Goal: Task Accomplishment & Management: Use online tool/utility

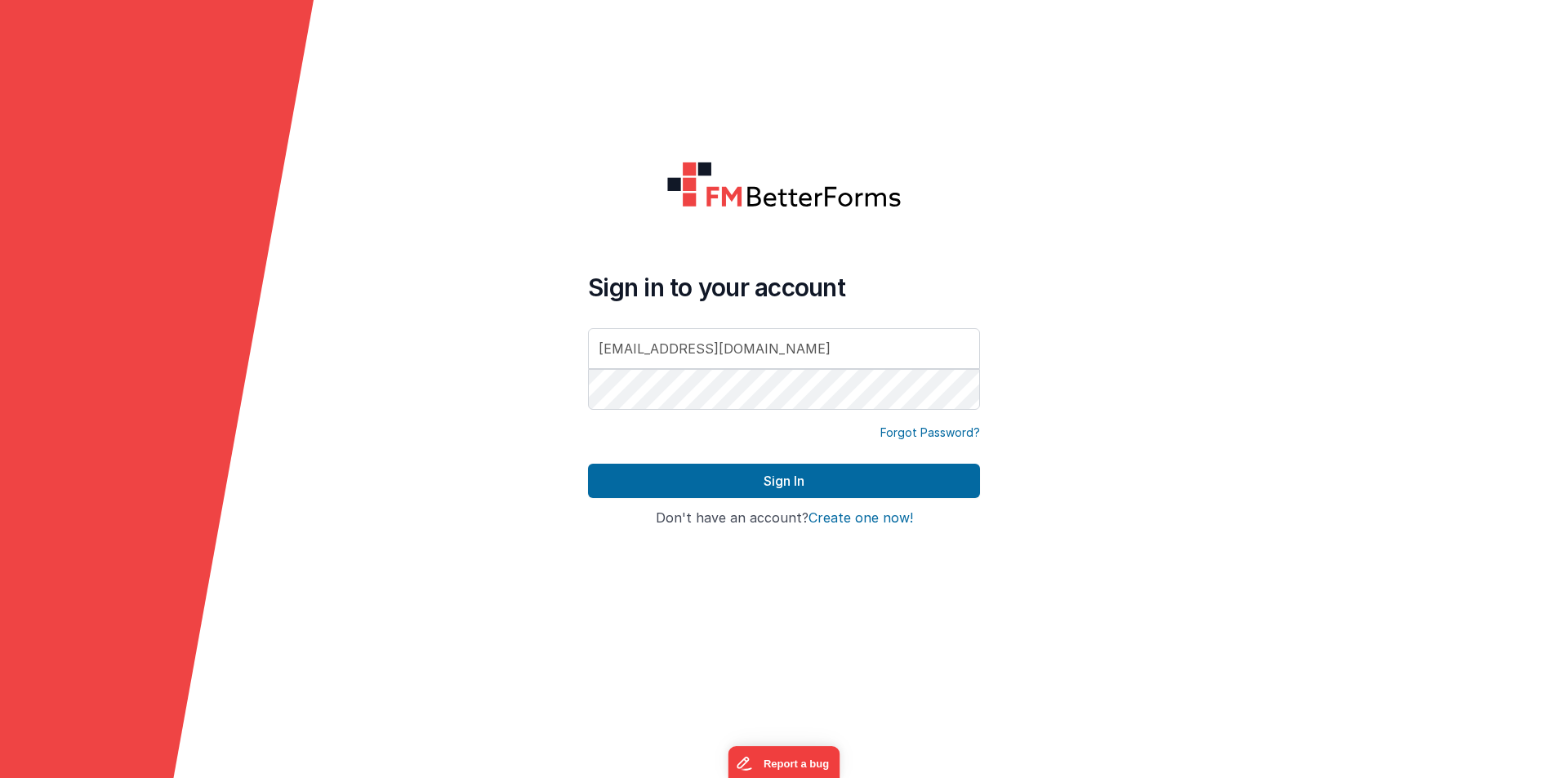
type input "[EMAIL_ADDRESS][DOMAIN_NAME]"
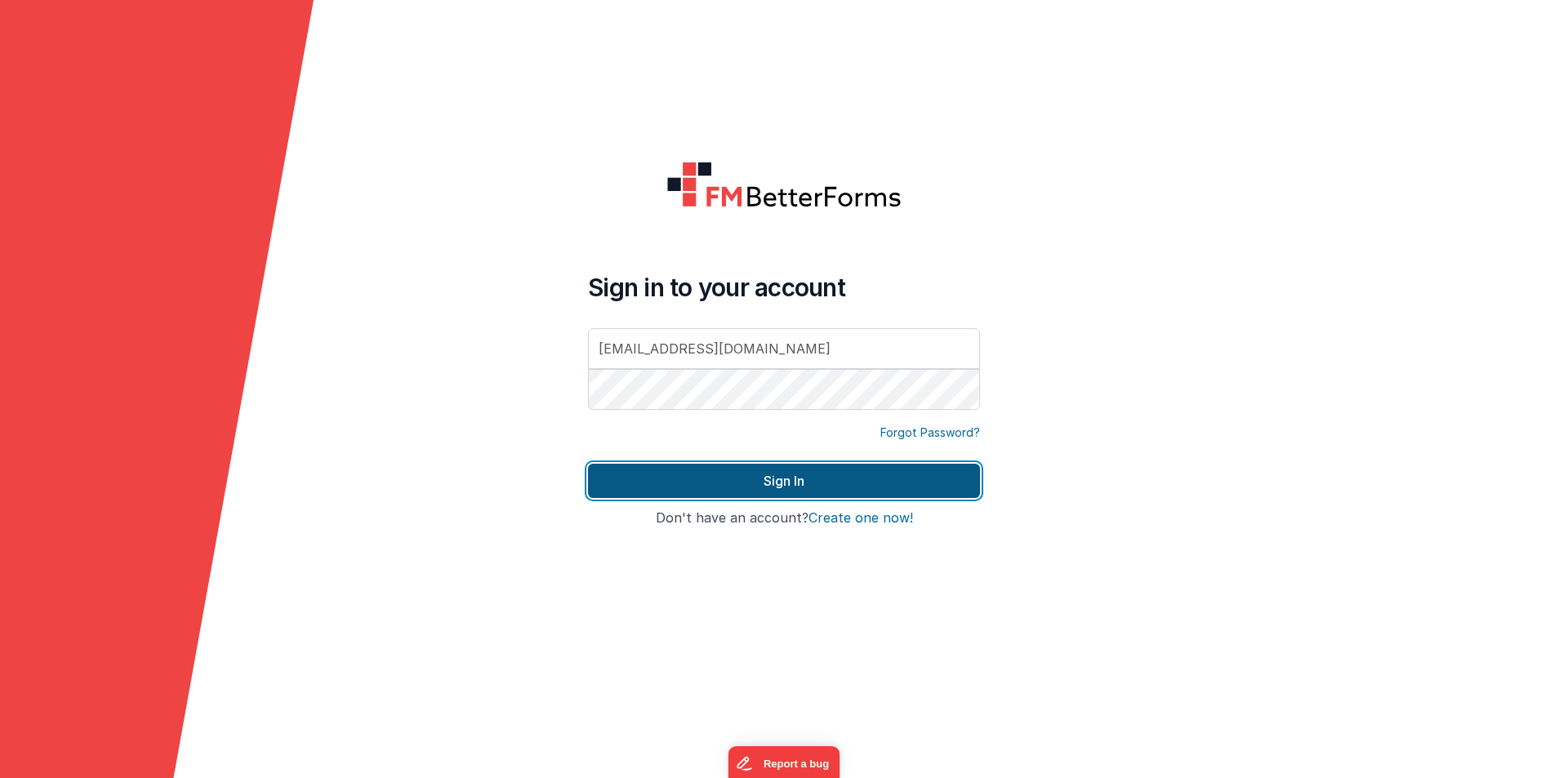
click at [741, 490] on button "Sign In" at bounding box center [783, 481] width 392 height 34
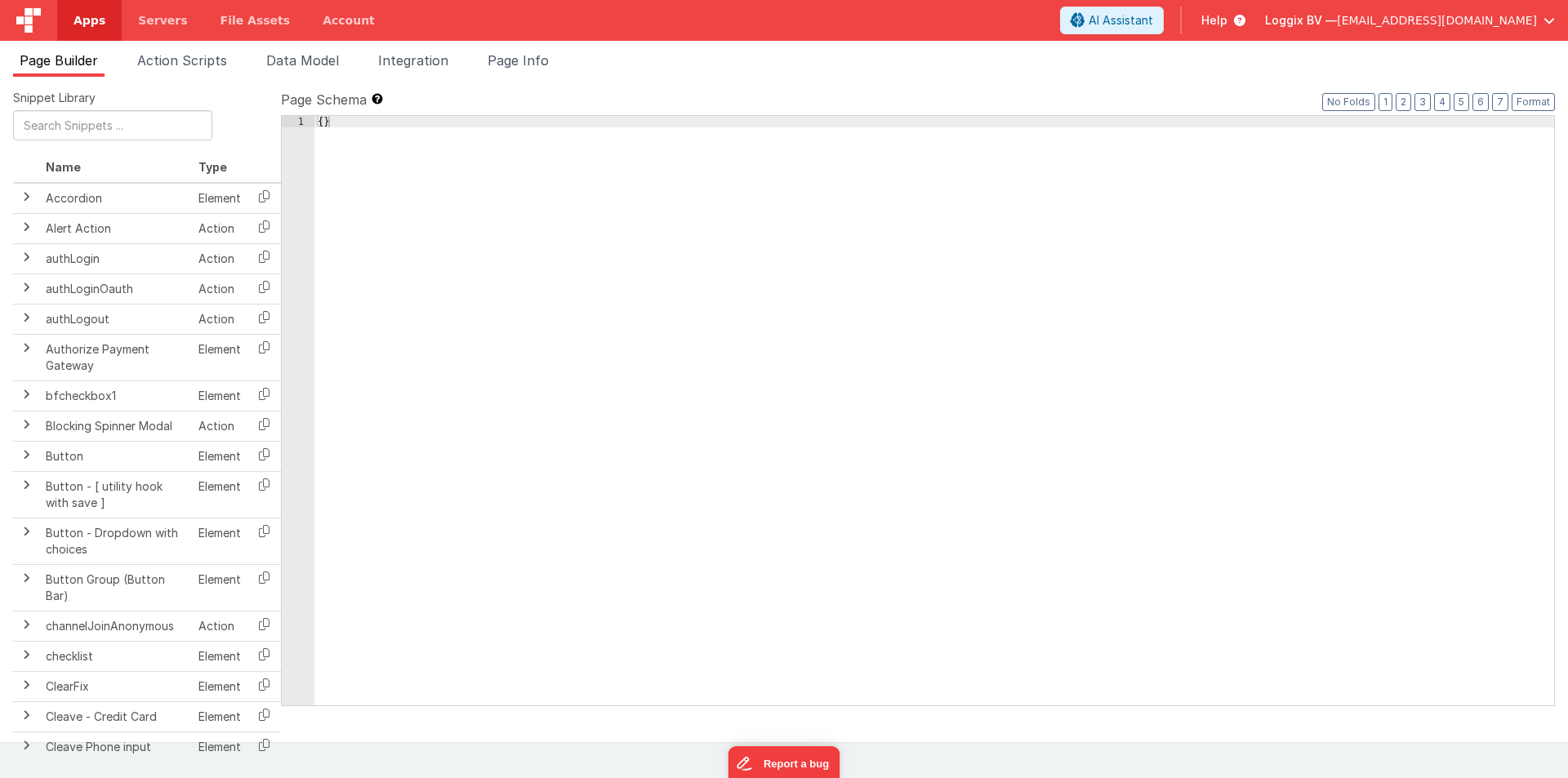
click at [1195, 62] on ul "Page Builder Action Scripts Data Model Integration Page Info" at bounding box center [784, 64] width 1568 height 26
click at [79, 26] on span "Apps" at bounding box center [89, 20] width 32 height 16
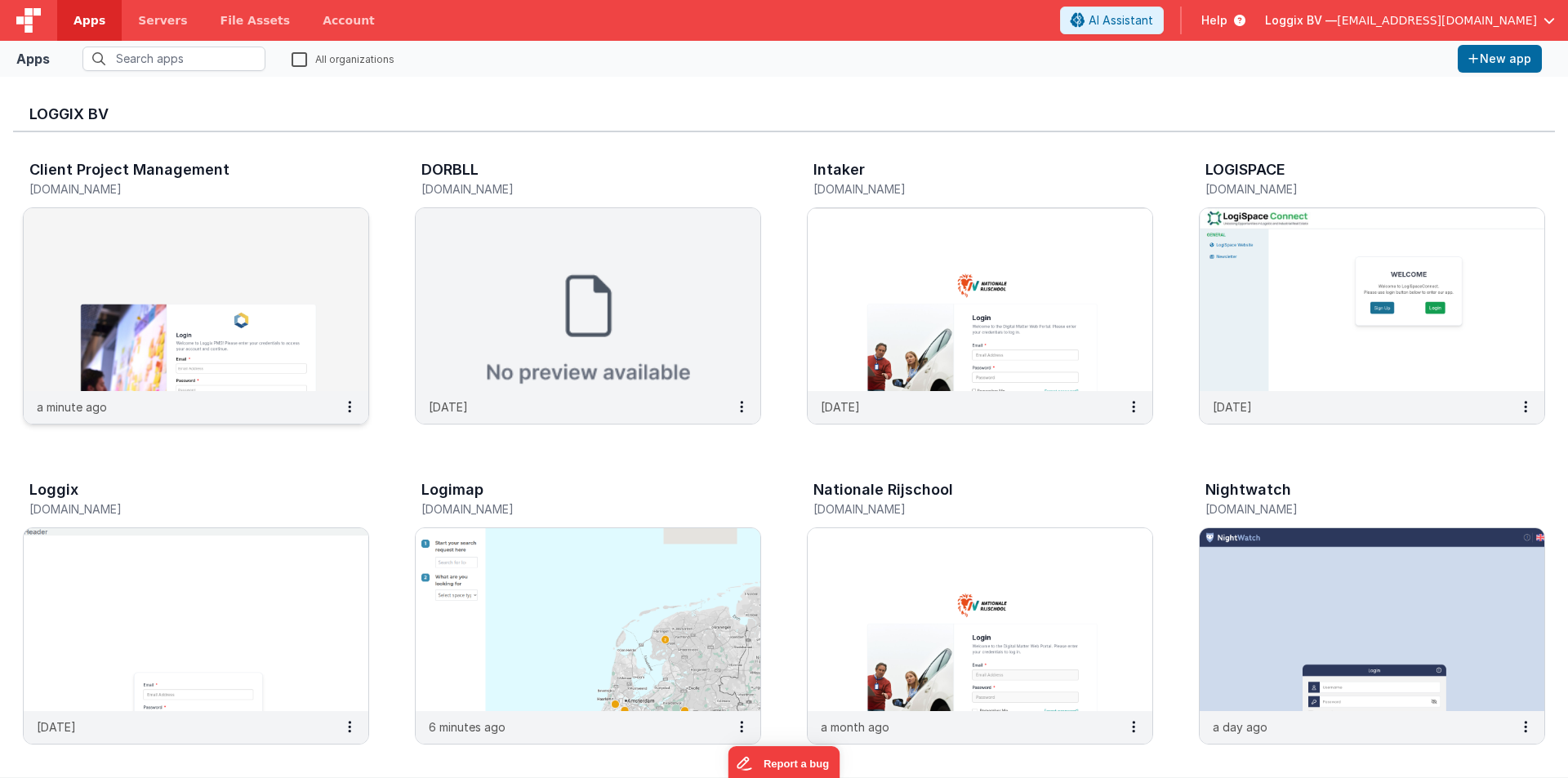
click at [261, 338] on img at bounding box center [195, 300] width 344 height 183
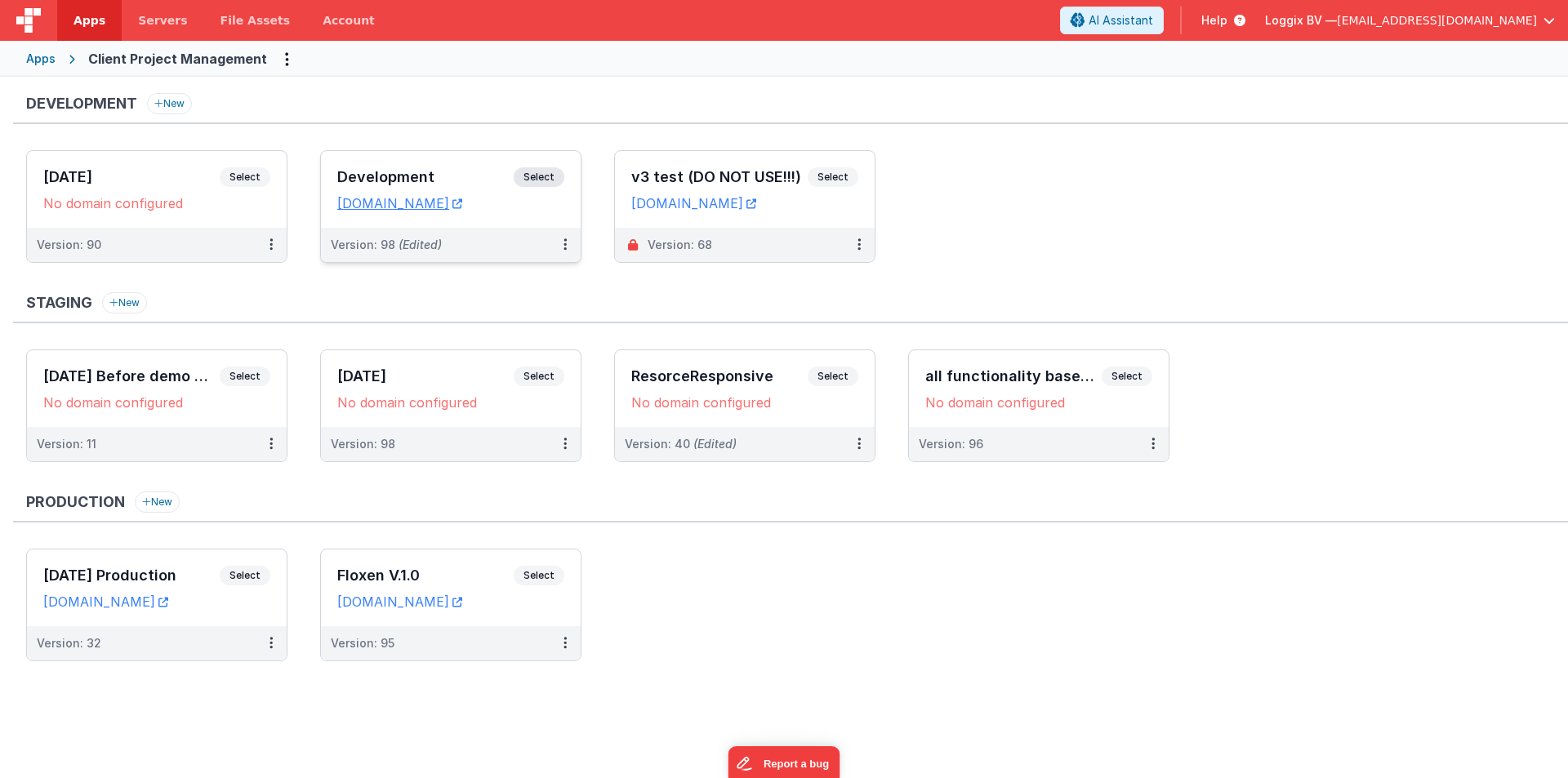
click at [390, 185] on h3 "Development" at bounding box center [425, 177] width 177 height 16
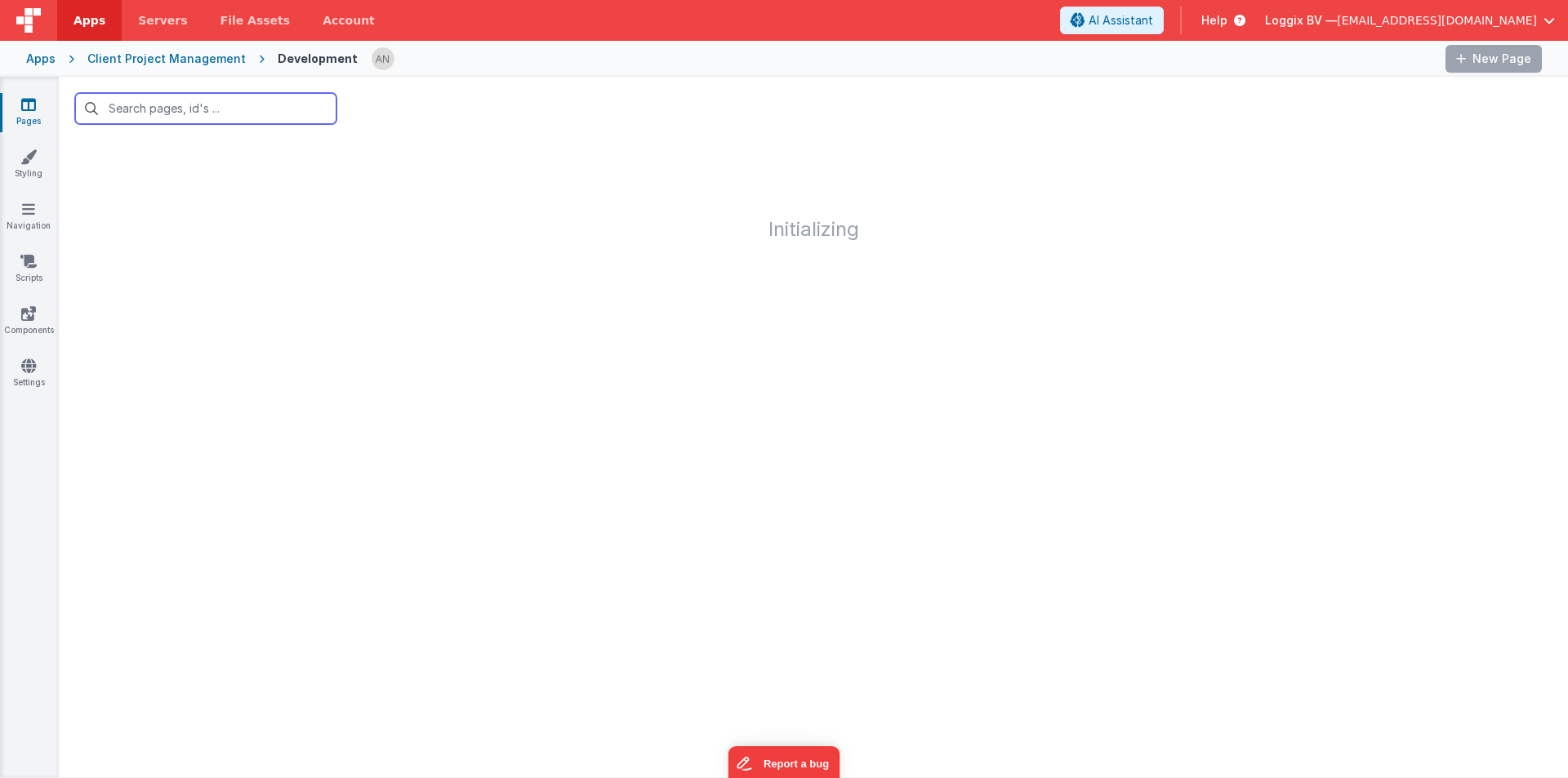
click at [154, 112] on input "text" at bounding box center [206, 109] width 262 height 31
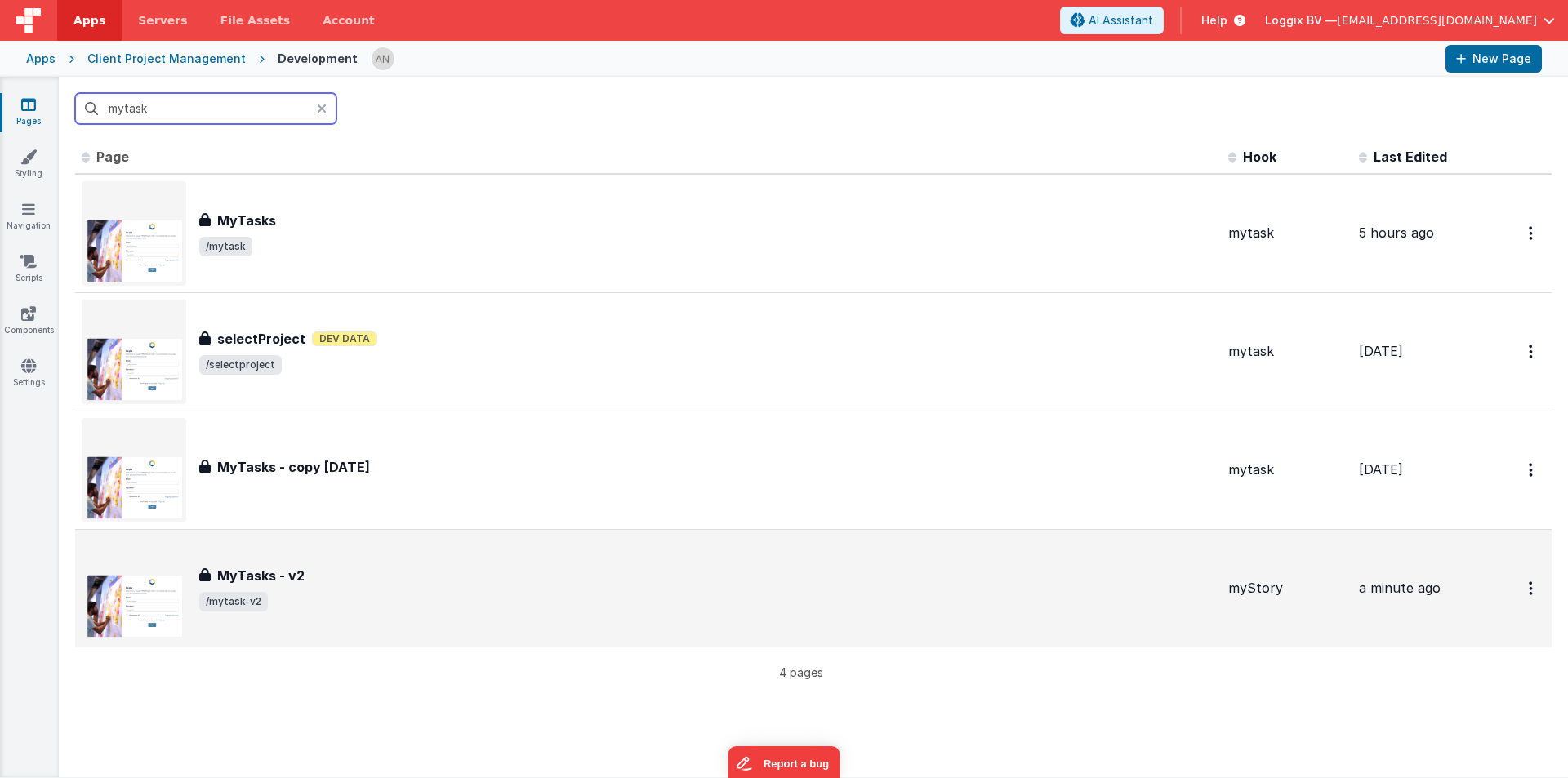
type input "mytask"
click at [259, 547] on div "MyTasks - v2 MyTasks - v2 /mytask-v2" at bounding box center [648, 588] width 1133 height 105
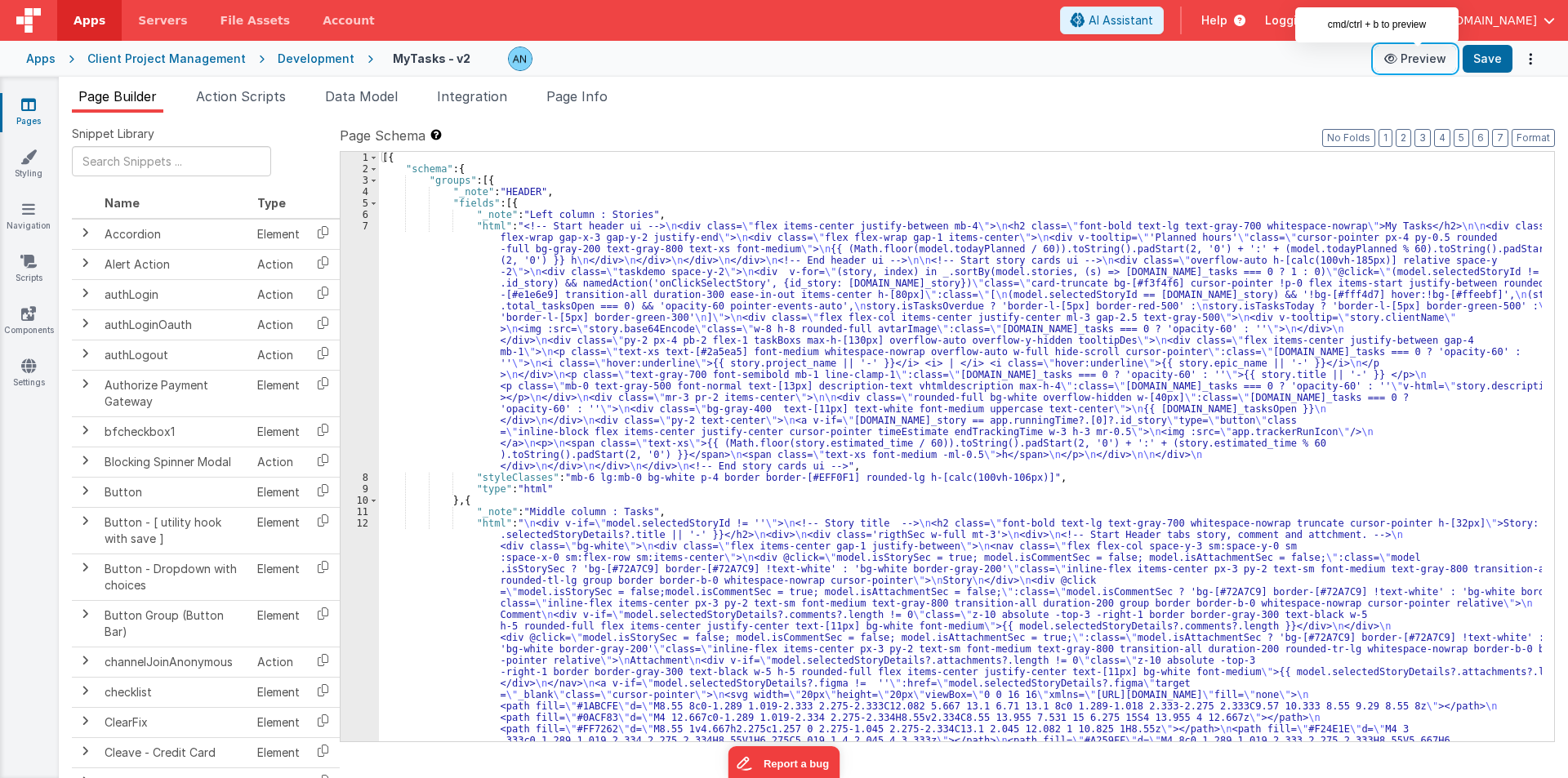
click at [1421, 55] on button "Preview" at bounding box center [1415, 59] width 82 height 26
click at [226, 94] on span "Action Scripts" at bounding box center [241, 96] width 90 height 16
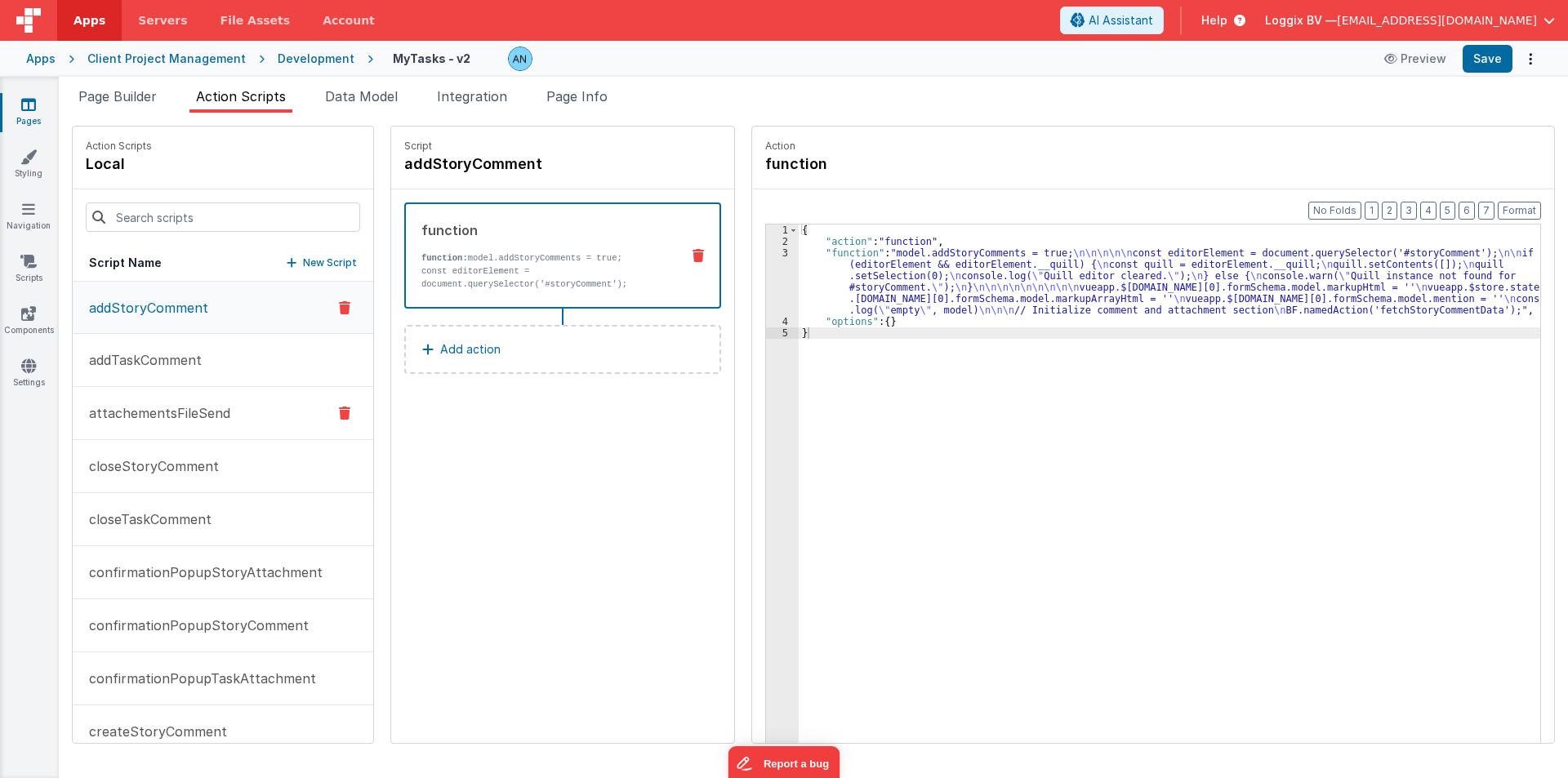
scroll to position [408, 0]
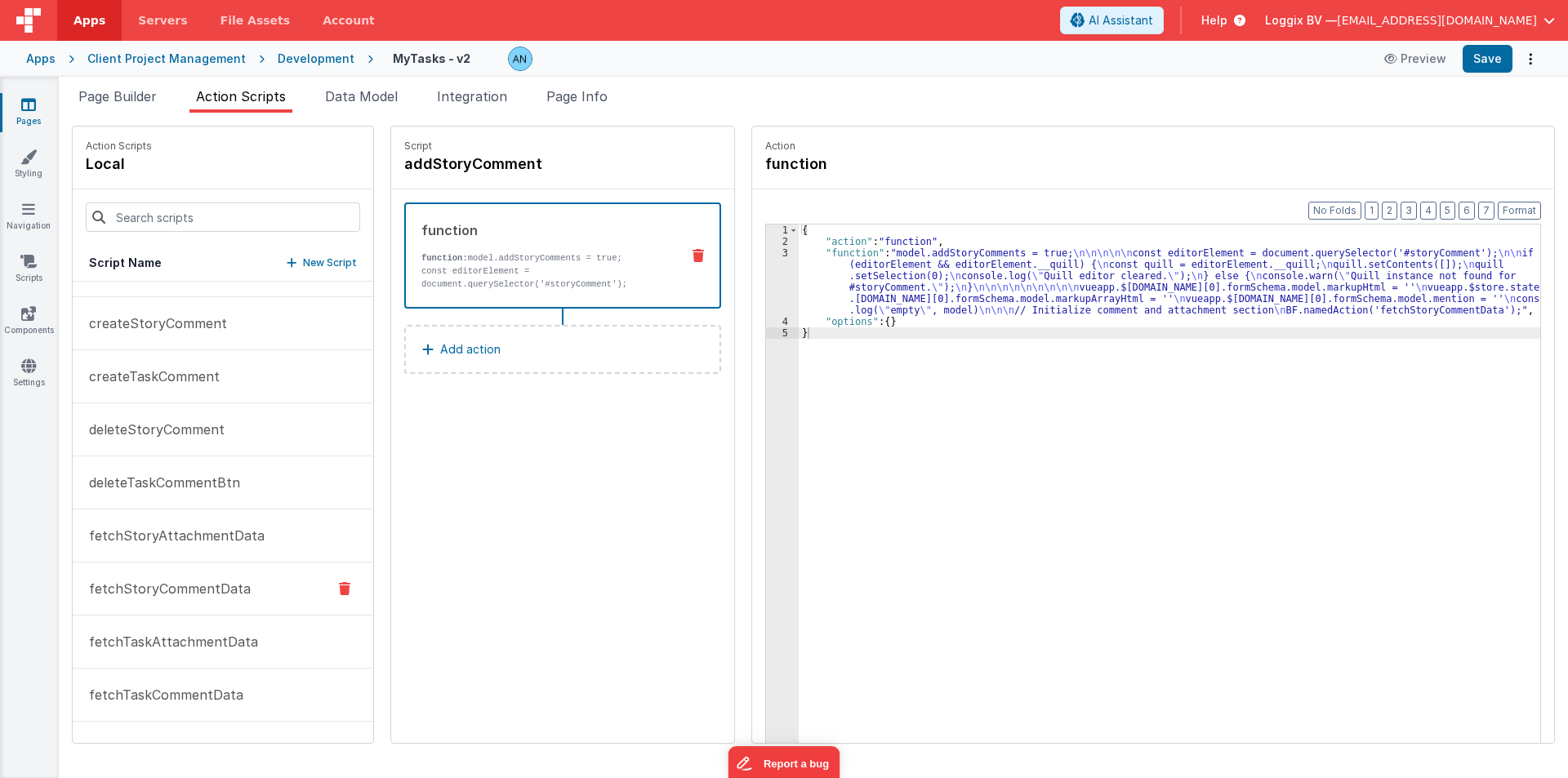
click at [216, 592] on p "fetchStoryCommentData" at bounding box center [165, 588] width 172 height 20
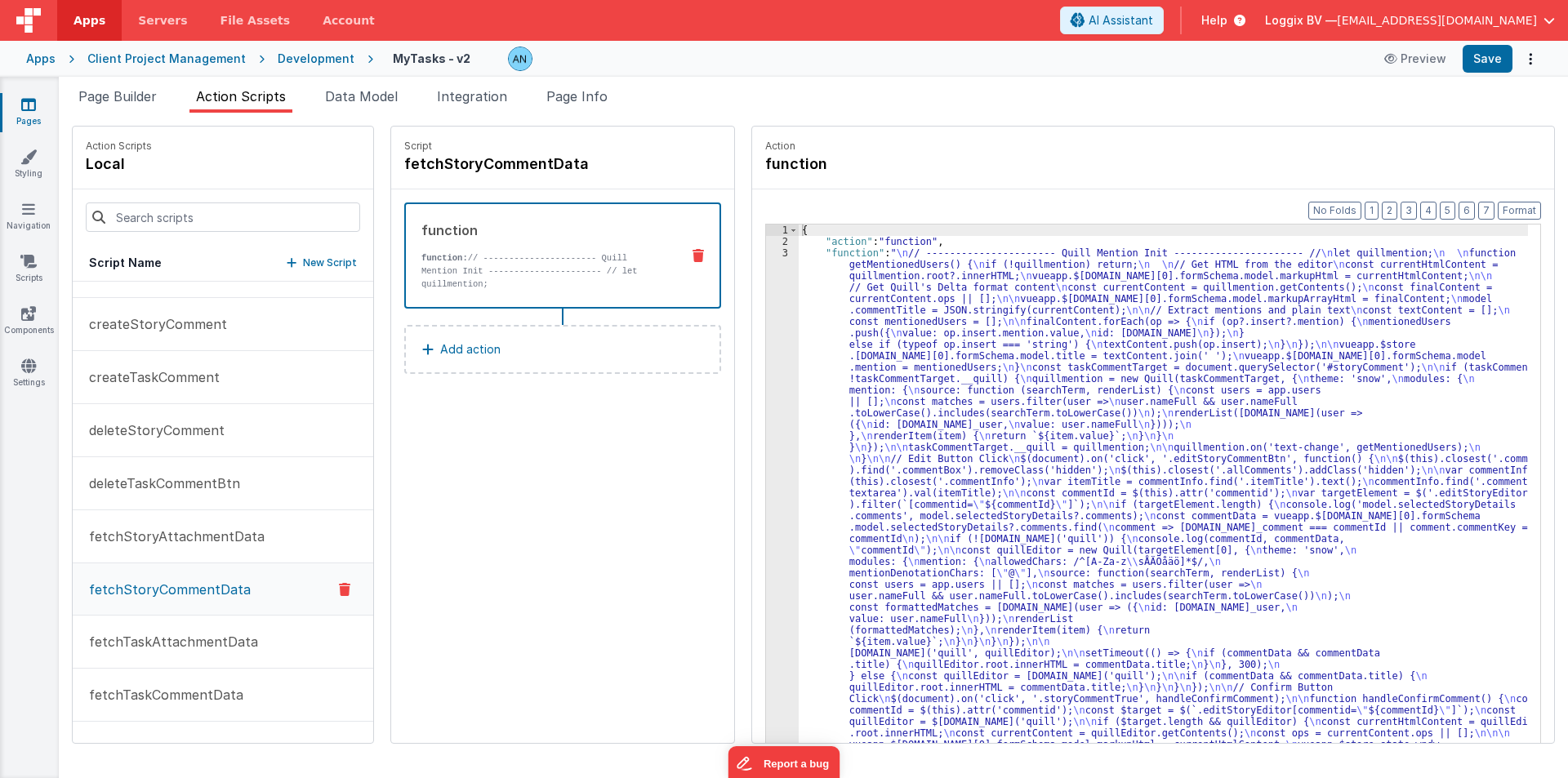
scroll to position [409, 0]
click at [768, 389] on div "3" at bounding box center [782, 676] width 33 height 857
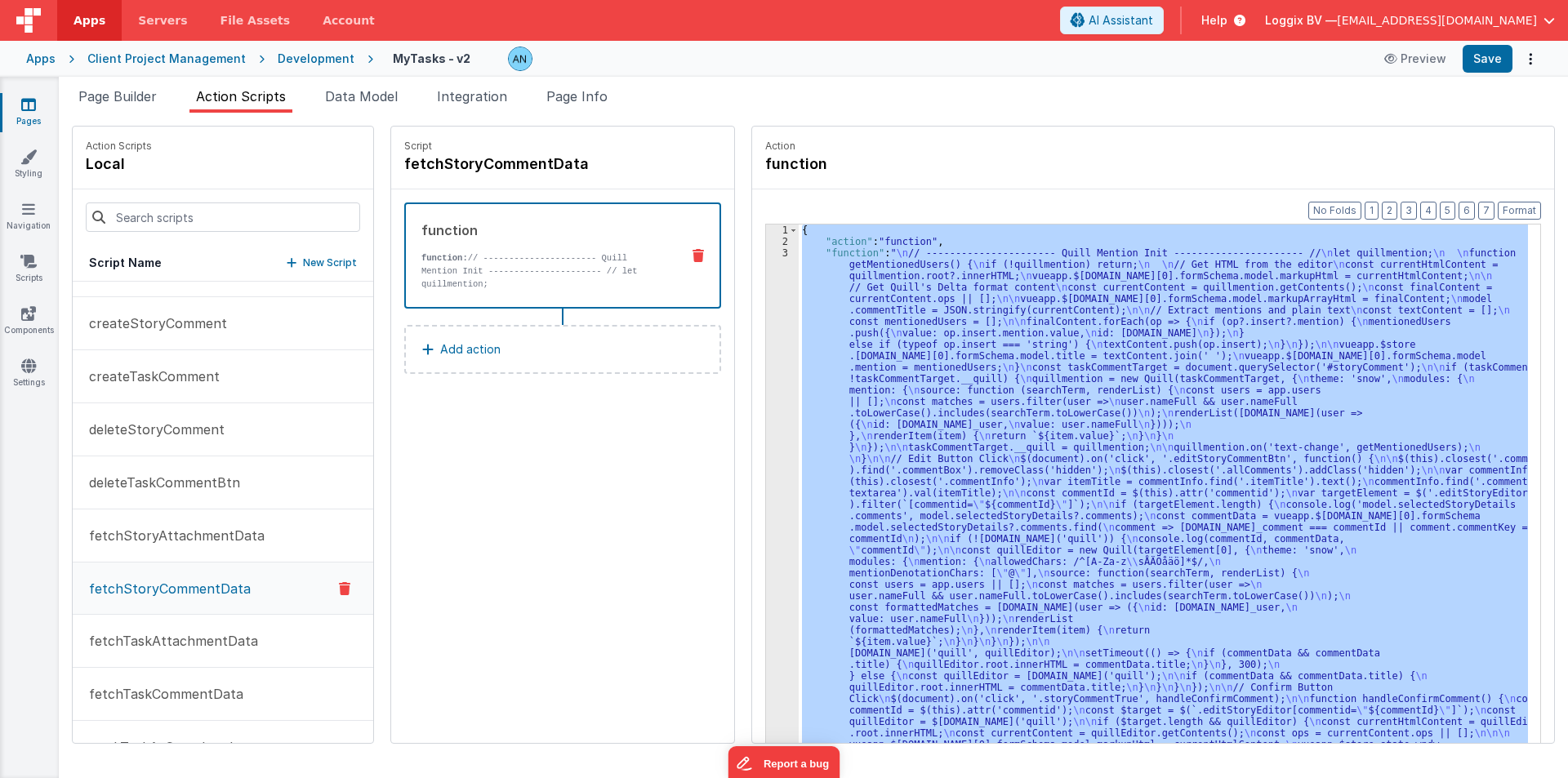
click at [768, 389] on div "3" at bounding box center [782, 676] width 33 height 857
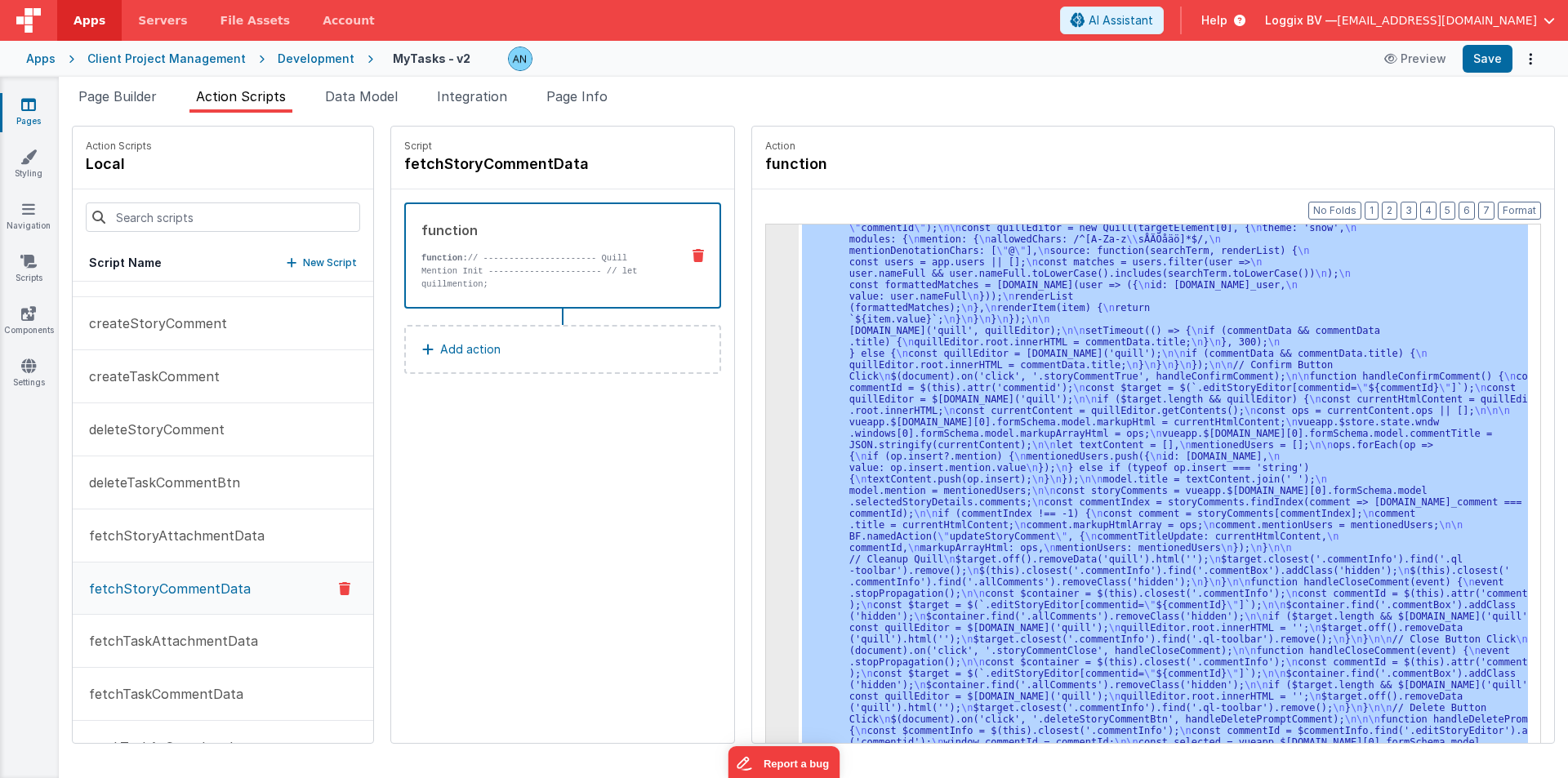
scroll to position [322, 0]
click at [768, 389] on div "3" at bounding box center [782, 353] width 33 height 857
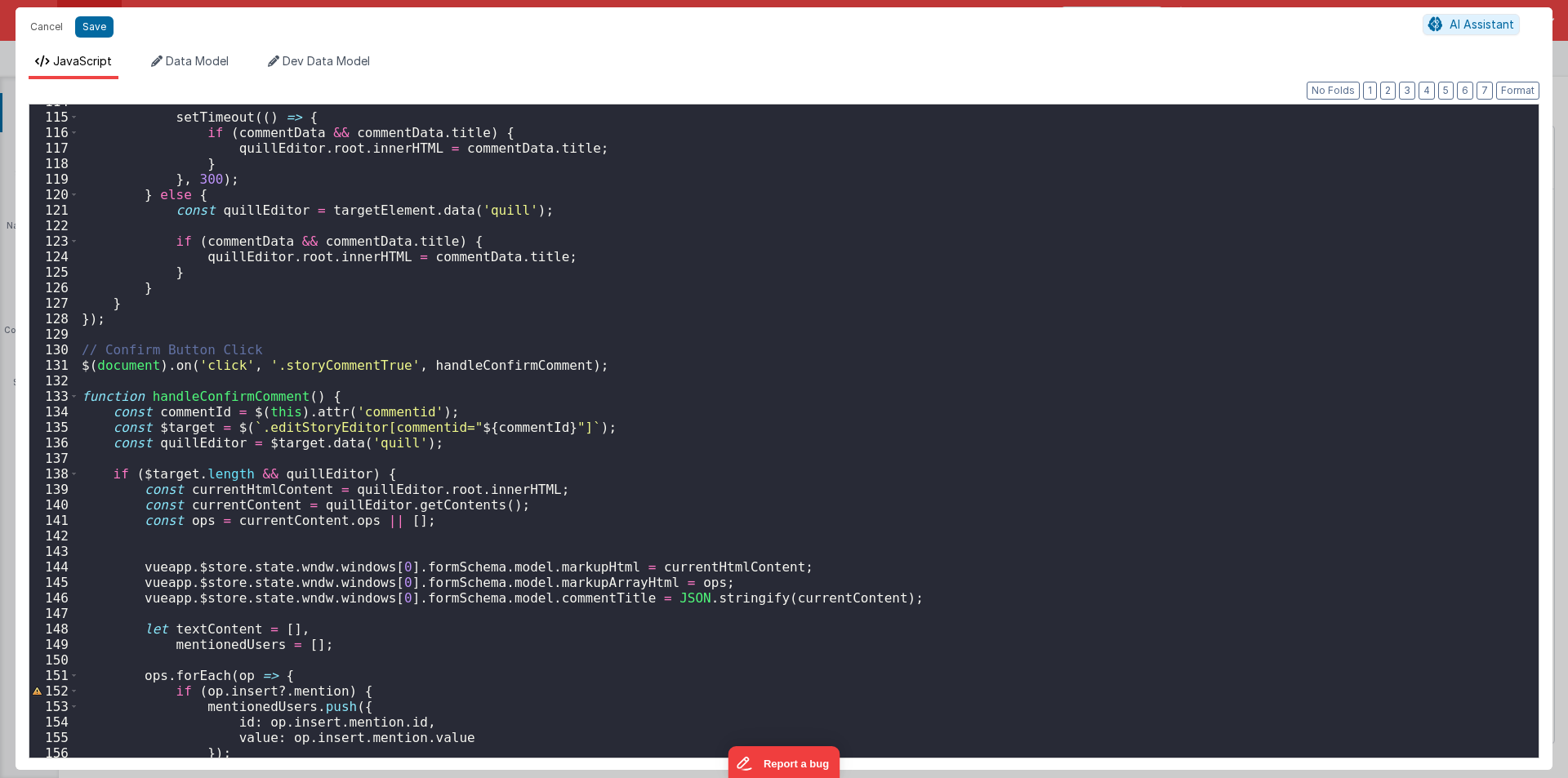
scroll to position [1959, 0]
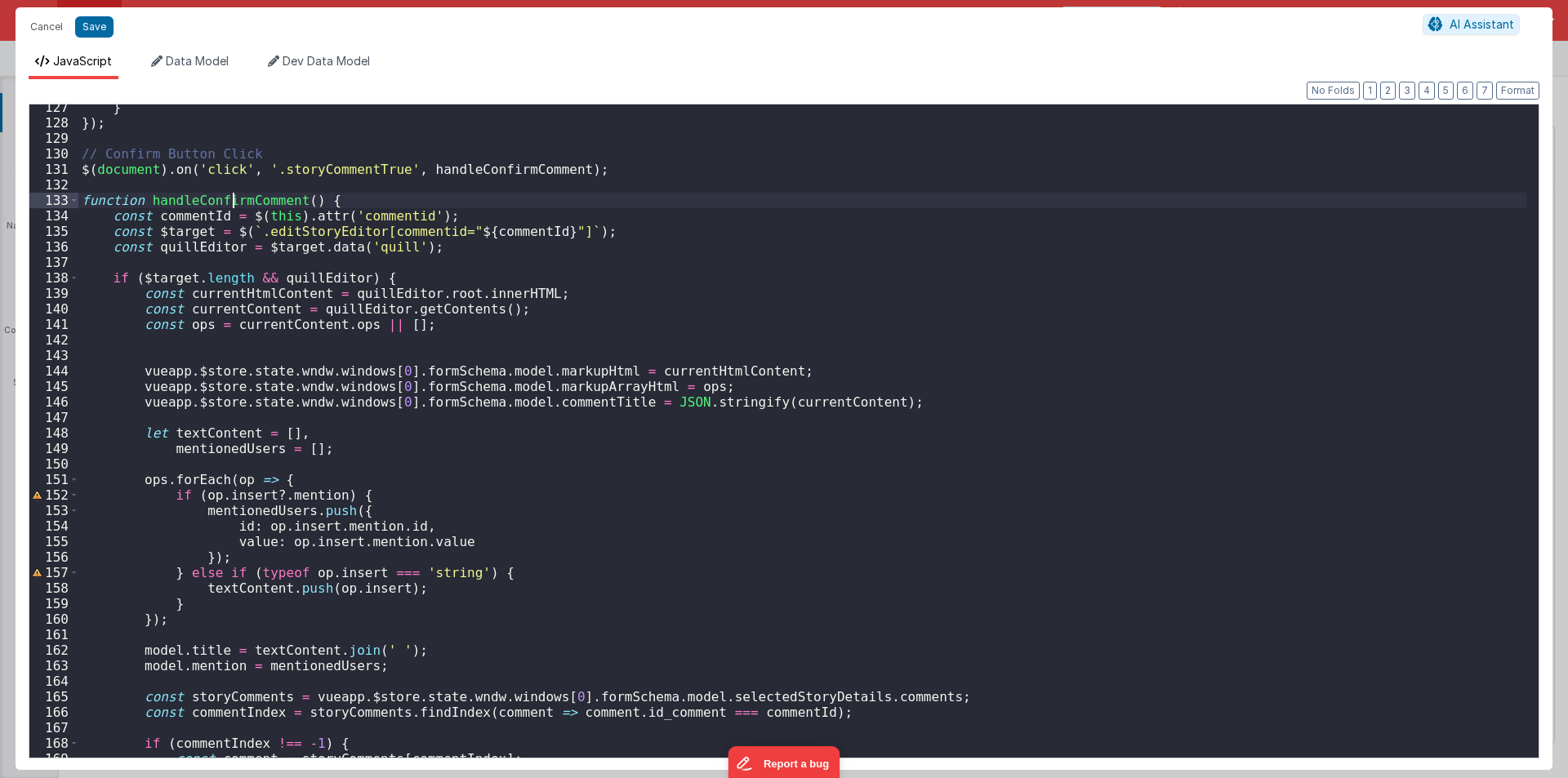
click at [233, 200] on div "} }) ; // Confirm Button Click $ ( document ) . on ( 'click' , '.storyCommentTr…" at bounding box center [802, 440] width 1448 height 682
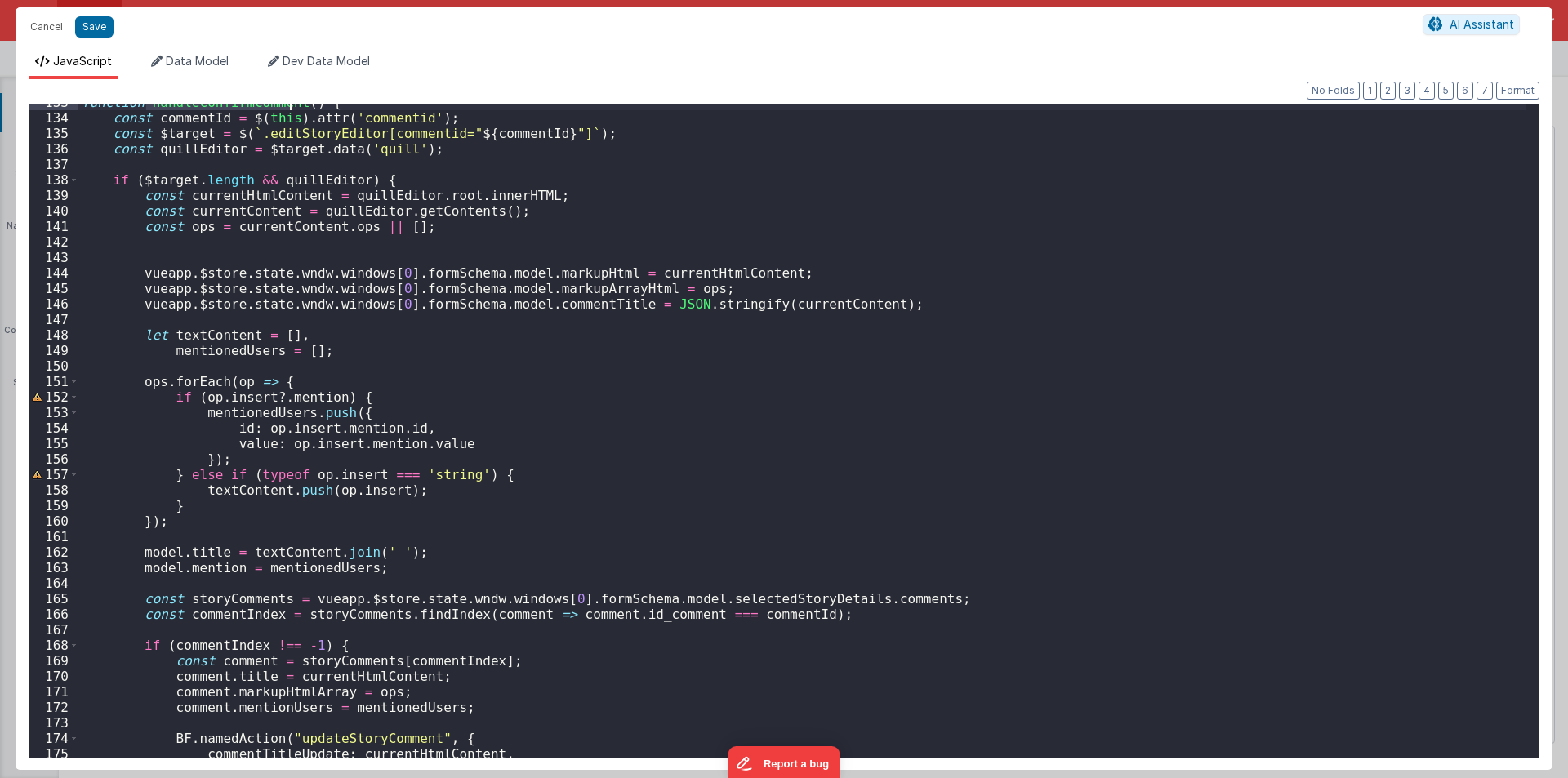
scroll to position [1861, 0]
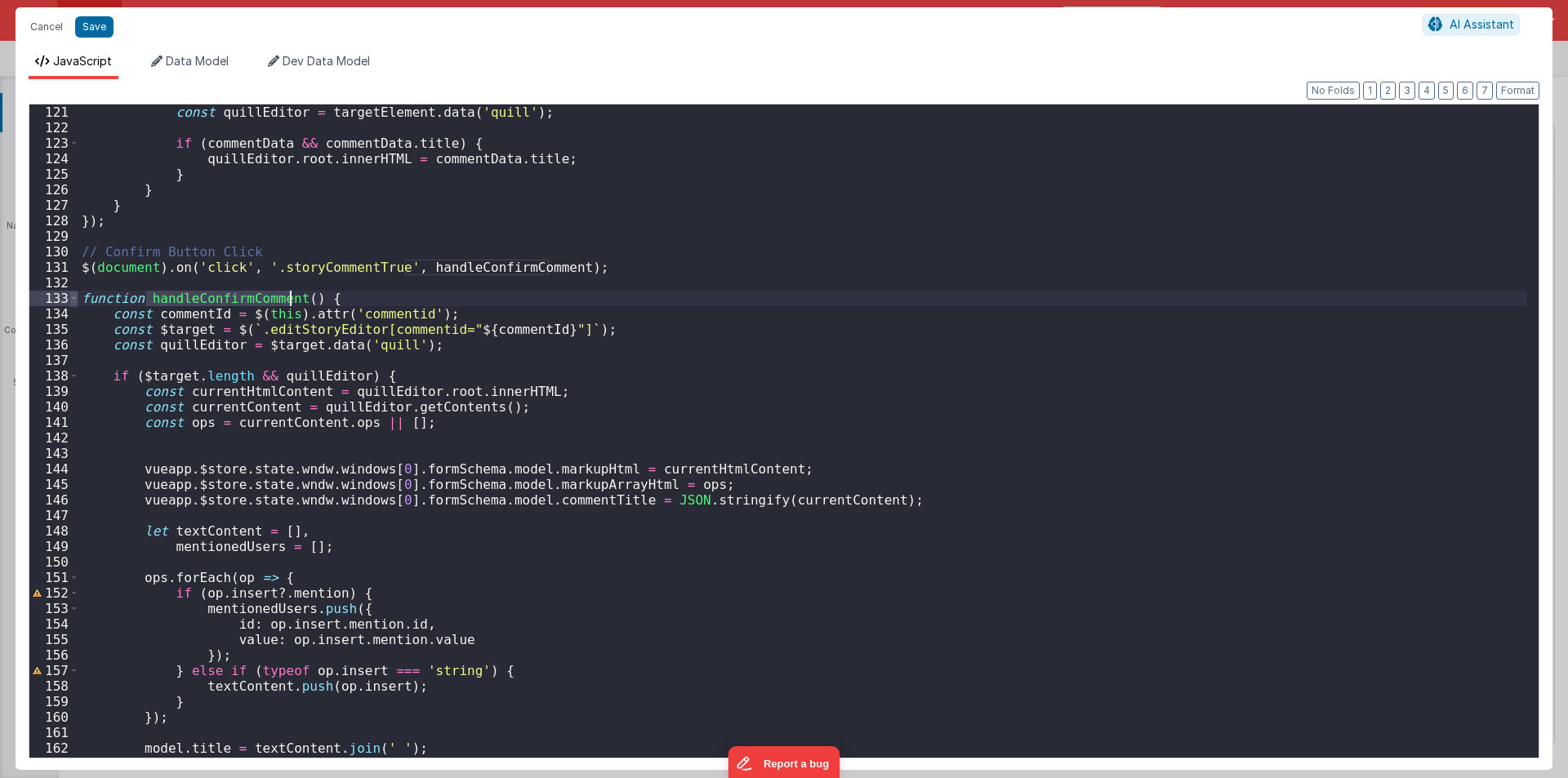
click at [74, 298] on span at bounding box center [74, 298] width 9 height 16
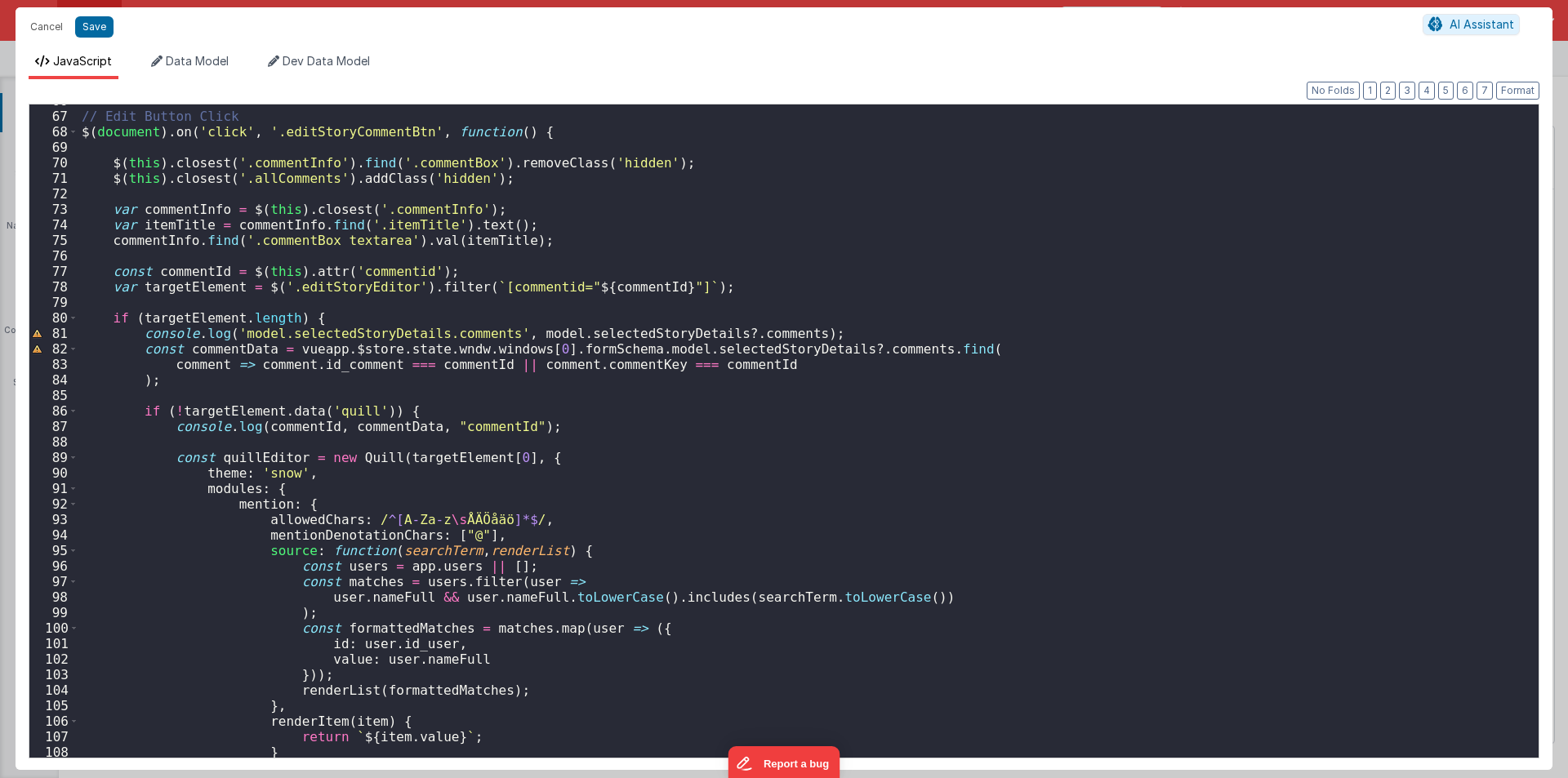
scroll to position [970, 0]
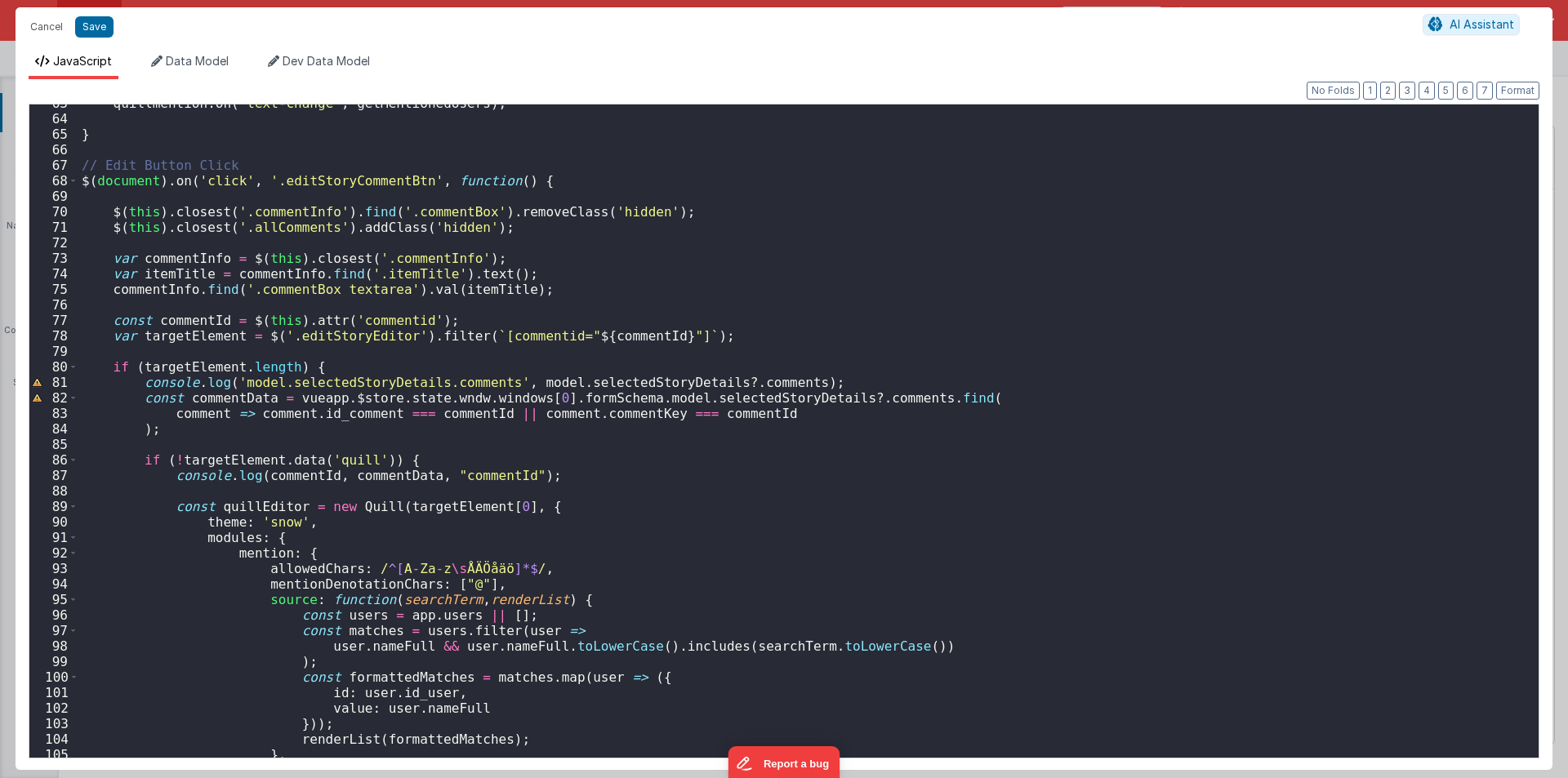
click at [404, 443] on div "quillmention . on ( 'text-change' , getMentionedUsers ) ; } // Edit Button Clic…" at bounding box center [802, 436] width 1448 height 682
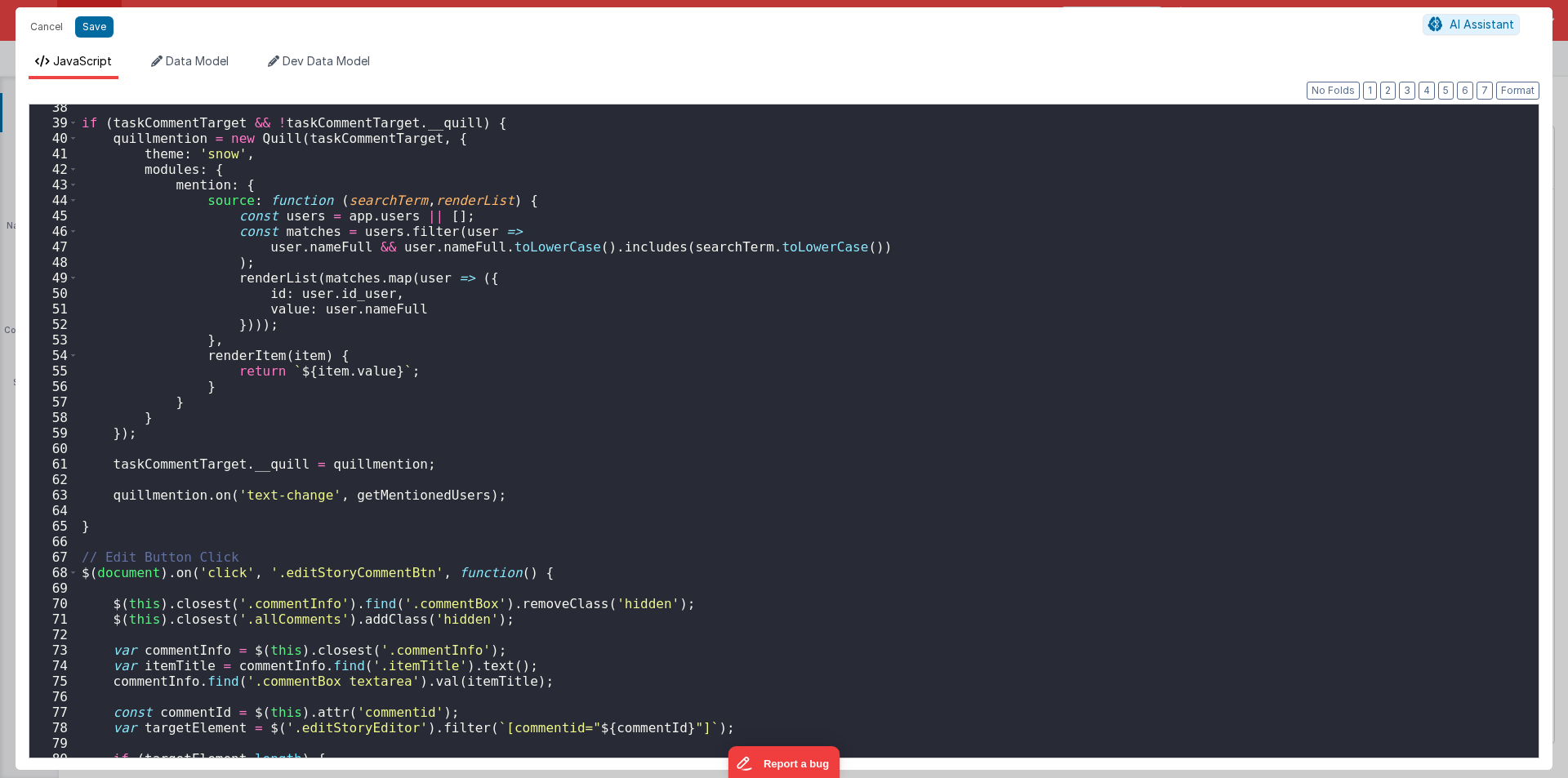
scroll to position [530, 0]
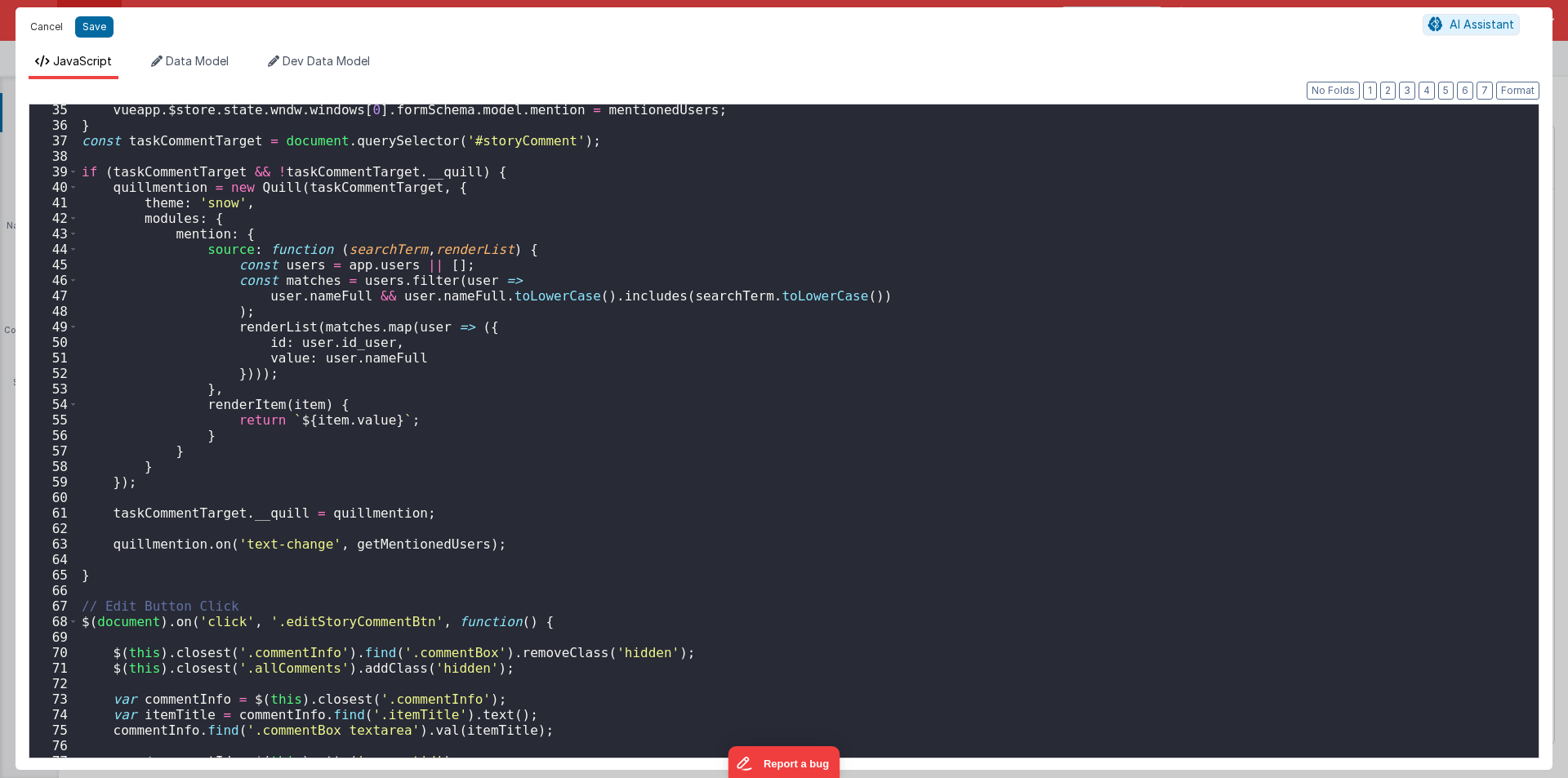
click at [39, 16] on button "Cancel" at bounding box center [47, 27] width 49 height 23
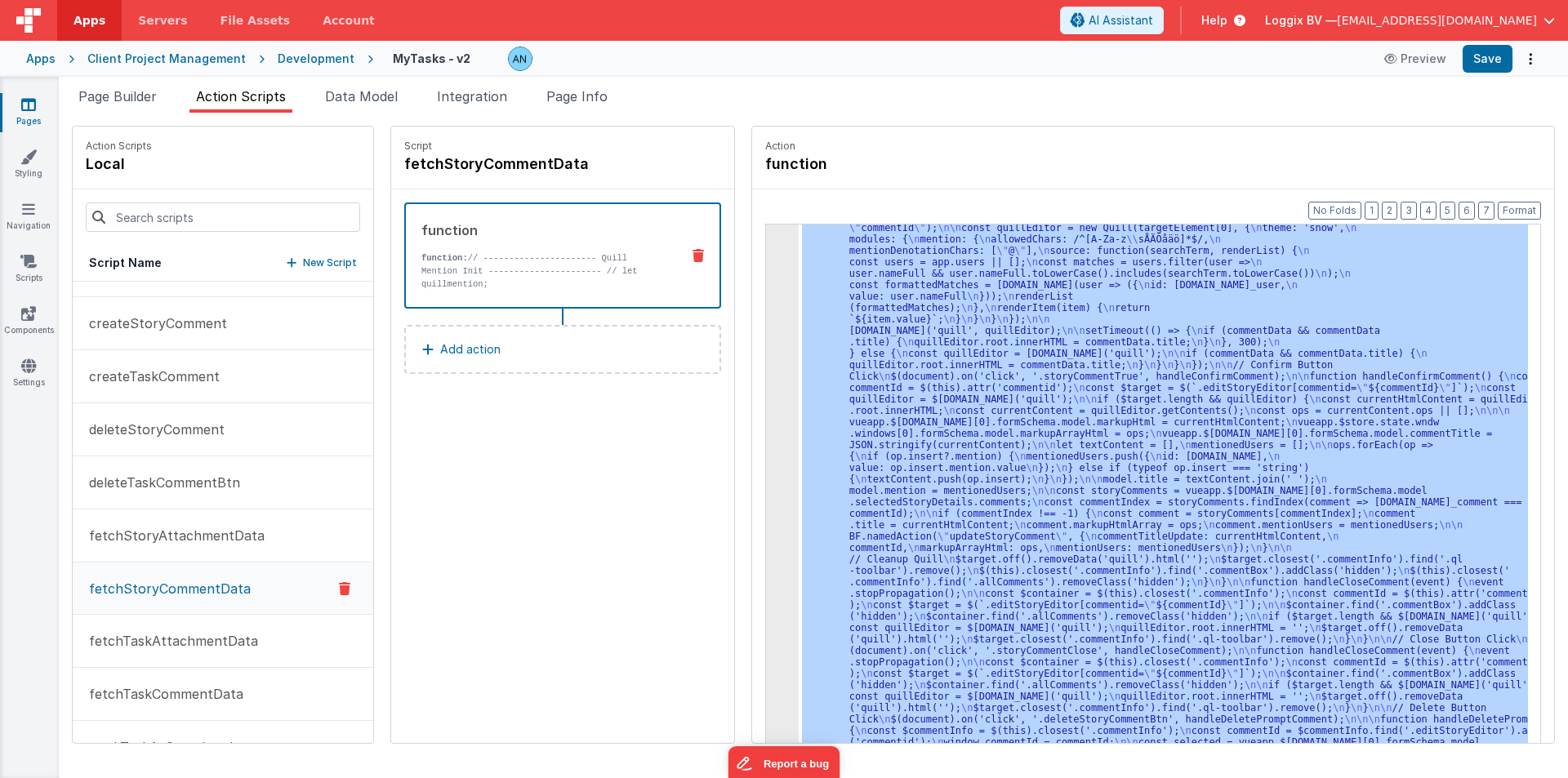
click at [766, 302] on div "3" at bounding box center [782, 353] width 33 height 857
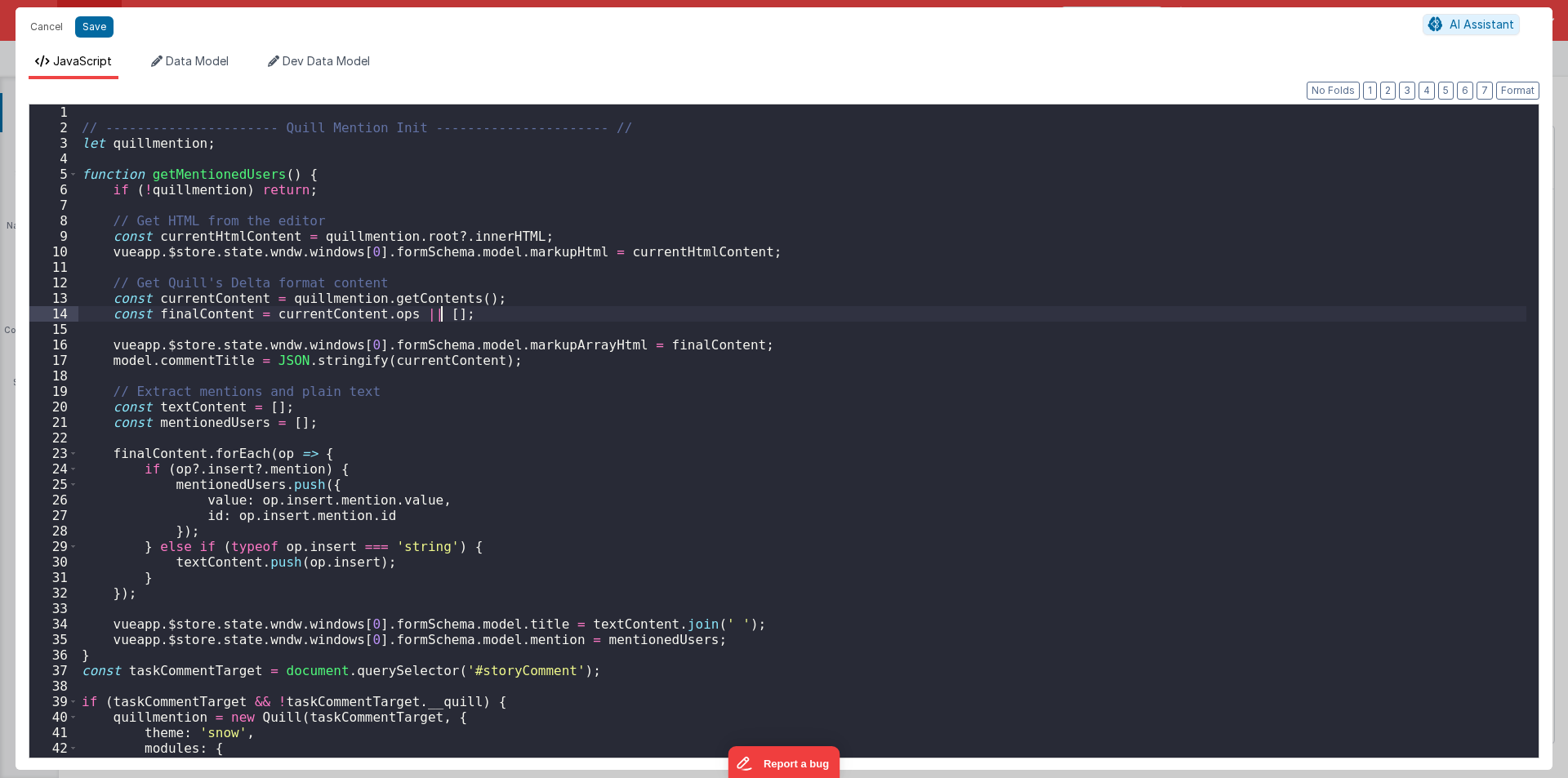
click at [759, 302] on div "// ---------------------- Quill Mention Init ---------------------- // let quil…" at bounding box center [802, 446] width 1448 height 684
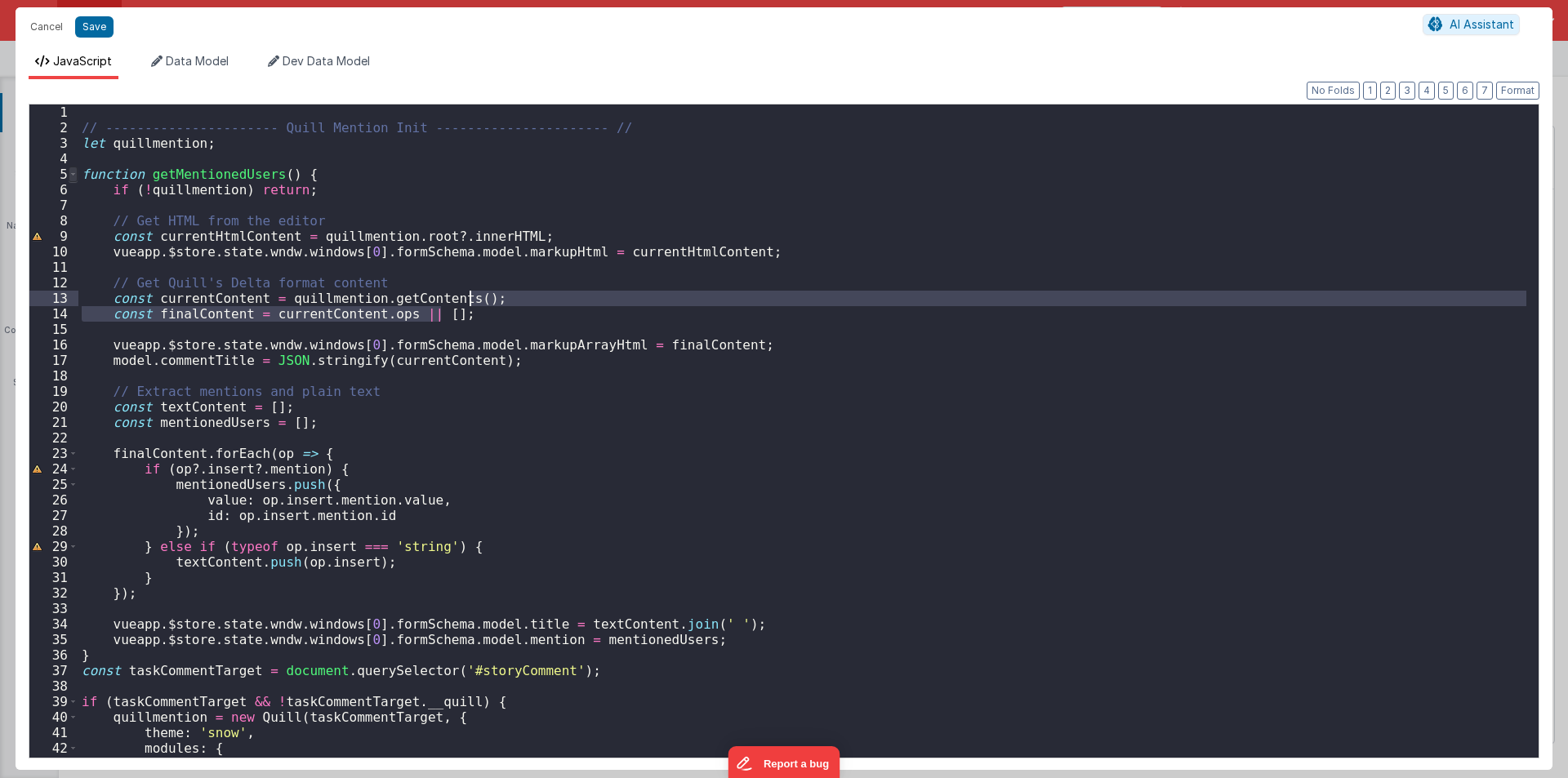
click at [70, 175] on span at bounding box center [73, 174] width 9 height 16
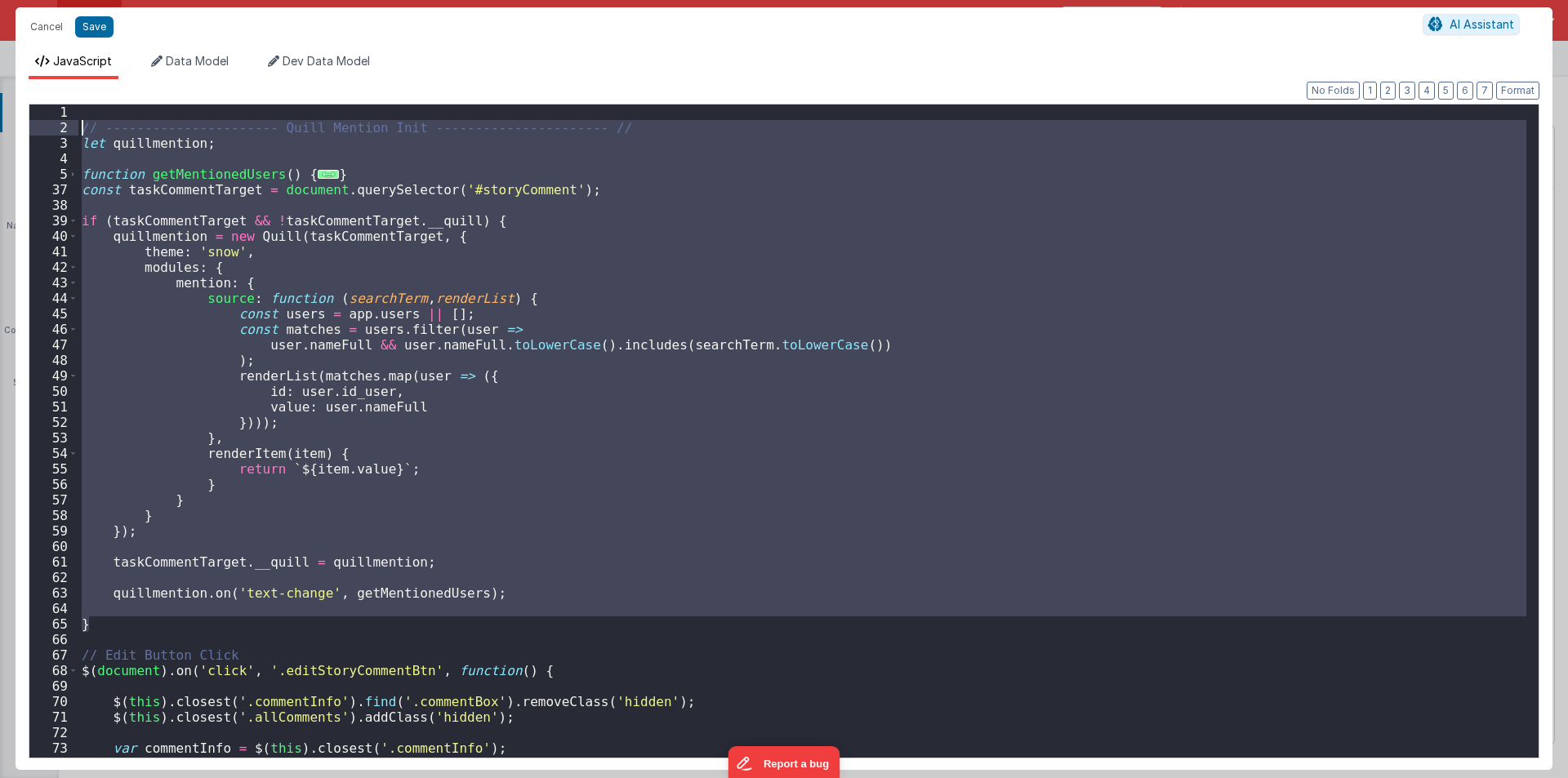
drag, startPoint x: 113, startPoint y: 628, endPoint x: 7, endPoint y: 135, distance: 504.3
click at [7, 135] on div "Cancel Save AI Assistant JavaScript Data Model Dev Data Model Format 7 6 5 4 3 …" at bounding box center [784, 389] width 1568 height 778
click at [387, 540] on div "// ---------------------- Quill Mention Init ---------------------- // let quil…" at bounding box center [802, 431] width 1448 height 653
drag, startPoint x: 112, startPoint y: 626, endPoint x: 20, endPoint y: 124, distance: 510.4
click at [20, 124] on div "Format 7 6 5 4 3 2 1 No Folds 1 2 3 4 5 37 38 39 40 41 42 43 44 45 46 47 48 49 …" at bounding box center [784, 424] width 1537 height 691
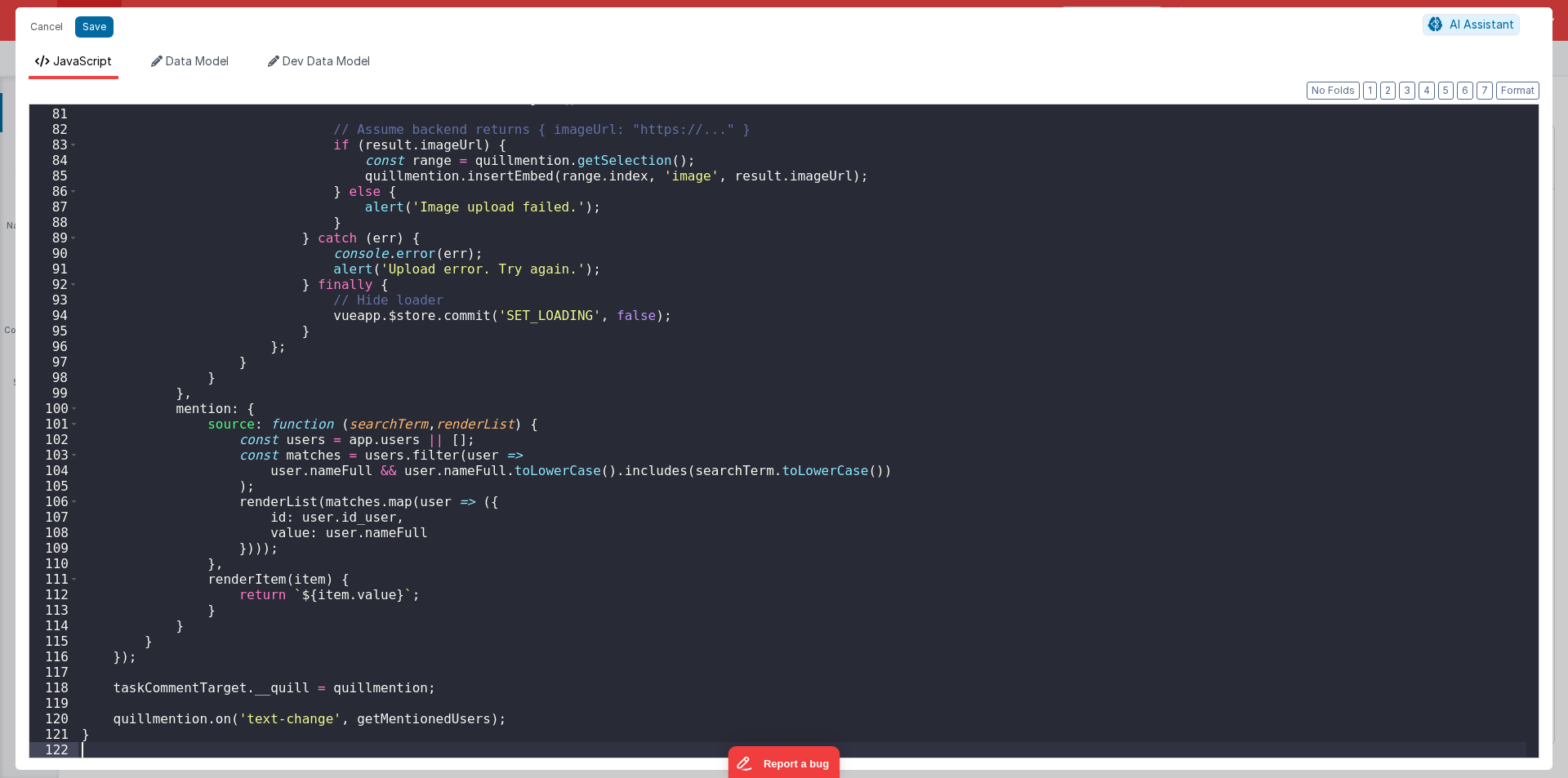
scroll to position [1239, 0]
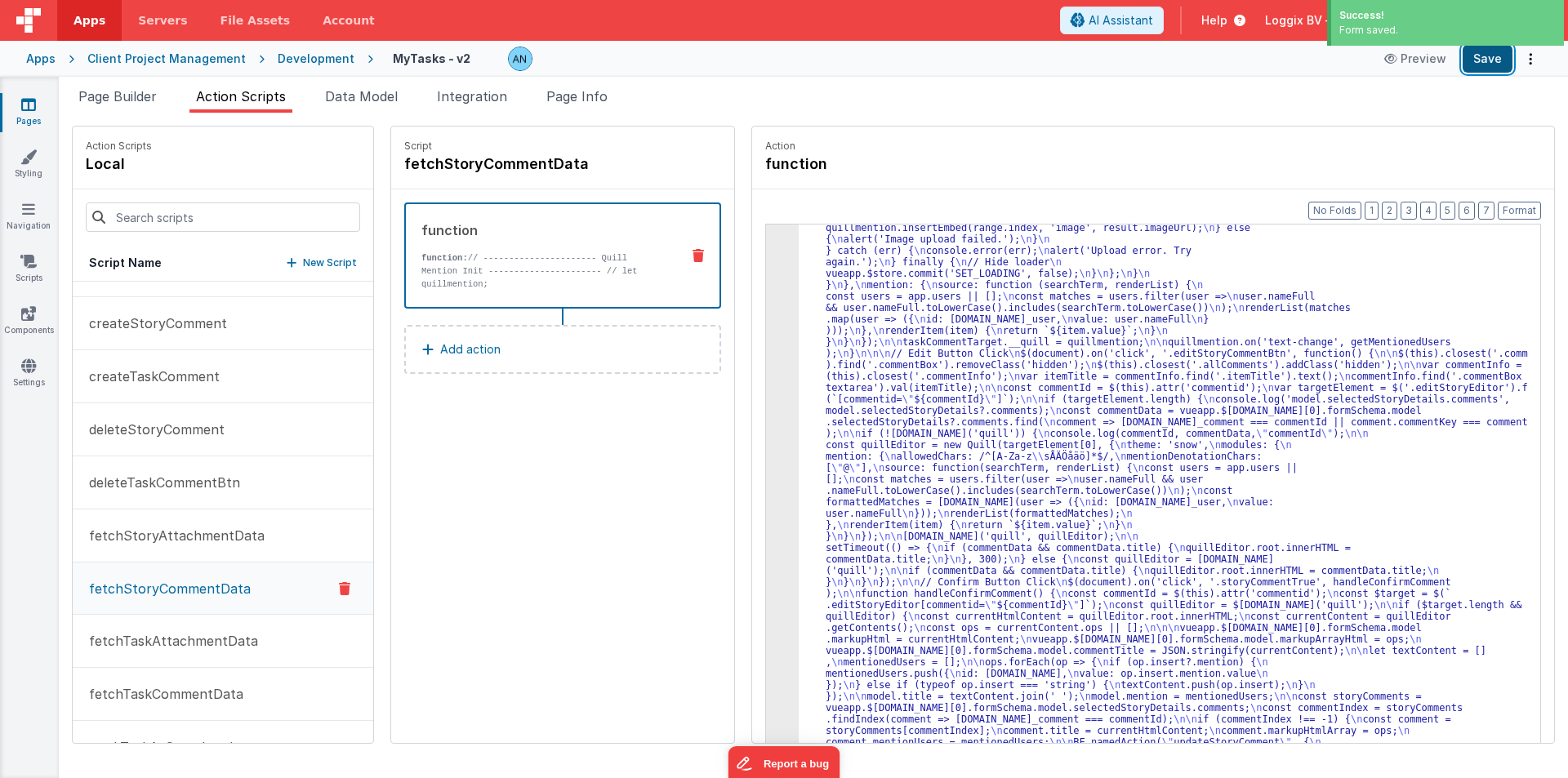
click at [1486, 59] on button "Save" at bounding box center [1487, 59] width 50 height 28
click at [1528, 208] on button "Format" at bounding box center [1519, 211] width 43 height 18
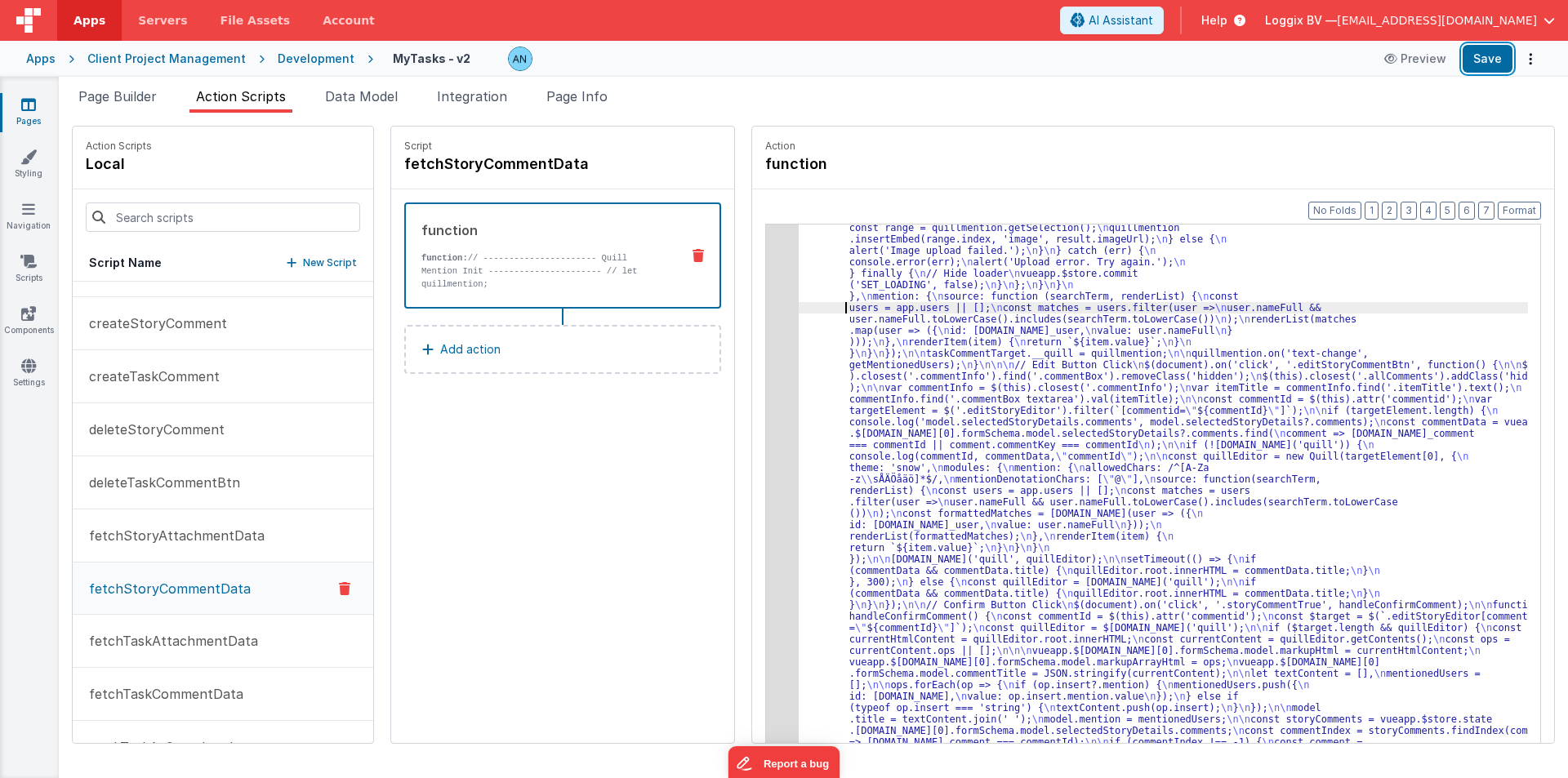
drag, startPoint x: 1491, startPoint y: 63, endPoint x: 1469, endPoint y: 87, distance: 32.6
click at [1490, 63] on button "Save" at bounding box center [1487, 59] width 50 height 28
click at [1513, 214] on button "Format" at bounding box center [1519, 211] width 43 height 18
click at [92, 95] on span "Page Builder" at bounding box center [118, 96] width 78 height 16
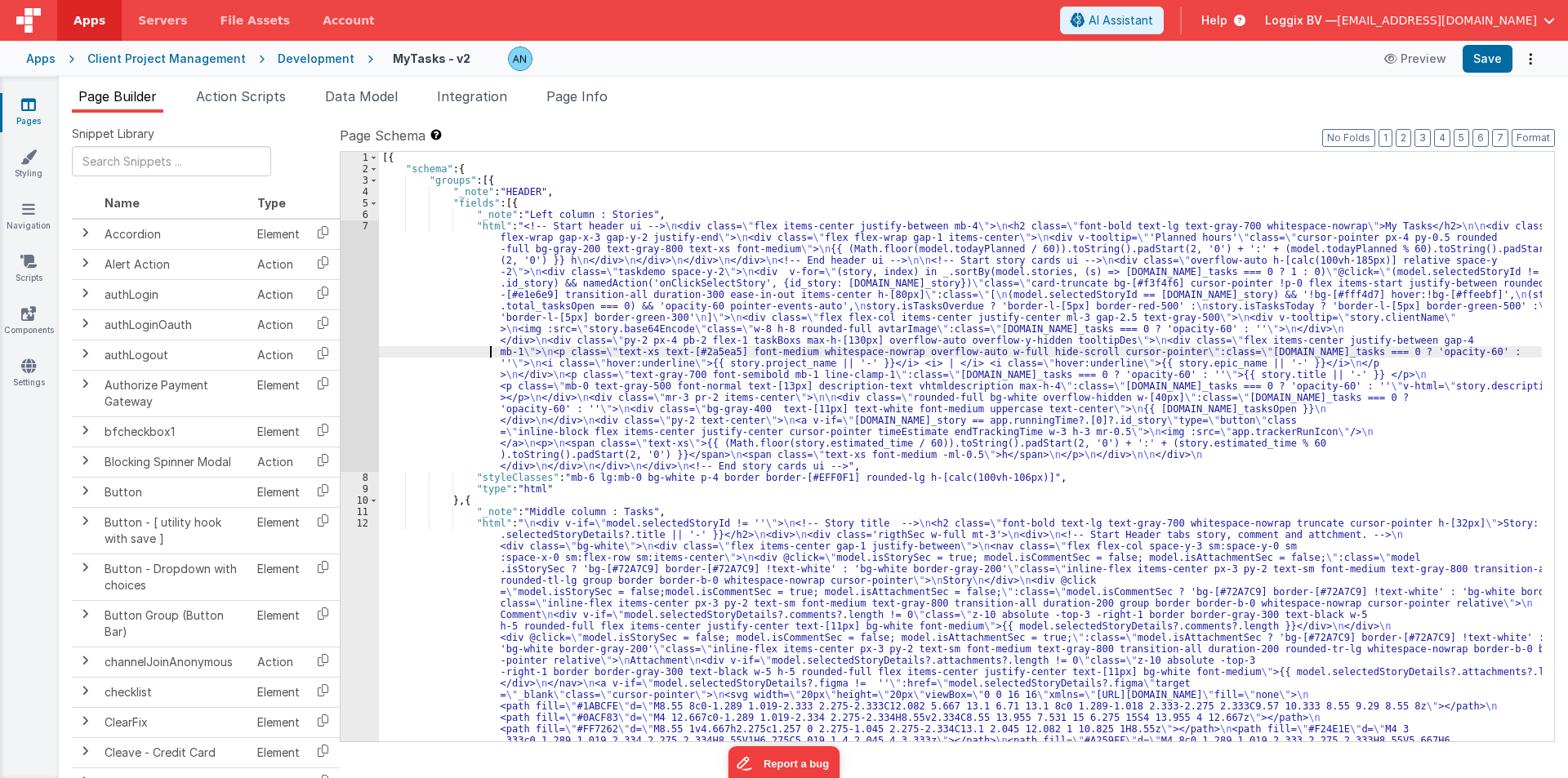
type input "w3review text-sm h-12 min-h-12 overflow-visible border w-full ql-container ql-s…"
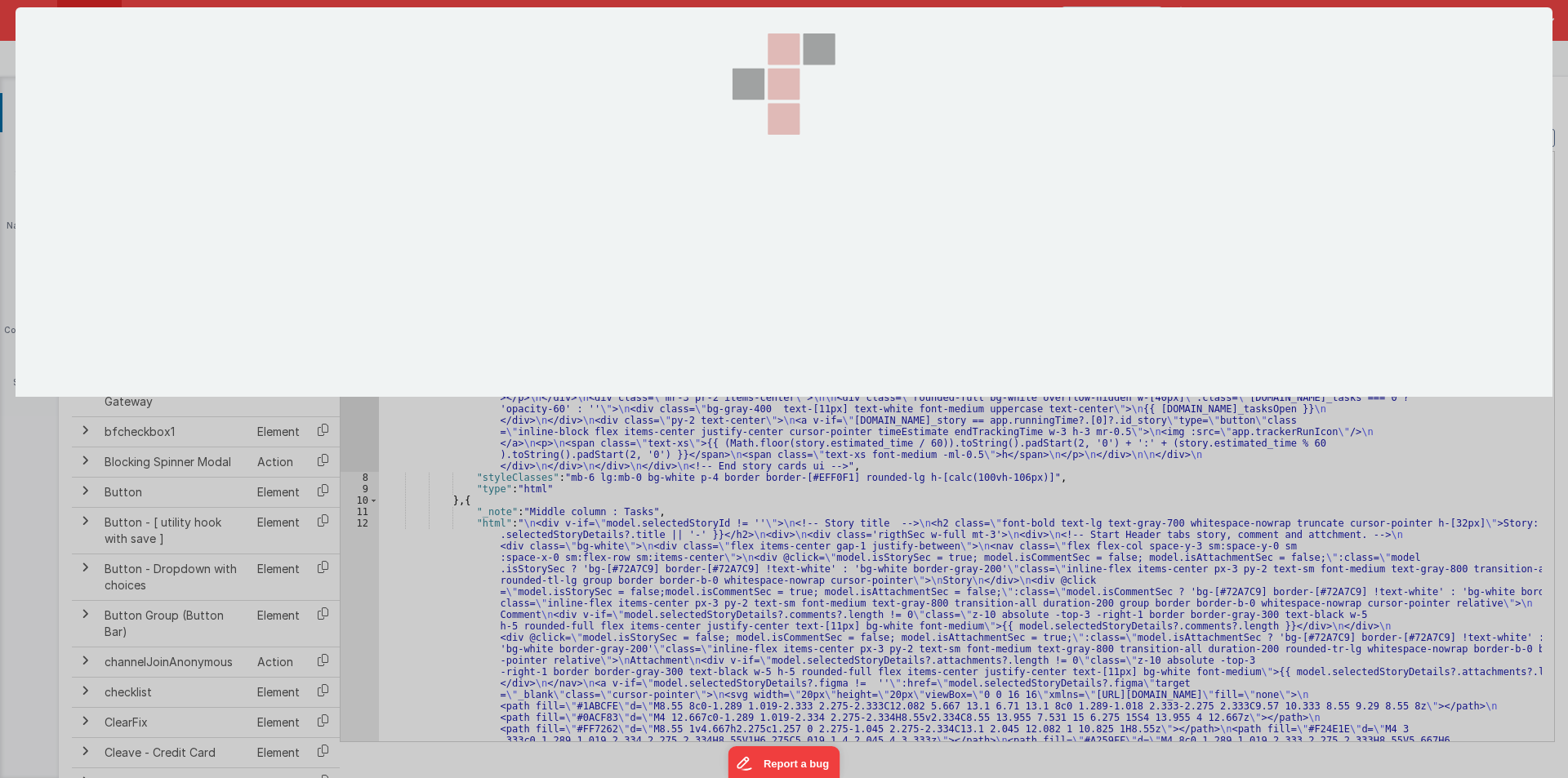
scroll to position [0, 0]
click at [355, 583] on div at bounding box center [784, 388] width 1537 height 762
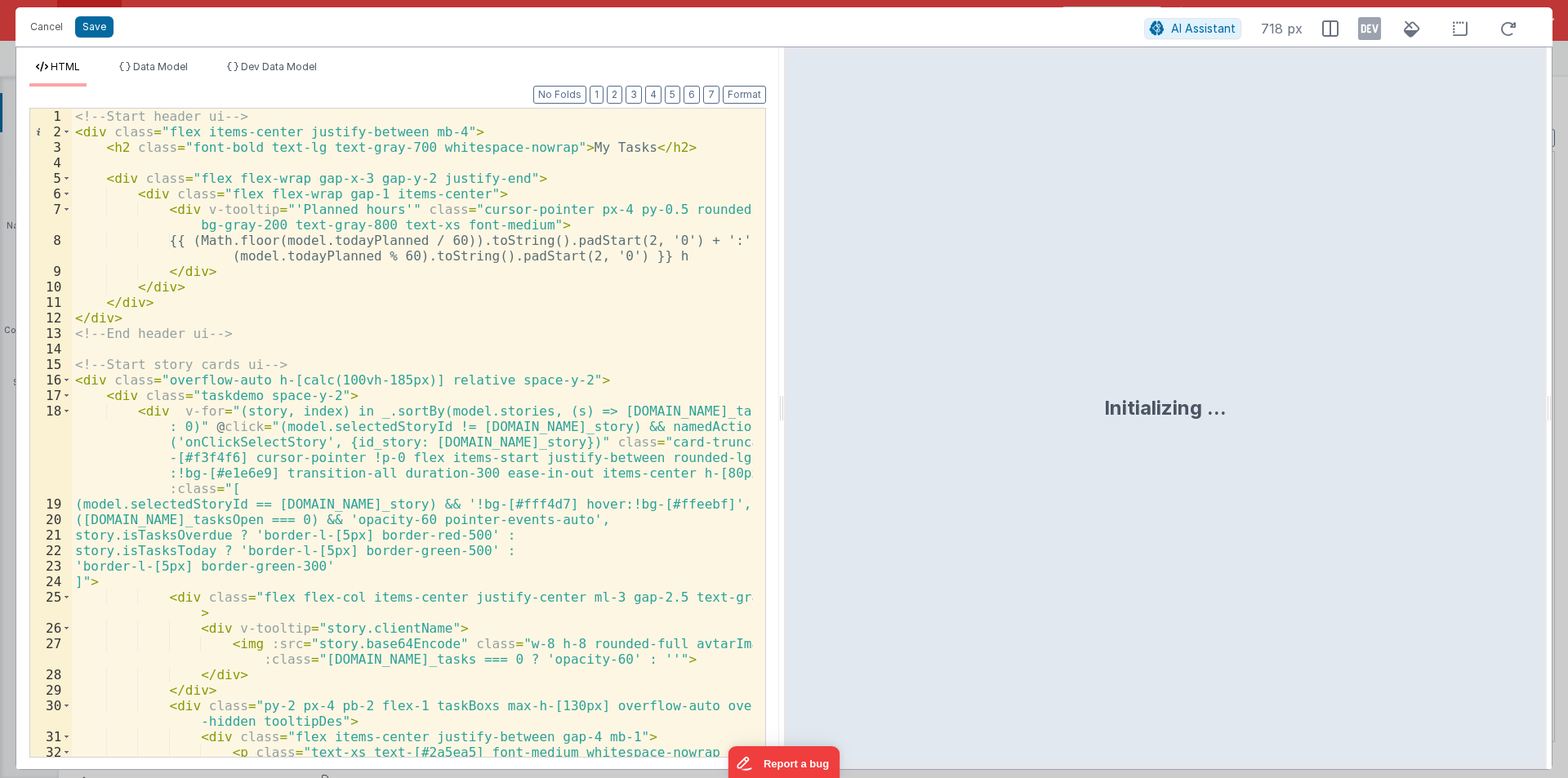
drag, startPoint x: 781, startPoint y: 403, endPoint x: 724, endPoint y: 482, distance: 97.4
click at [1567, 307] on html "Cancel Save AI Assistant 718 px HTML Data Model Dev Data Model Format 7 6 5 4 3…" at bounding box center [784, 389] width 1568 height 778
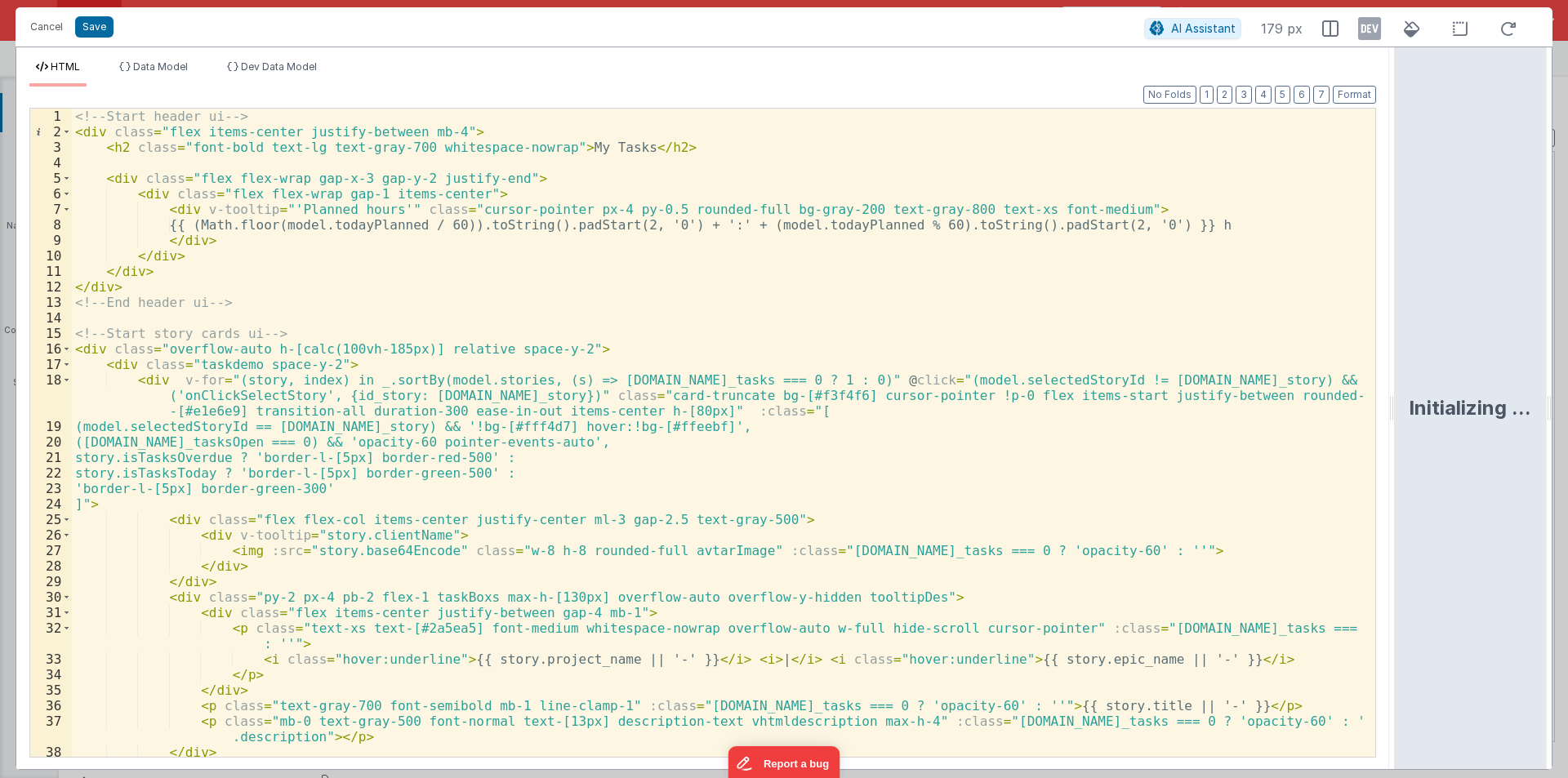
click at [447, 338] on div "<!-- Start header ui --> < div class = "flex items-center justify-between mb-4"…" at bounding box center [717, 448] width 1291 height 679
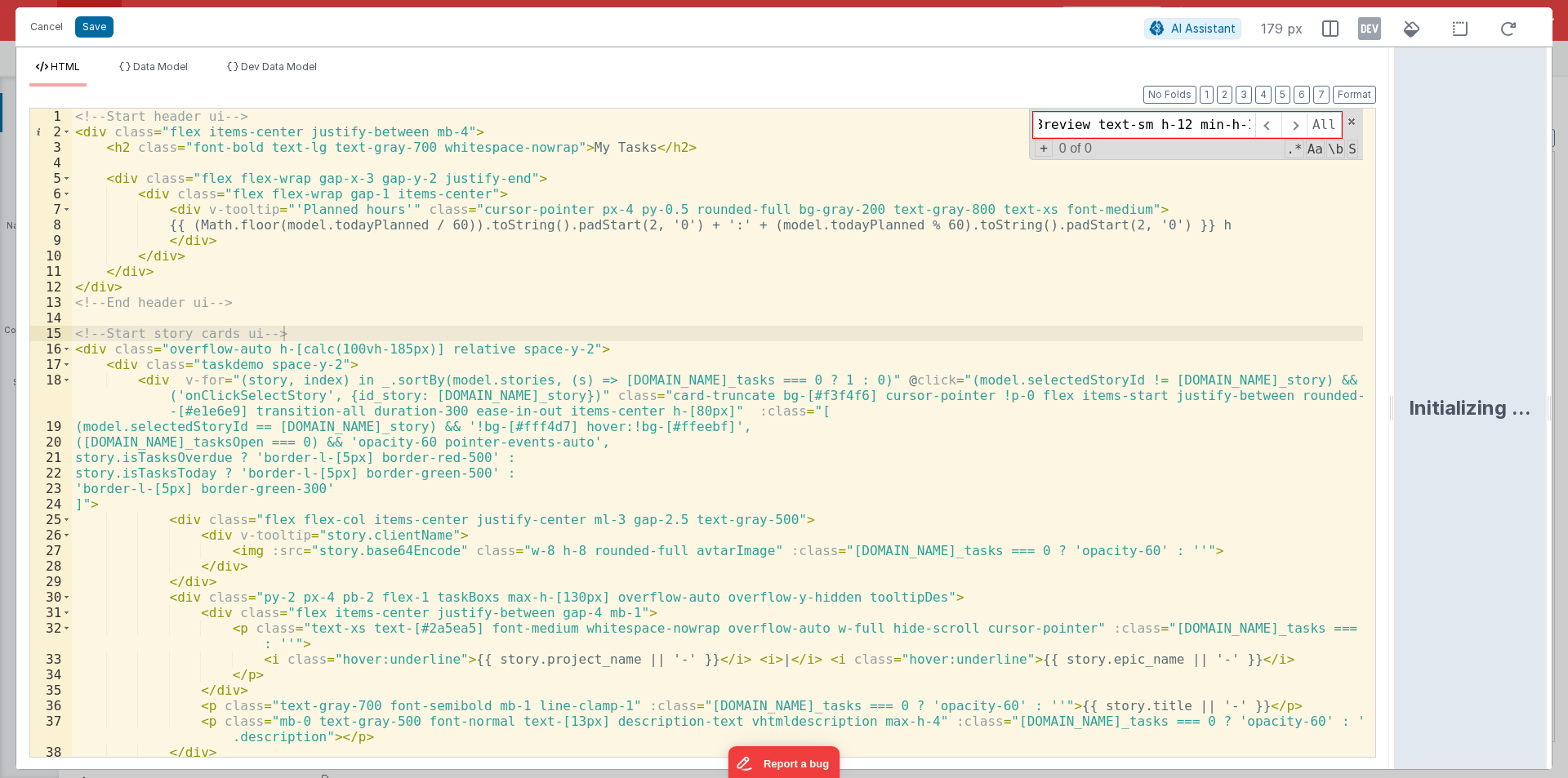
scroll to position [0, 4]
drag, startPoint x: 1158, startPoint y: 123, endPoint x: 1259, endPoint y: 122, distance: 101.0
click at [1259, 122] on div "w3review text-sm h-12 min-h-12 All" at bounding box center [1187, 125] width 309 height 26
type input "h-12 min-h-12"
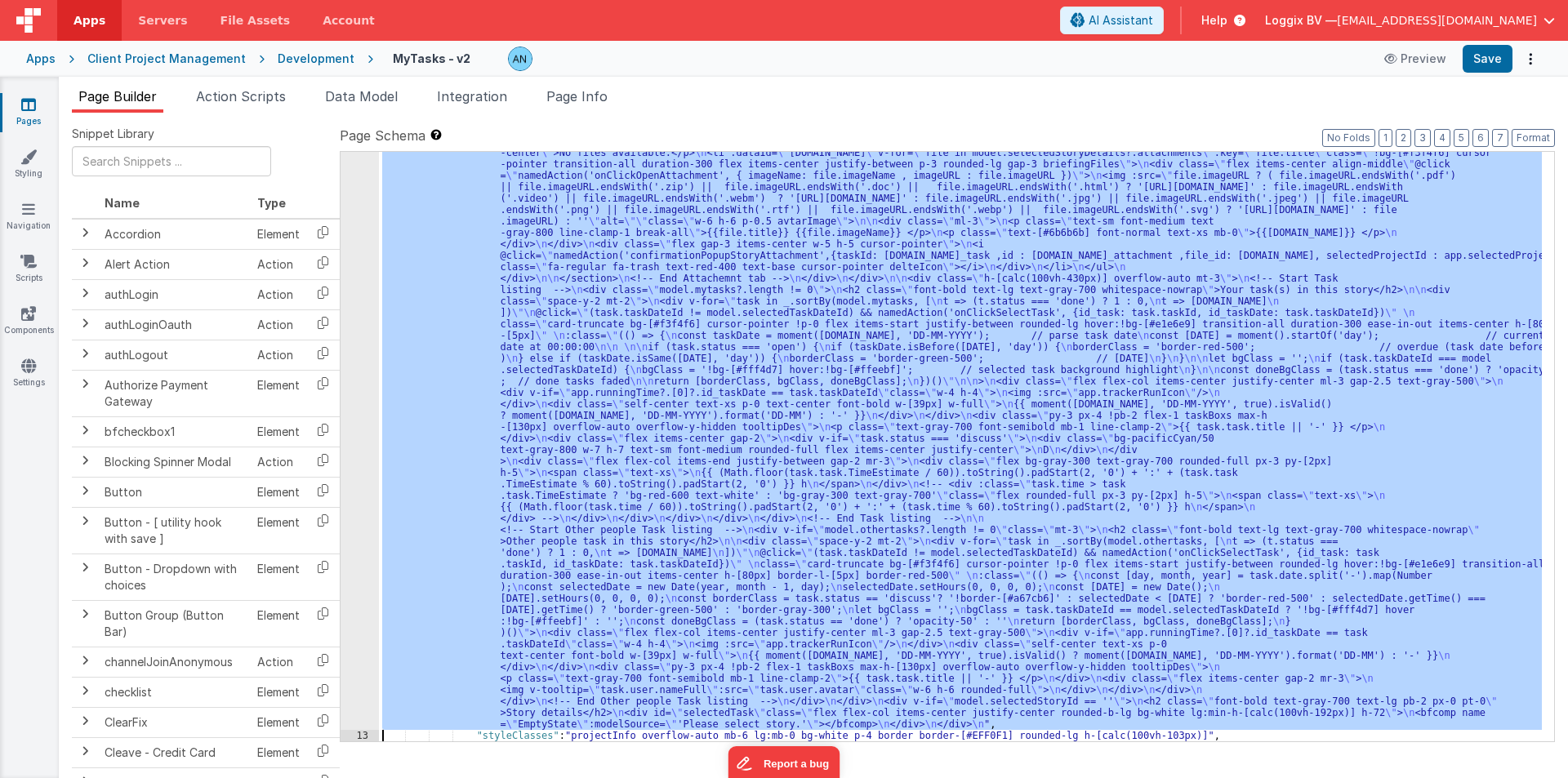
click at [341, 566] on div "12 13 14 15 16 17 18 19 20 21 22 23 24 25 26 27 28 29 30 31" at bounding box center [359, 390] width 38 height 1880
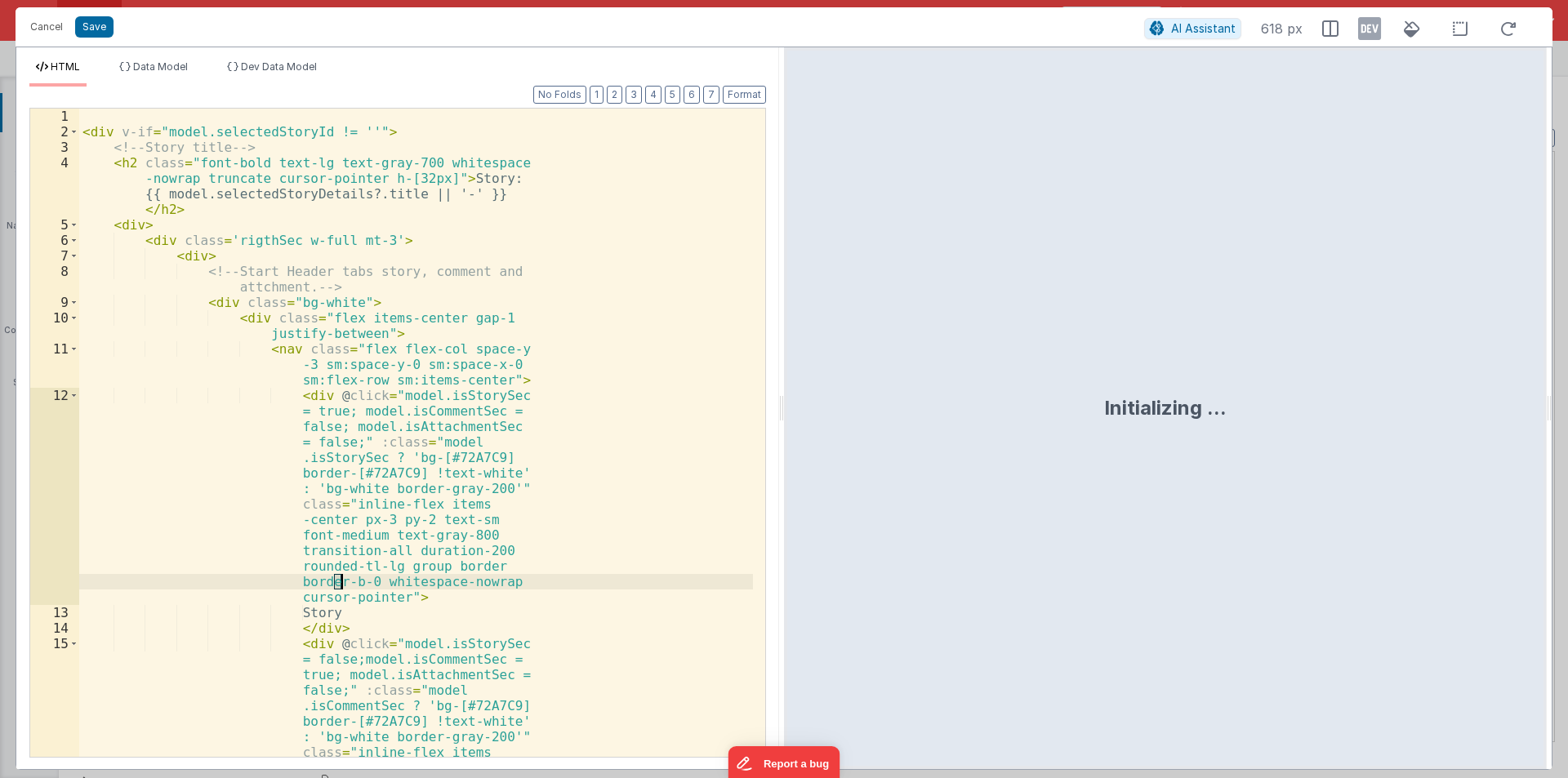
scroll to position [1067, 0]
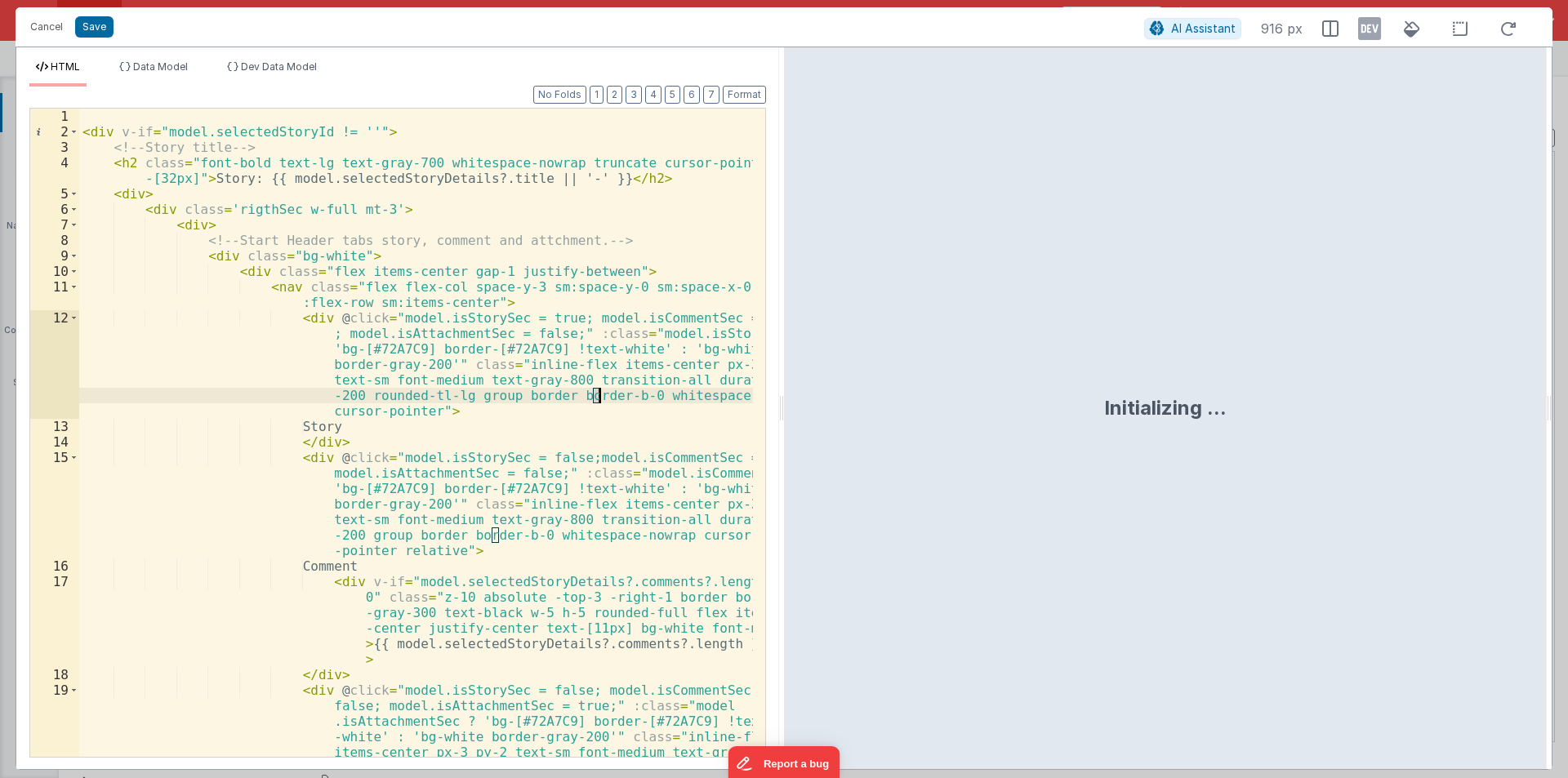
click at [504, 494] on div "< div v-if = "model.selectedStoryId != ''" > <!-- Story title --> < h2 class = …" at bounding box center [416, 494] width 674 height 772
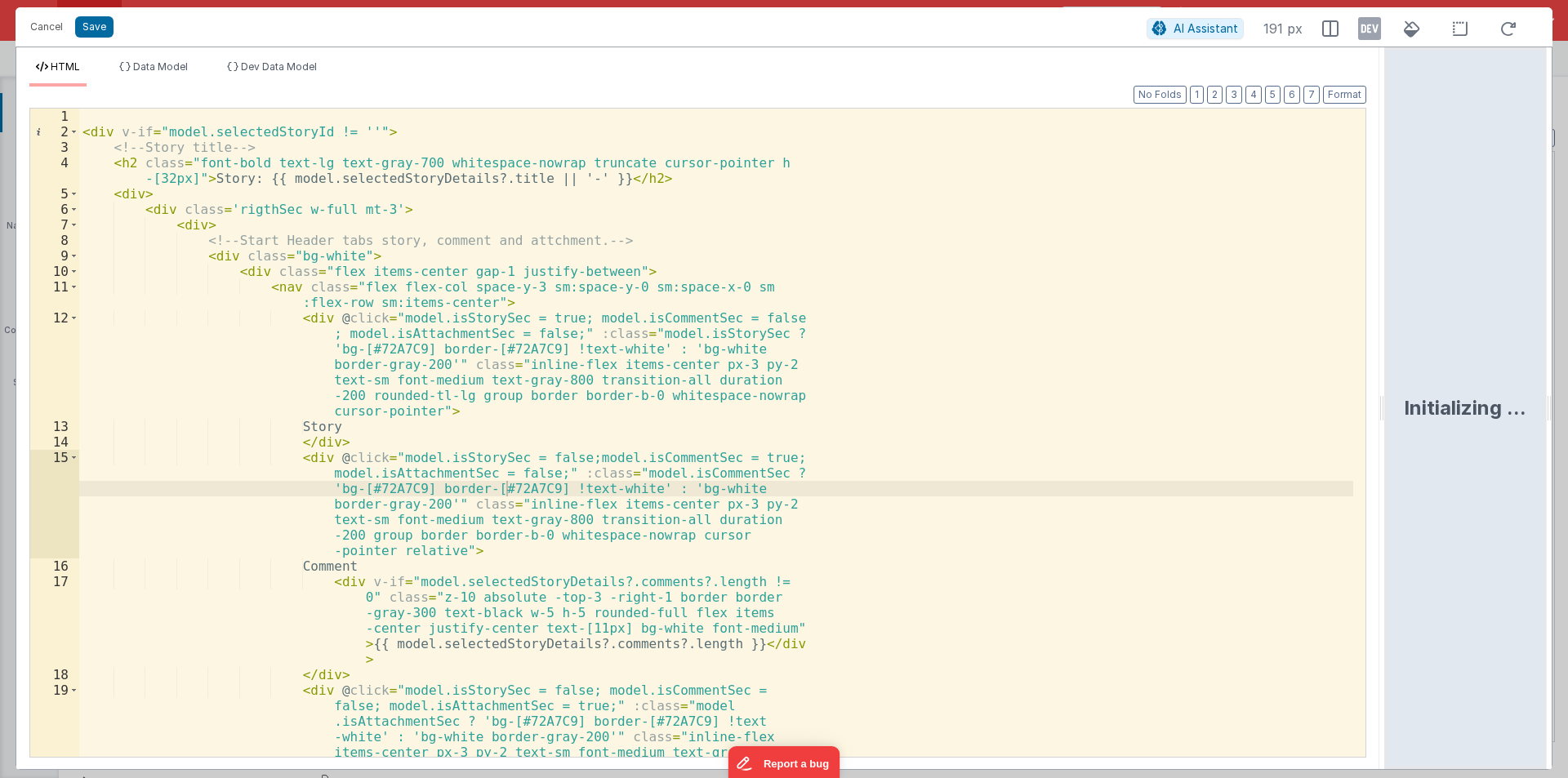
drag, startPoint x: 781, startPoint y: 415, endPoint x: 1387, endPoint y: 415, distance: 606.0
click at [1388, 415] on html "Cancel Save AI Assistant 191 px HTML Data Model Dev Data Model Format 7 6 5 4 3…" at bounding box center [784, 389] width 1568 height 778
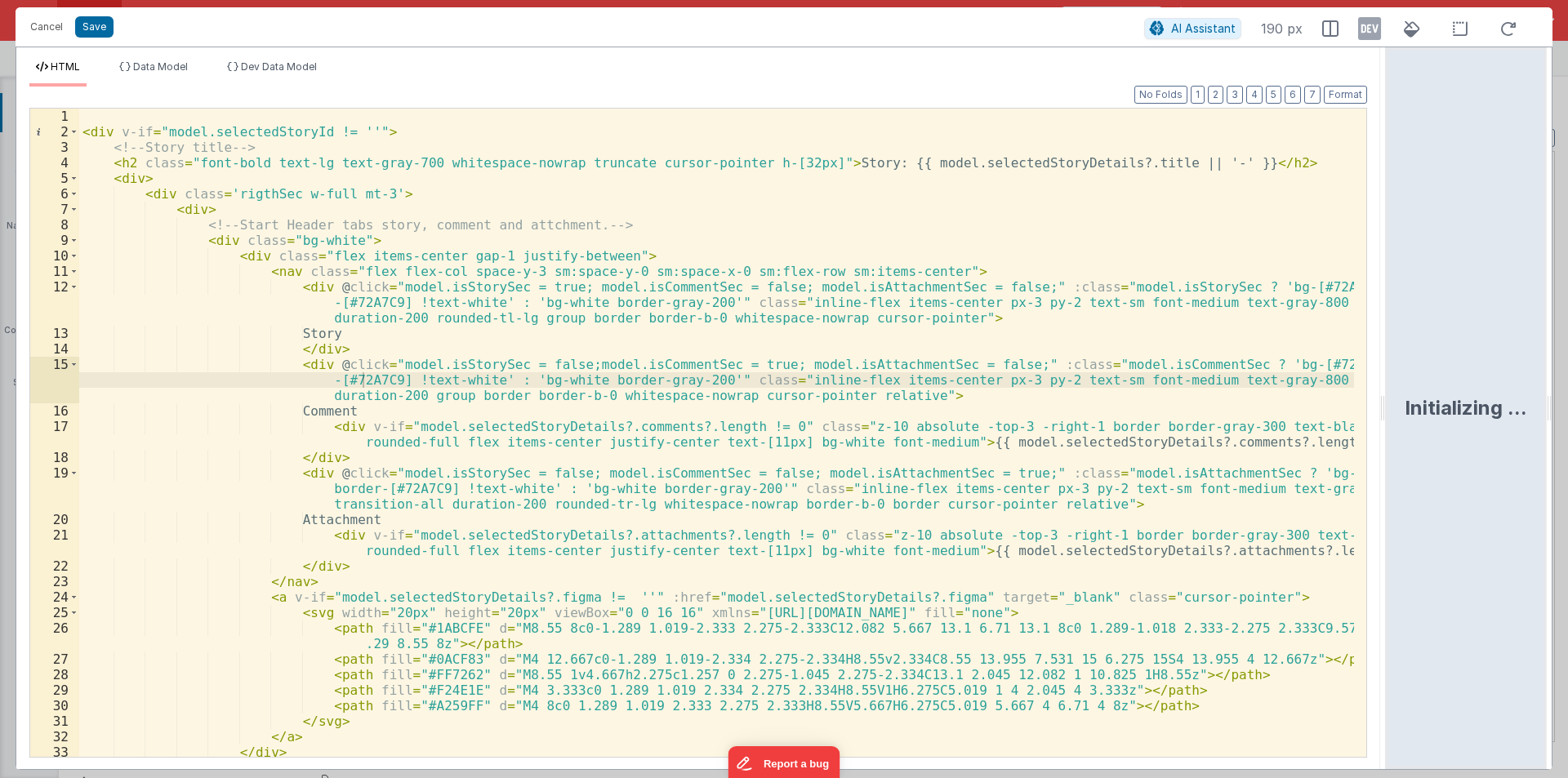
click at [791, 448] on div "< div v-if = "model.selectedStoryId != ''" > <!-- Story title --> < h2 class = …" at bounding box center [716, 448] width 1275 height 679
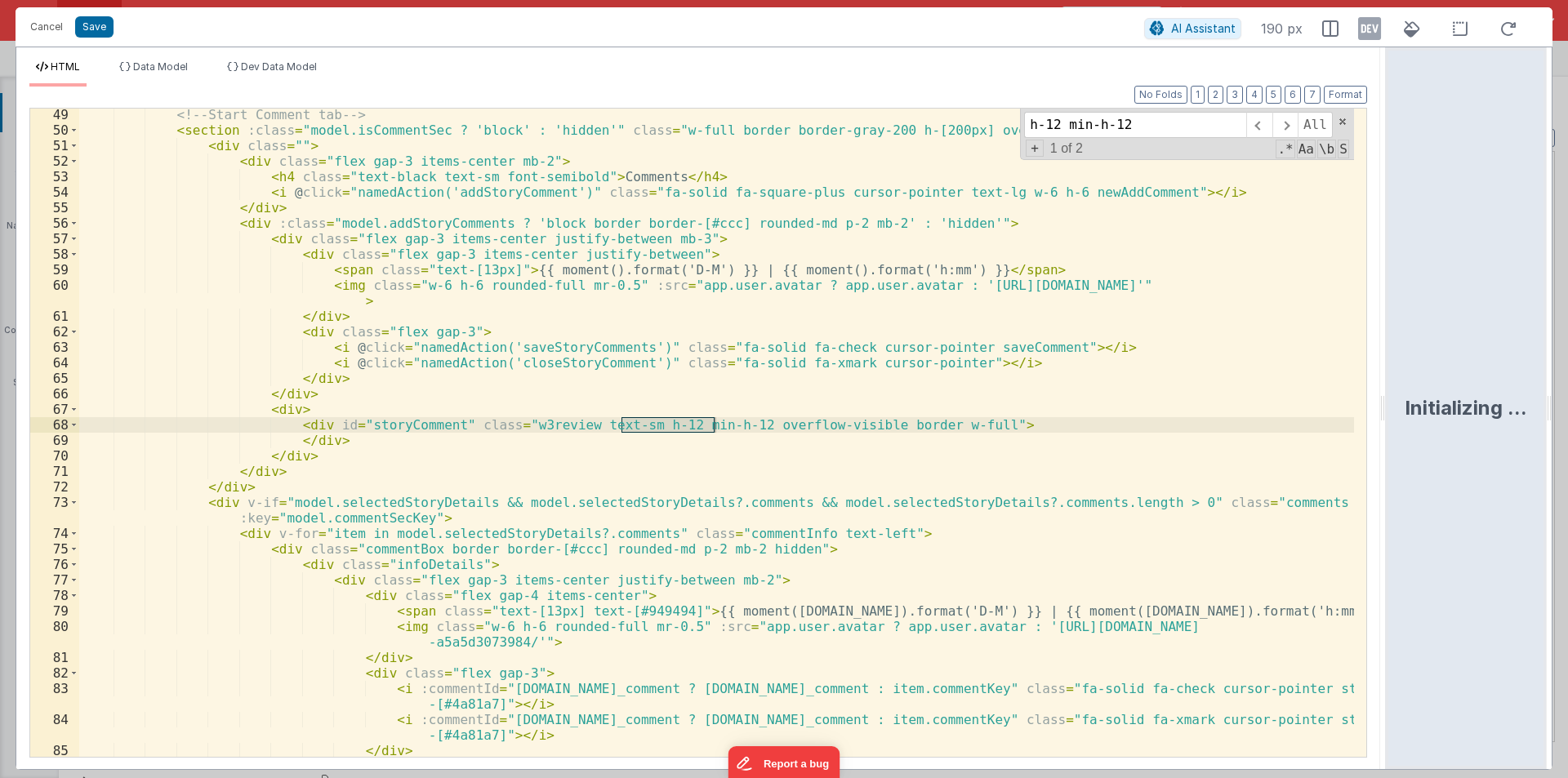
scroll to position [886, 0]
type input "h-12 min-h-12"
click at [669, 453] on div "<!-- Start Comment tab --> < section :class = "model.isCommentSec ? 'block' : '…" at bounding box center [716, 446] width 1275 height 679
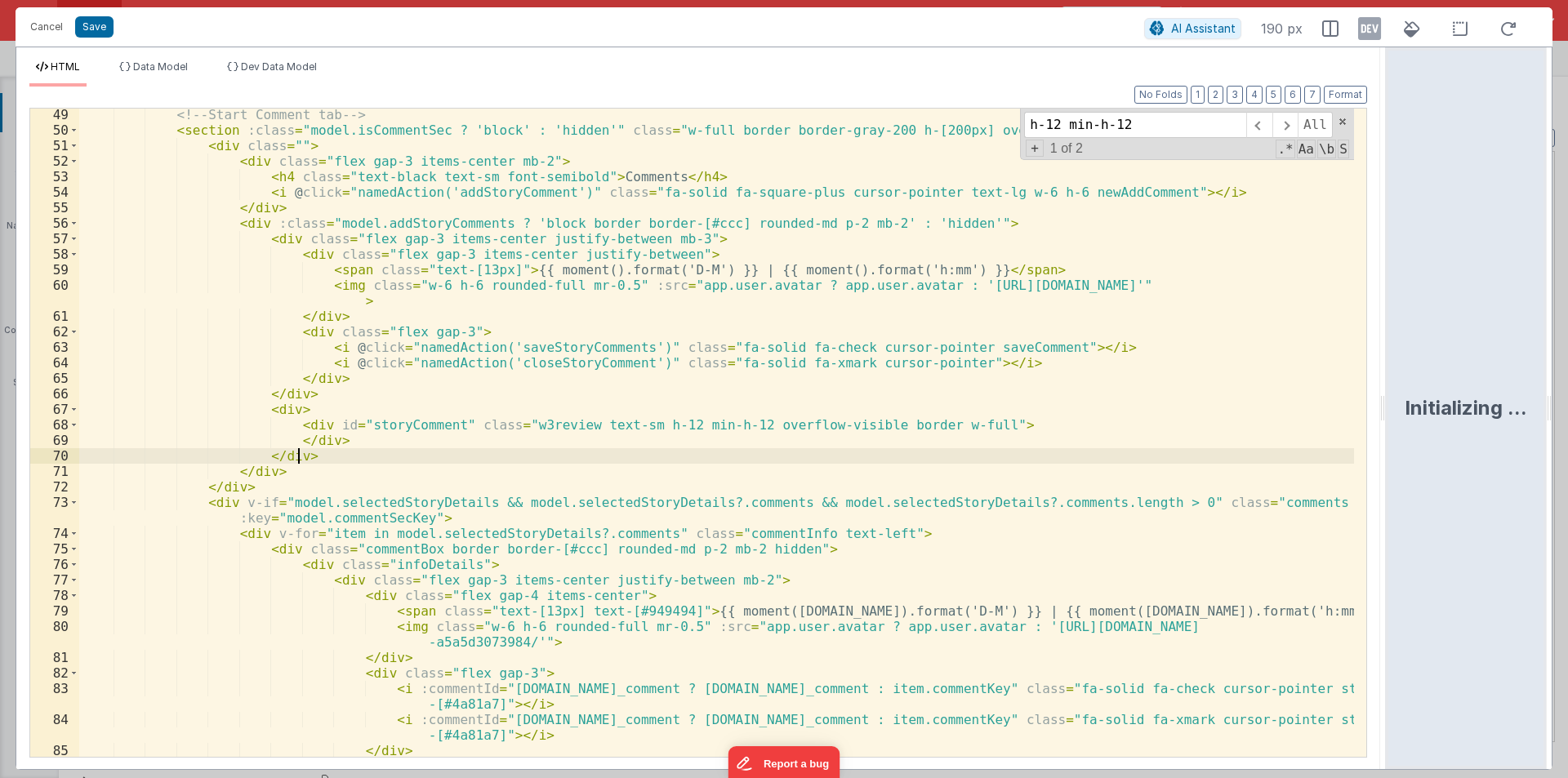
click at [647, 427] on div "<!-- Start Comment tab --> < section :class = "model.isCommentSec ? 'block' : '…" at bounding box center [716, 446] width 1275 height 679
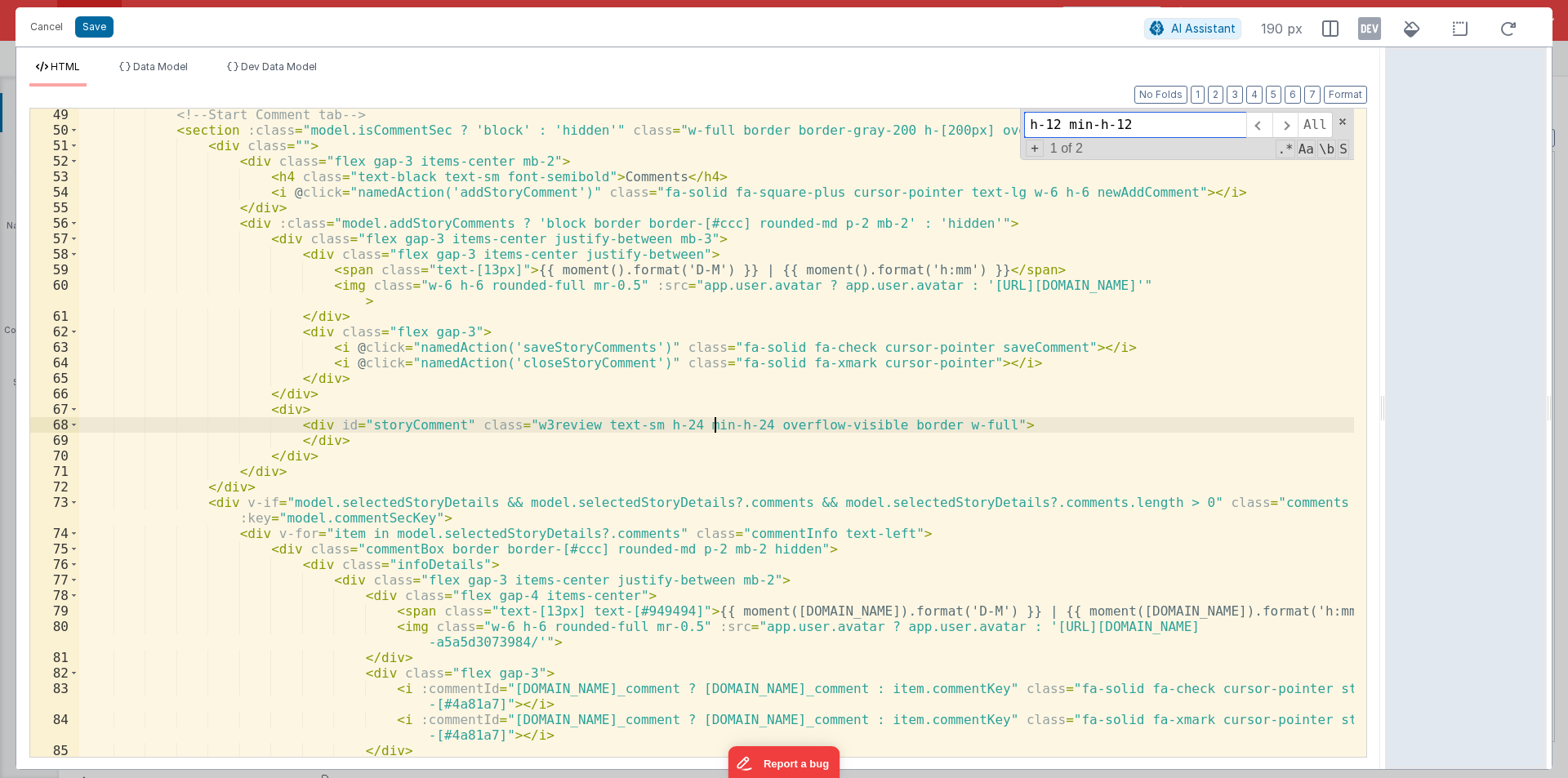
click at [1134, 123] on input "h-12 min-h-12" at bounding box center [1135, 125] width 222 height 26
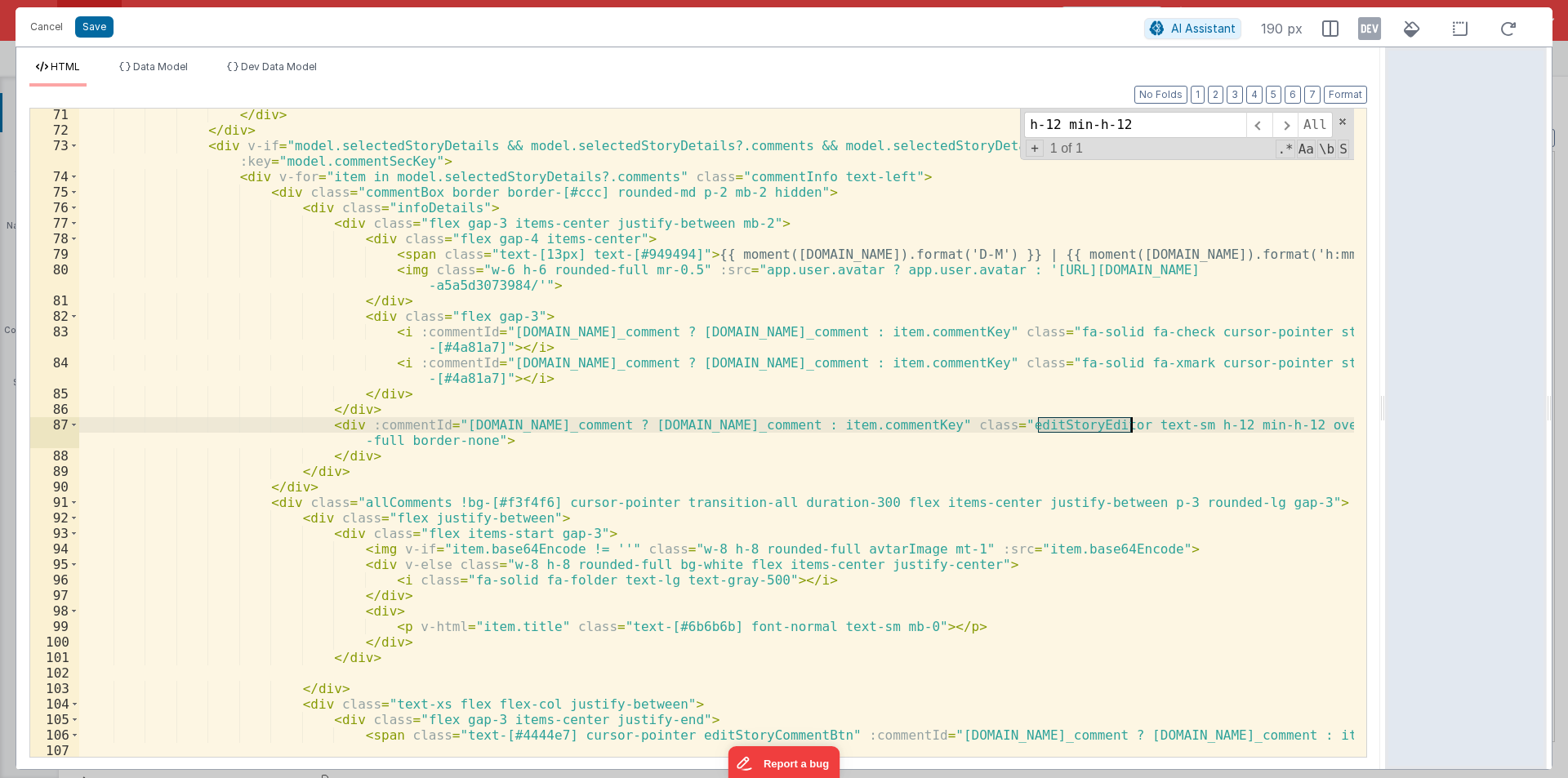
click at [1069, 426] on div "</ div > </ div > < div v-if = "model.selectedStoryDetails && model.selectedSto…" at bounding box center [716, 432] width 1275 height 648
drag, startPoint x: 1056, startPoint y: 423, endPoint x: 1073, endPoint y: 424, distance: 17.0
click at [1073, 424] on div "</ div > </ div > < div v-if = "model.selectedStoryDetails && model.selectedSto…" at bounding box center [716, 446] width 1275 height 679
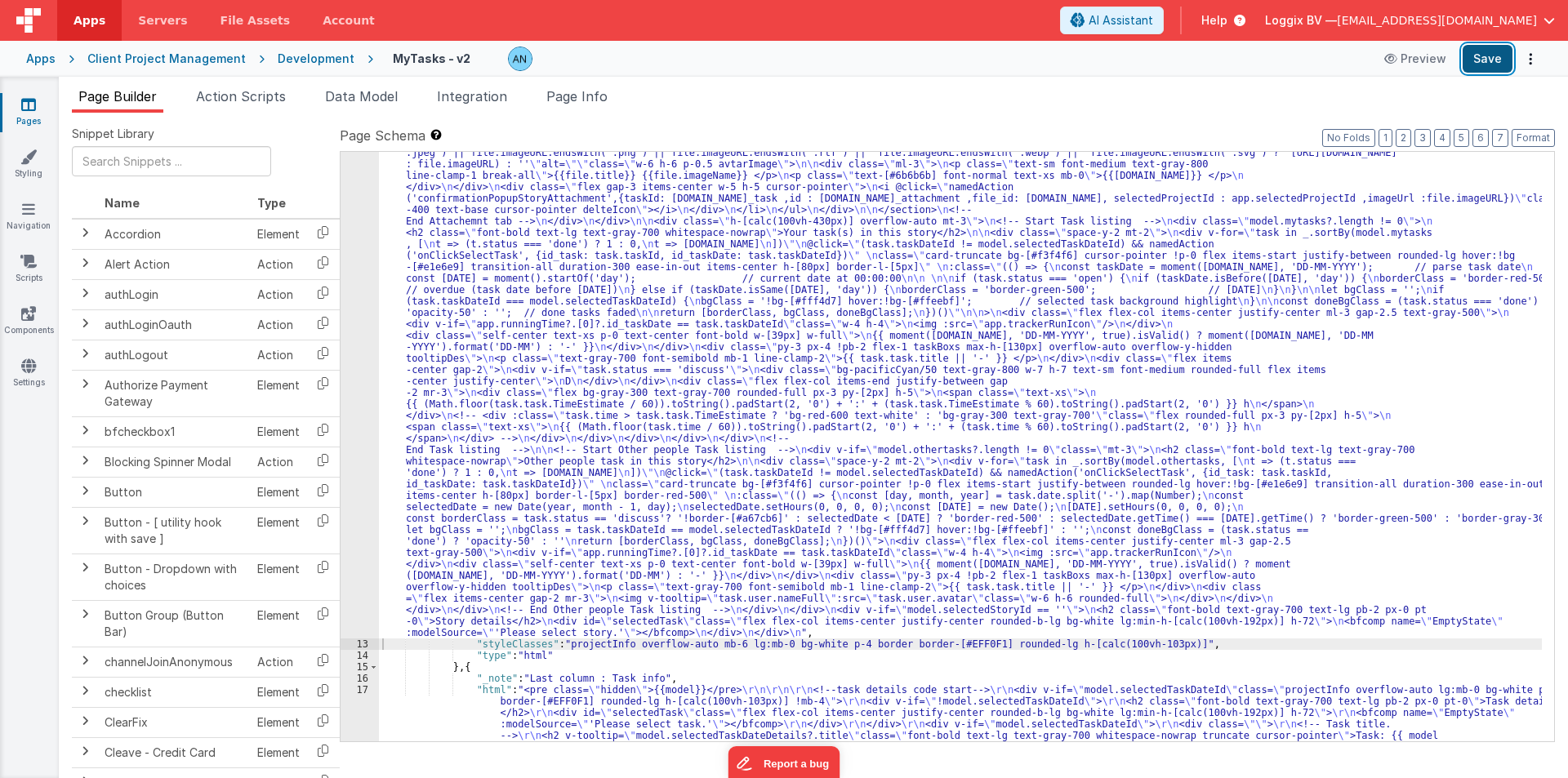
click at [1496, 51] on button "Save" at bounding box center [1487, 59] width 50 height 28
click at [1543, 139] on button "Format" at bounding box center [1533, 138] width 43 height 18
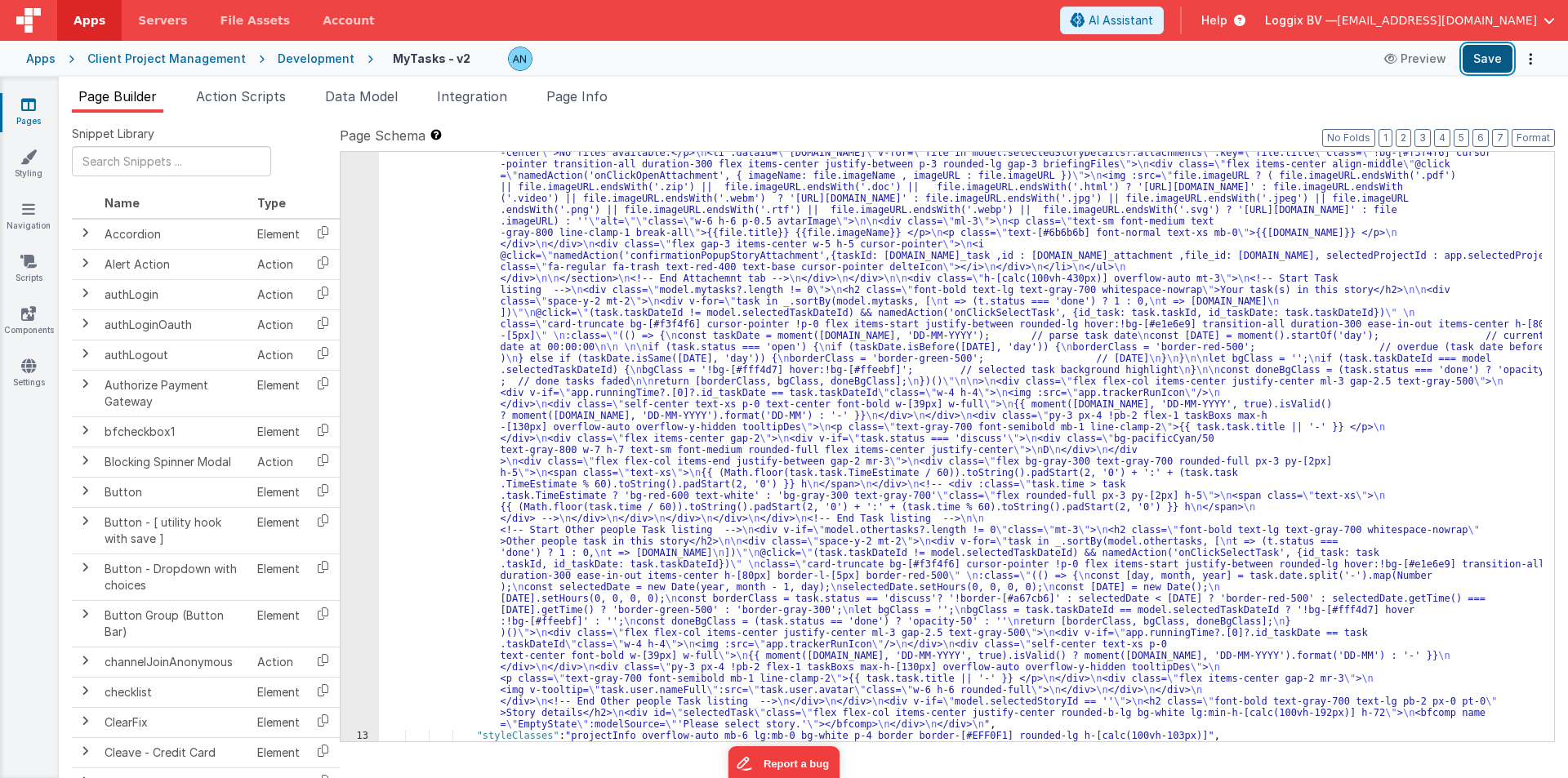
click at [1495, 54] on button "Save" at bounding box center [1487, 59] width 50 height 28
click at [23, 105] on icon at bounding box center [29, 105] width 15 height 16
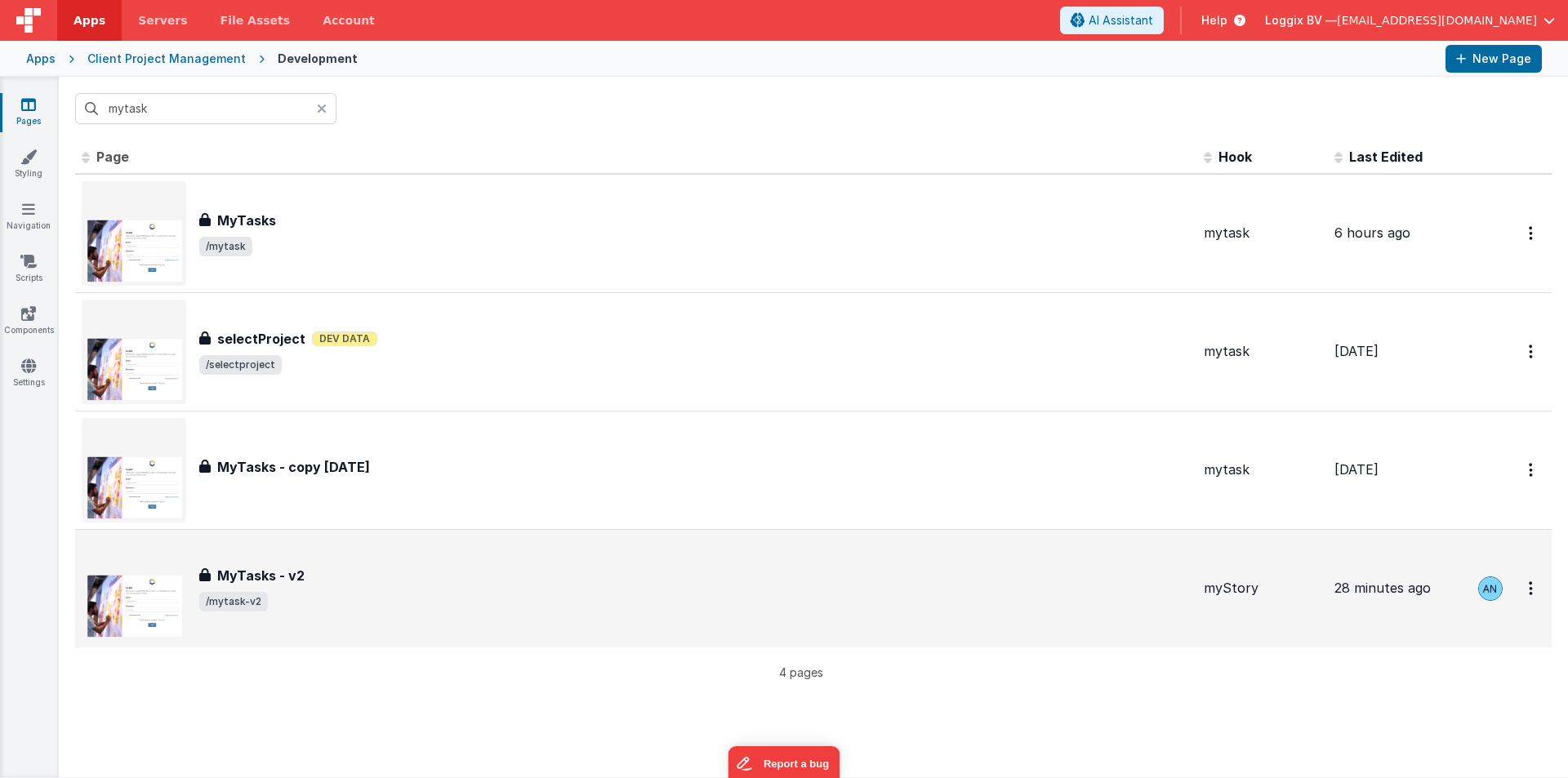
click at [348, 573] on div "MyTasks - v2" at bounding box center [695, 575] width 991 height 20
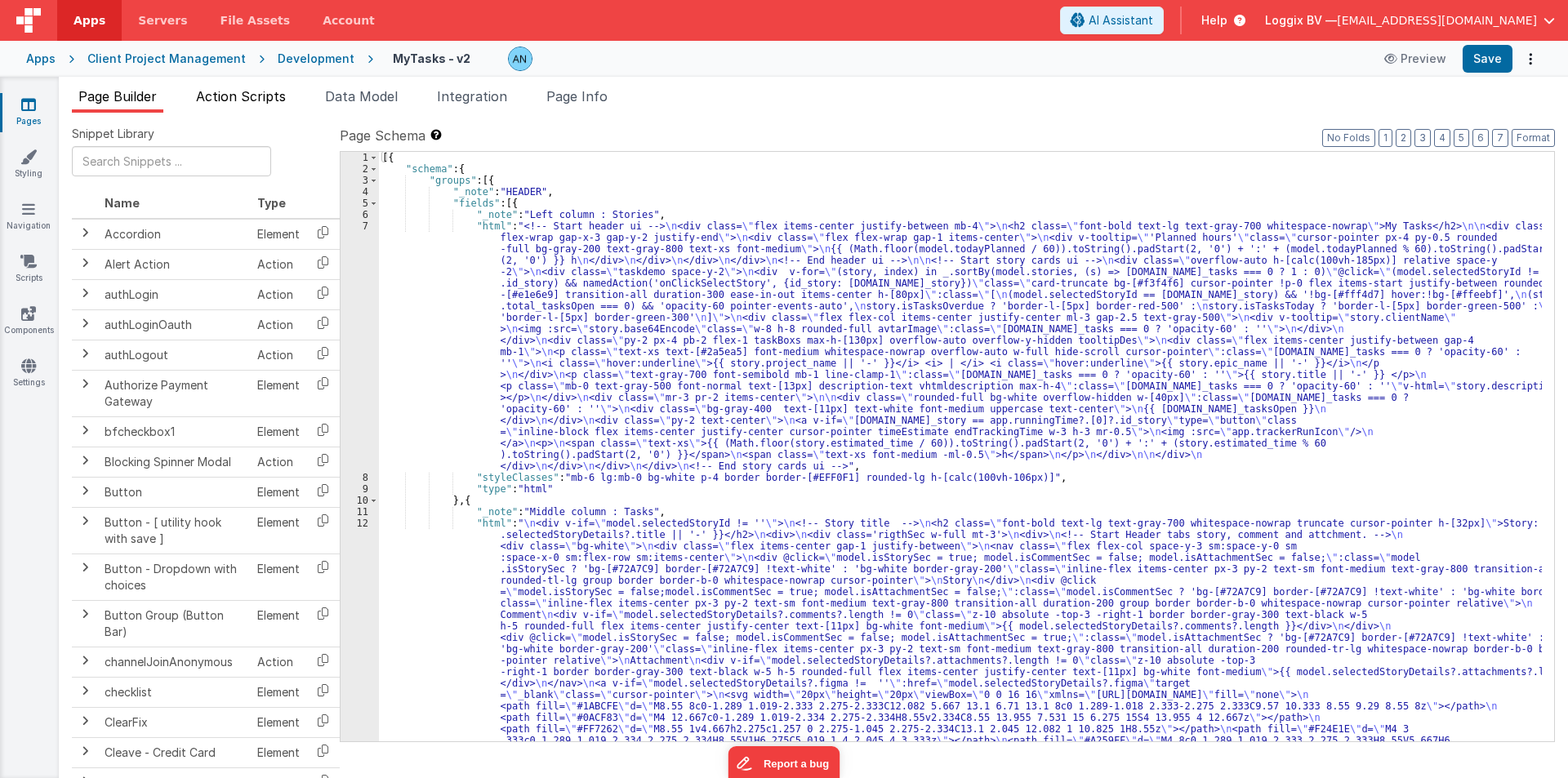
click at [221, 101] on span "Action Scripts" at bounding box center [241, 96] width 90 height 16
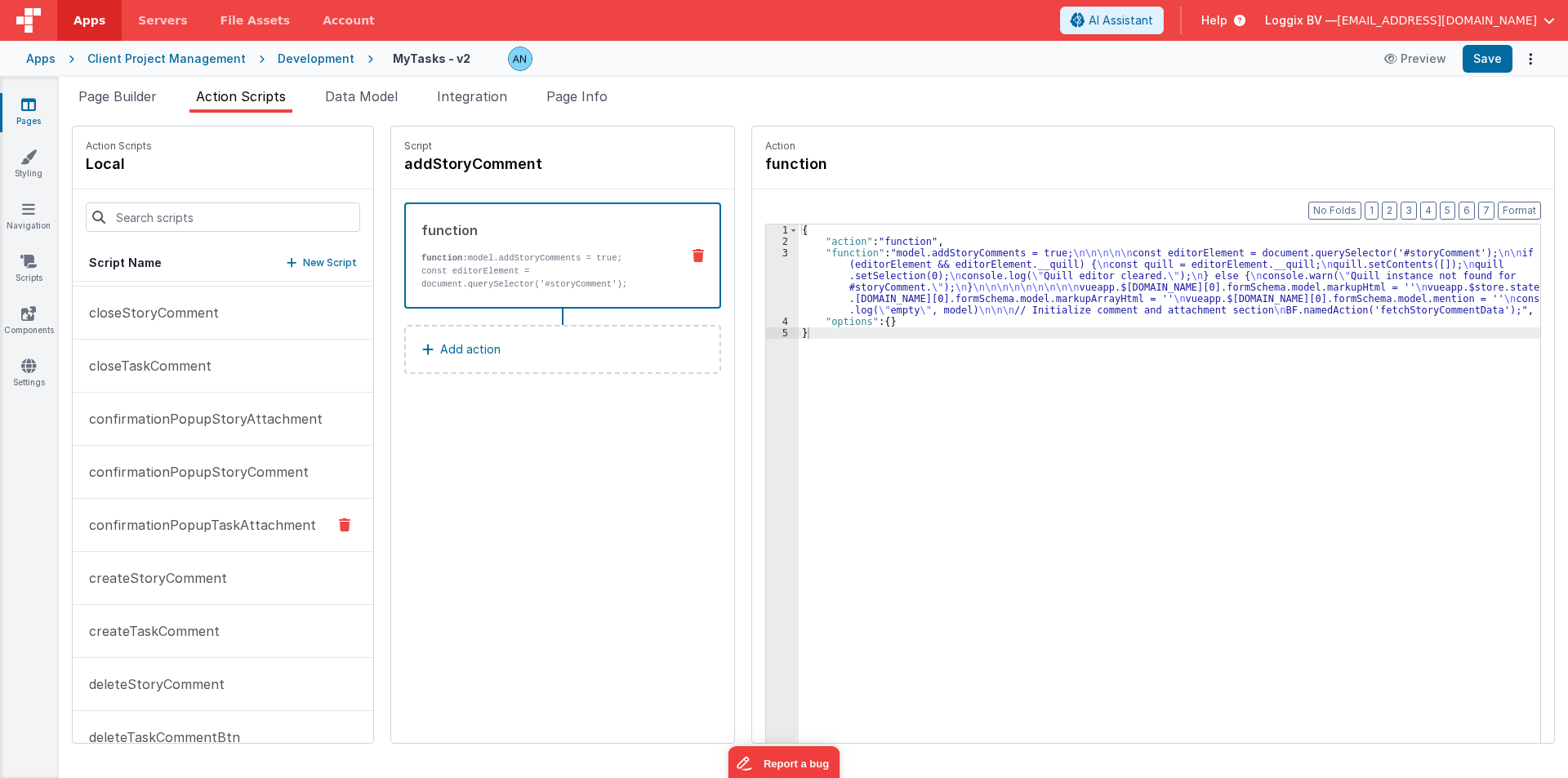
scroll to position [408, 0]
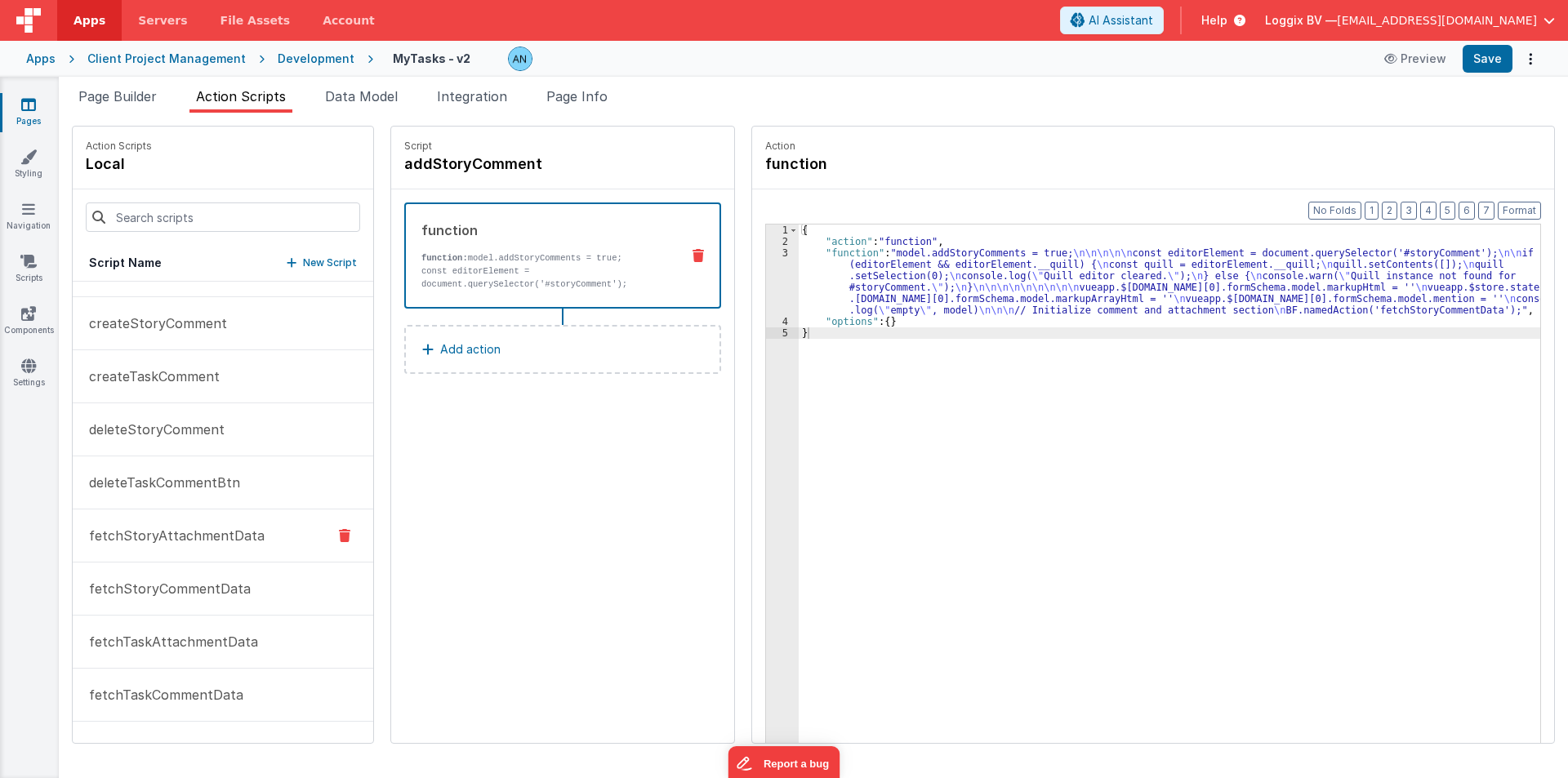
click at [132, 541] on p "fetchStoryAttachmentData" at bounding box center [172, 535] width 186 height 20
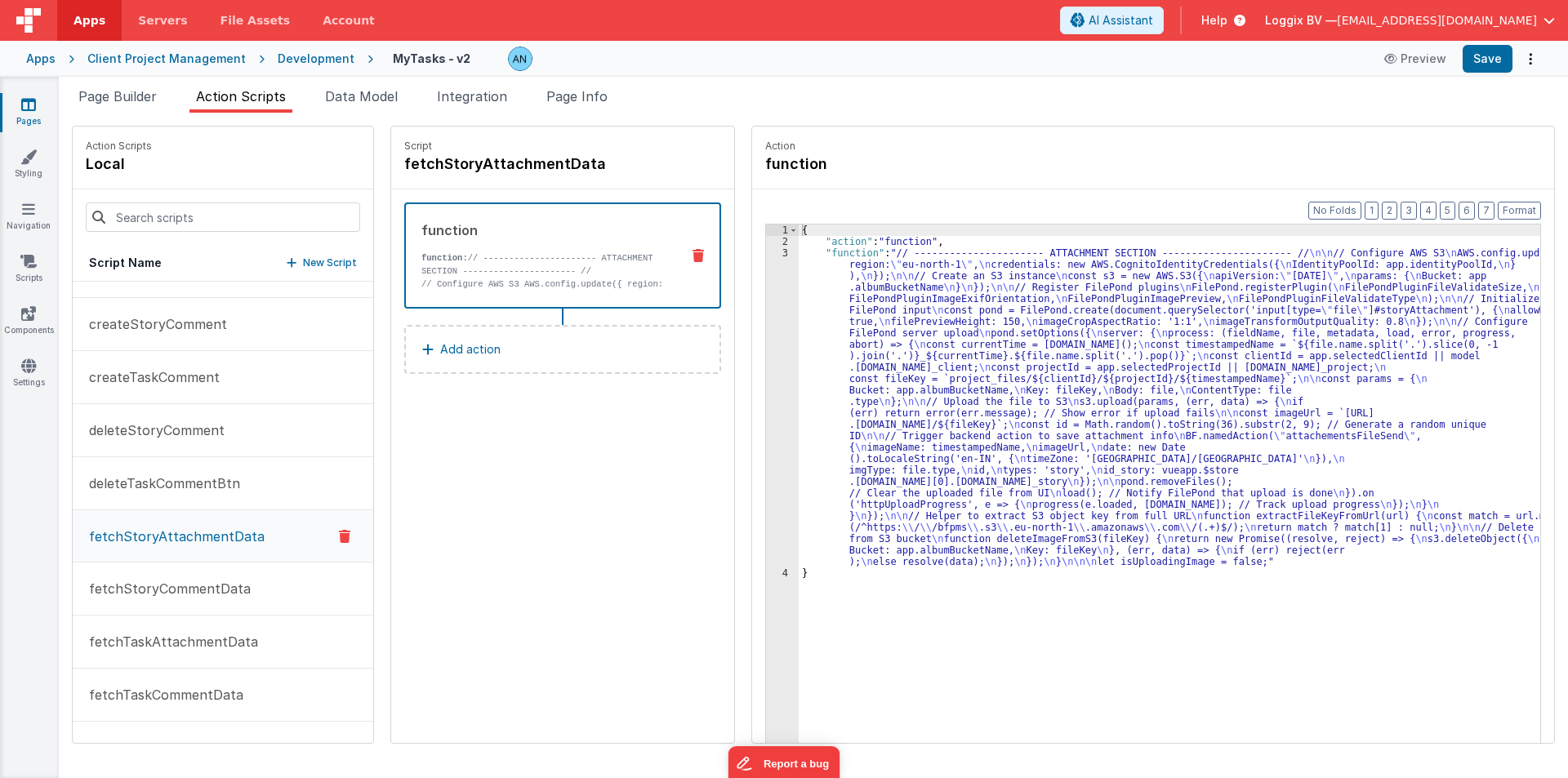
scroll to position [409, 0]
click at [145, 593] on p "fetchStoryCommentData" at bounding box center [165, 588] width 172 height 20
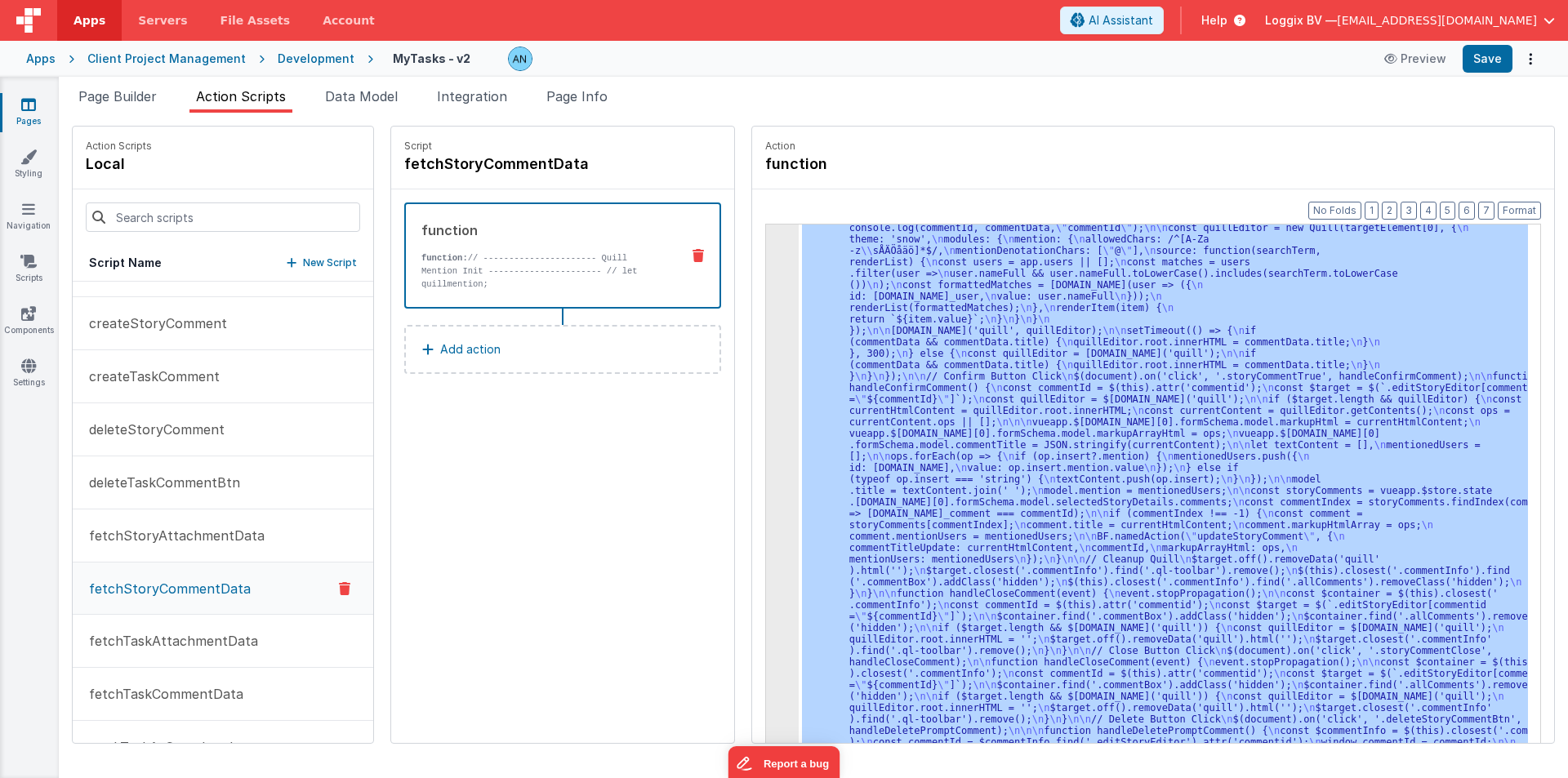
click at [766, 352] on div "3" at bounding box center [782, 239] width 33 height 1085
click at [766, 354] on div "3" at bounding box center [782, 239] width 33 height 1085
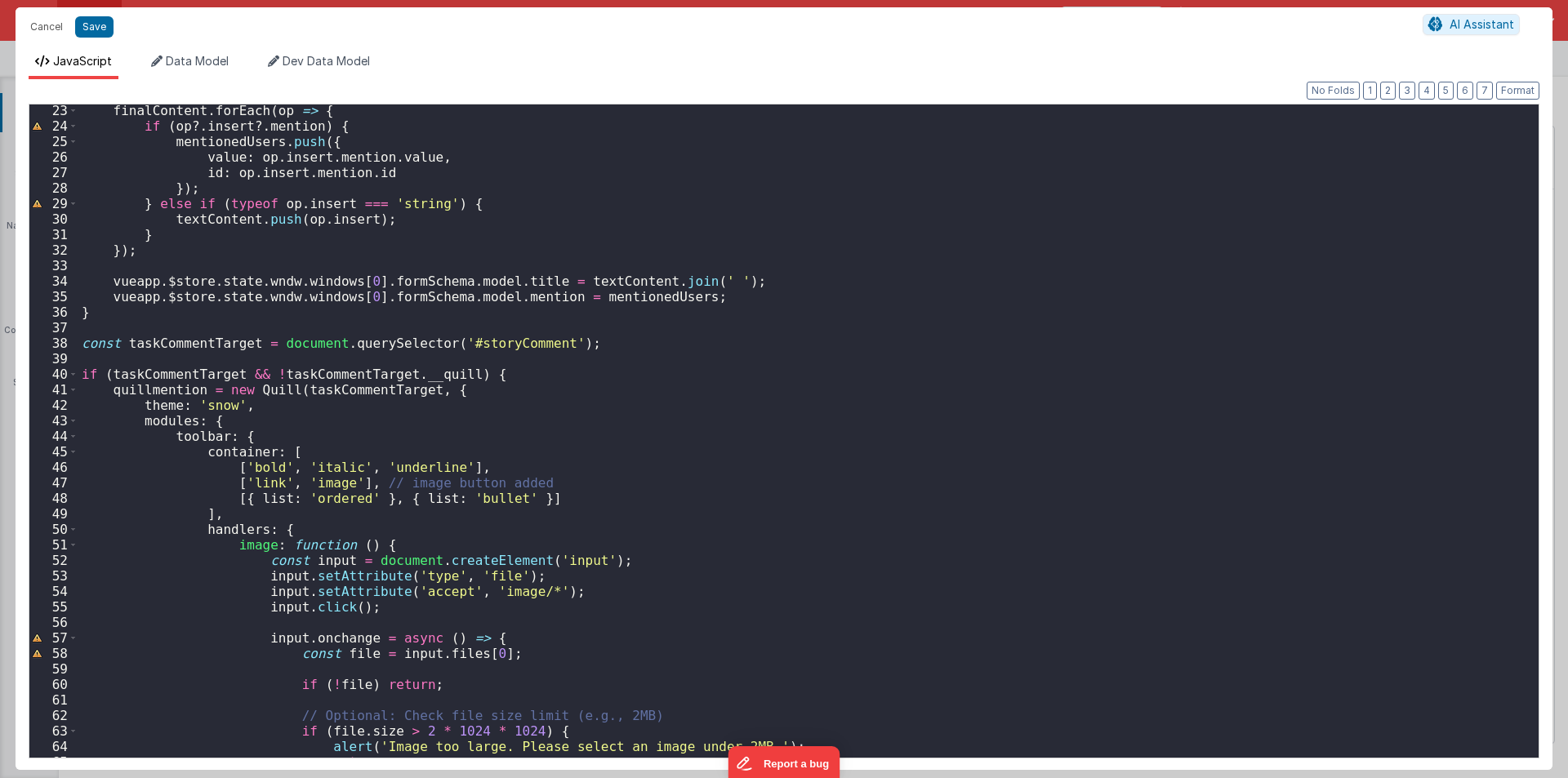
scroll to position [0, 0]
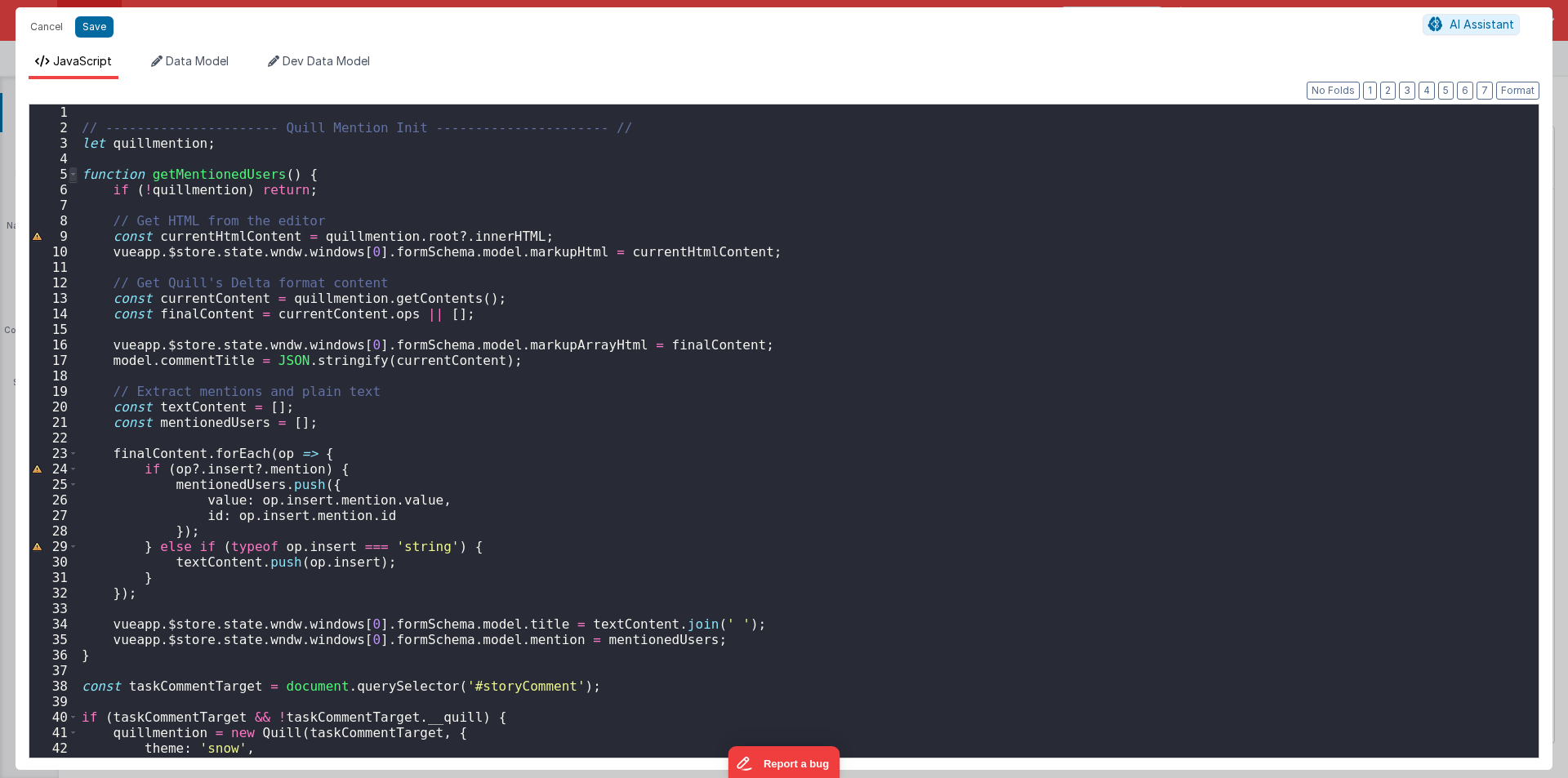
click at [72, 174] on span at bounding box center [73, 174] width 9 height 16
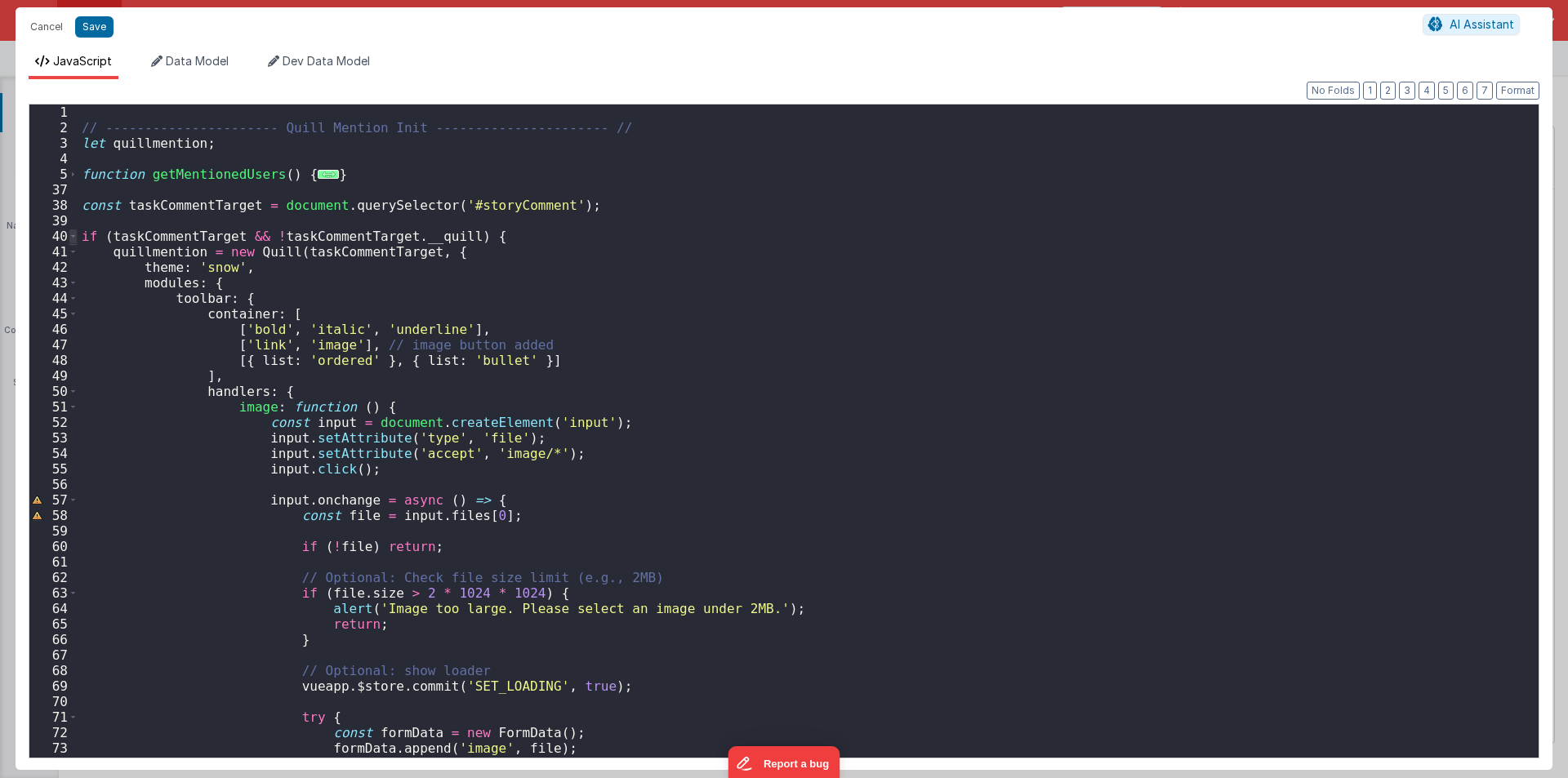
click at [75, 233] on span at bounding box center [73, 236] width 9 height 16
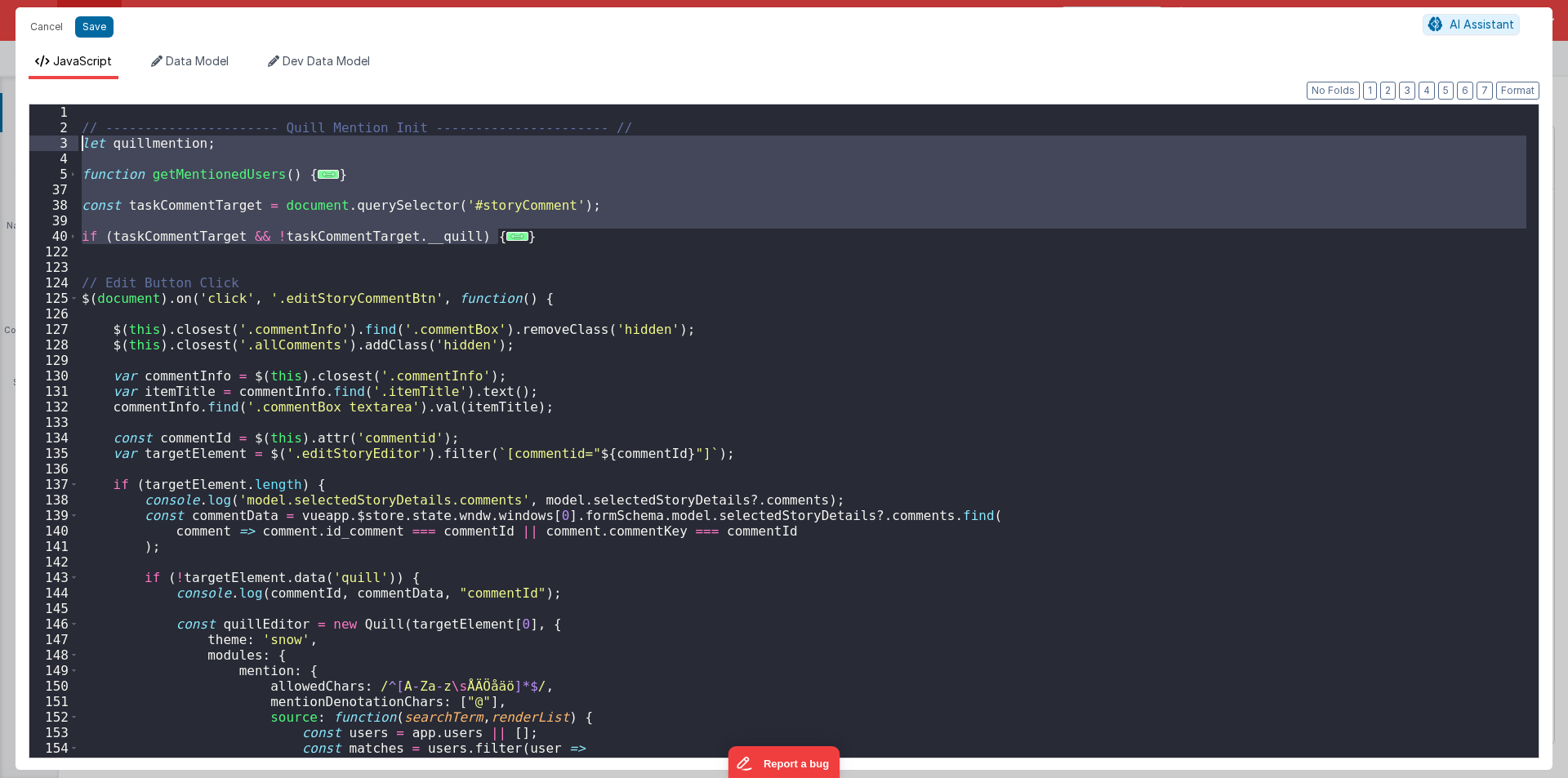
drag, startPoint x: 531, startPoint y: 242, endPoint x: 25, endPoint y: 148, distance: 514.7
click at [25, 148] on div "Format 7 6 5 4 3 2 1 No Folds 1 2 3 4 5 37 38 39 40 122 123 124 125 126 127 128…" at bounding box center [784, 424] width 1537 height 691
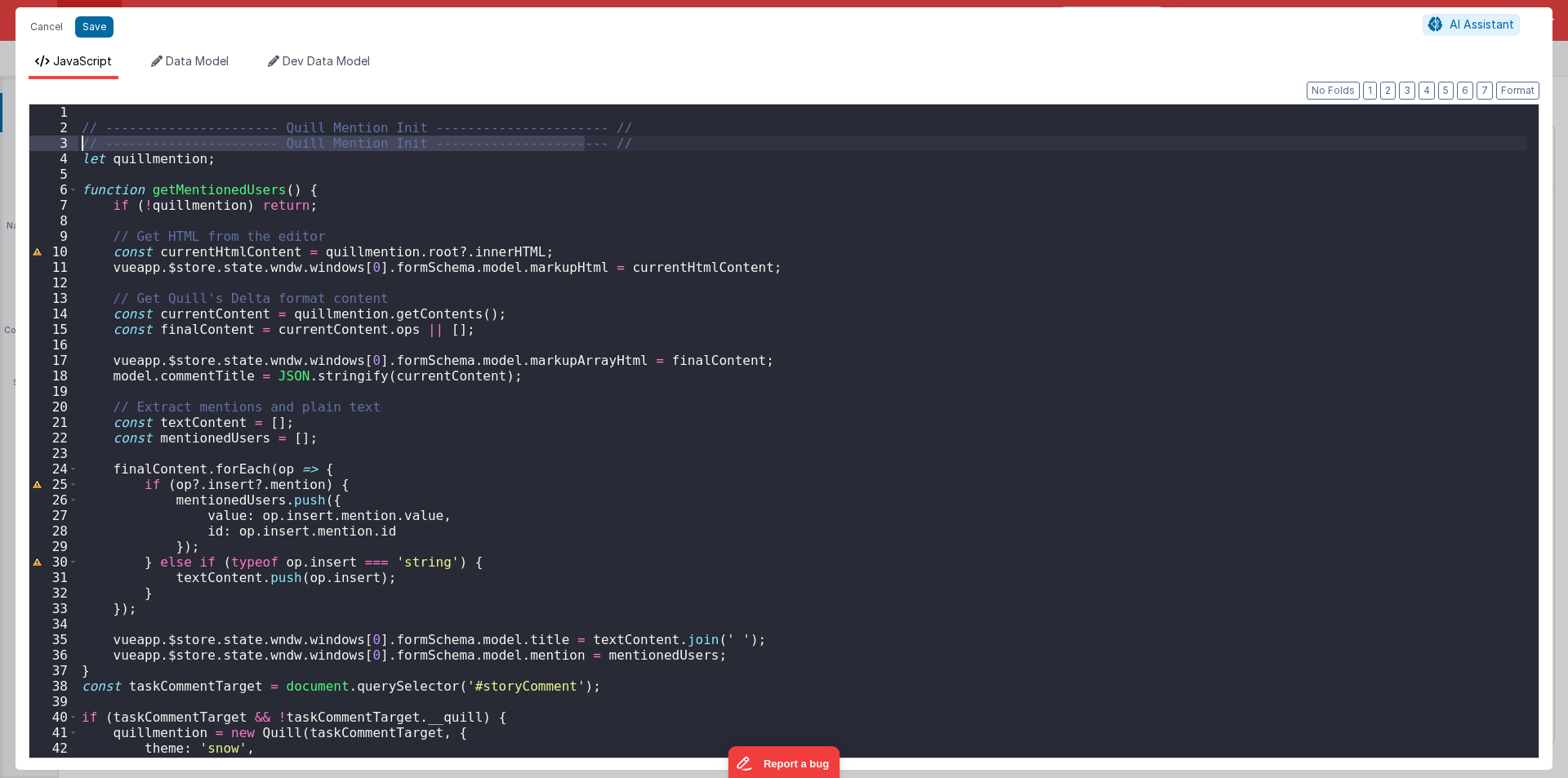
drag, startPoint x: 600, startPoint y: 141, endPoint x: 55, endPoint y: 141, distance: 545.0
click at [55, 141] on div "1 2 3 4 5 6 7 8 9 10 11 12 13 14 15 16 17 18 19 20 21 22 23 24 25 26 27 28 29 3…" at bounding box center [784, 431] width 1511 height 655
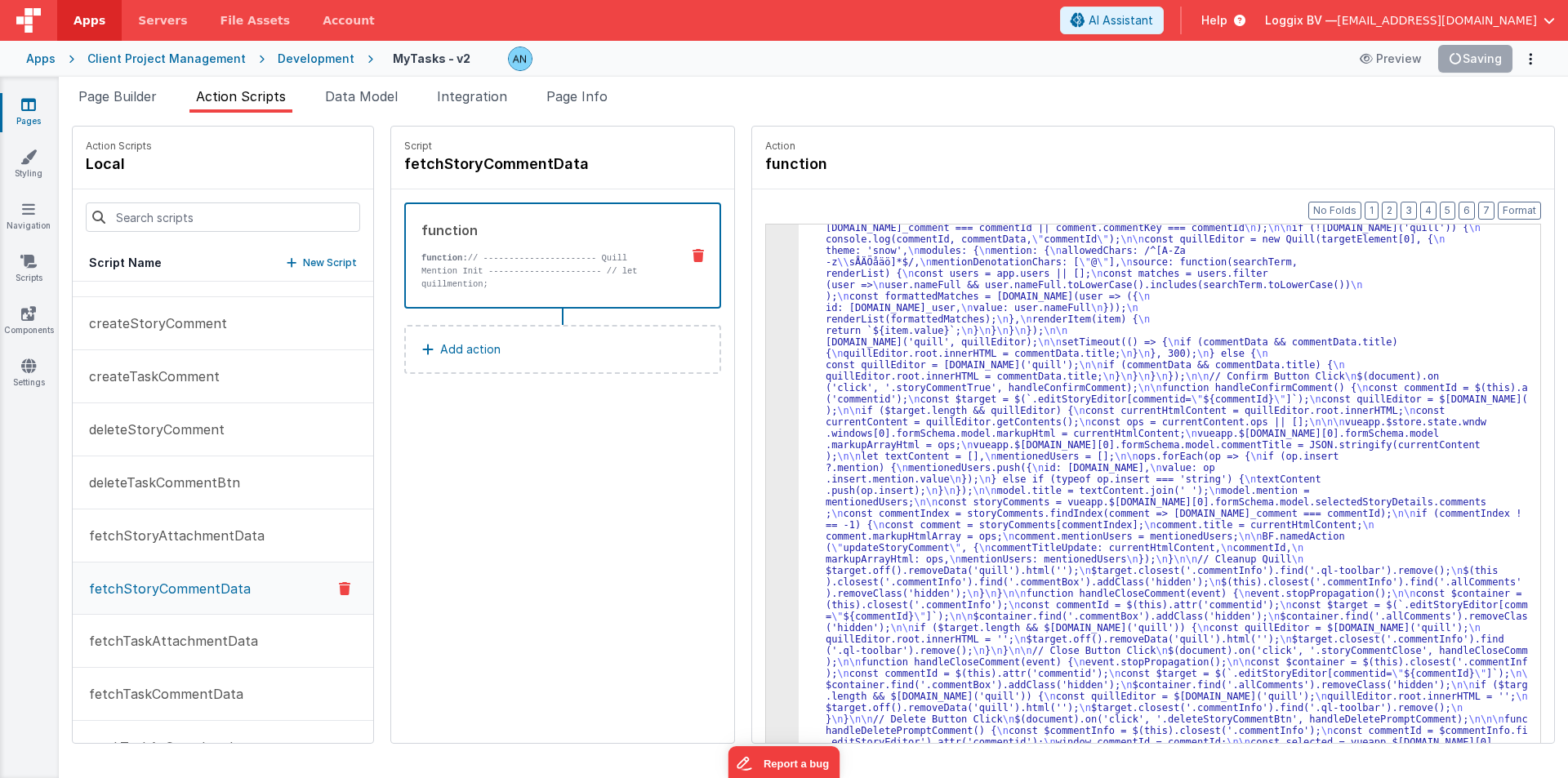
scroll to position [300, 0]
click at [1518, 207] on button "Format" at bounding box center [1519, 211] width 43 height 18
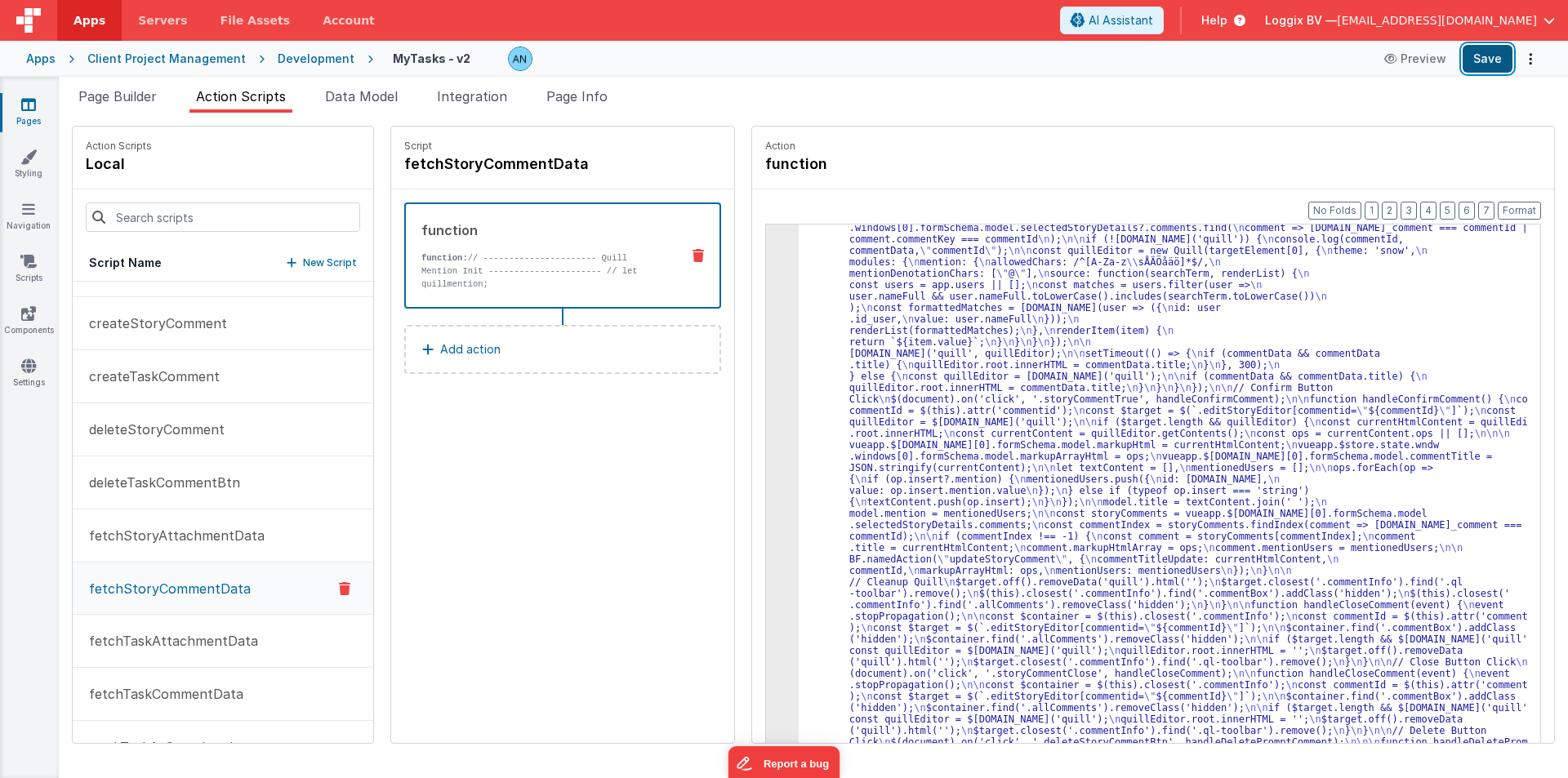
click at [1484, 56] on button "Save" at bounding box center [1487, 59] width 50 height 28
click at [1530, 206] on button "Format" at bounding box center [1519, 211] width 43 height 18
click at [1503, 54] on button "Save" at bounding box center [1487, 59] width 50 height 28
click at [1521, 208] on button "Format" at bounding box center [1519, 211] width 43 height 18
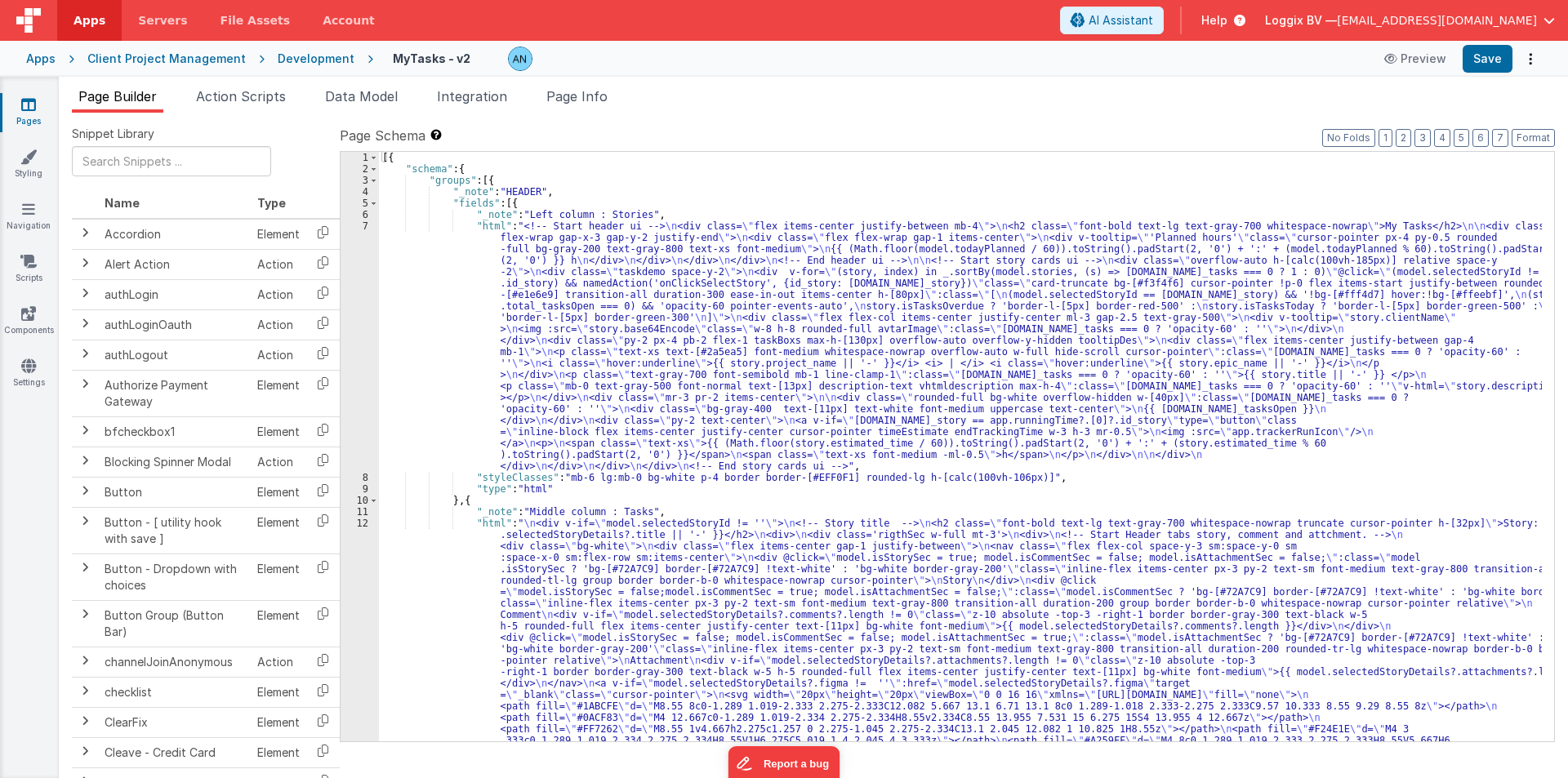
click at [244, 113] on div "Snippet Library Name Type Accordion Element Alert Action Action authLogin Actio…" at bounding box center [813, 458] width 1509 height 691
click at [239, 96] on span "Action Scripts" at bounding box center [241, 96] width 90 height 16
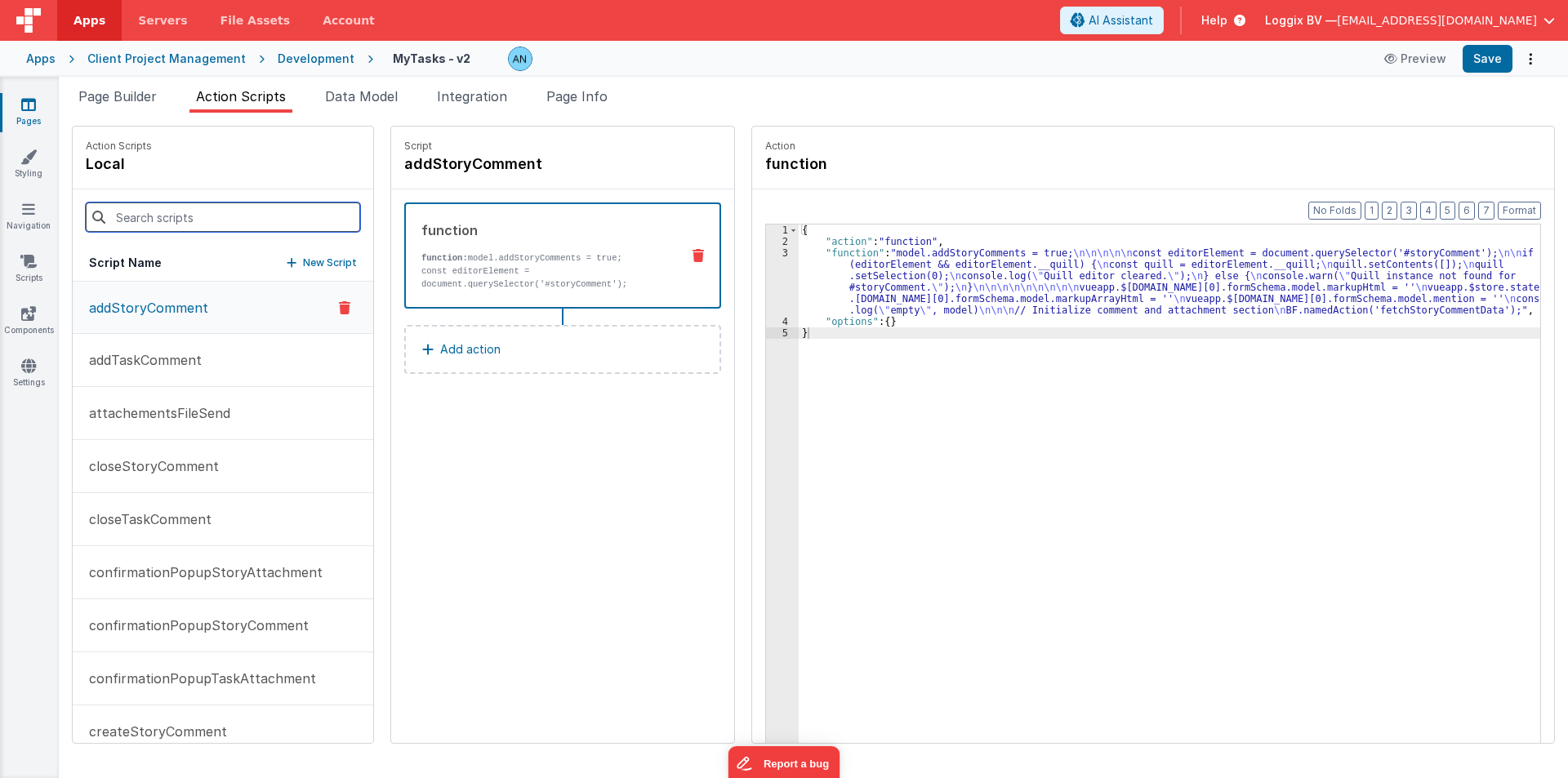
click at [162, 218] on input at bounding box center [223, 217] width 275 height 29
paste input "createStoryComment"
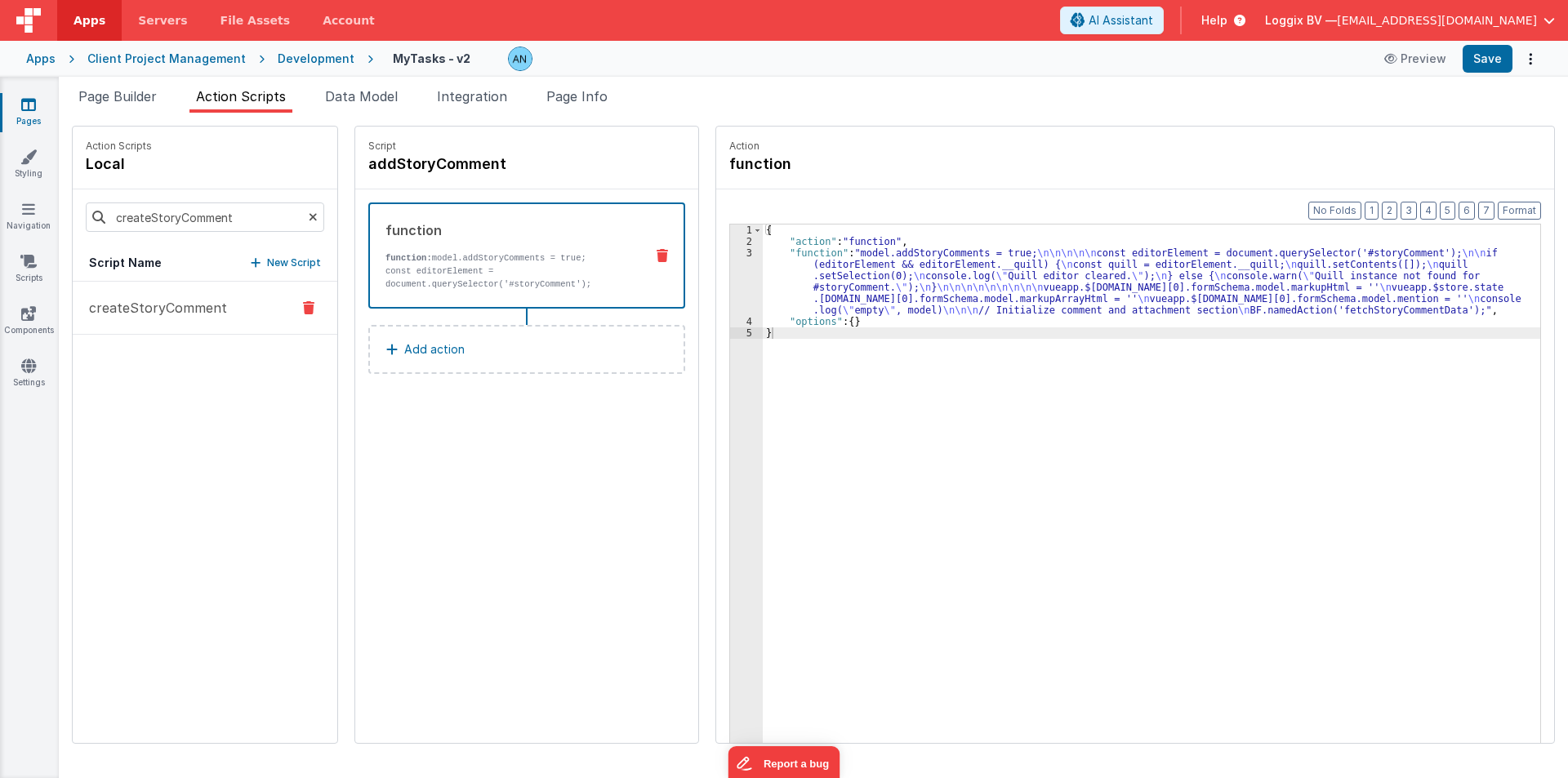
click at [163, 300] on p "createStoryComment" at bounding box center [153, 308] width 148 height 20
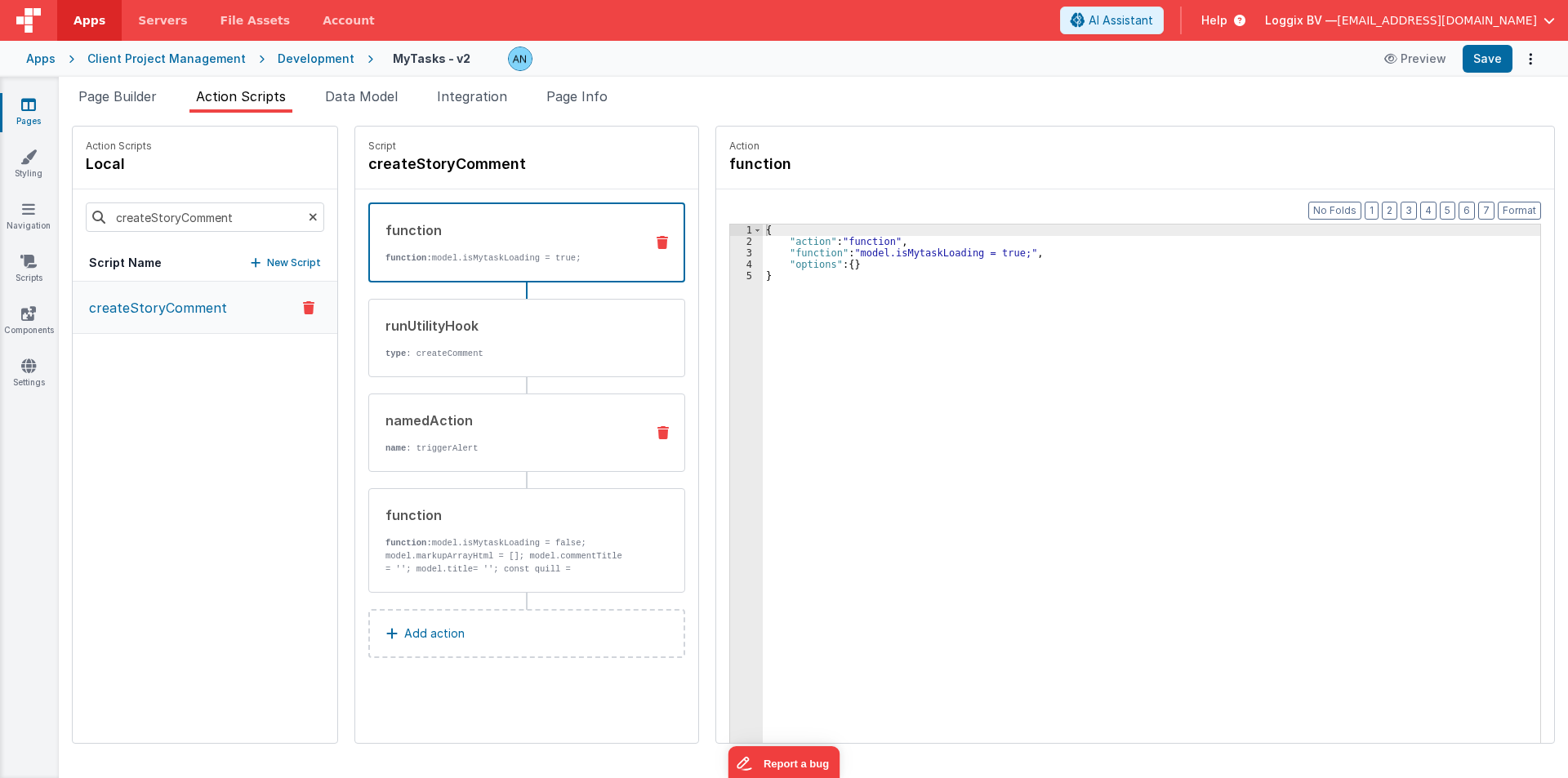
click at [474, 440] on div "namedAction name : triggerAlert" at bounding box center [500, 432] width 263 height 44
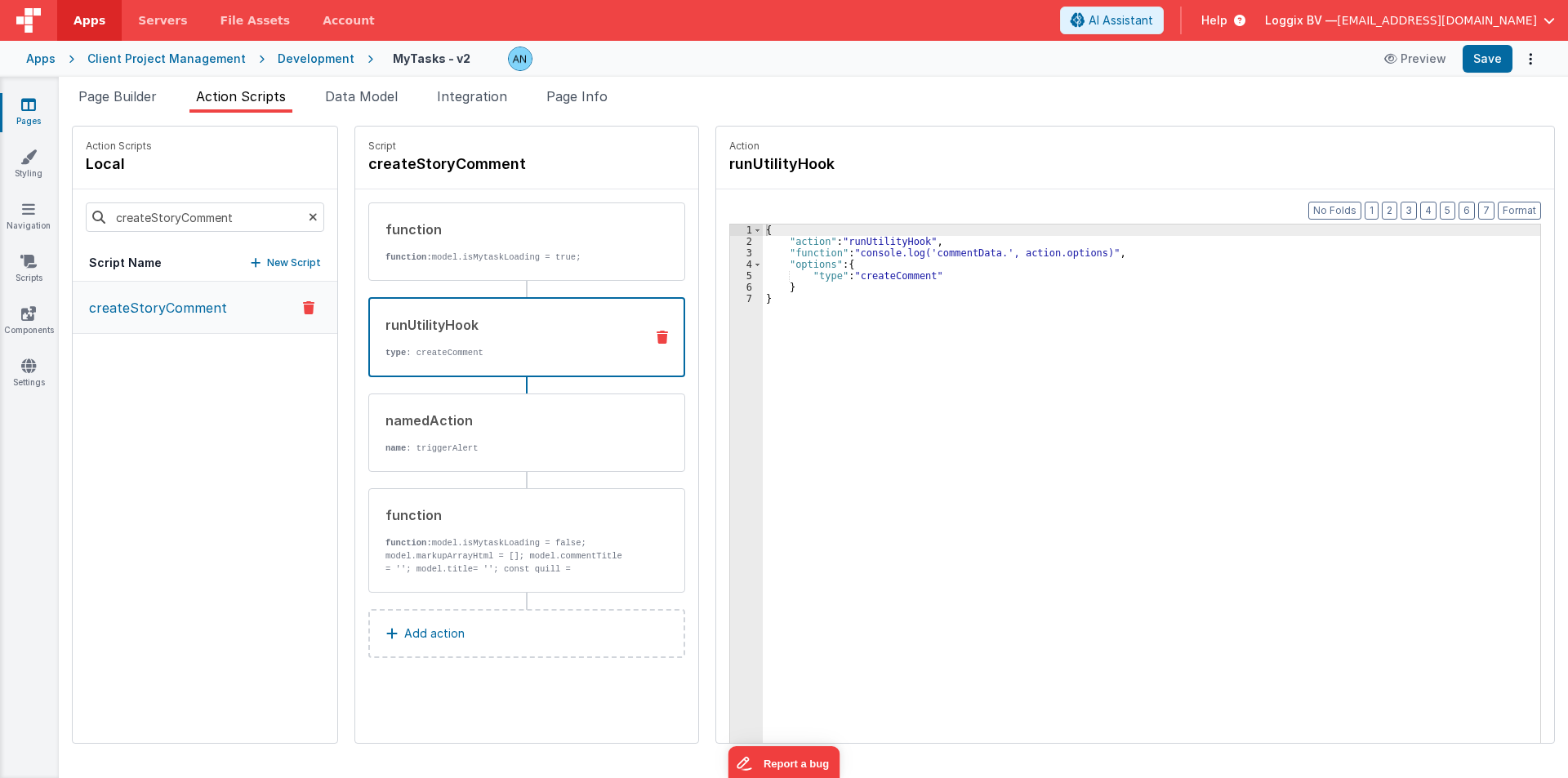
click at [461, 320] on div "runUtilityHook" at bounding box center [508, 325] width 246 height 20
click at [429, 266] on div "function function: model.isMytaskLoading = true;" at bounding box center [526, 242] width 316 height 78
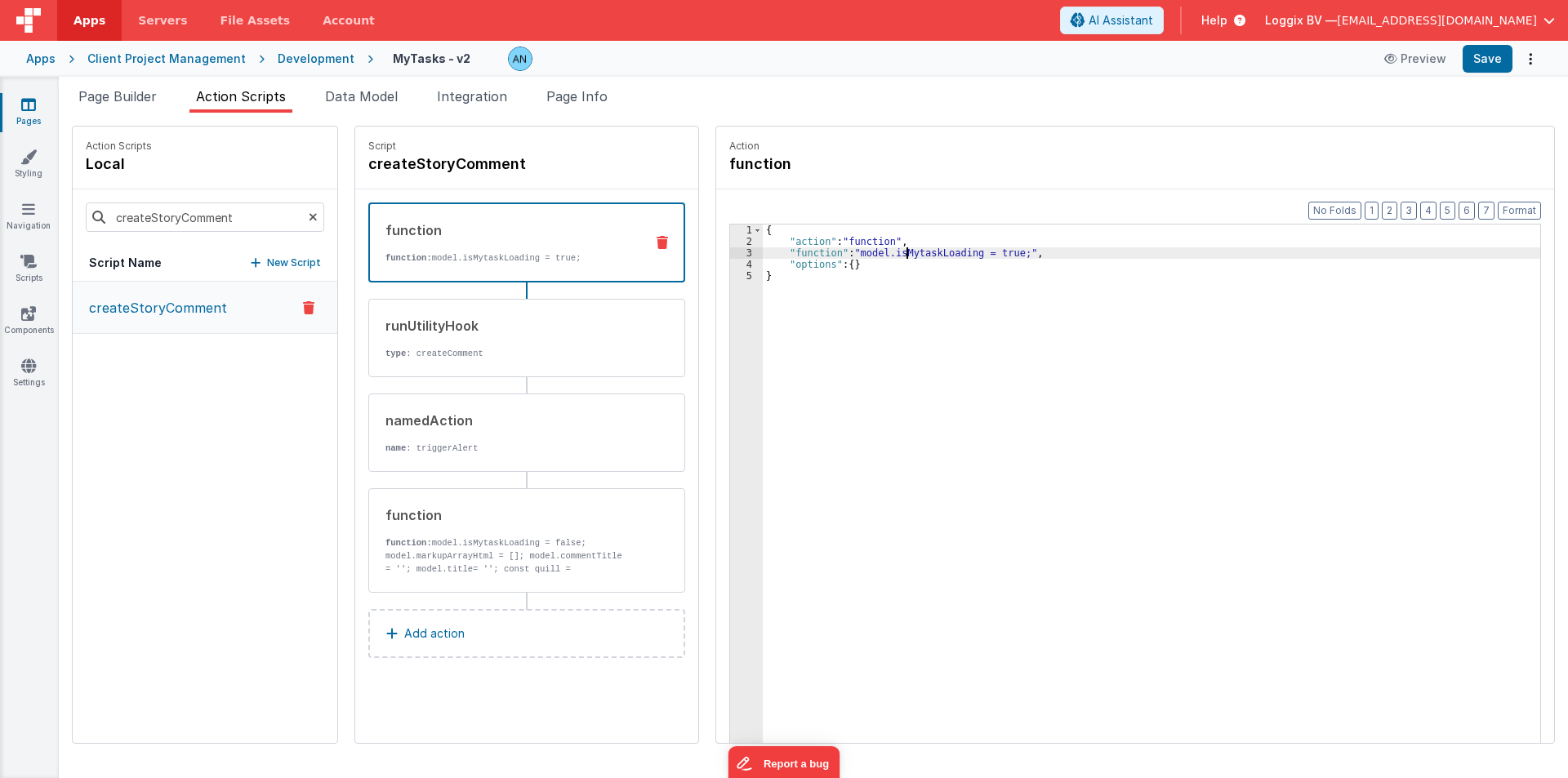
click at [889, 252] on div "{ "action" : "function" , "function" : "model.isMytaskLoading = true;" , "optio…" at bounding box center [1151, 521] width 777 height 592
click at [254, 223] on input "createStoryComment" at bounding box center [205, 217] width 239 height 29
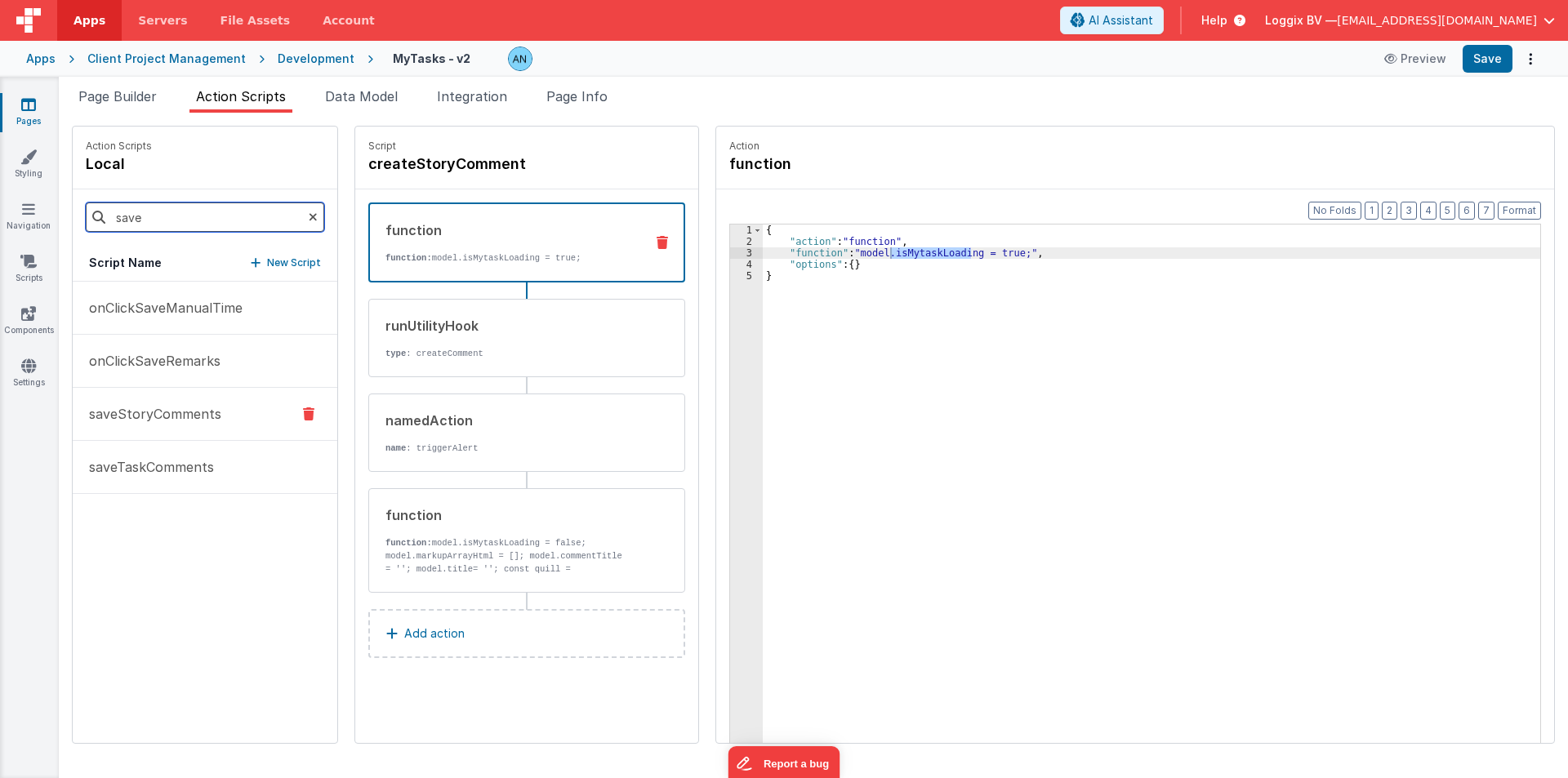
type input "save"
drag, startPoint x: 166, startPoint y: 415, endPoint x: 271, endPoint y: 416, distance: 105.0
click at [161, 415] on p "saveStoryComments" at bounding box center [150, 414] width 142 height 20
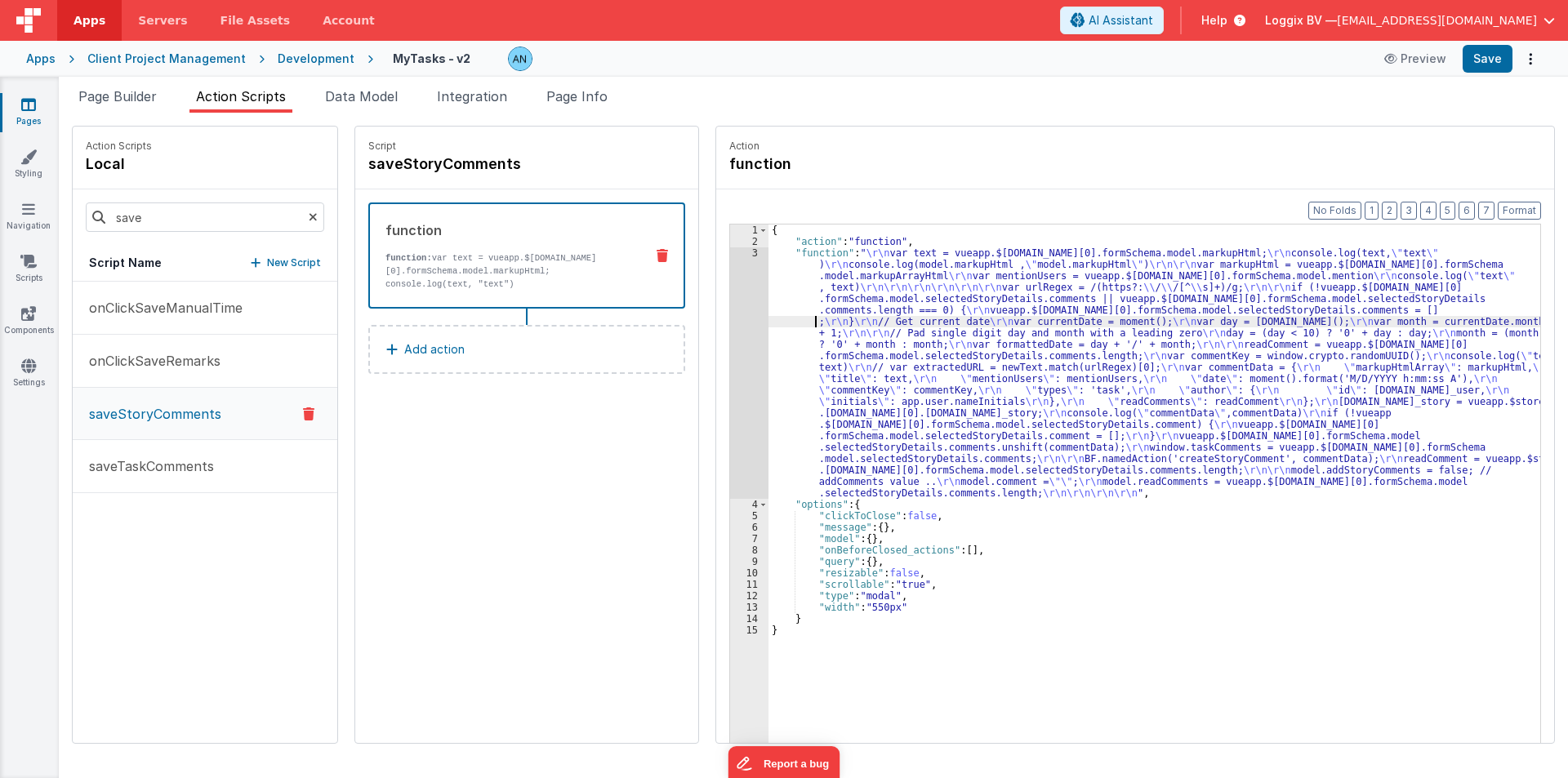
click at [768, 323] on div "{ "action" : "function" , "function" : " \r\n var text = vueapp.$store.state.wn…" at bounding box center [1154, 521] width 772 height 592
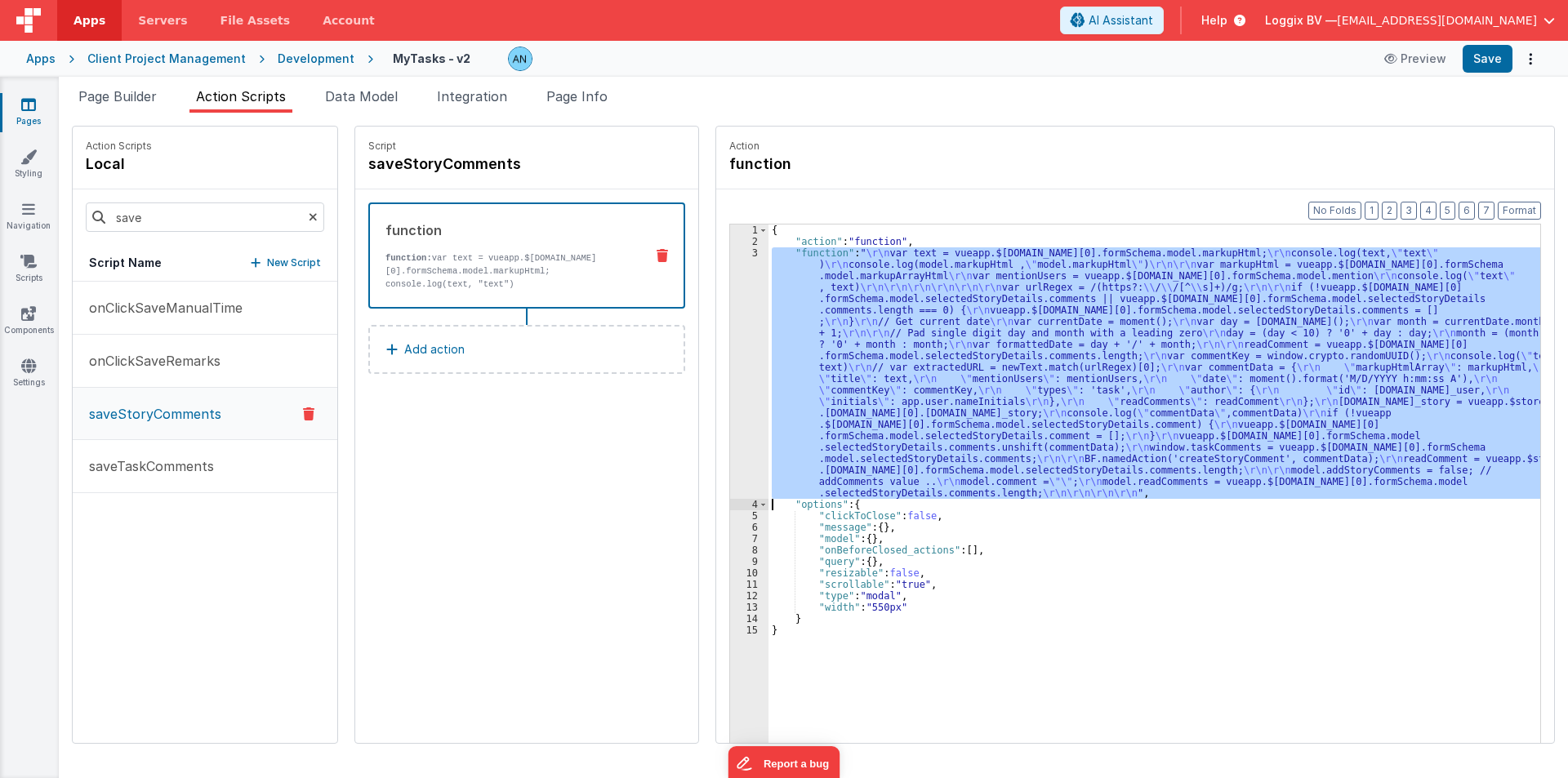
click at [730, 314] on div "3" at bounding box center [749, 373] width 38 height 252
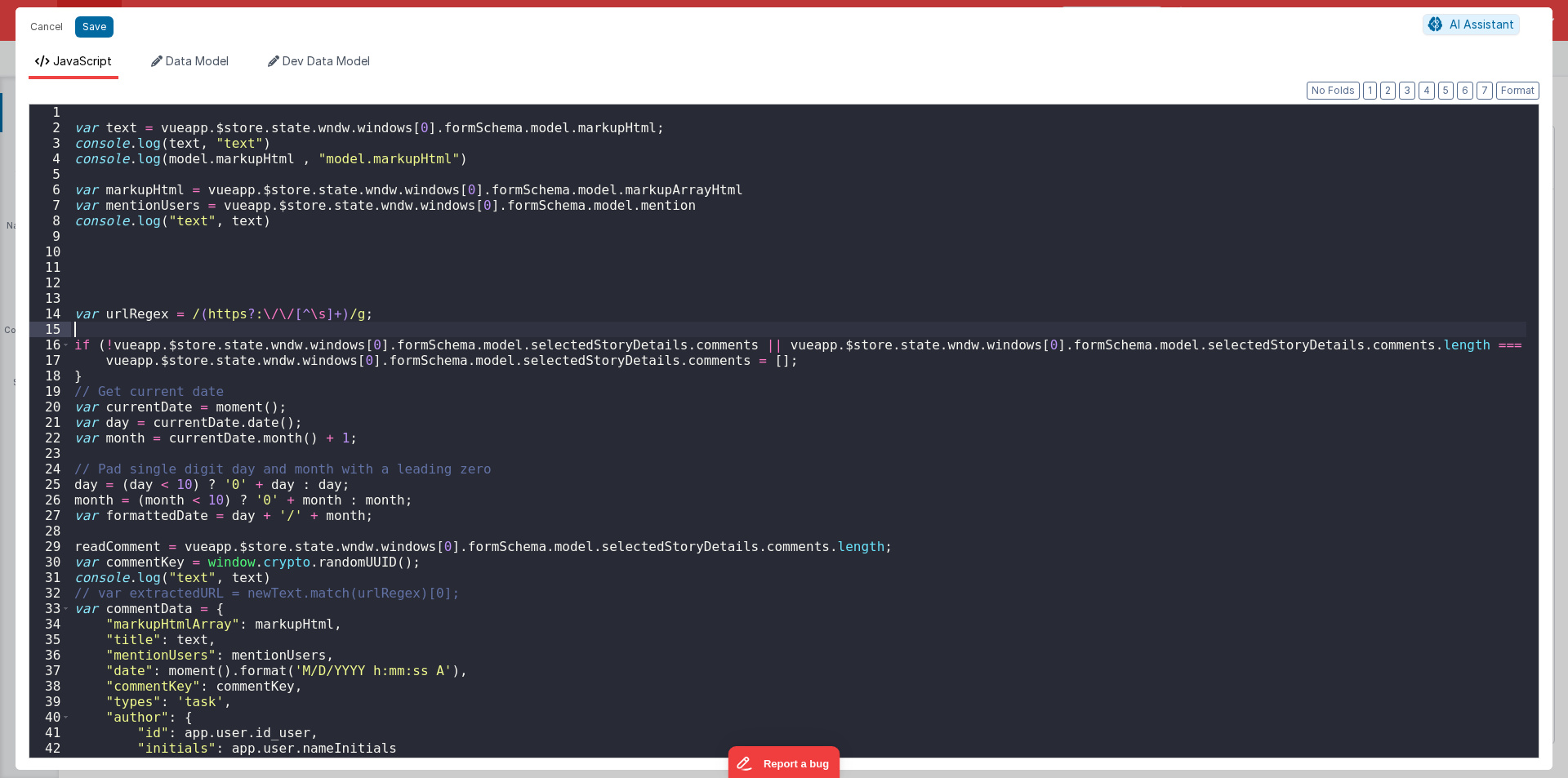
scroll to position [196, 0]
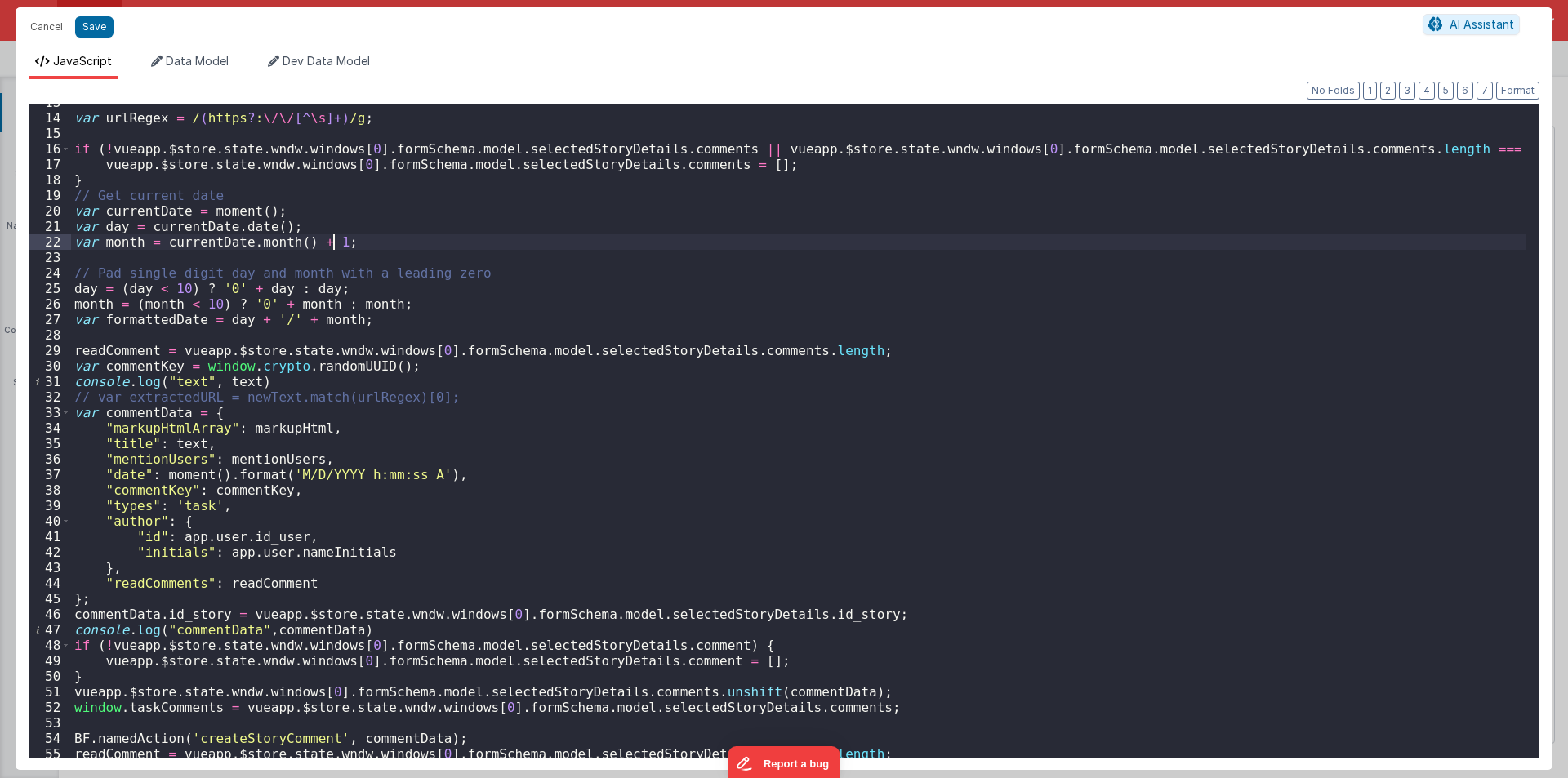
click at [498, 244] on div "var urlRegex = / ( https ? : \/\/ [^ \s ]+) /g ; if ( ! vueapp . $store . state…" at bounding box center [799, 436] width 1455 height 684
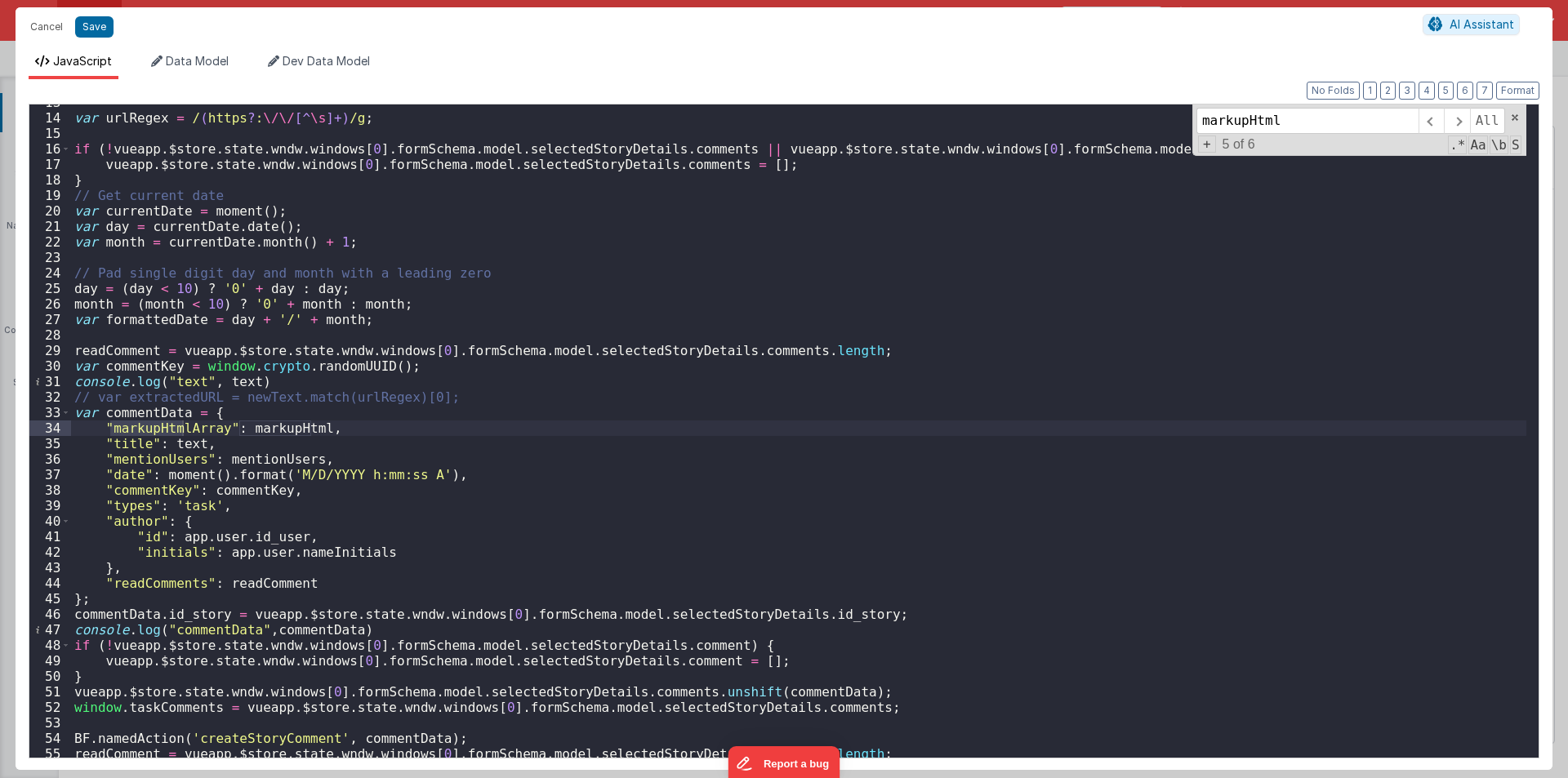
type input "markupHtml"
click at [504, 475] on div "var urlRegex = / ( https ? : \/\/ [^ \s ]+) /g ; if ( ! vueapp . $store . state…" at bounding box center [799, 436] width 1455 height 684
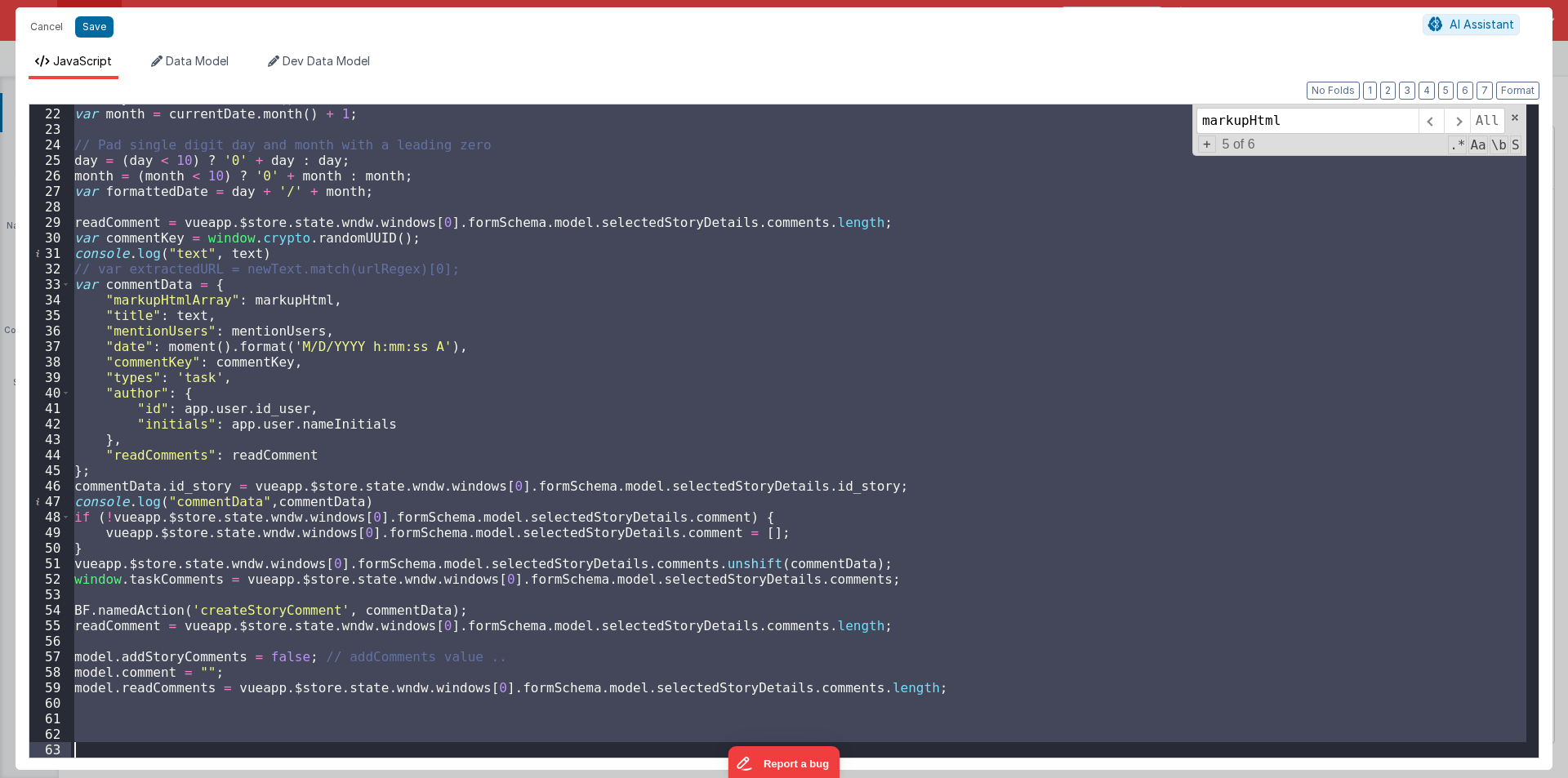
scroll to position [324, 0]
click at [369, 614] on div "var day = currentDate . date ( ) ; var month = currentDate . month ( ) + 1 ; //…" at bounding box center [799, 431] width 1455 height 653
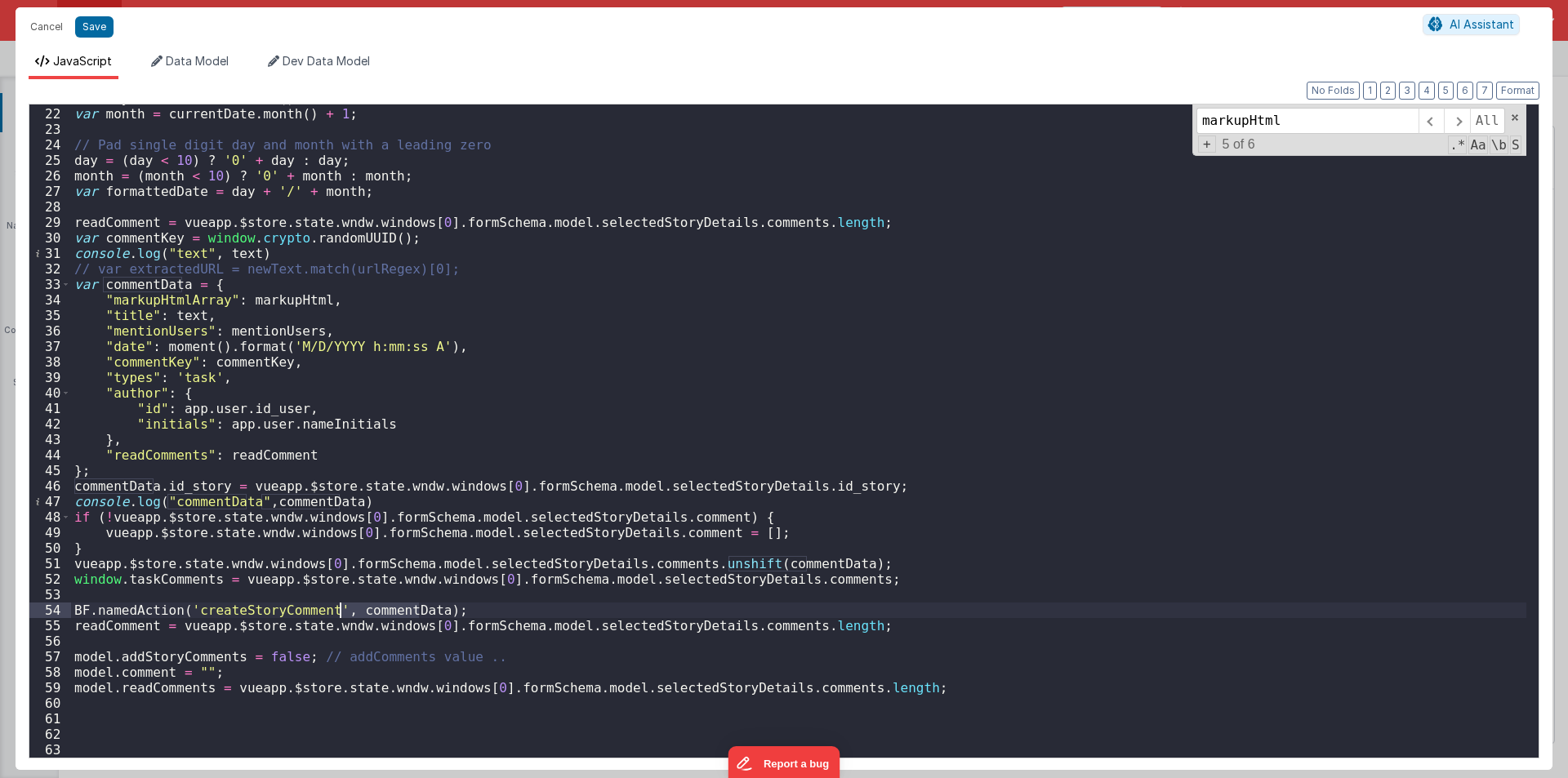
click at [370, 614] on div "var day = currentDate . date ( ) ; var month = currentDate . month ( ) + 1 ; //…" at bounding box center [799, 432] width 1455 height 684
click at [262, 607] on div "var day = currentDate . date ( ) ; var month = currentDate . month ( ) + 1 ; //…" at bounding box center [799, 432] width 1455 height 684
click at [45, 25] on button "Cancel" at bounding box center [47, 27] width 49 height 23
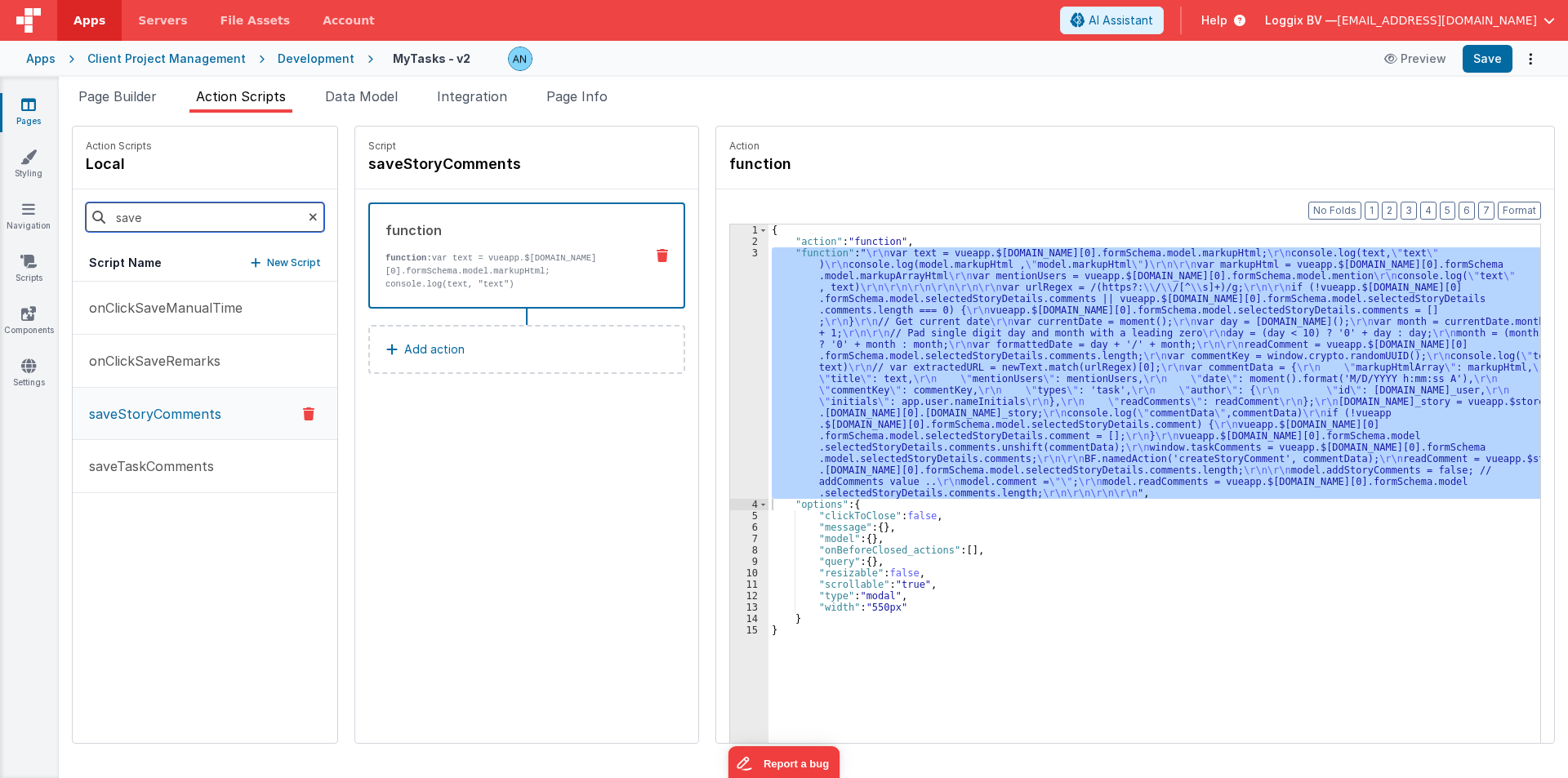
click at [220, 221] on input "save" at bounding box center [205, 217] width 239 height 29
paste input "createStoryComment"
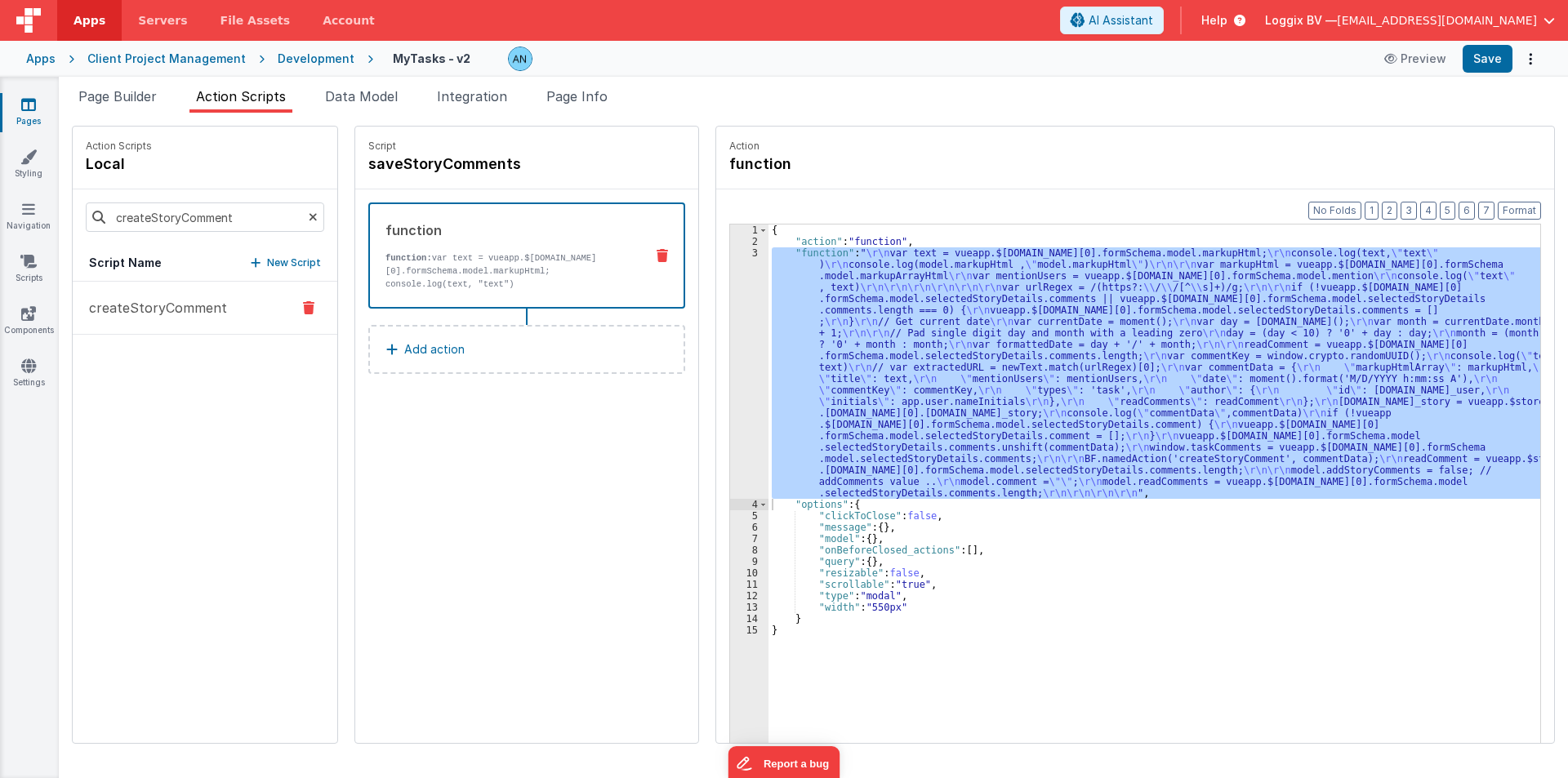
click at [211, 311] on p "createStoryComment" at bounding box center [153, 308] width 148 height 20
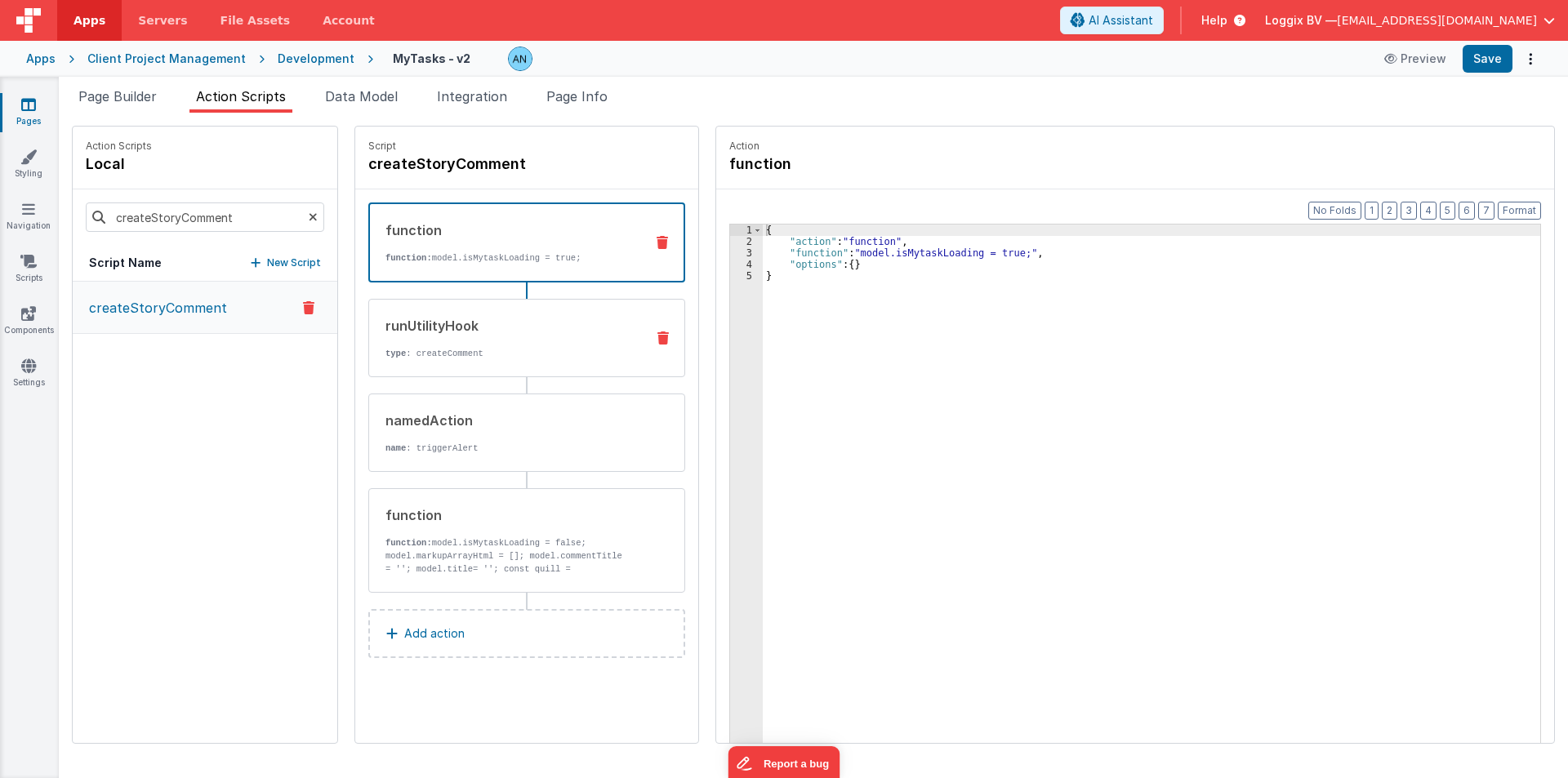
click at [523, 321] on div "runUtilityHook" at bounding box center [508, 325] width 247 height 20
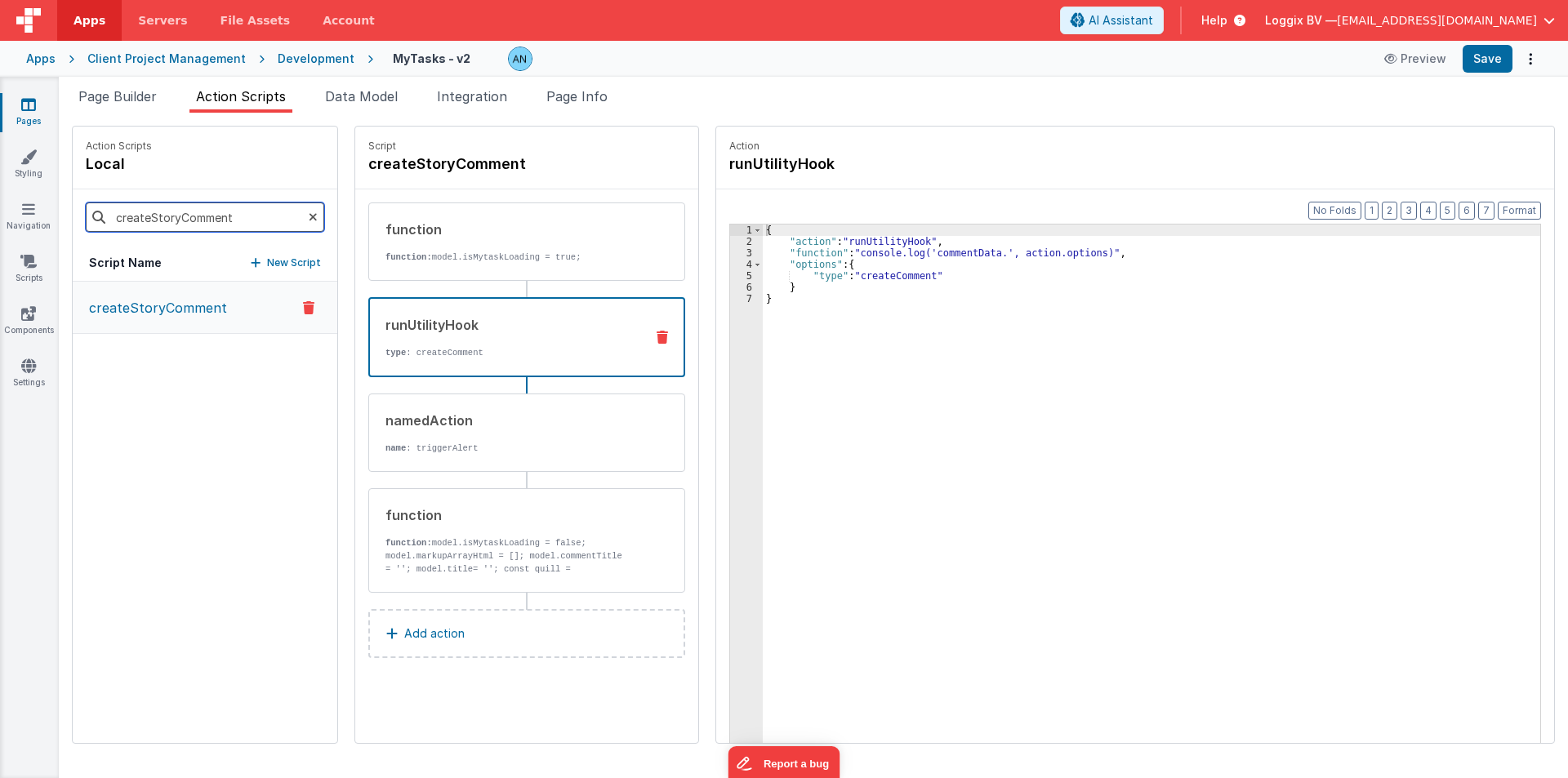
click at [159, 224] on input "createStoryComment" at bounding box center [205, 217] width 239 height 29
type input "save"
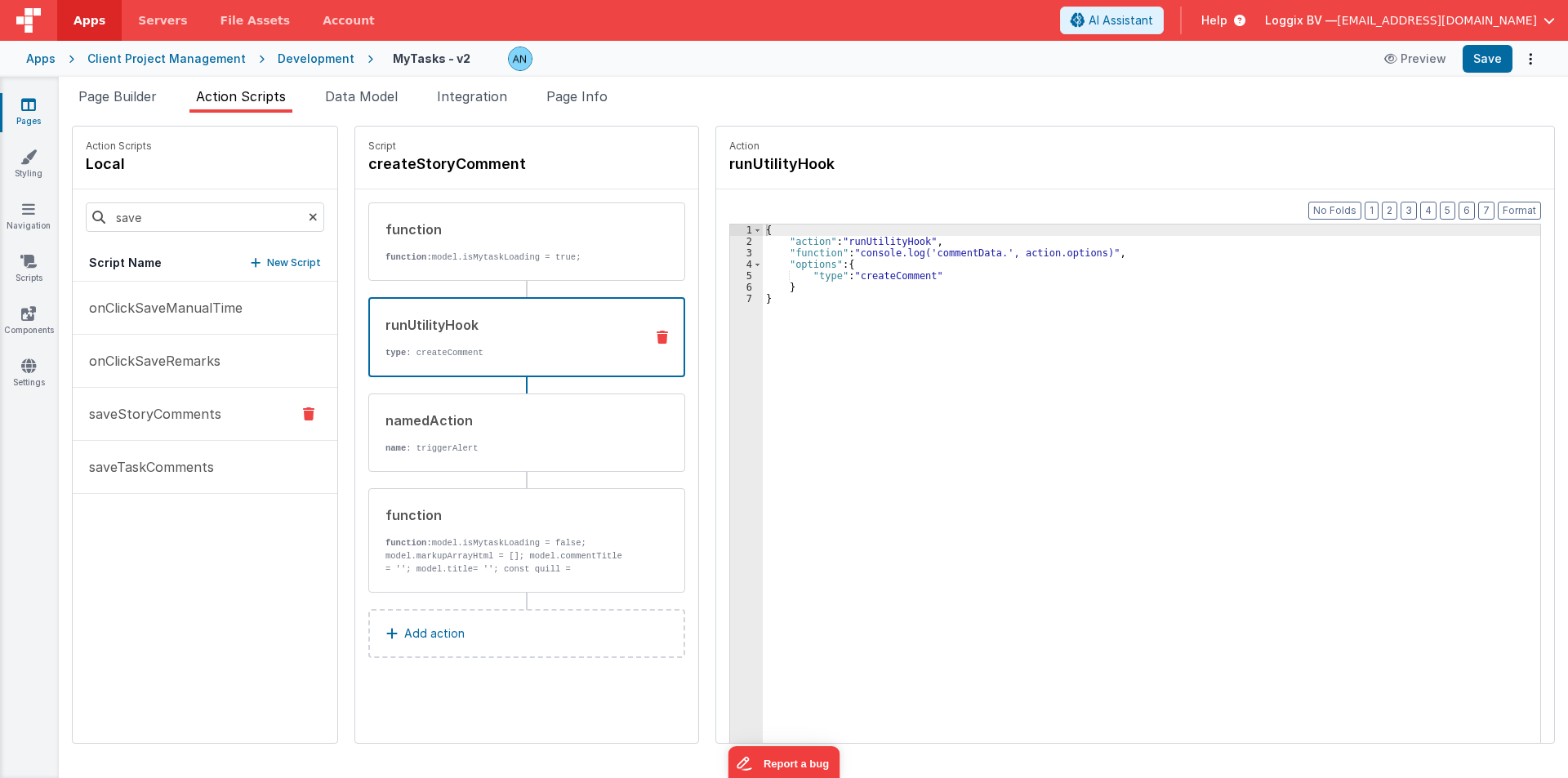
click at [170, 417] on p "saveStoryComments" at bounding box center [150, 414] width 142 height 20
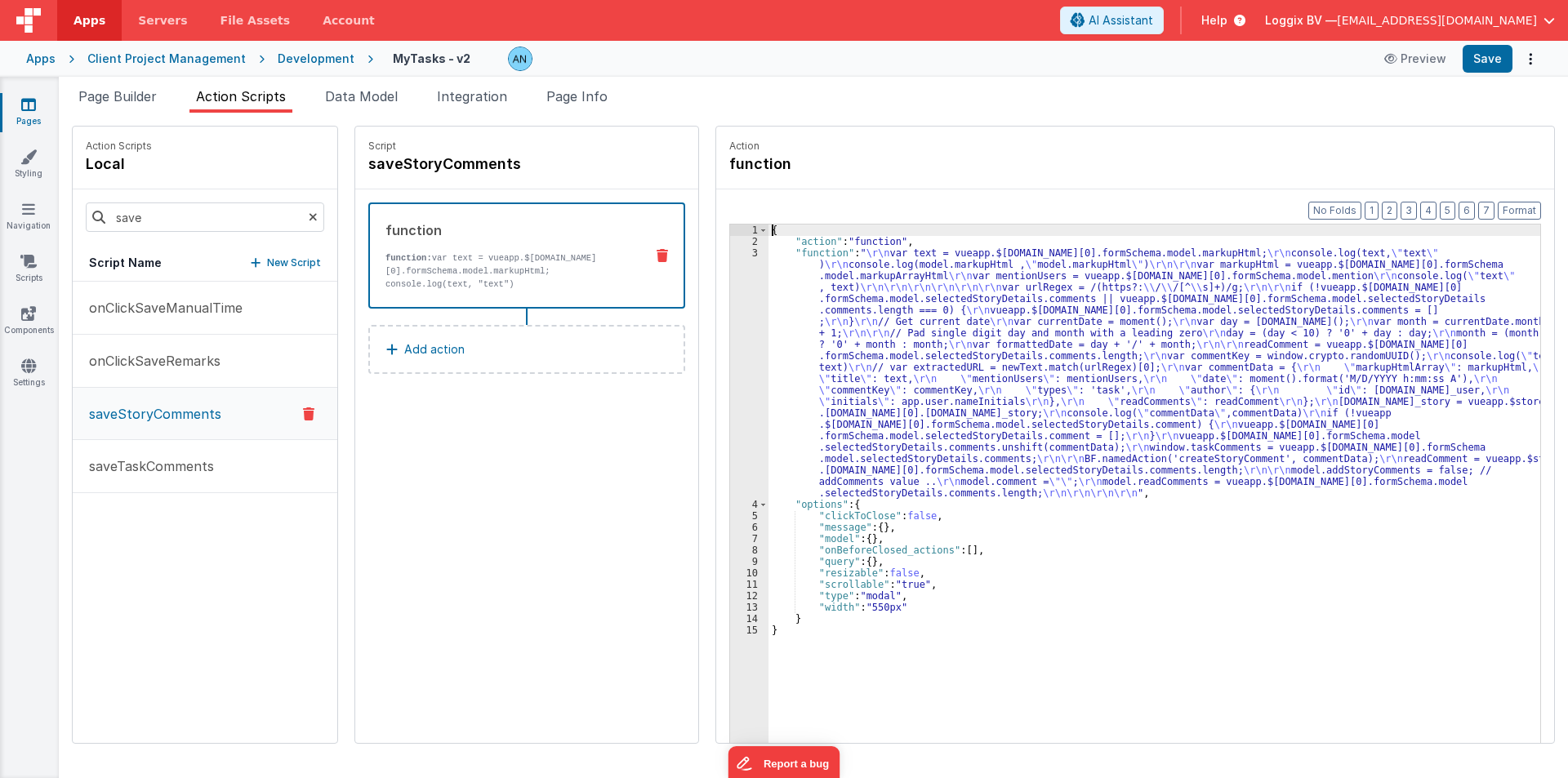
click at [730, 351] on div "3" at bounding box center [749, 373] width 38 height 252
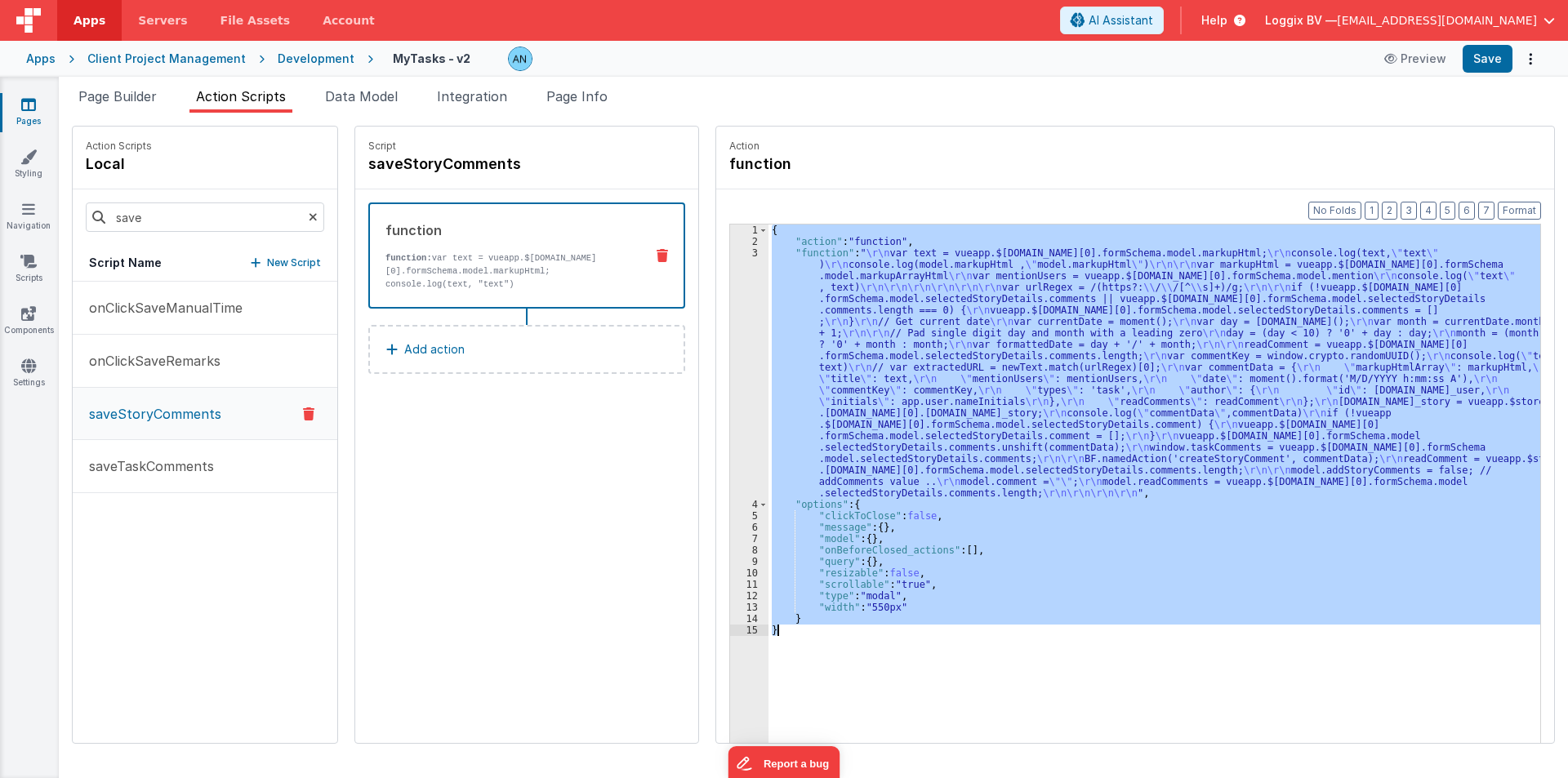
click at [730, 351] on div "3" at bounding box center [749, 373] width 38 height 252
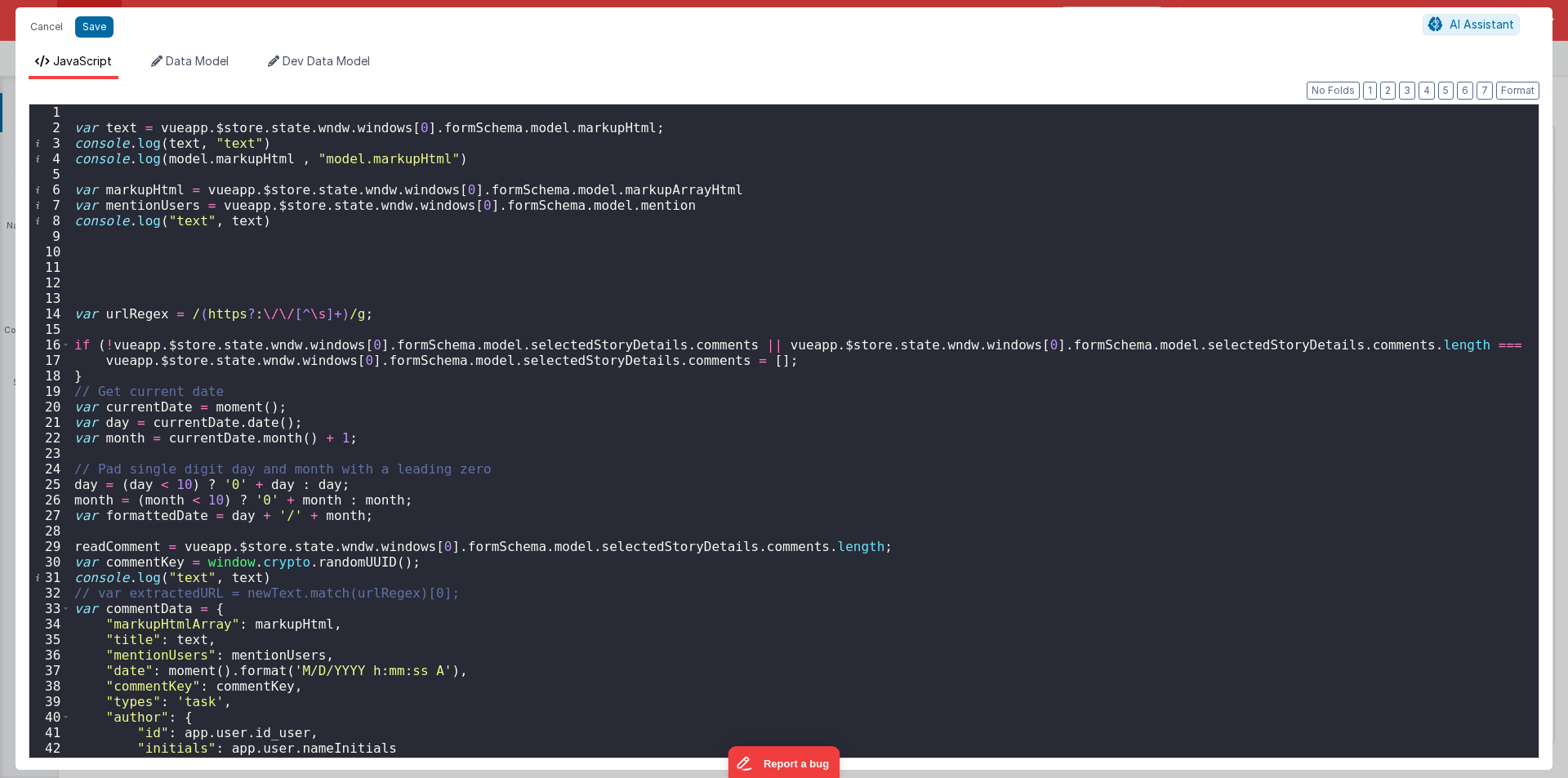
click at [120, 127] on div "var text = vueapp . $store . state . wndw . windows [ 0 ] . formSchema . model …" at bounding box center [799, 446] width 1455 height 684
click at [296, 147] on div "var text = vueapp . $store . state . wndw . windows [ 0 ] . formSchema . model …" at bounding box center [799, 446] width 1455 height 684
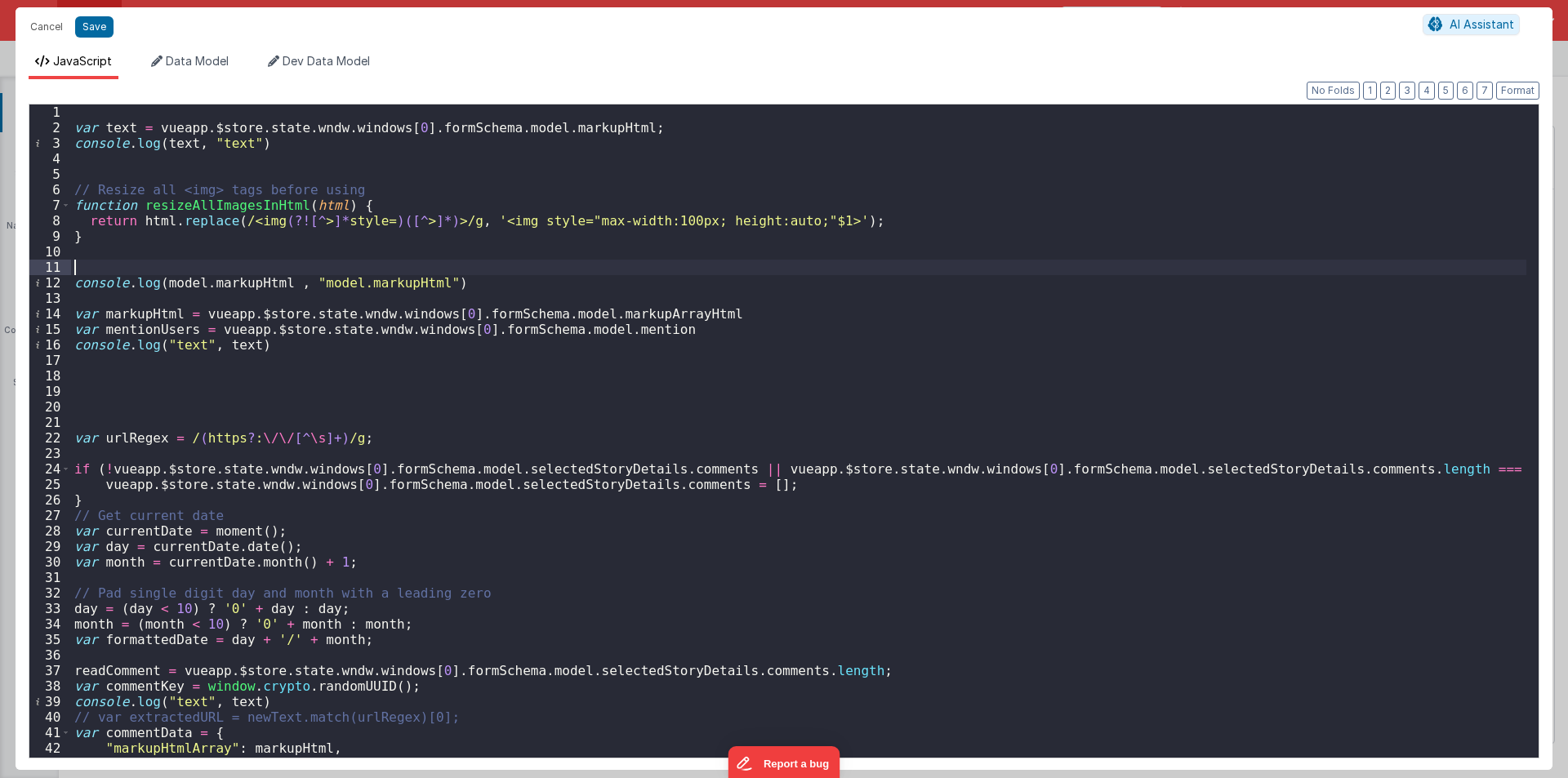
click at [93, 260] on div "var text = vueapp . $store . state . wndw . windows [ 0 ] . formSchema . model …" at bounding box center [799, 446] width 1455 height 684
click at [101, 249] on div "var text = vueapp . $store . state . wndw . windows [ 0 ] . formSchema . model …" at bounding box center [799, 446] width 1455 height 684
drag, startPoint x: 439, startPoint y: 281, endPoint x: 28, endPoint y: 280, distance: 411.0
click at [28, 280] on div "Format 7 6 5 4 3 2 1 No Folds 1 2 3 4 5 6 7 8 9 10 11 12 13 14 15 16 17 18 19 2…" at bounding box center [784, 424] width 1537 height 691
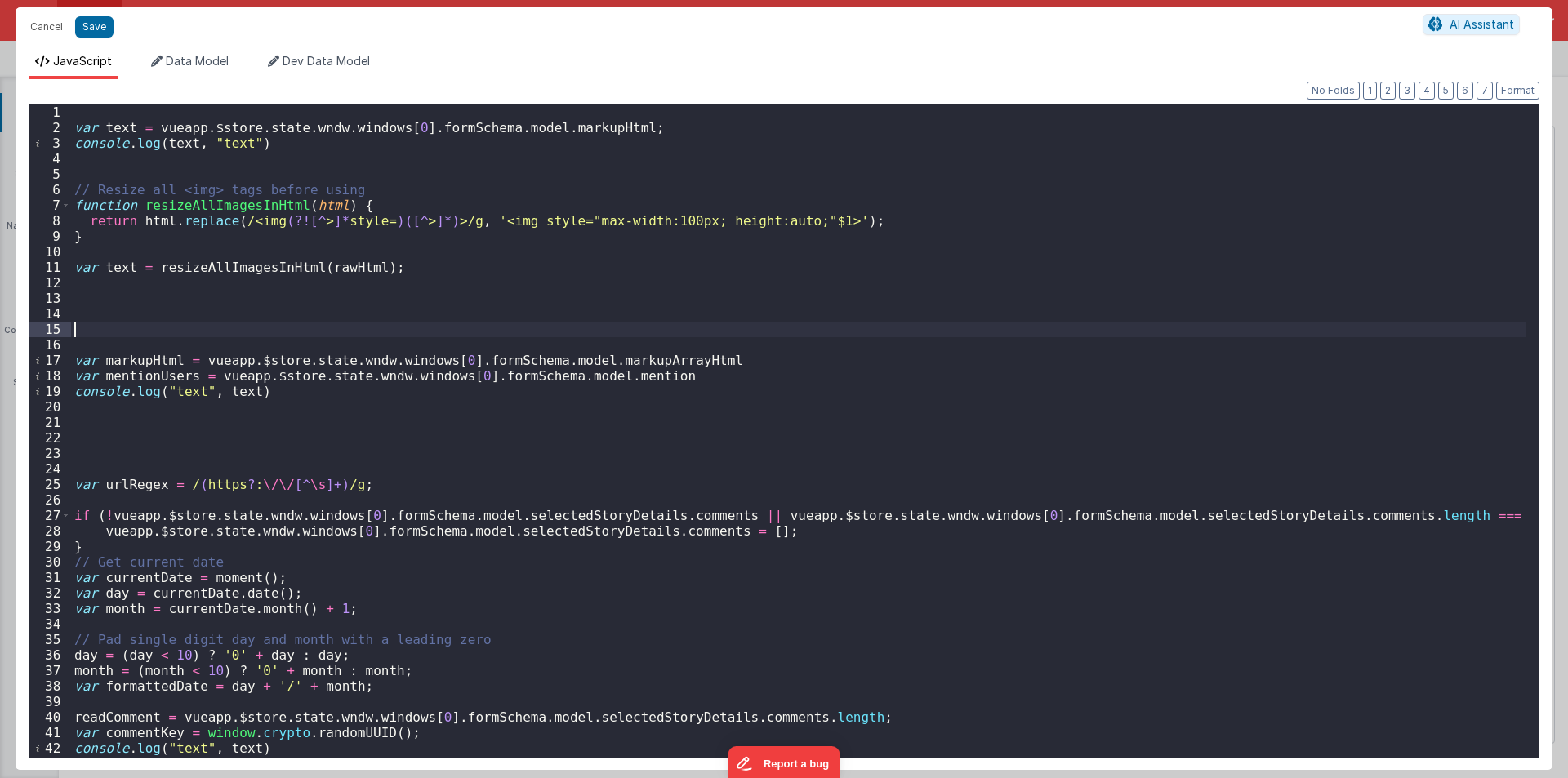
click at [87, 454] on div "var text = vueapp . $store . state . wndw . windows [ 0 ] . formSchema . model …" at bounding box center [799, 446] width 1455 height 684
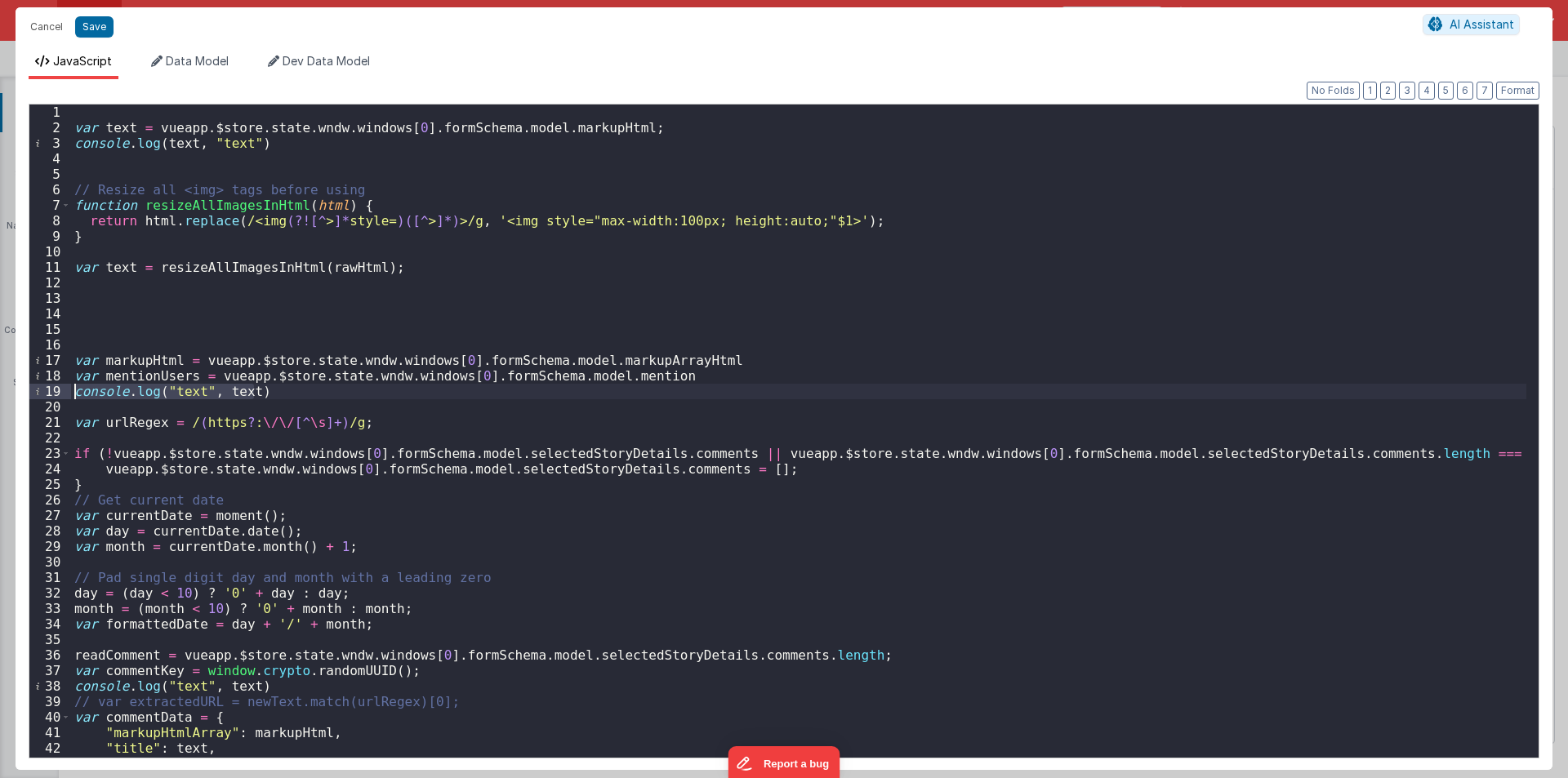
drag, startPoint x: 270, startPoint y: 396, endPoint x: 78, endPoint y: 394, distance: 192.0
click at [78, 394] on div "var text = vueapp . $store . state . wndw . windows [ 0 ] . formSchema . model …" at bounding box center [799, 446] width 1455 height 684
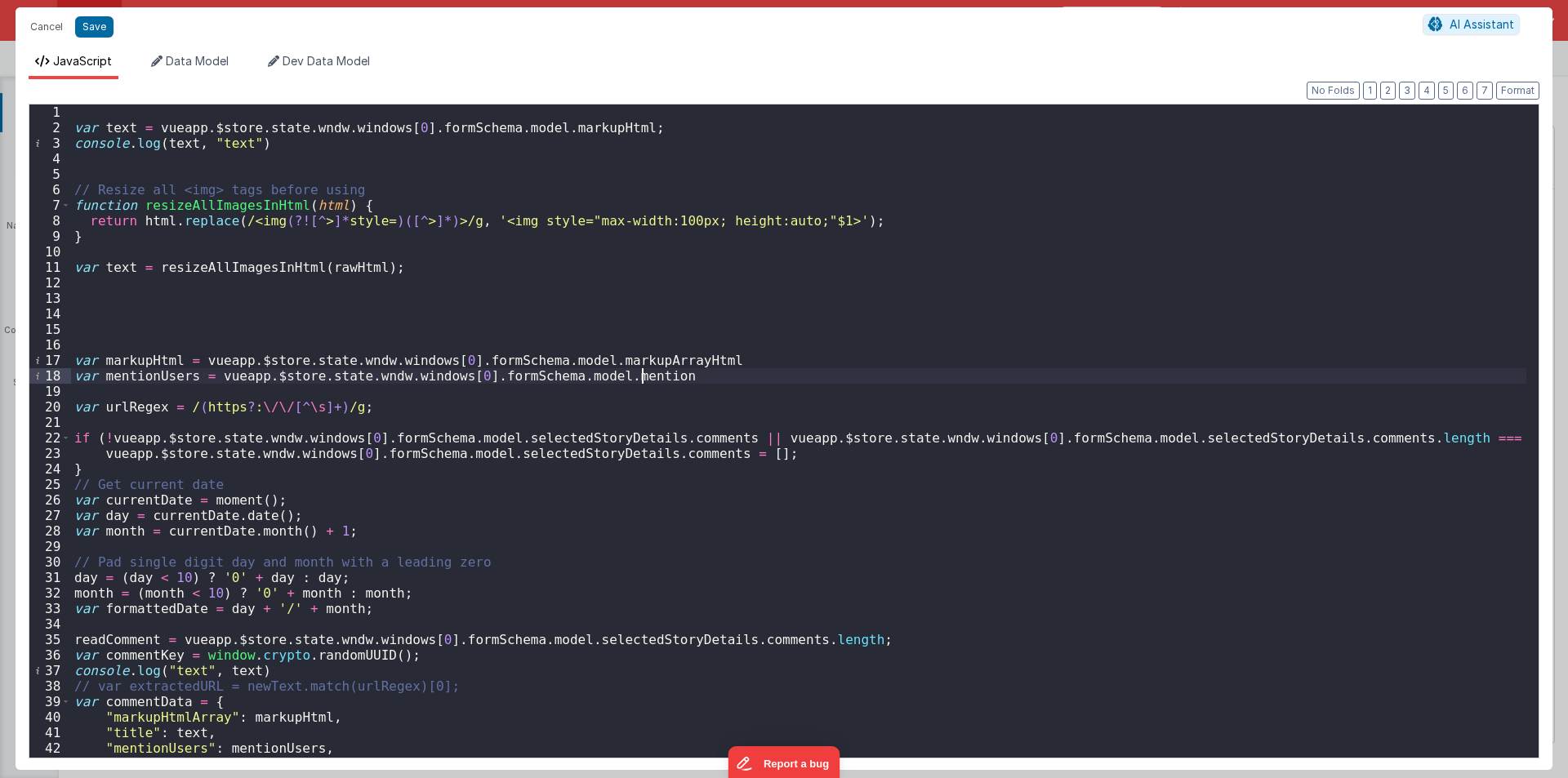
click at [123, 126] on div "var text = vueapp . $store . state . wndw . windows [ 0 ] . formSchema . model …" at bounding box center [799, 446] width 1455 height 684
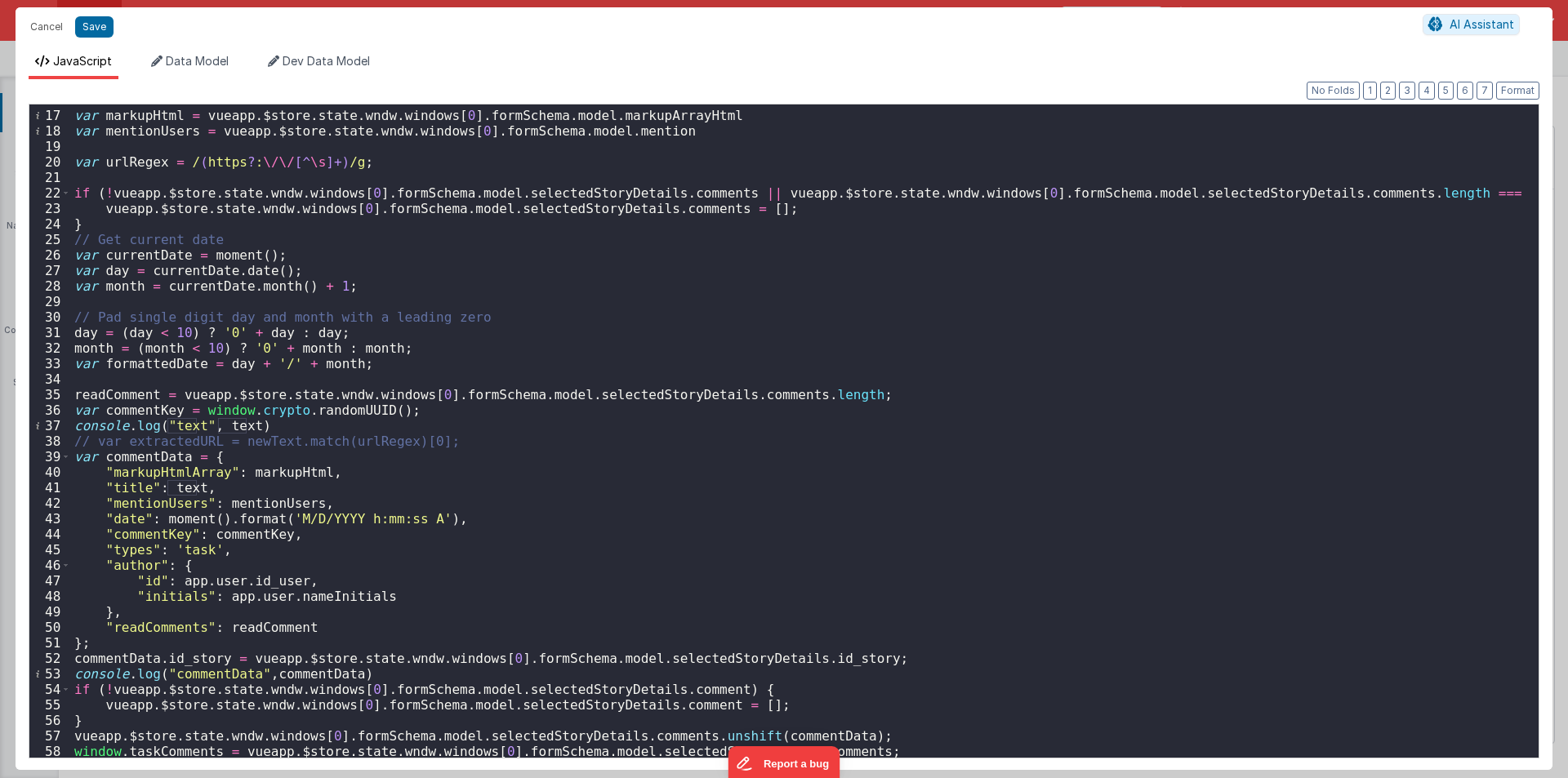
scroll to position [0, 0]
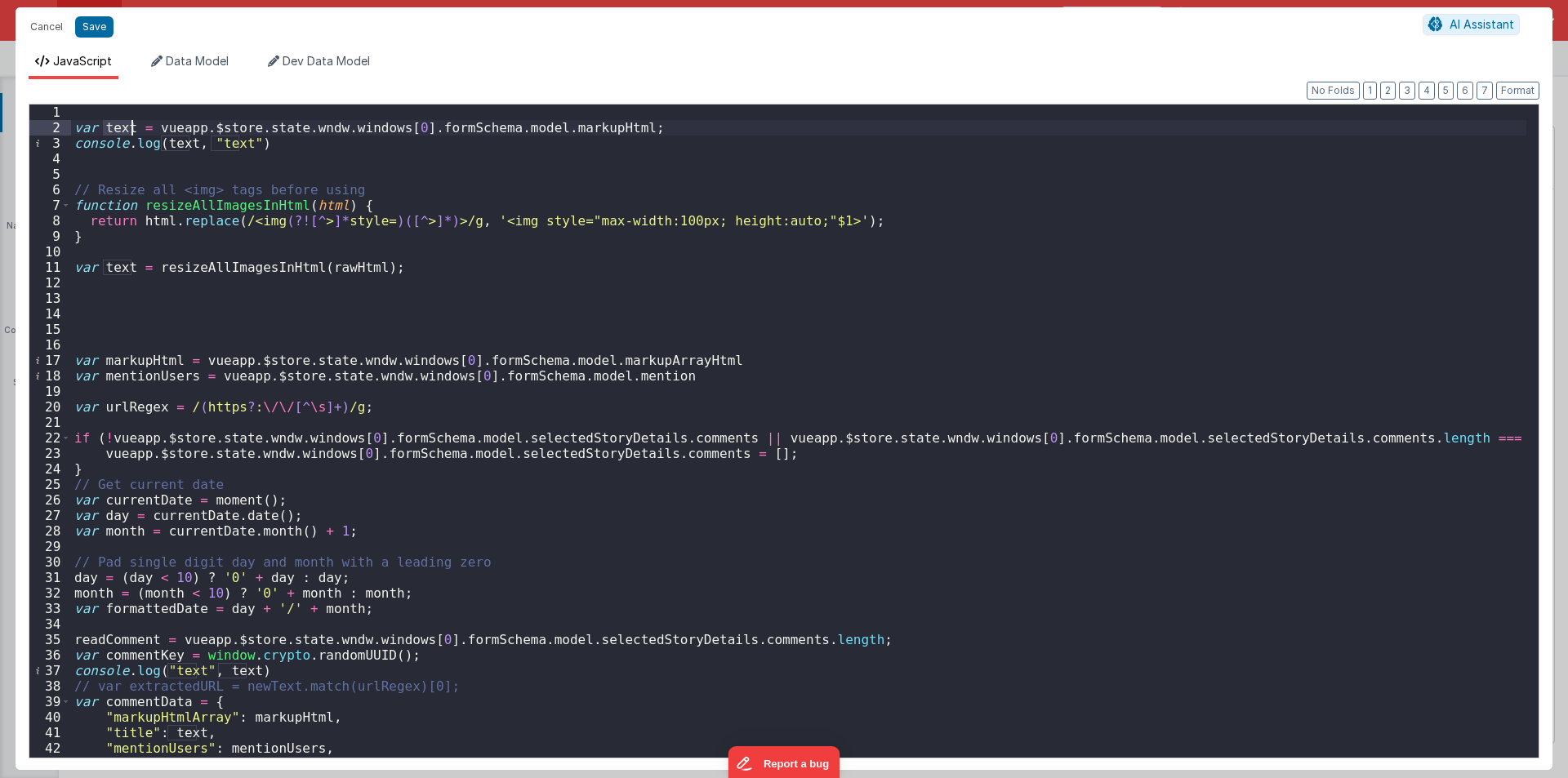
click at [126, 133] on div "var text = vueapp . $store . state . wndw . windows [ 0 ] . formSchema . model …" at bounding box center [799, 431] width 1455 height 653
click at [126, 133] on div "var text = vueapp . $store . state . wndw . windows [ 0 ] . formSchema . model …" at bounding box center [799, 446] width 1455 height 684
click at [139, 128] on div "var text = vueapp . $store . state . wndw . windows [ 0 ] . formSchema . model …" at bounding box center [799, 446] width 1455 height 684
click at [131, 127] on div "var texts = vueapp . $store . state . wndw . windows [ 0 ] . formSchema . model…" at bounding box center [799, 446] width 1455 height 684
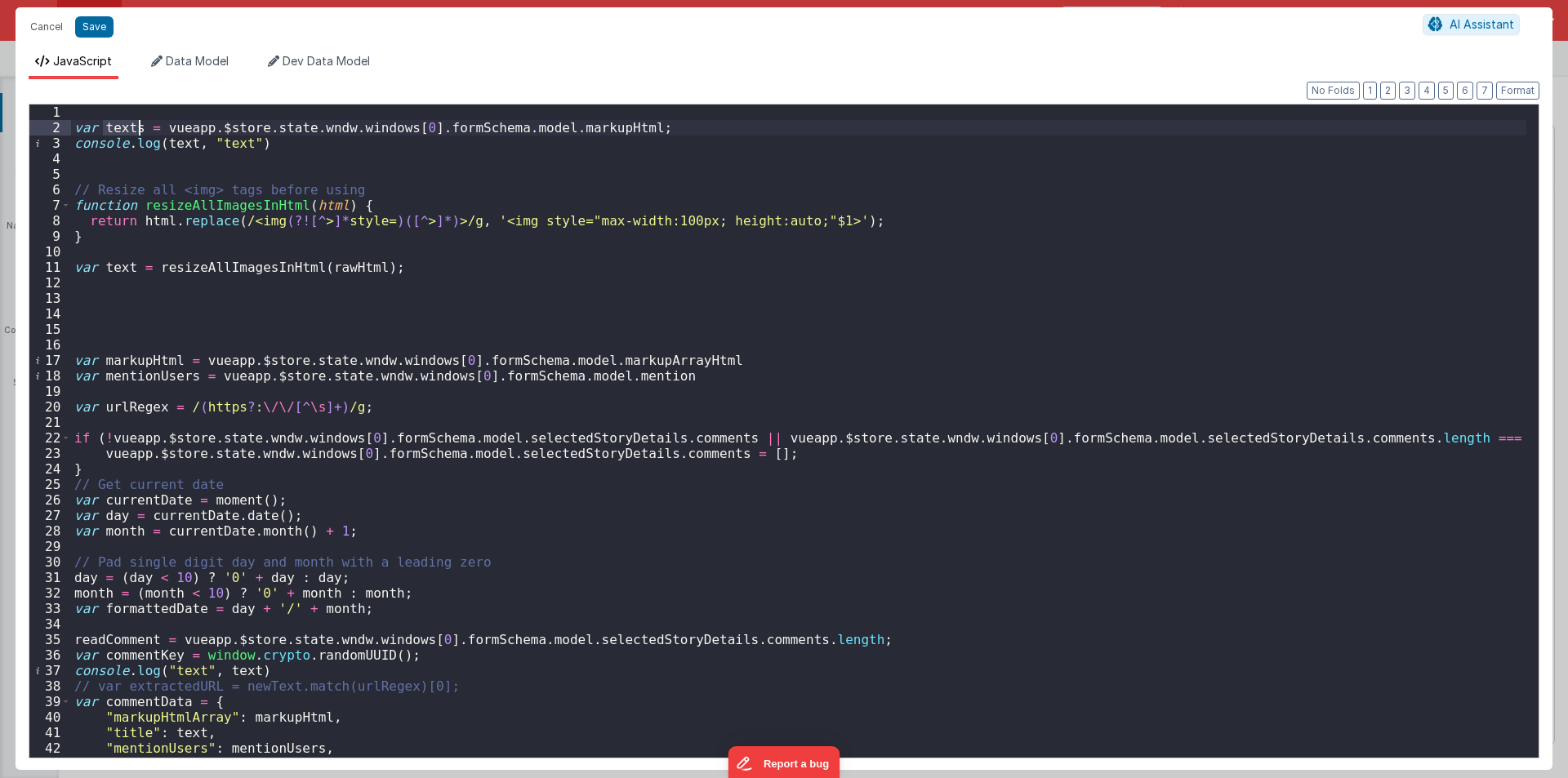
click at [329, 271] on div "var texts = vueapp . $store . state . wndw . windows [ 0 ] . formSchema . model…" at bounding box center [799, 446] width 1455 height 684
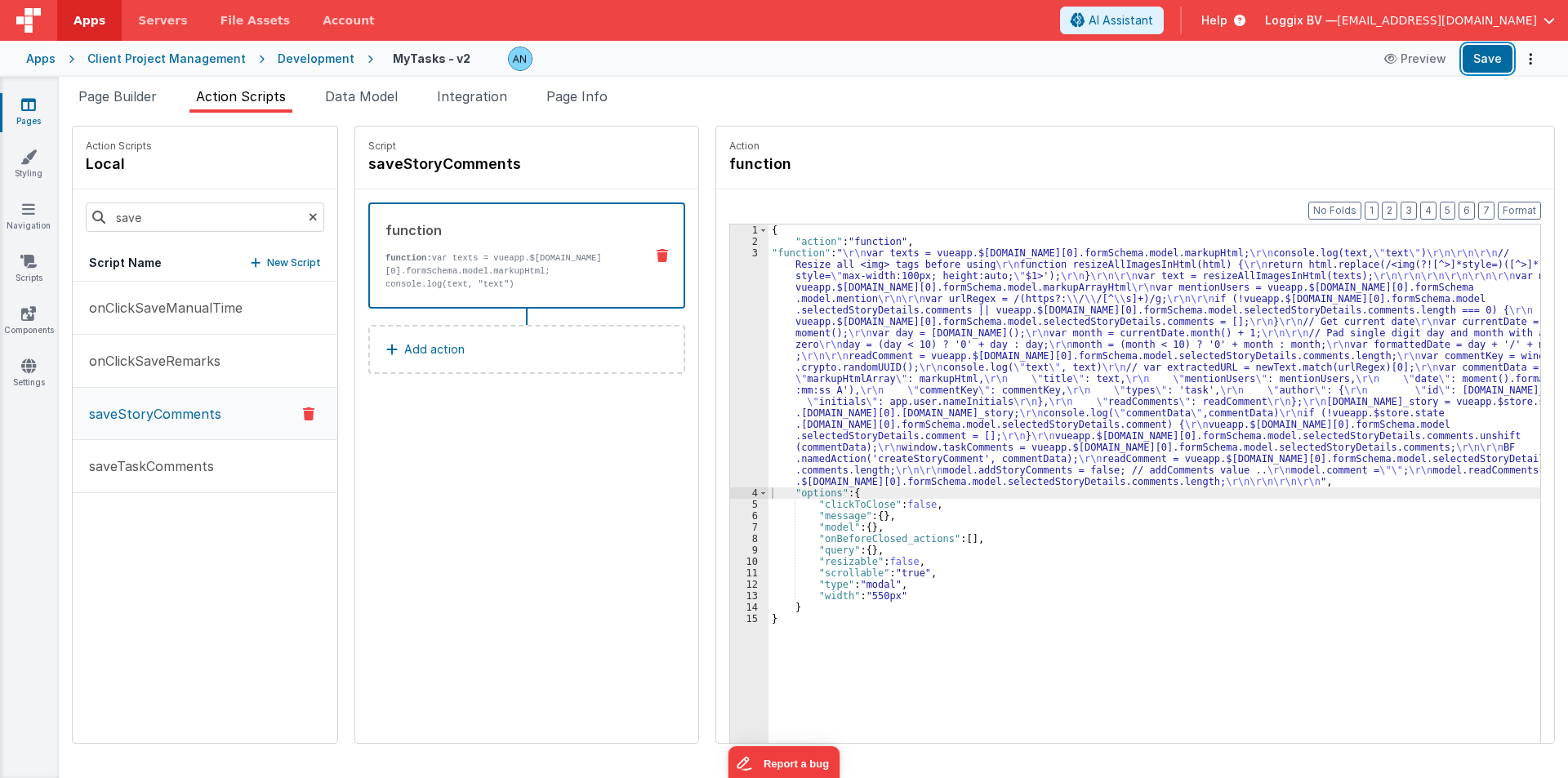
click at [1470, 60] on button "Save" at bounding box center [1487, 59] width 50 height 28
click at [1531, 211] on button "Format" at bounding box center [1519, 211] width 43 height 18
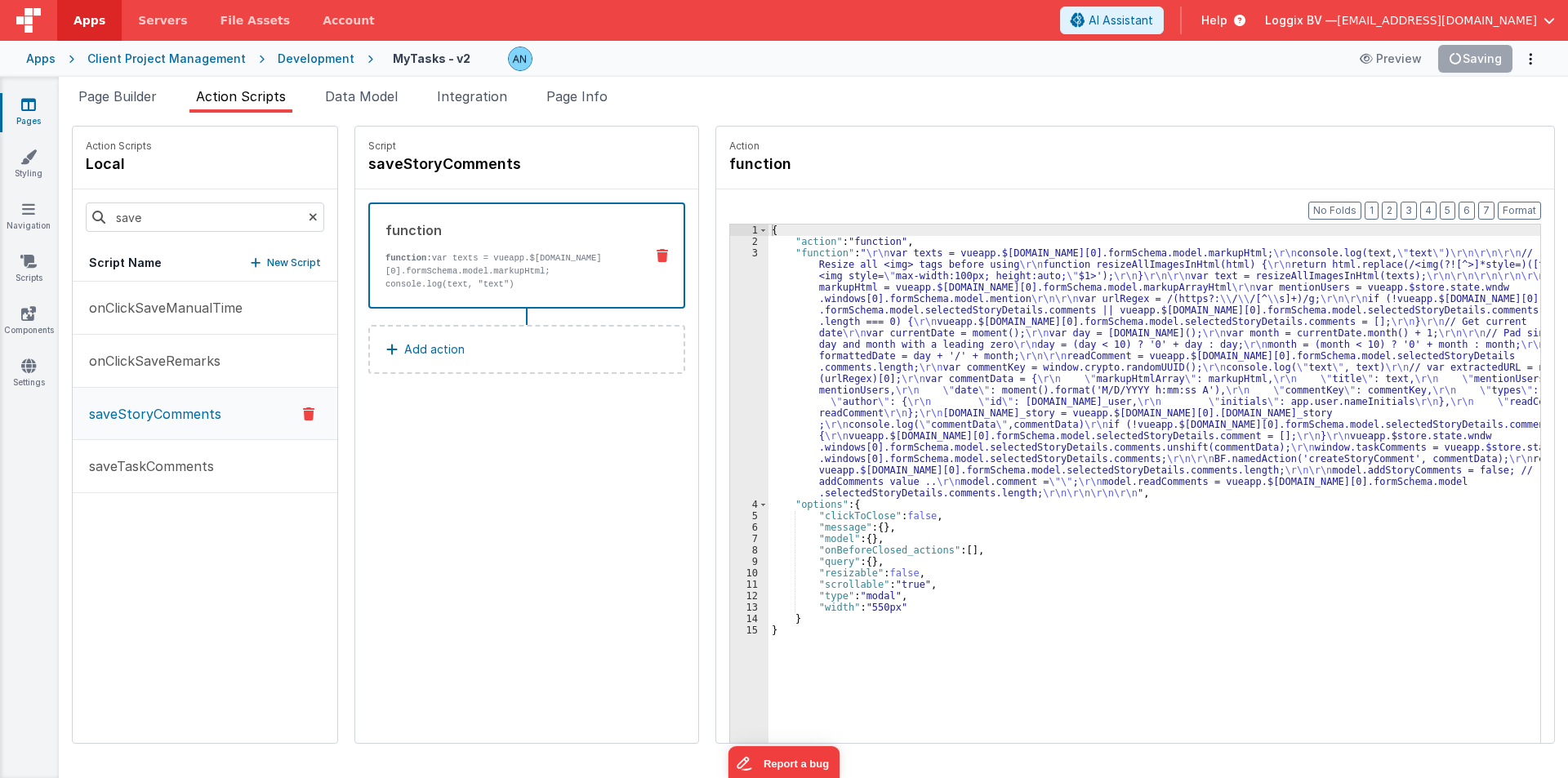
click at [1126, 568] on div "{ "action" : "function" , "function" : " \r\n var texts = vueapp.$store.state.w…" at bounding box center [1162, 521] width 787 height 592
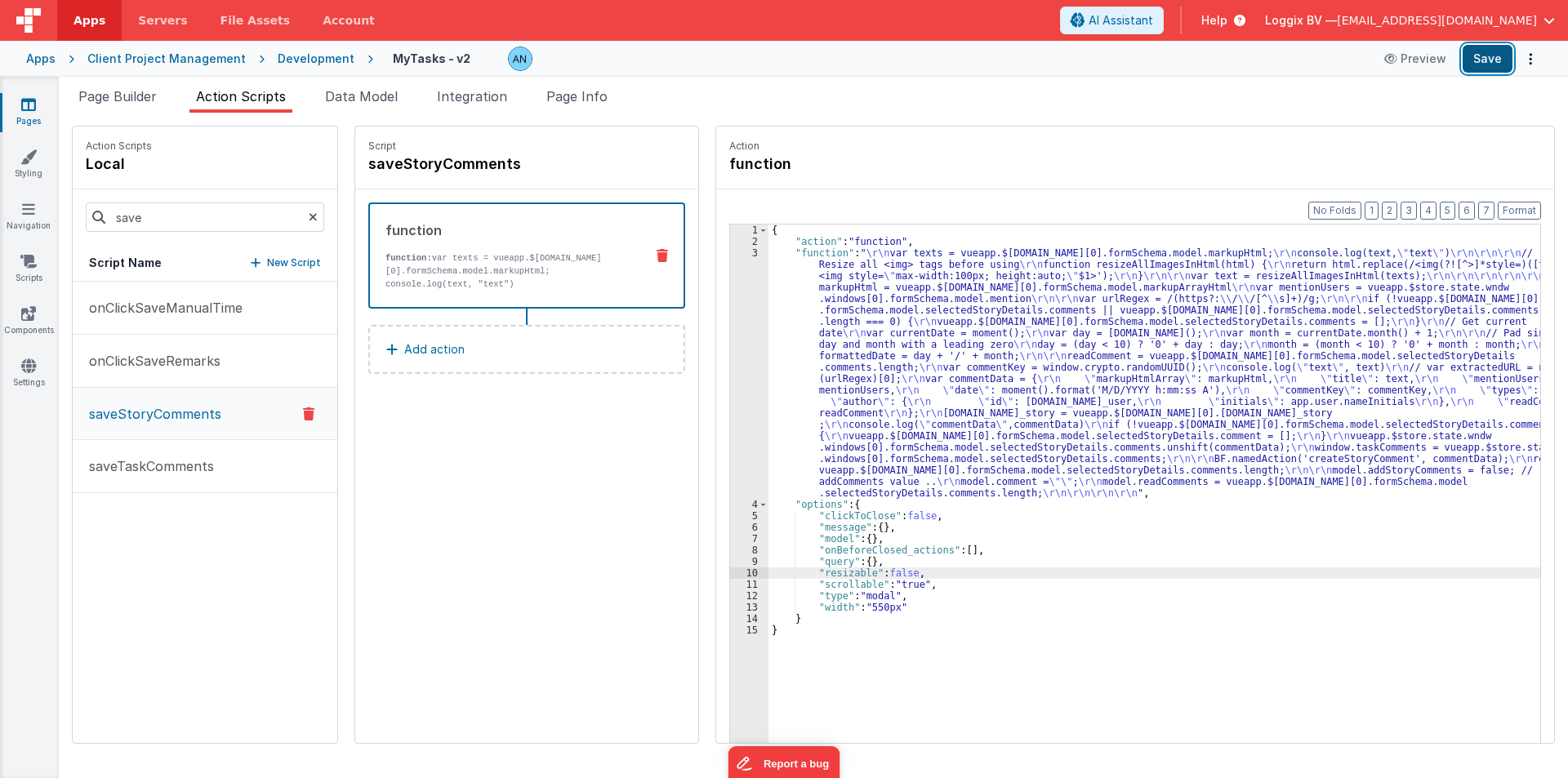
click at [1474, 59] on button "Save" at bounding box center [1487, 59] width 50 height 28
click at [1481, 64] on button "Save" at bounding box center [1487, 59] width 50 height 28
click at [1529, 203] on button "Format" at bounding box center [1519, 211] width 43 height 18
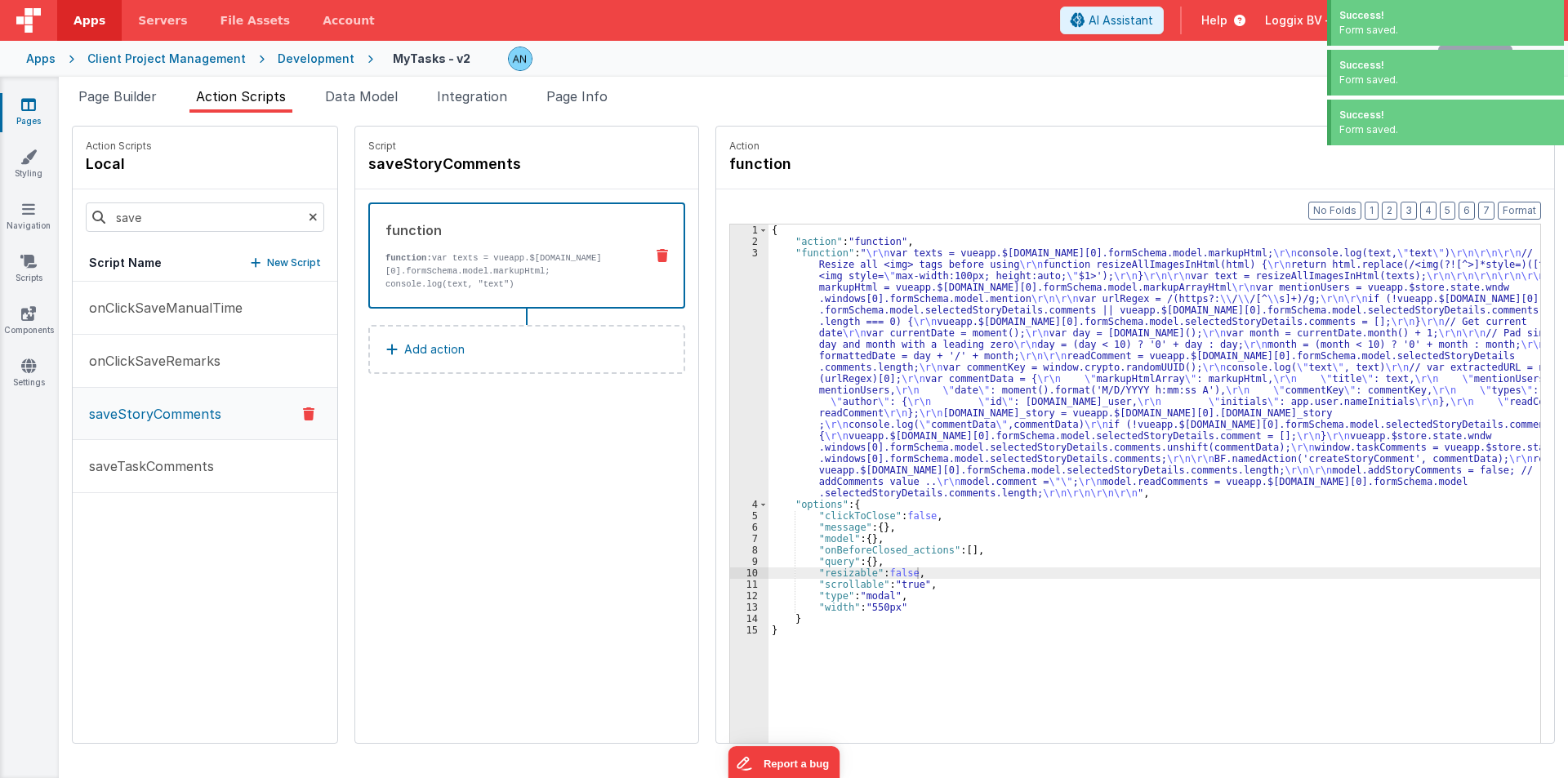
click at [791, 382] on div "{ "action" : "function" , "function" : " \r\n var texts = vueapp.$store.state.w…" at bounding box center [1162, 521] width 787 height 592
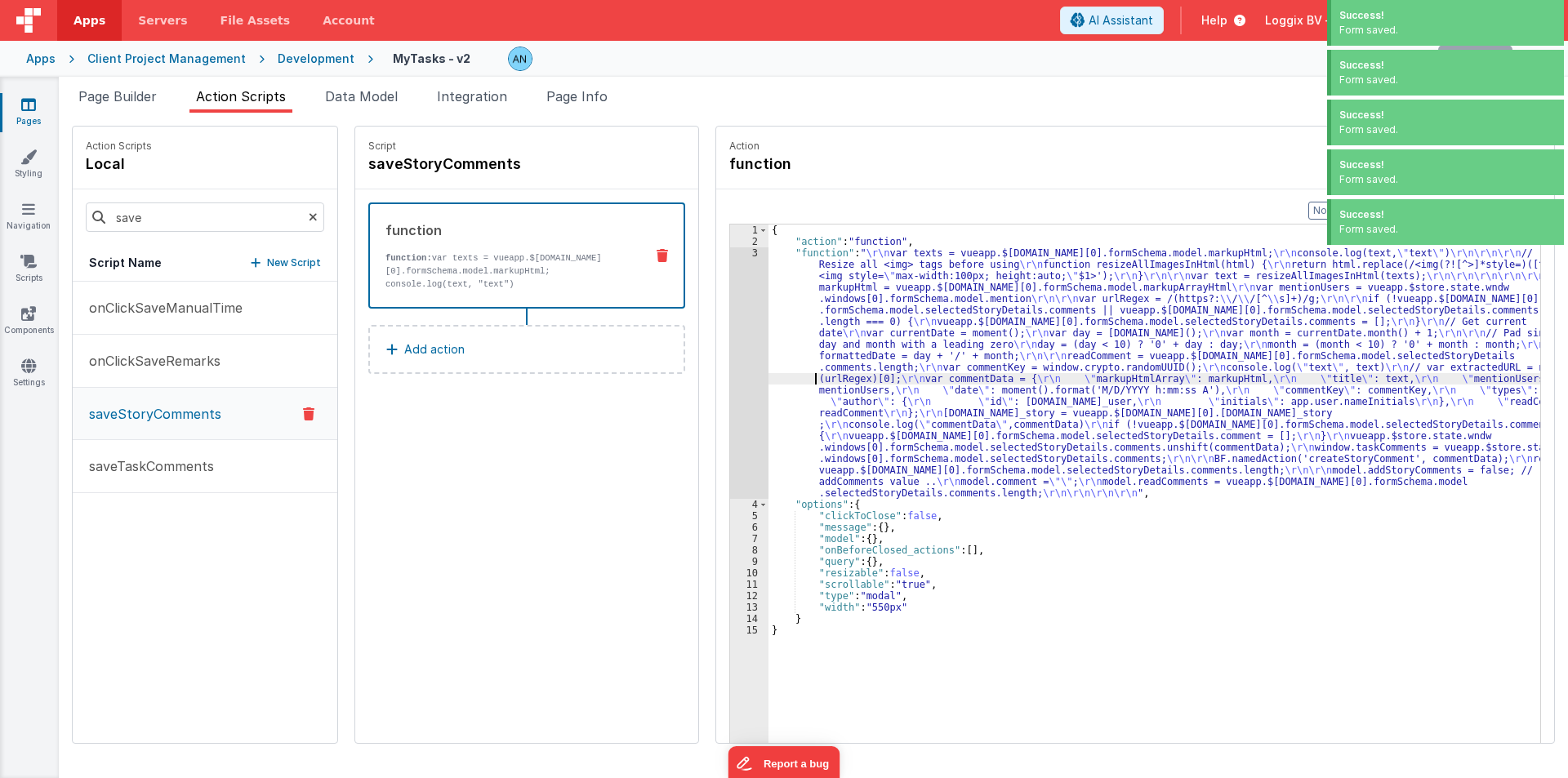
click at [730, 355] on div "3" at bounding box center [749, 373] width 38 height 252
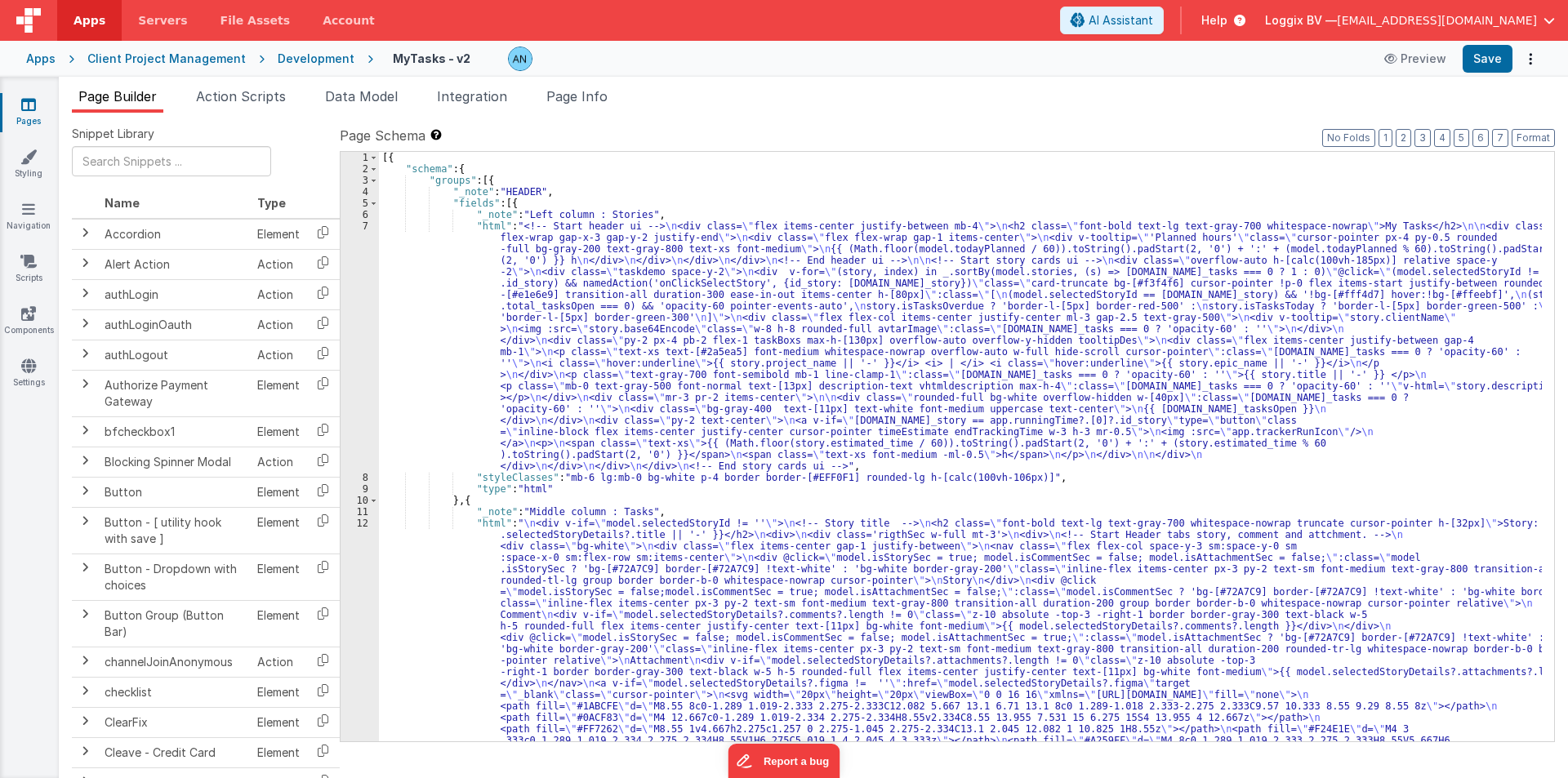
click at [259, 92] on span "Action Scripts" at bounding box center [241, 96] width 90 height 16
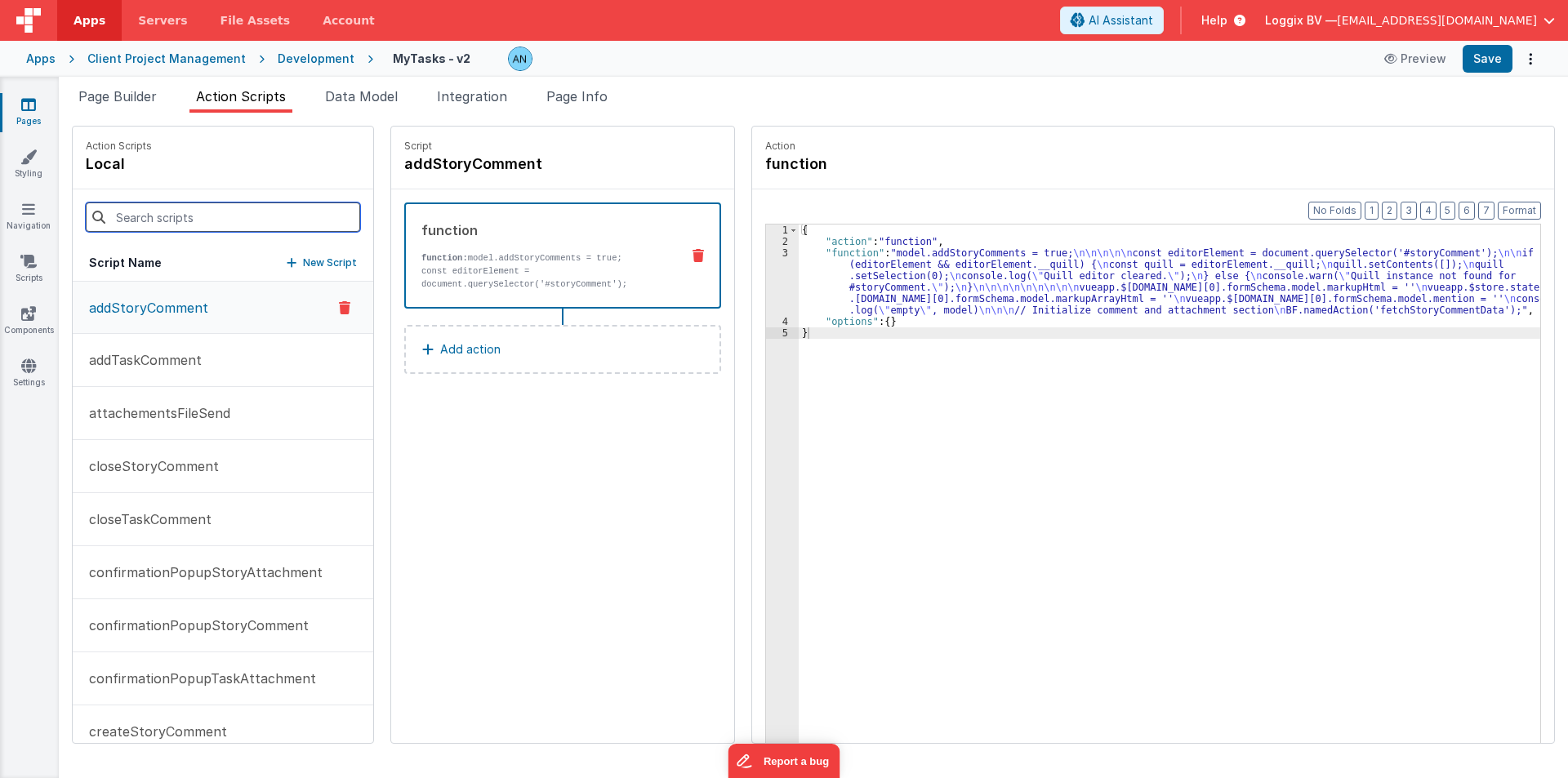
click at [155, 220] on input at bounding box center [223, 217] width 275 height 29
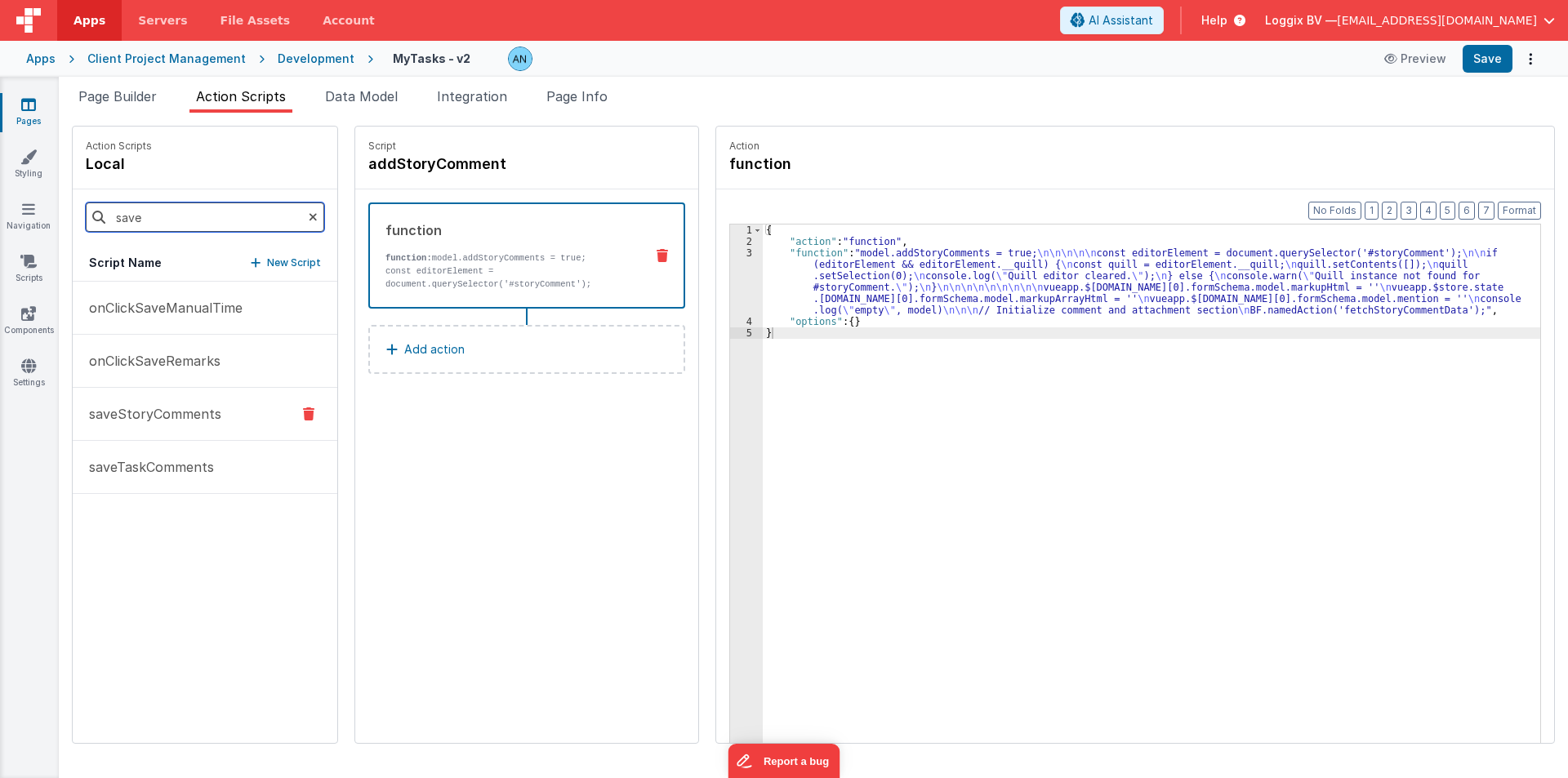
type input "save"
click at [155, 409] on p "saveStoryComments" at bounding box center [150, 414] width 142 height 20
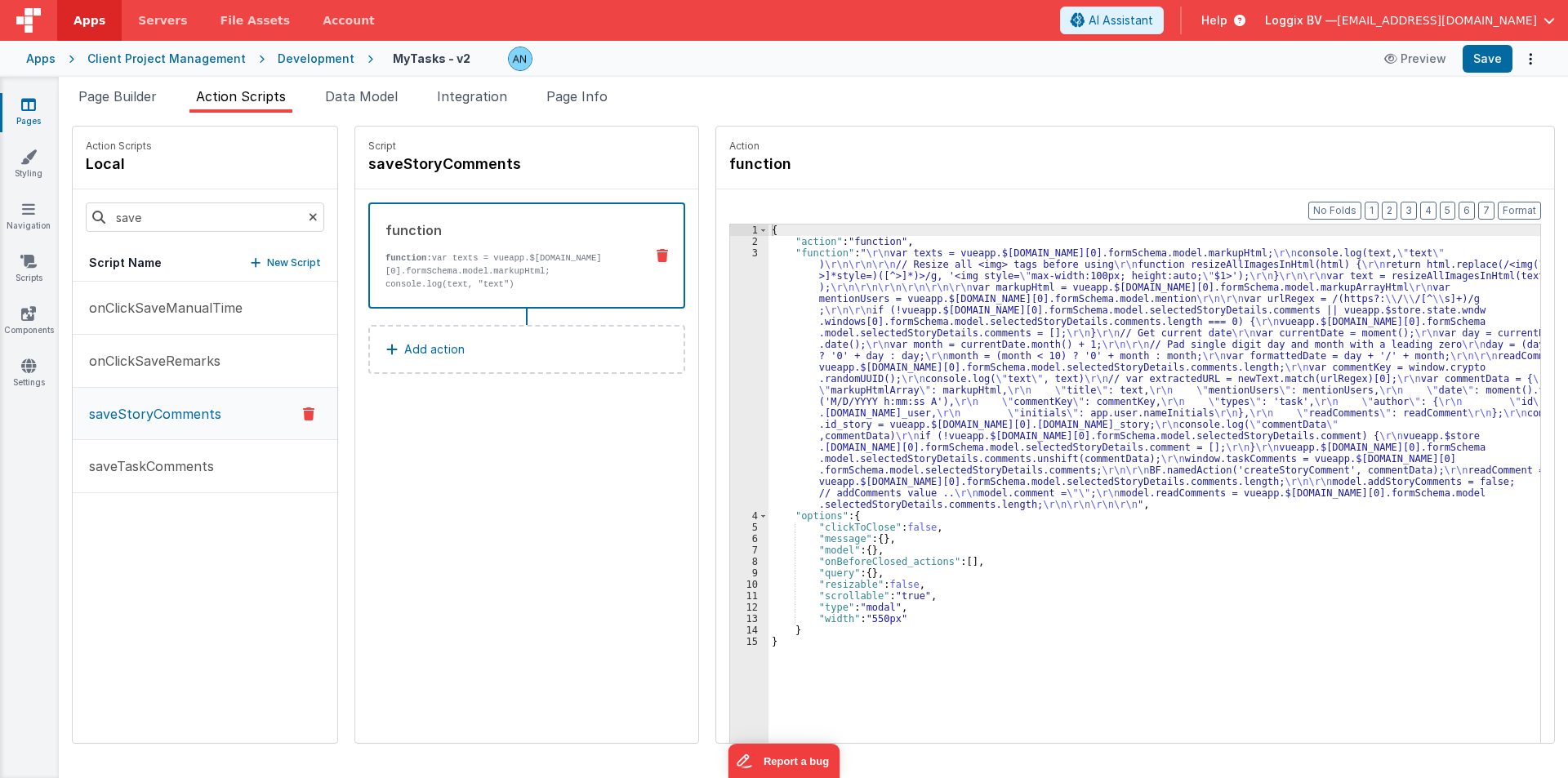
click at [732, 354] on div "3" at bounding box center [749, 379] width 38 height 263
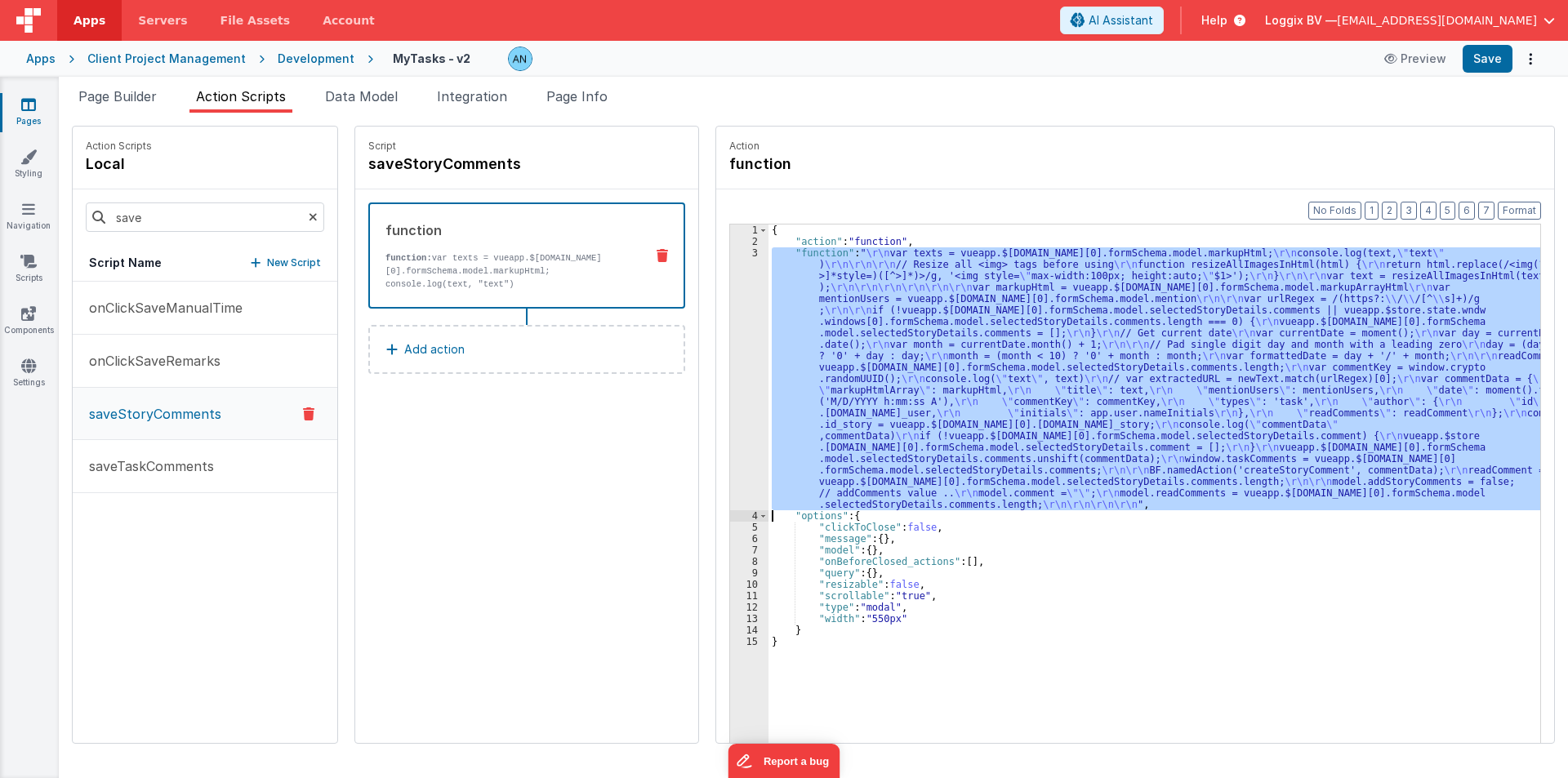
click at [732, 354] on div "3" at bounding box center [749, 379] width 38 height 263
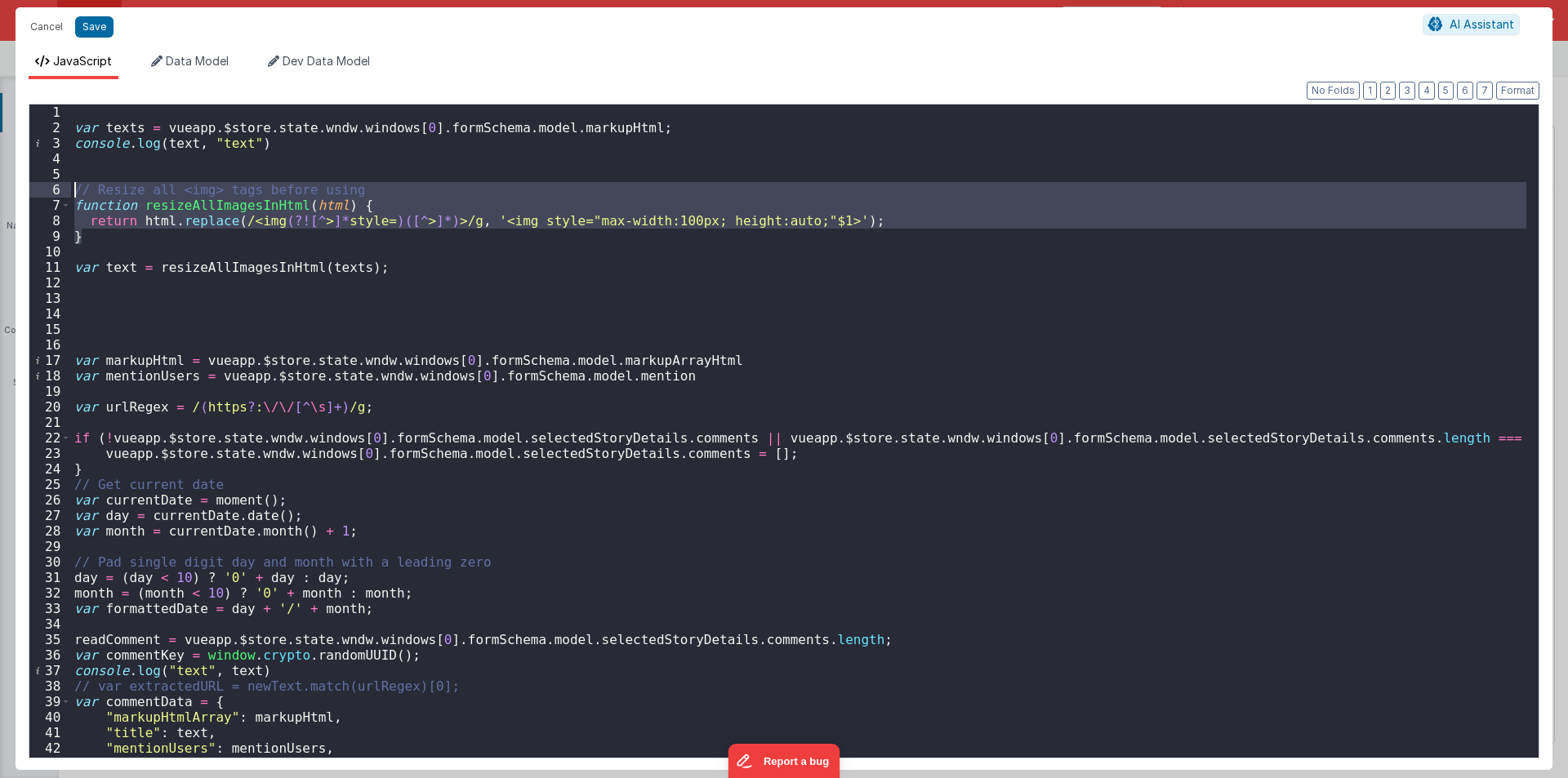
drag, startPoint x: 96, startPoint y: 236, endPoint x: 62, endPoint y: 193, distance: 54.8
click at [62, 193] on div "1 2 3 4 5 6 7 8 9 10 11 12 13 14 15 16 17 18 19 20 21 22 23 24 25 26 27 28 29 3…" at bounding box center [784, 431] width 1511 height 655
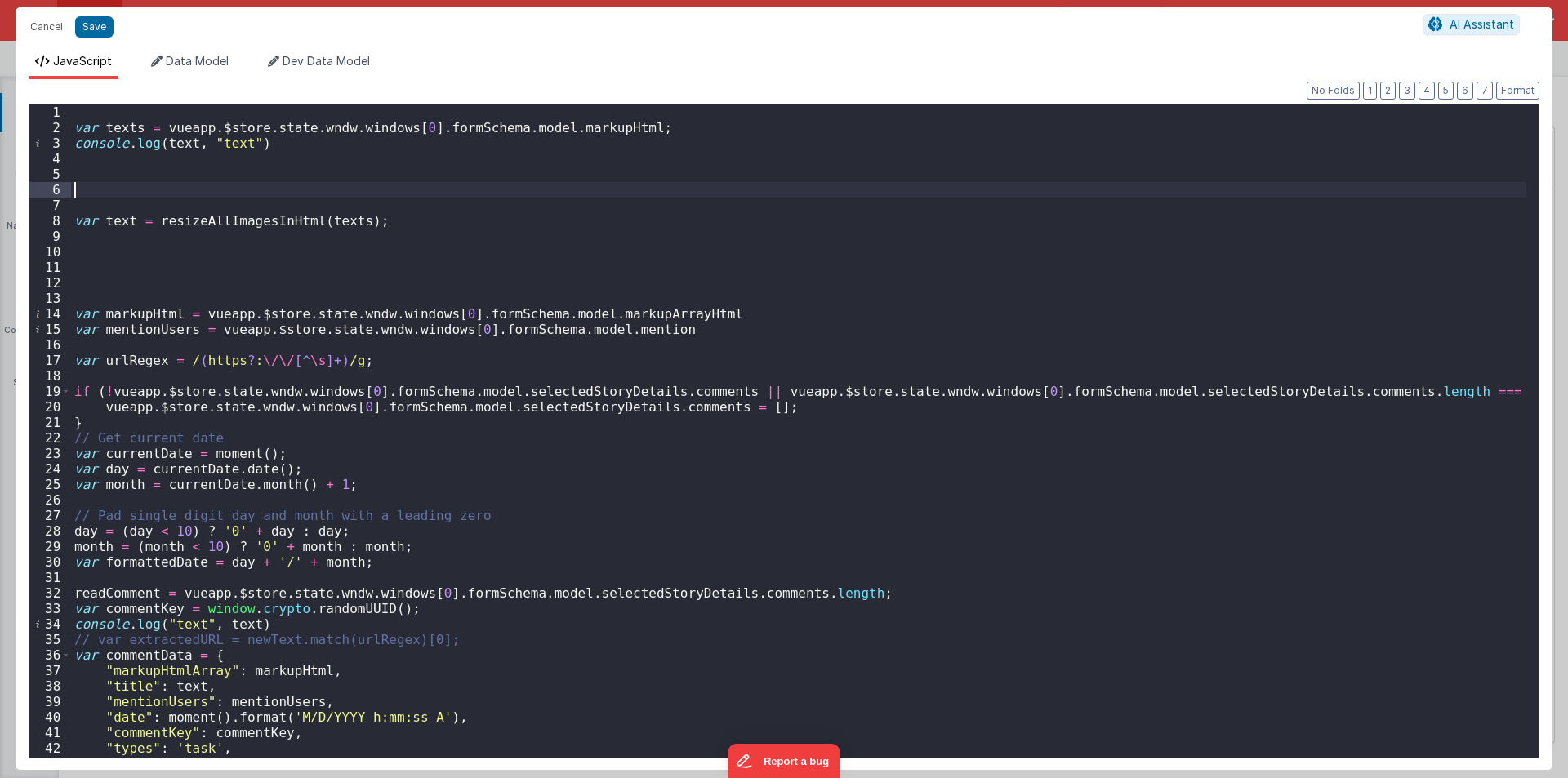
click at [140, 123] on div "var texts = vueapp . $store . state . wndw . windows [ 0 ] . formSchema . model…" at bounding box center [799, 446] width 1455 height 684
drag, startPoint x: 249, startPoint y: 144, endPoint x: 70, endPoint y: 144, distance: 179.0
click at [70, 144] on div "1 2 3 4 5 6 7 8 9 10 11 12 13 14 15 16 17 18 19 20 21 22 23 24 25 26 27 28 29 3…" at bounding box center [784, 431] width 1511 height 655
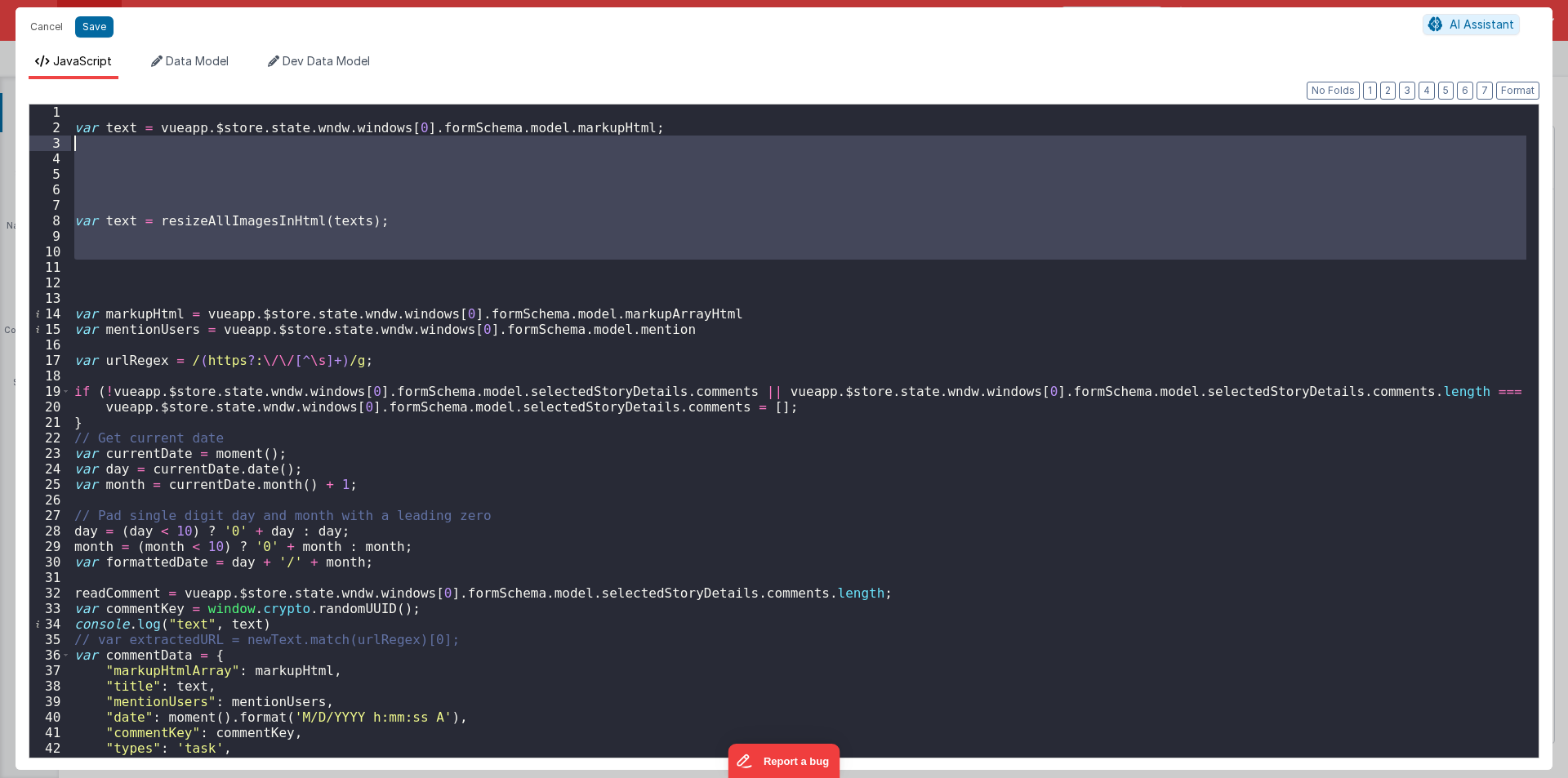
drag, startPoint x: 118, startPoint y: 271, endPoint x: 44, endPoint y: 149, distance: 142.7
click at [44, 149] on div "1 2 3 4 5 6 7 8 9 10 11 12 13 14 15 16 17 18 19 20 21 22 23 24 25 26 27 28 29 3…" at bounding box center [784, 431] width 1511 height 655
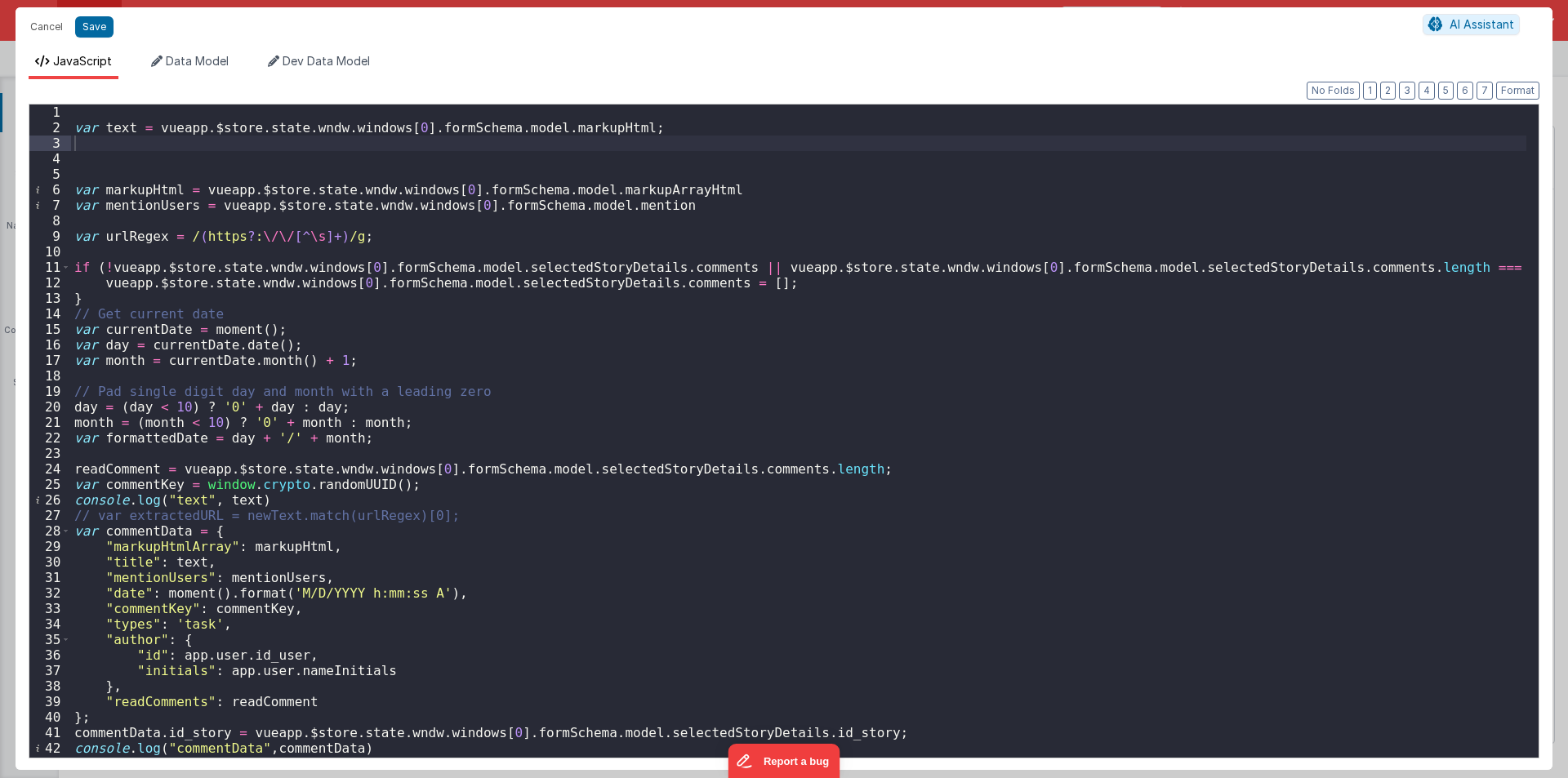
drag, startPoint x: 96, startPoint y: 103, endPoint x: 135, endPoint y: 184, distance: 89.9
click at [138, 190] on div "Format 7 6 5 4 3 2 1 No Folds 1 2 3 4 5 6 7 8 9 10 11 12 13 14 15 16 17 18 19 2…" at bounding box center [784, 429] width 1511 height 655
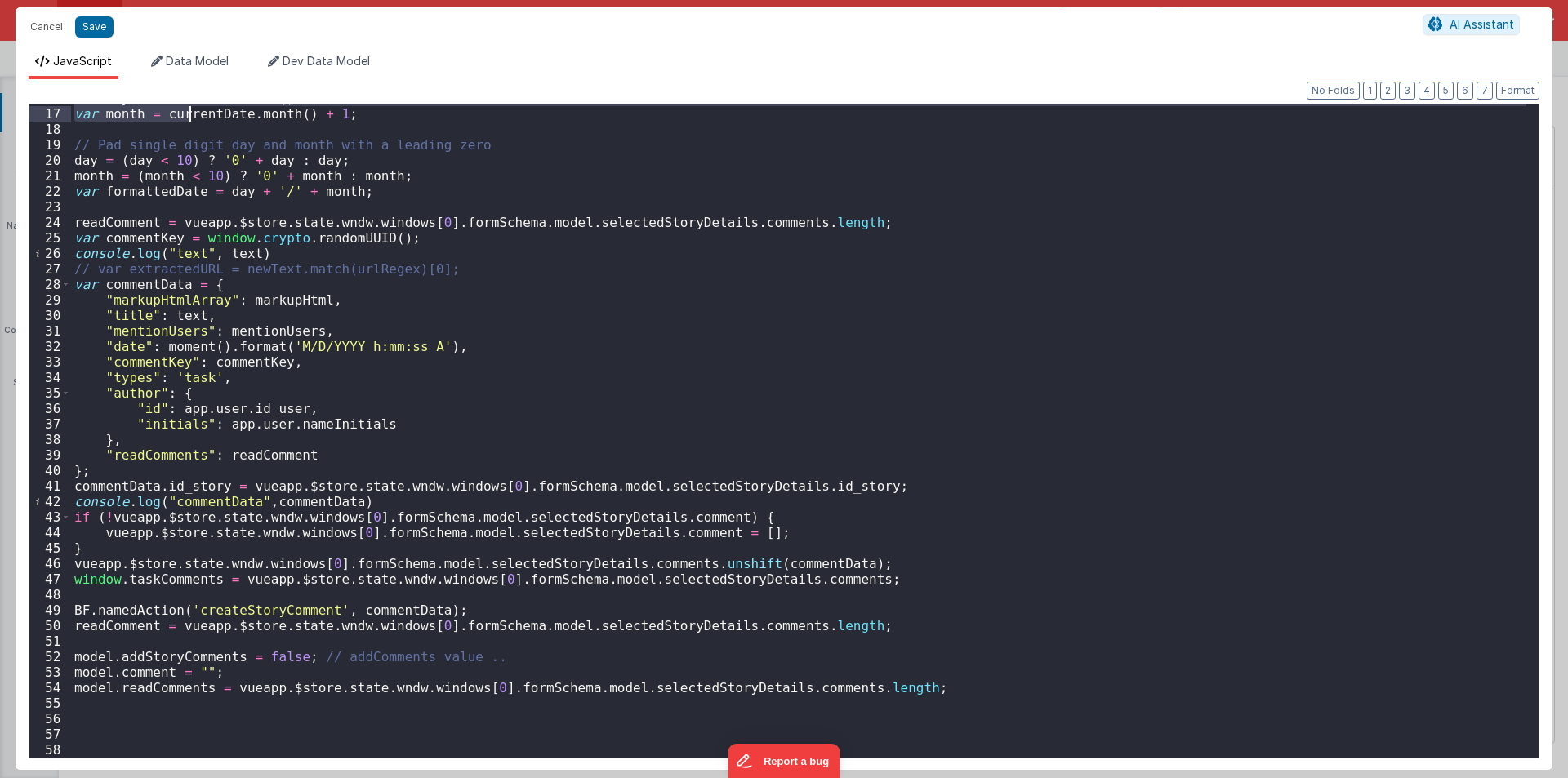
scroll to position [247, 0]
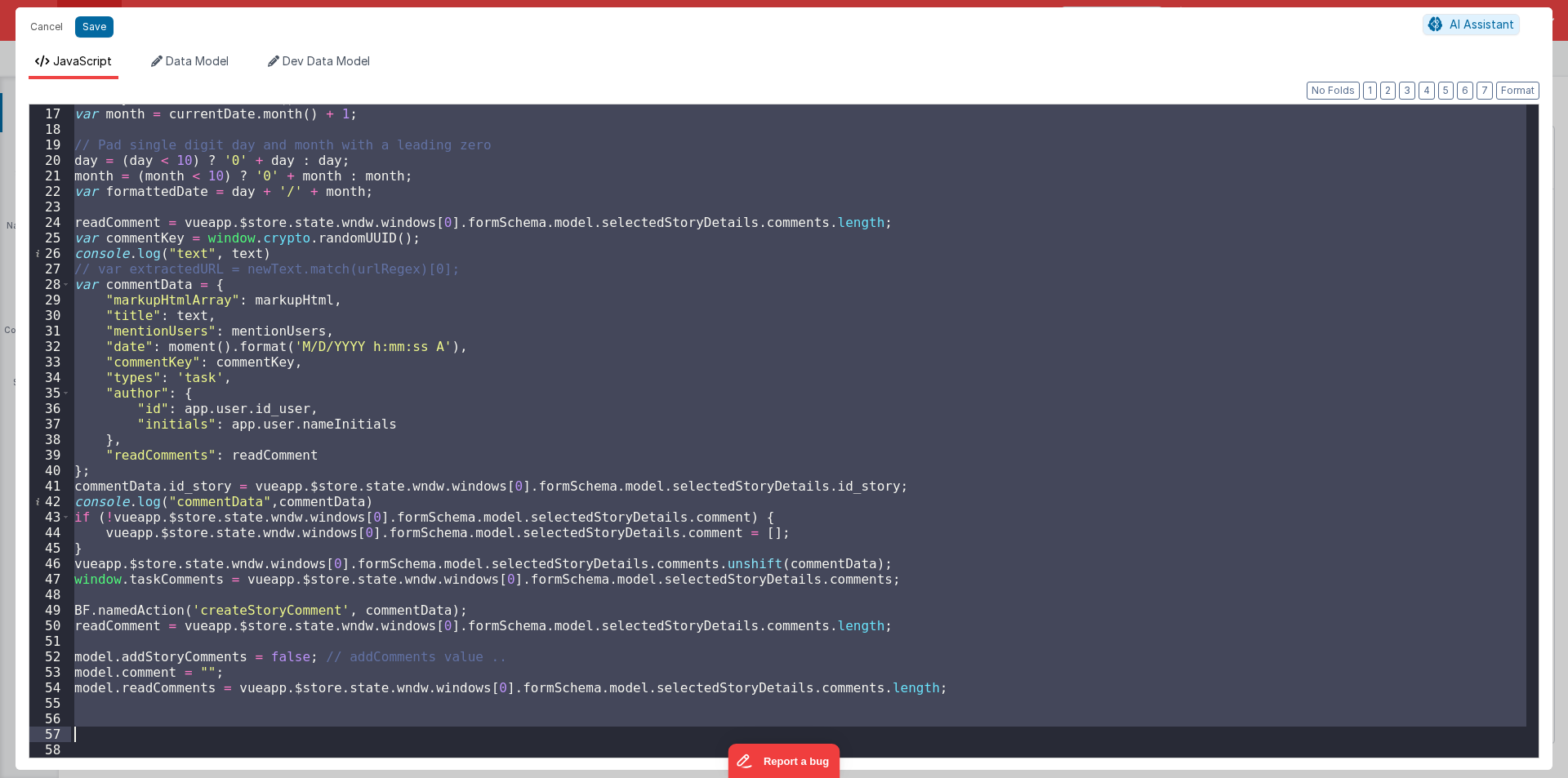
drag, startPoint x: 92, startPoint y: 115, endPoint x: 348, endPoint y: 740, distance: 675.4
click at [348, 740] on div "var day = currentDate . date ( ) ; var month = currentDate . month ( ) + 1 ; //…" at bounding box center [799, 432] width 1455 height 684
click at [128, 118] on div "var day = currentDate . date ( ) ; var month = currentDate . month ( ) + 1 ; //…" at bounding box center [799, 431] width 1455 height 653
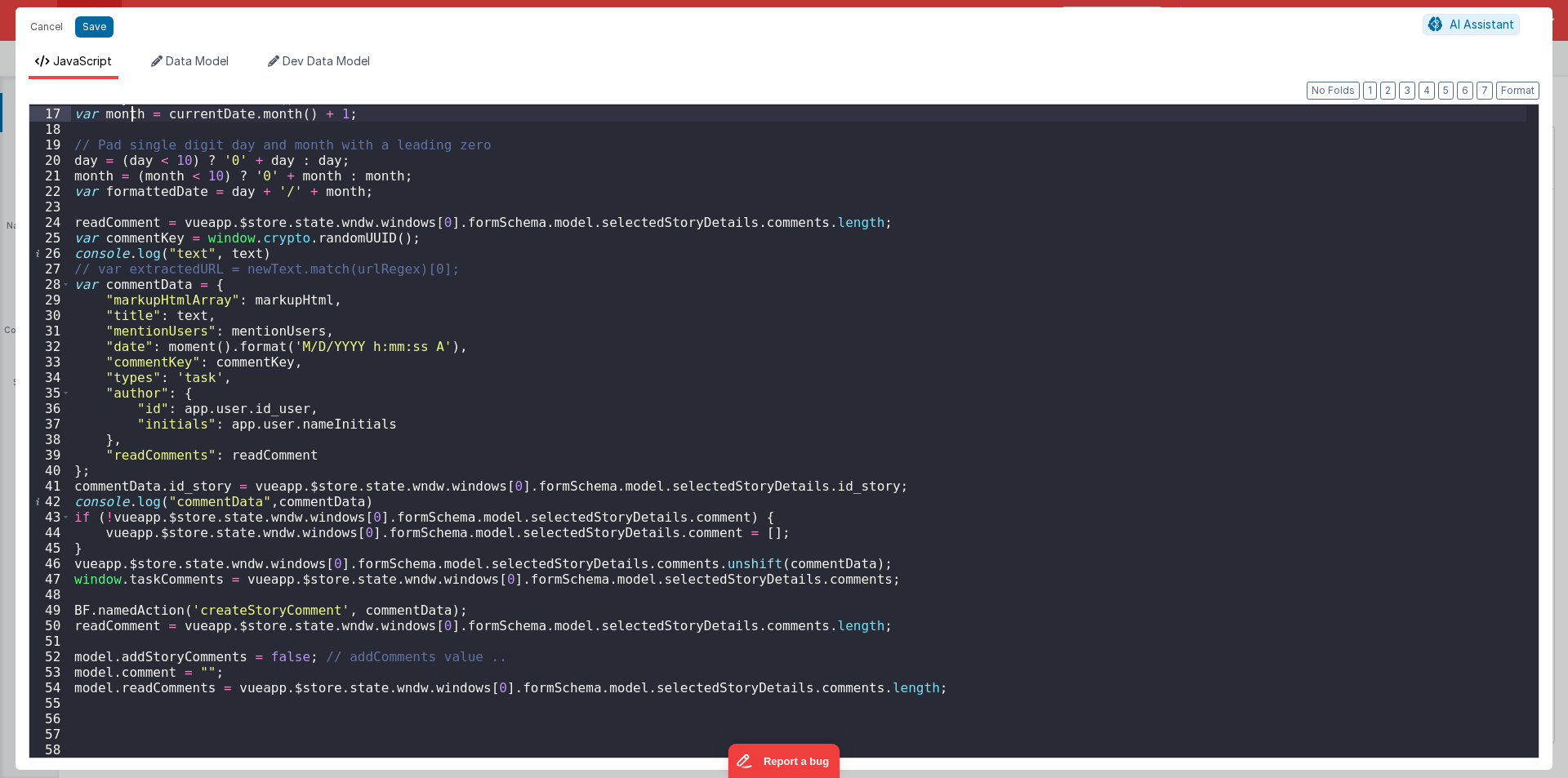
click at [79, 111] on div "var day = currentDate . date ( ) ; var month = currentDate . month ( ) + 1 ; //…" at bounding box center [799, 432] width 1455 height 684
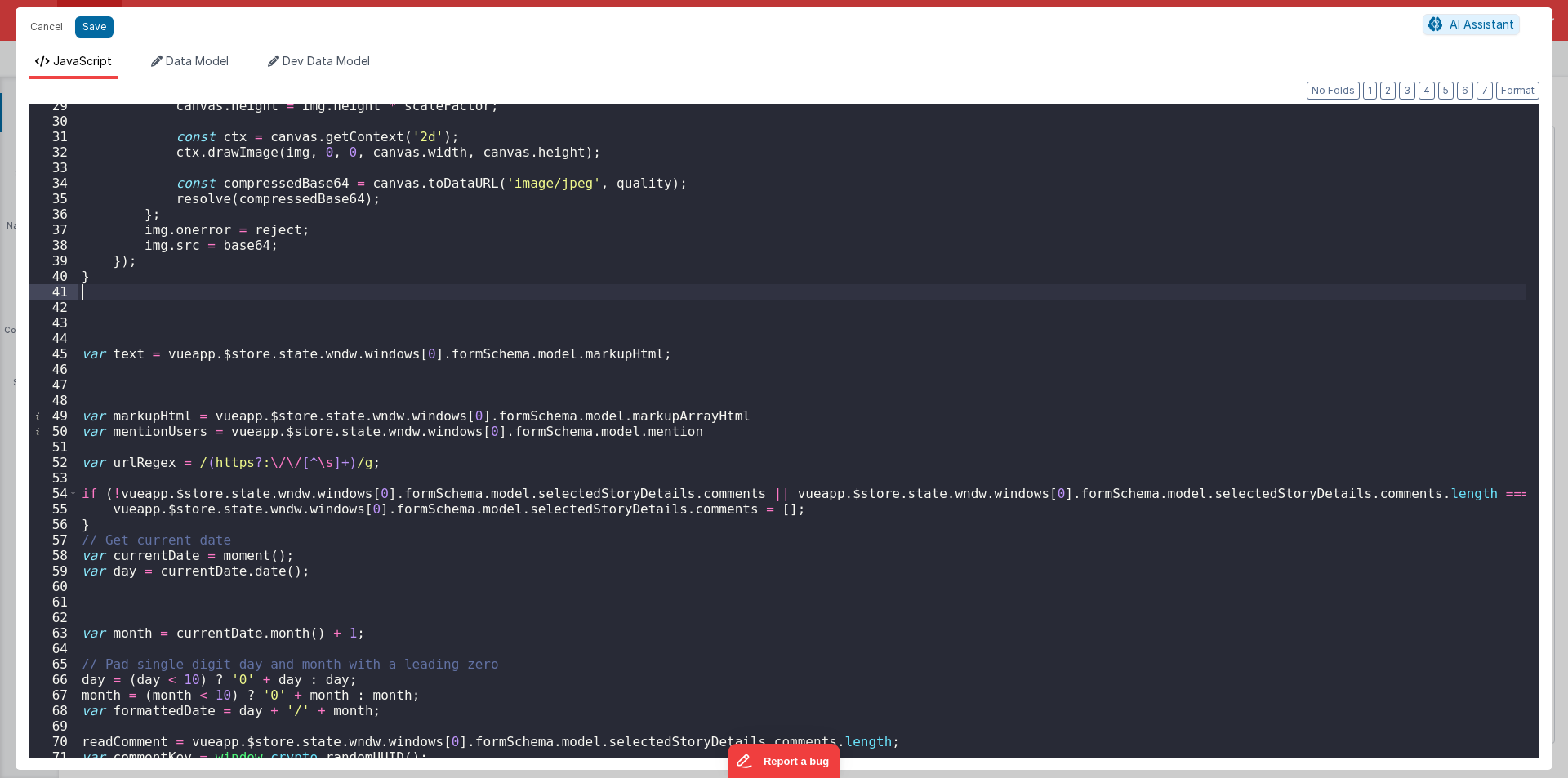
scroll to position [440, 0]
click at [106, 396] on div "canvas . height = img . height * scaleFactor ; const ctx = canvas . getContext …" at bounding box center [802, 440] width 1448 height 684
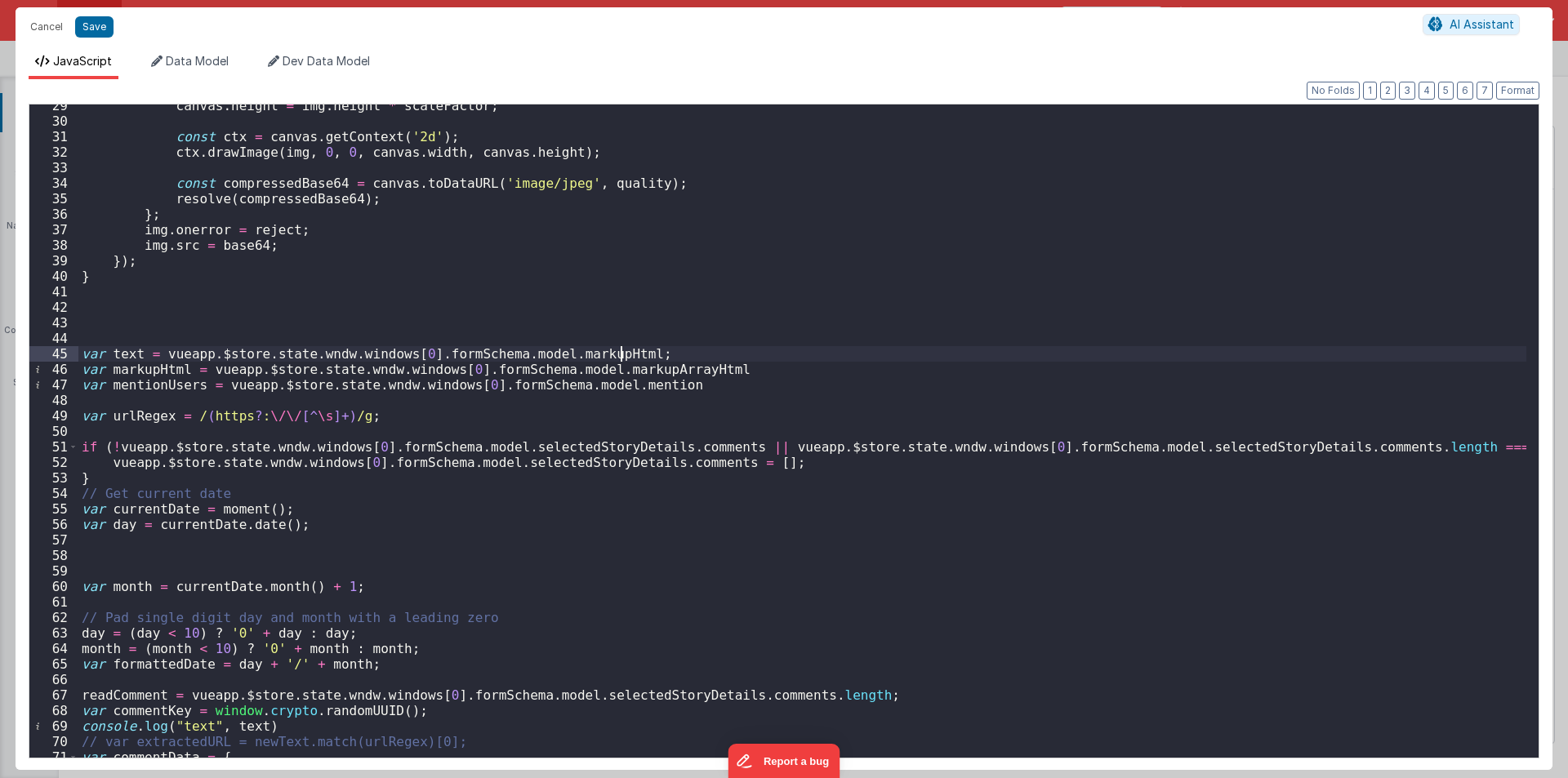
drag, startPoint x: 78, startPoint y: 332, endPoint x: 174, endPoint y: 606, distance: 290.3
click at [174, 606] on div "29 30 31 32 33 34 35 36 37 38 39 40 41 42 43 44 45 46 47 48 49 50 51 52 53 54 5…" at bounding box center [784, 431] width 1511 height 655
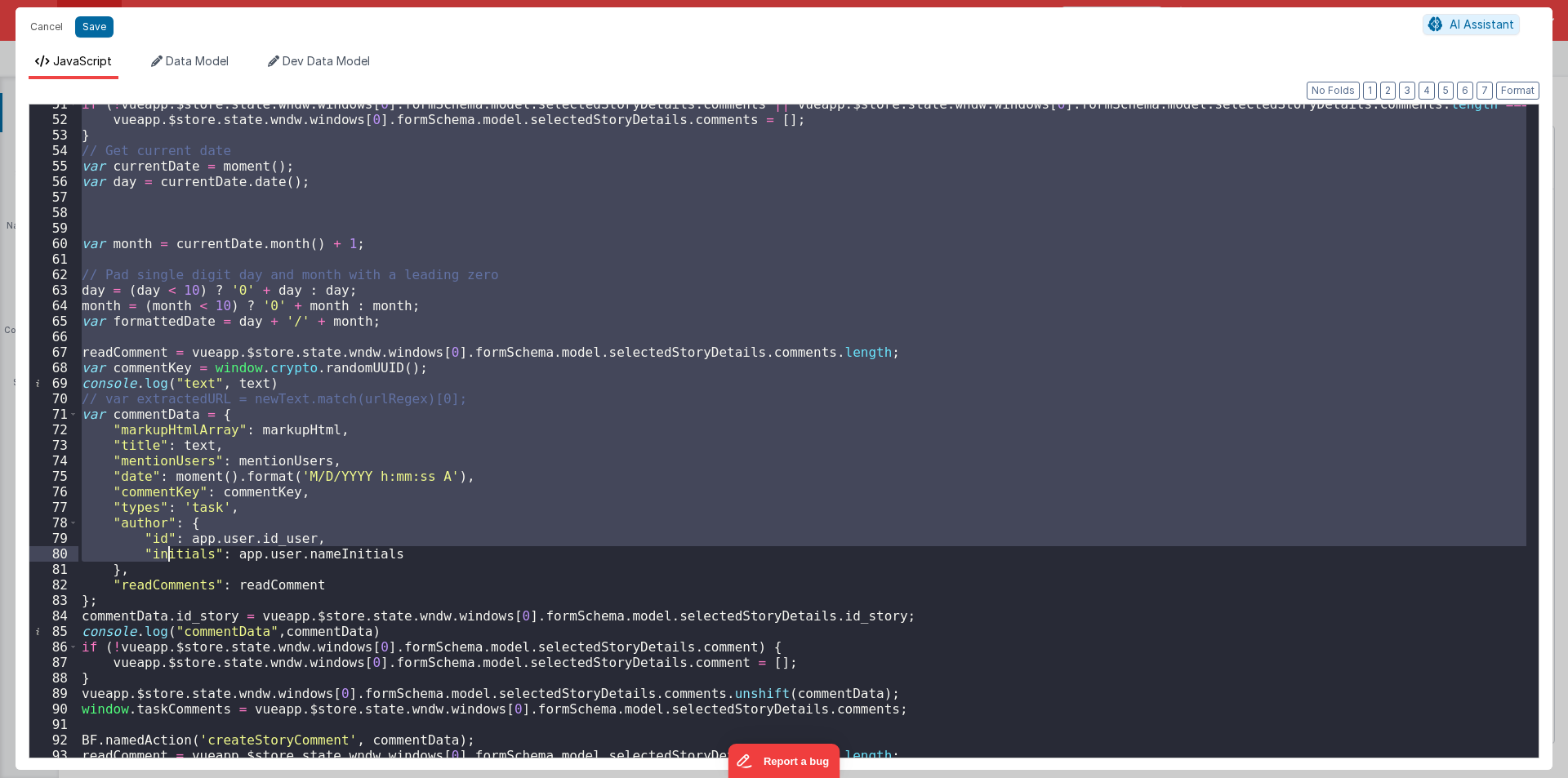
scroll to position [914, 0]
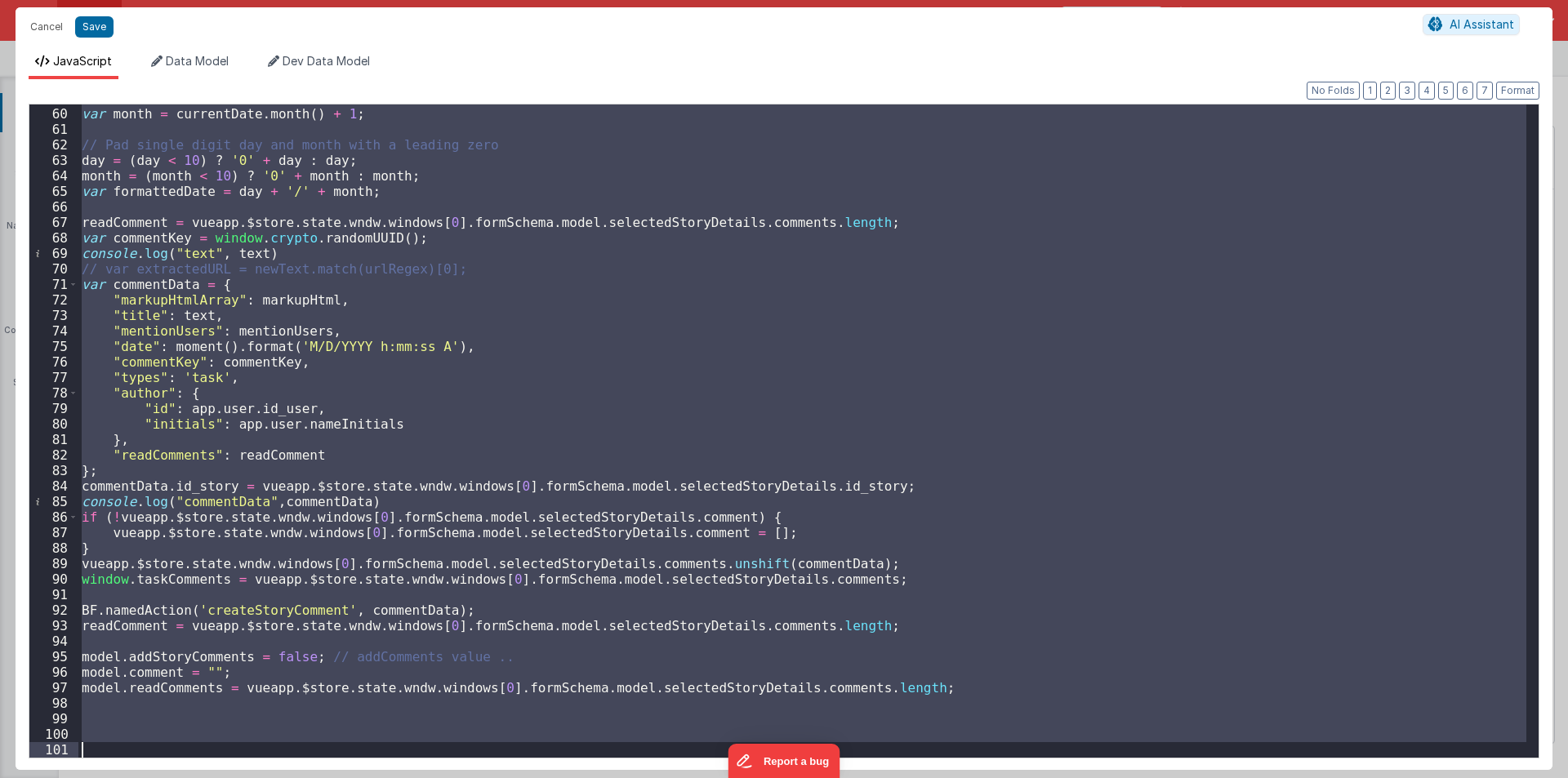
drag, startPoint x: 90, startPoint y: 338, endPoint x: 222, endPoint y: 783, distance: 464.2
click at [222, 777] on html "Cancel Save AI Assistant JavaScript Data Model Dev Data Model Format 7 6 5 4 3 …" at bounding box center [784, 389] width 1568 height 778
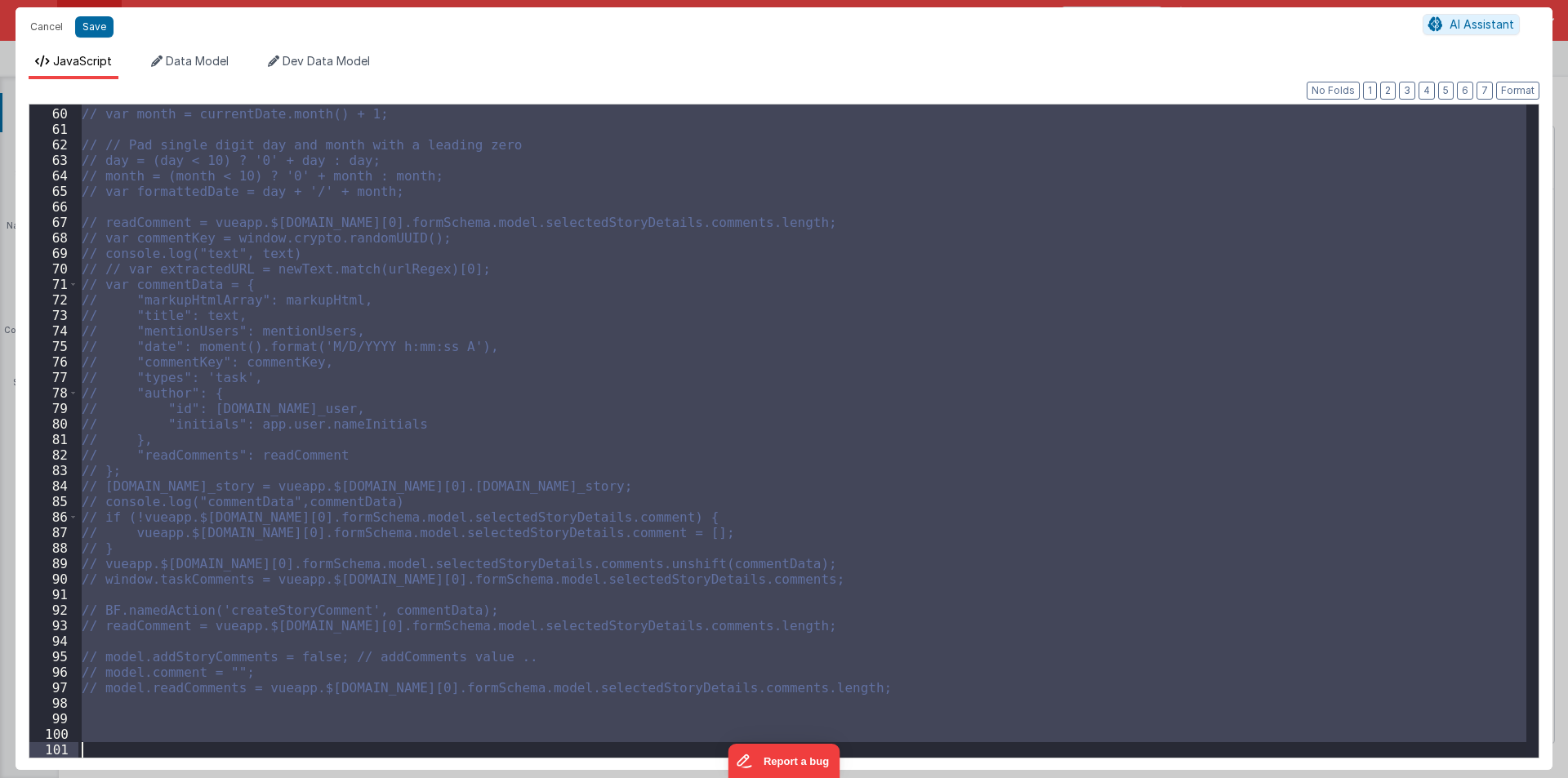
click at [342, 226] on div "// var month = currentDate.month() + 1; // // Pad single digit day and month wi…" at bounding box center [802, 431] width 1448 height 653
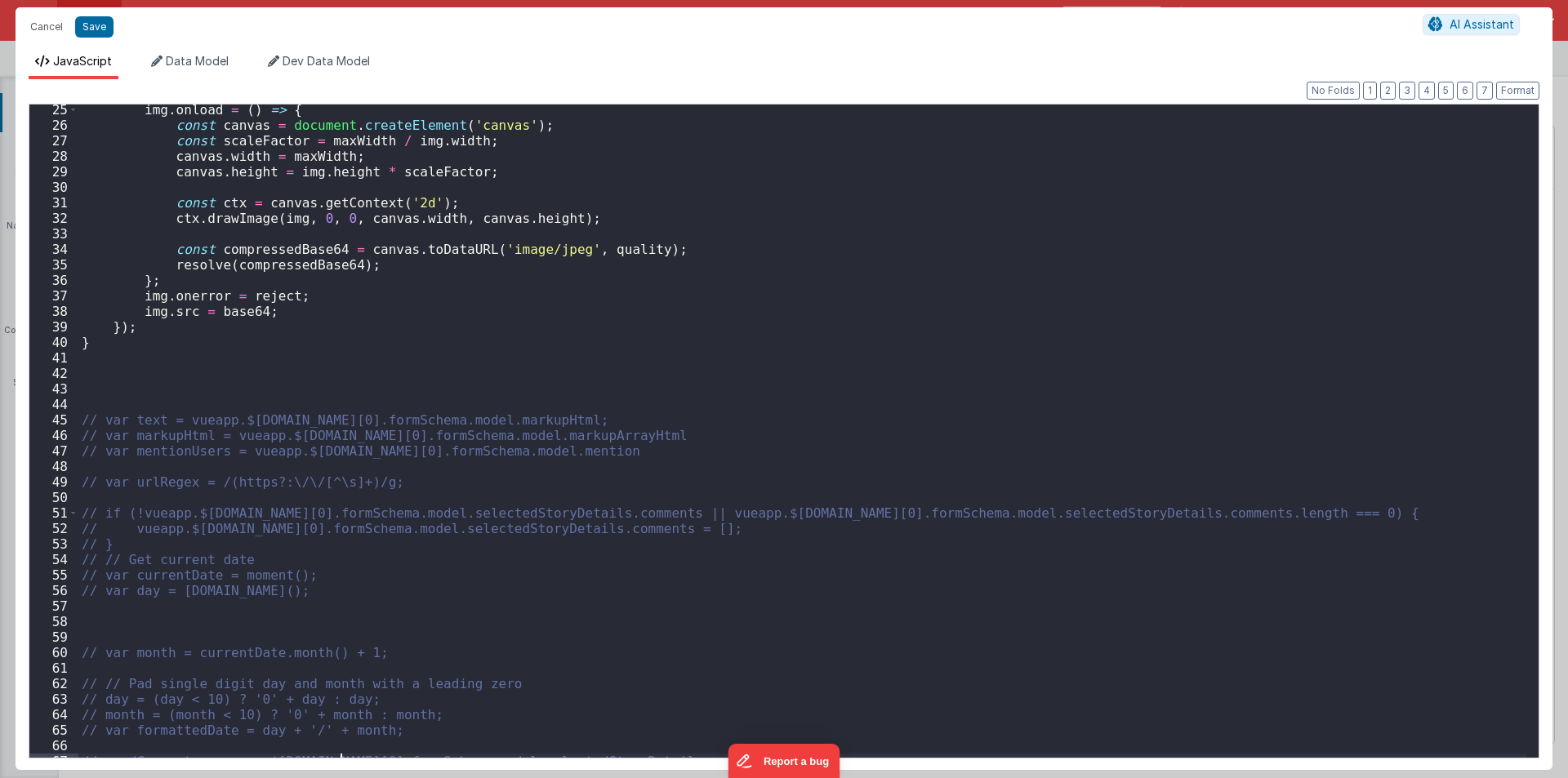
scroll to position [374, 0]
click at [80, 379] on div "img . onload = ( ) => { const canvas = document . createElement ( 'canvas' ) ; …" at bounding box center [802, 444] width 1448 height 684
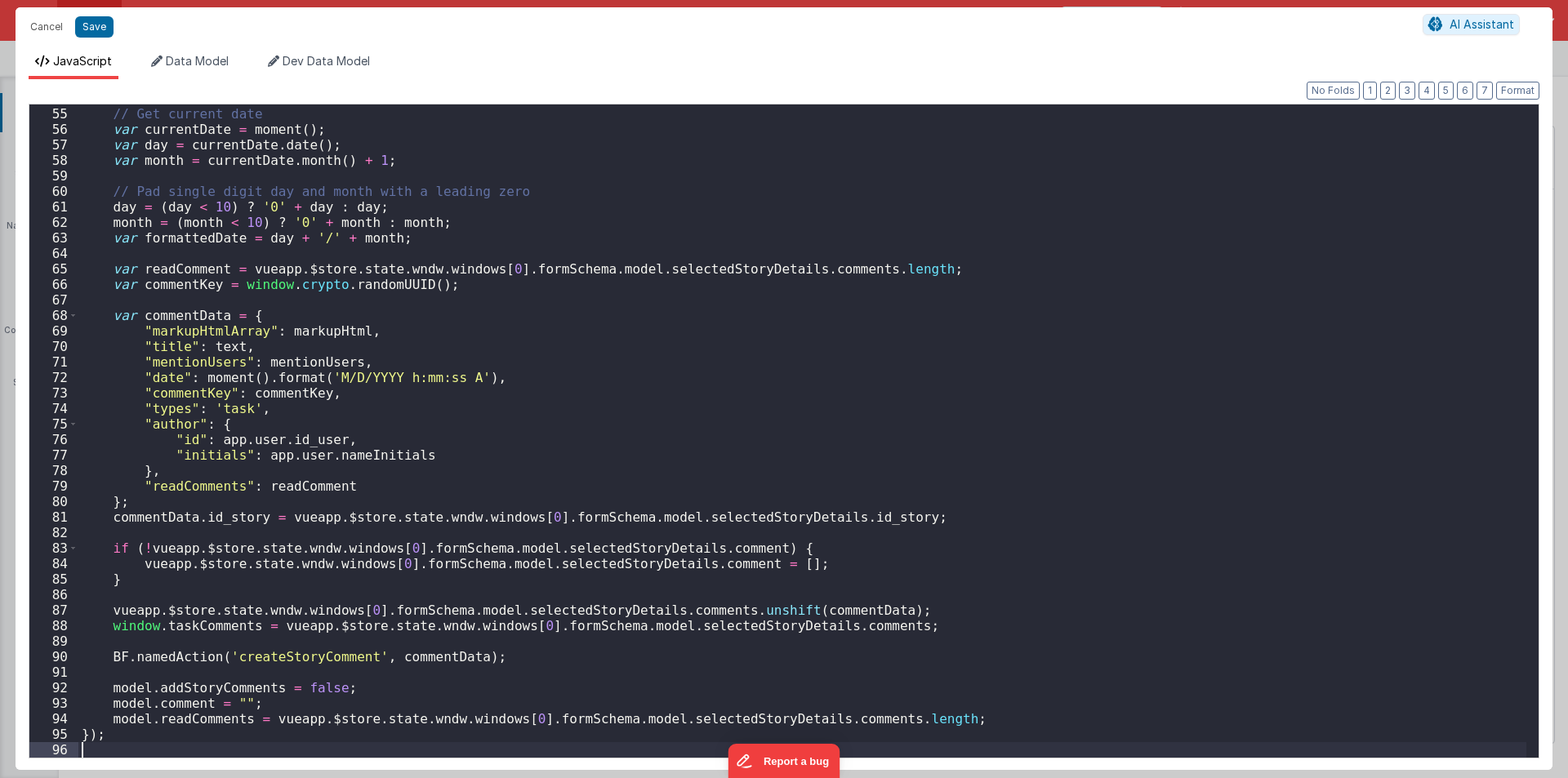
scroll to position [982, 0]
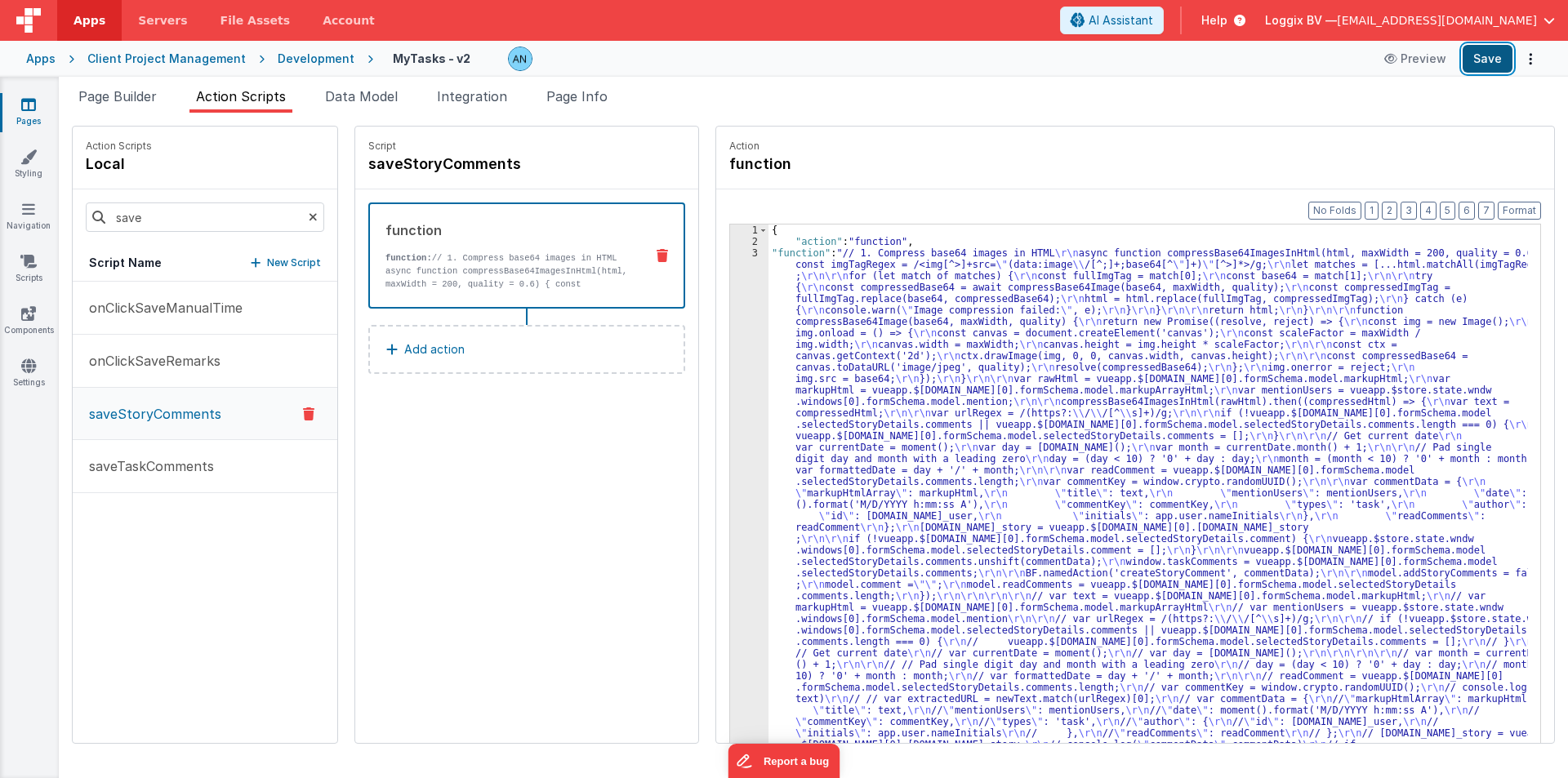
click at [1494, 65] on button "Save" at bounding box center [1487, 59] width 50 height 28
click at [1517, 211] on button "Format" at bounding box center [1519, 211] width 43 height 18
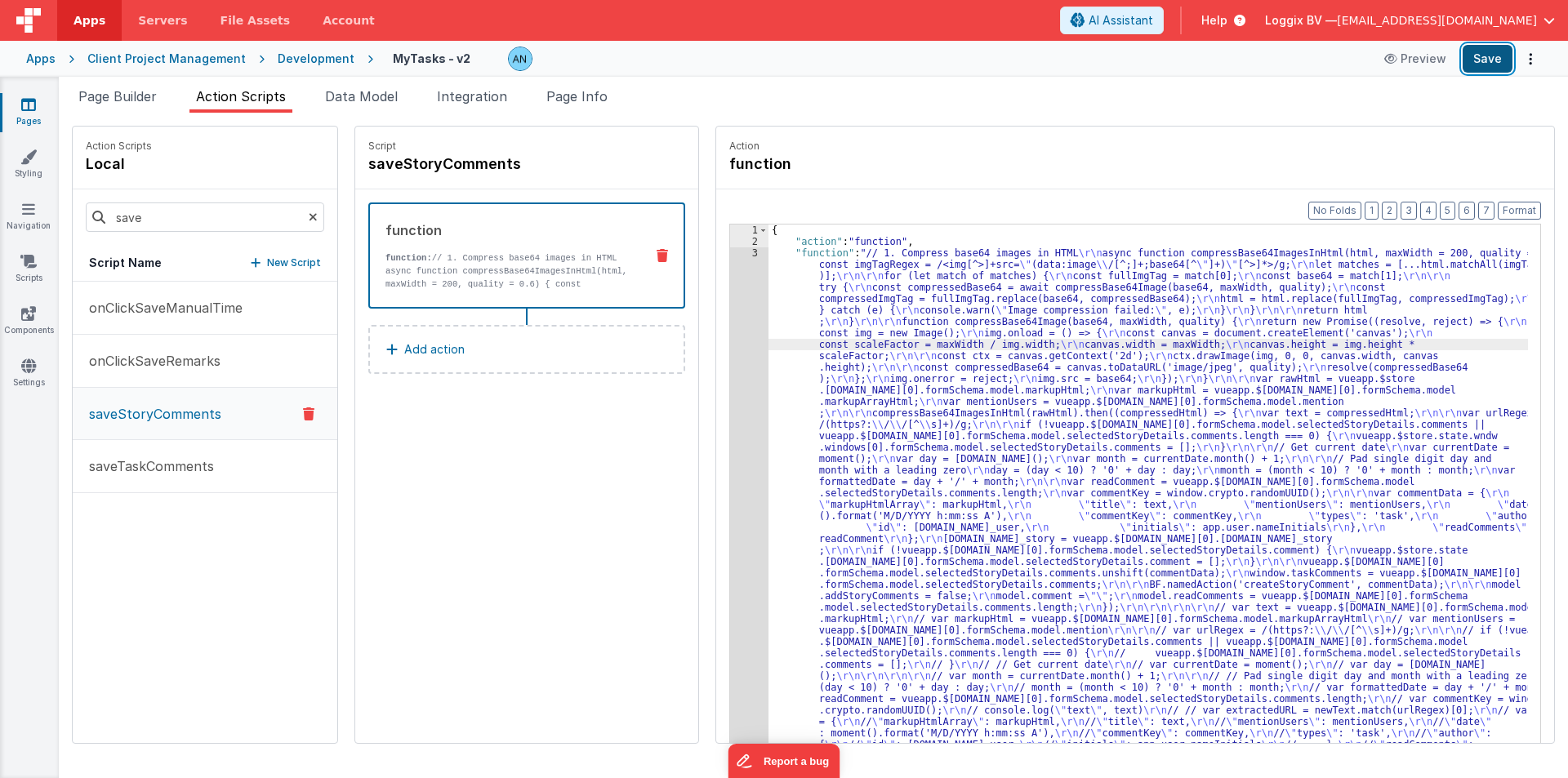
click at [1474, 62] on button "Save" at bounding box center [1487, 59] width 50 height 28
click at [730, 312] on div "3" at bounding box center [749, 544] width 38 height 594
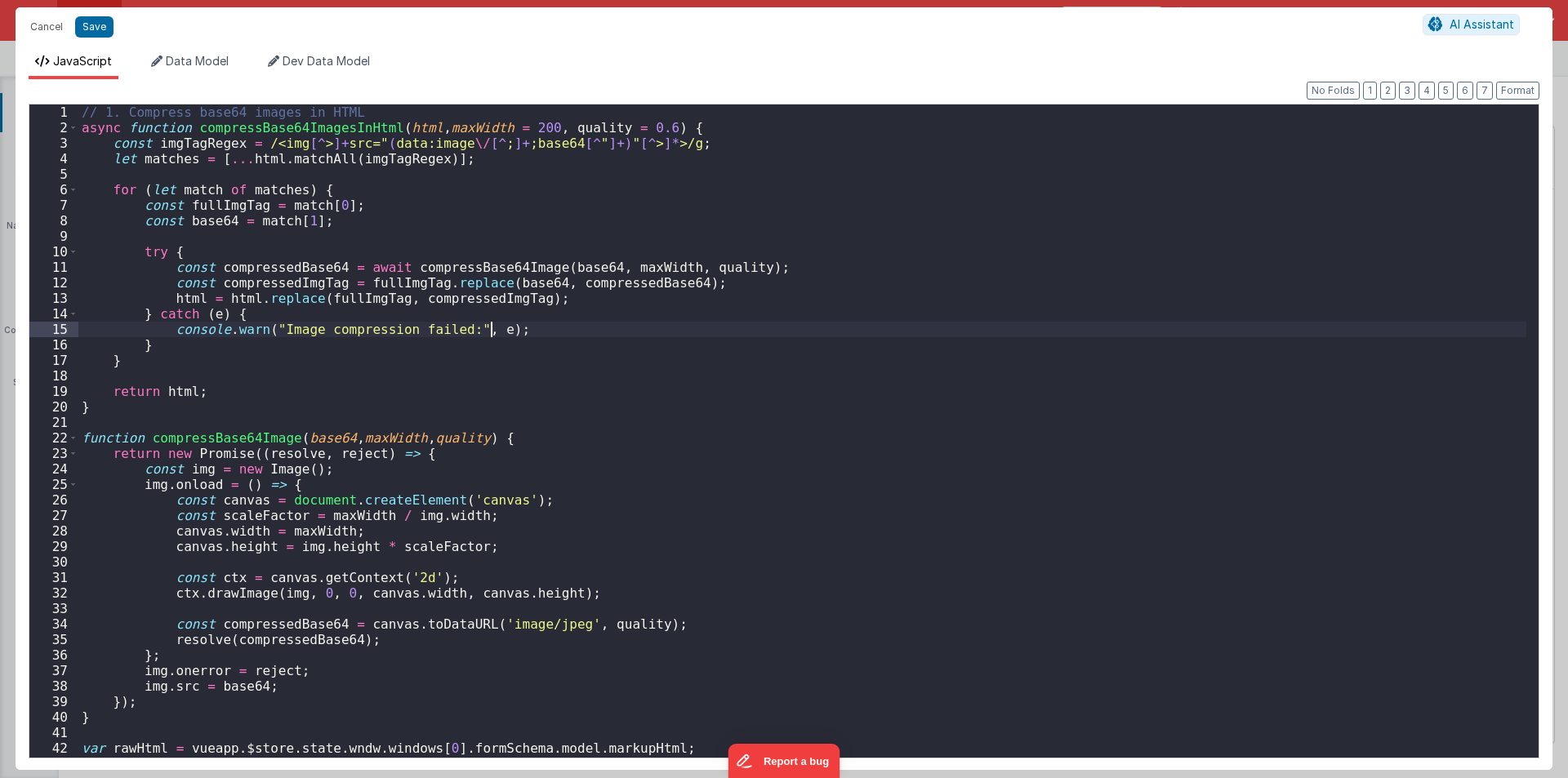
click at [724, 312] on div "// 1. Compress base64 images in HTML async function compressBase64ImagesInHtml …" at bounding box center [802, 446] width 1448 height 684
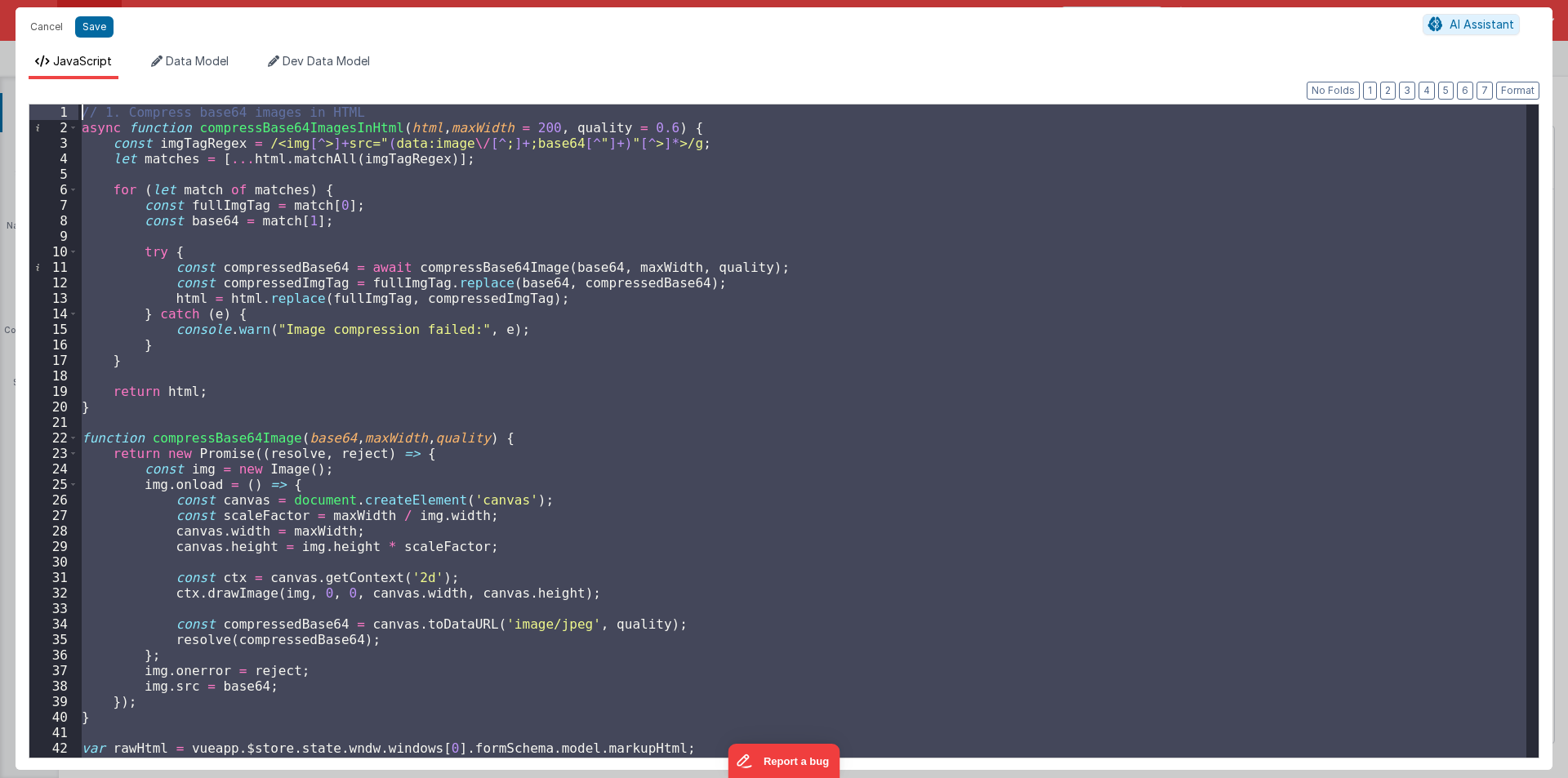
scroll to position [0, 0]
drag, startPoint x: 118, startPoint y: 507, endPoint x: 0, endPoint y: -71, distance: 589.9
click at [0, 0] on html "Cancel Save AI Assistant JavaScript Data Model Dev Data Model Format 7 6 5 4 3 …" at bounding box center [784, 389] width 1568 height 778
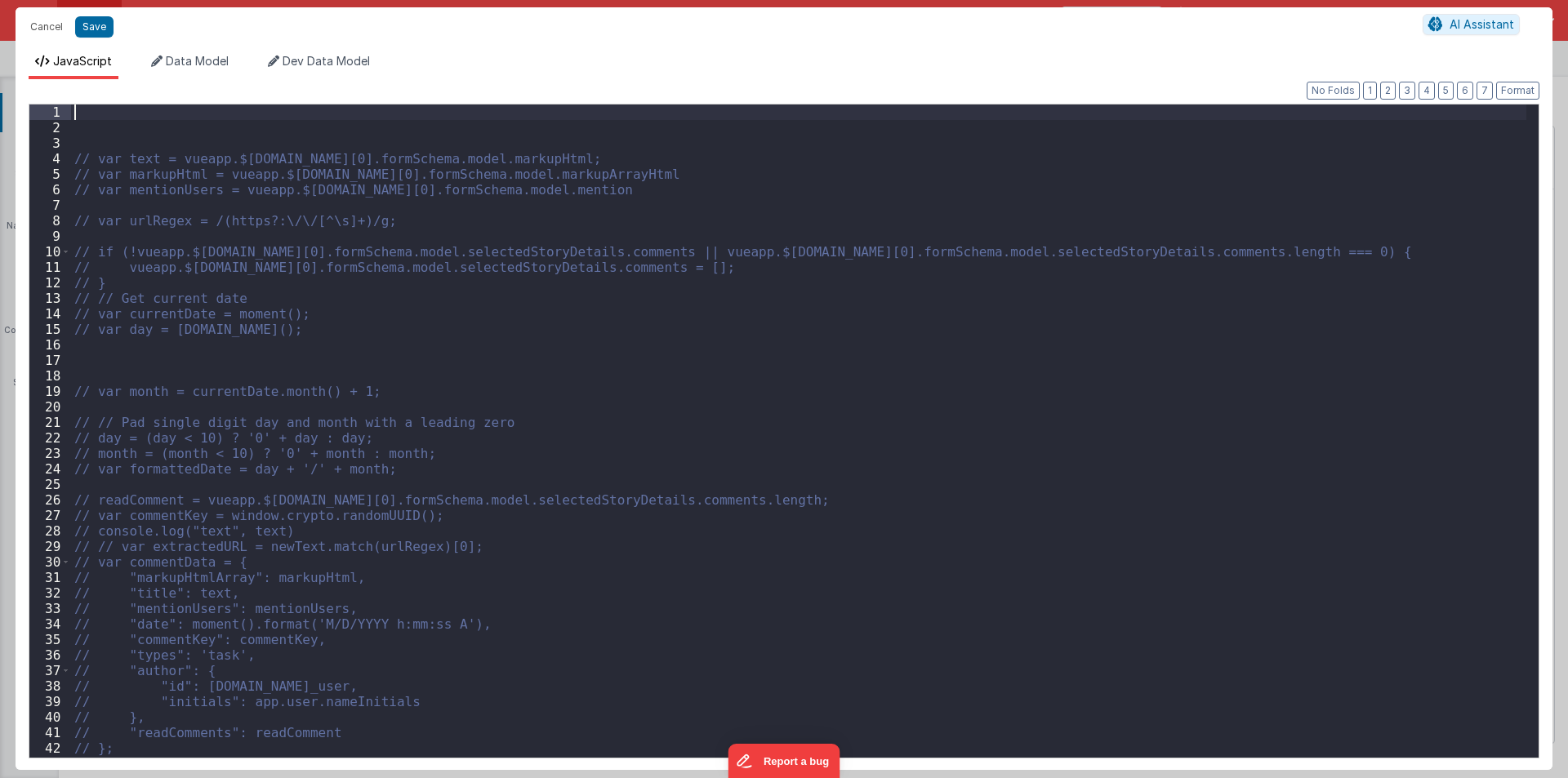
click at [87, 147] on div "// var text = vueapp.$store.state.wndw.windows[0].formSchema.model.markupHtml; …" at bounding box center [799, 446] width 1455 height 684
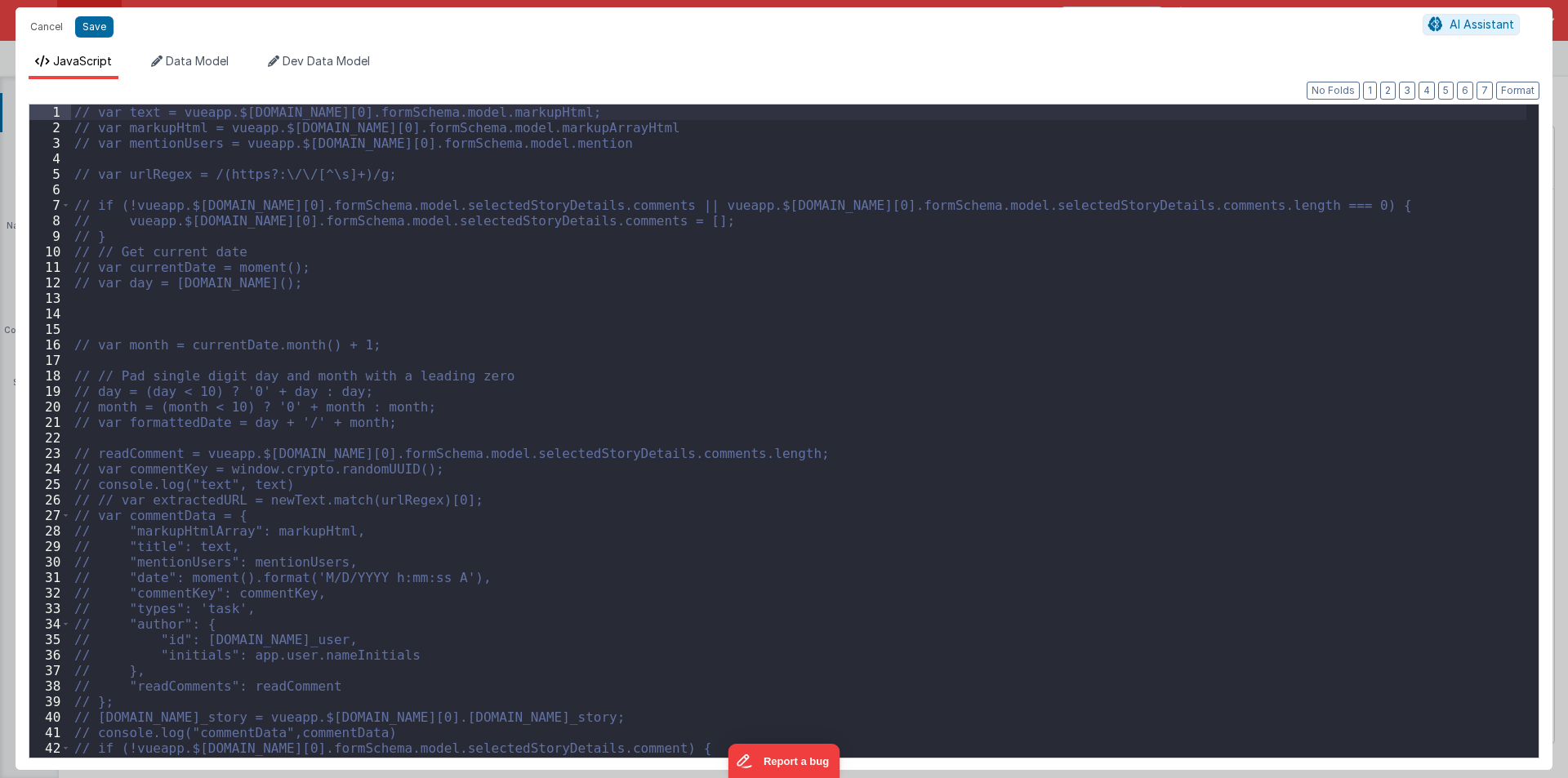
click at [325, 341] on div "// var text = vueapp.$store.state.wndw.windows[0].formSchema.model.markupHtml; …" at bounding box center [799, 446] width 1455 height 684
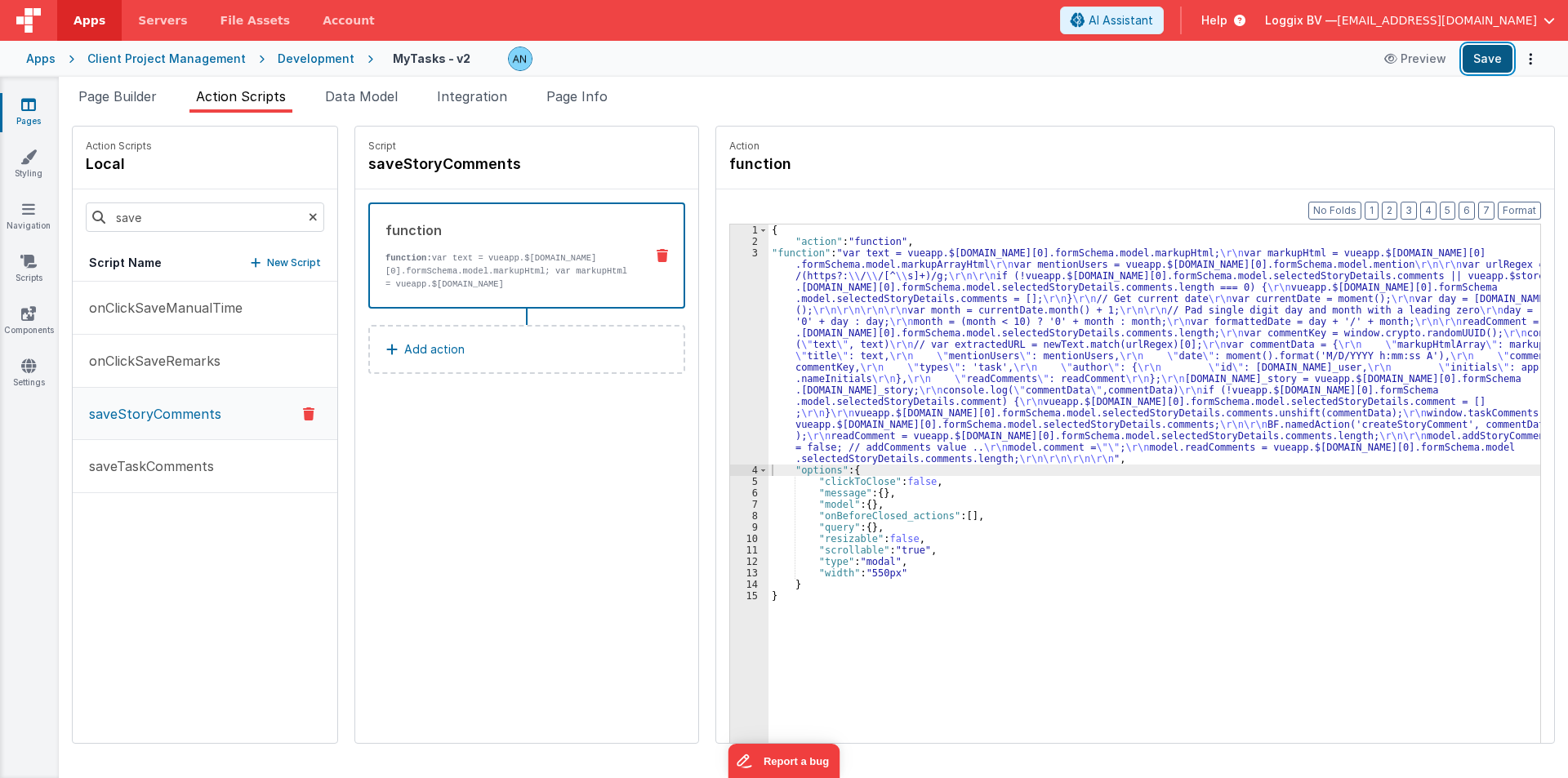
click at [1489, 59] on button "Save" at bounding box center [1487, 59] width 50 height 28
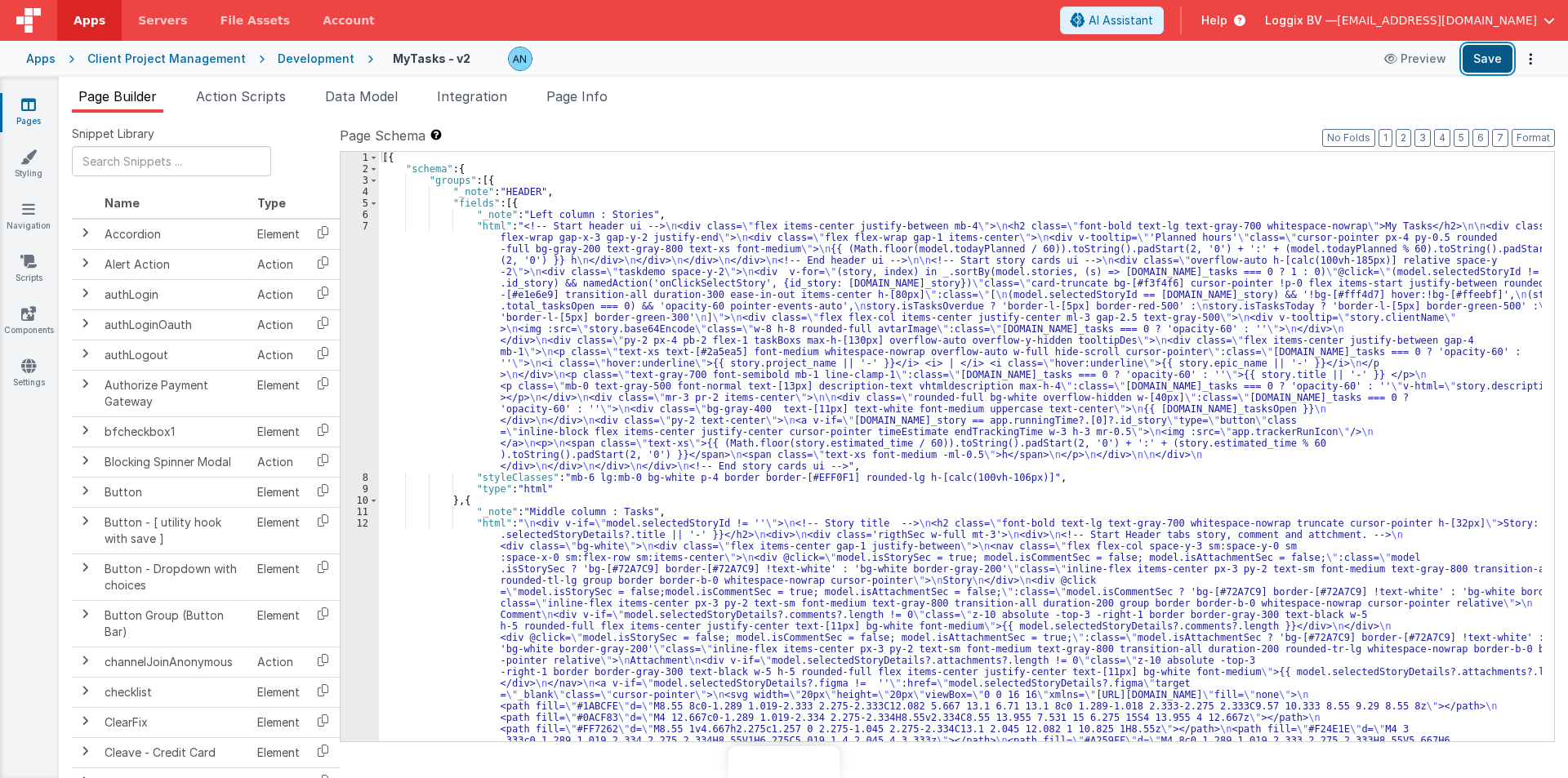
click at [1486, 60] on button "Save" at bounding box center [1487, 59] width 50 height 28
click at [1539, 133] on button "Format" at bounding box center [1533, 138] width 43 height 18
click at [602, 96] on span "Page Info" at bounding box center [576, 96] width 61 height 16
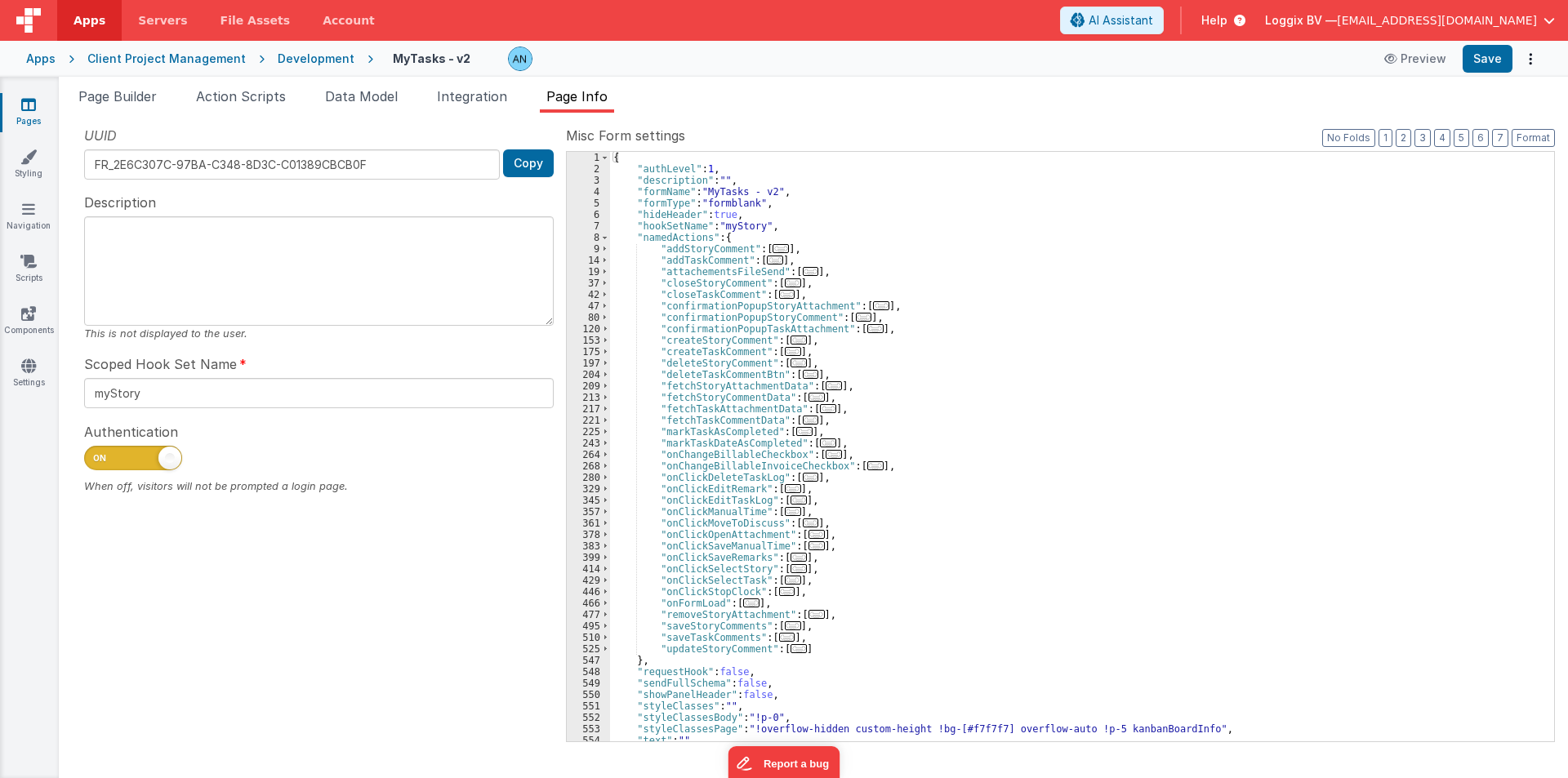
click at [868, 242] on div "{ "authLevel" : 1 , "description" : "" , "formName" : "MyTasks - v2" , "formTyp…" at bounding box center [1076, 458] width 932 height 612
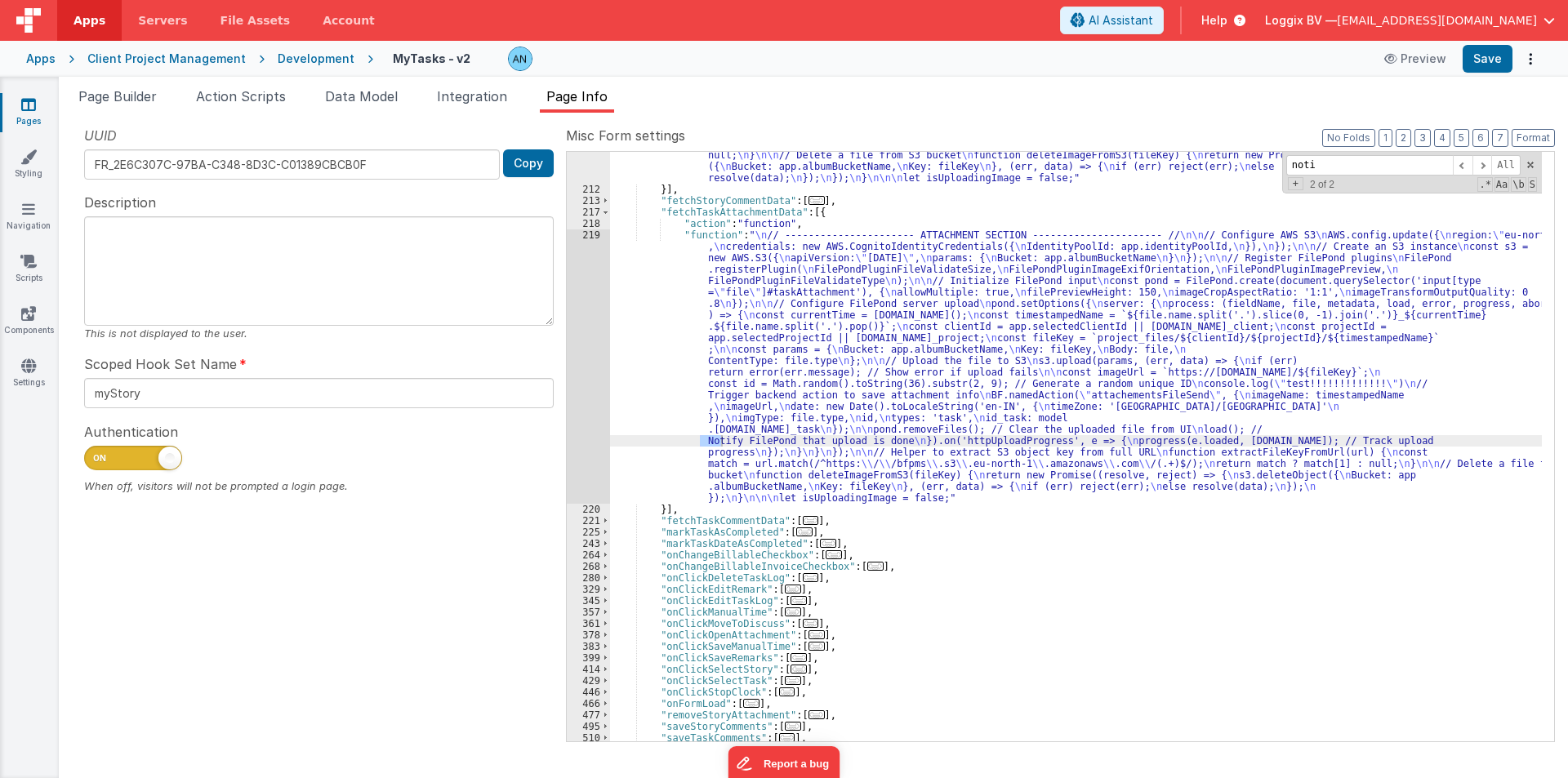
scroll to position [585, 0]
type input "noti"
drag, startPoint x: 317, startPoint y: 56, endPoint x: 298, endPoint y: 69, distance: 23.0
click at [317, 56] on div "Development" at bounding box center [316, 59] width 77 height 16
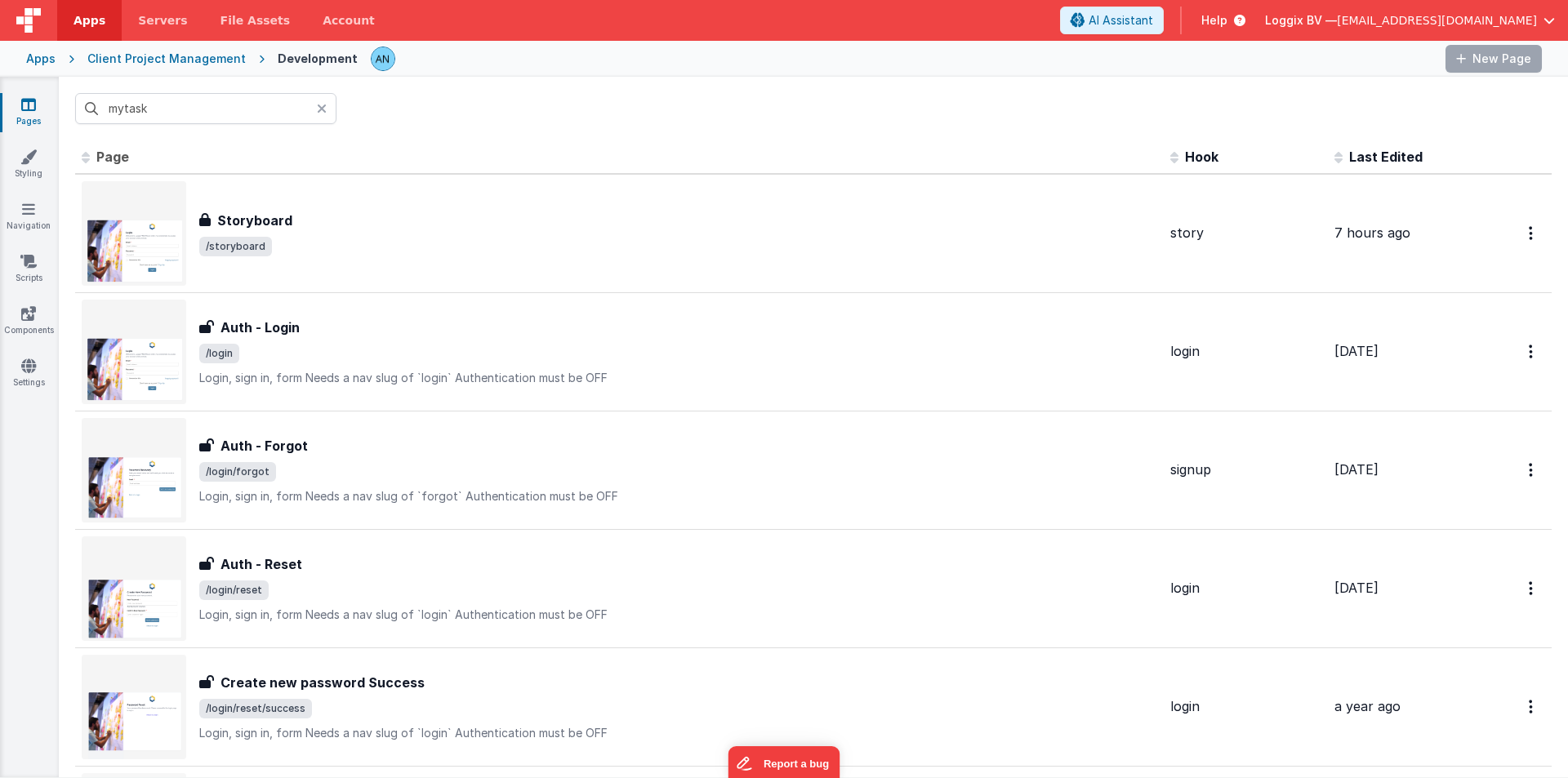
click at [151, 109] on input "mytask" at bounding box center [206, 109] width 262 height 31
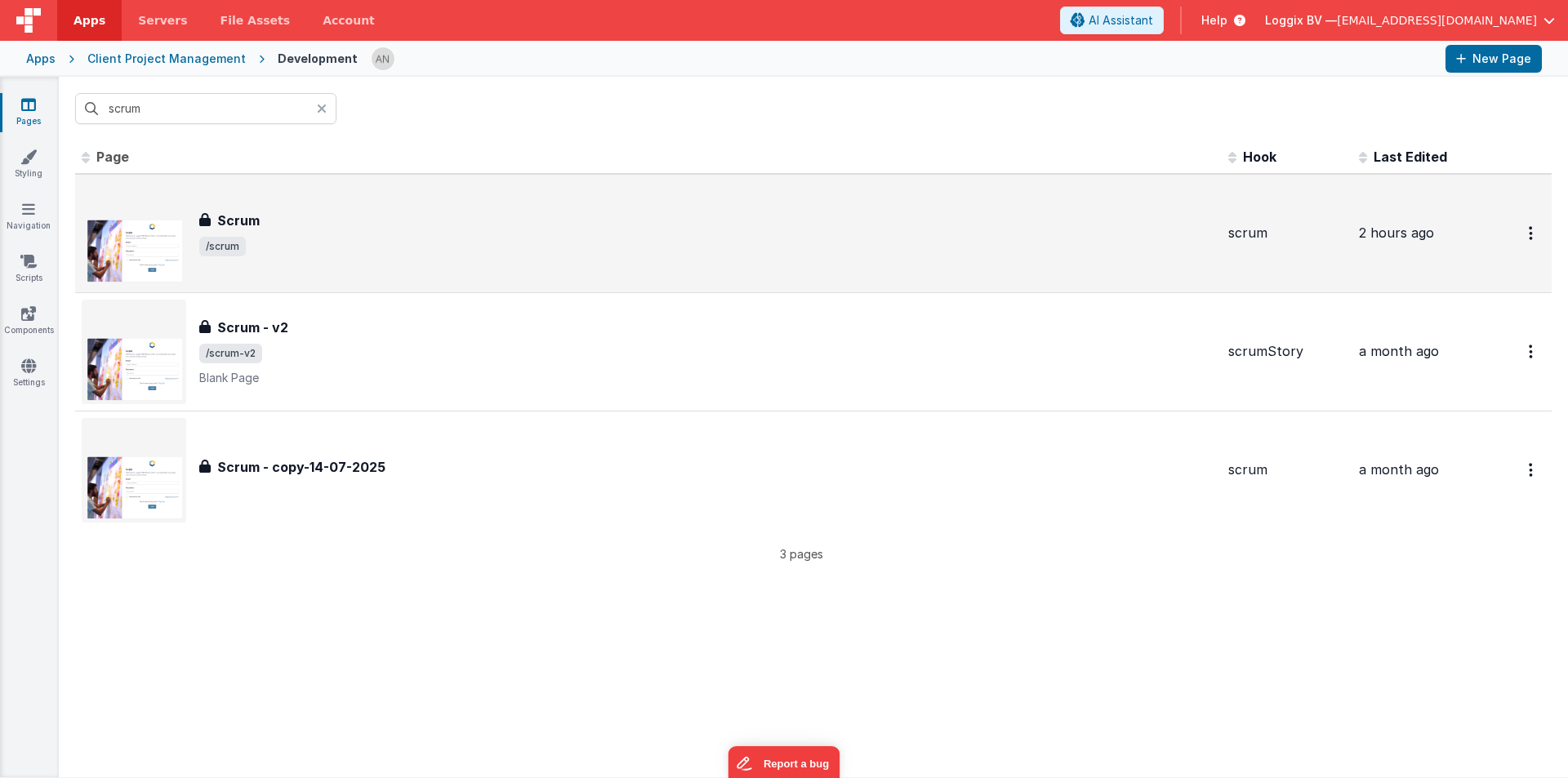
type input "scrum"
click at [252, 186] on div "Scrum Scrum /scrum" at bounding box center [648, 234] width 1133 height 105
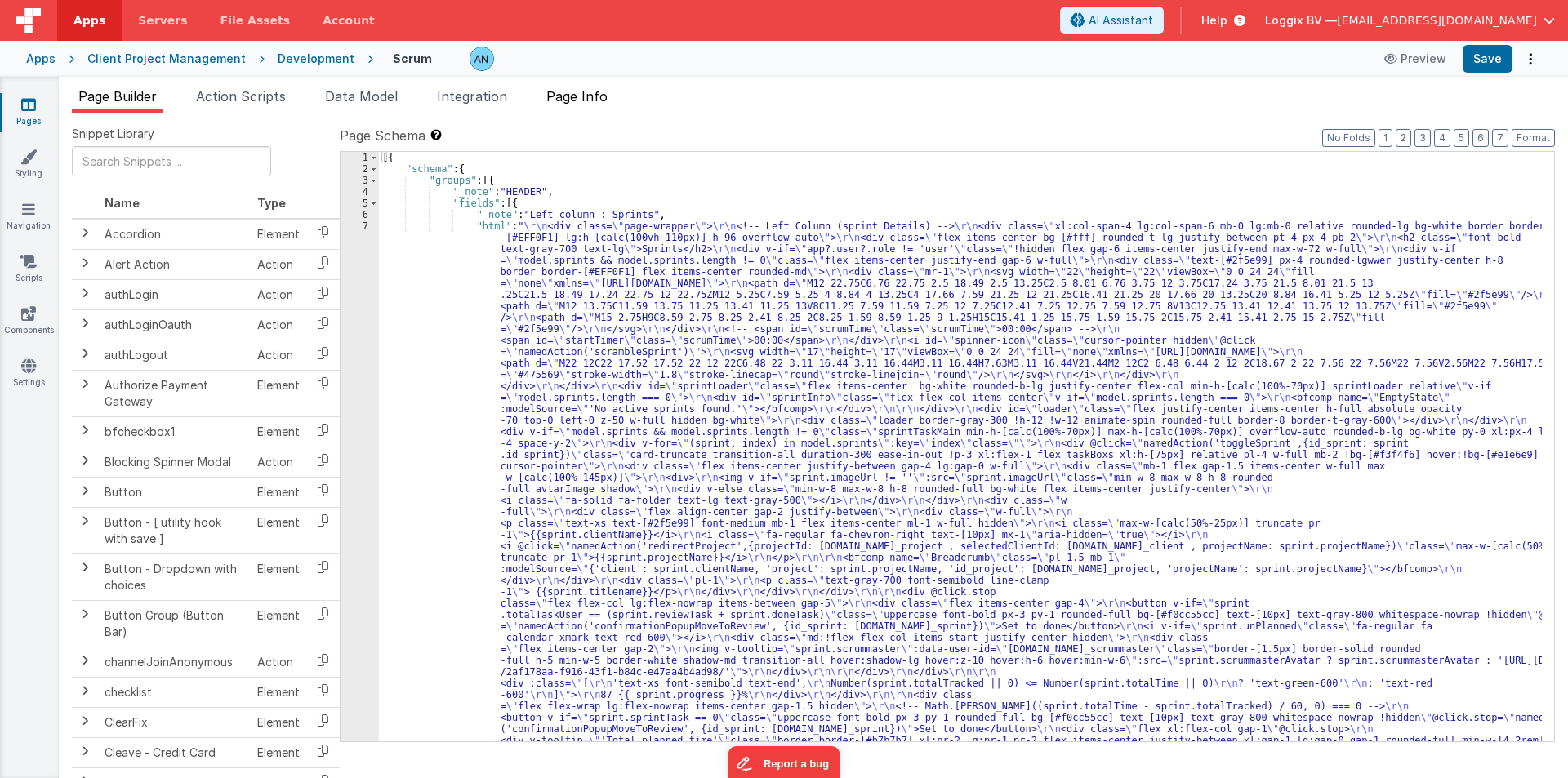
click at [570, 101] on span "Page Info" at bounding box center [576, 96] width 61 height 16
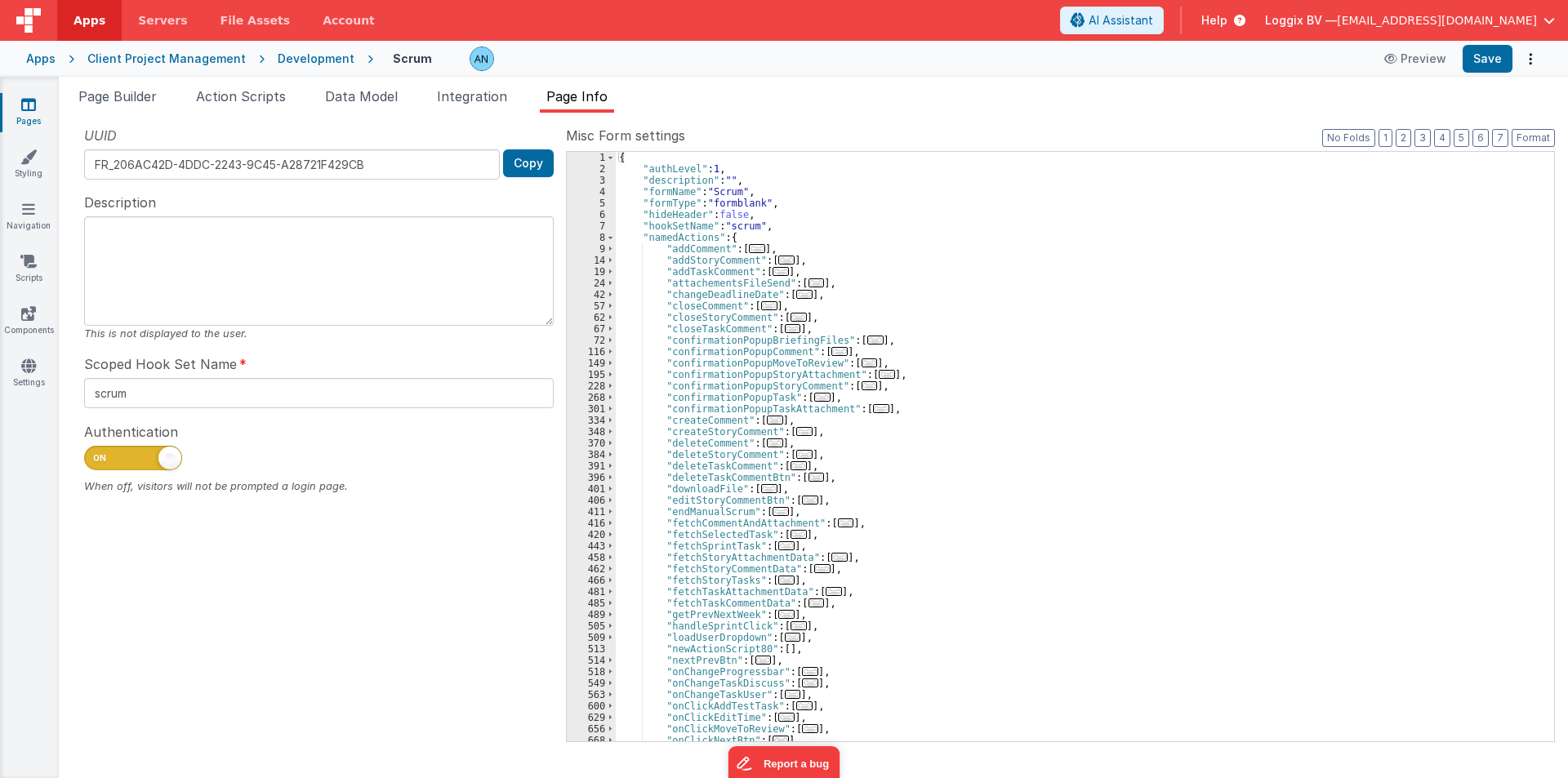
click at [876, 231] on div "{ "authLevel" : 1 , "description" : "" , "formName" : "Scrum" , "formType" : "f…" at bounding box center [1078, 458] width 926 height 612
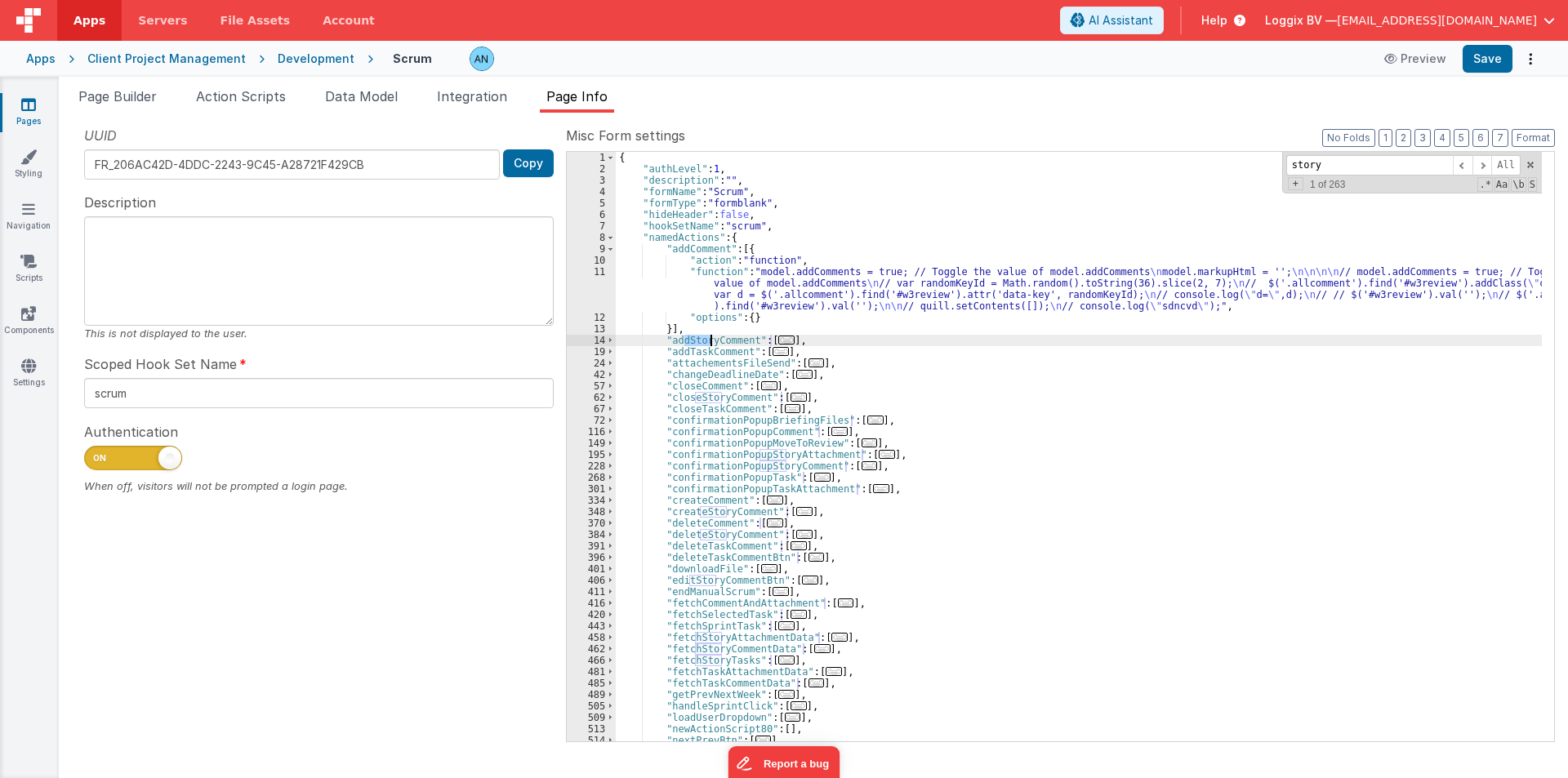
click at [616, 338] on div "14" at bounding box center [591, 340] width 49 height 11
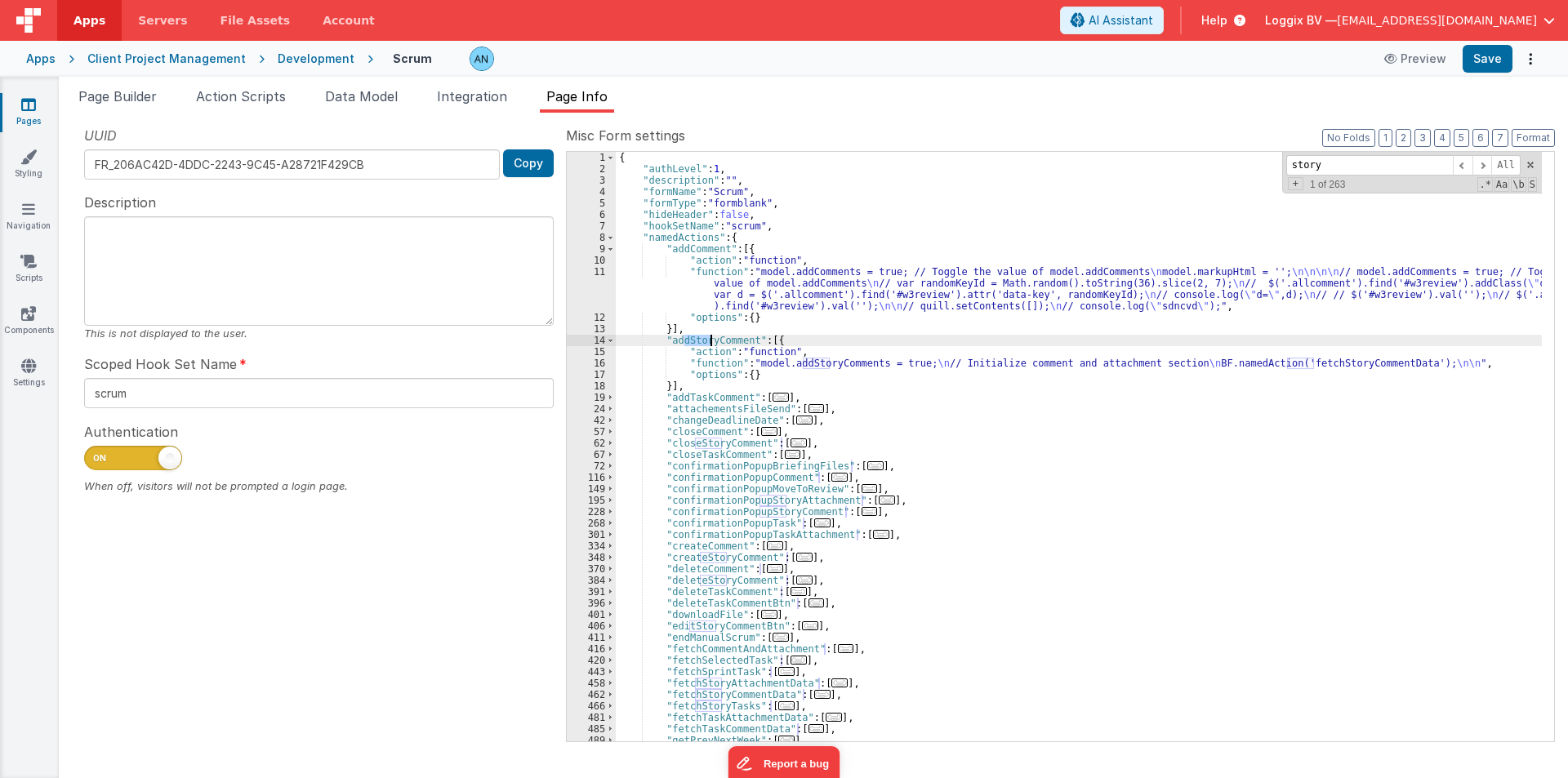
click at [763, 420] on div "{ "authLevel" : 1 , "description" : "" , "formName" : "Scrum" , "formType" : "f…" at bounding box center [1078, 458] width 926 height 612
paste input "createStoryComment"
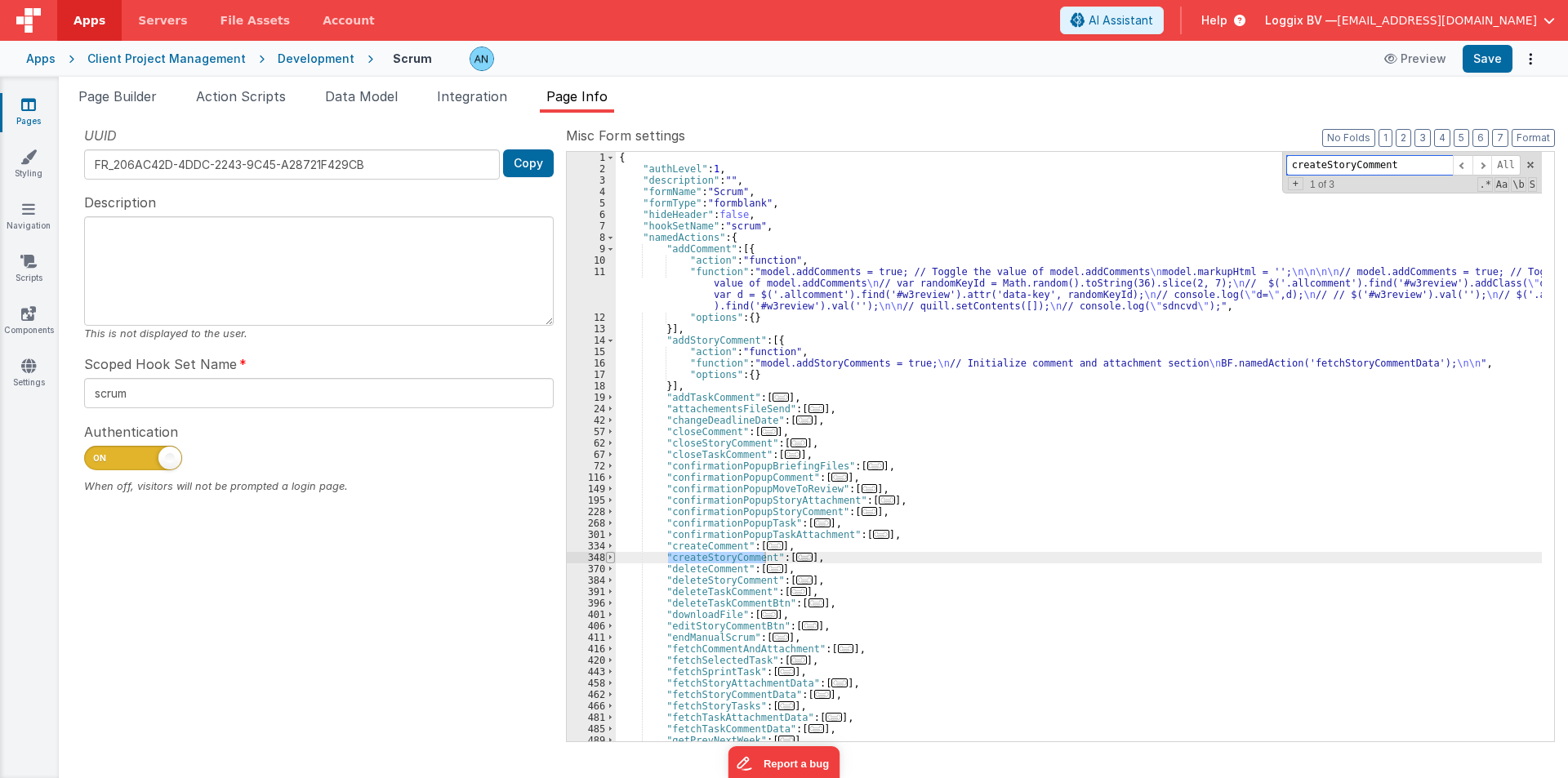
type input "createStoryComment"
click at [609, 557] on span at bounding box center [610, 557] width 9 height 11
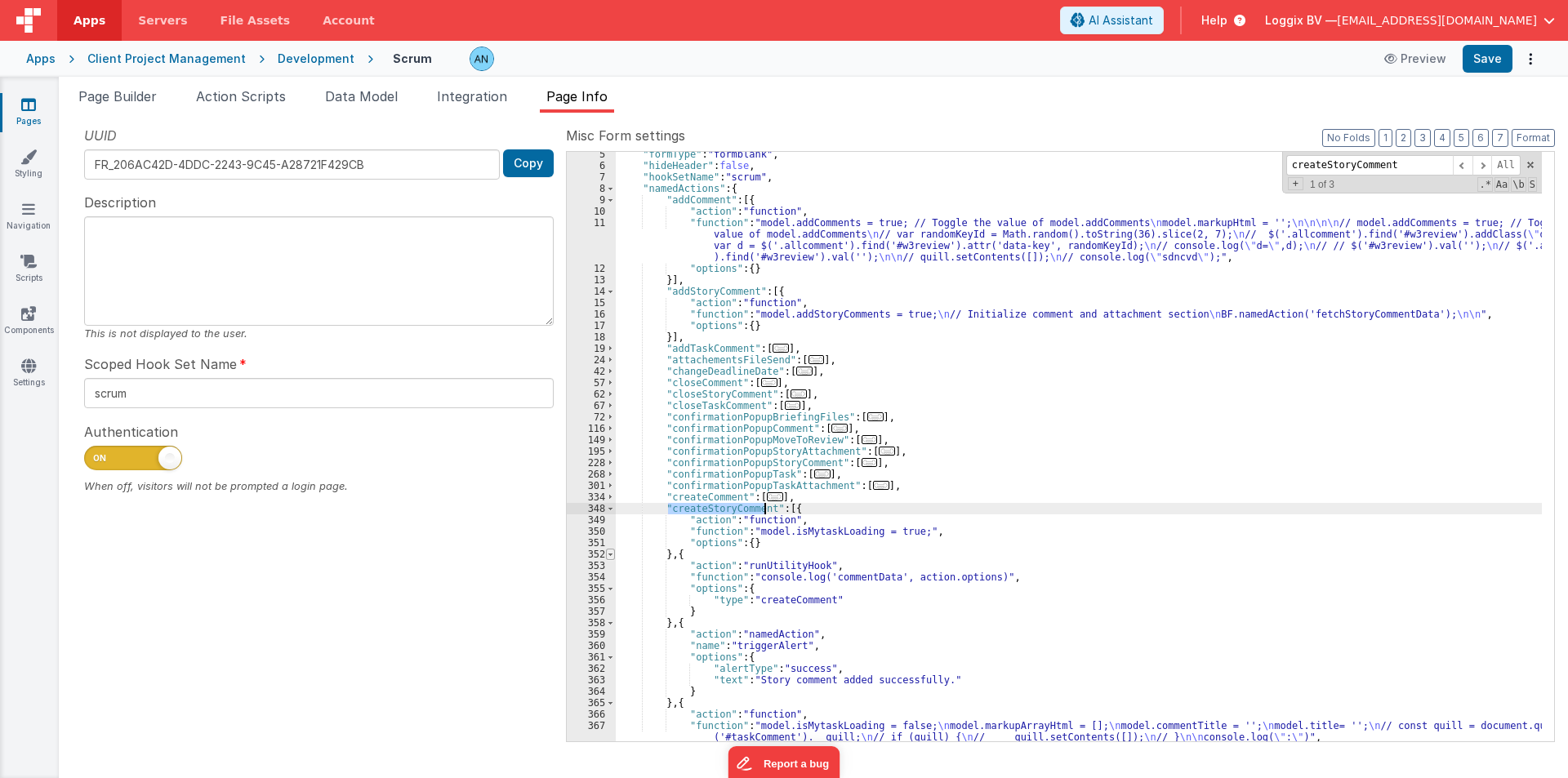
scroll to position [98, 0]
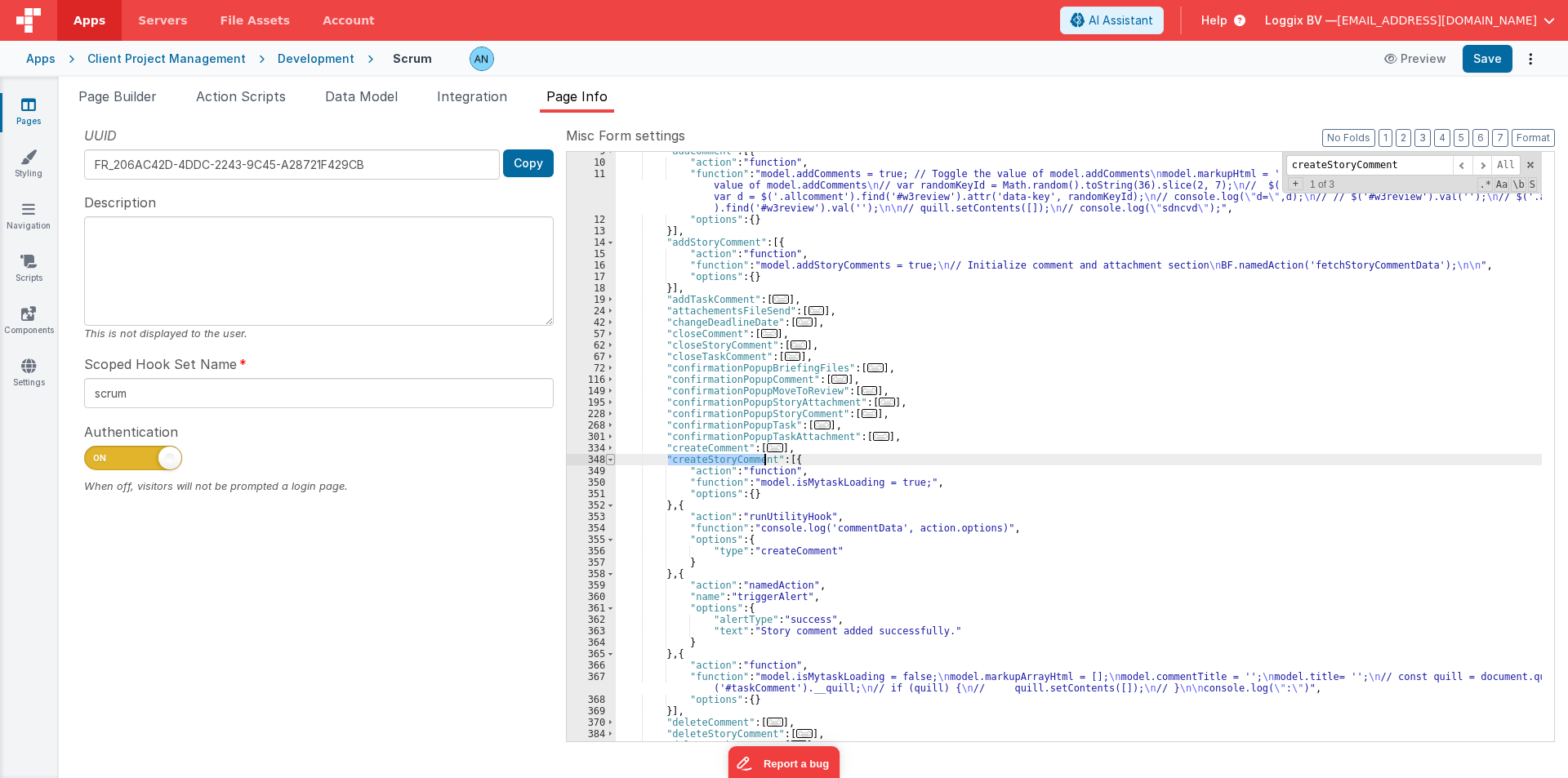
click at [607, 459] on span at bounding box center [610, 459] width 9 height 11
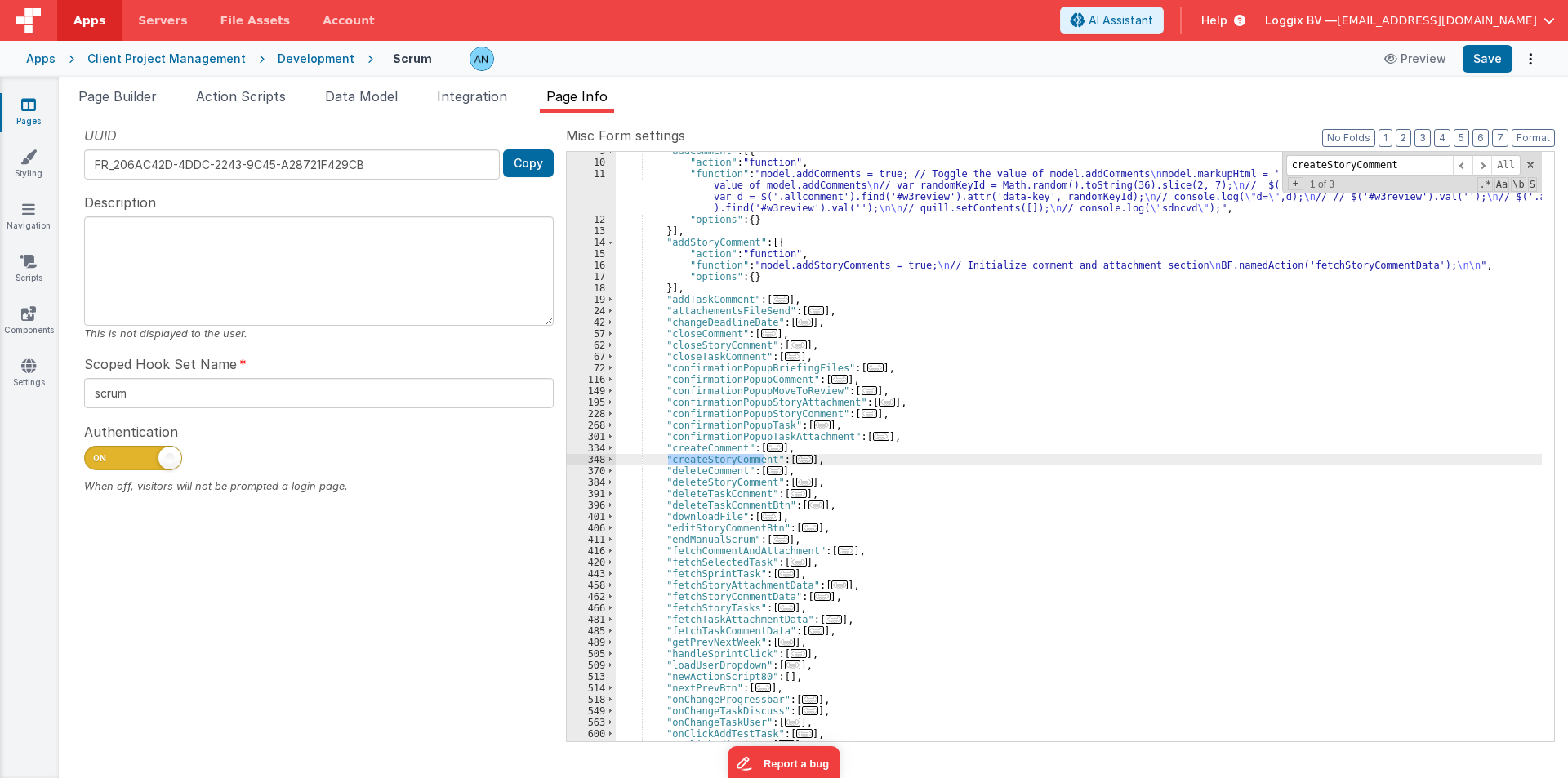
click at [655, 458] on div ""addComment" : [{ "action" : "function" , "function" : "model.addComments = tru…" at bounding box center [1078, 451] width 926 height 612
click at [819, 456] on div ""addComment" : [{ "action" : "function" , "function" : "model.addComments = tru…" at bounding box center [1078, 451] width 926 height 612
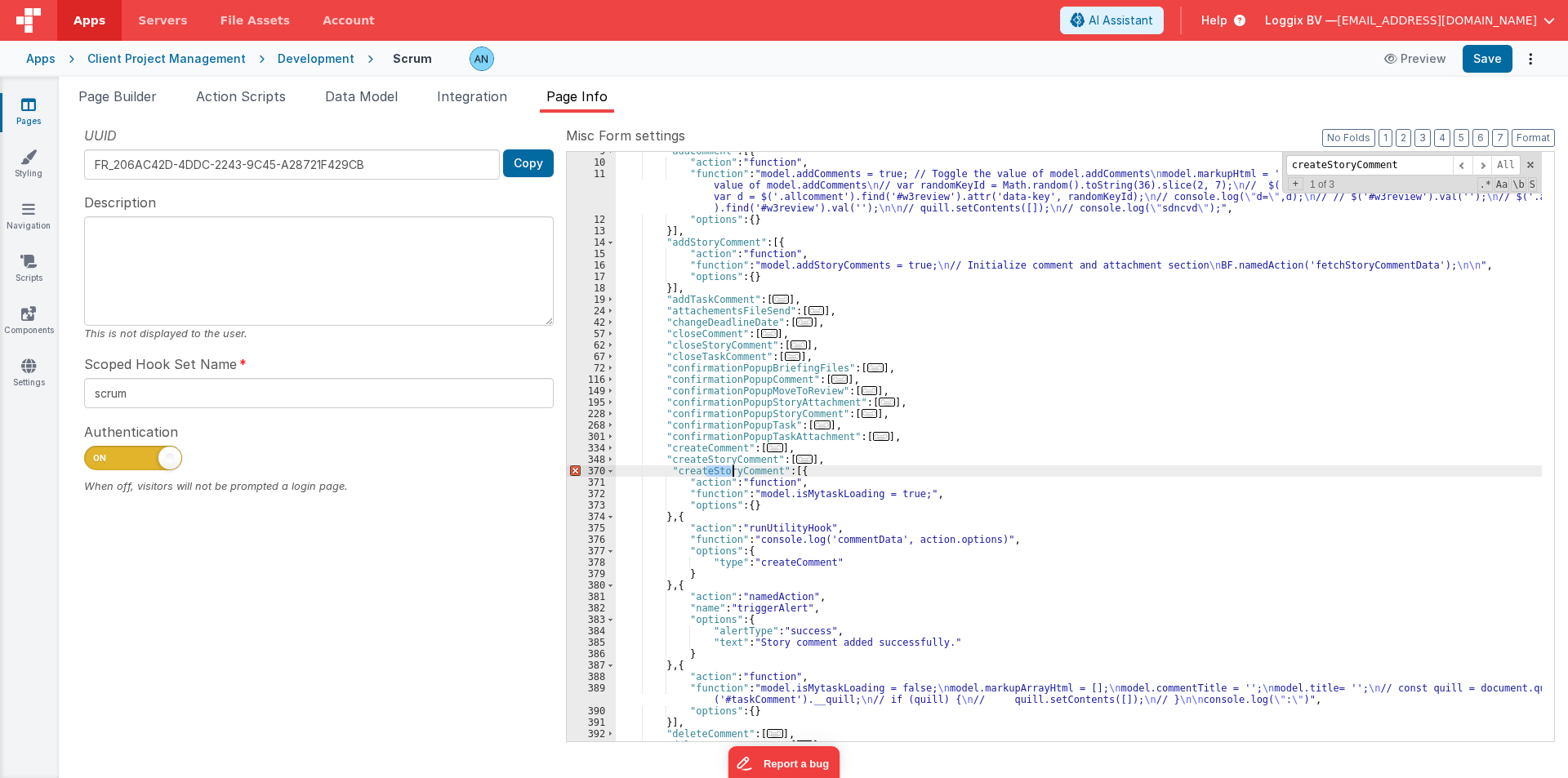
drag, startPoint x: 707, startPoint y: 469, endPoint x: 734, endPoint y: 469, distance: 27.0
click at [734, 469] on div ""addComment" : [{ "action" : "function" , "function" : "model.addComments = tru…" at bounding box center [1078, 451] width 926 height 612
click at [773, 646] on div ""addComment" : [{ "action" : "function" , "function" : "model.addComments = tru…" at bounding box center [1078, 451] width 926 height 612
click at [699, 467] on div ""addComment" : [{ "action" : "function" , "function" : "model.addComments = tru…" at bounding box center [1078, 451] width 926 height 612
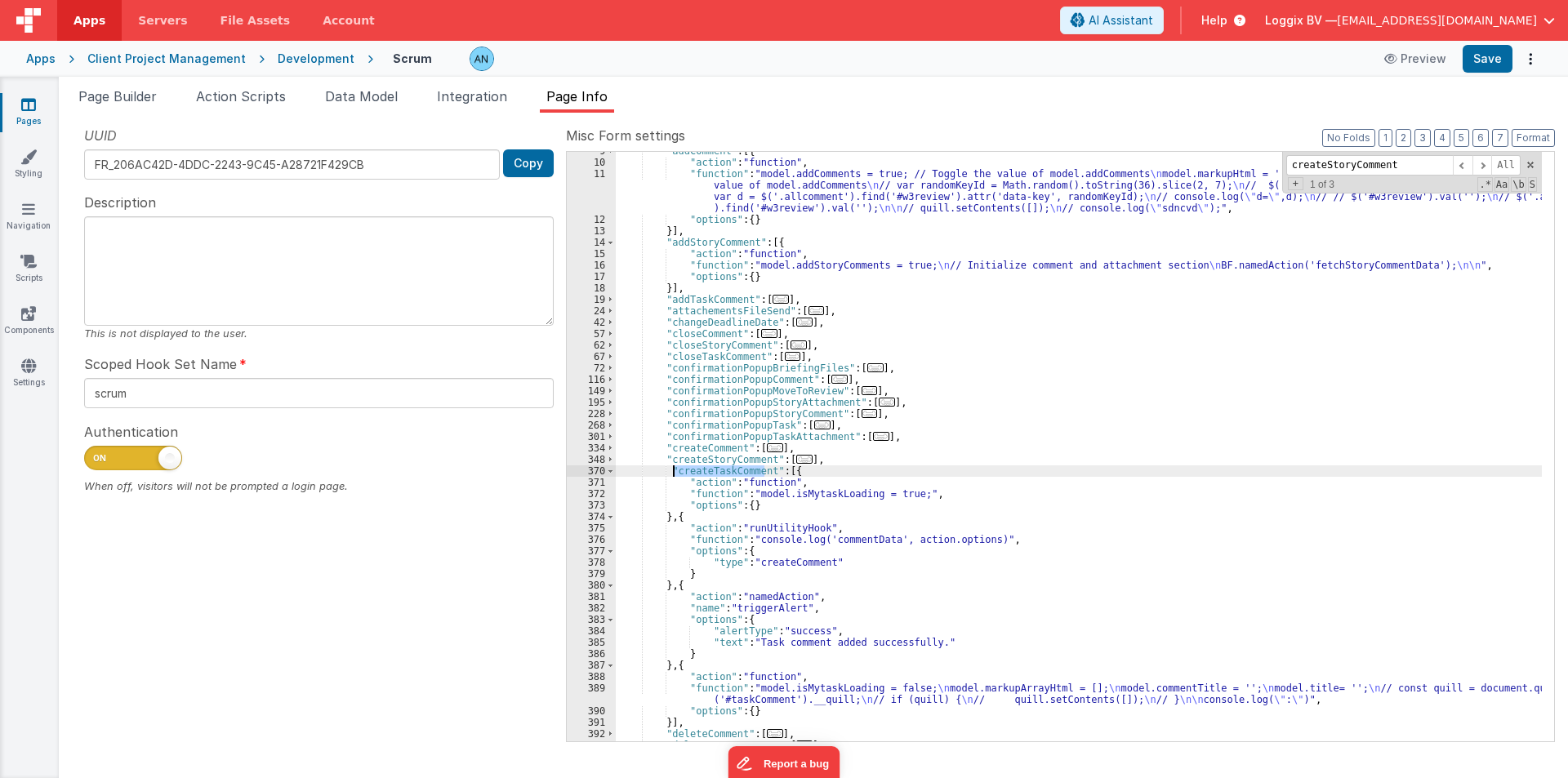
click at [699, 467] on div ""addComment" : [{ "action" : "function" , "function" : "model.addComments = tru…" at bounding box center [1078, 451] width 926 height 612
click div ""addComment" : [{ "action" : "function" , "function" : "model.addComments = tru…"
click button "Save"
click div ""addComment" : [{ "action" : "function" , "function" : "model.addComments = tru…"
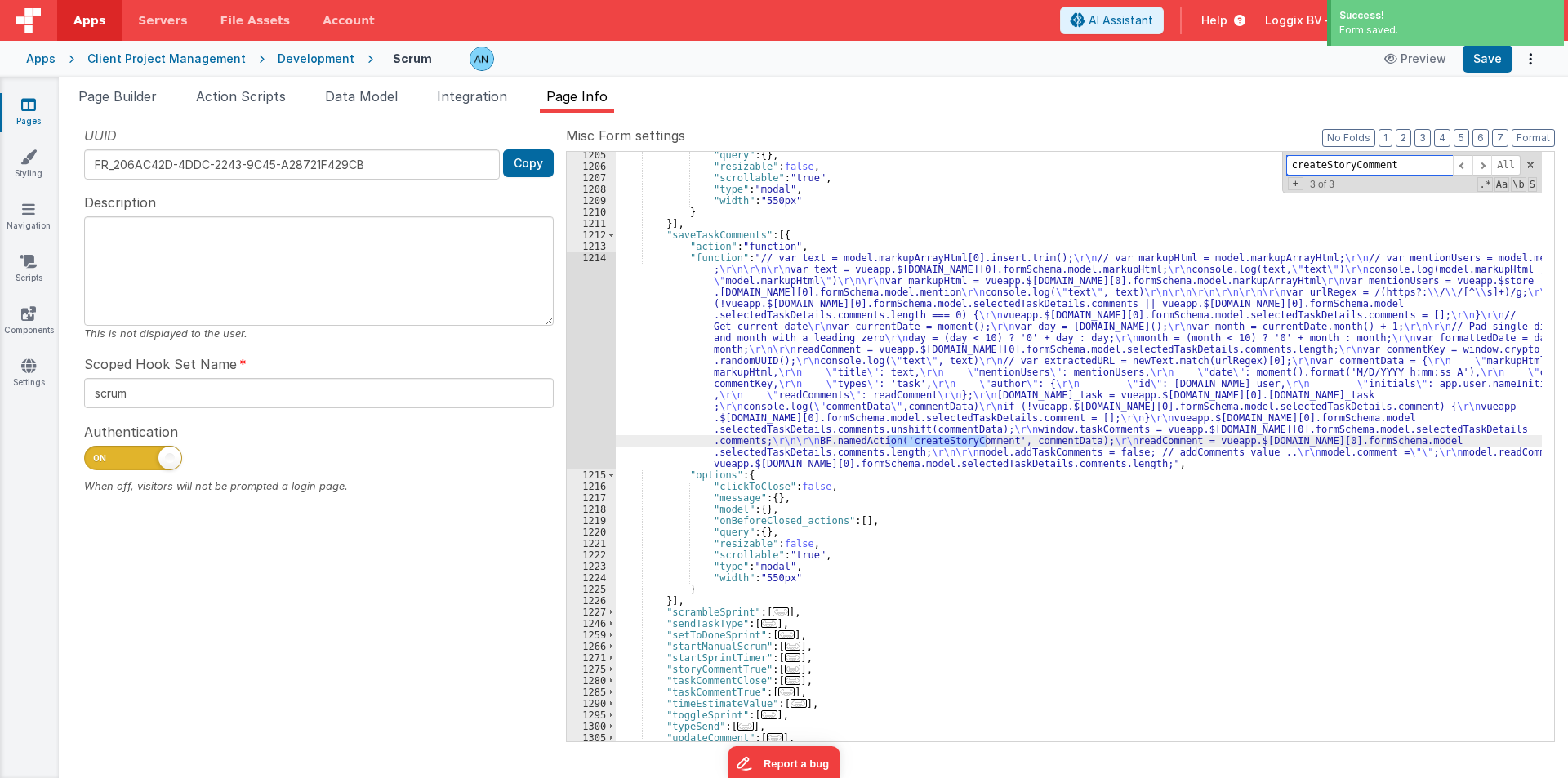
scroll to position [1534, 0]
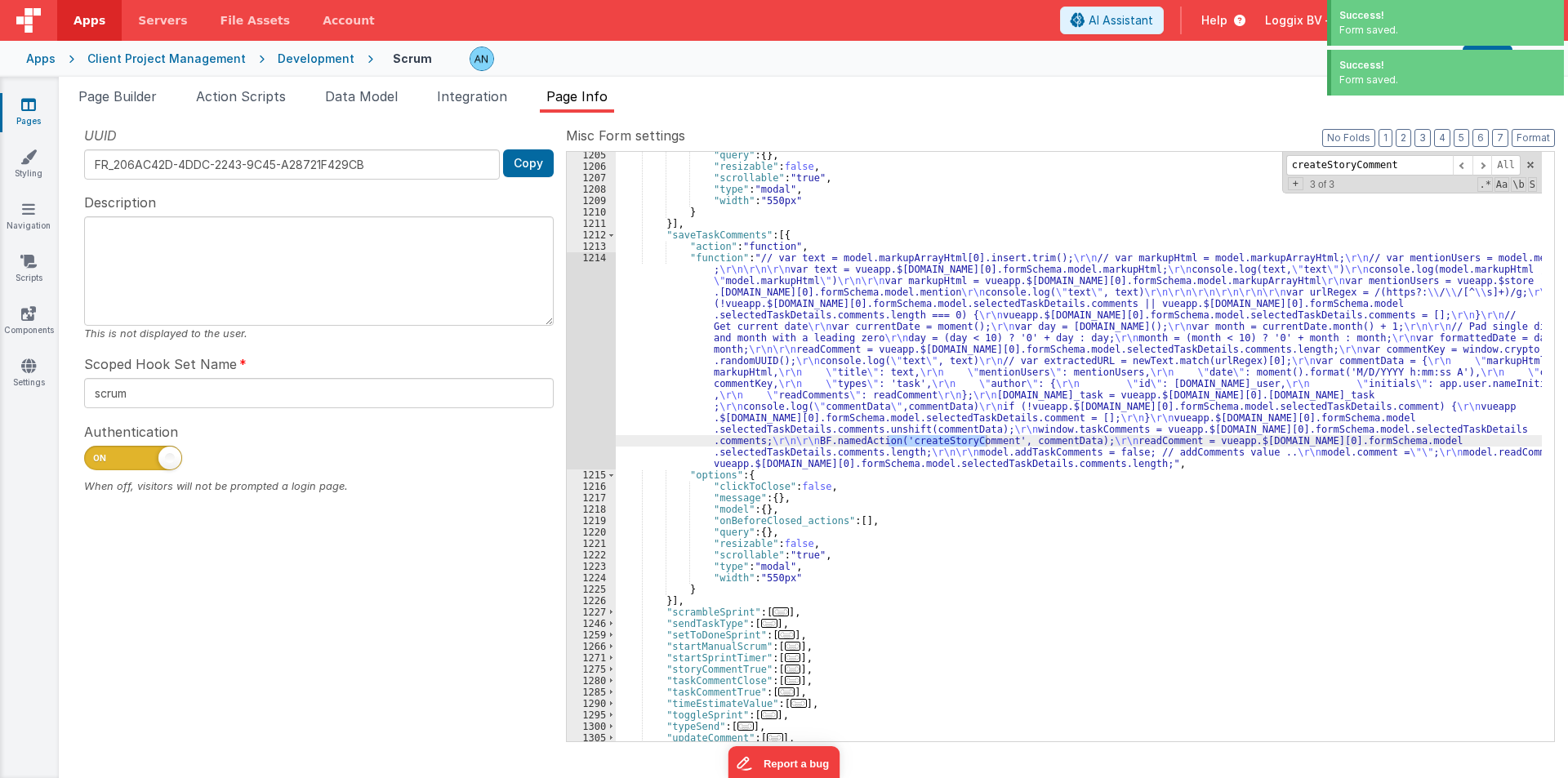
click div "1214"
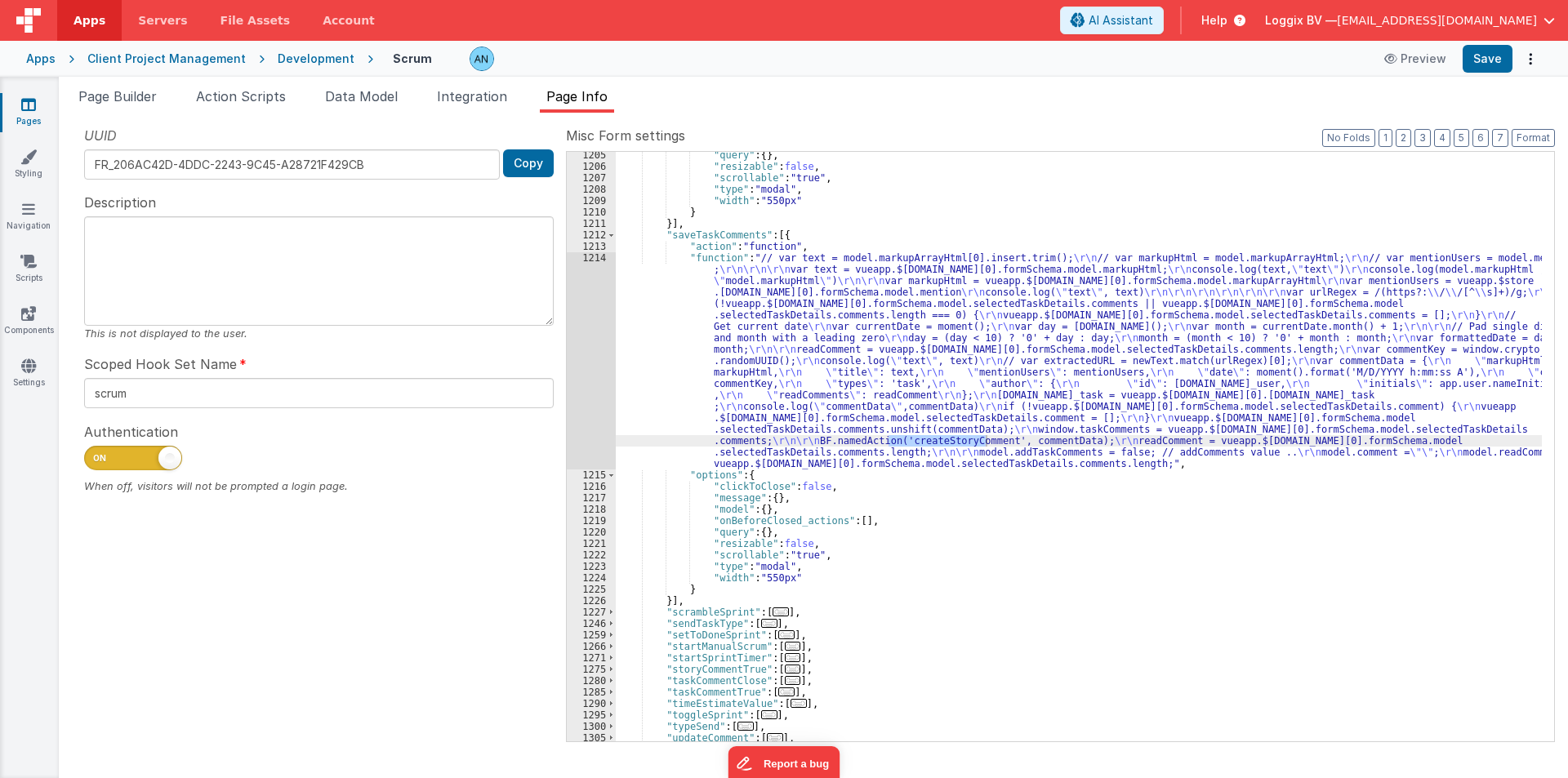
click div "1214"
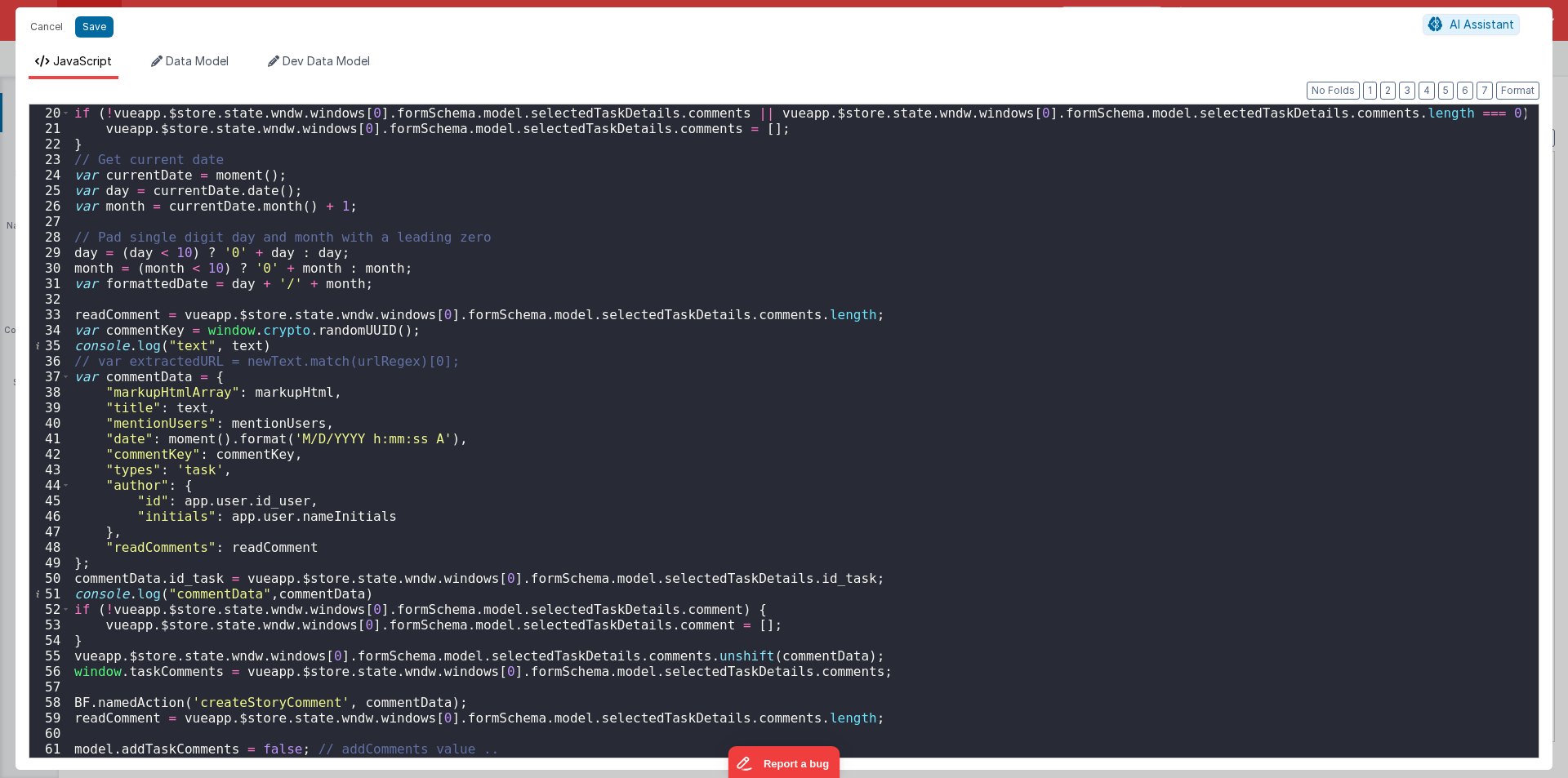
scroll to position [324, 0]
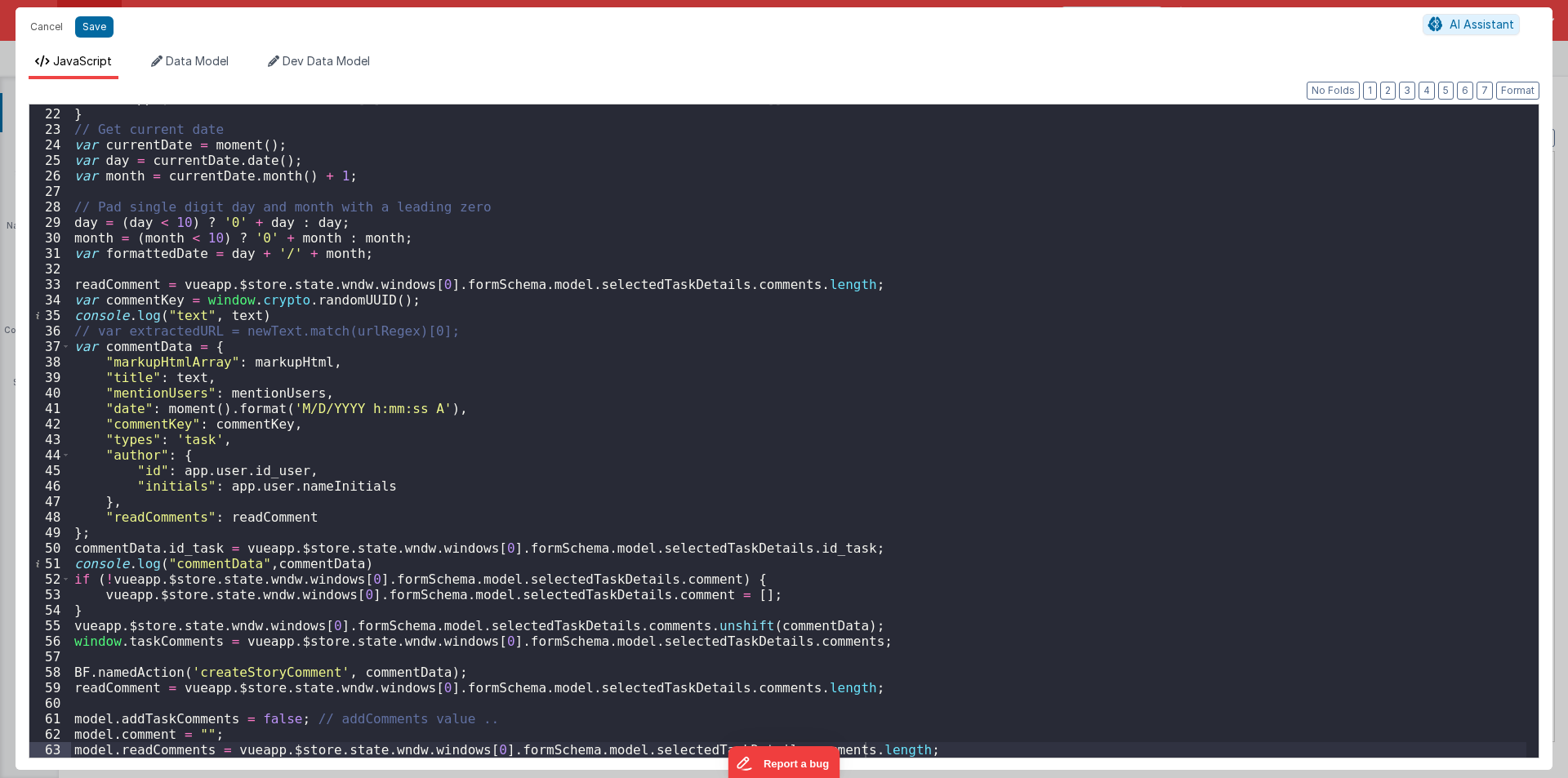
click div "vueapp . $store . state . wndw . windows [ 0 ] . formSchema . model . selectedT…"
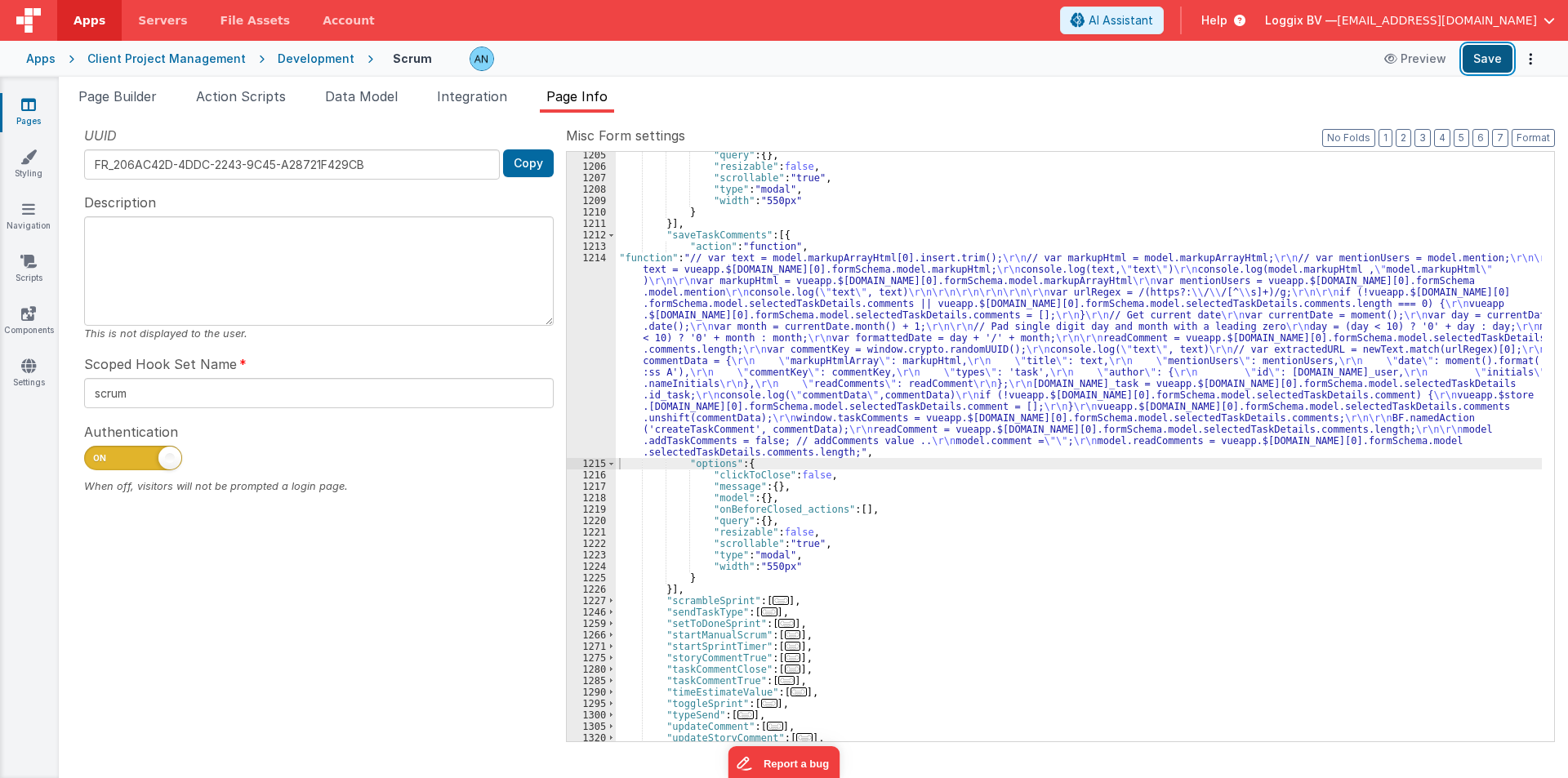
click button "Save"
click button "Format"
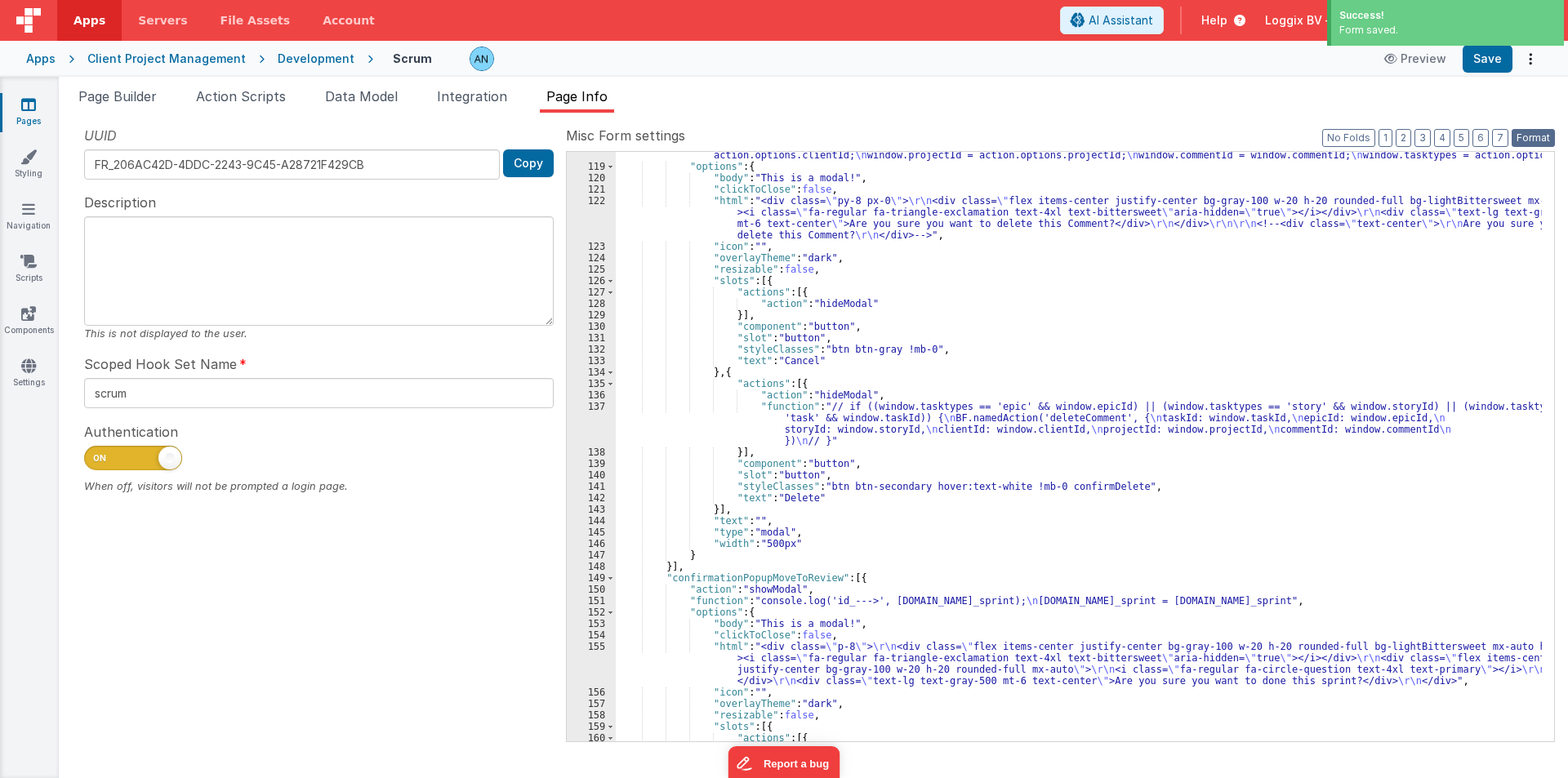
click button "Format"
click button "Save"
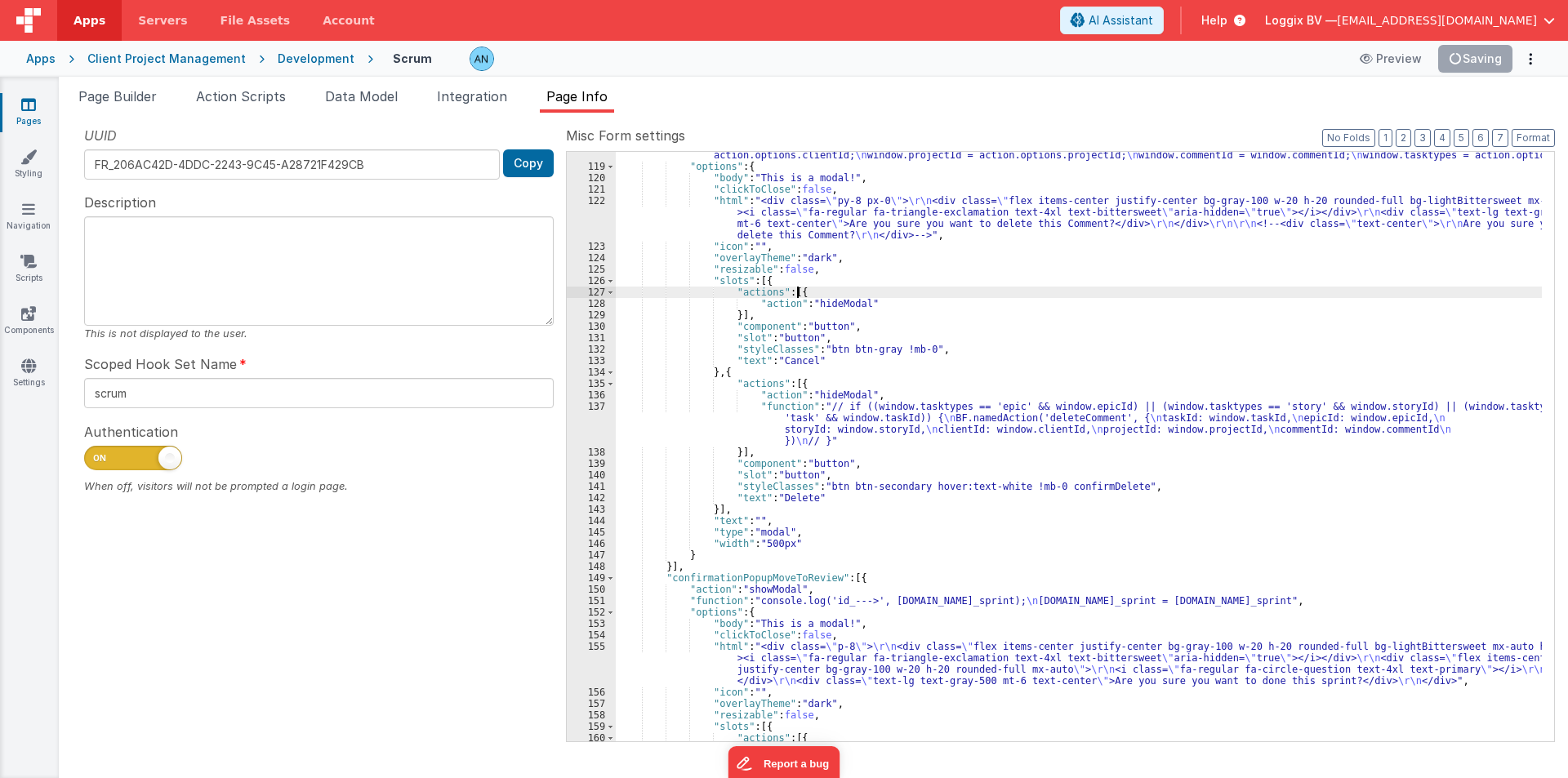
click div ""function" : "window.taskId = action.options.taskId; \n window.epicId = action.…"
click button "Save"
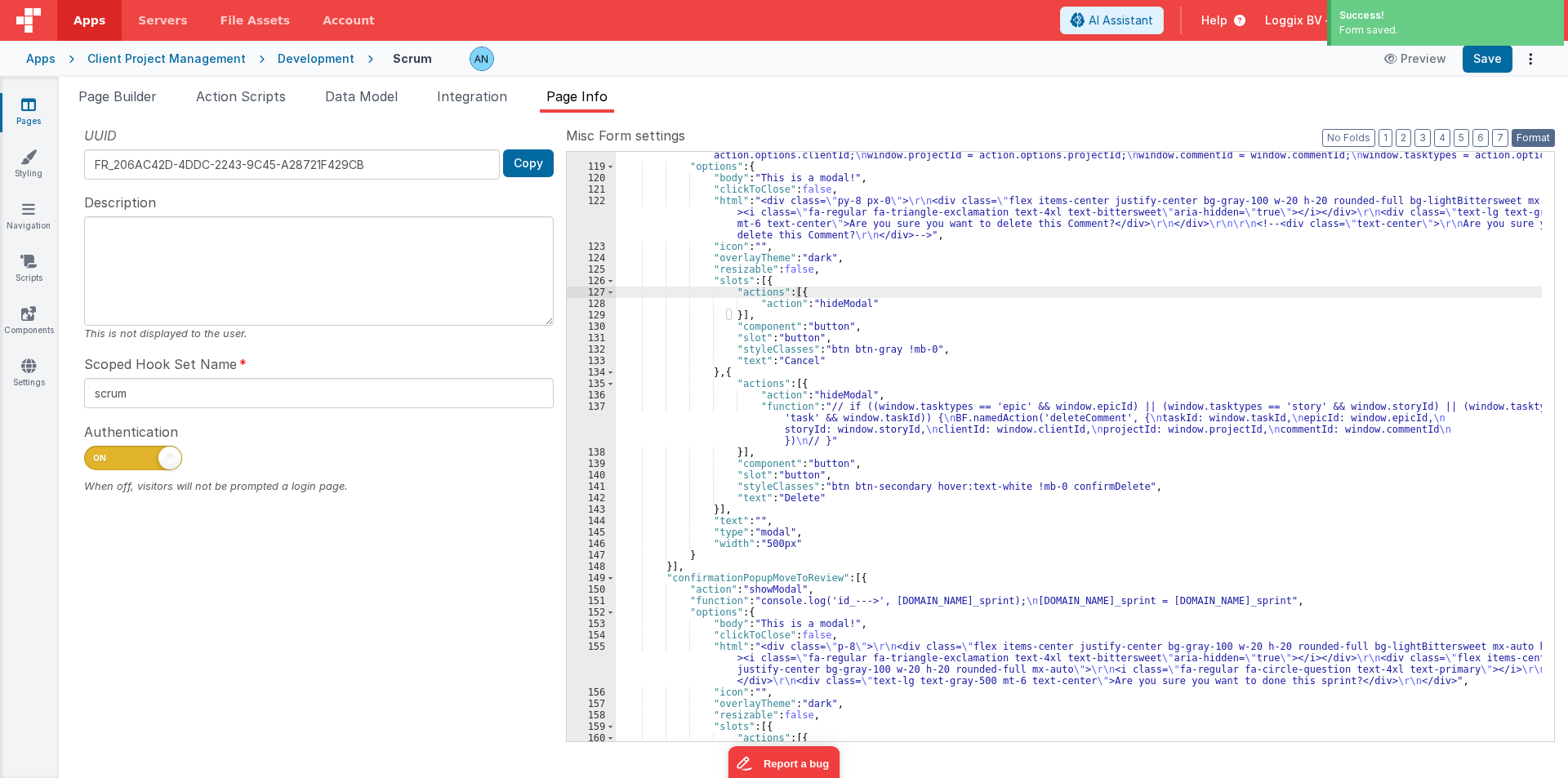
click button "Format"
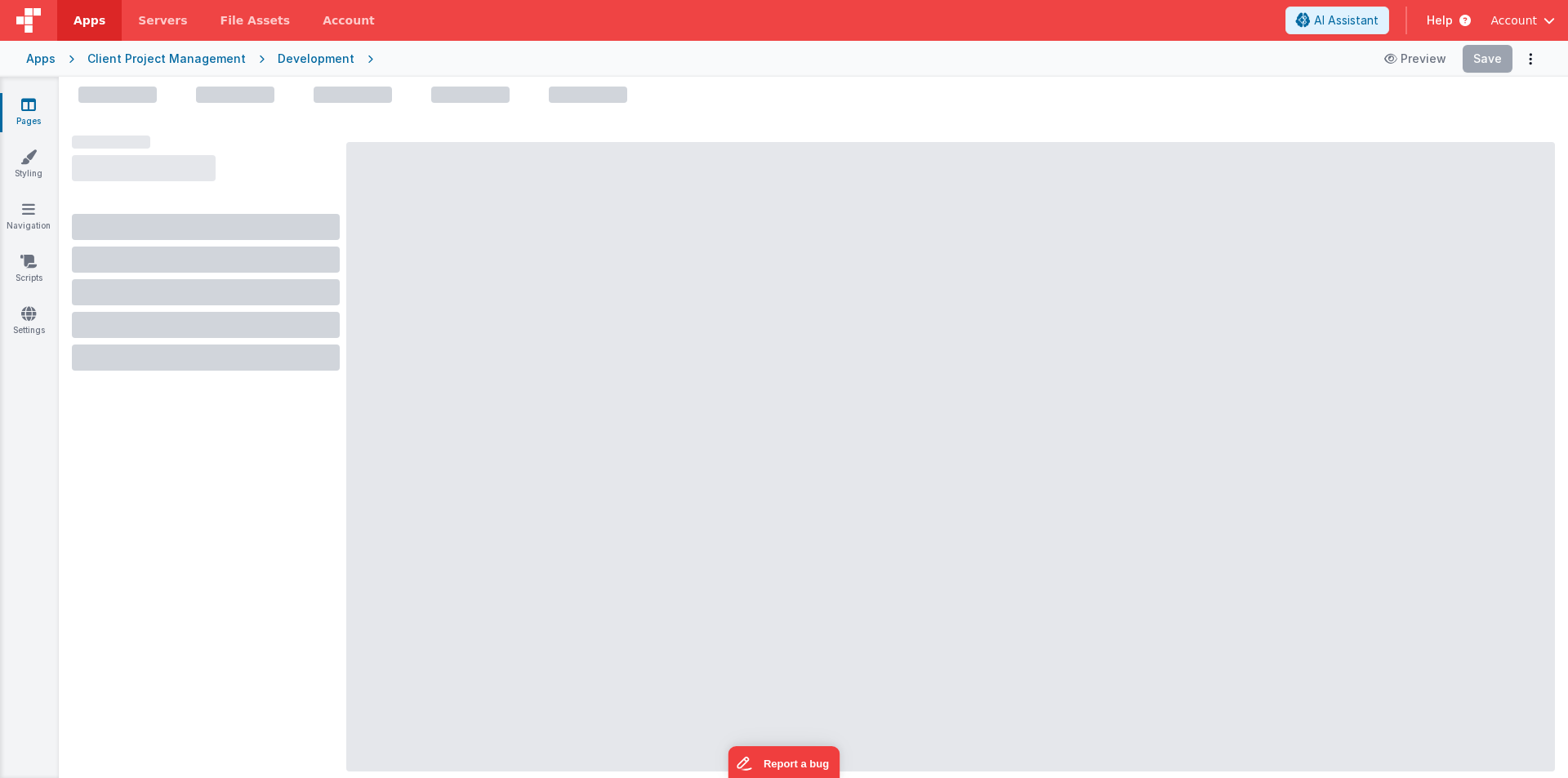
click at [278, 57] on div "Development" at bounding box center [316, 59] width 77 height 16
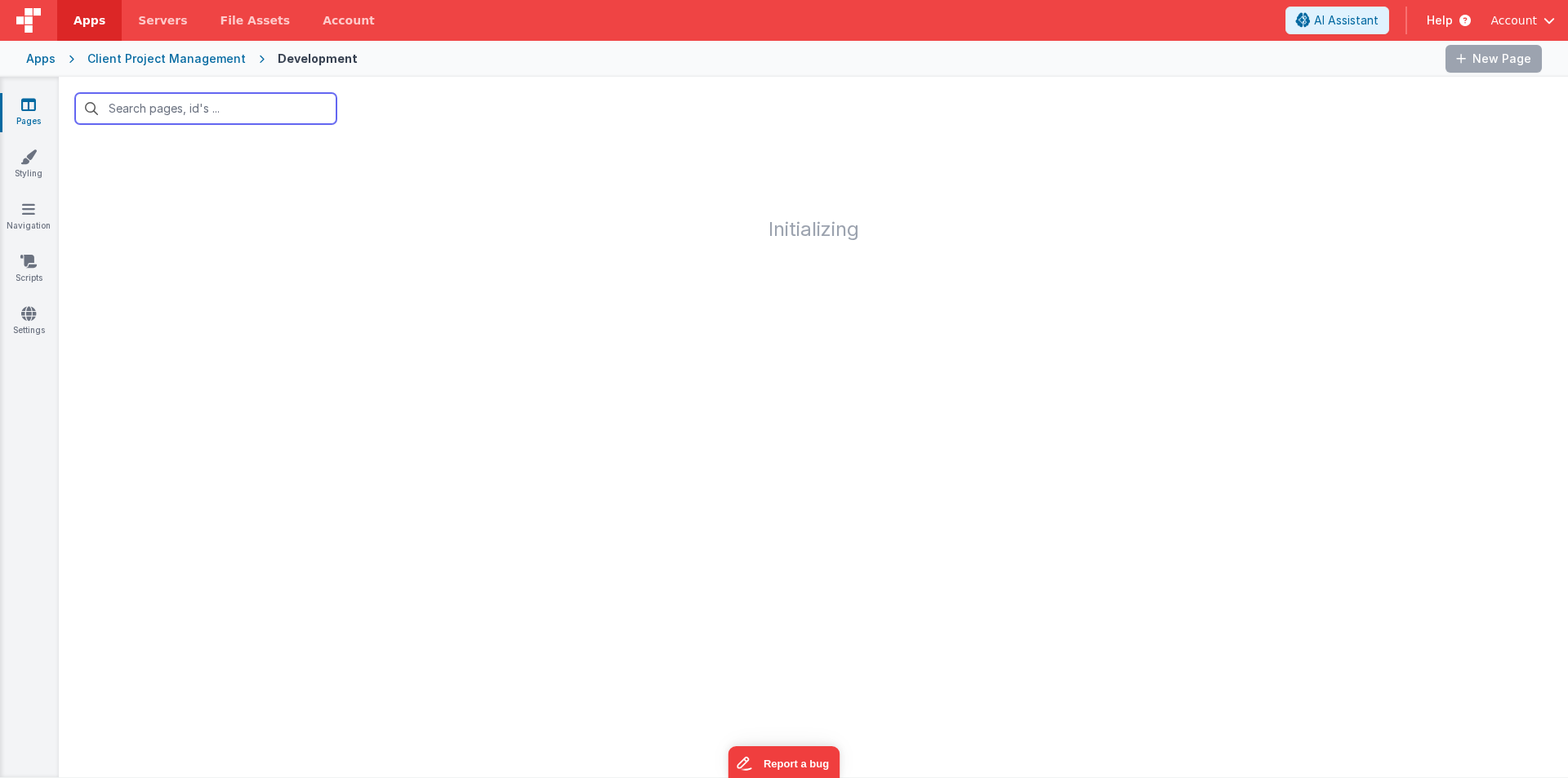
click at [188, 107] on input "text" at bounding box center [206, 109] width 262 height 31
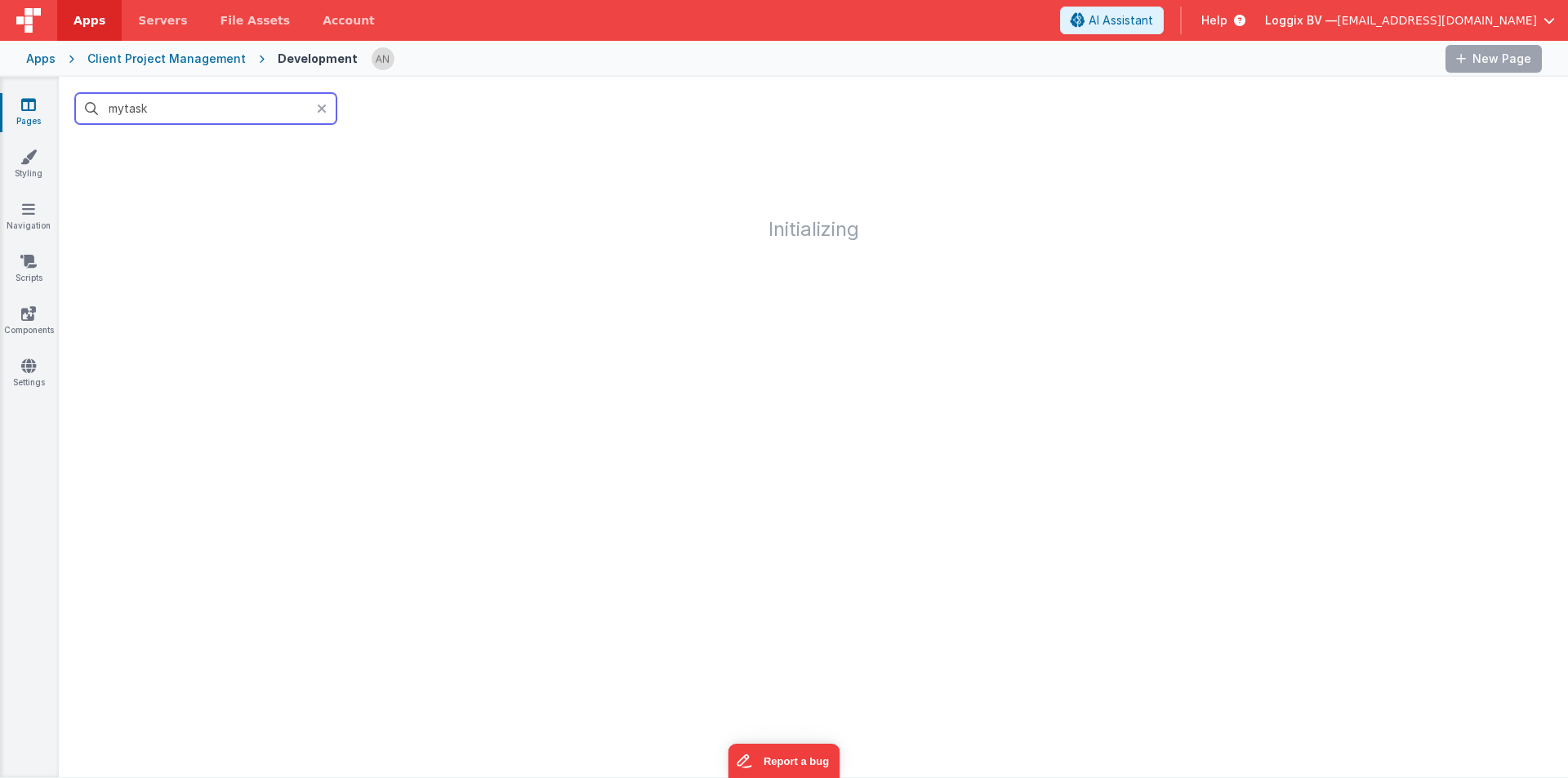
type input "mytask"
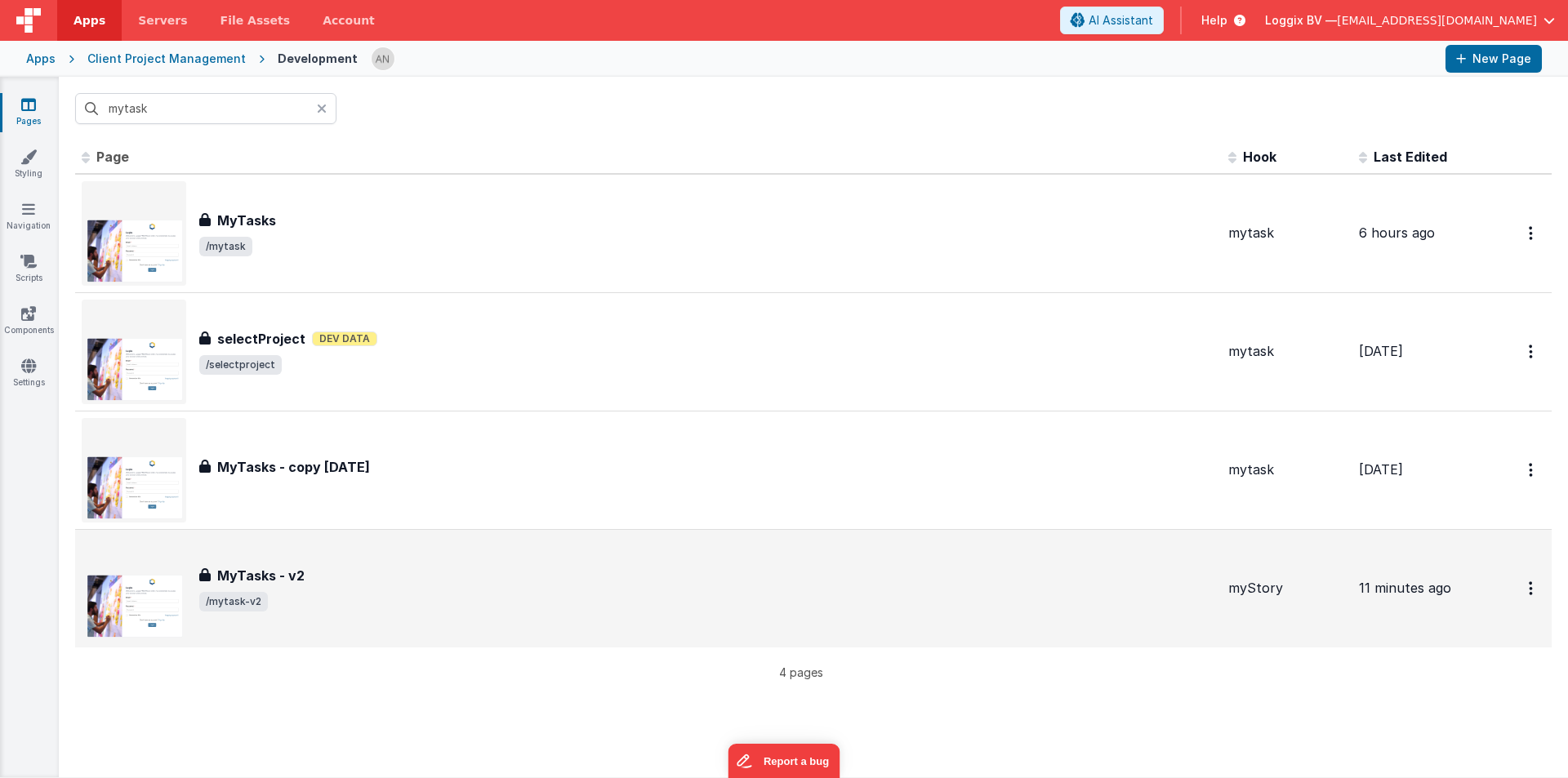
click at [349, 593] on span "/mytask-v2" at bounding box center [707, 601] width 1015 height 20
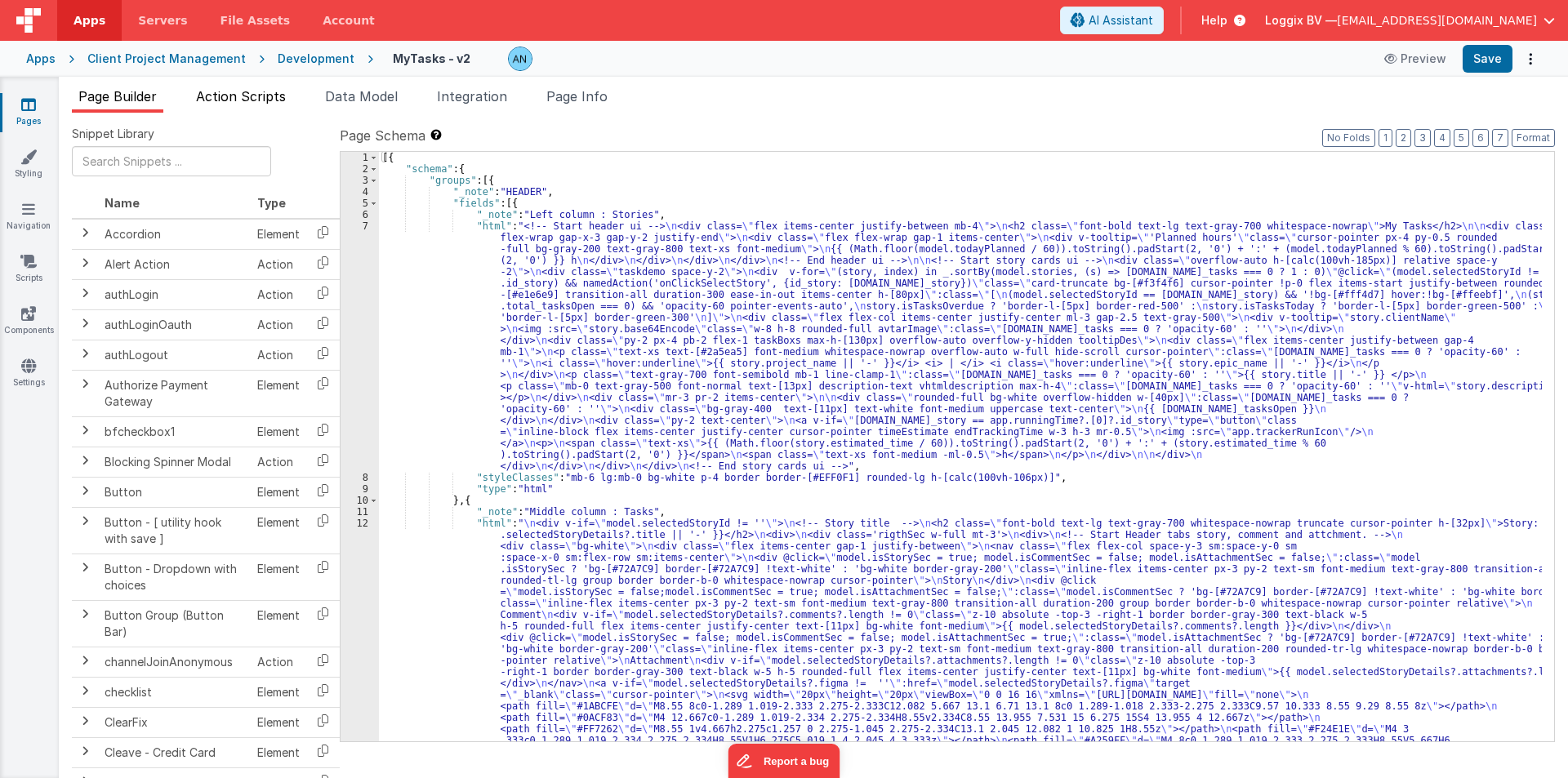
click at [280, 97] on span "Action Scripts" at bounding box center [241, 96] width 90 height 16
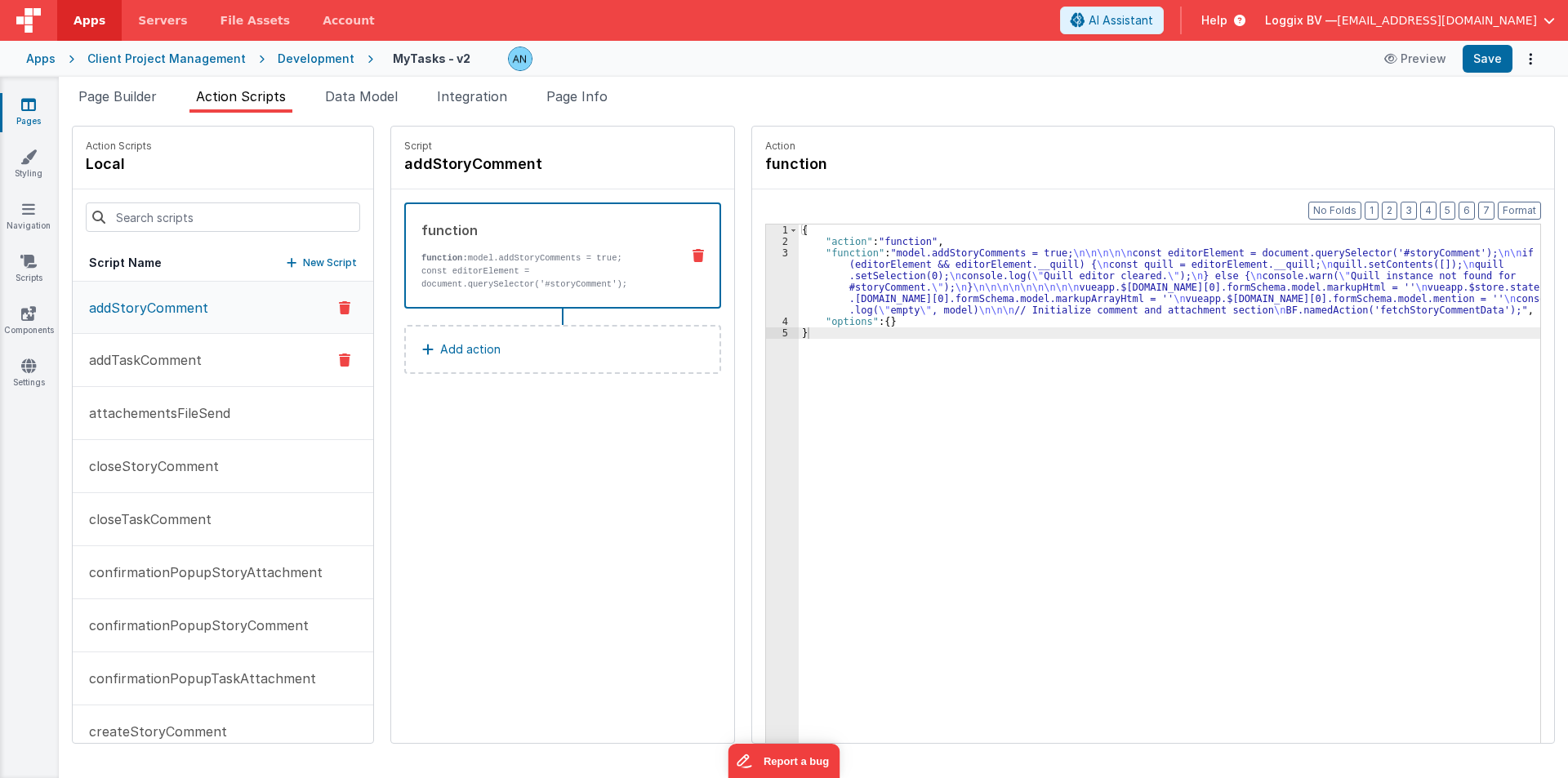
click at [150, 350] on p "addTaskComment" at bounding box center [141, 360] width 123 height 20
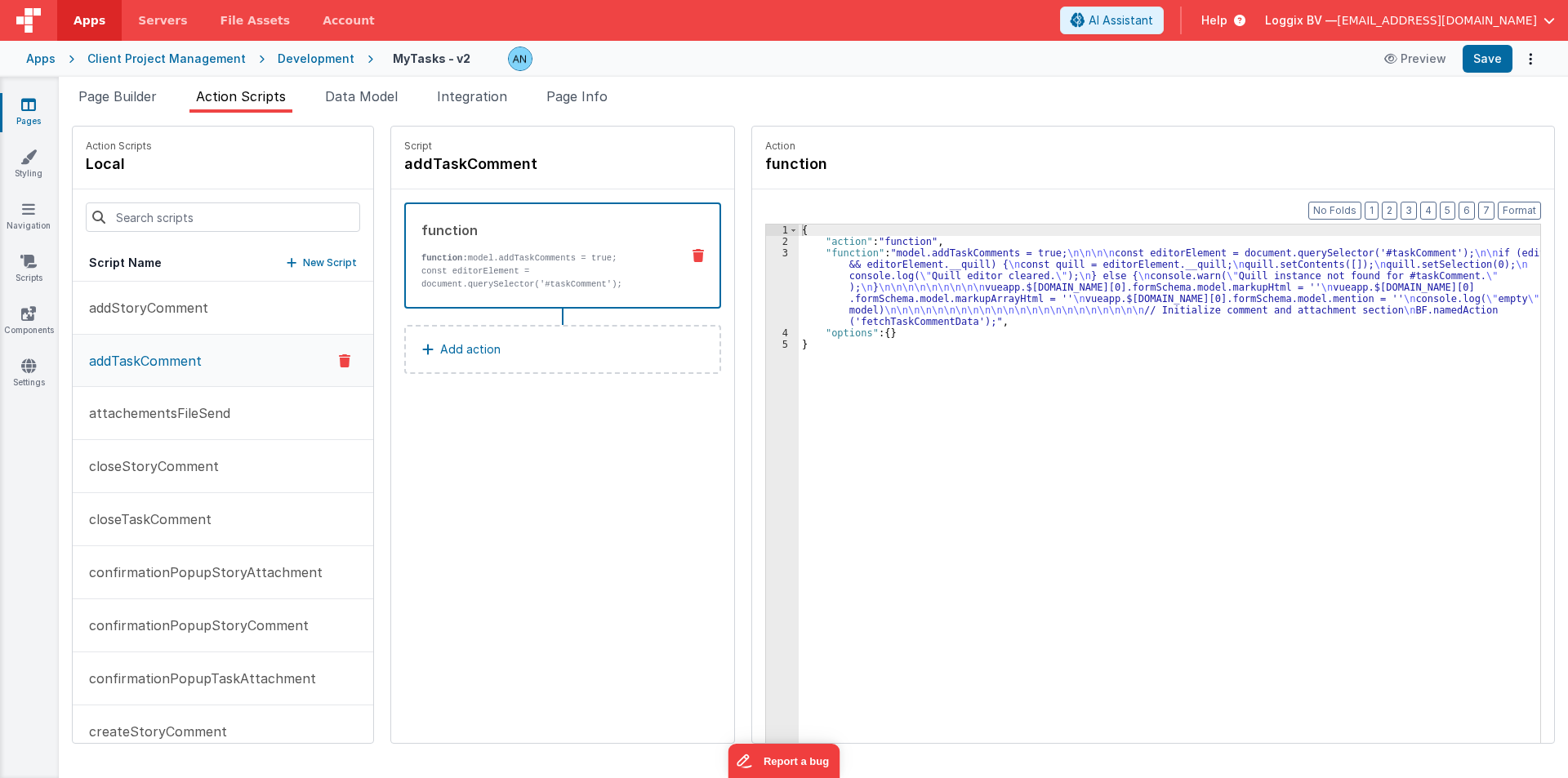
click at [813, 266] on div "{ "action" : "function" , "function" : "model.addTaskComments = true; \n\n\n\n …" at bounding box center [1176, 521] width 755 height 592
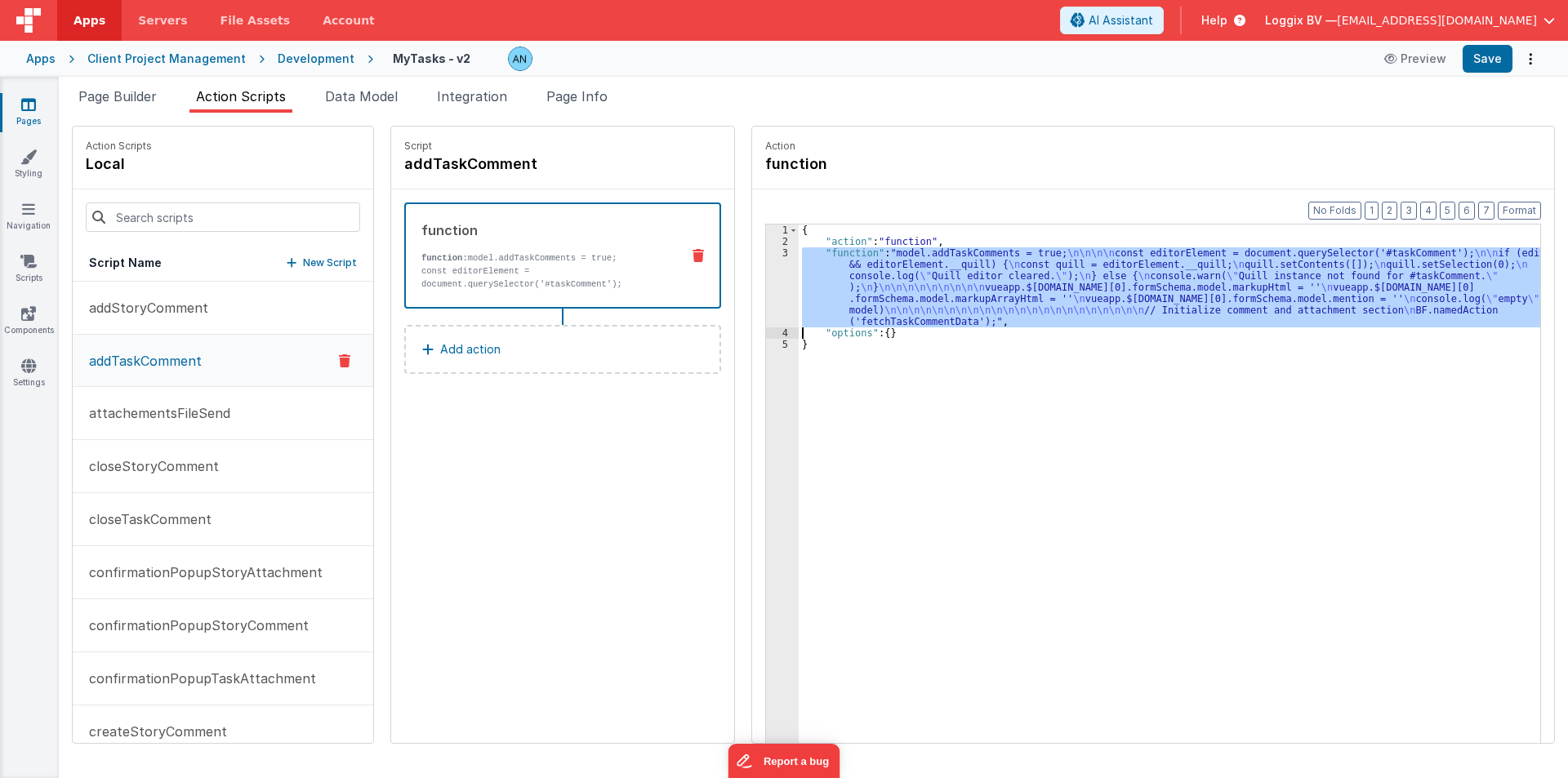
click at [766, 281] on div "3" at bounding box center [782, 288] width 33 height 80
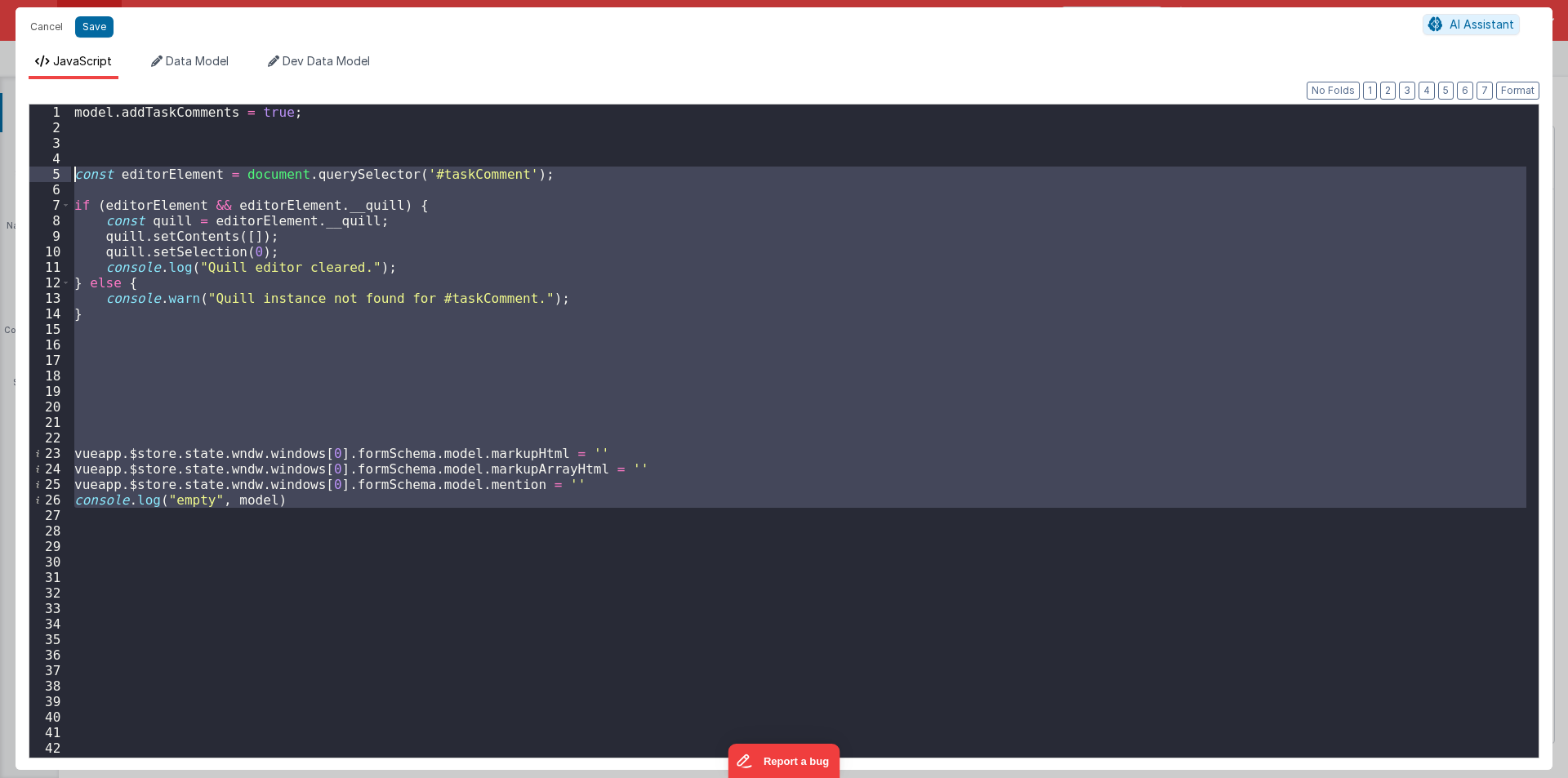
drag, startPoint x: 311, startPoint y: 507, endPoint x: 7, endPoint y: 181, distance: 445.7
click at [7, 181] on div "Cancel Save AI Assistant JavaScript Data Model Dev Data Model Format 7 6 5 4 3 …" at bounding box center [784, 389] width 1568 height 778
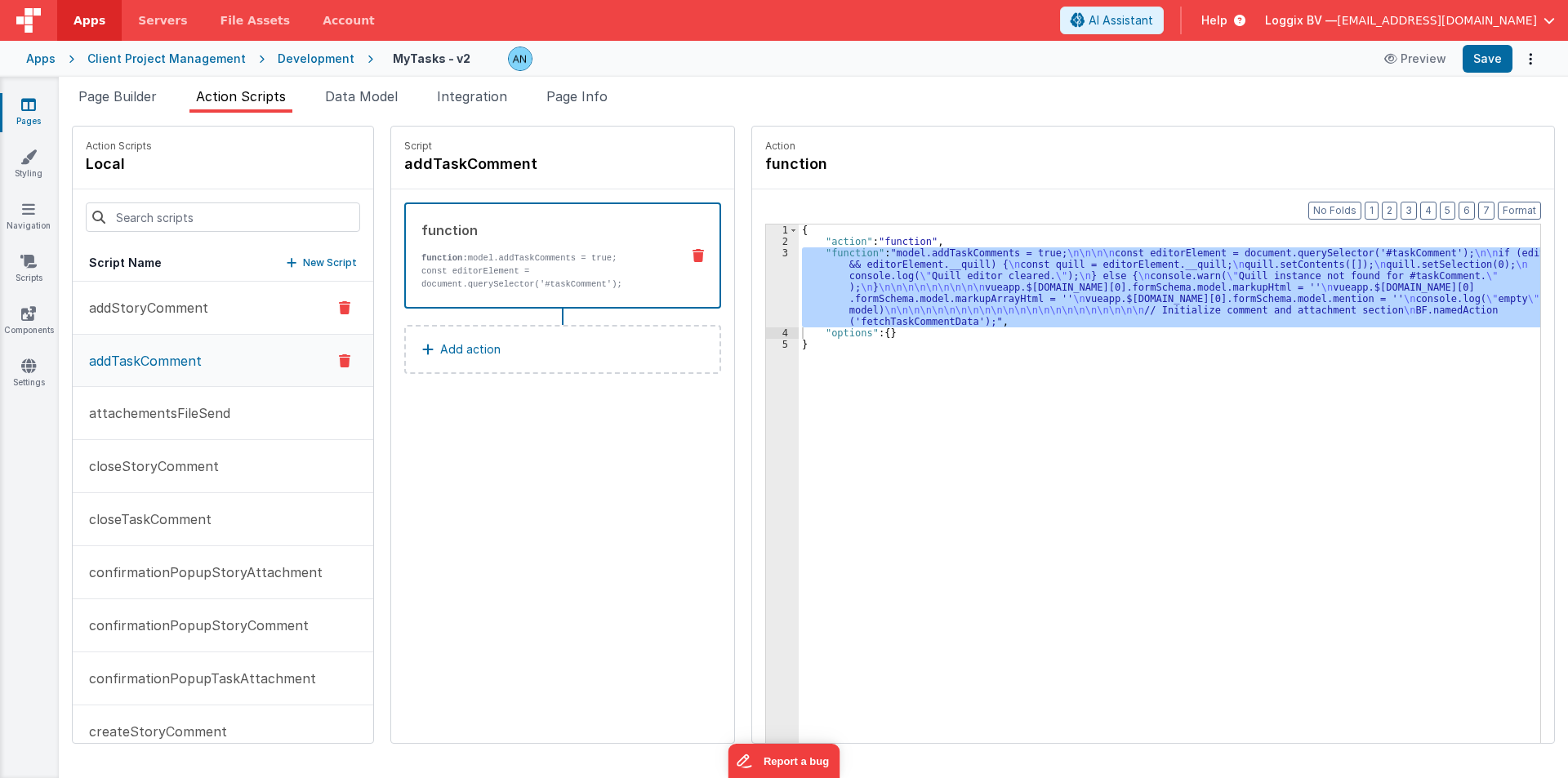
click at [180, 310] on p "addStoryComment" at bounding box center [144, 308] width 129 height 20
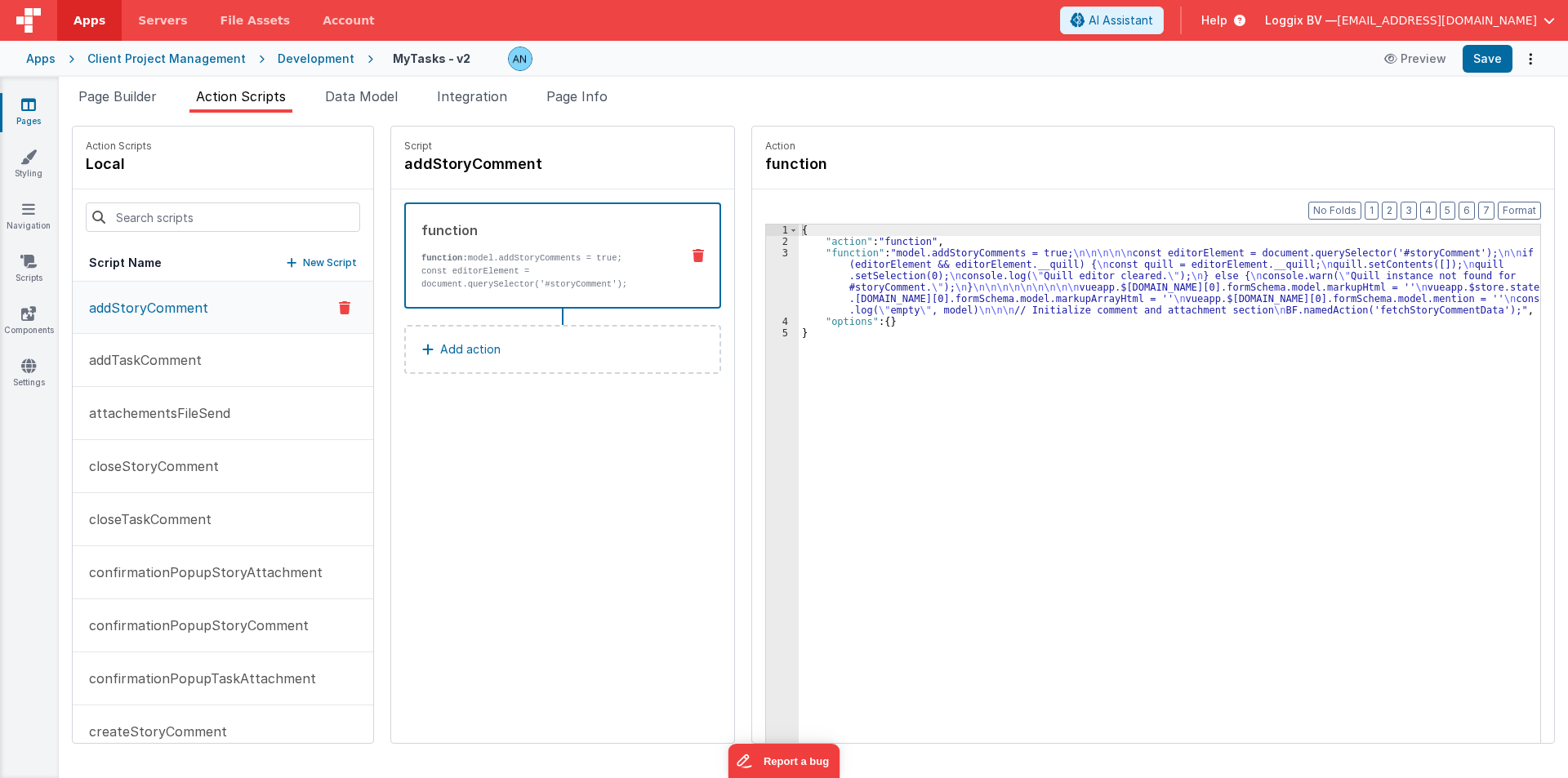
click at [766, 275] on div "3" at bounding box center [782, 282] width 33 height 69
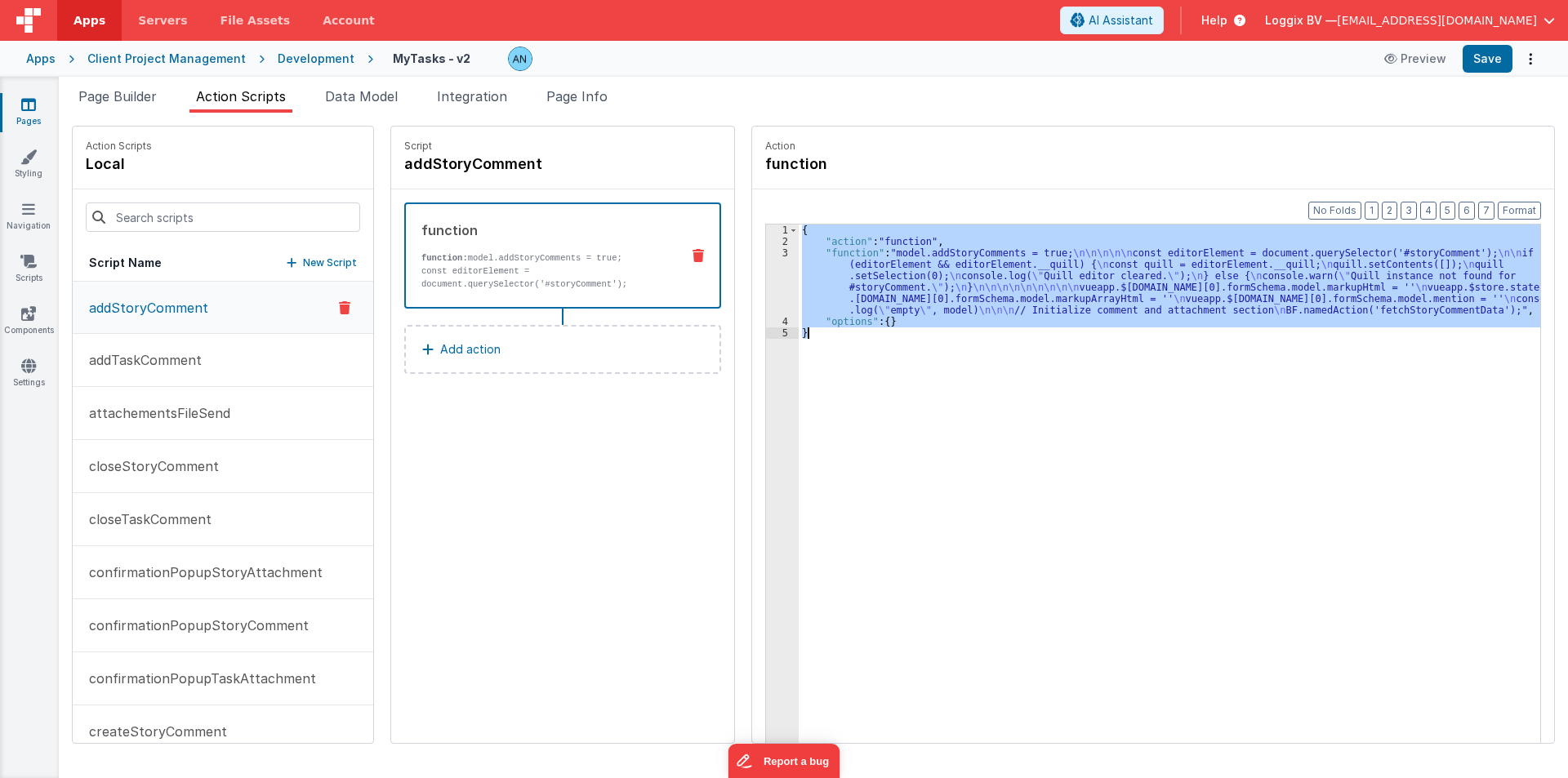
click at [766, 275] on div "3" at bounding box center [782, 282] width 33 height 69
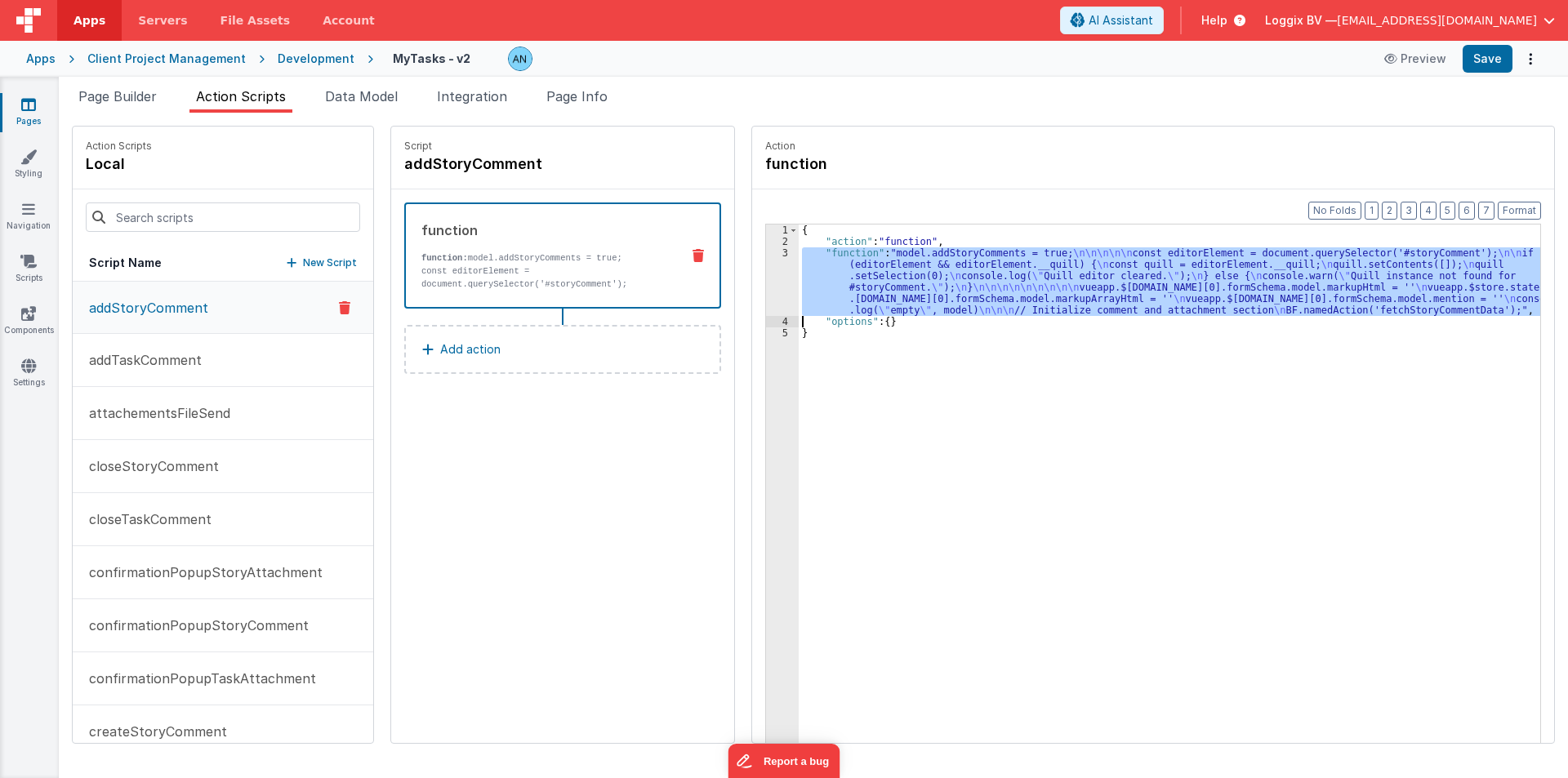
click at [766, 275] on div "3" at bounding box center [782, 282] width 33 height 69
click at [766, 268] on div "3" at bounding box center [782, 282] width 33 height 69
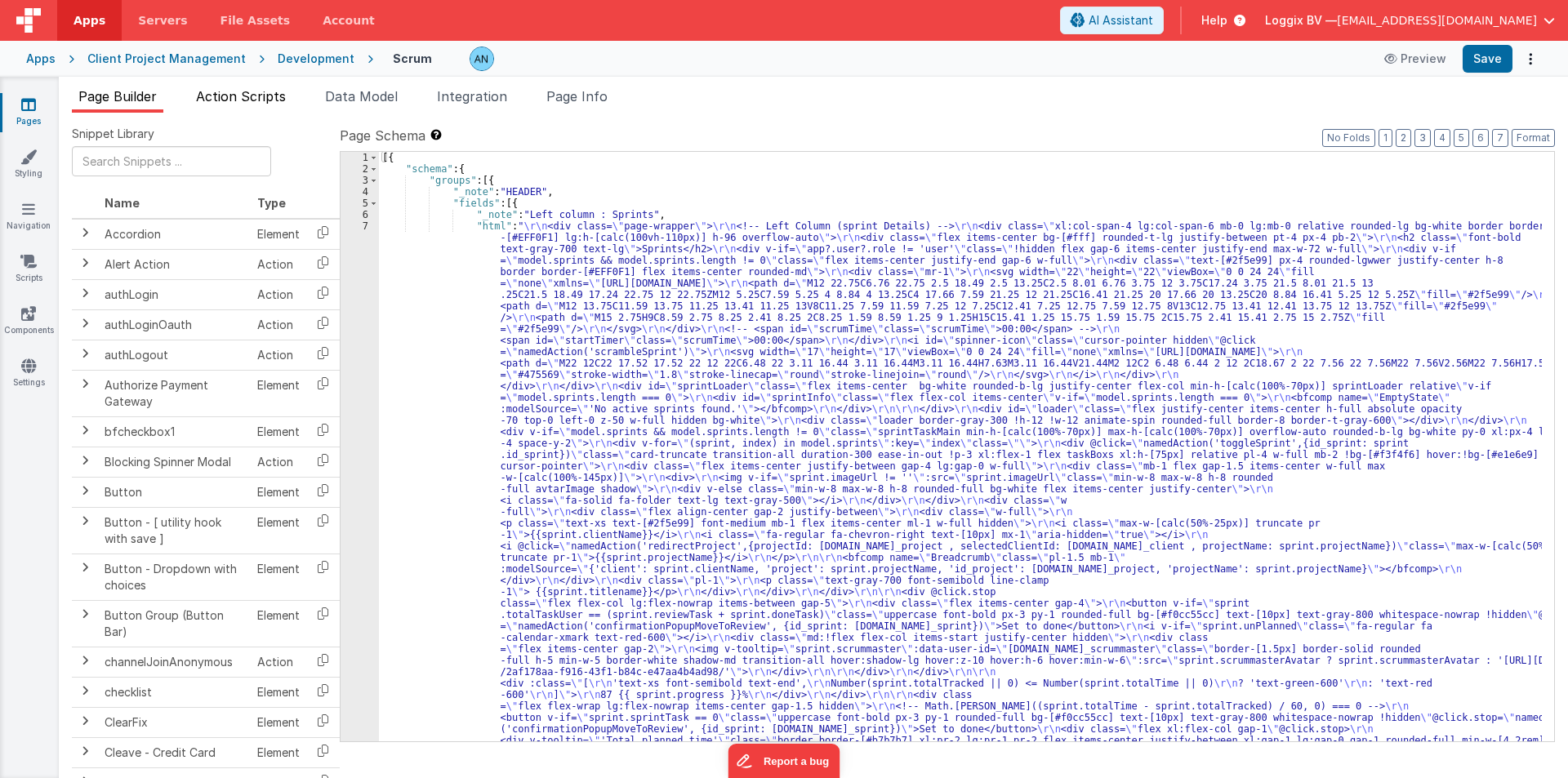
click at [249, 94] on span "Action Scripts" at bounding box center [241, 96] width 90 height 16
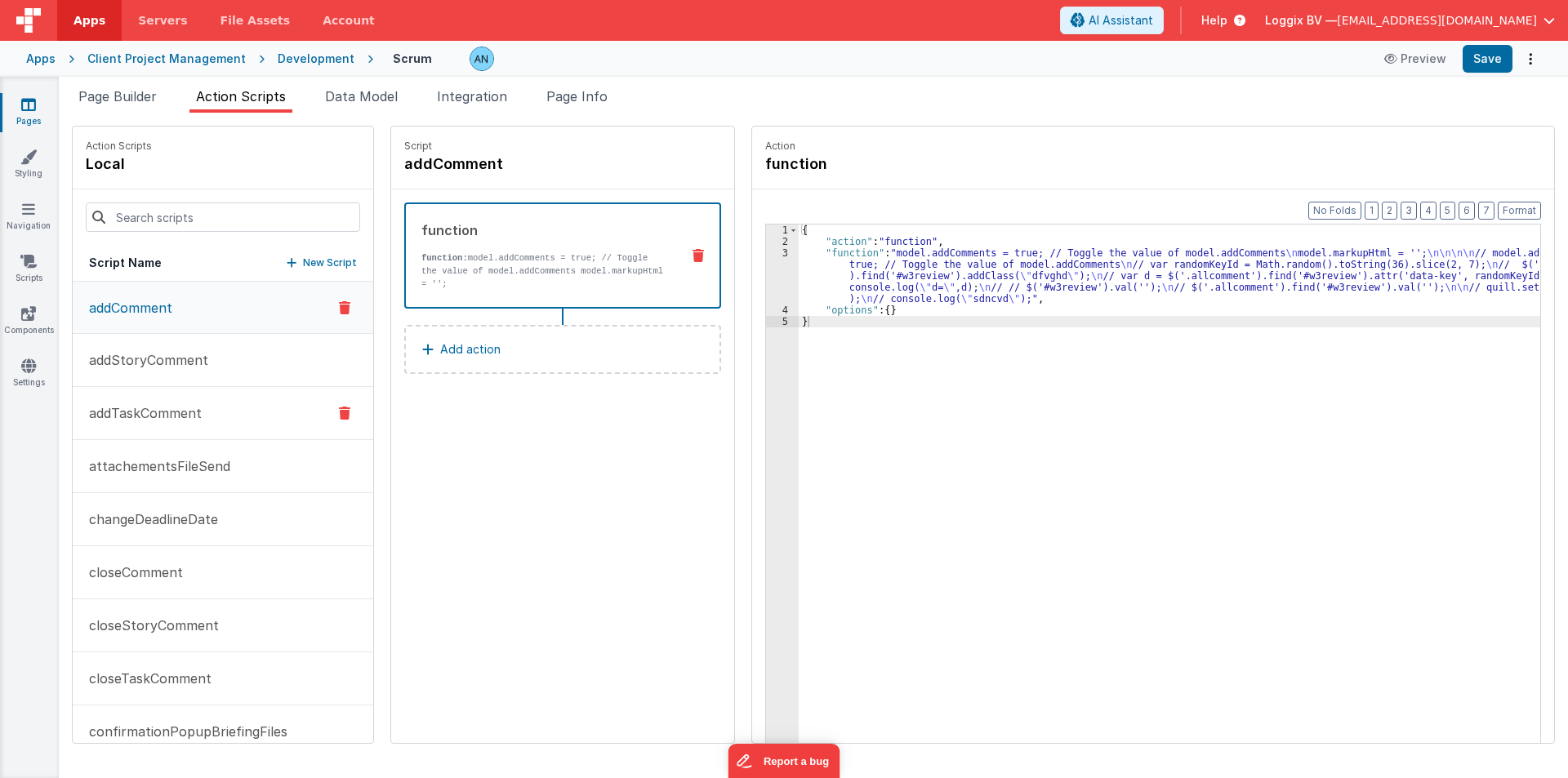
click at [195, 421] on p "addTaskComment" at bounding box center [141, 413] width 123 height 20
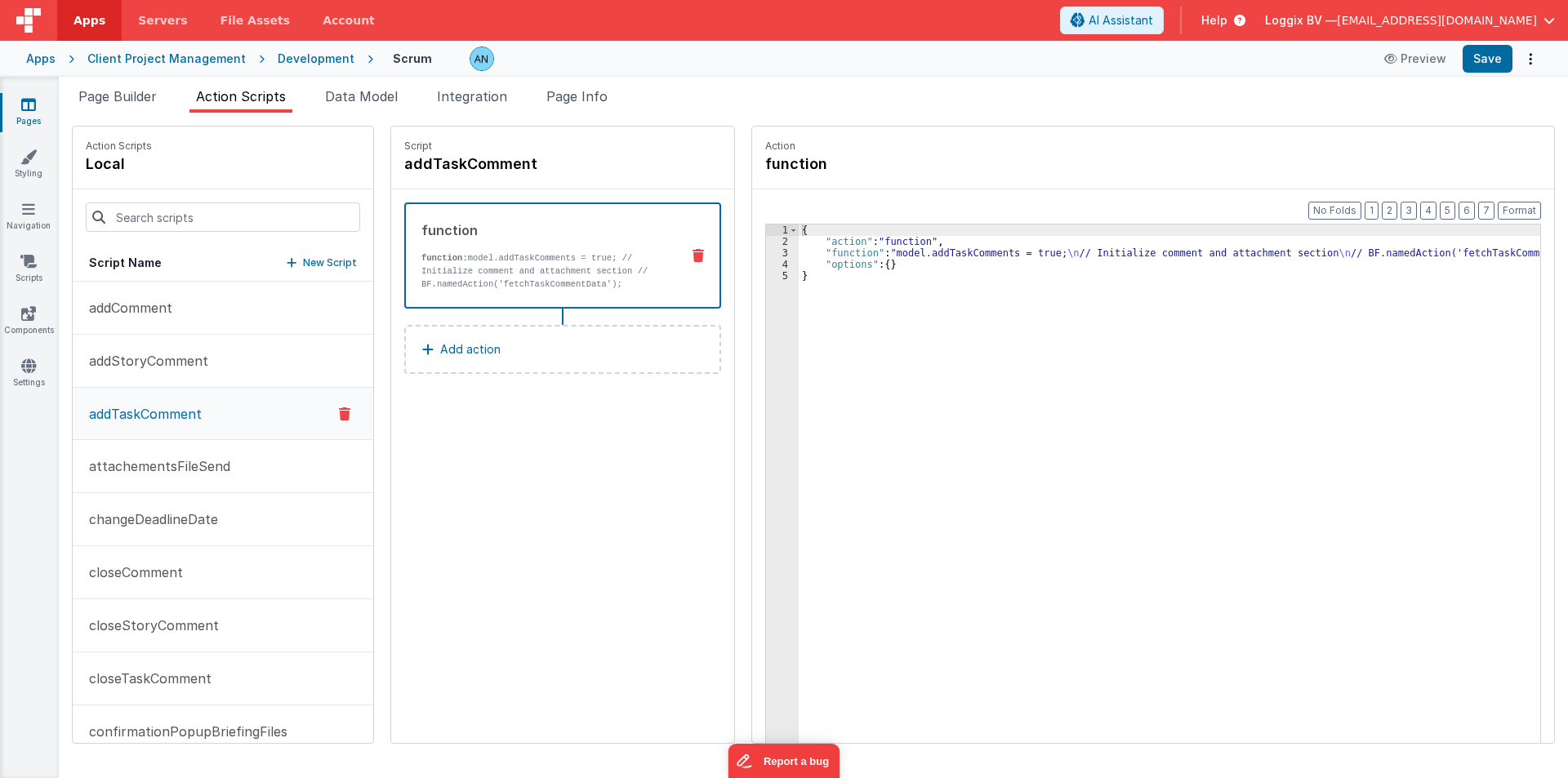
click at [853, 255] on div "{ "action" : "function" , "function" : "model.addTaskComments = true; \n // Ini…" at bounding box center [1176, 521] width 755 height 592
click at [766, 253] on div "3" at bounding box center [782, 253] width 33 height 11
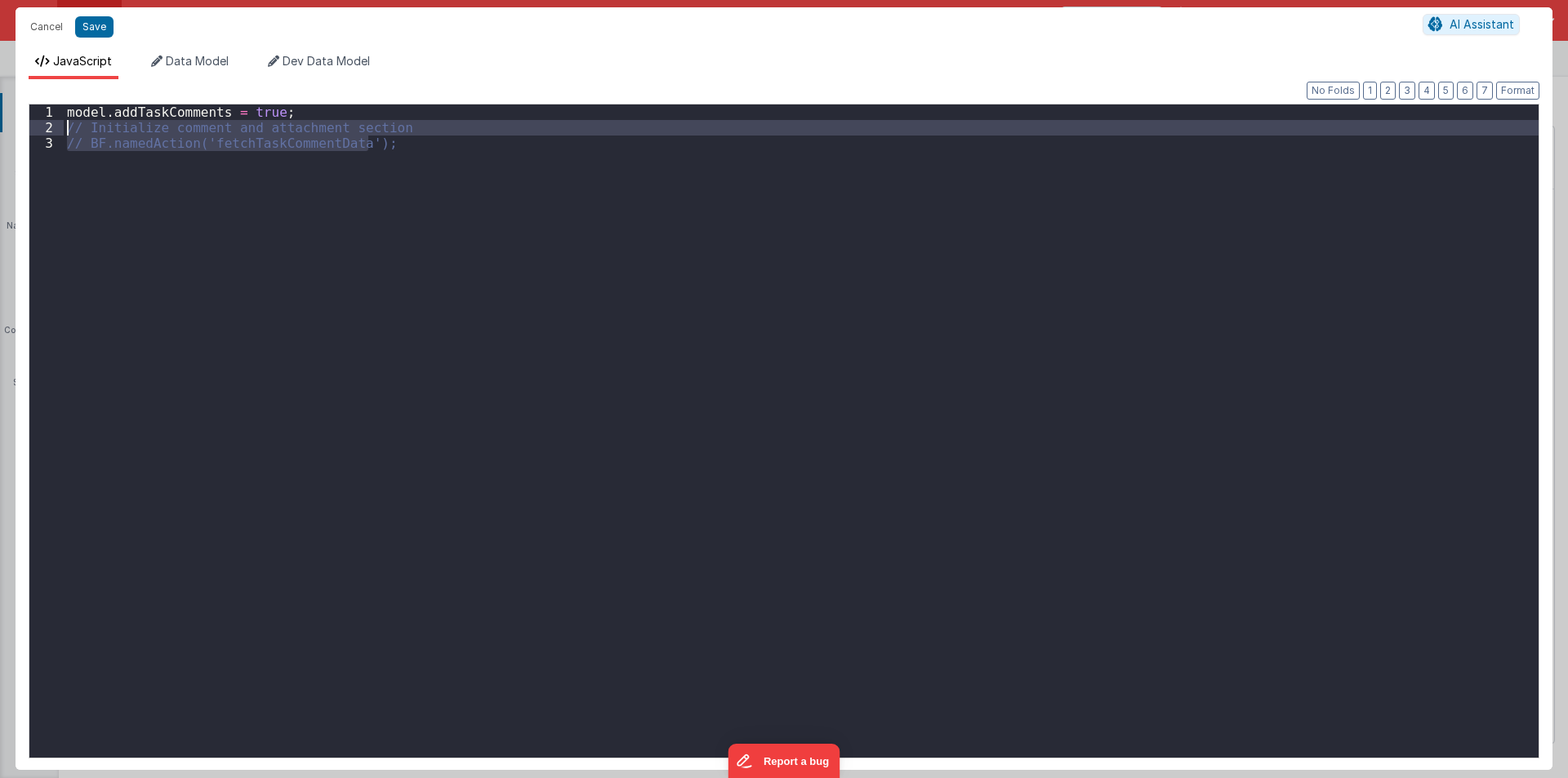
drag, startPoint x: 383, startPoint y: 140, endPoint x: 63, endPoint y: 129, distance: 320.2
click at [63, 129] on div "1 2 3 model . addTaskComments = true ; // Initialize comment and attachment sec…" at bounding box center [784, 431] width 1511 height 655
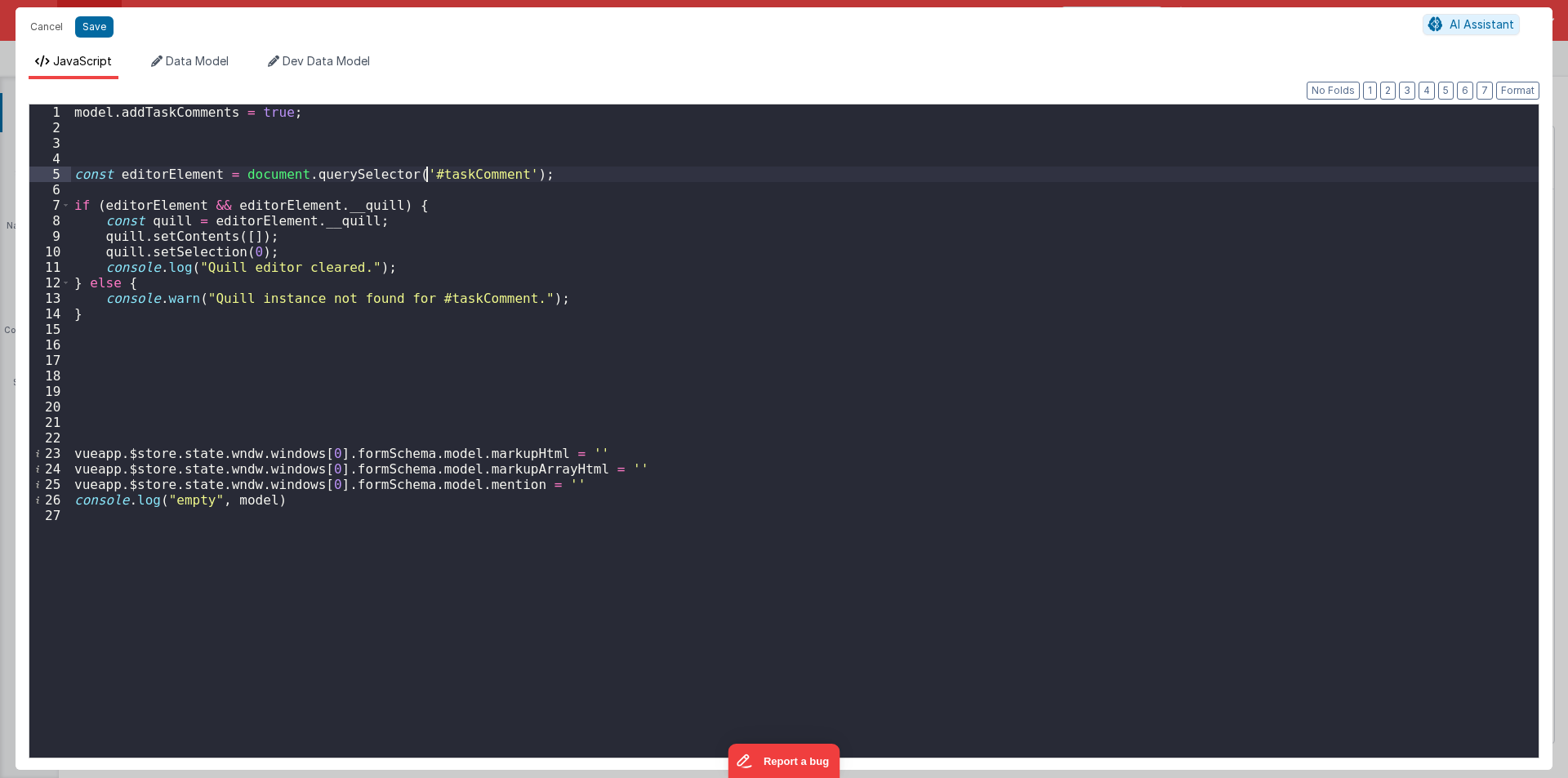
click at [426, 176] on div "model . addTaskComments = true ; const editorElement = document . querySelector…" at bounding box center [804, 446] width 1467 height 684
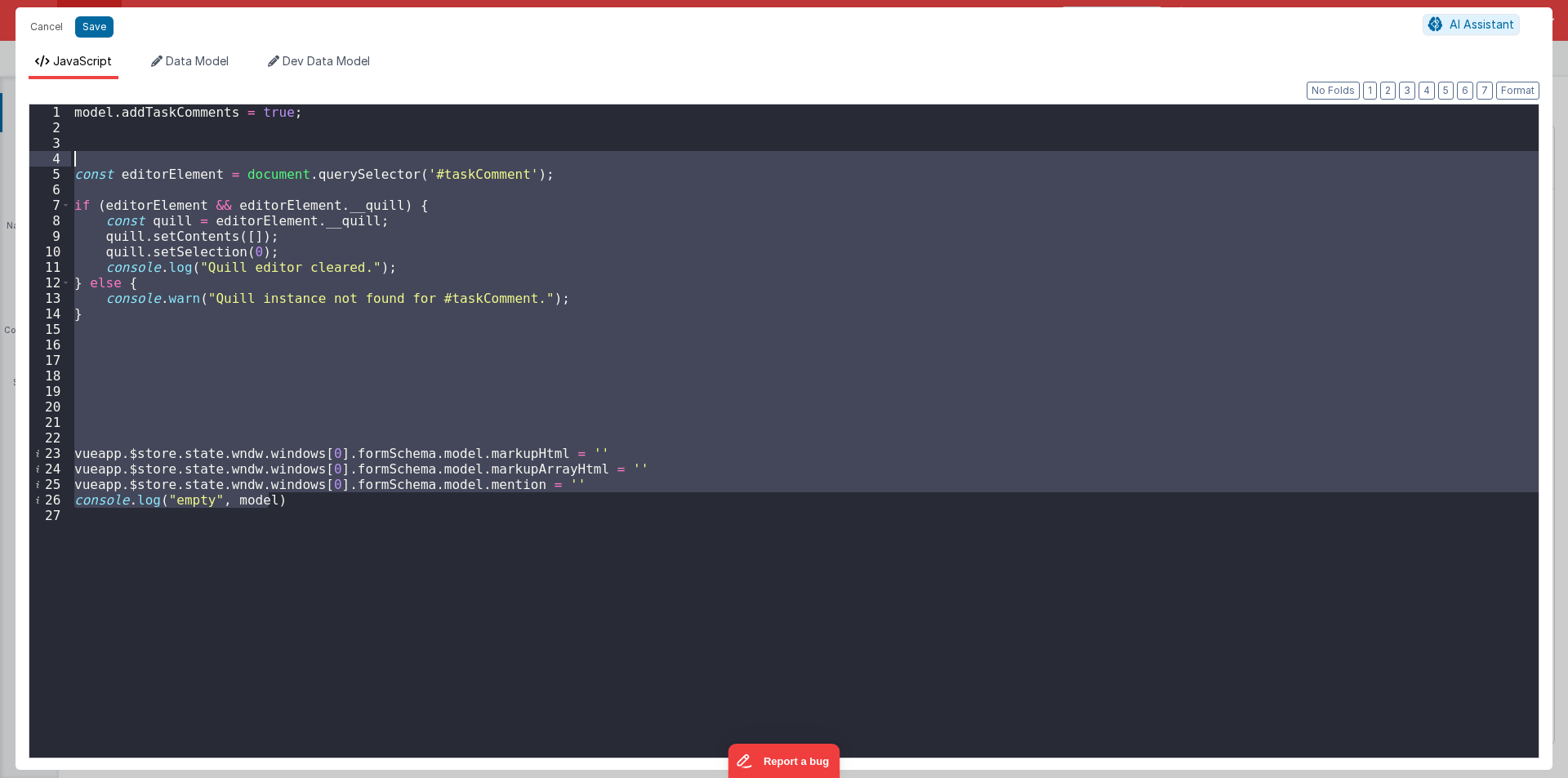
drag, startPoint x: 280, startPoint y: 504, endPoint x: 0, endPoint y: 163, distance: 441.2
click at [0, 163] on div "Cancel Save AI Assistant JavaScript Data Model Dev Data Model Format 7 6 5 4 3 …" at bounding box center [784, 389] width 1568 height 778
click at [85, 25] on button "Save" at bounding box center [94, 27] width 38 height 21
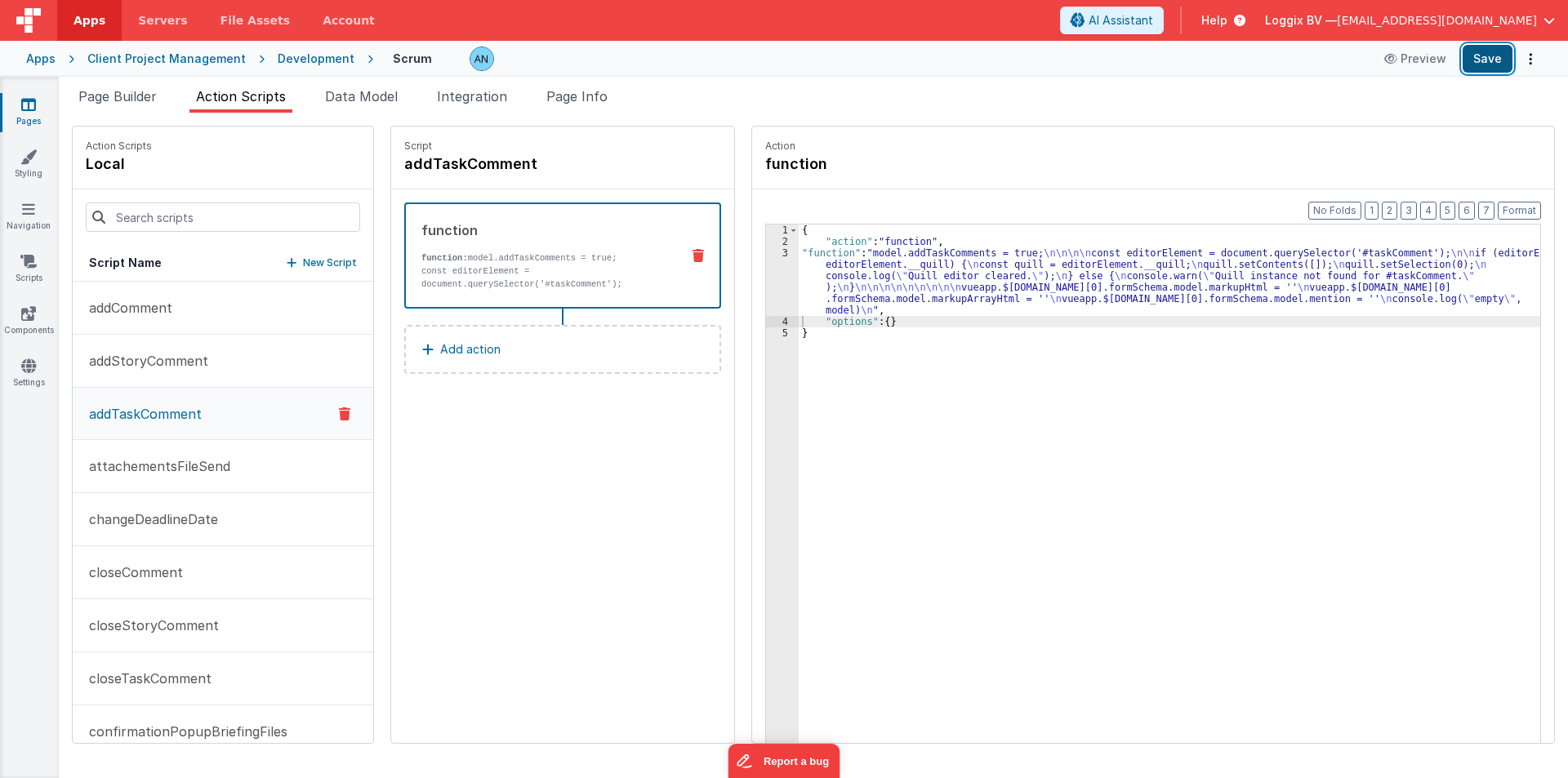
click at [1485, 56] on button "Save" at bounding box center [1487, 59] width 50 height 28
click at [158, 368] on p "addStoryComment" at bounding box center [144, 360] width 129 height 20
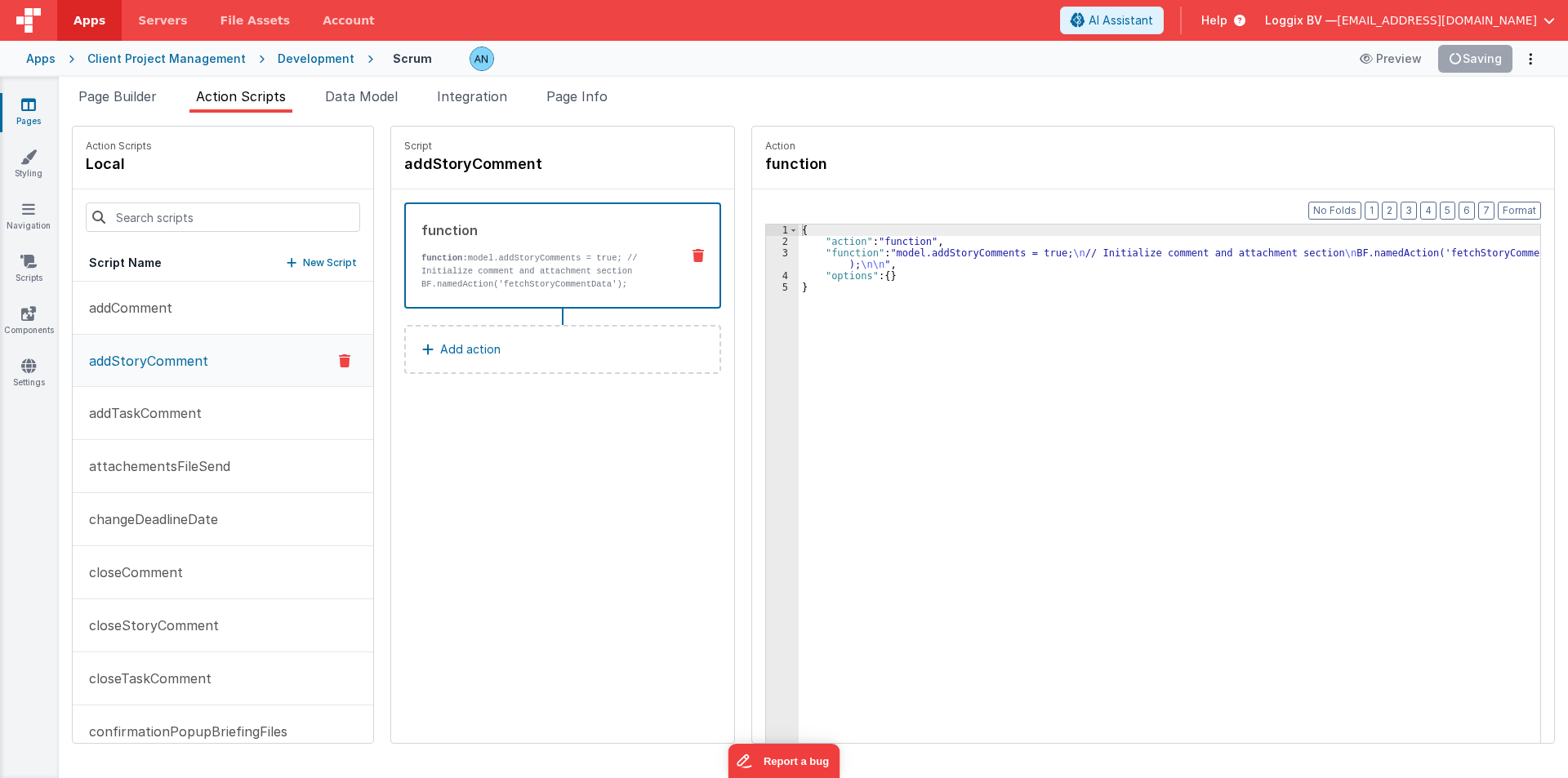
click at [853, 262] on div "{ "action" : "function" , "function" : "model.addStoryComments = true; \n // In…" at bounding box center [1176, 521] width 755 height 592
click at [766, 257] on div "3" at bounding box center [782, 259] width 33 height 23
click at [759, 257] on div at bounding box center [784, 389] width 1568 height 778
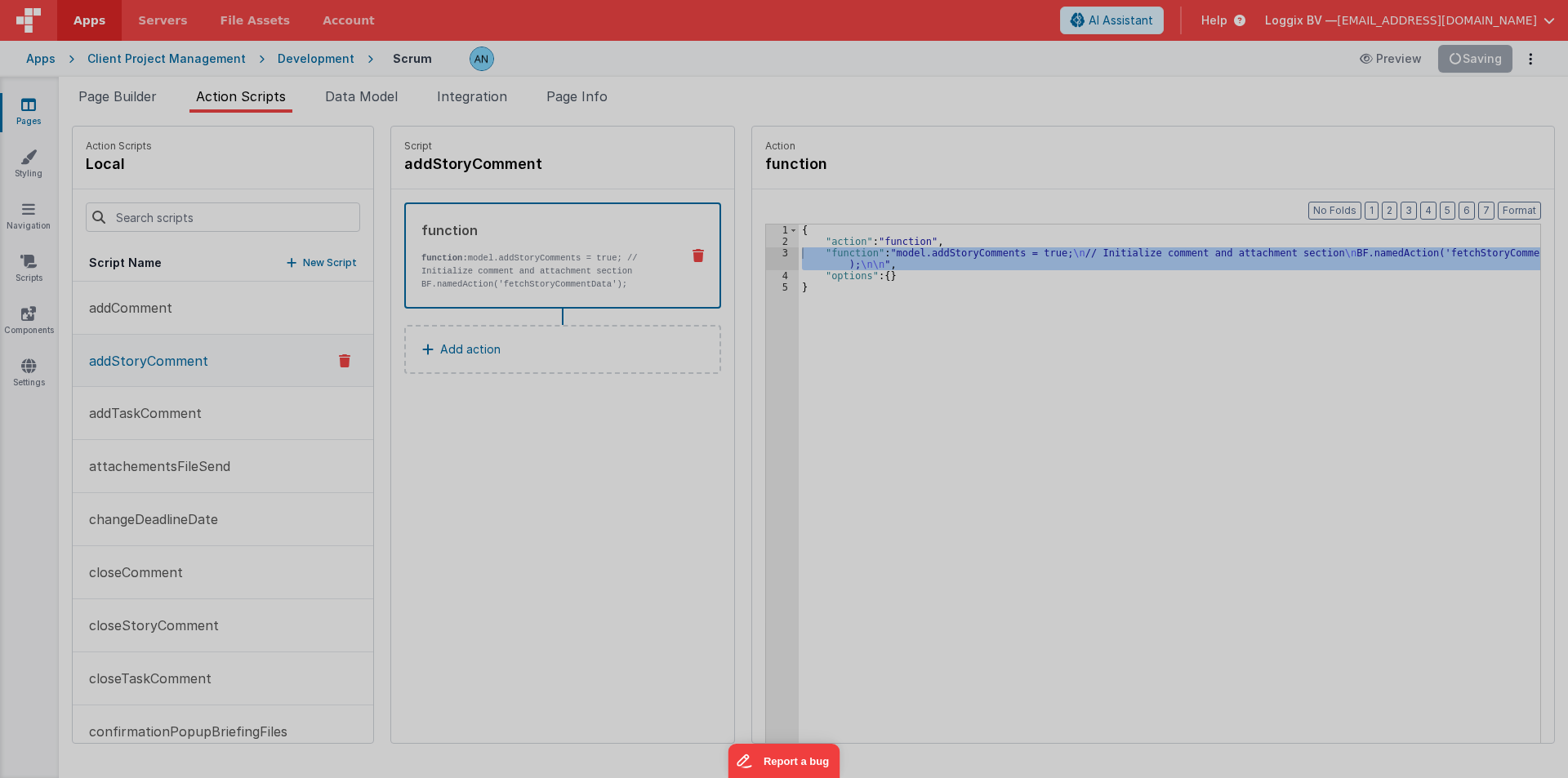
click at [759, 257] on div at bounding box center [784, 389] width 1568 height 778
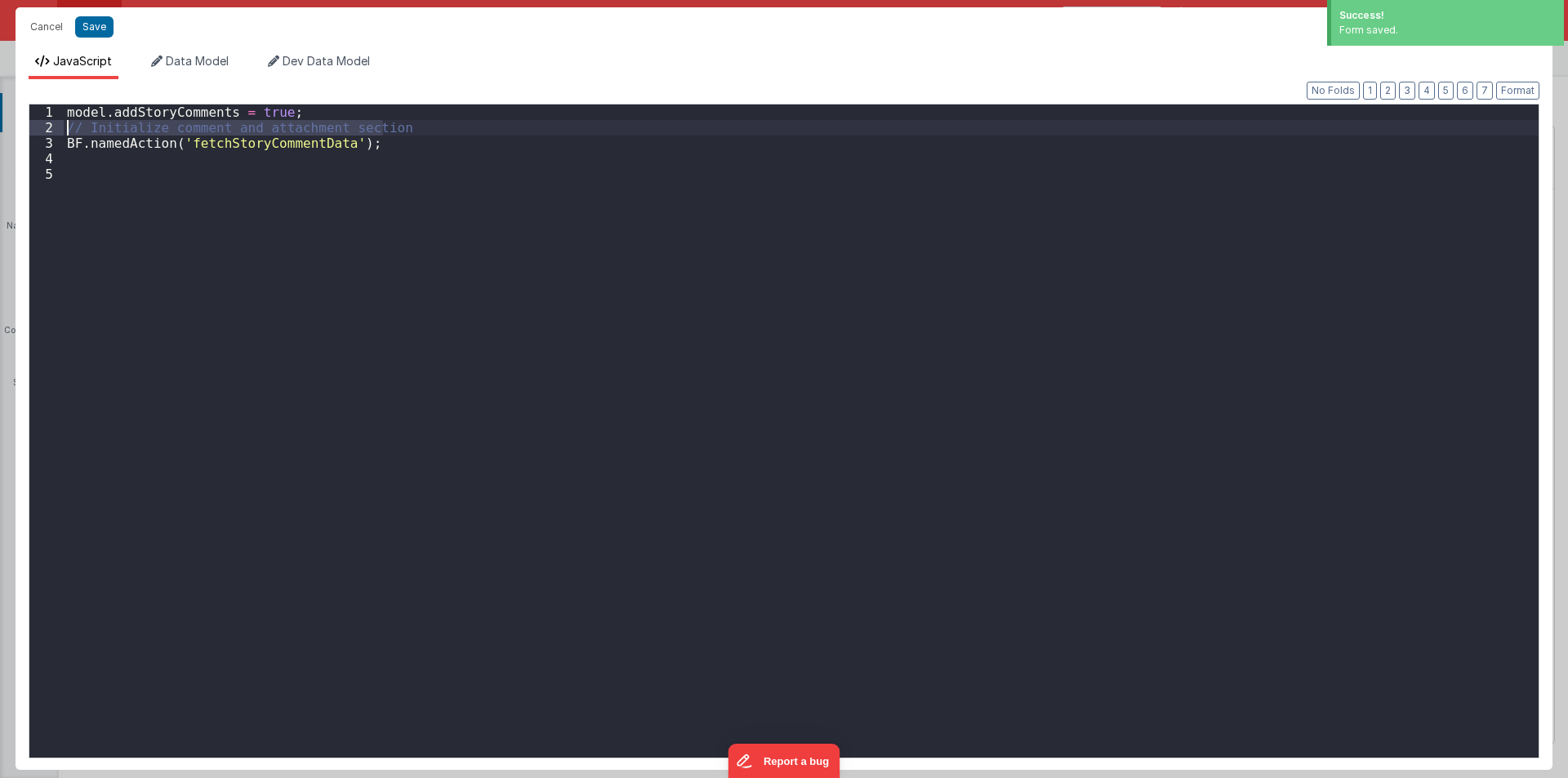
drag, startPoint x: 401, startPoint y: 128, endPoint x: 15, endPoint y: 123, distance: 386.0
click at [298, 207] on div "Format 7 6 5 4 3 2 1 No Folds 1 2 3 4 5 model . addStoryComments = true ; // In…" at bounding box center [784, 429] width 1511 height 655
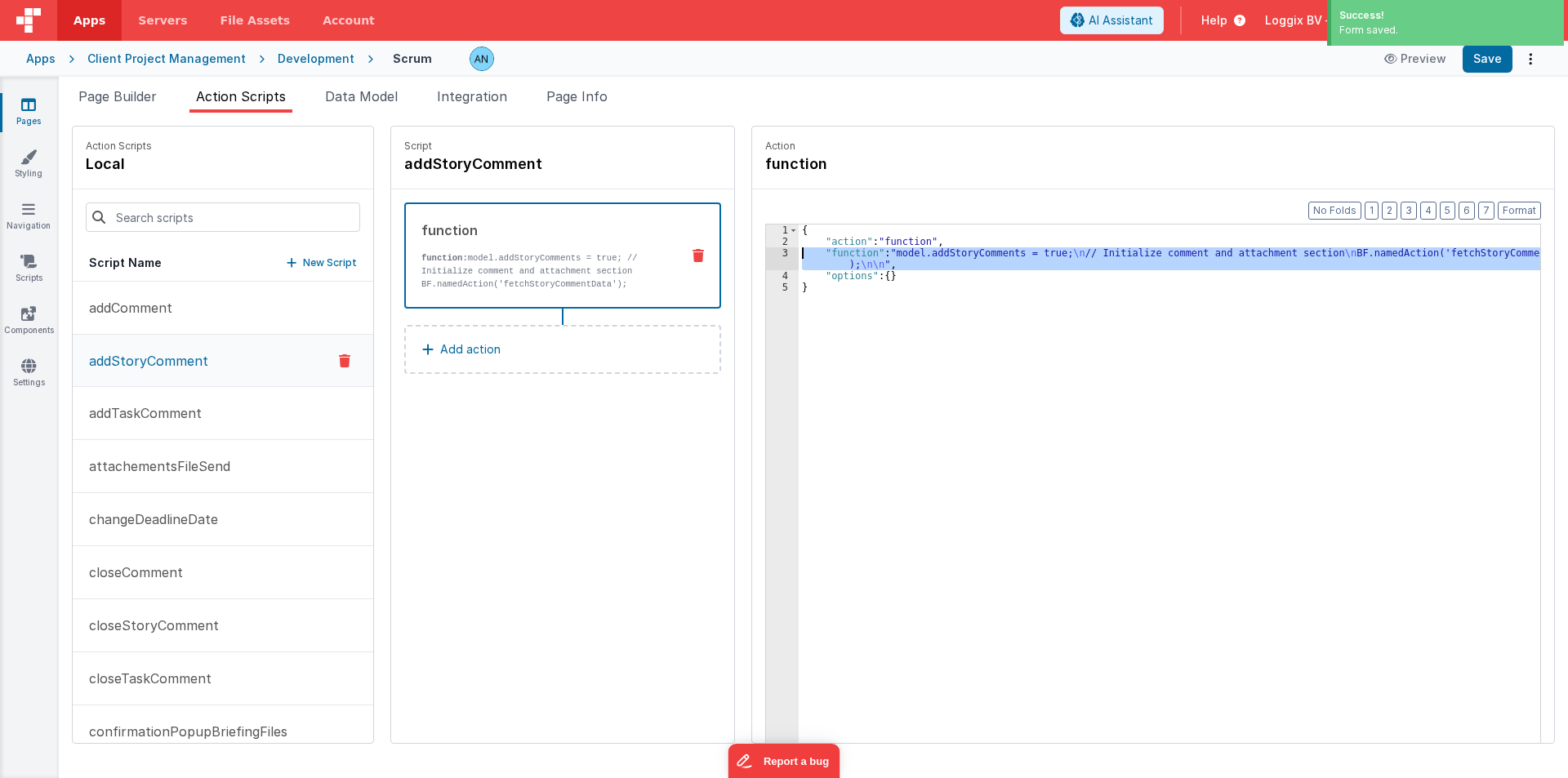
click at [766, 253] on div "3" at bounding box center [782, 259] width 33 height 23
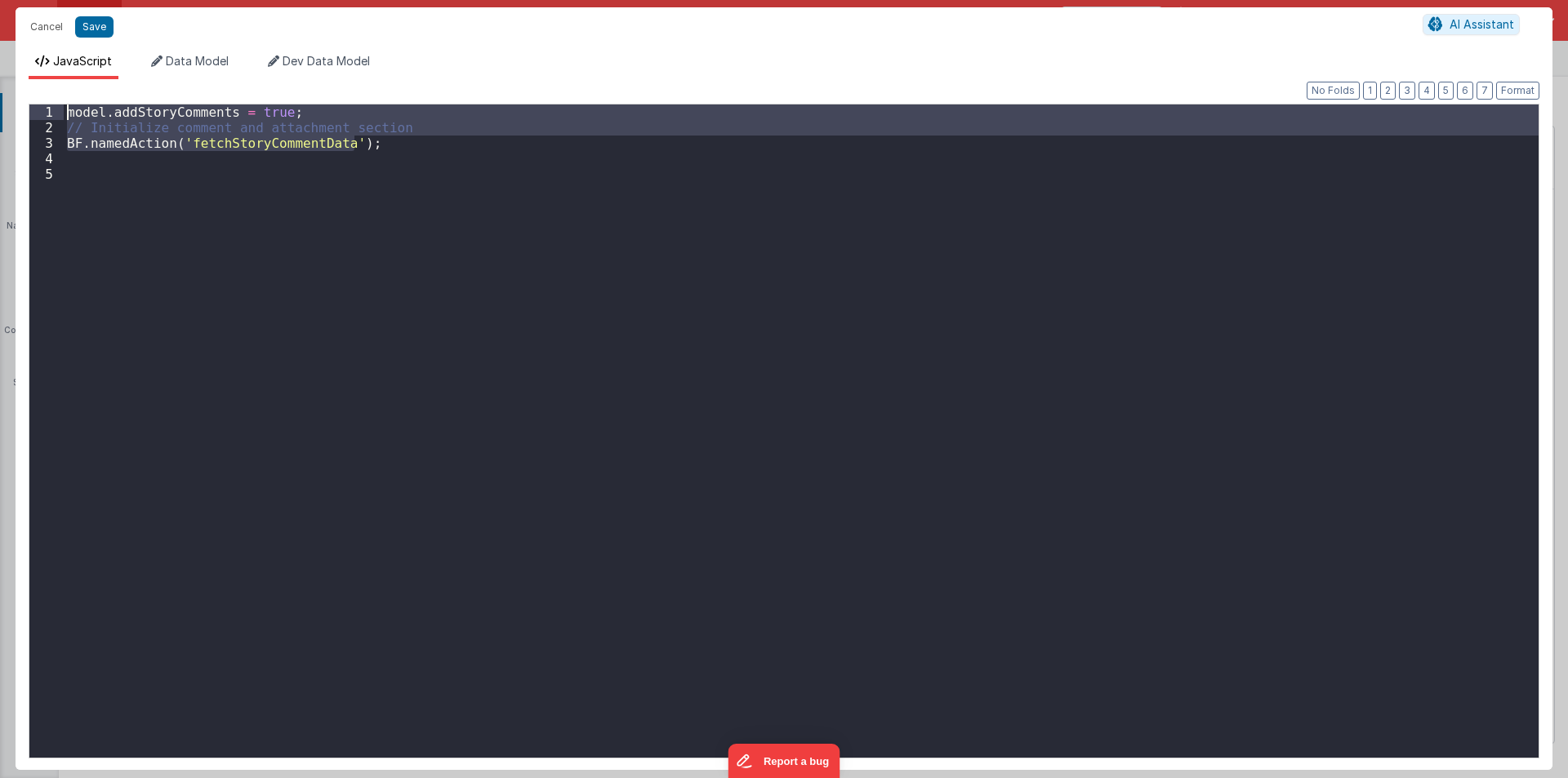
drag, startPoint x: 374, startPoint y: 142, endPoint x: 25, endPoint y: 118, distance: 349.8
click at [25, 118] on div "Format 7 6 5 4 3 2 1 No Folds 1 2 3 4 5 model . addStoryComments = true ; // In…" at bounding box center [784, 424] width 1537 height 691
click at [374, 141] on div "model . addStoryComments = true ; // Initialize comment and attachment section …" at bounding box center [801, 431] width 1475 height 653
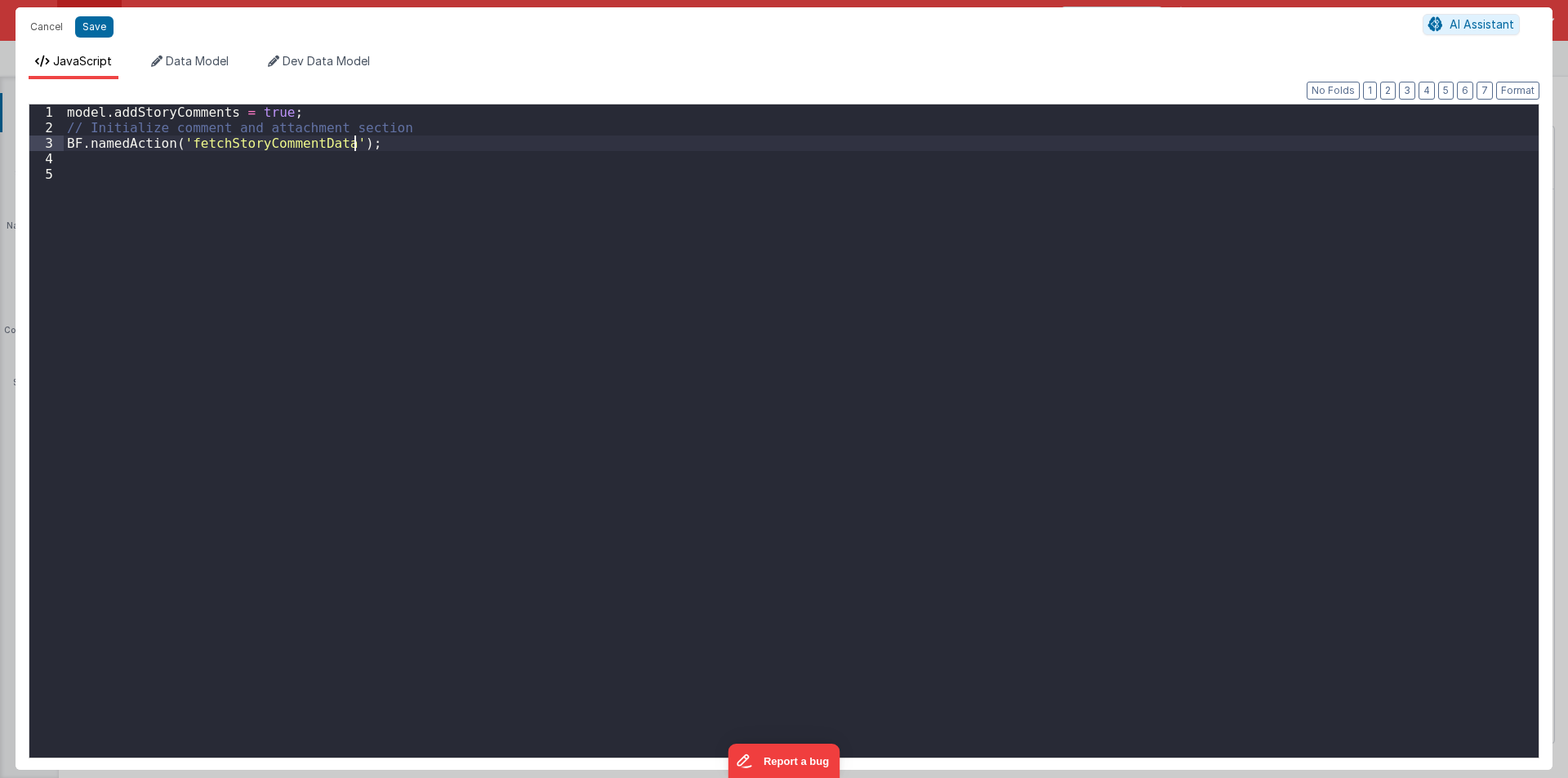
click at [394, 127] on div "model . addStoryComments = true ; // Initialize comment and attachment section …" at bounding box center [801, 446] width 1475 height 684
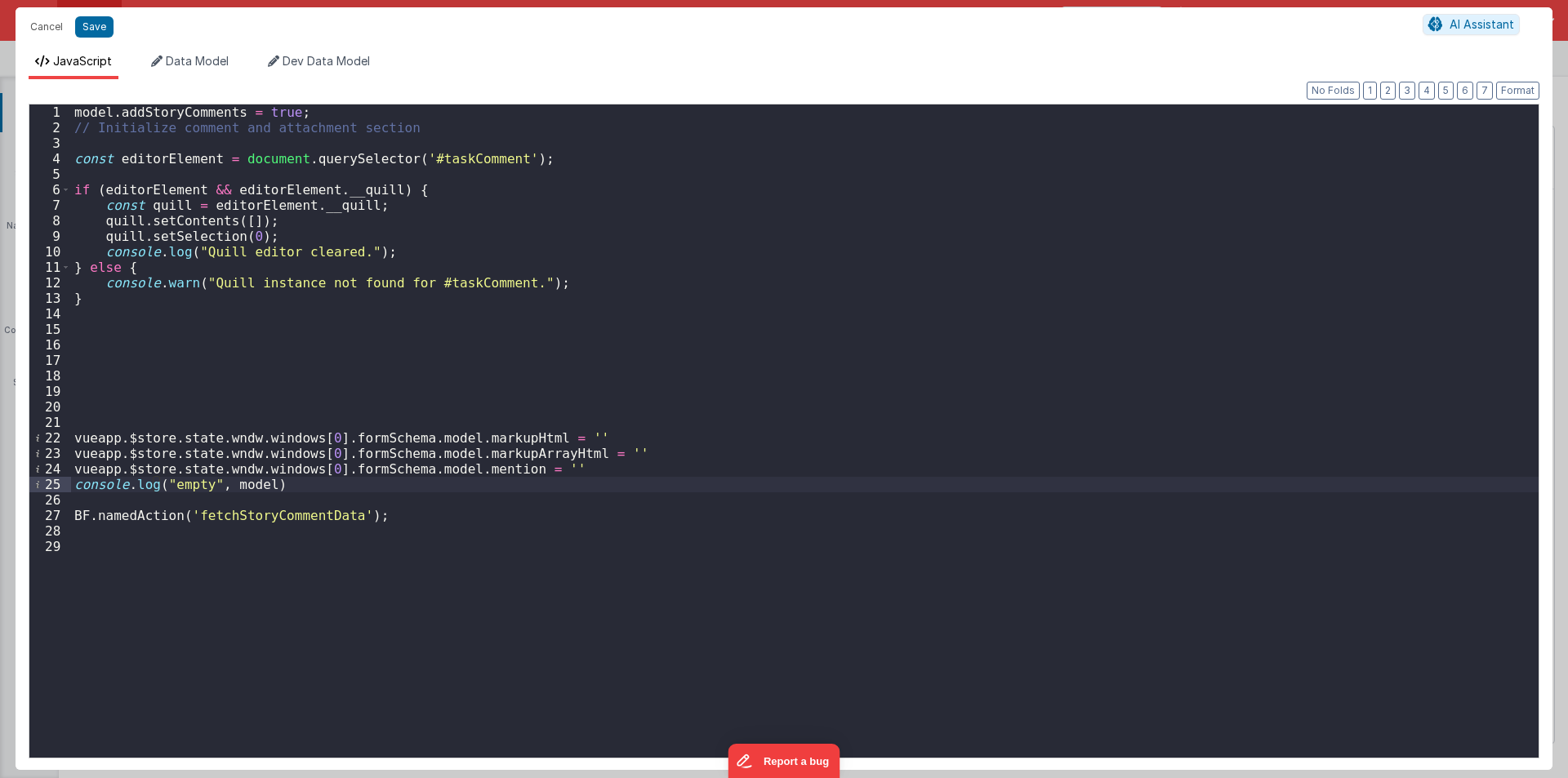
click at [432, 167] on div "model . addStoryComments = true ; // Initialize comment and attachment section …" at bounding box center [804, 446] width 1467 height 684
click at [437, 153] on div "model . addStoryComments = true ; // Initialize comment and attachment section …" at bounding box center [804, 446] width 1467 height 684
click at [446, 280] on div "model . addStoryComments = true ; // Initialize comment and attachment section …" at bounding box center [804, 446] width 1467 height 684
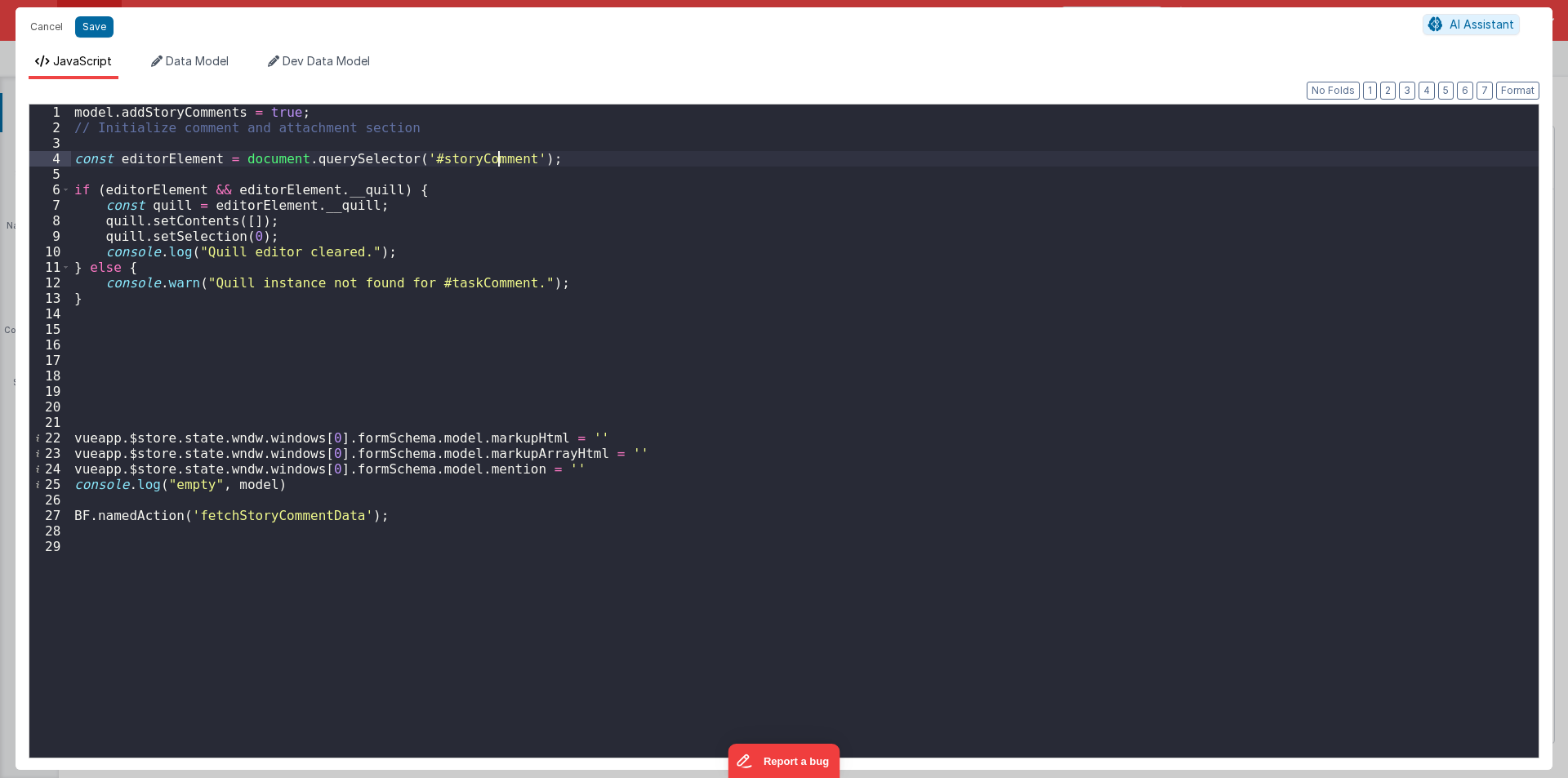
click at [446, 280] on div "model . addStoryComments = true ; // Initialize comment and attachment section …" at bounding box center [804, 446] width 1467 height 684
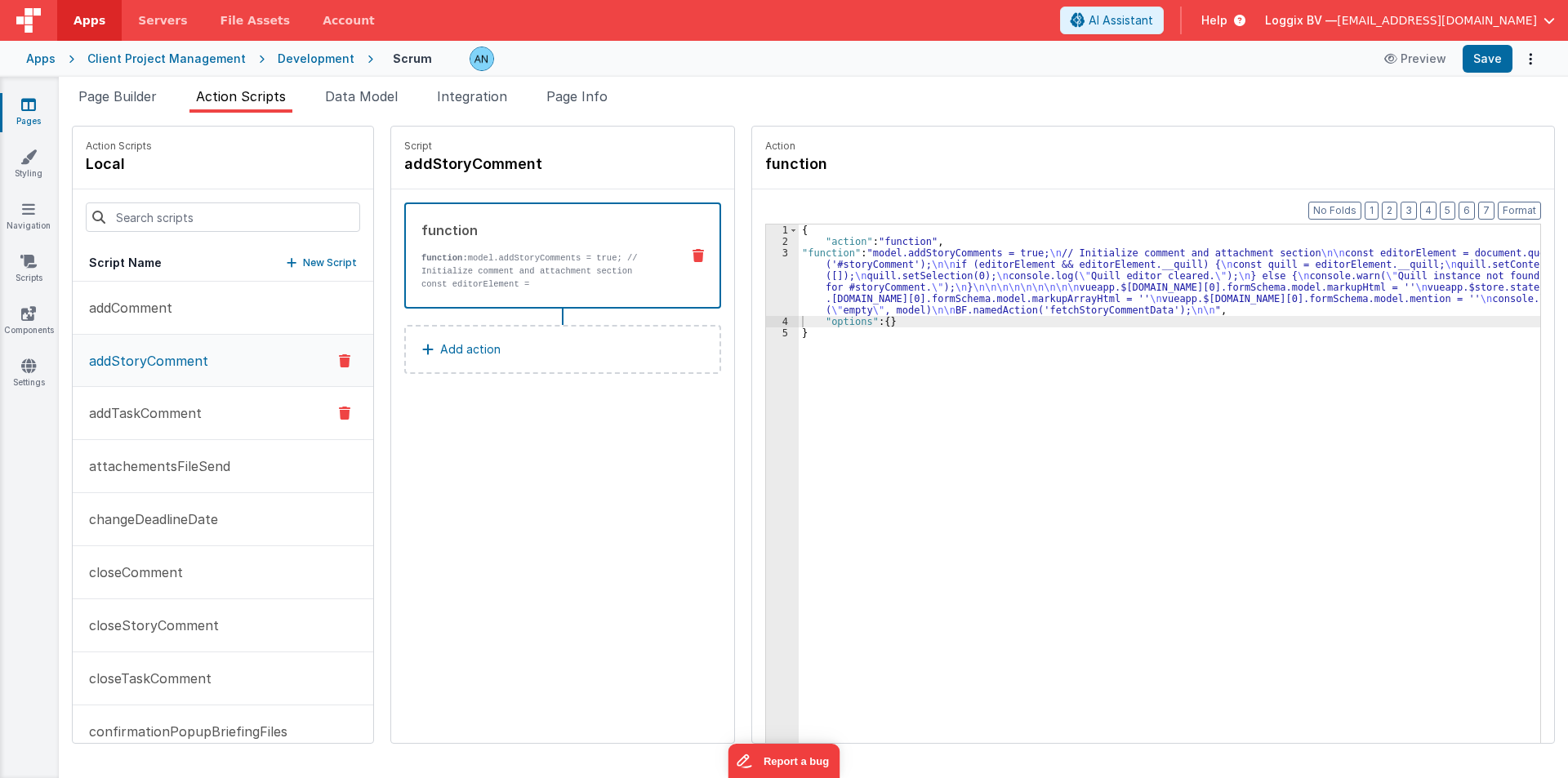
click at [145, 423] on button "addTaskComment" at bounding box center [223, 413] width 301 height 53
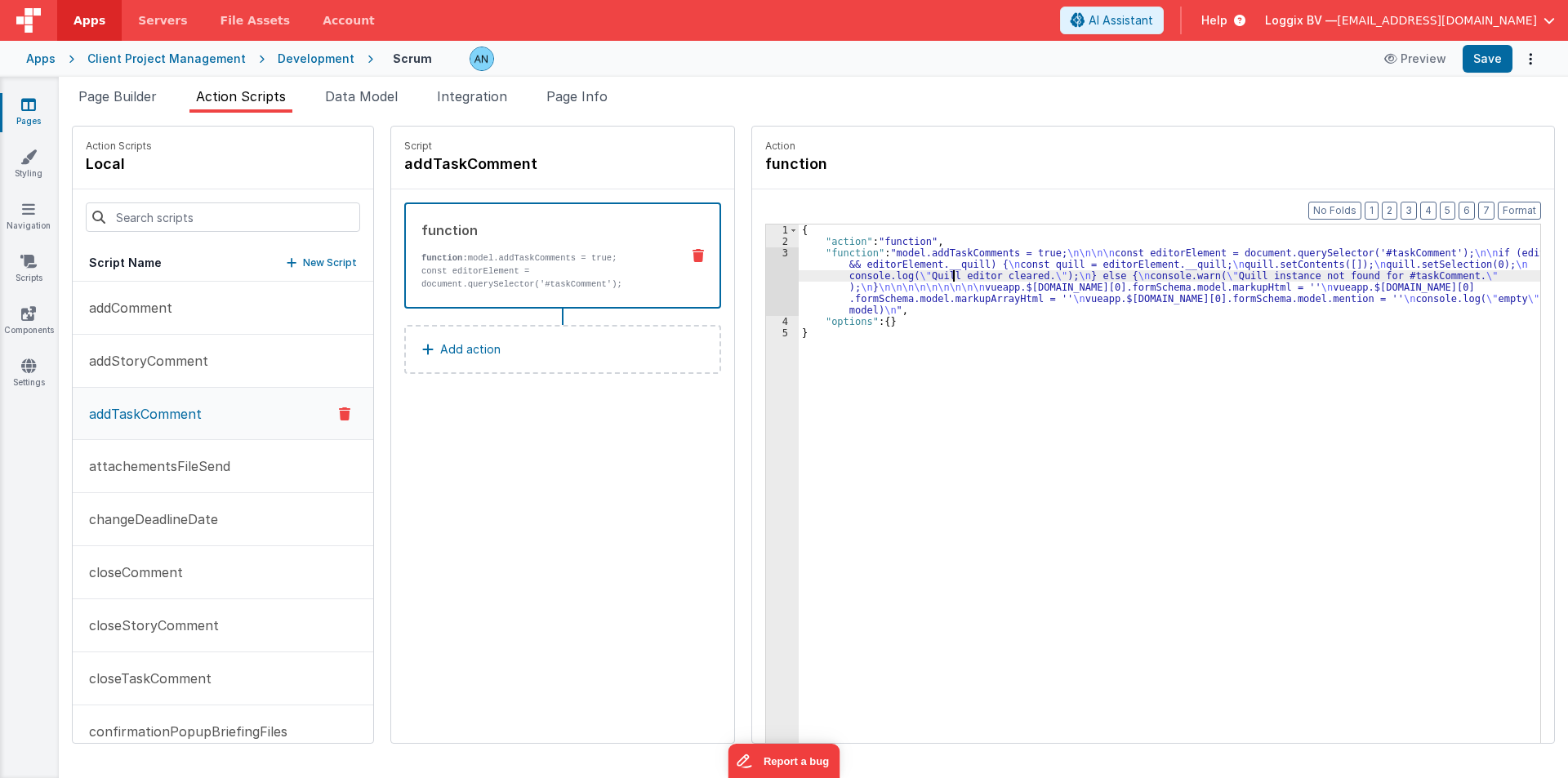
click at [942, 279] on div "{ "action" : "function" , "function" : "model.addTaskComments = true; \n\n\n\n …" at bounding box center [1176, 521] width 755 height 592
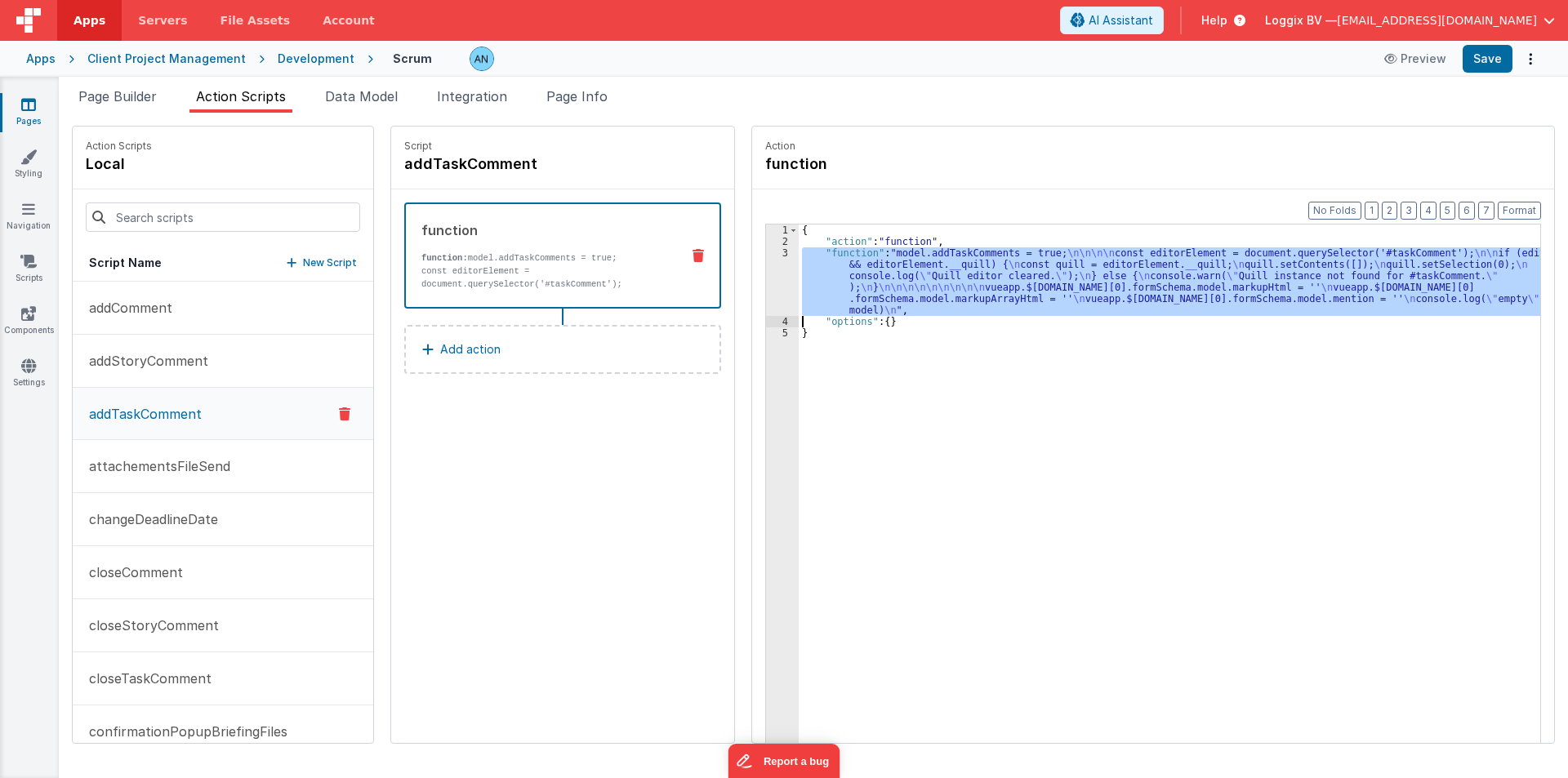
click at [766, 271] on div "3" at bounding box center [782, 282] width 33 height 69
click at [1494, 57] on button "Save" at bounding box center [1487, 59] width 50 height 28
click at [1509, 203] on button "Format" at bounding box center [1519, 211] width 43 height 18
click at [1476, 64] on button "Save" at bounding box center [1487, 59] width 50 height 28
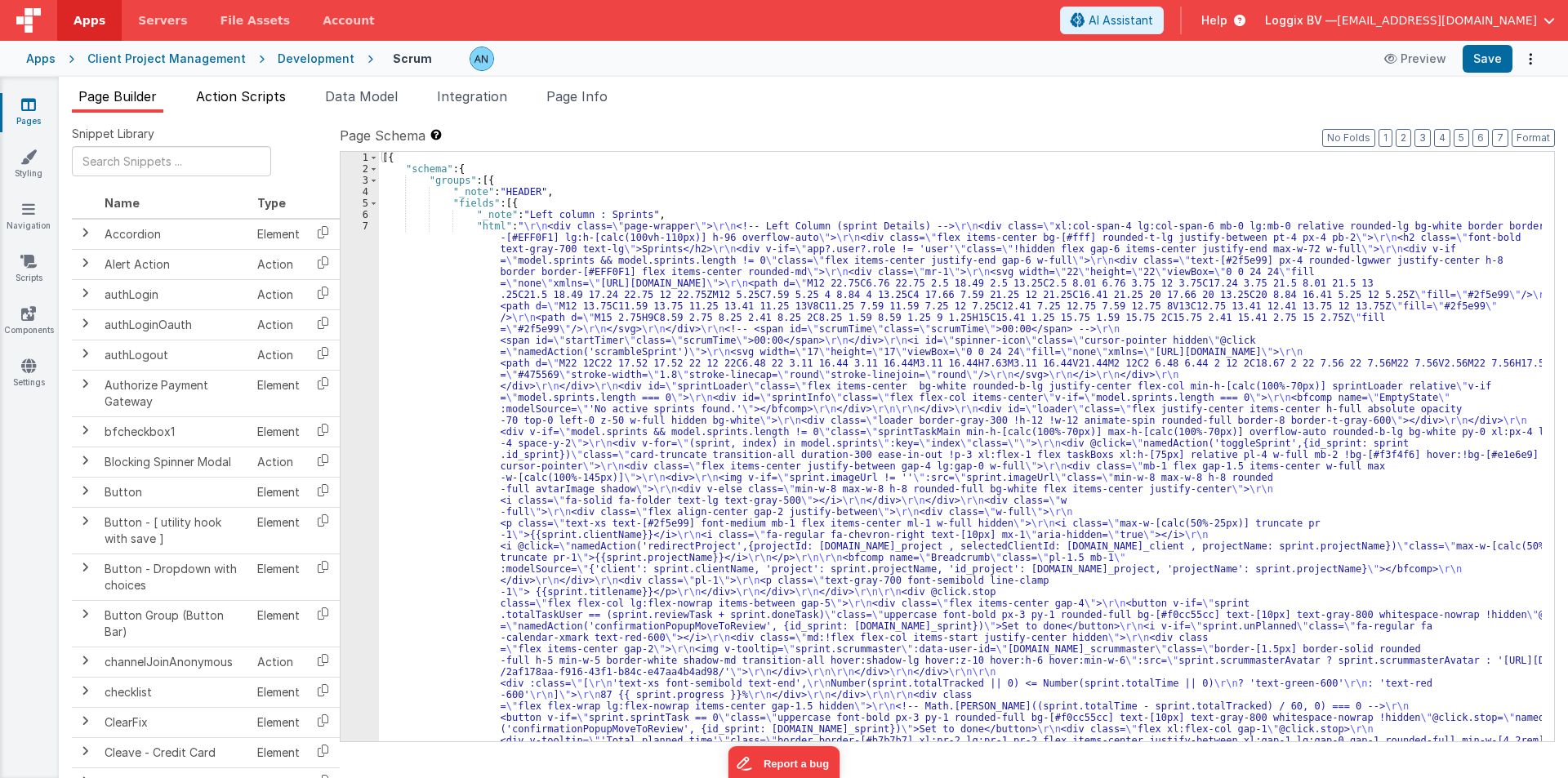
click at [242, 104] on span "Action Scripts" at bounding box center [241, 96] width 90 height 16
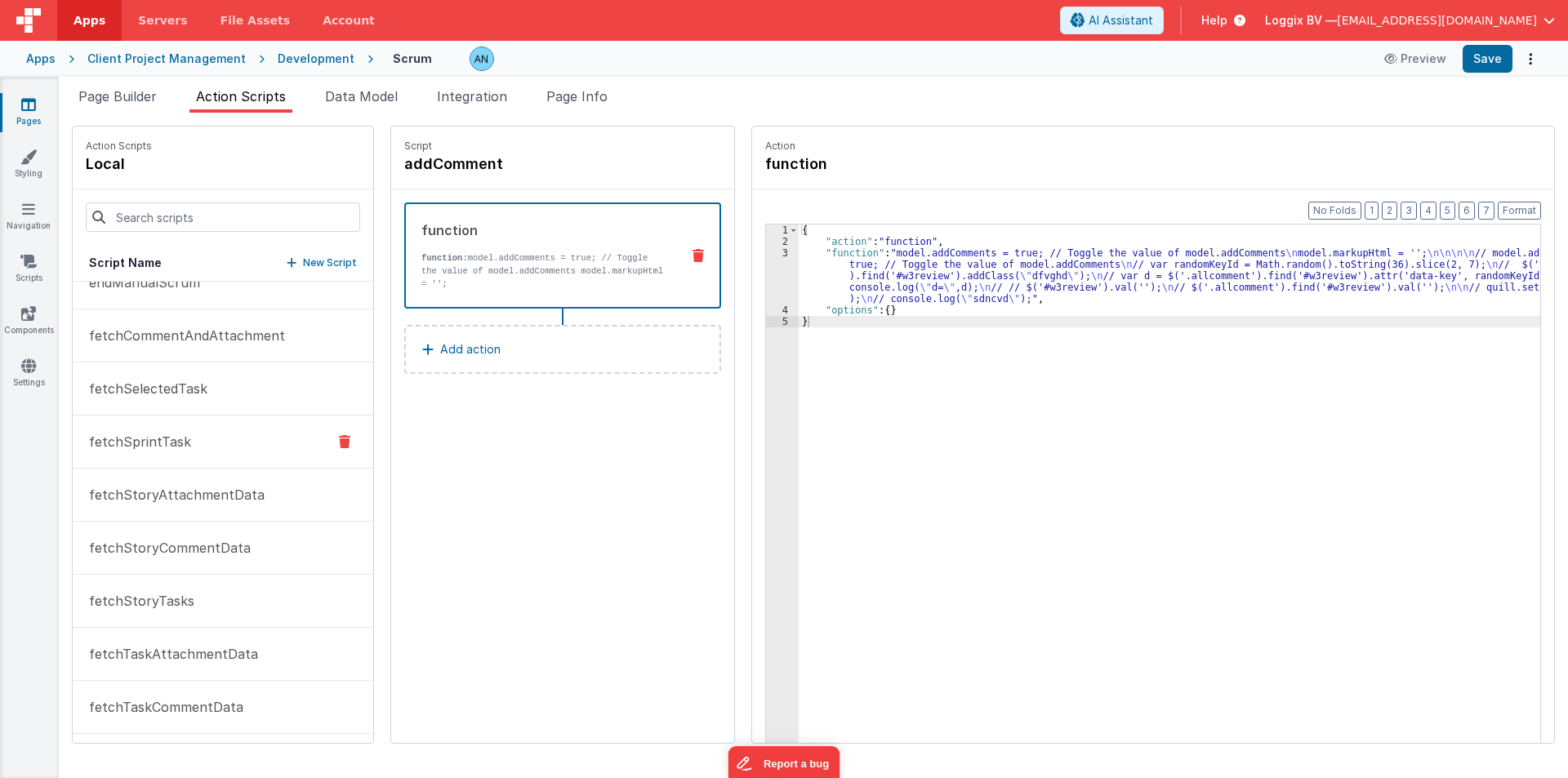
scroll to position [1306, 0]
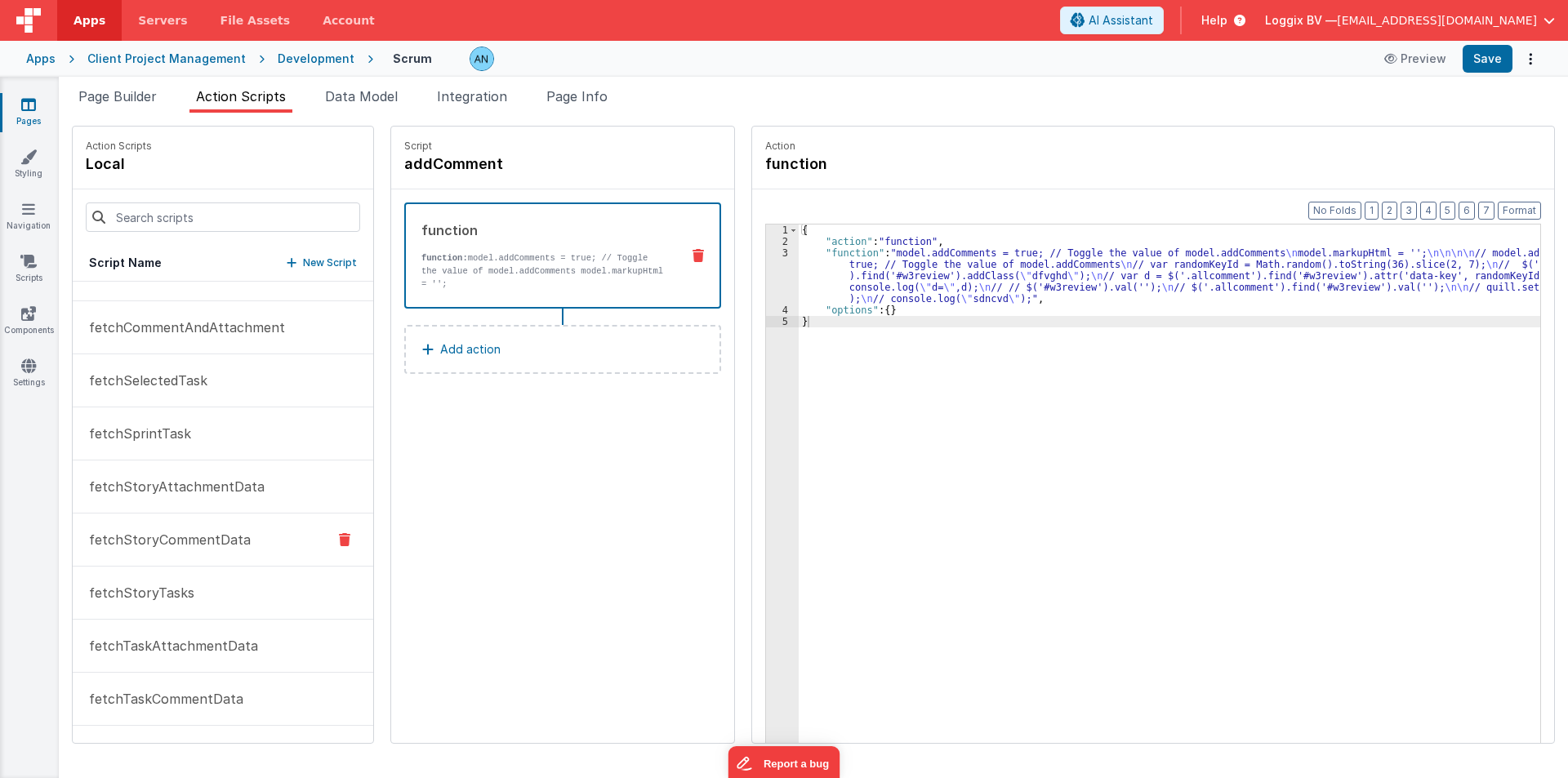
click at [155, 528] on button "fetchStoryCommentData" at bounding box center [223, 539] width 301 height 53
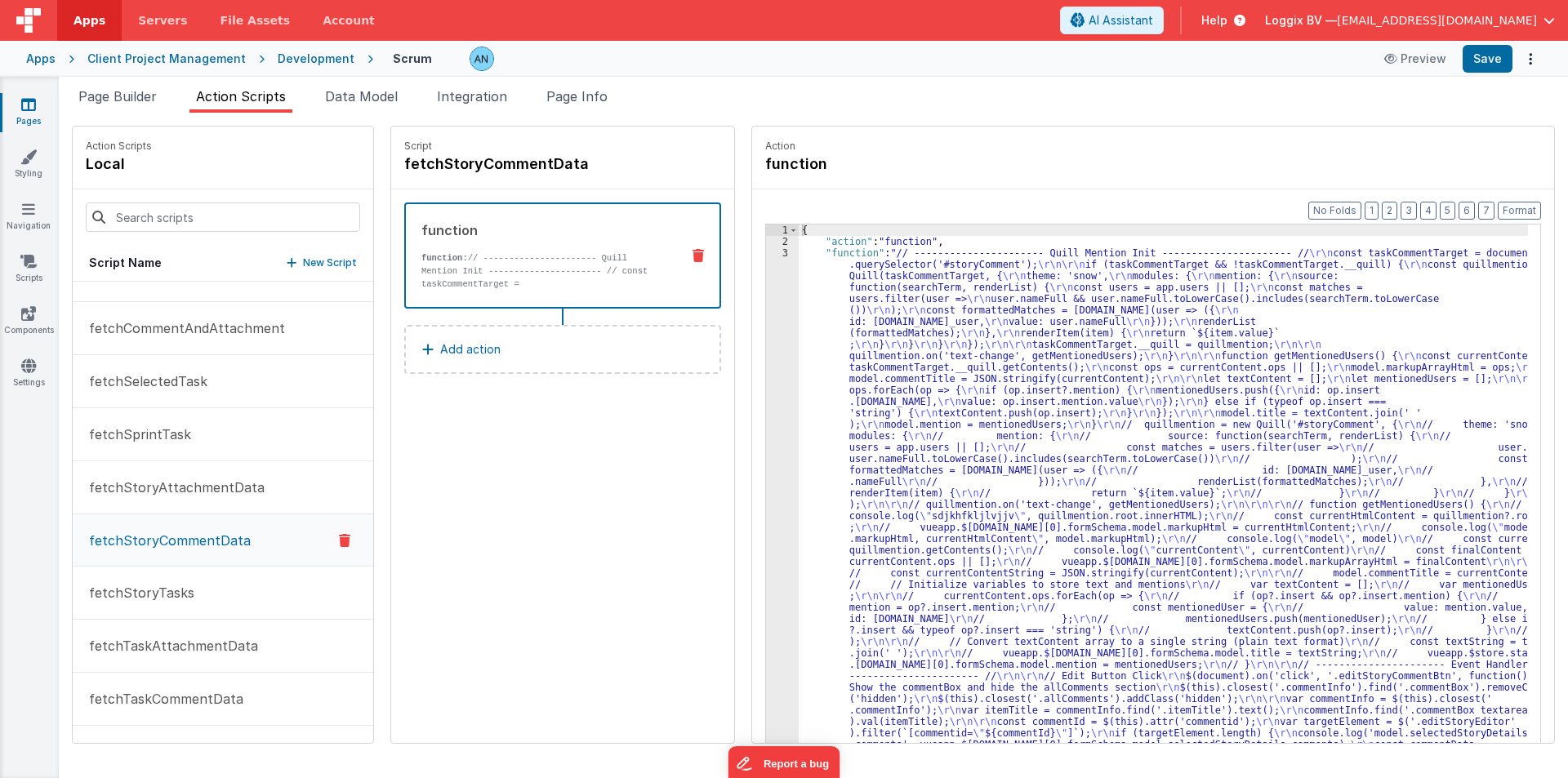
scroll to position [1307, 0]
click at [786, 298] on div "3" at bounding box center [782, 785] width 33 height 1074
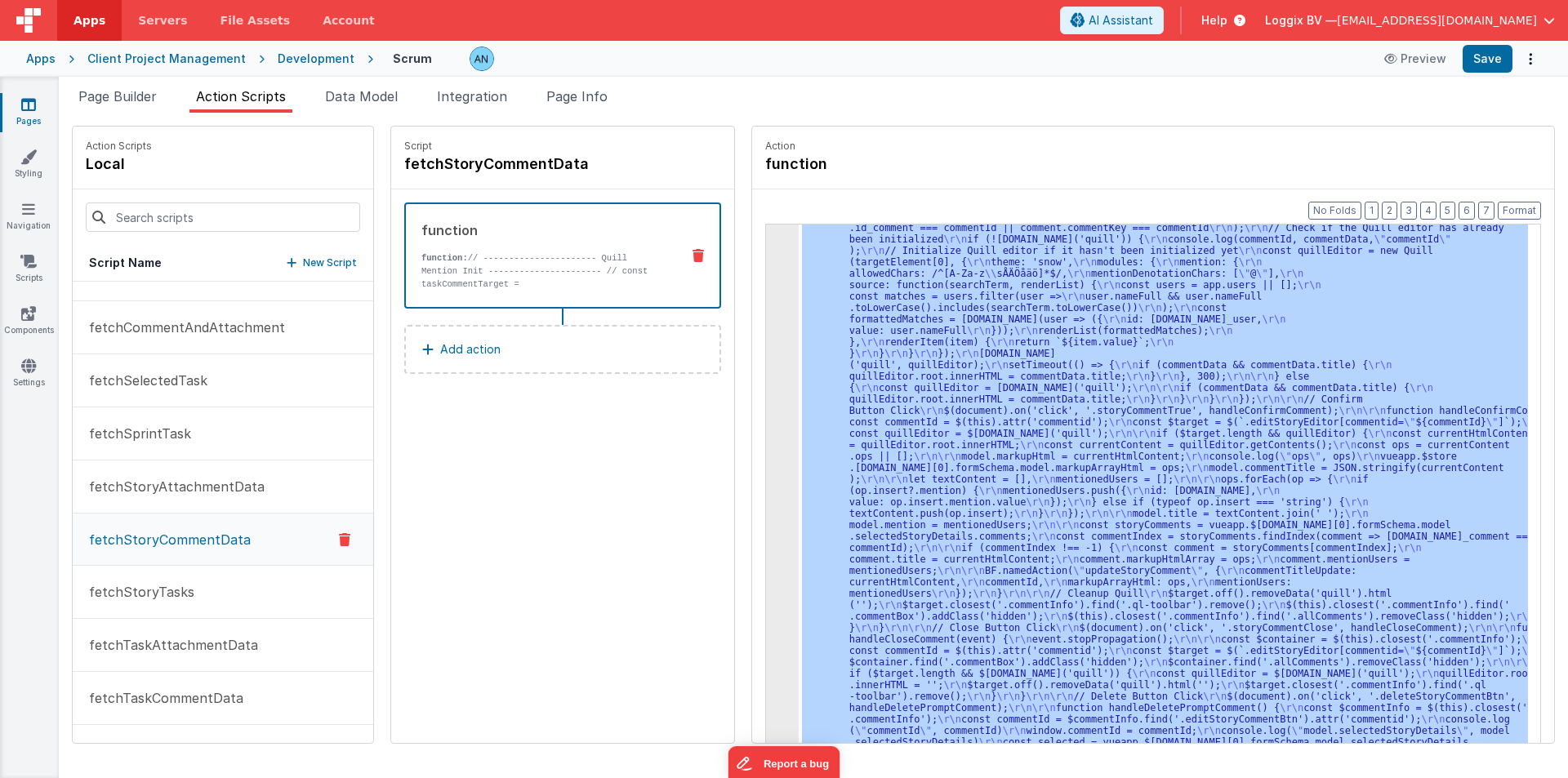
click at [766, 287] on div "3" at bounding box center [782, 244] width 33 height 1074
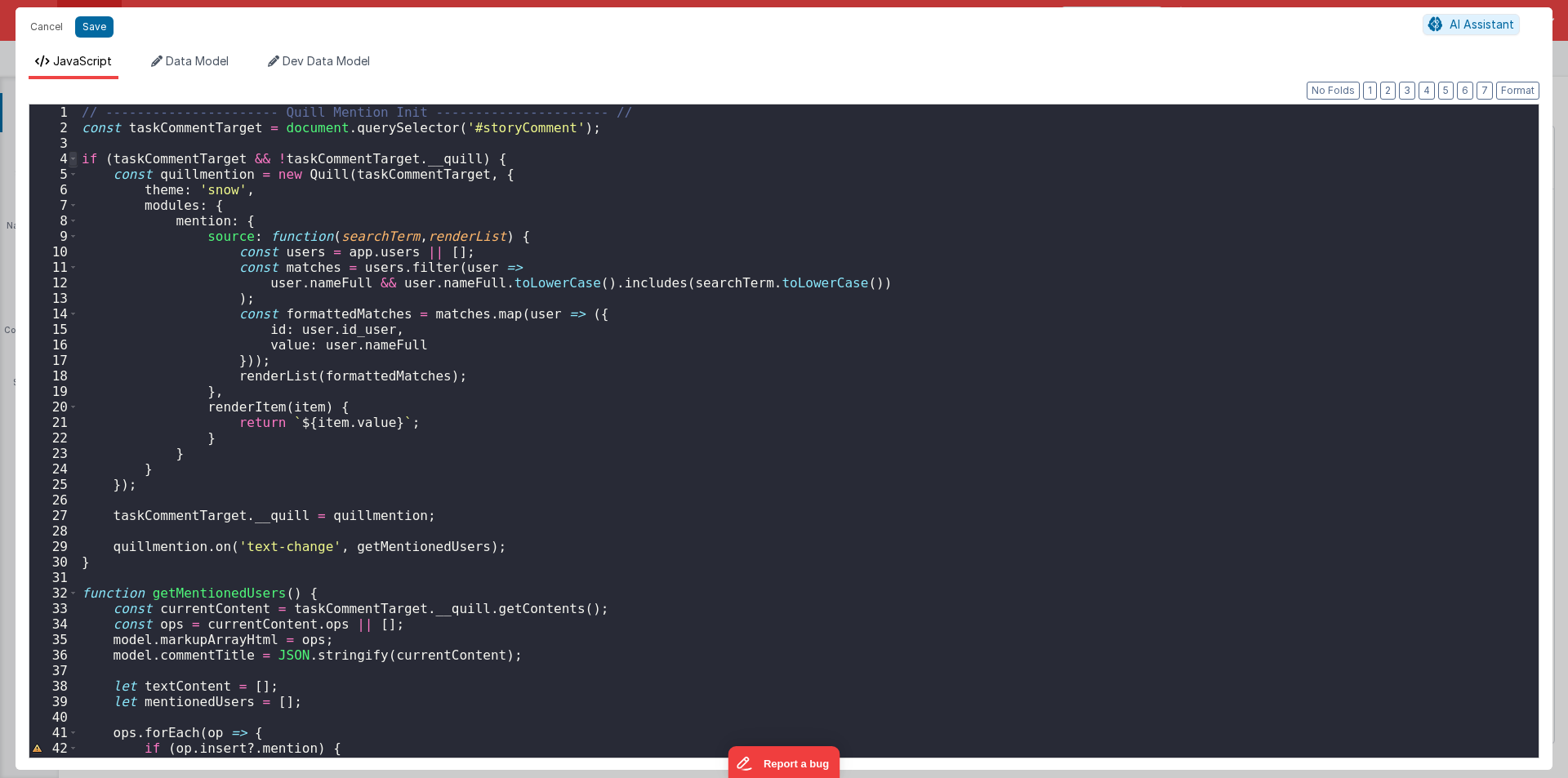
click at [74, 158] on span at bounding box center [73, 159] width 9 height 16
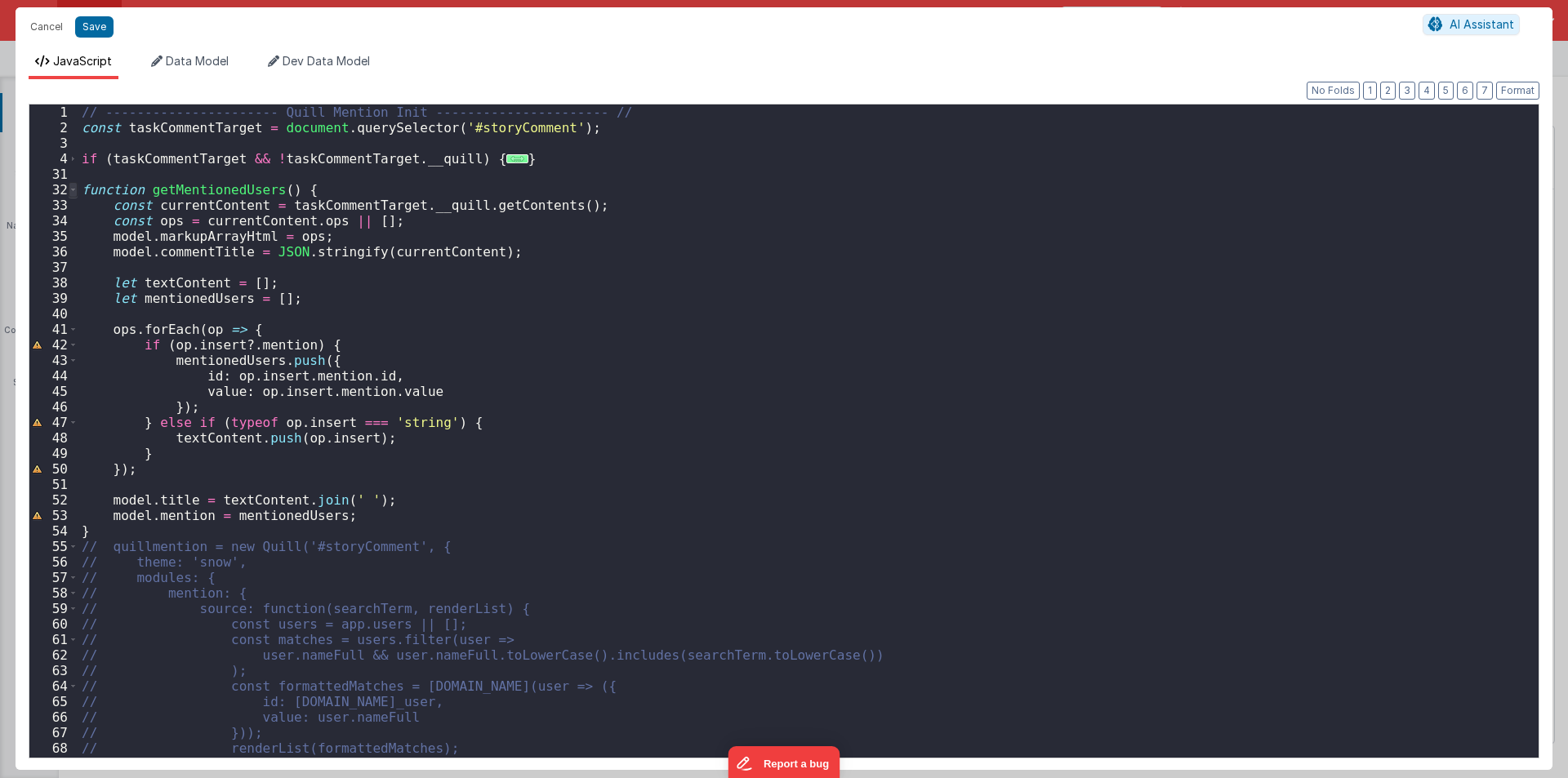
click at [70, 191] on span at bounding box center [73, 190] width 9 height 16
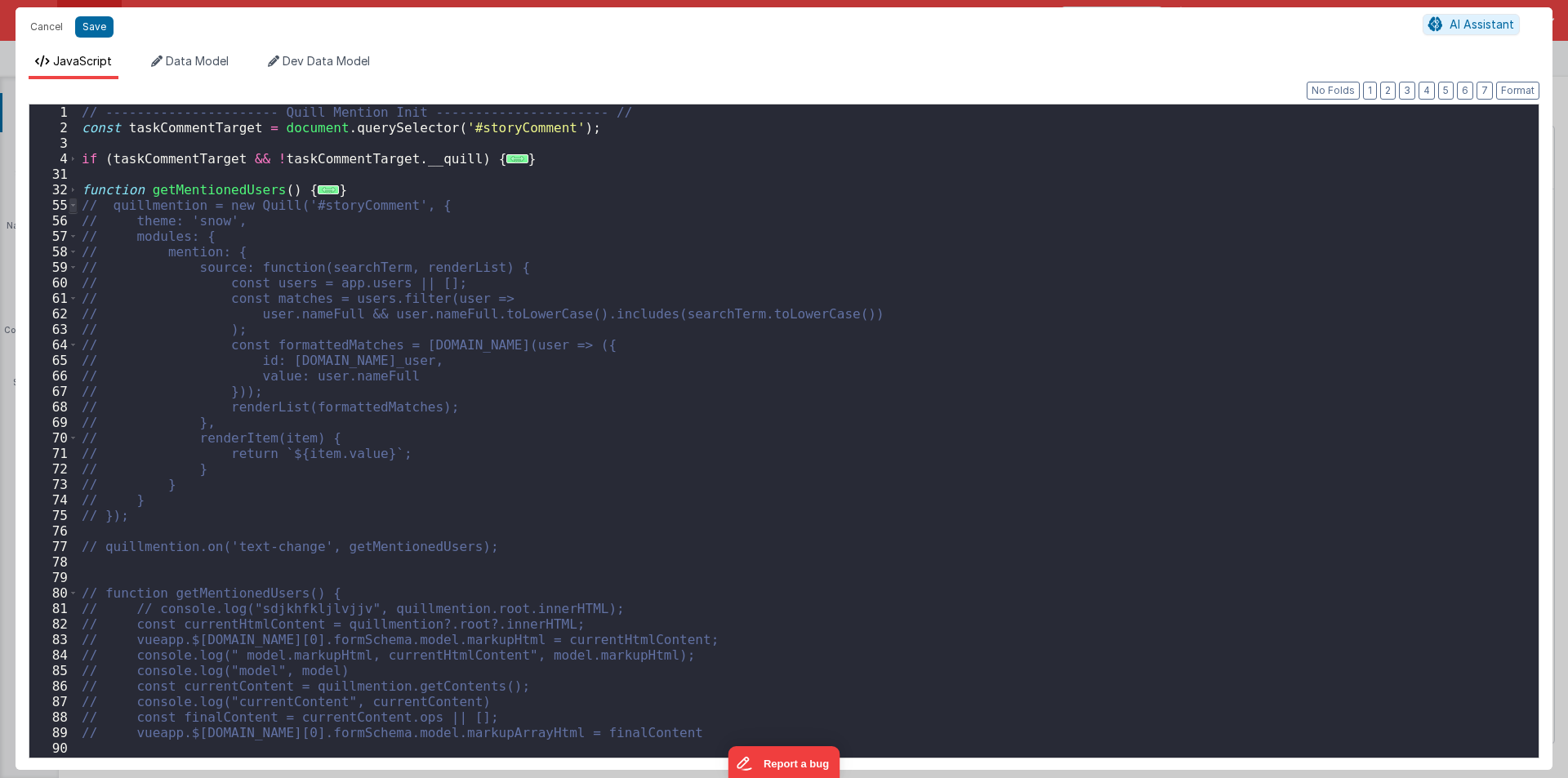
click at [73, 207] on span at bounding box center [73, 205] width 9 height 16
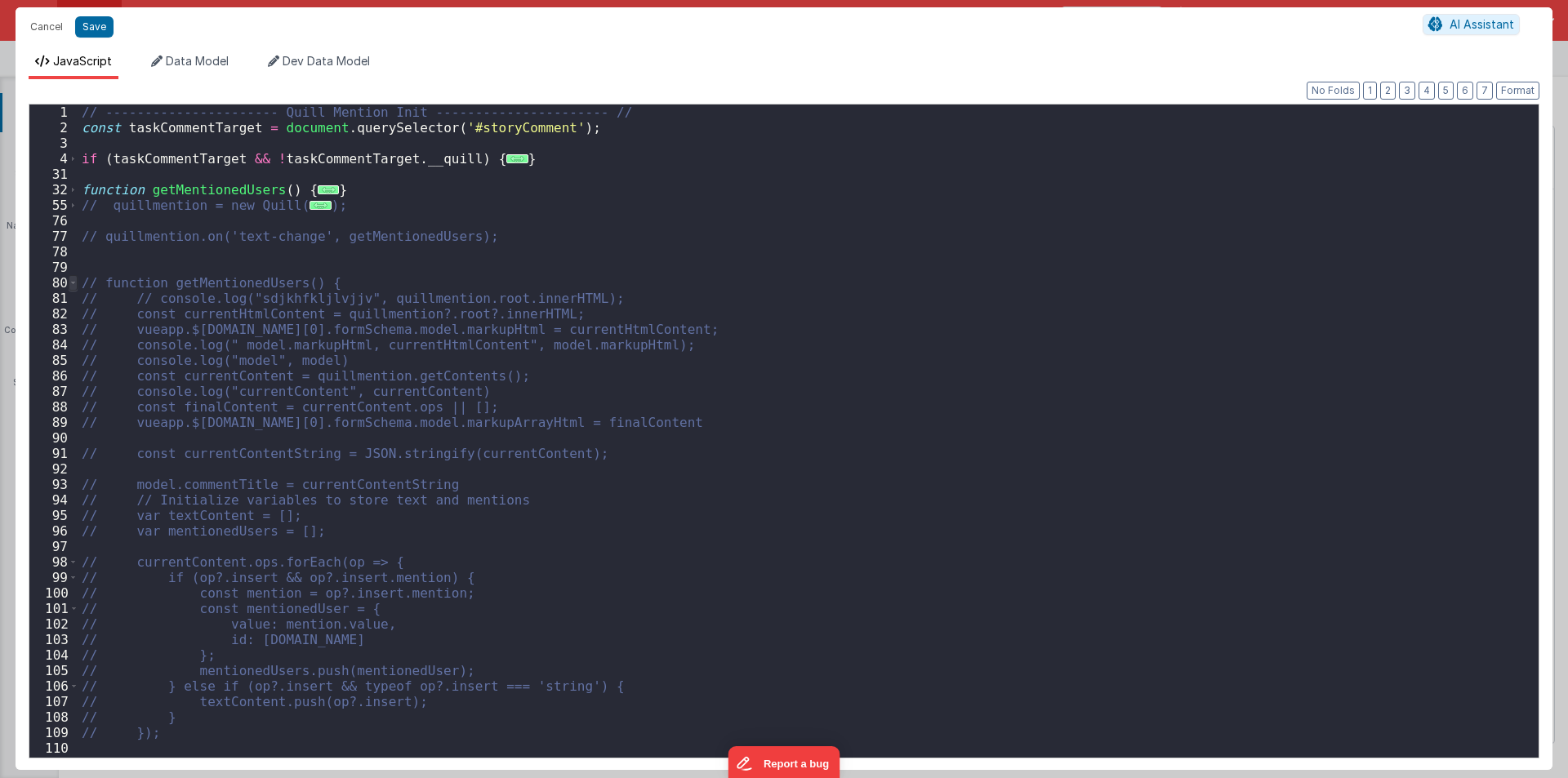
click at [75, 278] on span at bounding box center [73, 283] width 9 height 16
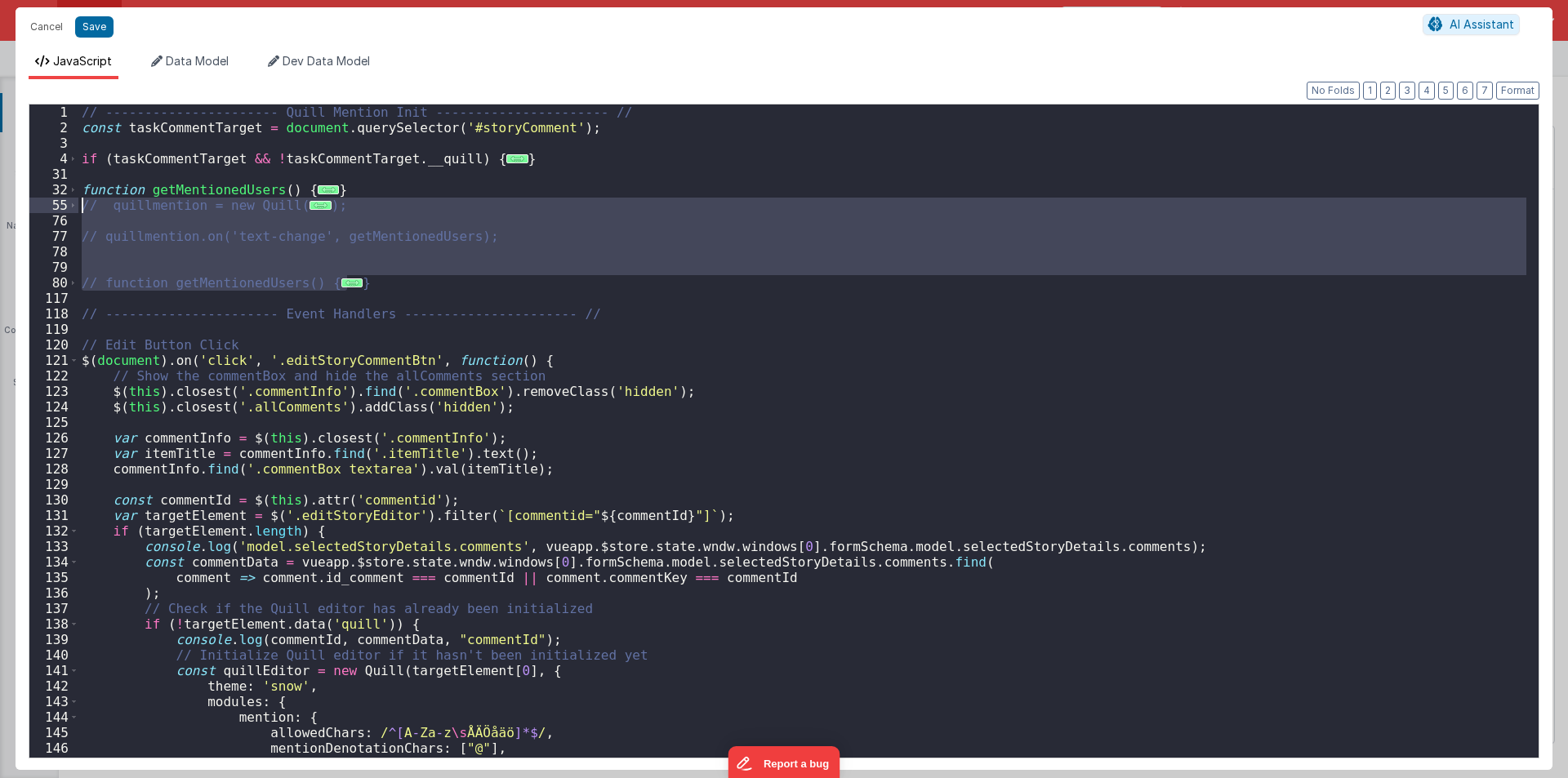
drag, startPoint x: 365, startPoint y: 285, endPoint x: 78, endPoint y: 206, distance: 297.7
click at [78, 206] on div "// ---------------------- Quill Mention Init ---------------------- // const ta…" at bounding box center [802, 446] width 1448 height 684
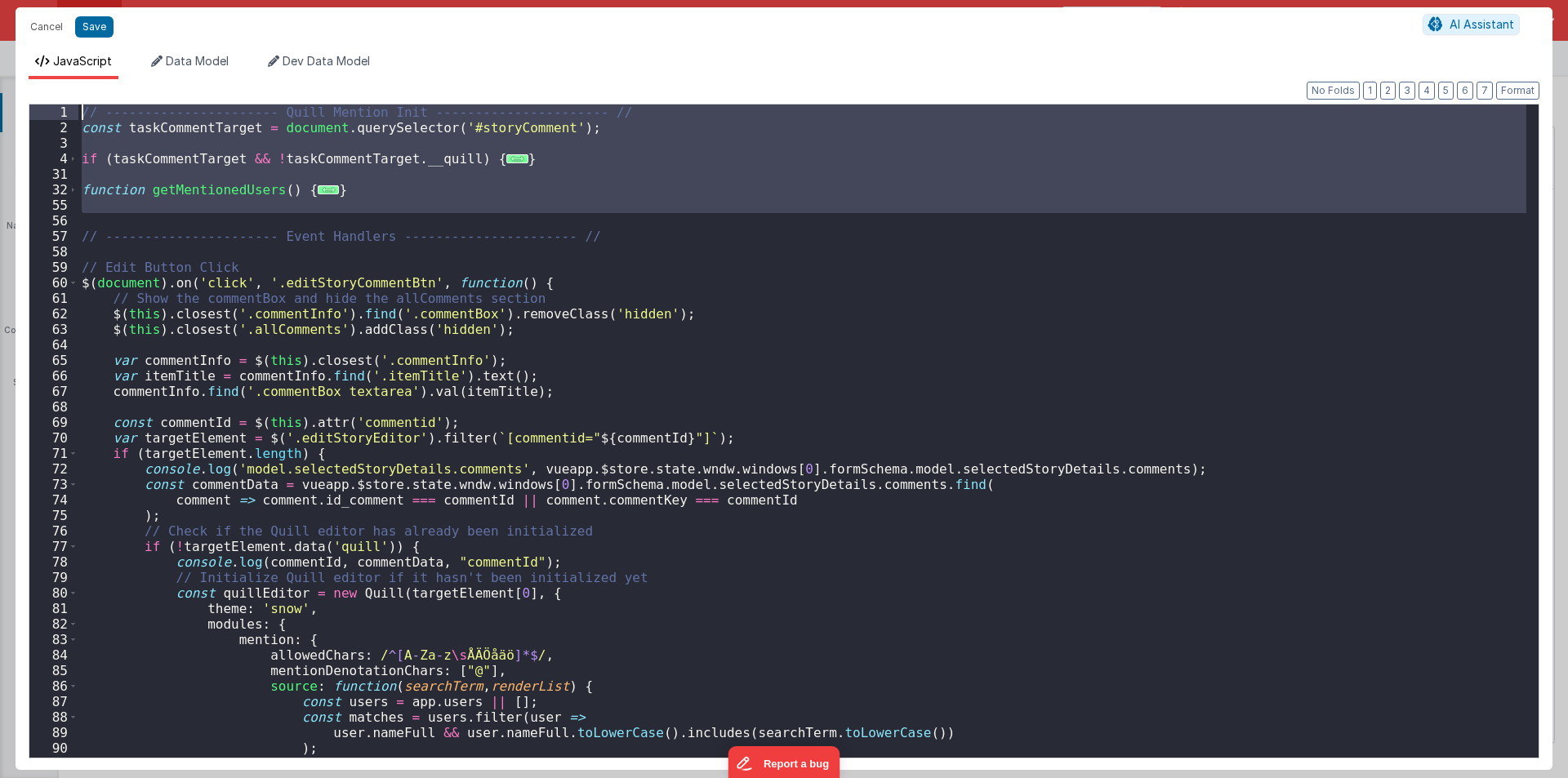
drag, startPoint x: 119, startPoint y: 217, endPoint x: 18, endPoint y: 103, distance: 152.3
click at [18, 103] on div "Format 7 6 5 4 3 2 1 No Folds 1 2 3 4 31 32 55 56 57 58 59 60 61 62 63 64 65 66…" at bounding box center [784, 424] width 1537 height 691
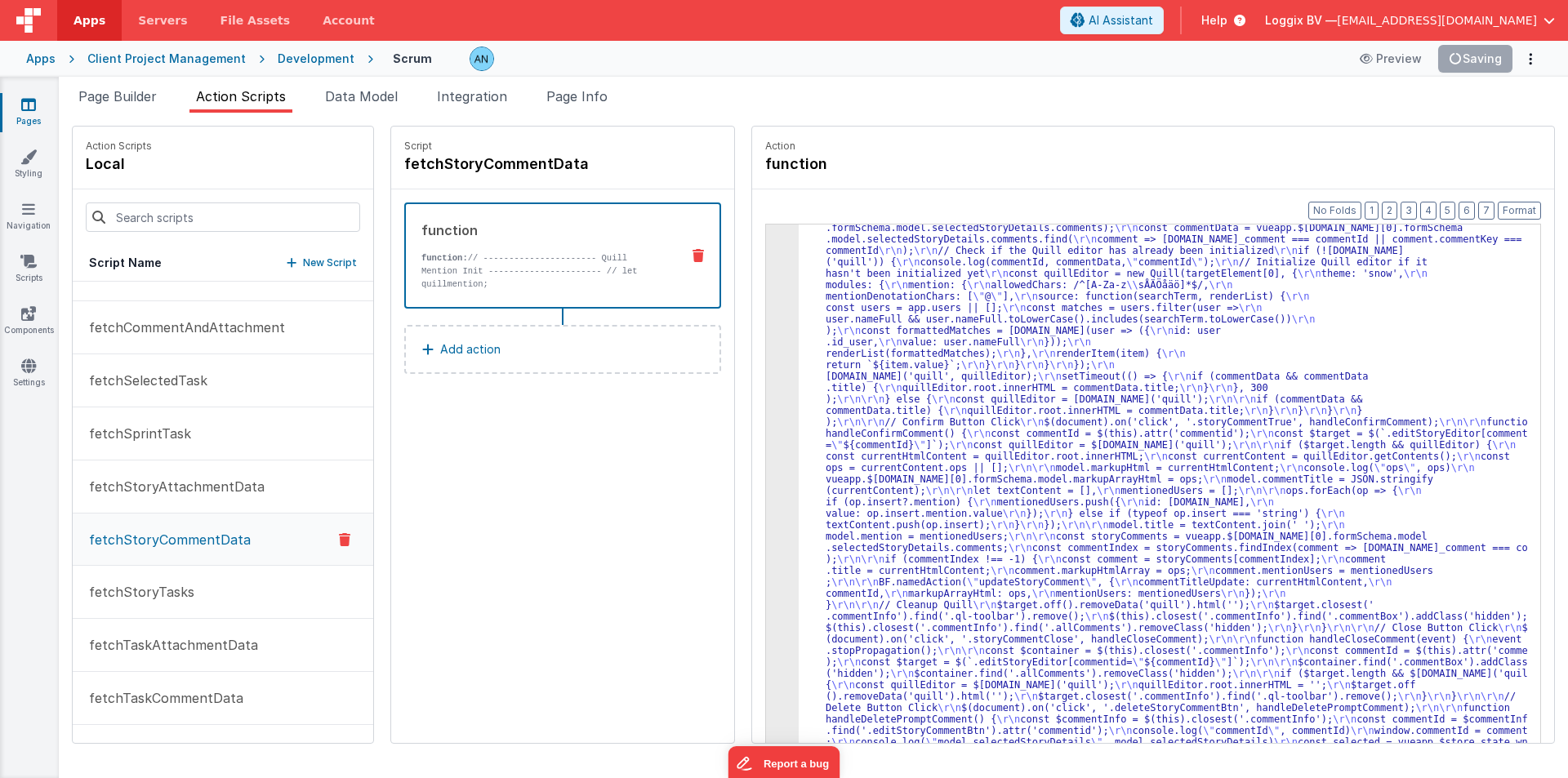
scroll to position [311, 0]
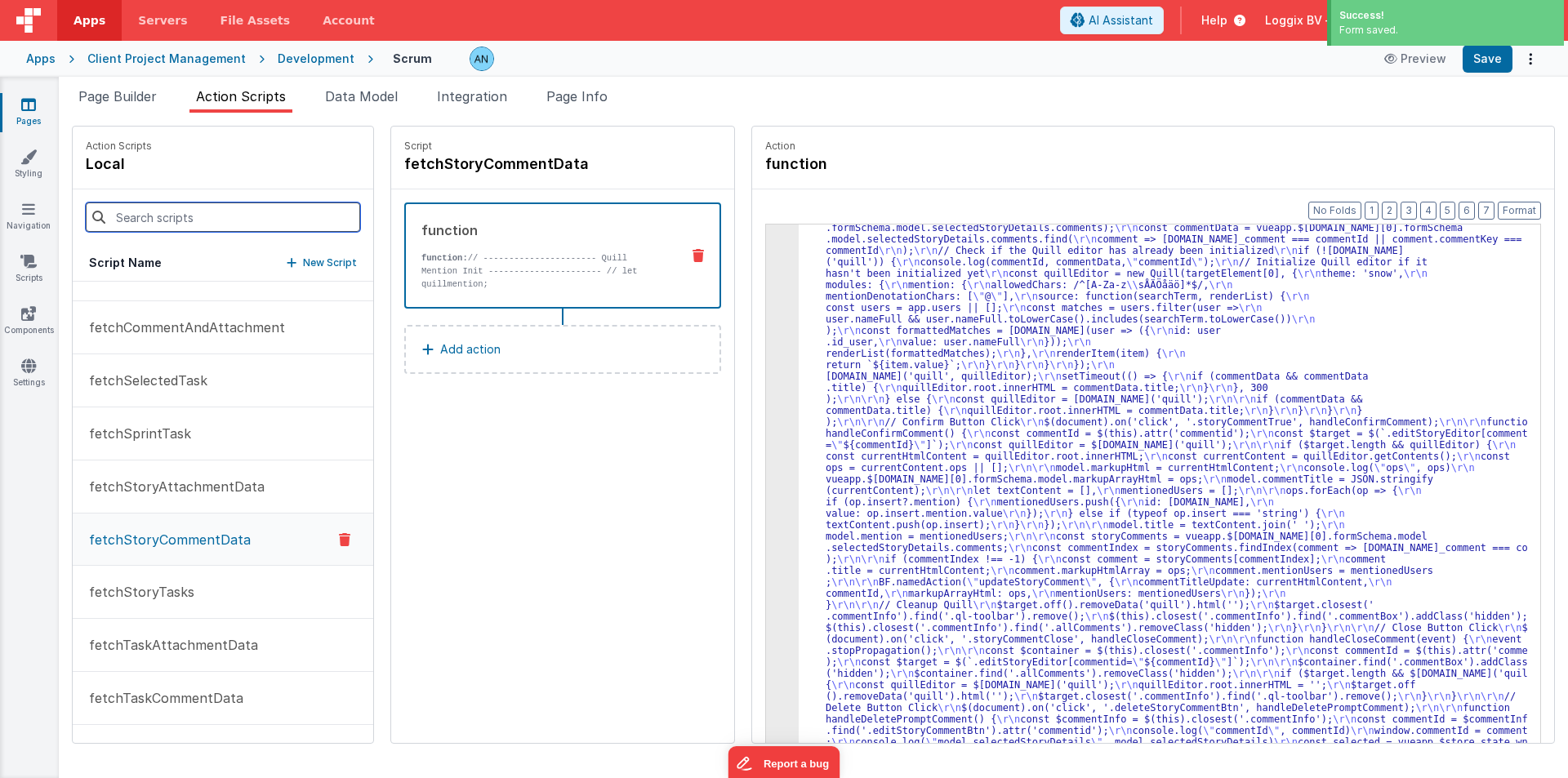
click at [179, 216] on input at bounding box center [223, 217] width 275 height 29
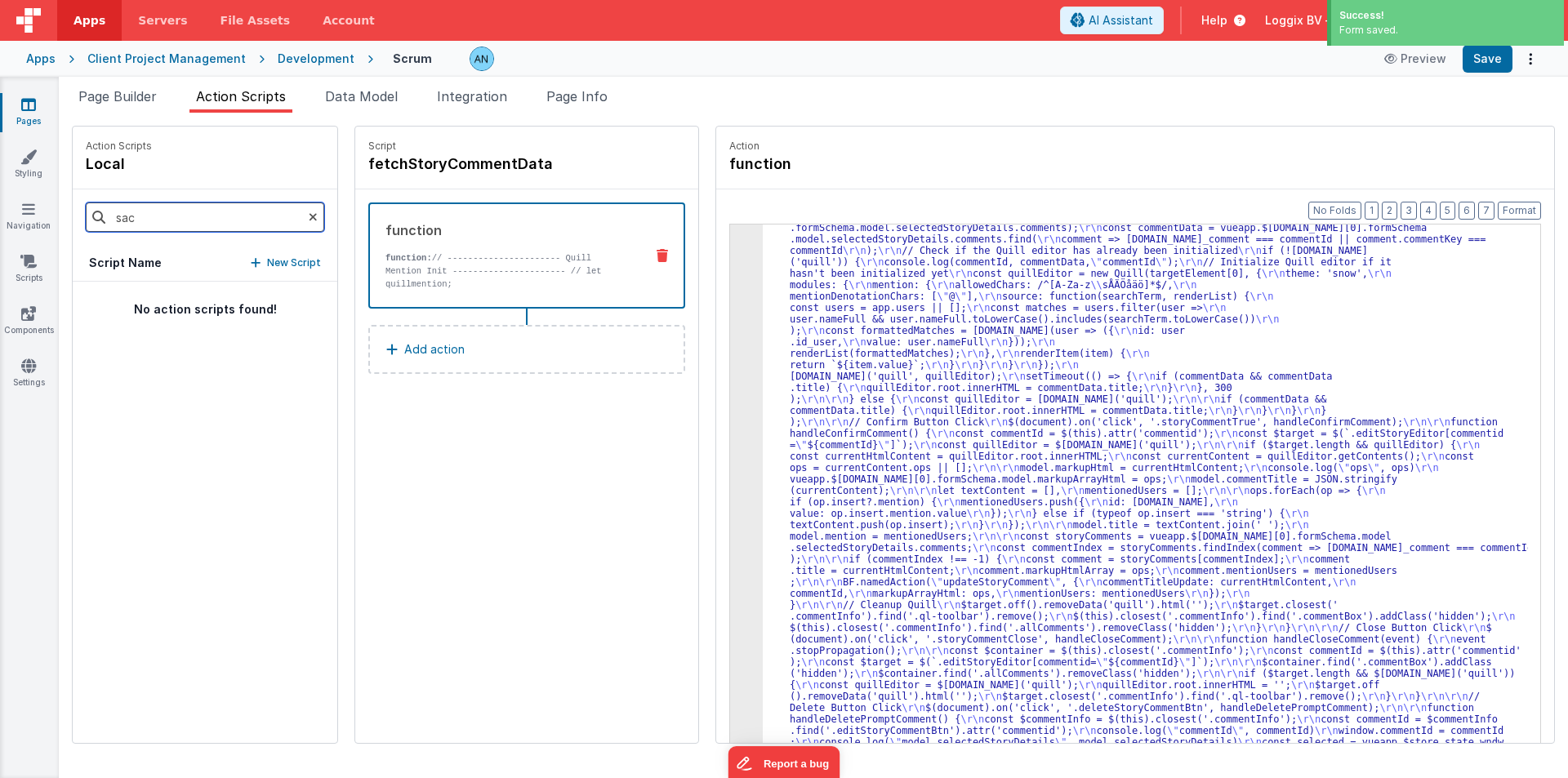
scroll to position [0, 0]
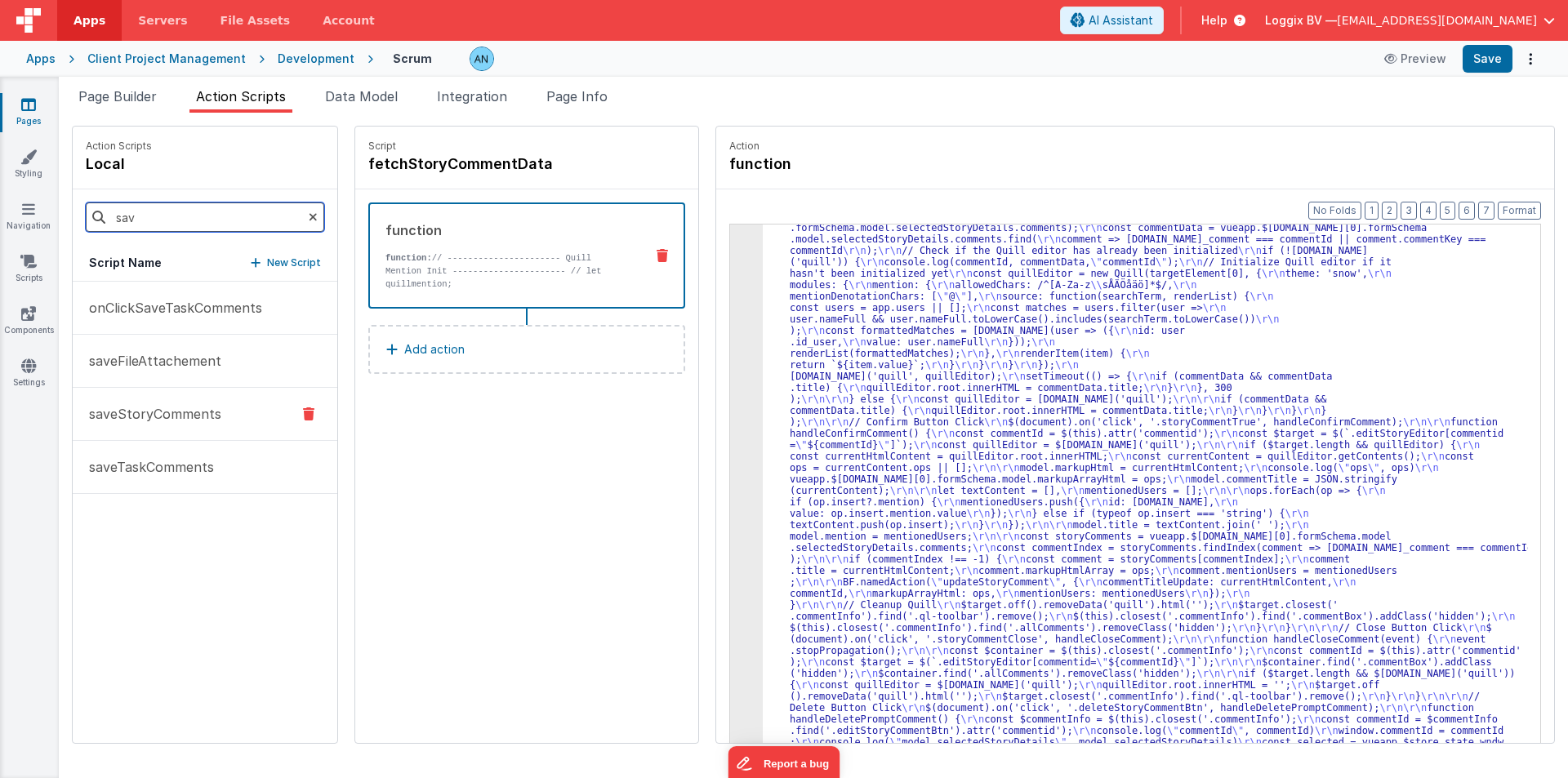
type input "sav"
drag, startPoint x: 123, startPoint y: 416, endPoint x: 155, endPoint y: 408, distance: 33.0
click at [122, 416] on p "saveStoryComments" at bounding box center [150, 414] width 142 height 20
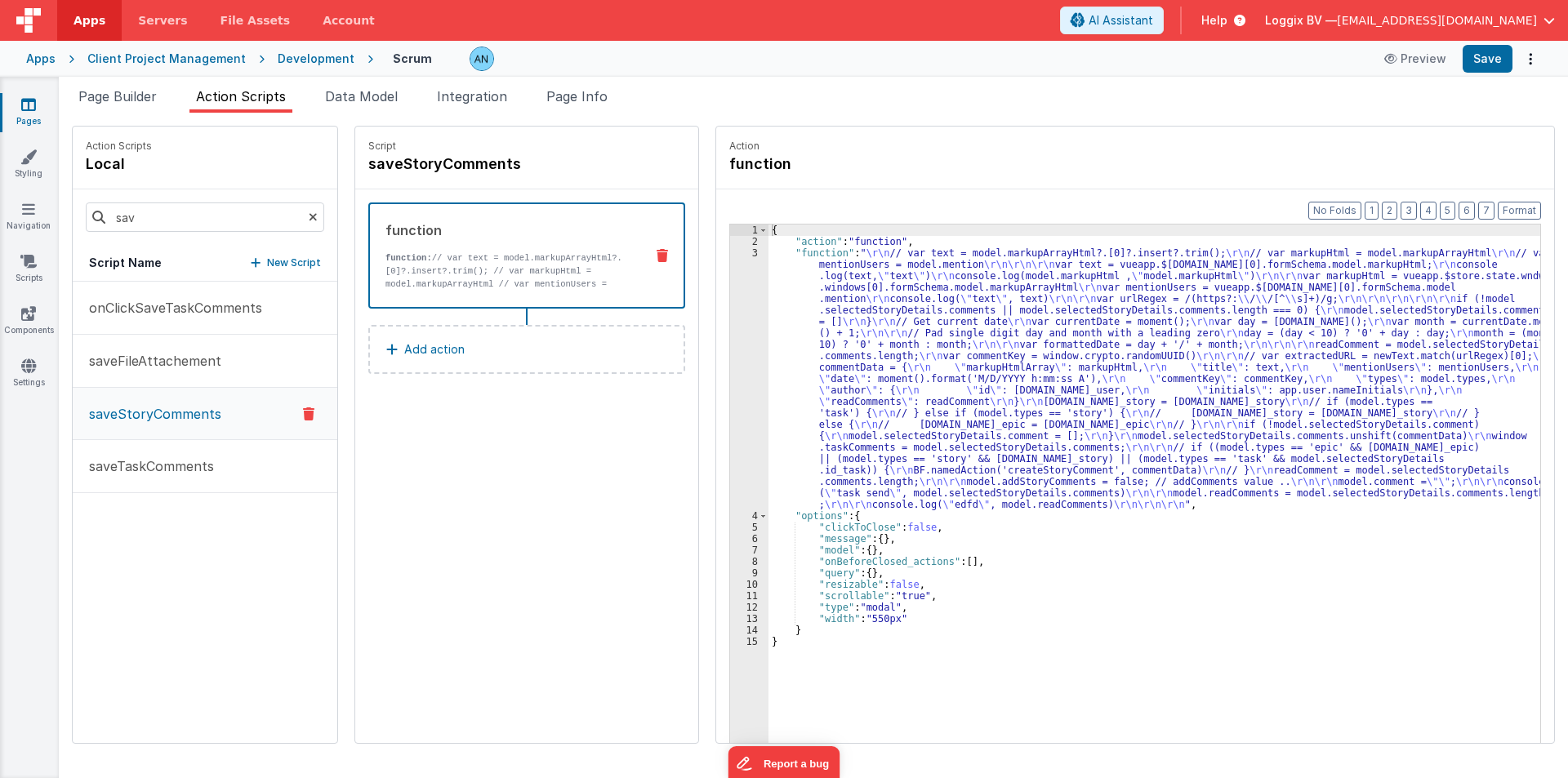
click at [176, 418] on p "saveStoryComments" at bounding box center [150, 414] width 142 height 20
click at [730, 312] on div "3" at bounding box center [749, 379] width 38 height 263
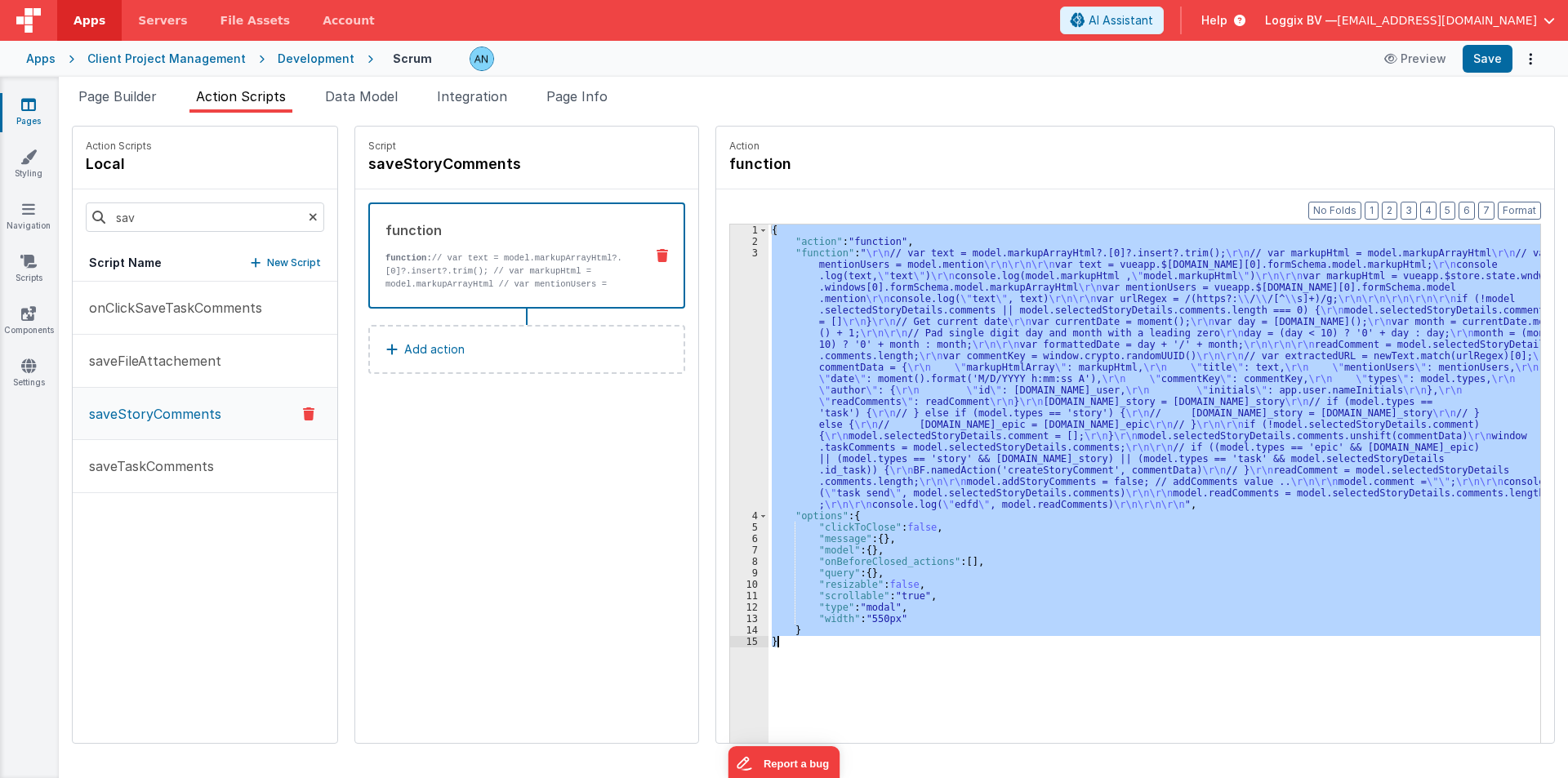
click at [730, 312] on div "3" at bounding box center [749, 379] width 38 height 263
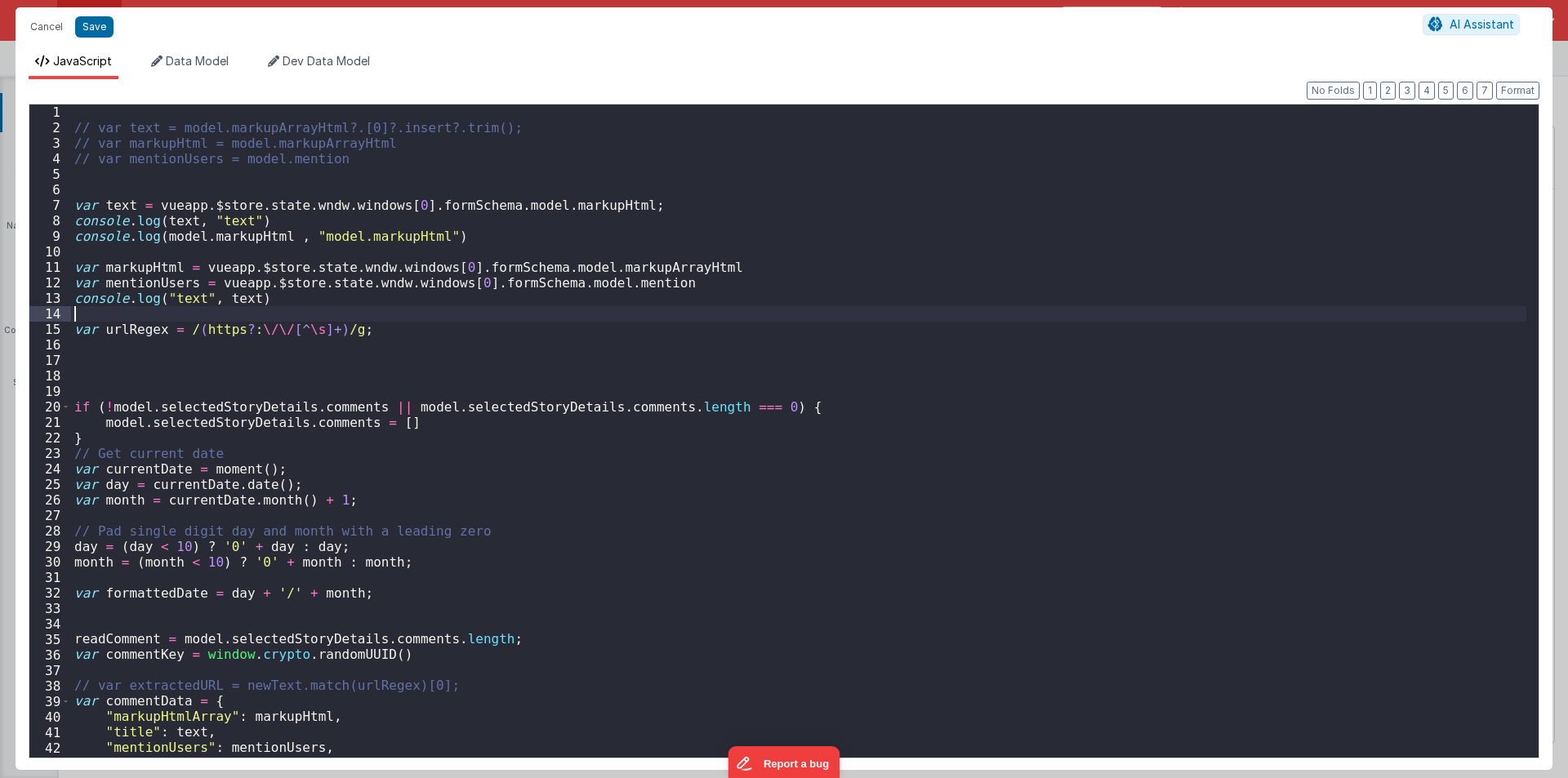
click at [728, 312] on div "// var text = model.markupArrayHtml?.[0]?.insert?.trim(); // var markupHtml = m…" at bounding box center [799, 446] width 1455 height 684
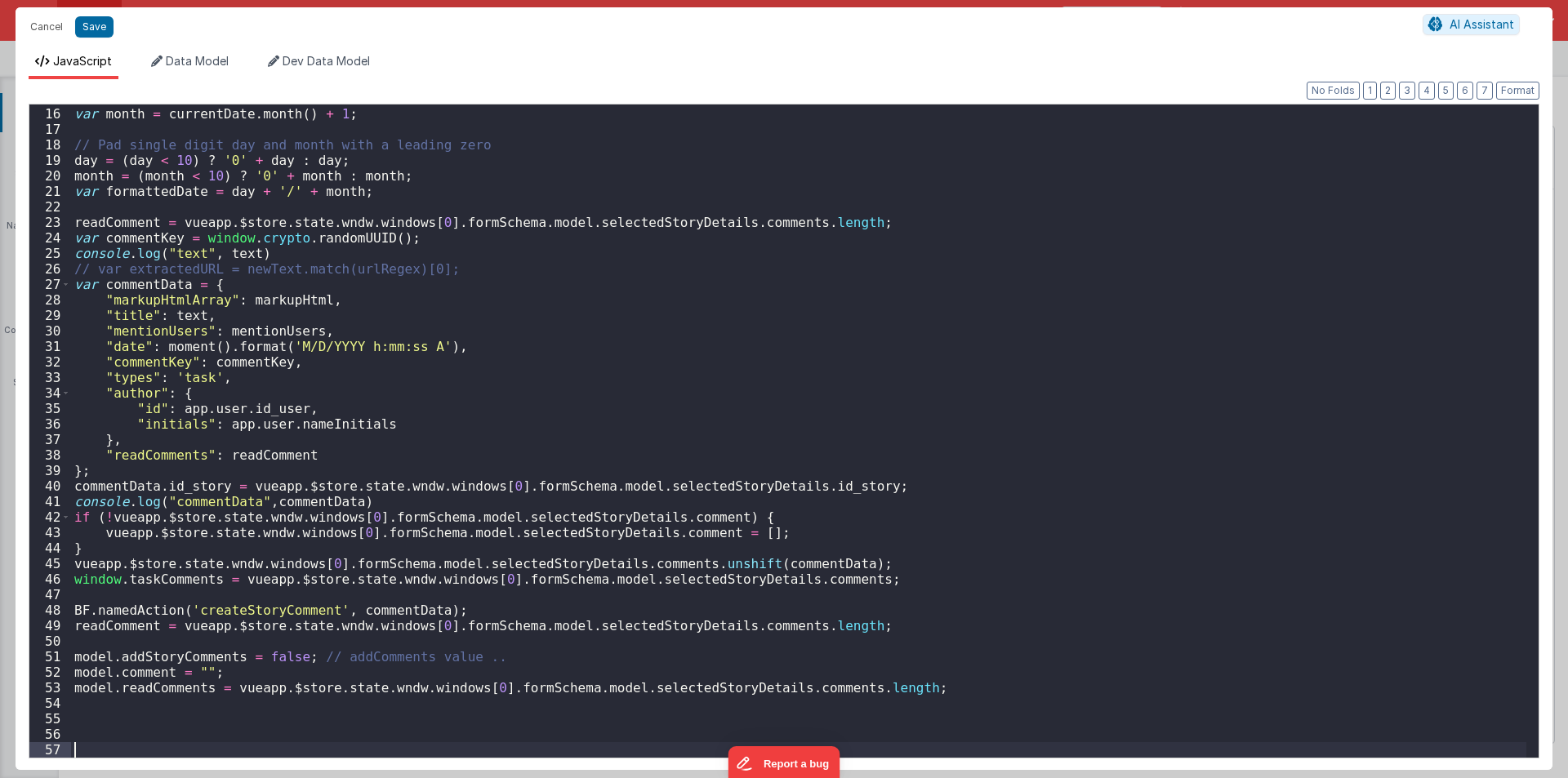
scroll to position [231, 0]
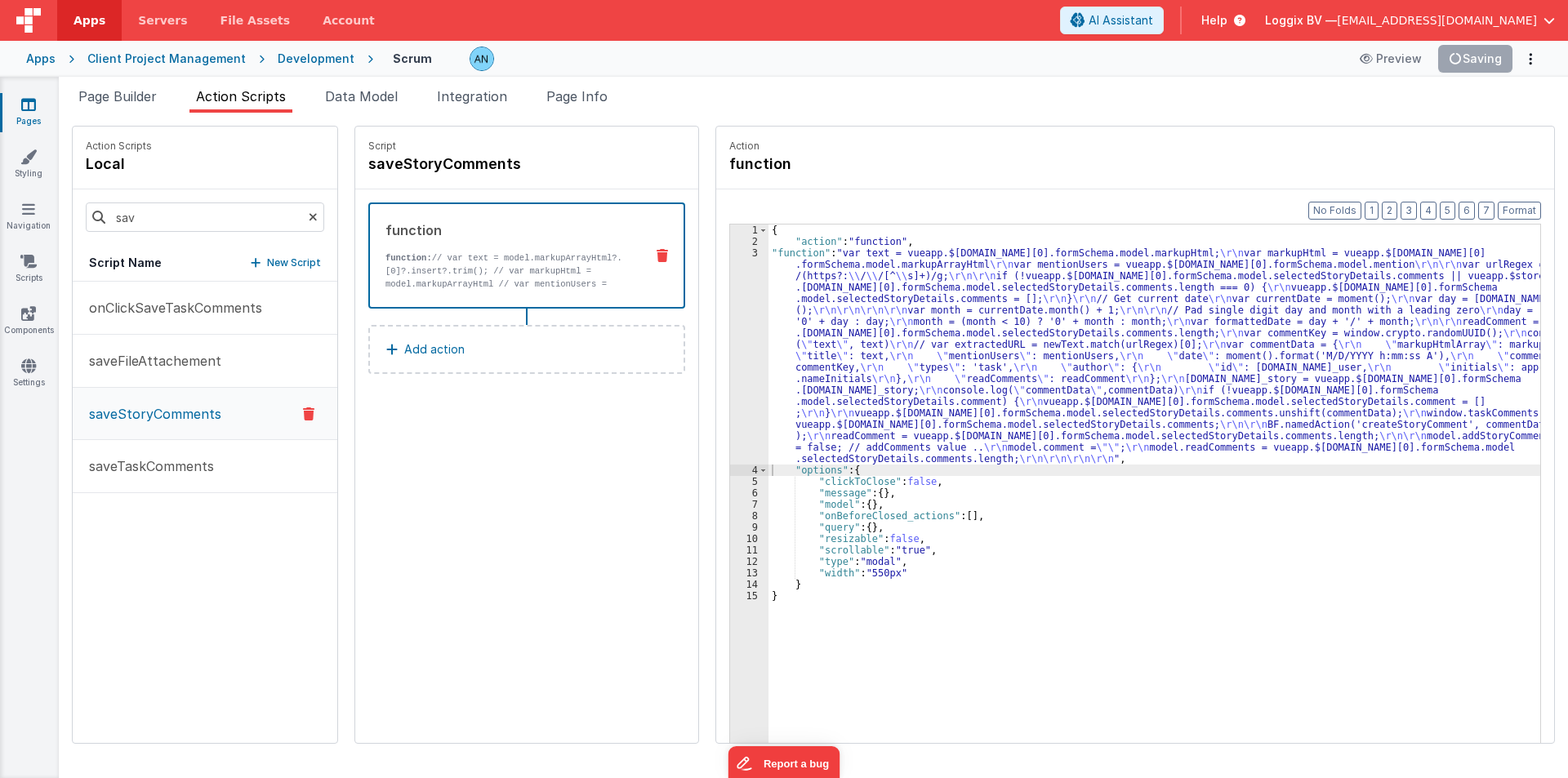
click at [1481, 50] on div at bounding box center [784, 389] width 1568 height 778
click at [1525, 205] on button "Format" at bounding box center [1519, 211] width 43 height 18
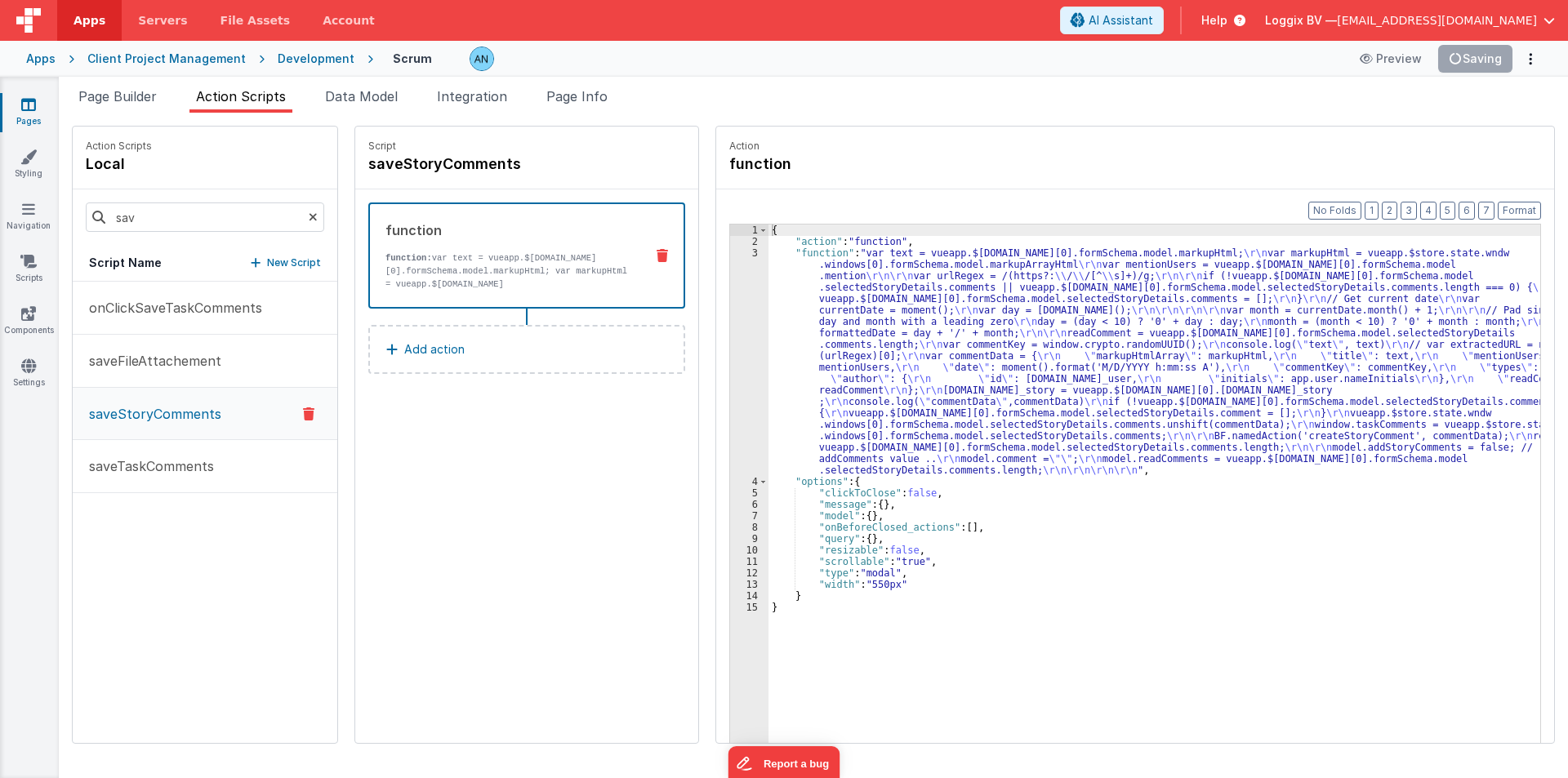
click at [1362, 445] on div "{ "action" : "function" , "function" : "var text = vueapp.$[DOMAIN_NAME][0].for…" at bounding box center [1162, 521] width 787 height 592
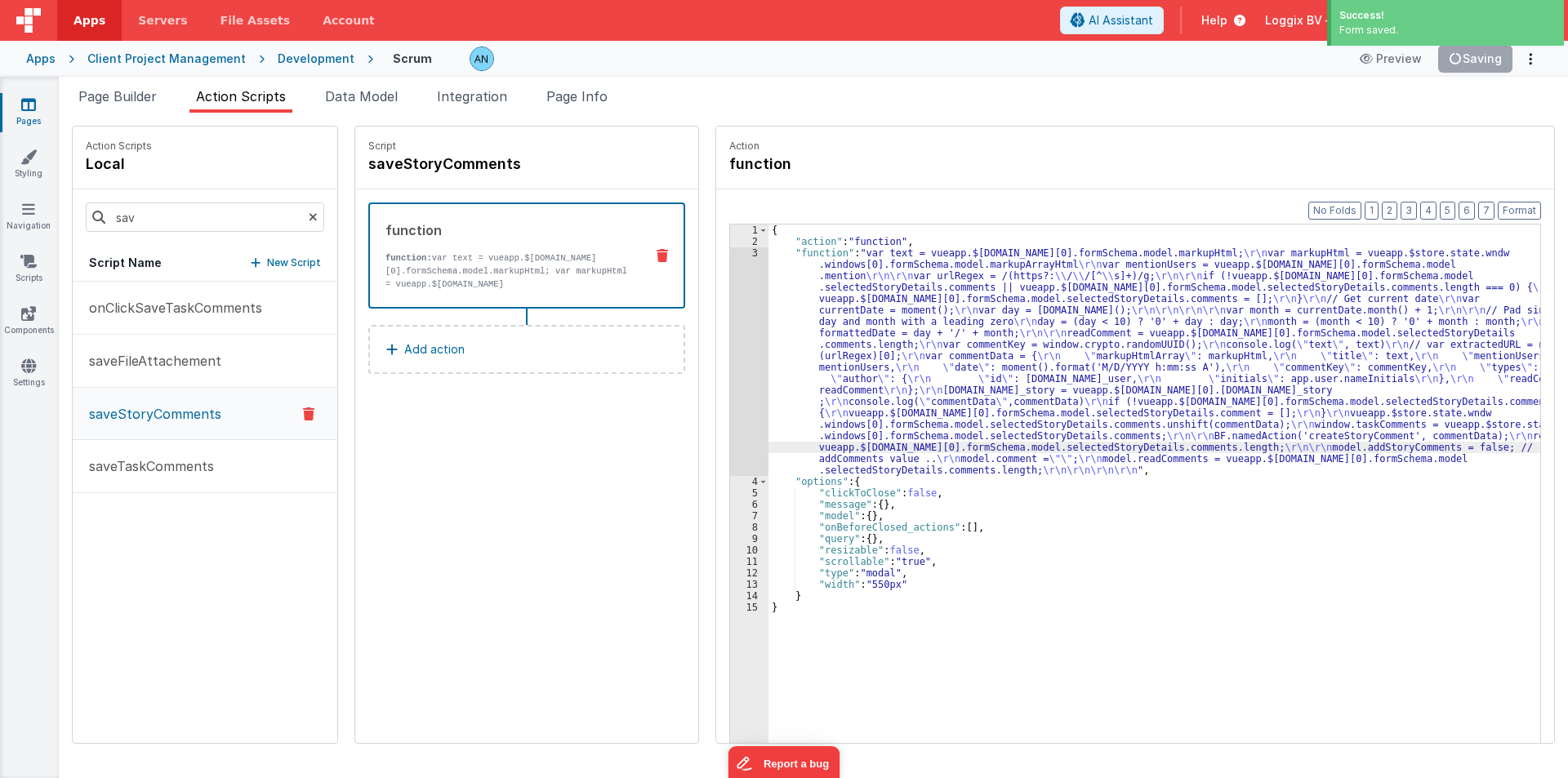
click at [928, 561] on div "{ "action" : "function" , "function" : "var text = vueapp.$[DOMAIN_NAME][0].for…" at bounding box center [1162, 521] width 787 height 592
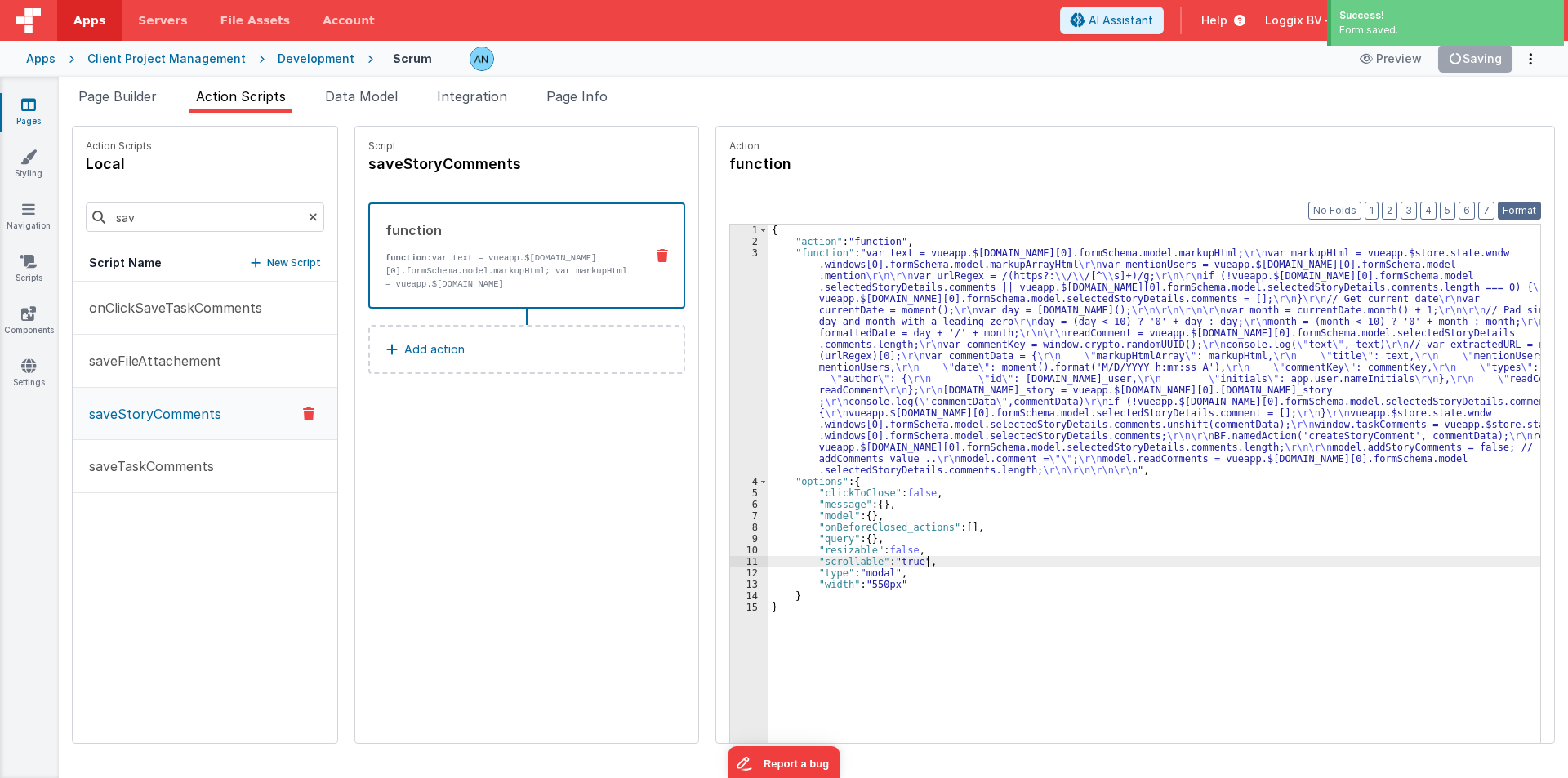
click at [1521, 206] on button "Format" at bounding box center [1519, 211] width 43 height 18
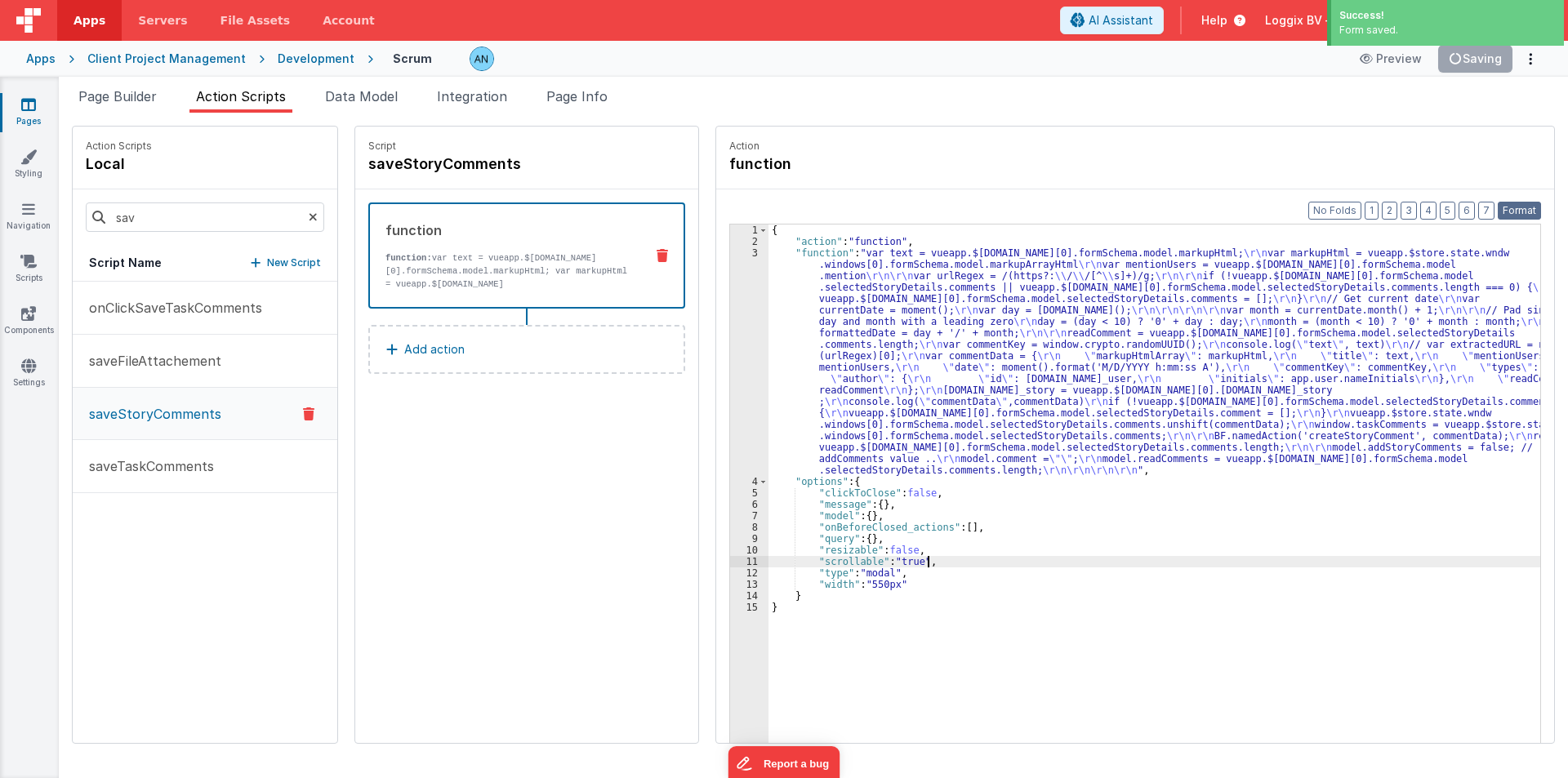
click at [1521, 206] on button "Format" at bounding box center [1519, 211] width 43 height 18
click at [1519, 208] on button "Format" at bounding box center [1519, 211] width 43 height 18
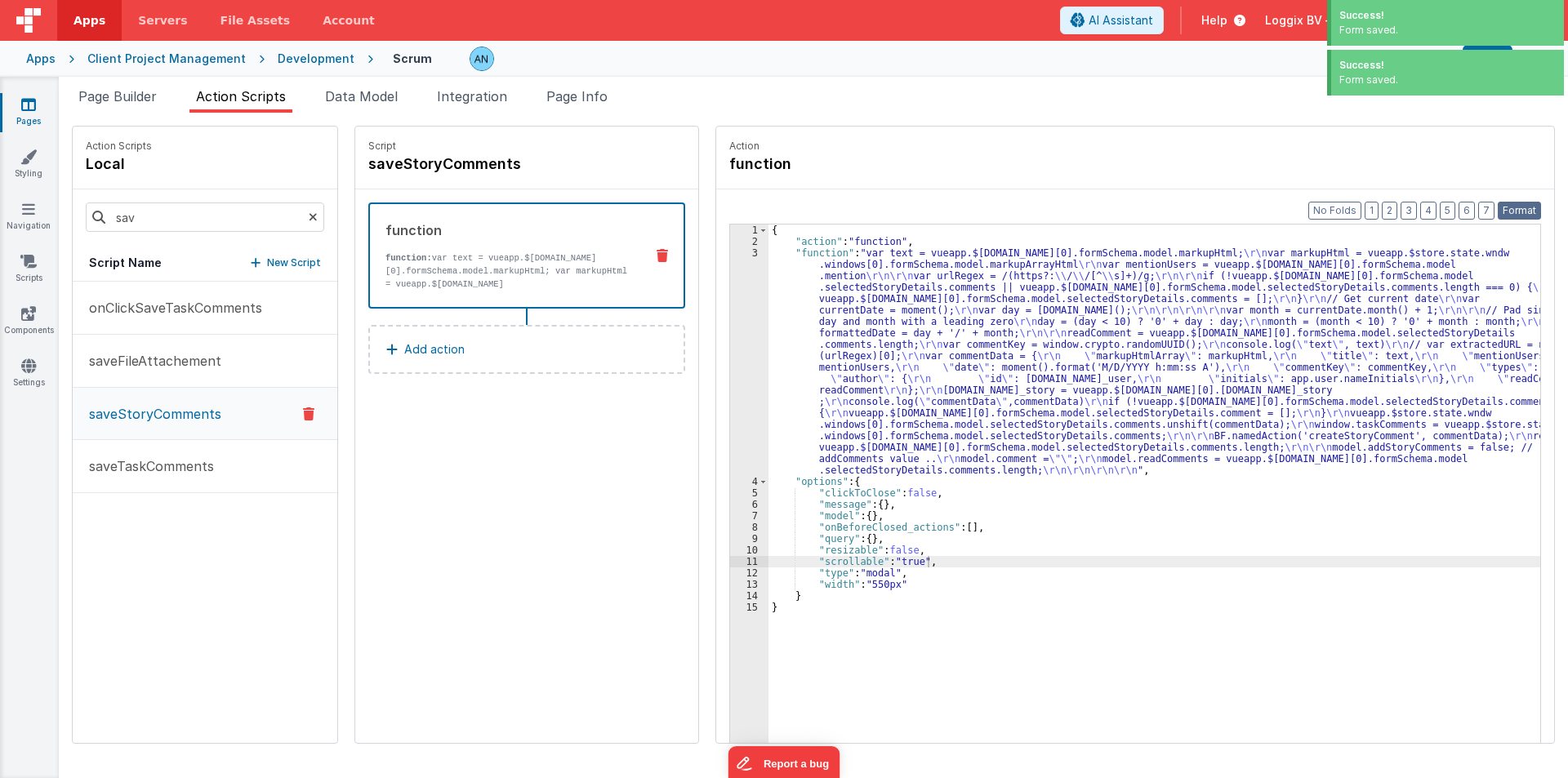
click at [1519, 208] on button "Format" at bounding box center [1519, 211] width 43 height 18
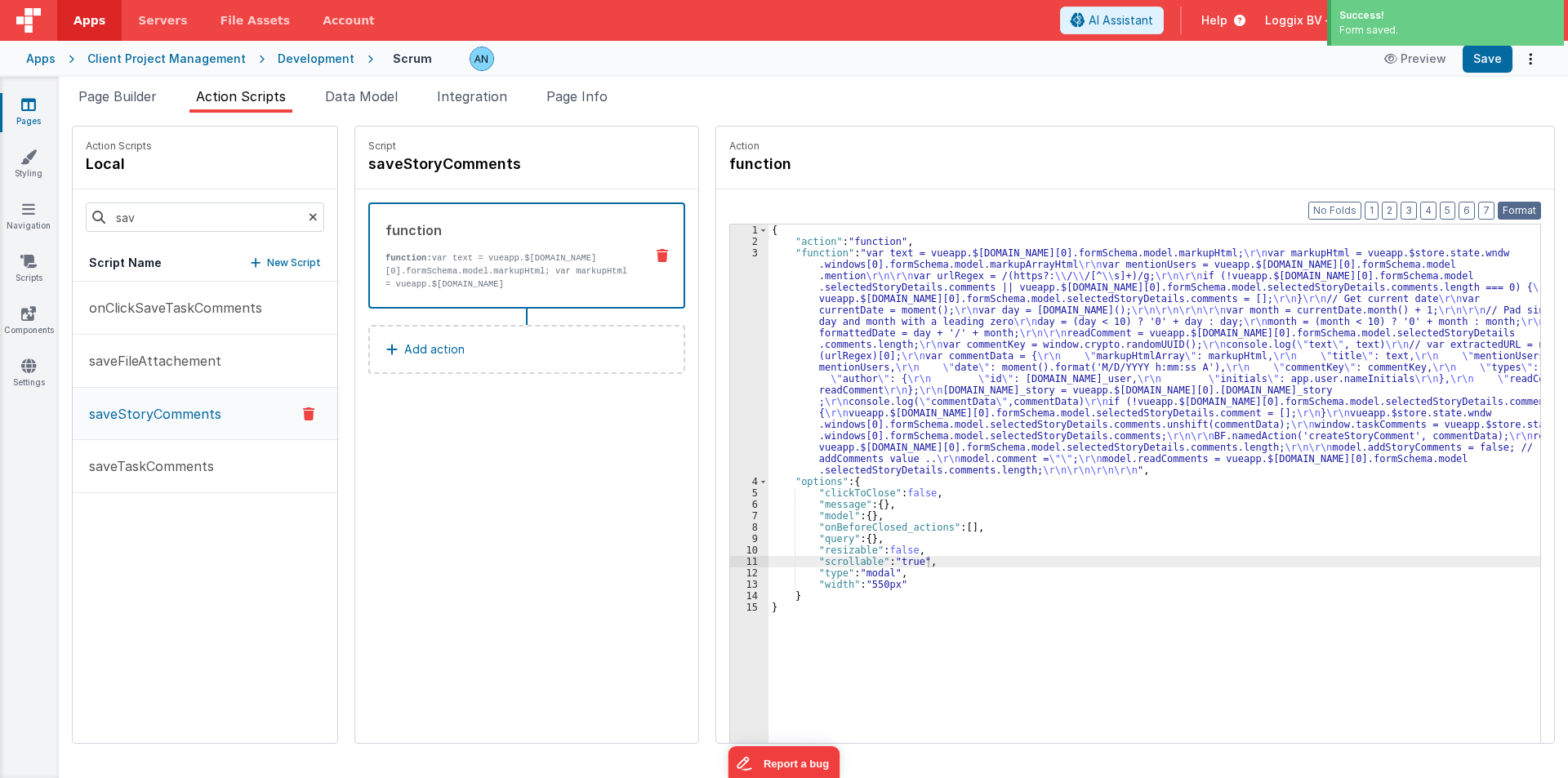
click at [1518, 209] on button "Format" at bounding box center [1519, 211] width 43 height 18
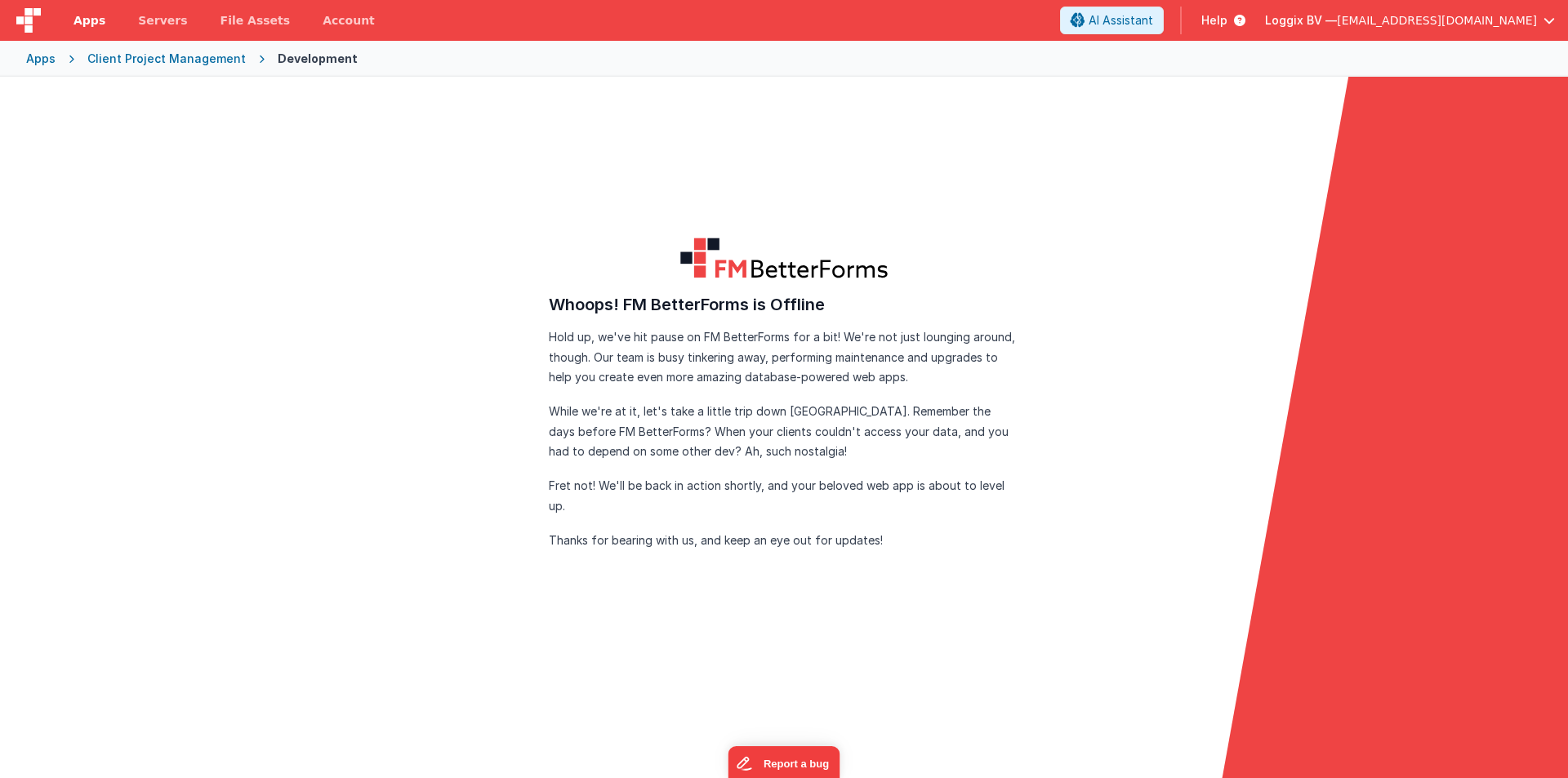
click at [86, 11] on link "Apps" at bounding box center [89, 20] width 65 height 41
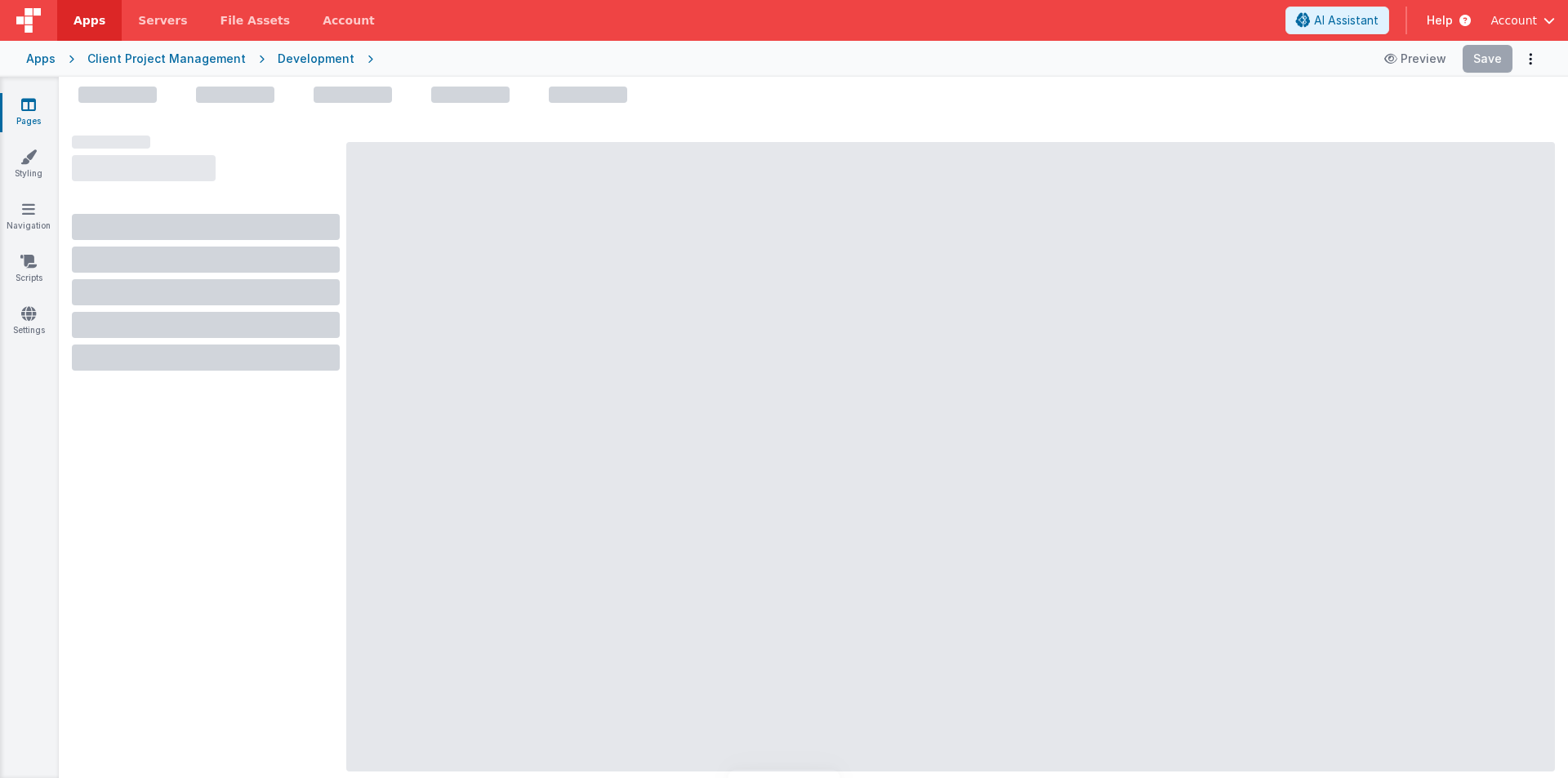
click at [285, 55] on div "Development" at bounding box center [316, 59] width 77 height 16
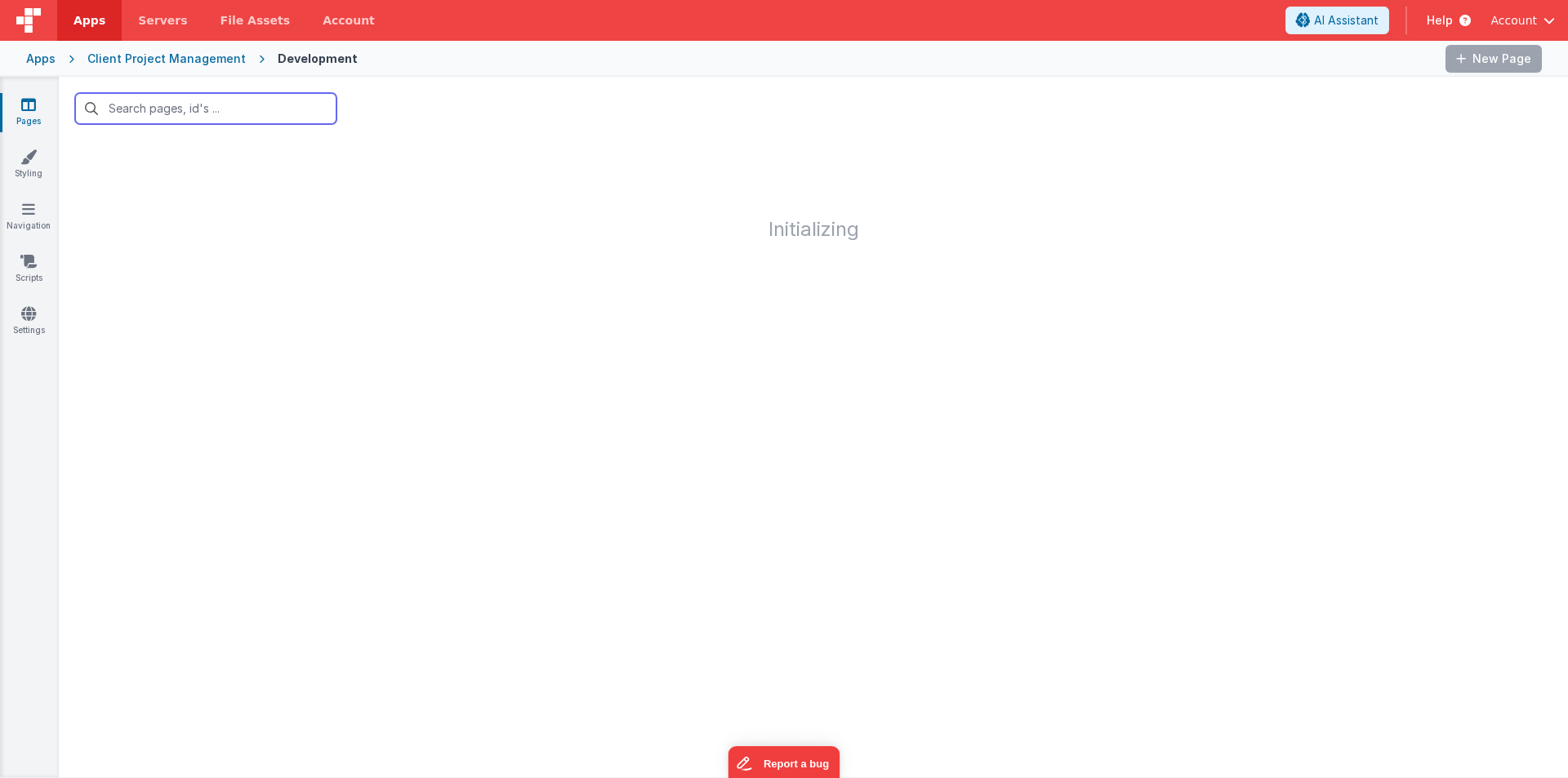
click at [238, 114] on input "text" at bounding box center [206, 109] width 262 height 31
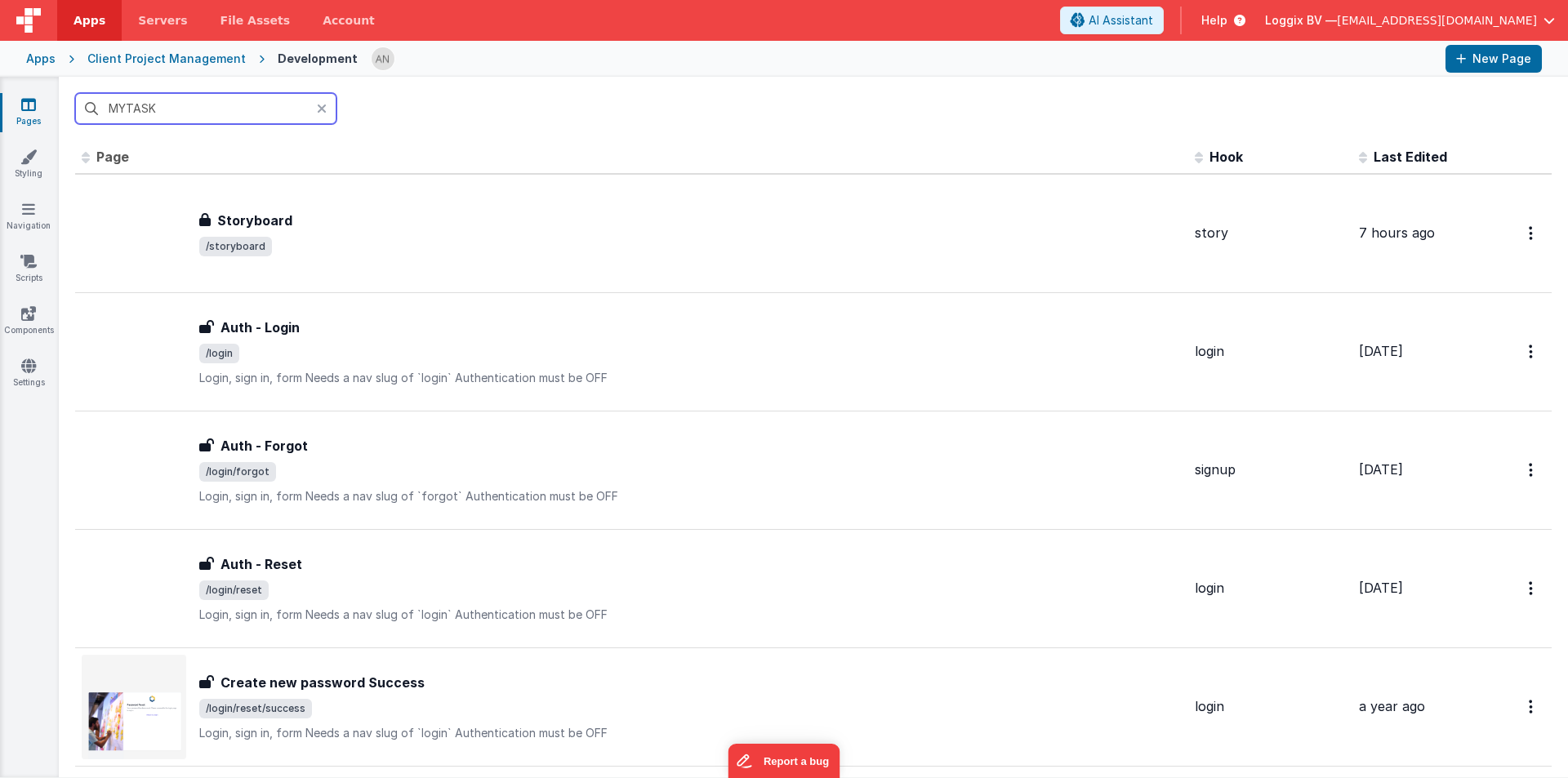
type input "MYTASK"
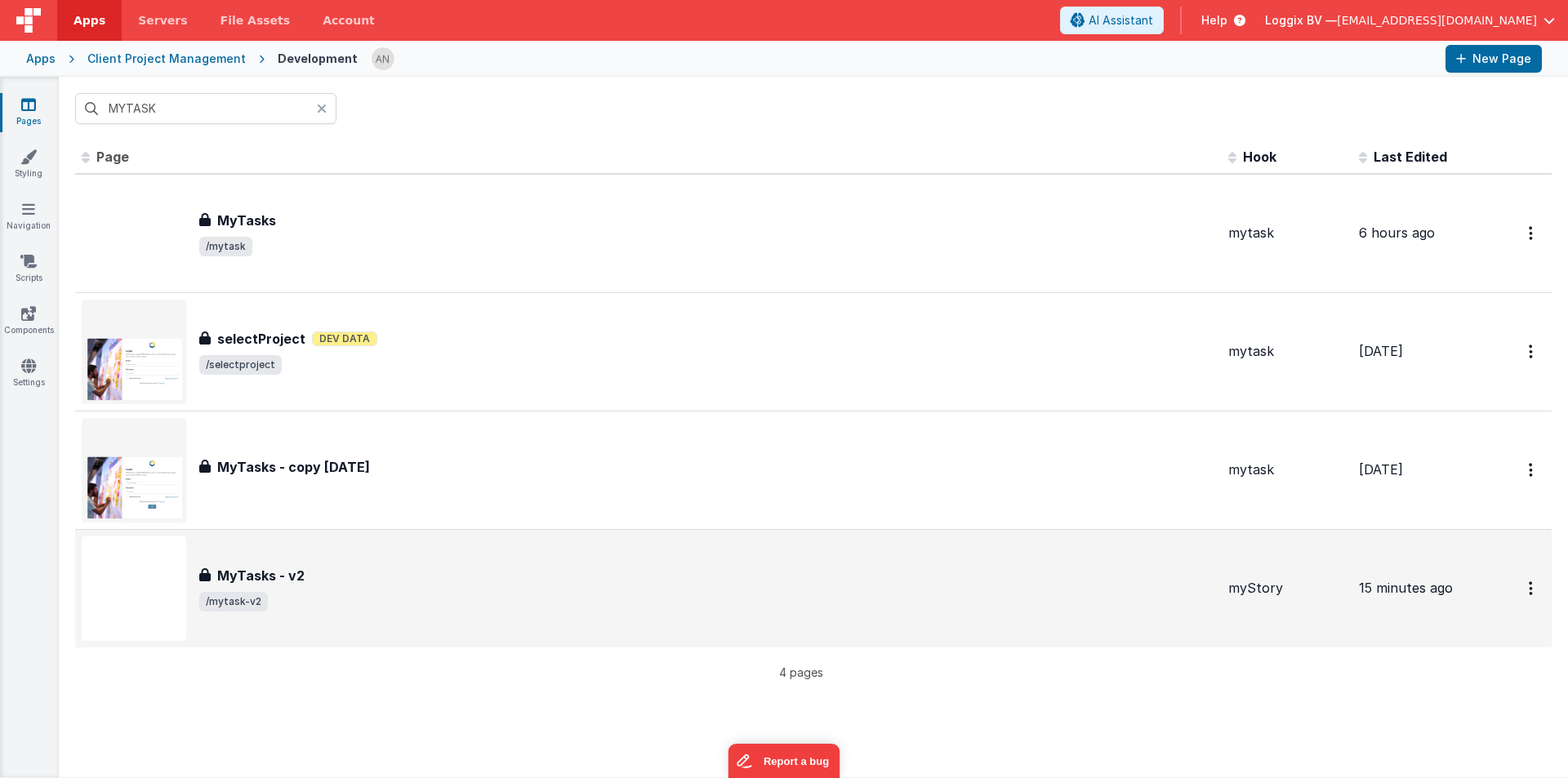
click at [316, 554] on div "MyTasks - v2 MyTasks - v2 /mytask-v2" at bounding box center [648, 588] width 1133 height 105
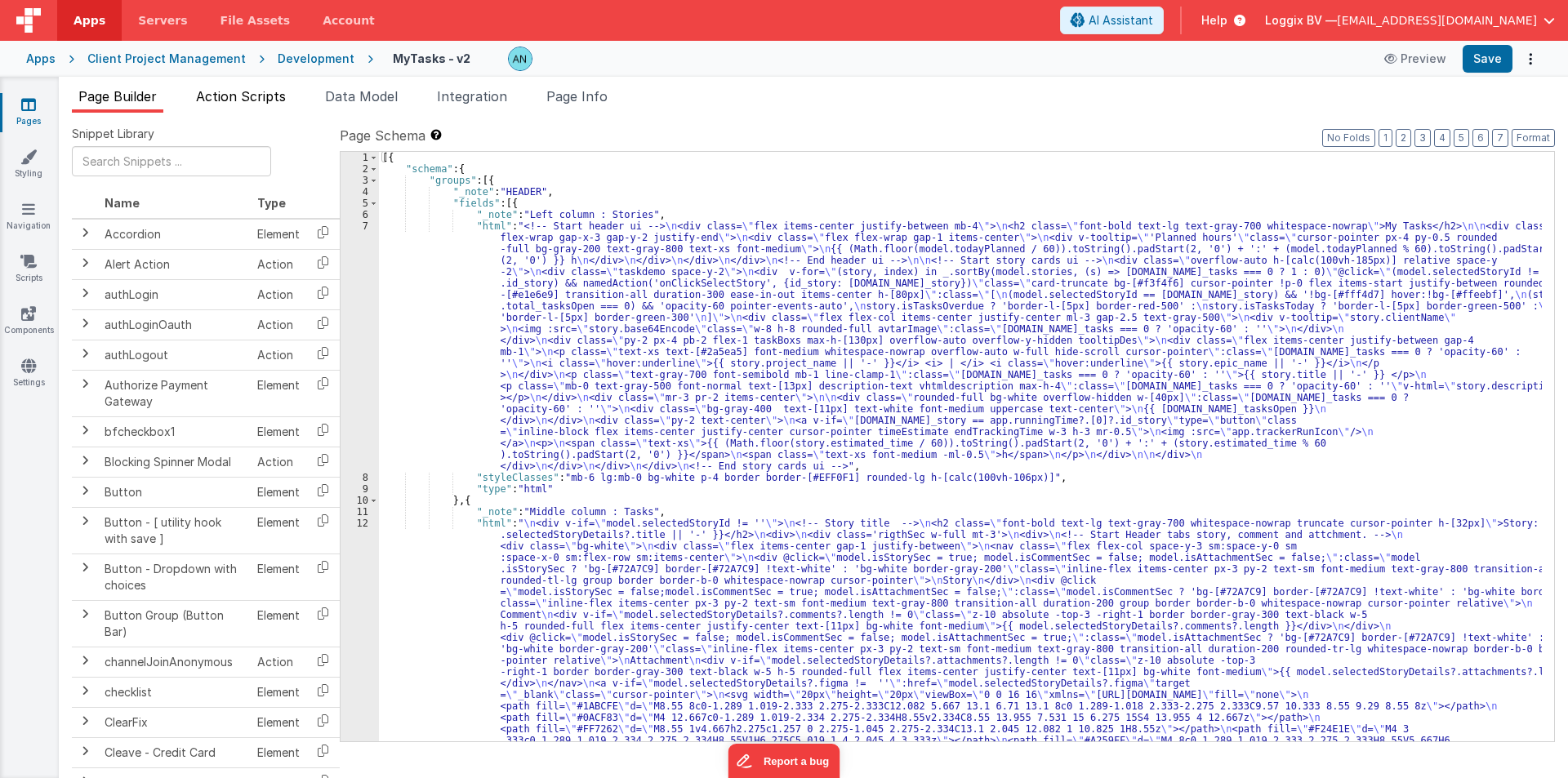
click at [229, 93] on span "Action Scripts" at bounding box center [241, 96] width 90 height 16
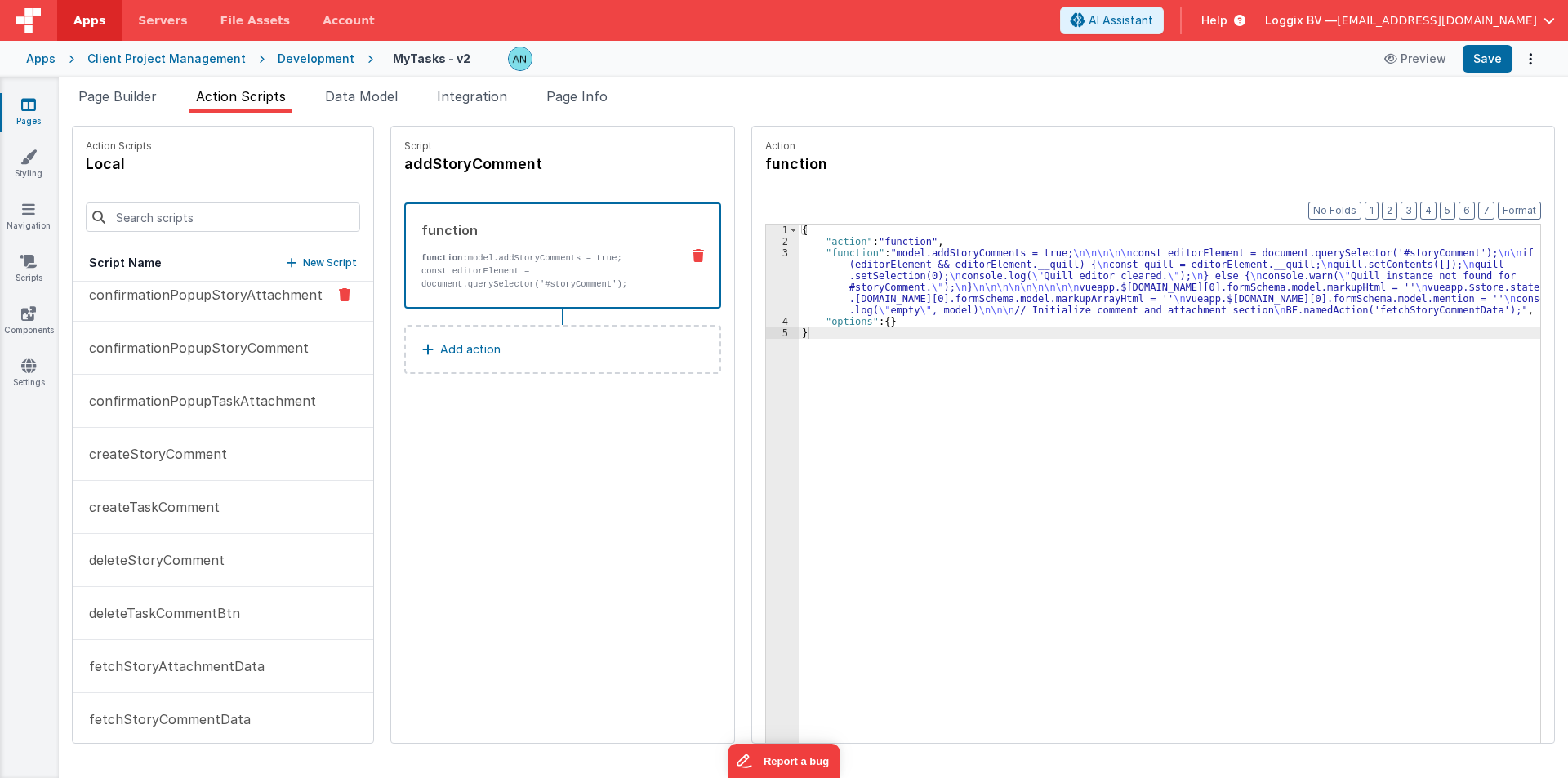
scroll to position [326, 0]
click at [178, 609] on p "fetchStoryAttachmentData" at bounding box center [172, 617] width 186 height 20
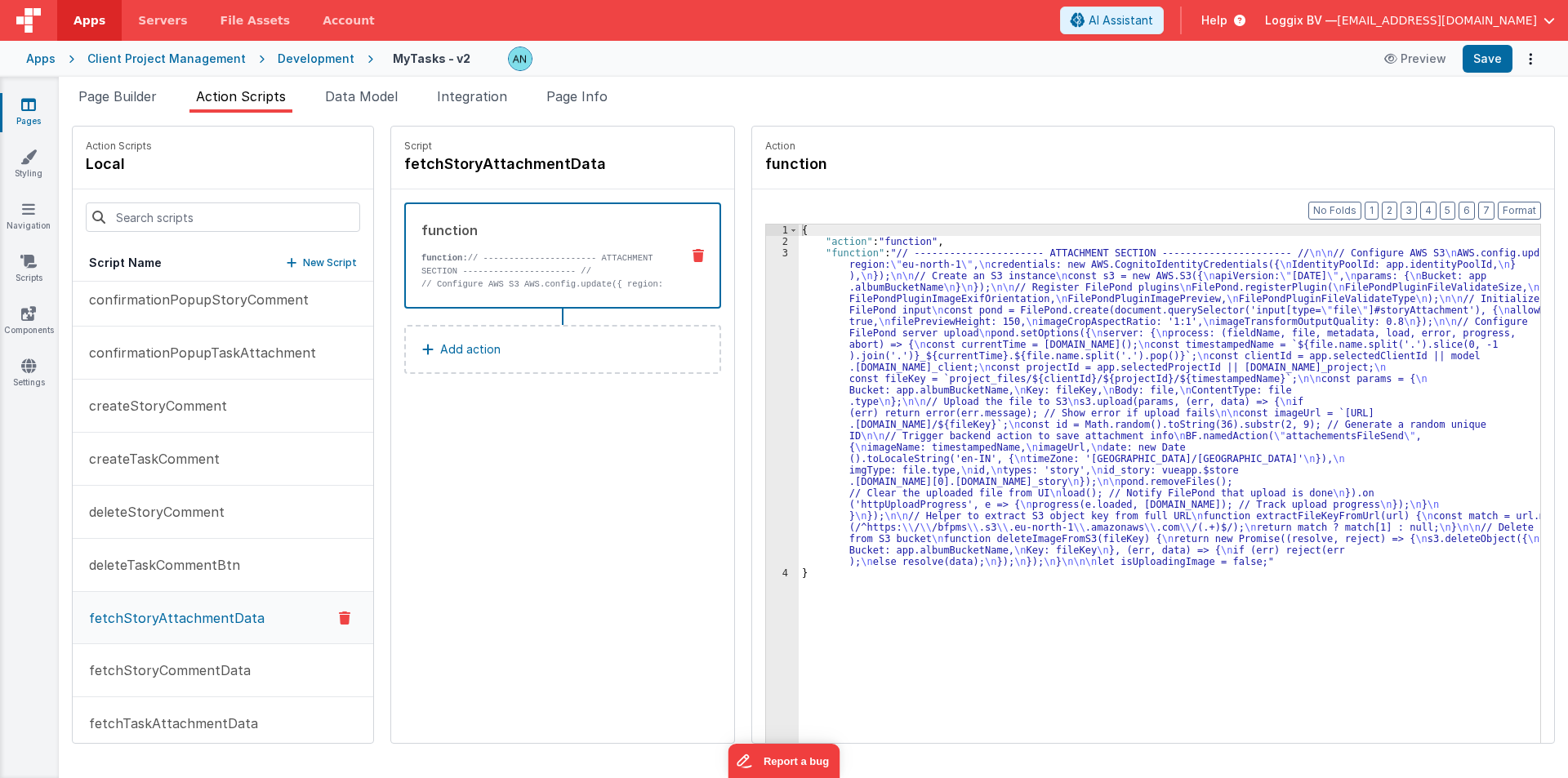
scroll to position [327, 0]
click at [785, 319] on div "3" at bounding box center [782, 407] width 33 height 320
click at [768, 319] on div "3" at bounding box center [782, 407] width 33 height 320
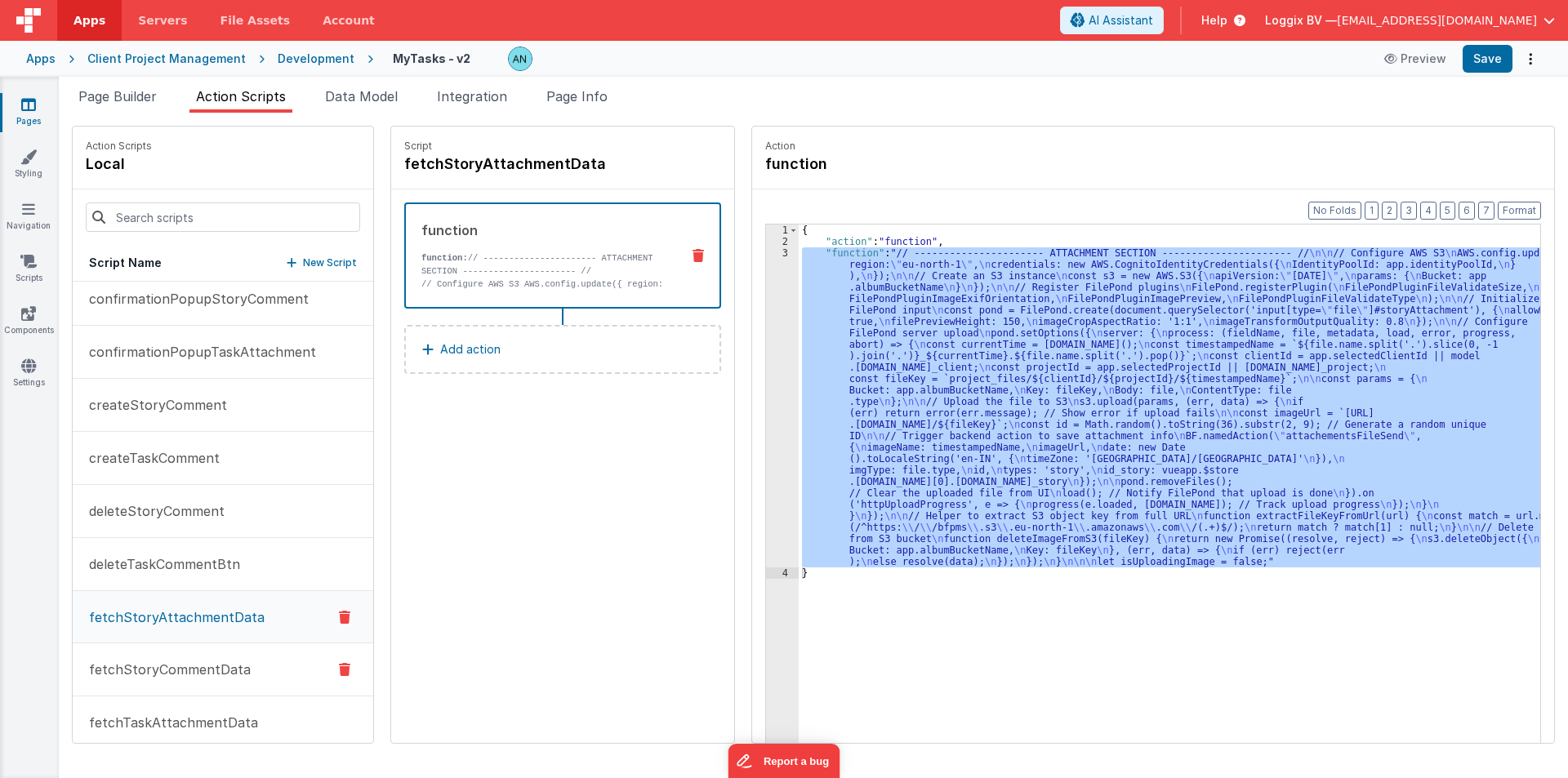
click at [142, 681] on button "fetchStoryCommentData" at bounding box center [223, 669] width 301 height 53
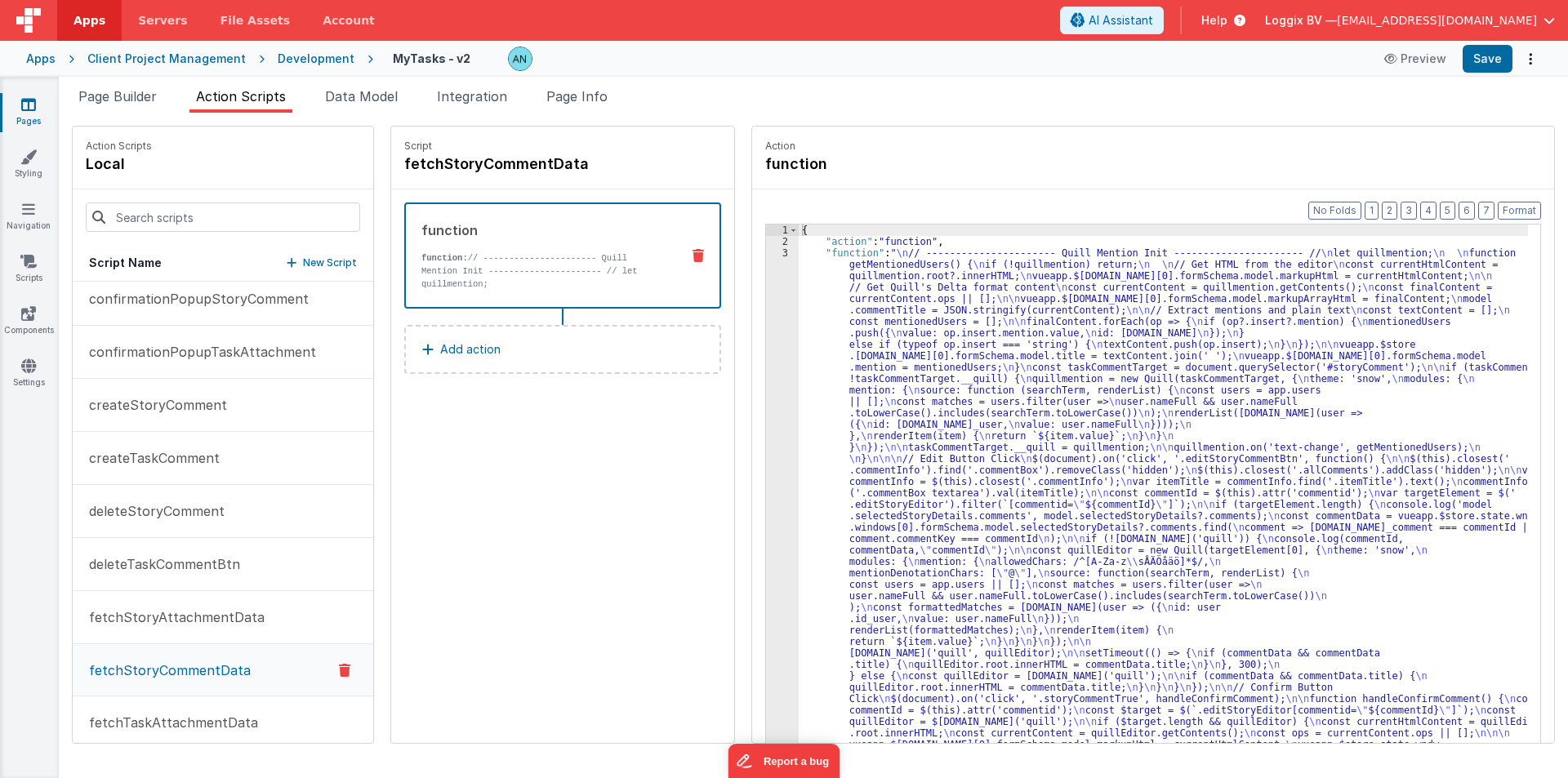
click at [766, 301] on div "3" at bounding box center [782, 676] width 33 height 857
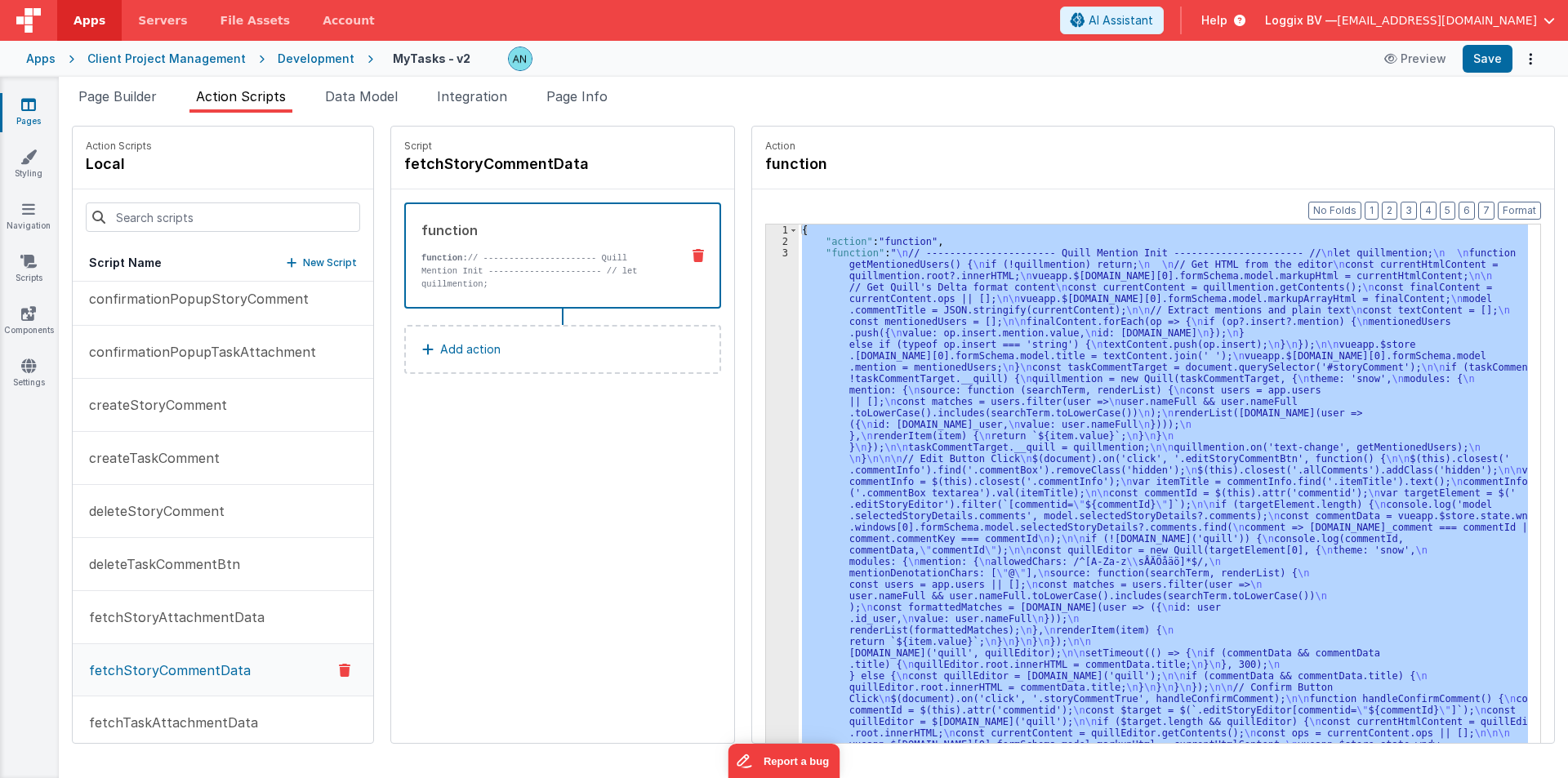
scroll to position [322, 0]
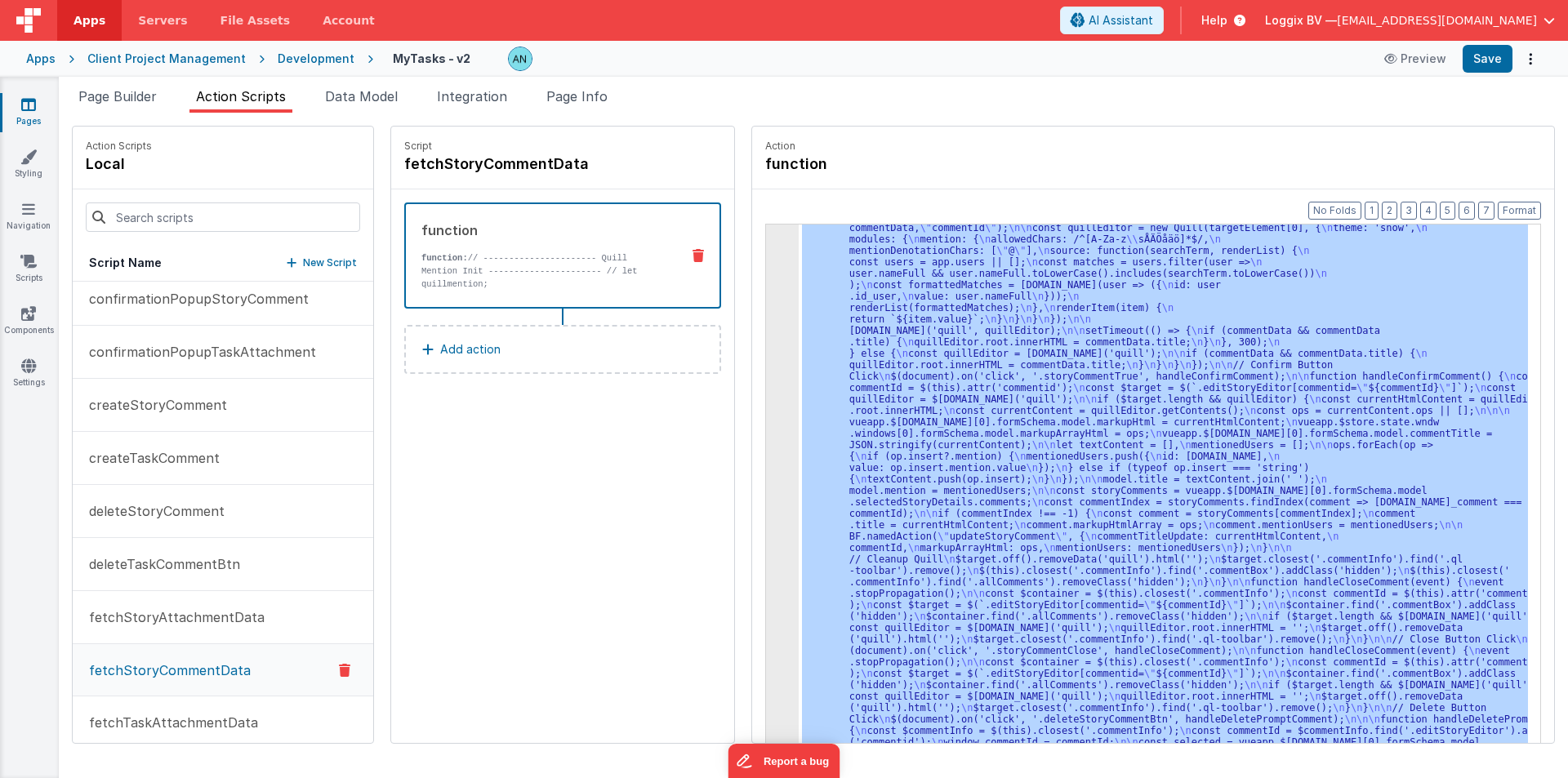
click at [766, 295] on div "3" at bounding box center [782, 353] width 33 height 857
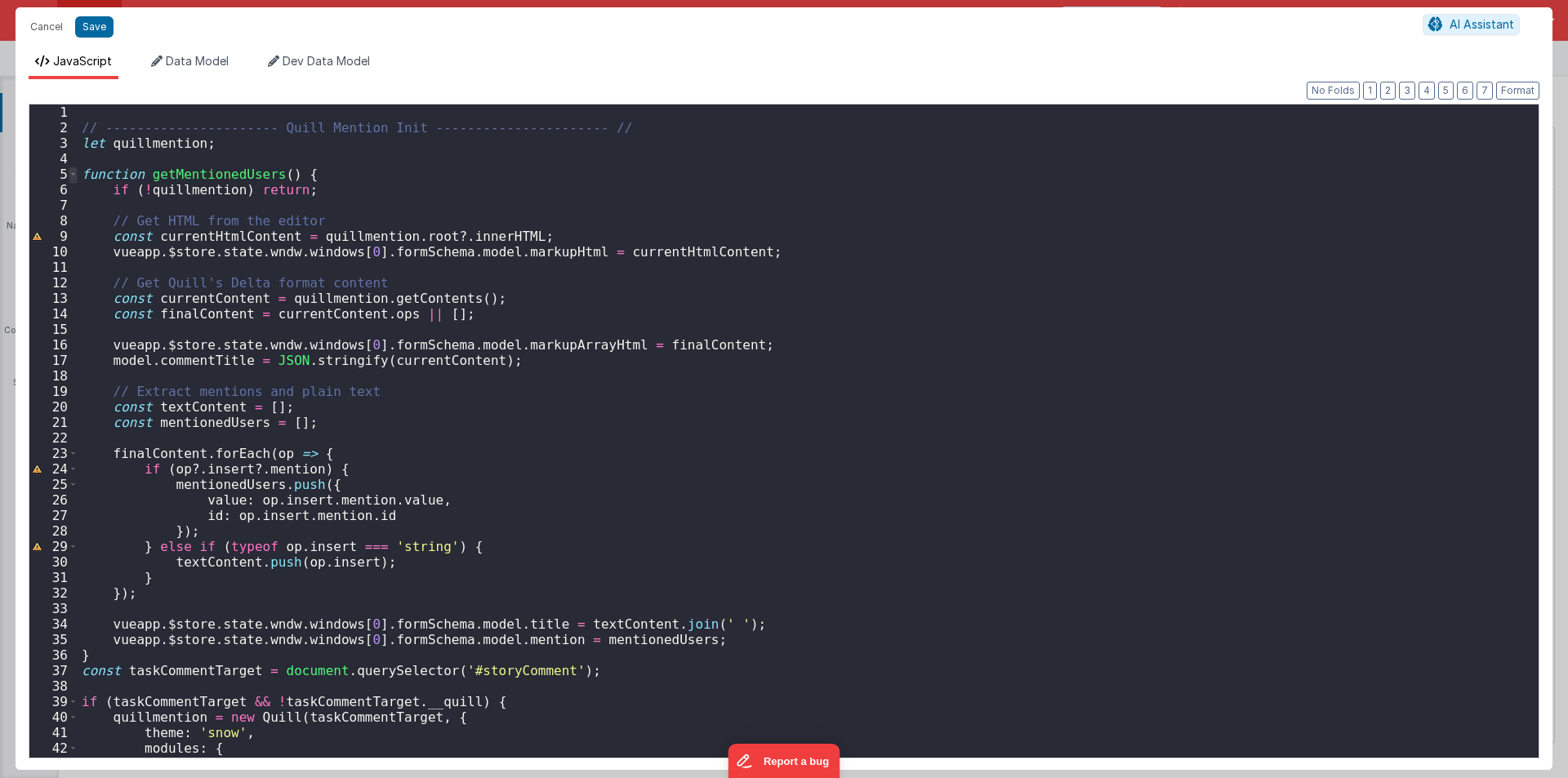
click at [70, 177] on span at bounding box center [73, 174] width 9 height 16
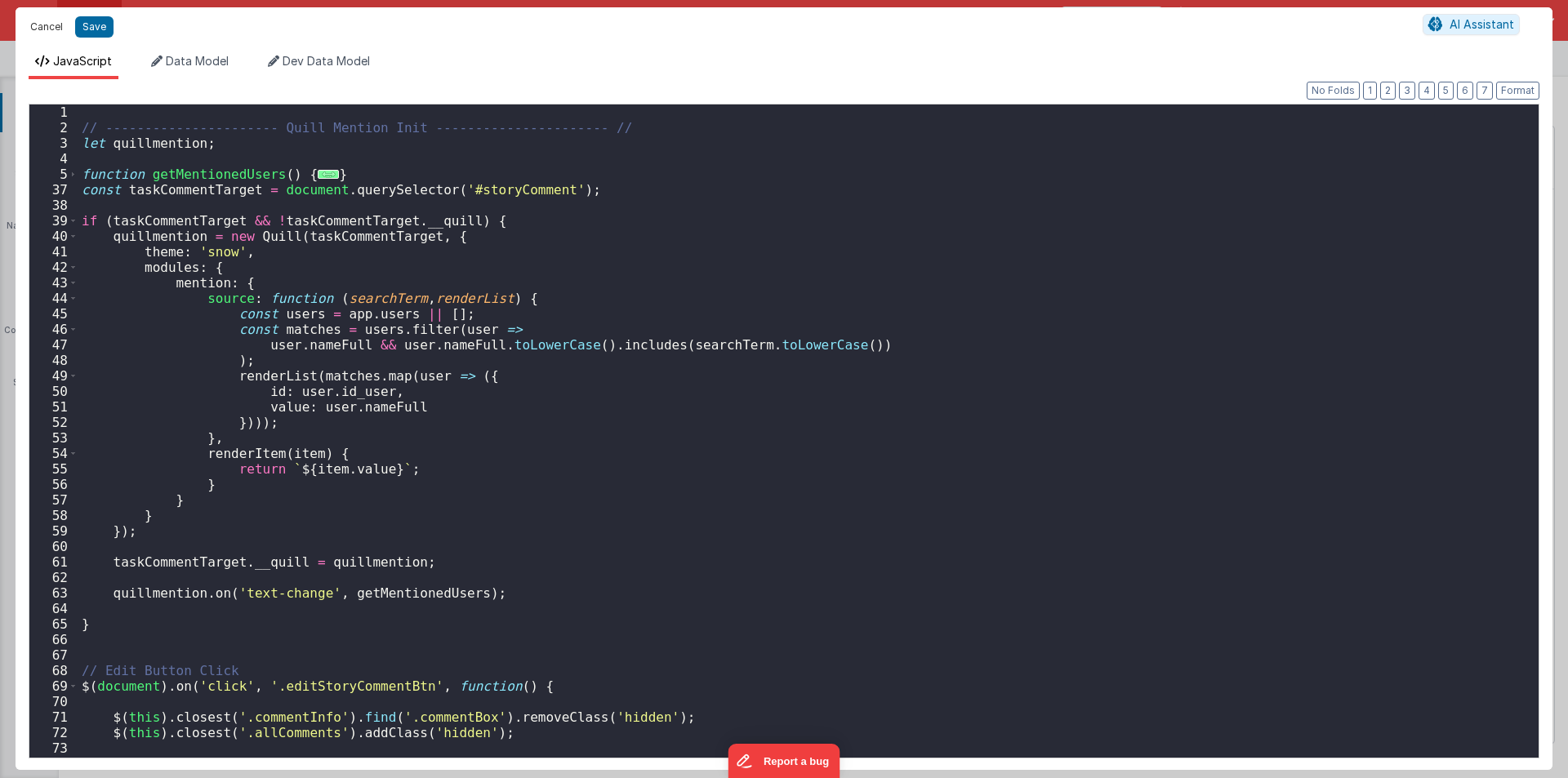
click at [39, 31] on button "Cancel" at bounding box center [47, 27] width 49 height 23
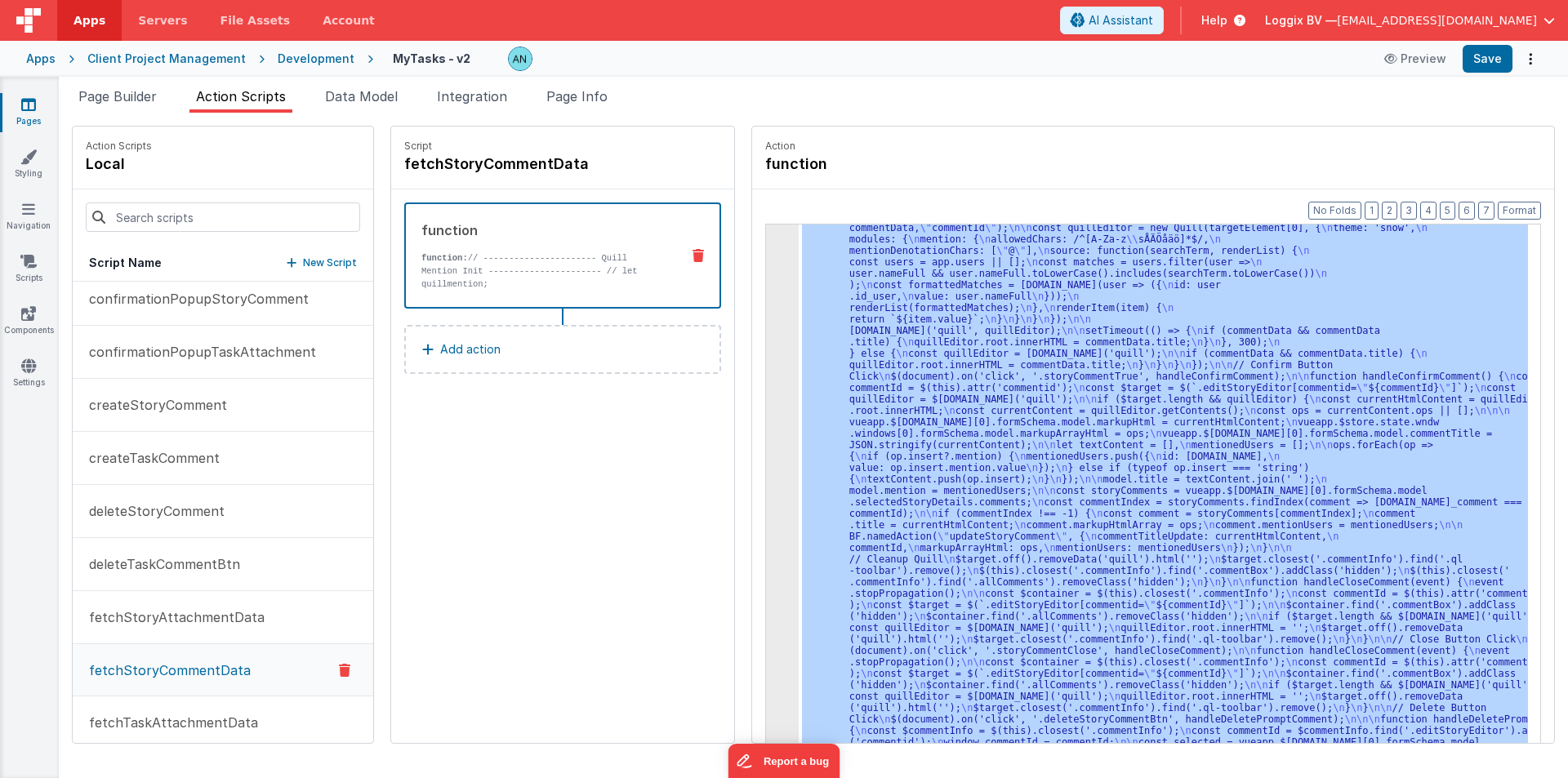
click at [766, 286] on div "3" at bounding box center [782, 353] width 33 height 857
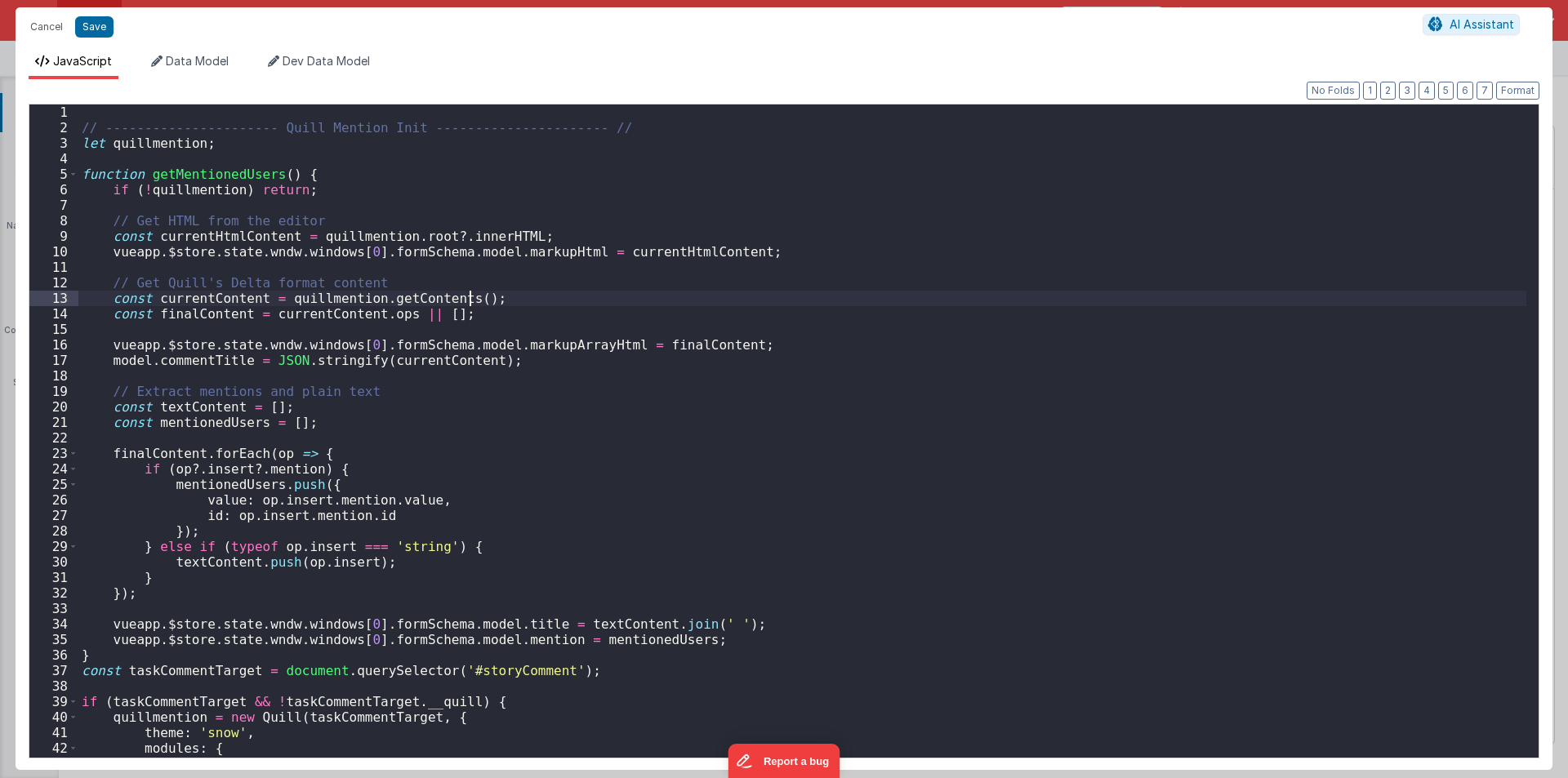
click at [756, 286] on div "// ---------------------- Quill Mention Init ---------------------- // let quil…" at bounding box center [802, 446] width 1448 height 684
click at [75, 177] on span at bounding box center [73, 174] width 9 height 16
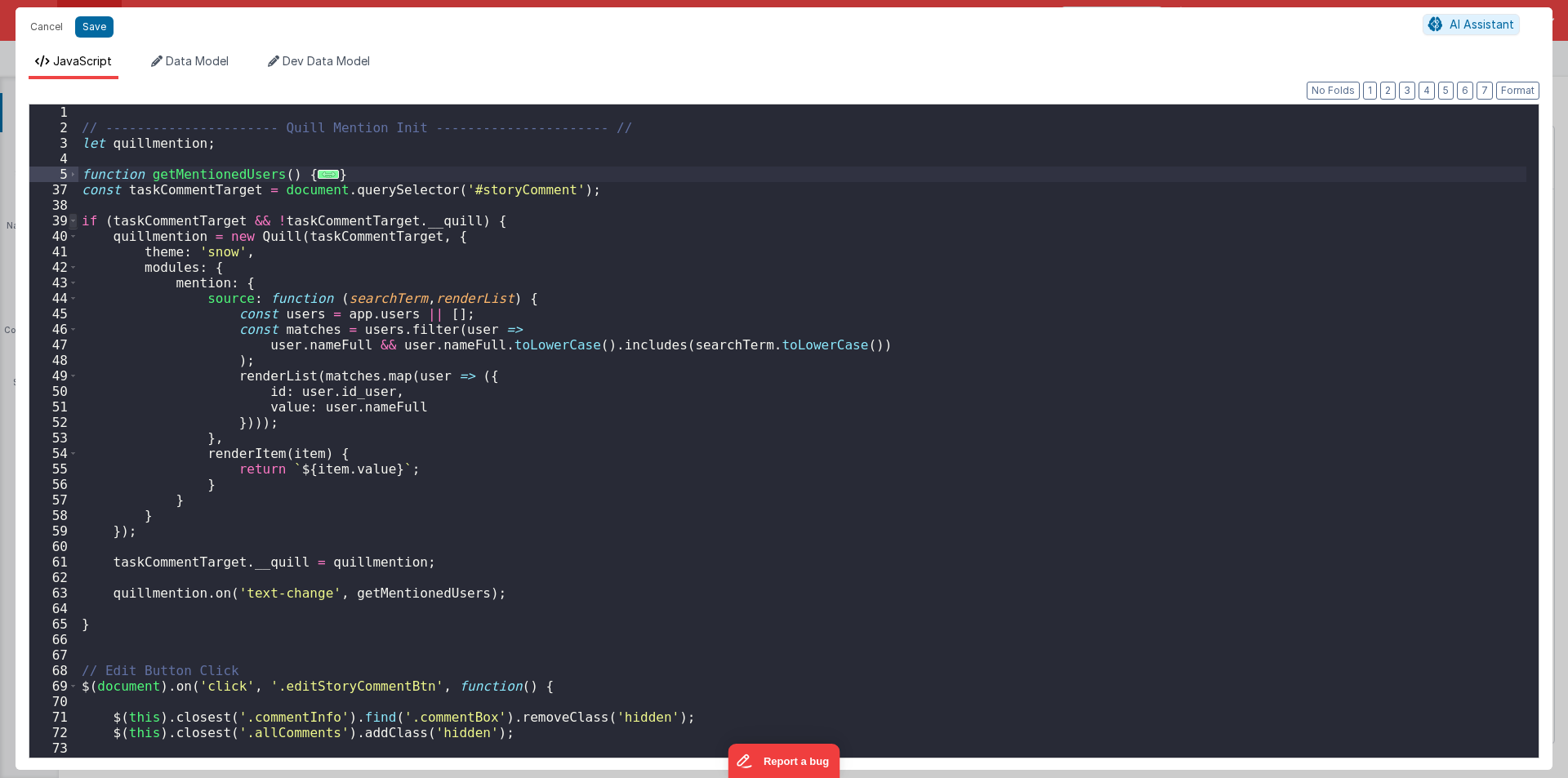
click at [74, 217] on span at bounding box center [73, 221] width 9 height 16
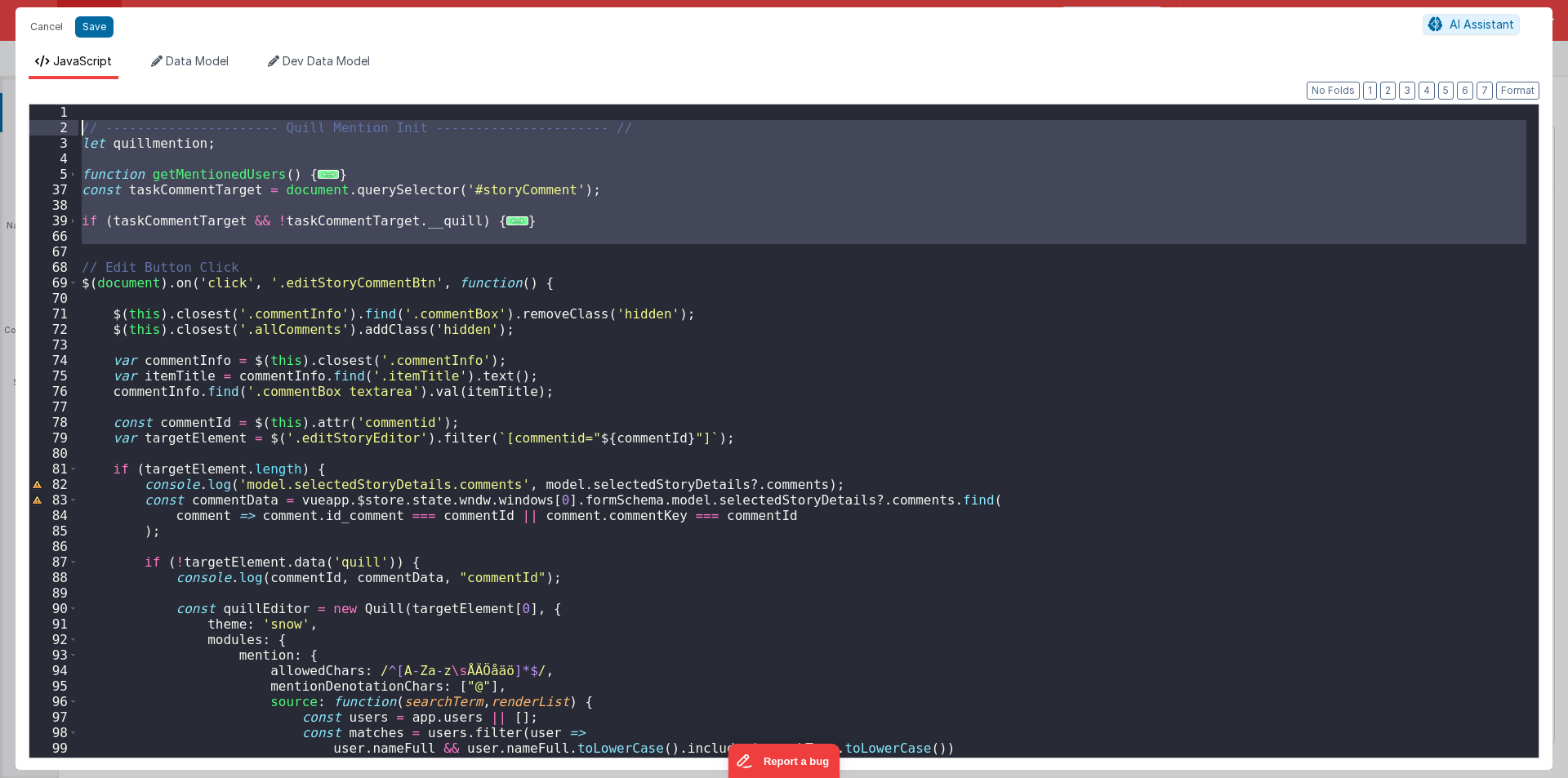
drag, startPoint x: 110, startPoint y: 247, endPoint x: 68, endPoint y: 127, distance: 127.1
click at [68, 127] on div "1 2 3 4 5 37 38 39 66 67 68 69 70 71 72 73 74 75 76 77 78 79 80 81 82 83 84 85 …" at bounding box center [784, 431] width 1511 height 655
click at [52, 31] on button "Cancel" at bounding box center [47, 27] width 49 height 23
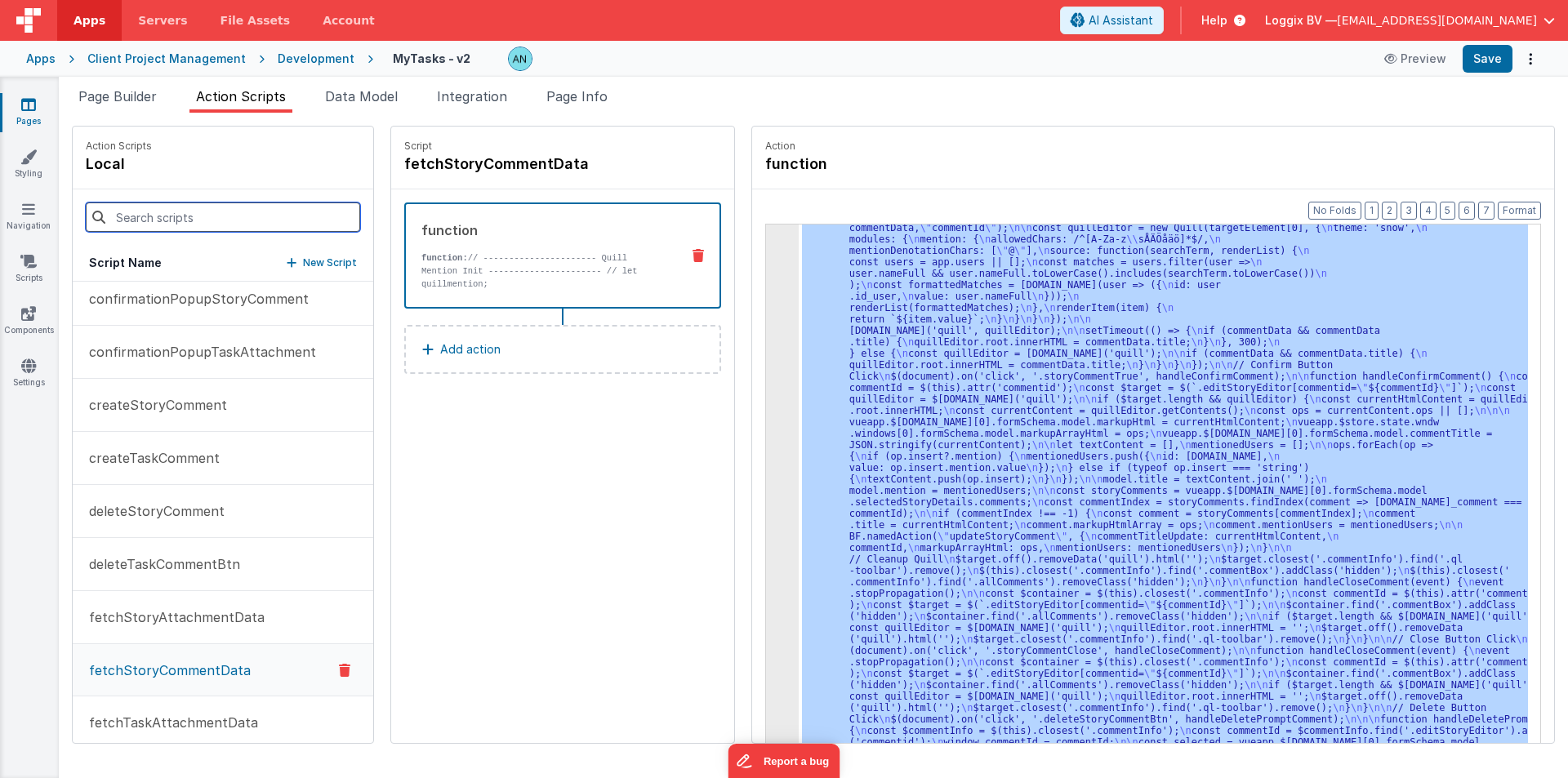
click at [164, 225] on input at bounding box center [223, 217] width 275 height 29
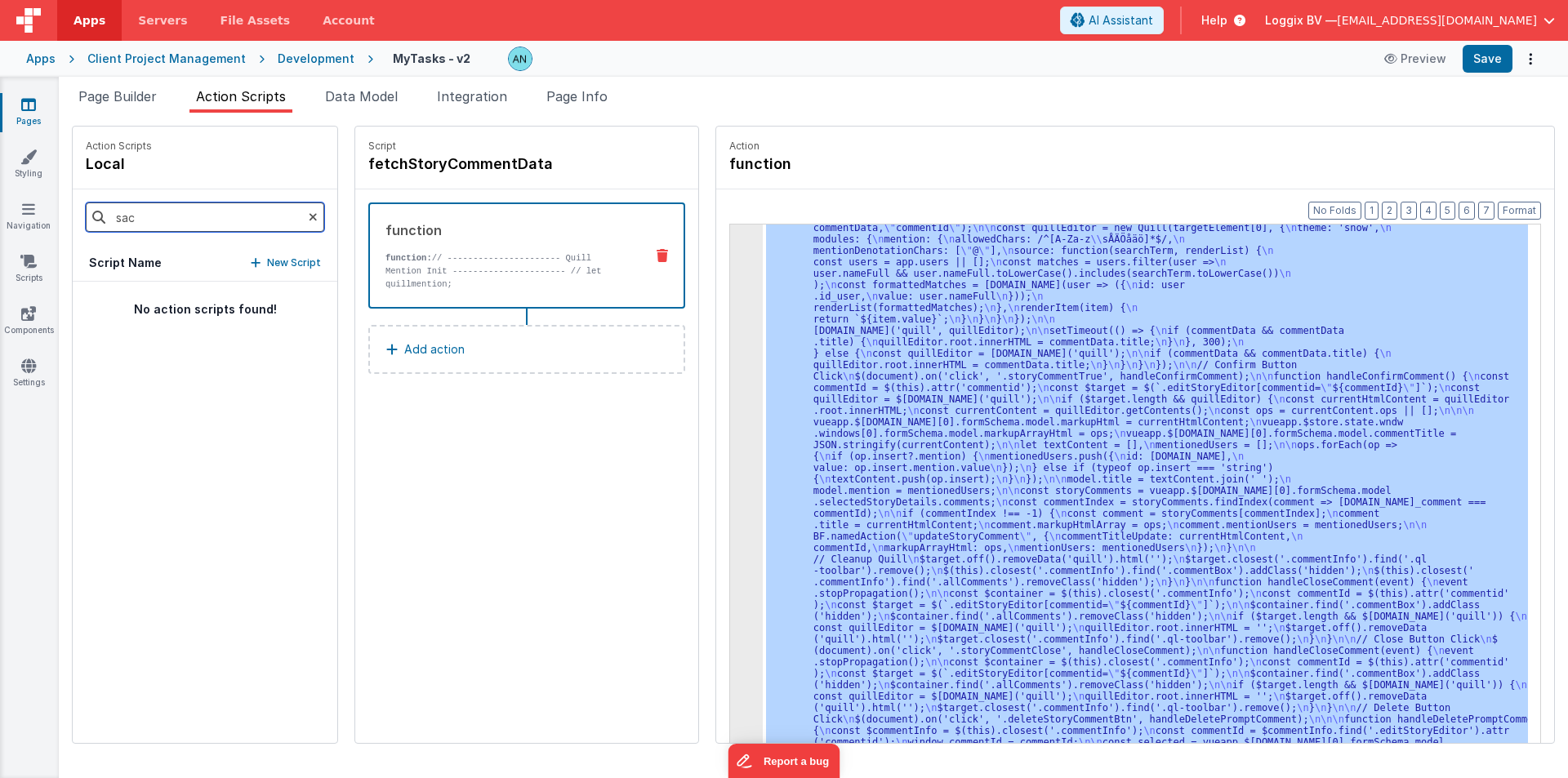
scroll to position [0, 0]
type input "save"
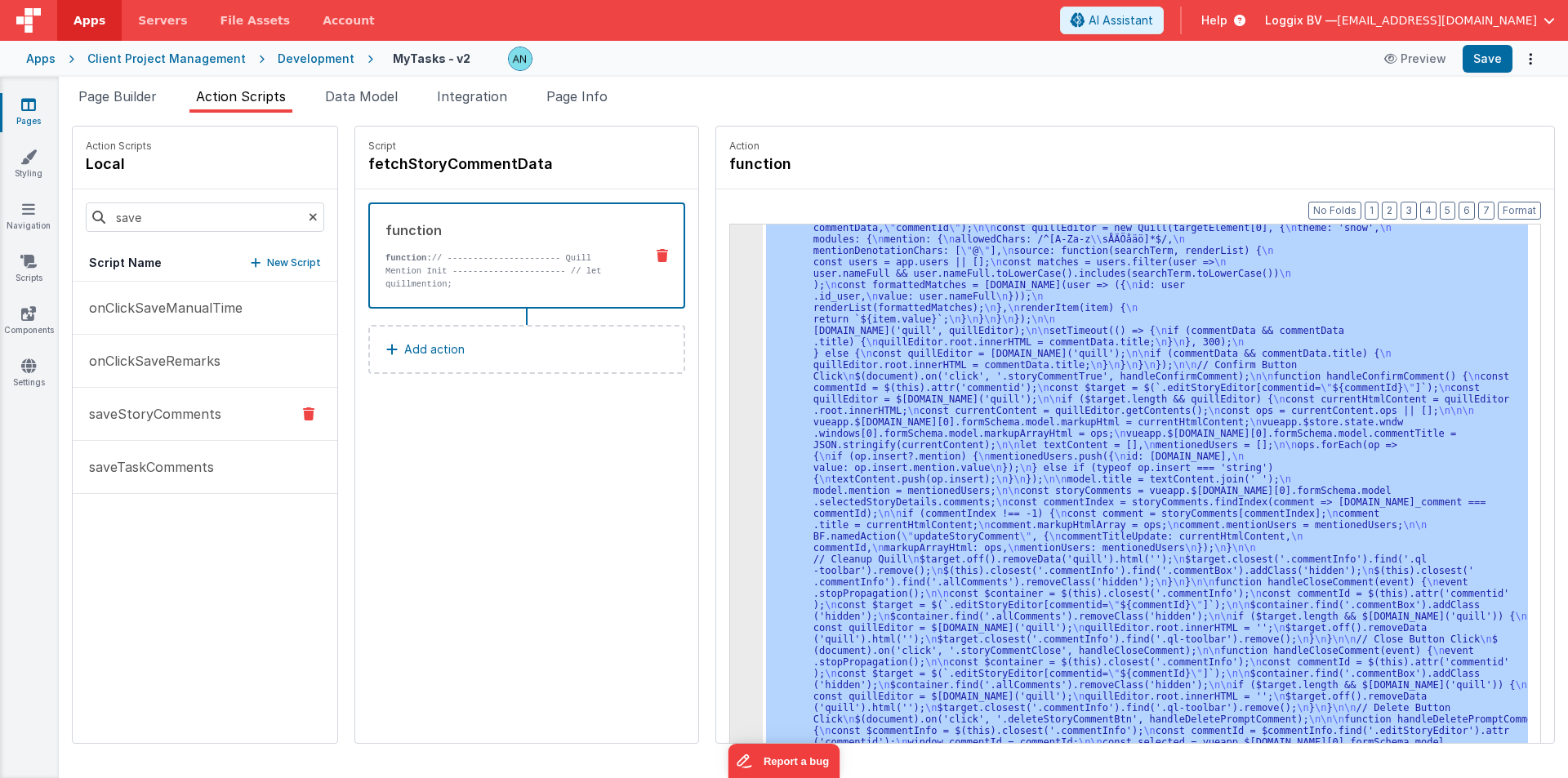
click at [128, 400] on button "saveStoryComments" at bounding box center [205, 414] width 265 height 53
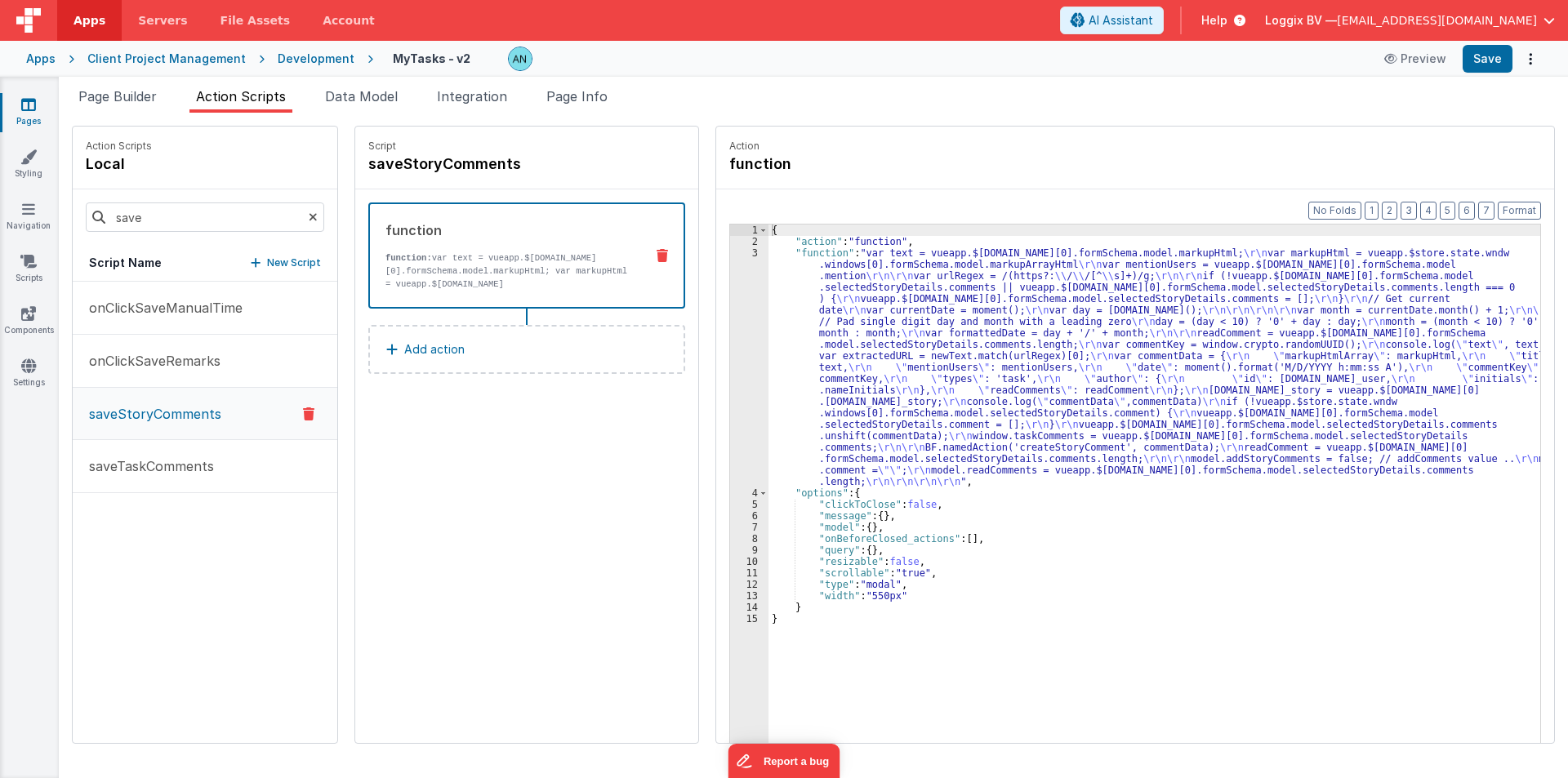
click at [730, 284] on div "3" at bounding box center [749, 368] width 38 height 240
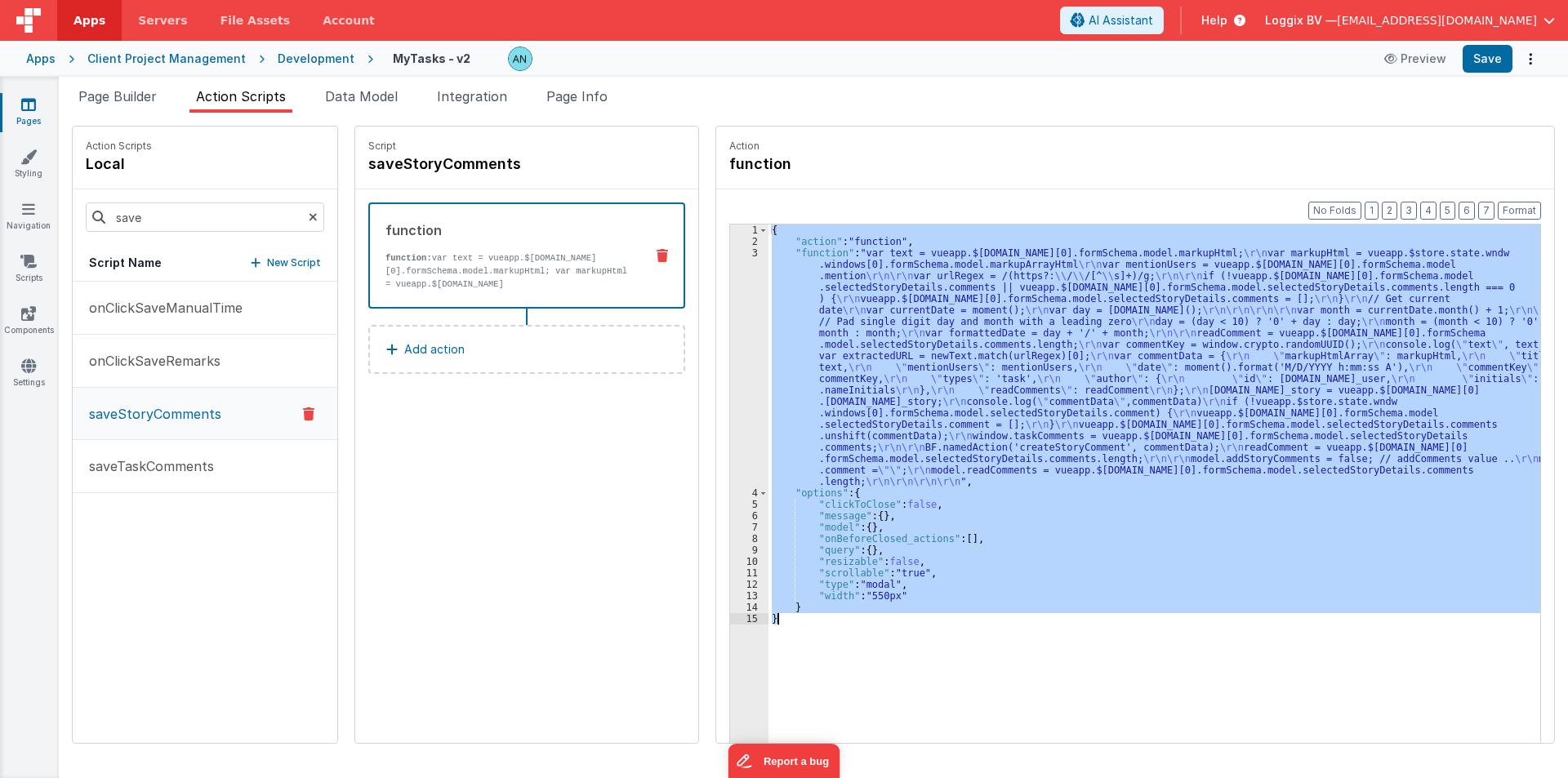
click at [730, 284] on div "3" at bounding box center [749, 368] width 38 height 240
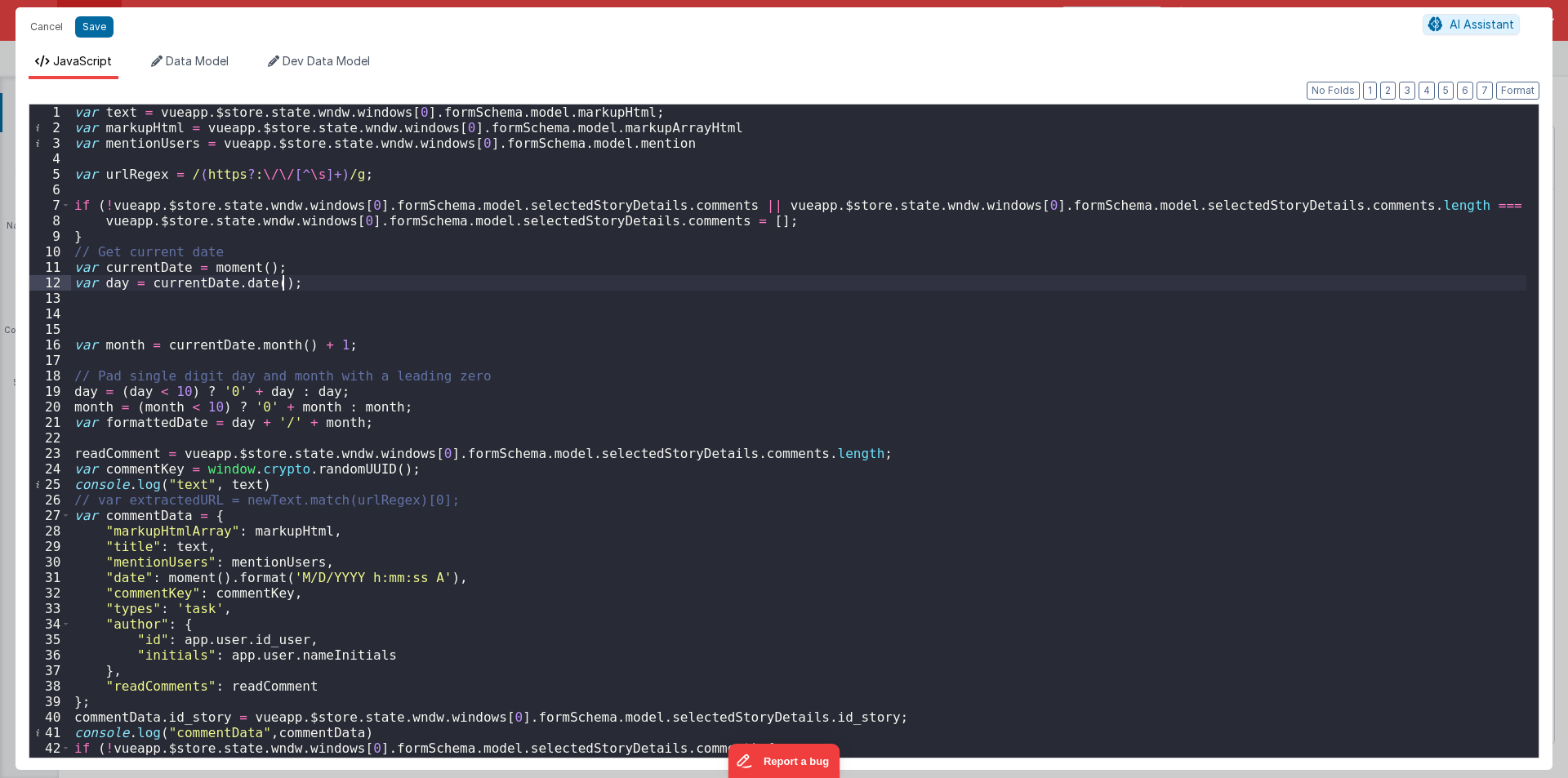
click at [717, 279] on div "var text = vueapp . $store . state . wndw . windows [ 0 ] . formSchema . model …" at bounding box center [799, 446] width 1455 height 684
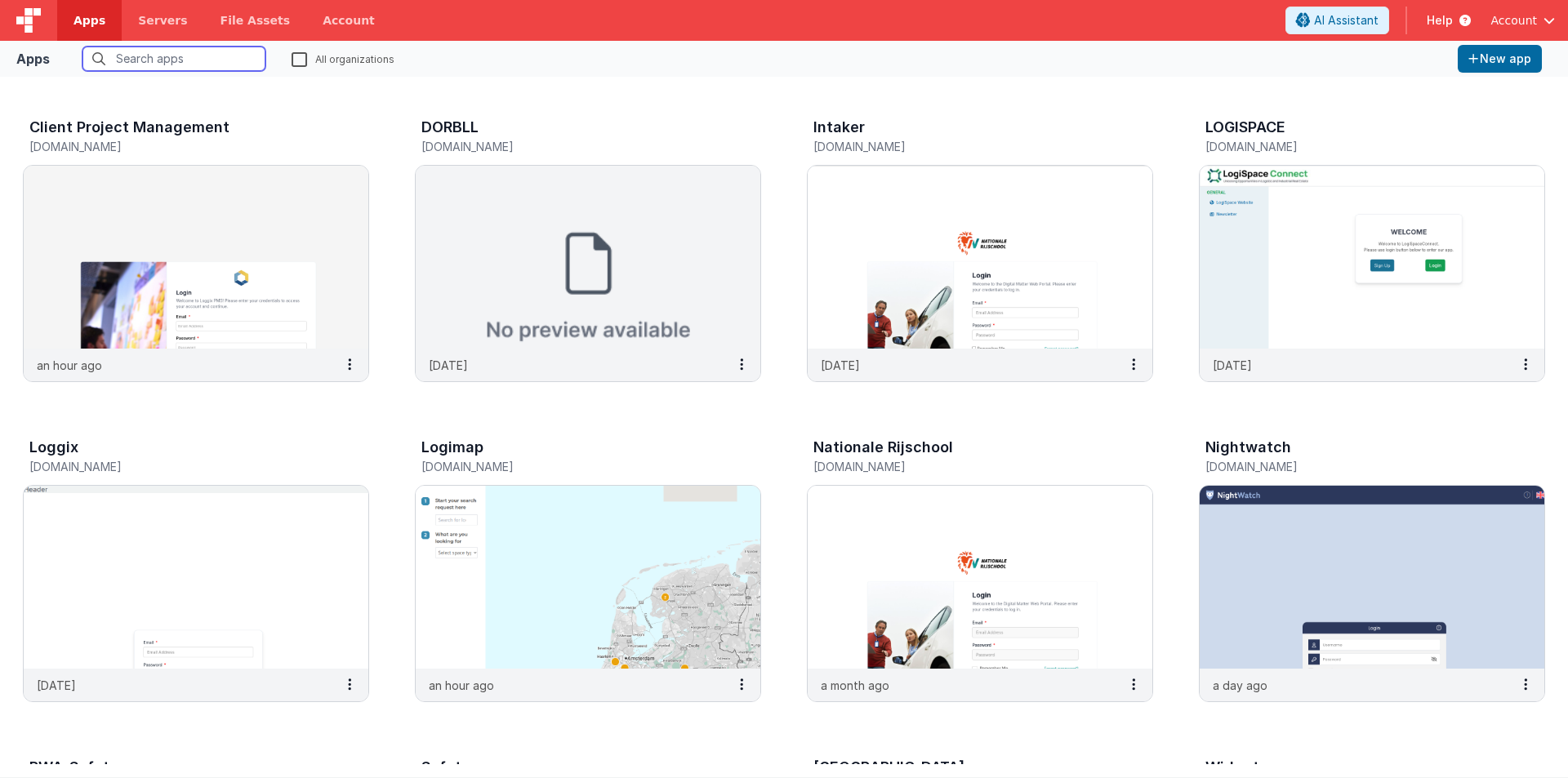
click at [178, 158] on div "Client Project Management [DOMAIN_NAME]" at bounding box center [179, 139] width 299 height 39
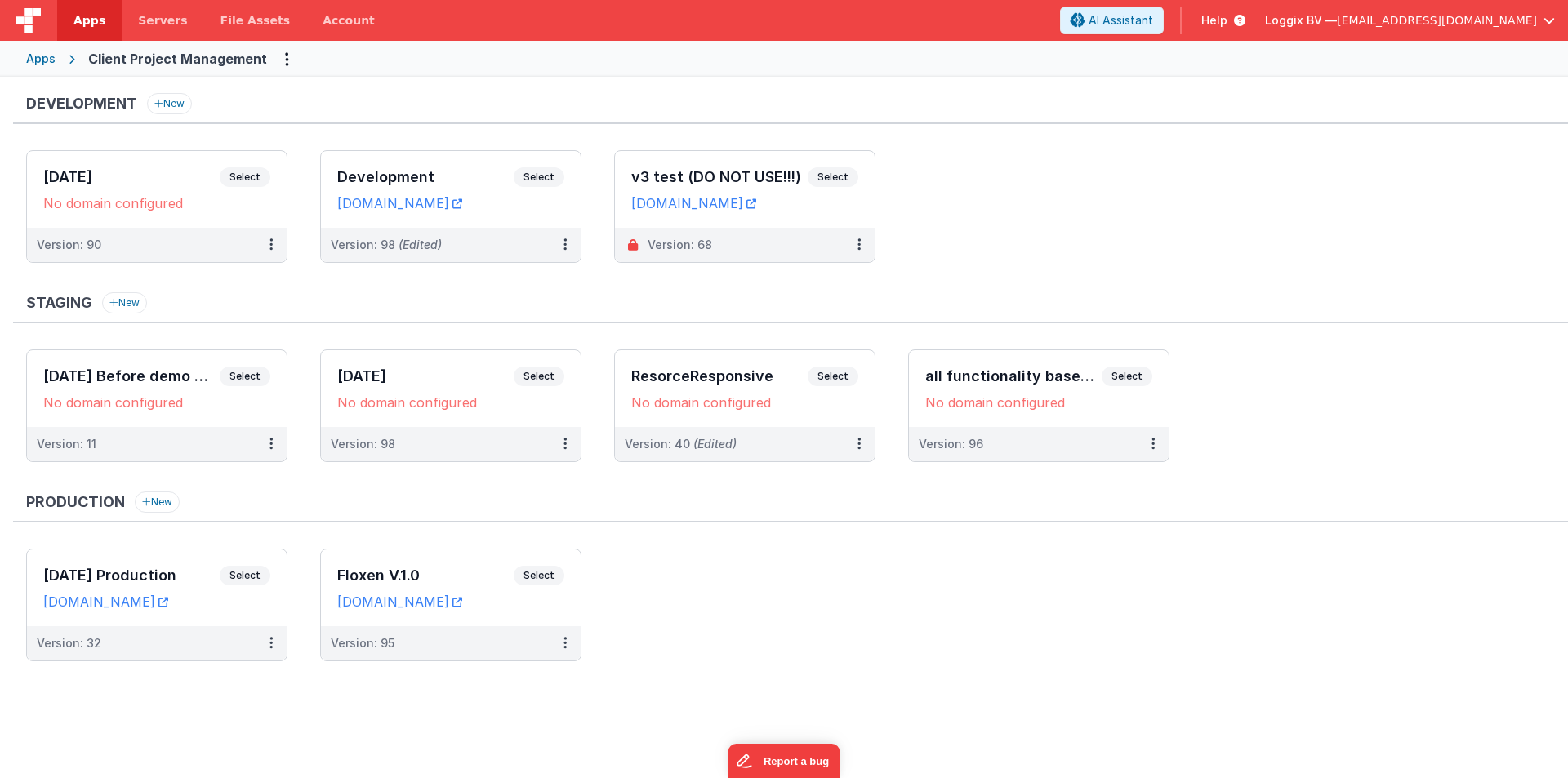
click at [433, 160] on div "Development Select URLs [DOMAIN_NAME]" at bounding box center [450, 190] width 260 height 77
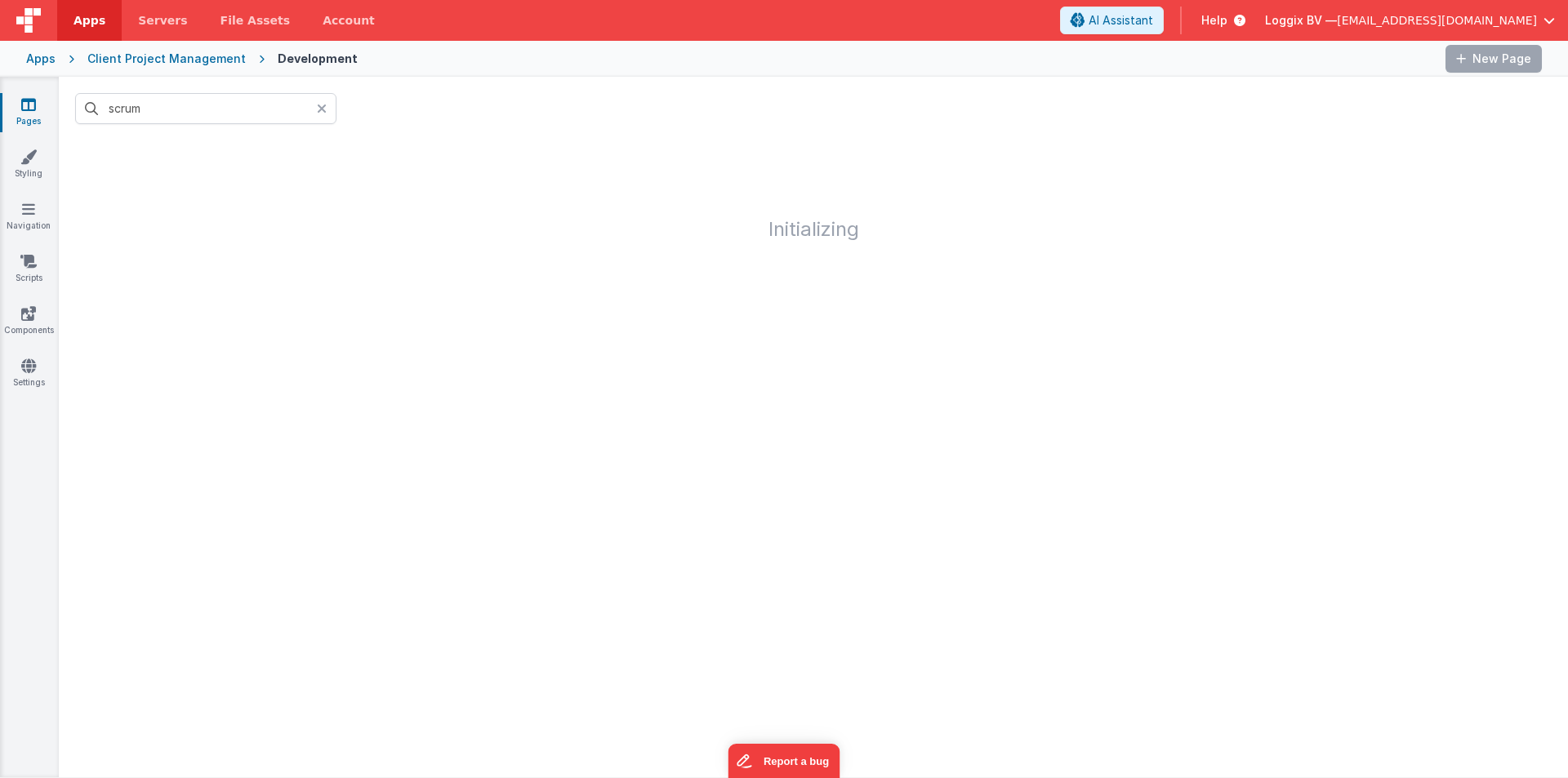
click at [193, 78] on div "scrum" at bounding box center [813, 109] width 1509 height 64
click at [177, 110] on input "scrum" at bounding box center [206, 109] width 262 height 31
type input "scrum"
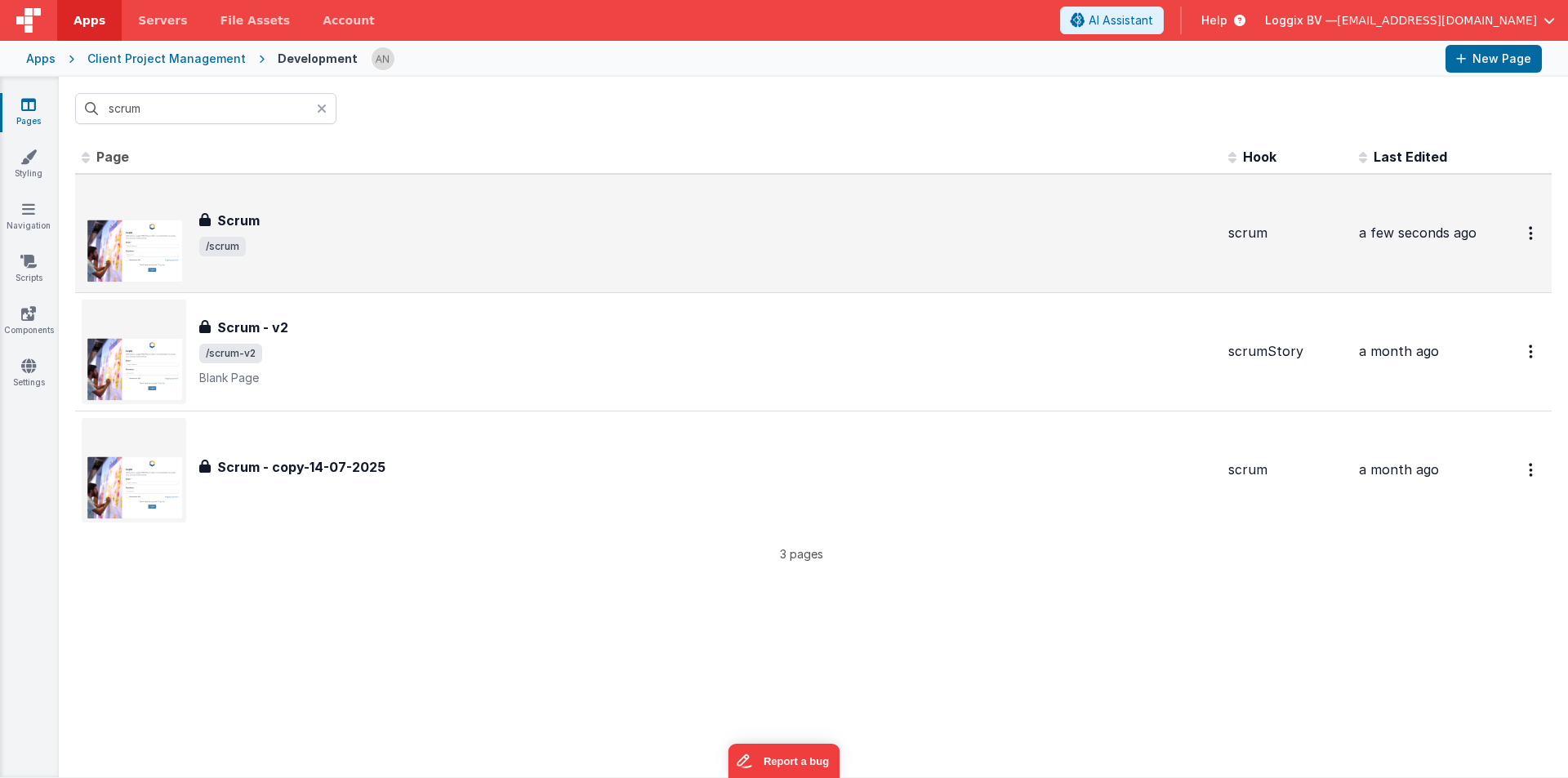
click at [256, 268] on div "Scrum Scrum /scrum" at bounding box center [648, 234] width 1133 height 105
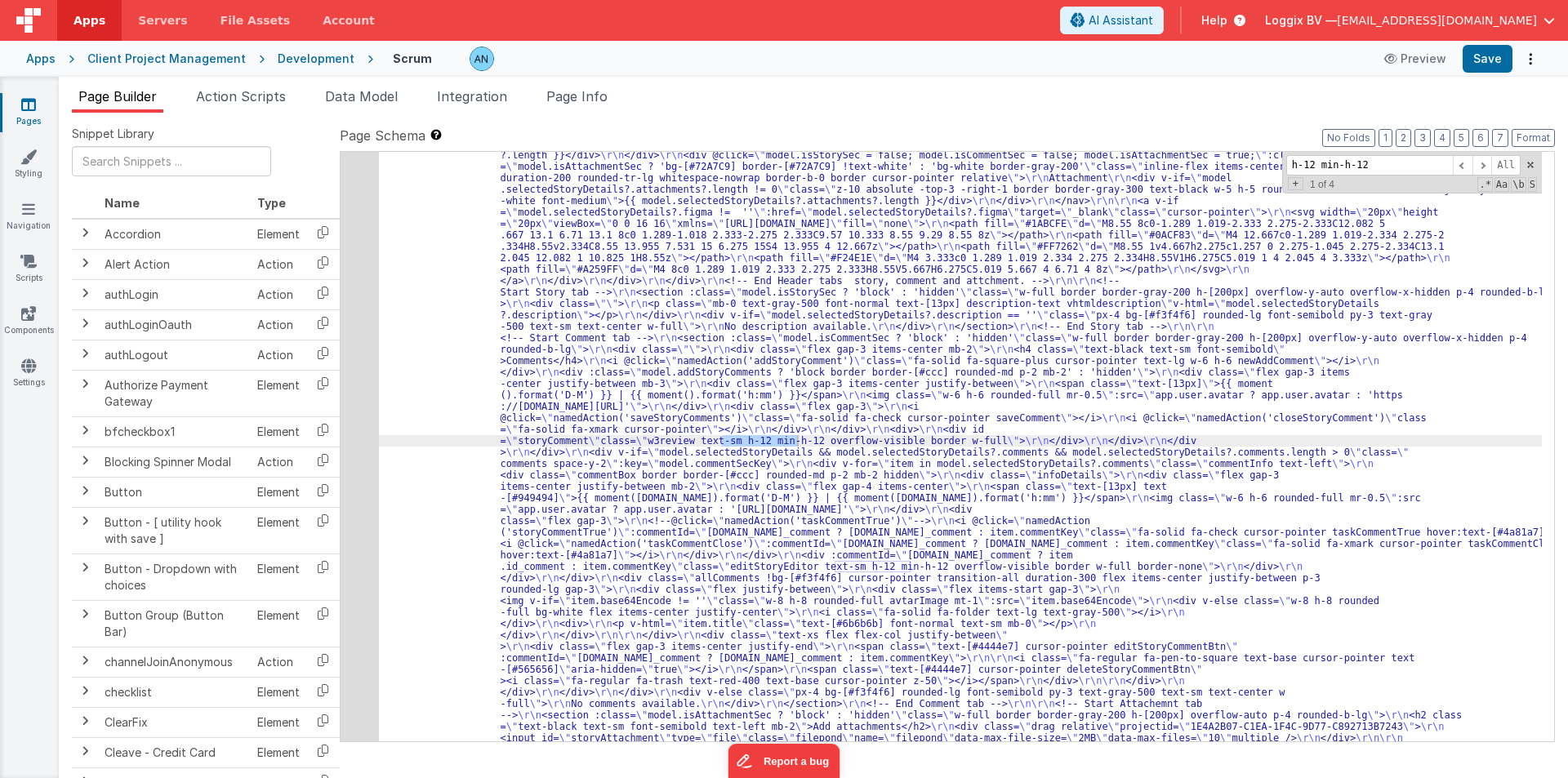
scroll to position [1362, 0]
type input "h-12 min-h-12"
click at [734, 440] on div ""html" : "<div class= \" page-wrapper \" > \r\n <div id= \" loadertask \" class…" at bounding box center [960, 446] width 1163 height 589
click at [1383, 164] on input "h-12 min-h-12" at bounding box center [1369, 165] width 167 height 20
click at [851, 562] on div ""html" : "<div class= \" page-wrapper \" > \r\n <div id= \" loadertask \" class…" at bounding box center [960, 446] width 1163 height 589
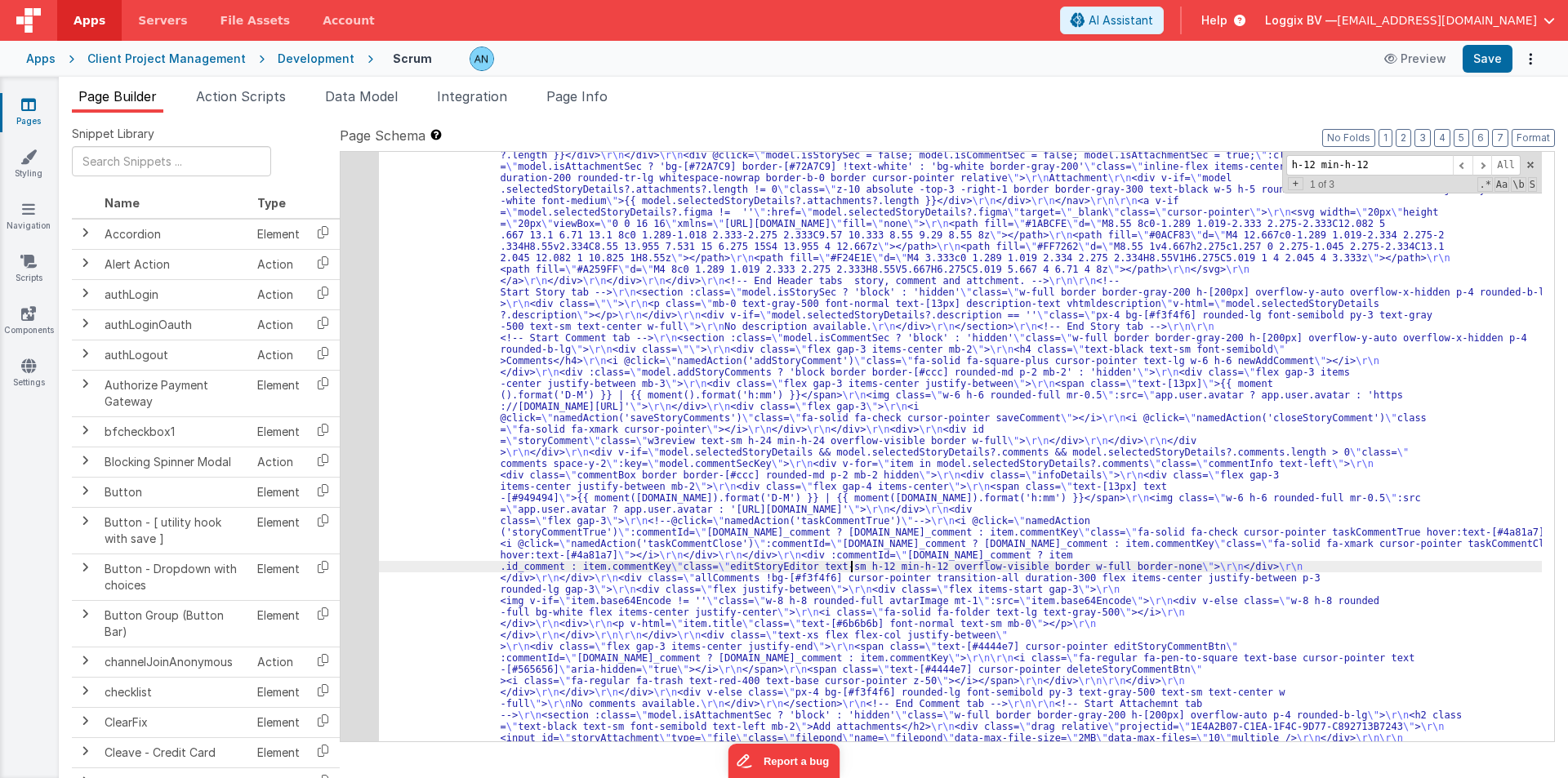
click at [1385, 169] on input "h-12 min-h-12" at bounding box center [1369, 165] width 167 height 20
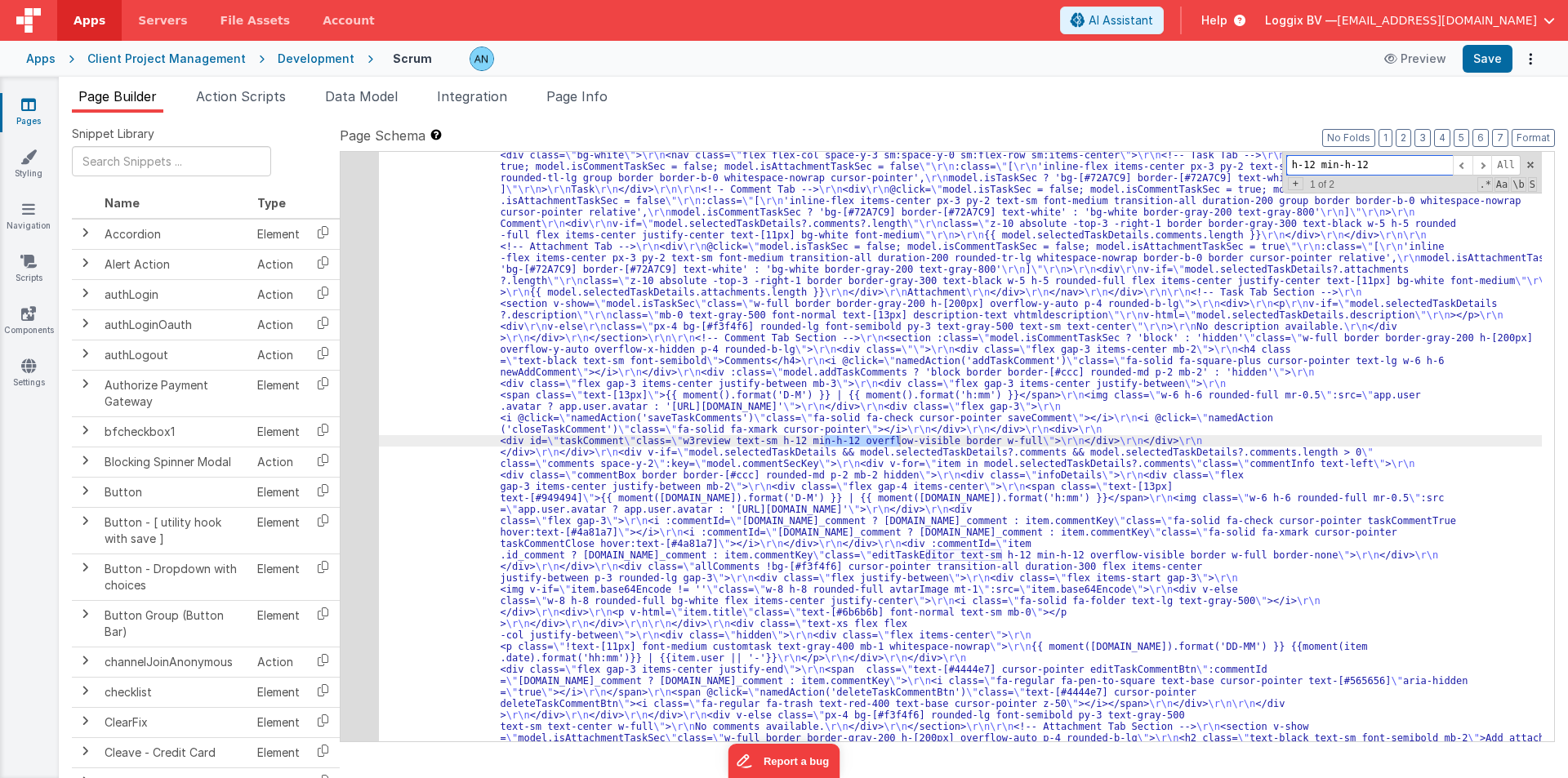
scroll to position [4059, 0]
click at [835, 439] on div ""html" : "<pre class= \" hidden \" >{{model.selectedTaskId}}</pre> \r\n <div cl…" at bounding box center [960, 446] width 1163 height 589
drag, startPoint x: 936, startPoint y: 552, endPoint x: 948, endPoint y: 552, distance: 12.0
click at [1420, 168] on input "h-12 min-h-12" at bounding box center [1369, 165] width 167 height 20
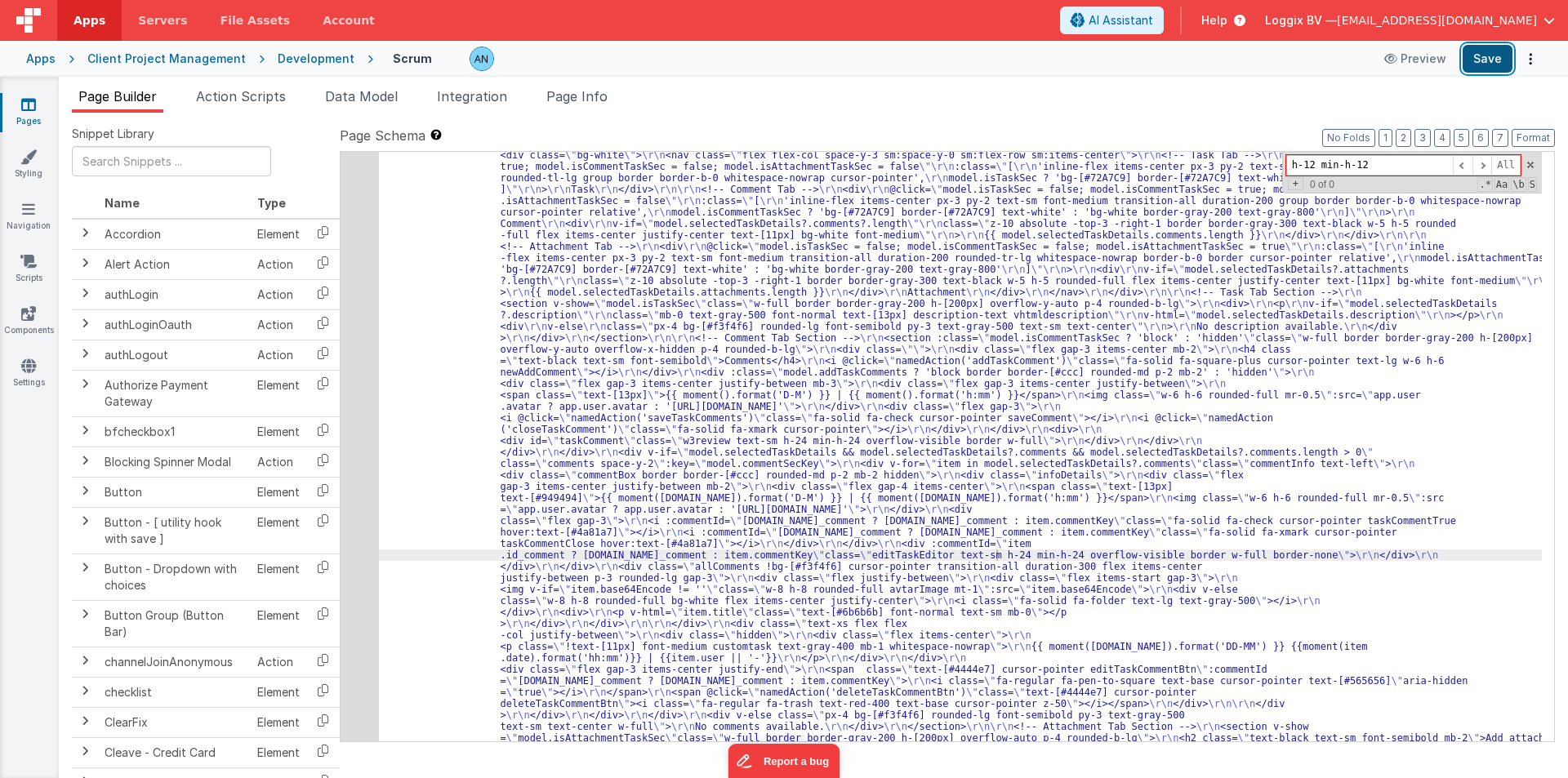
click at [1489, 51] on button "Save" at bounding box center [1487, 59] width 50 height 28
click at [1529, 161] on span at bounding box center [1530, 165] width 11 height 11
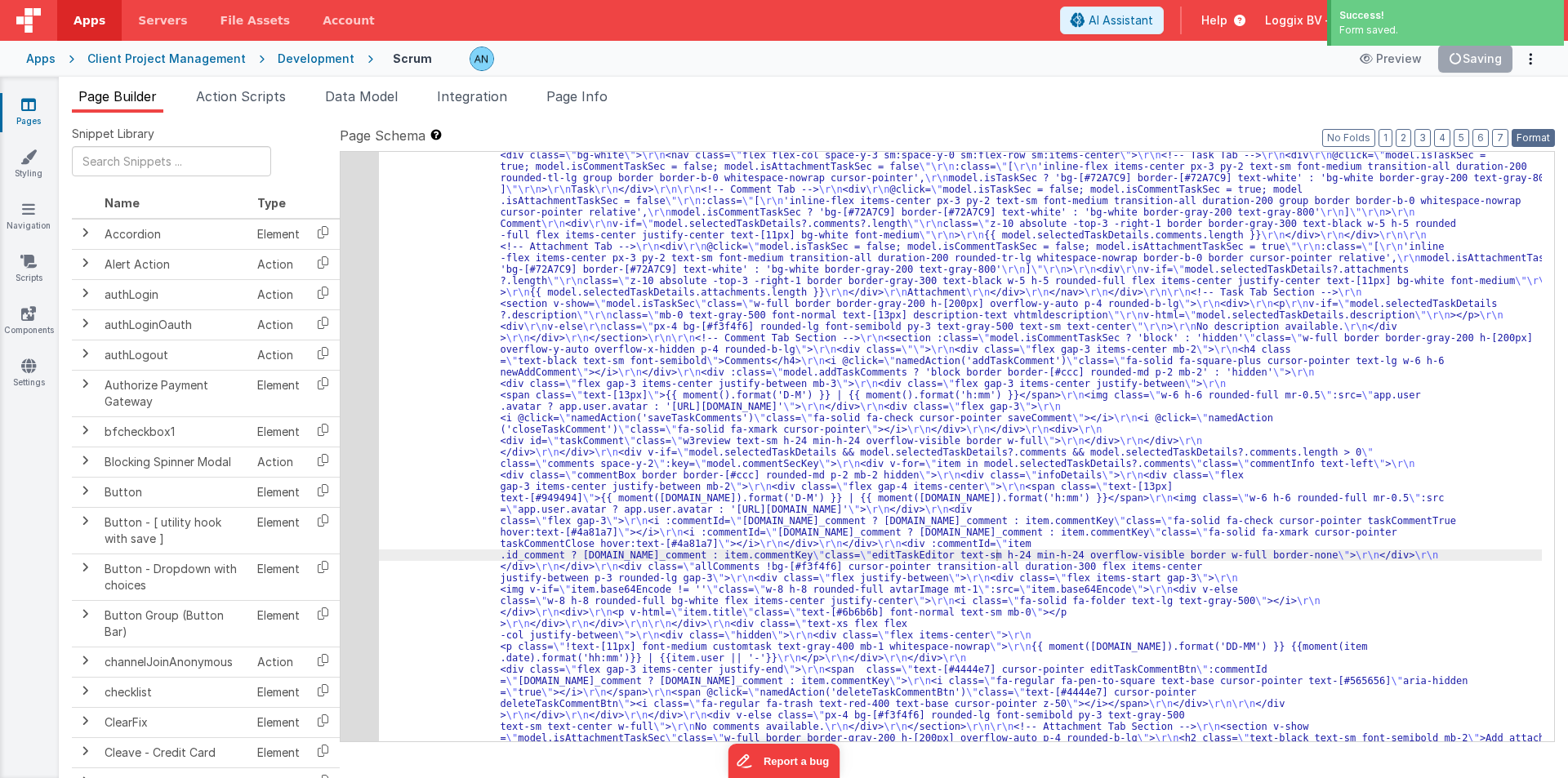
click at [1534, 134] on button "Format" at bounding box center [1533, 138] width 43 height 18
click at [1489, 60] on button "Save" at bounding box center [1487, 59] width 50 height 28
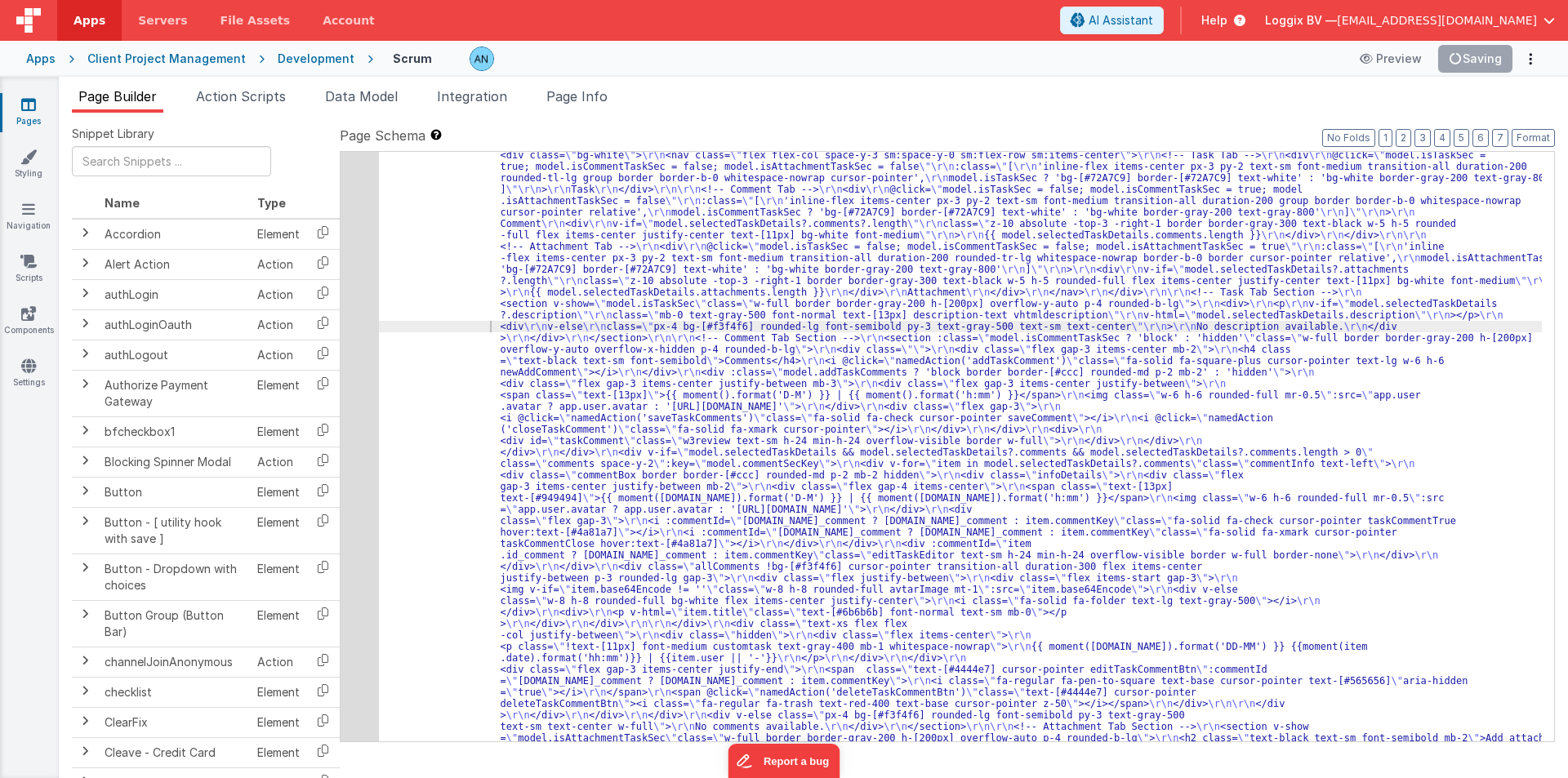
click at [285, 56] on div "Development" at bounding box center [316, 59] width 77 height 16
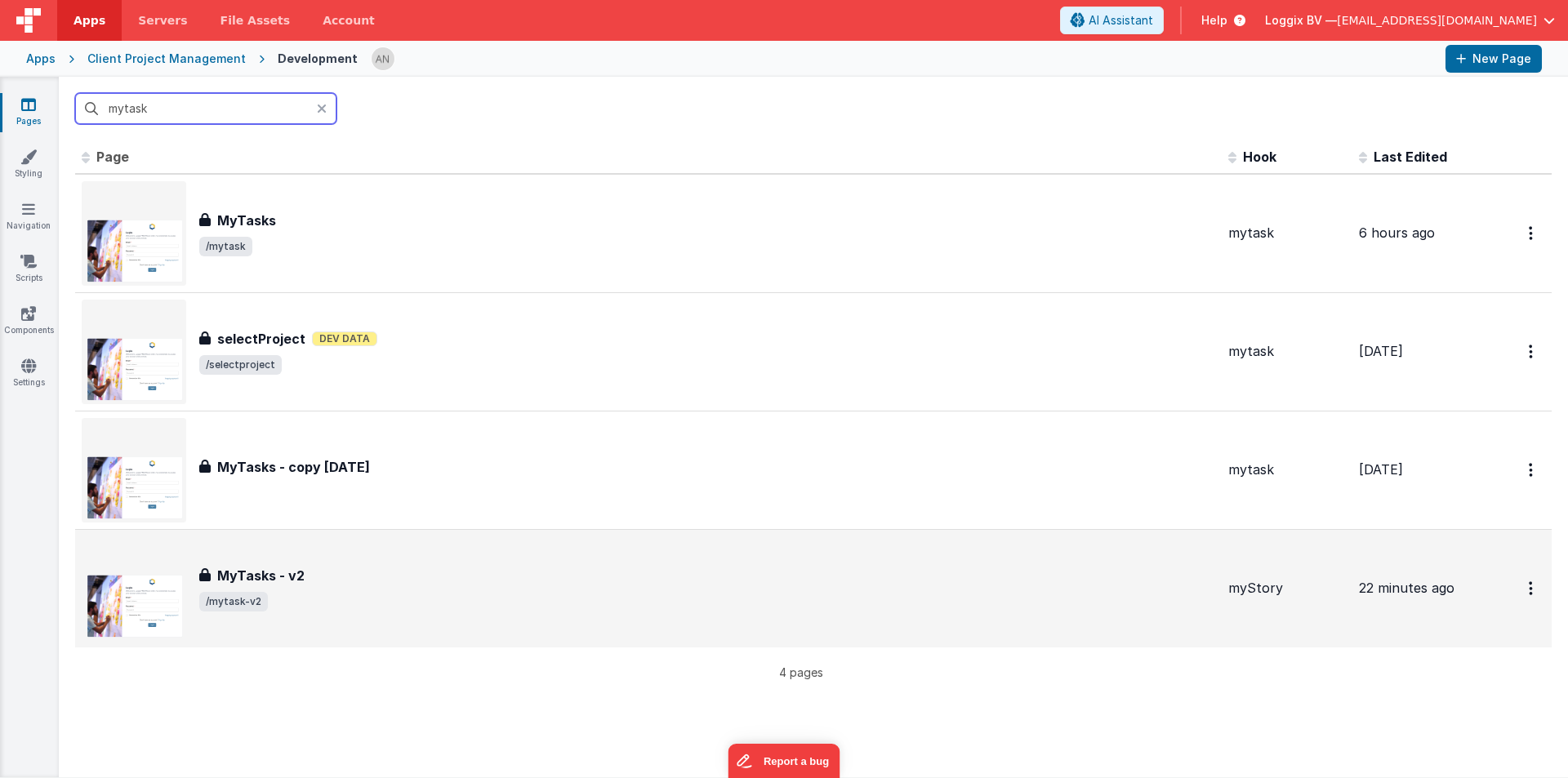
type input "mytask"
click at [318, 569] on div "MyTasks - v2" at bounding box center [707, 575] width 1015 height 20
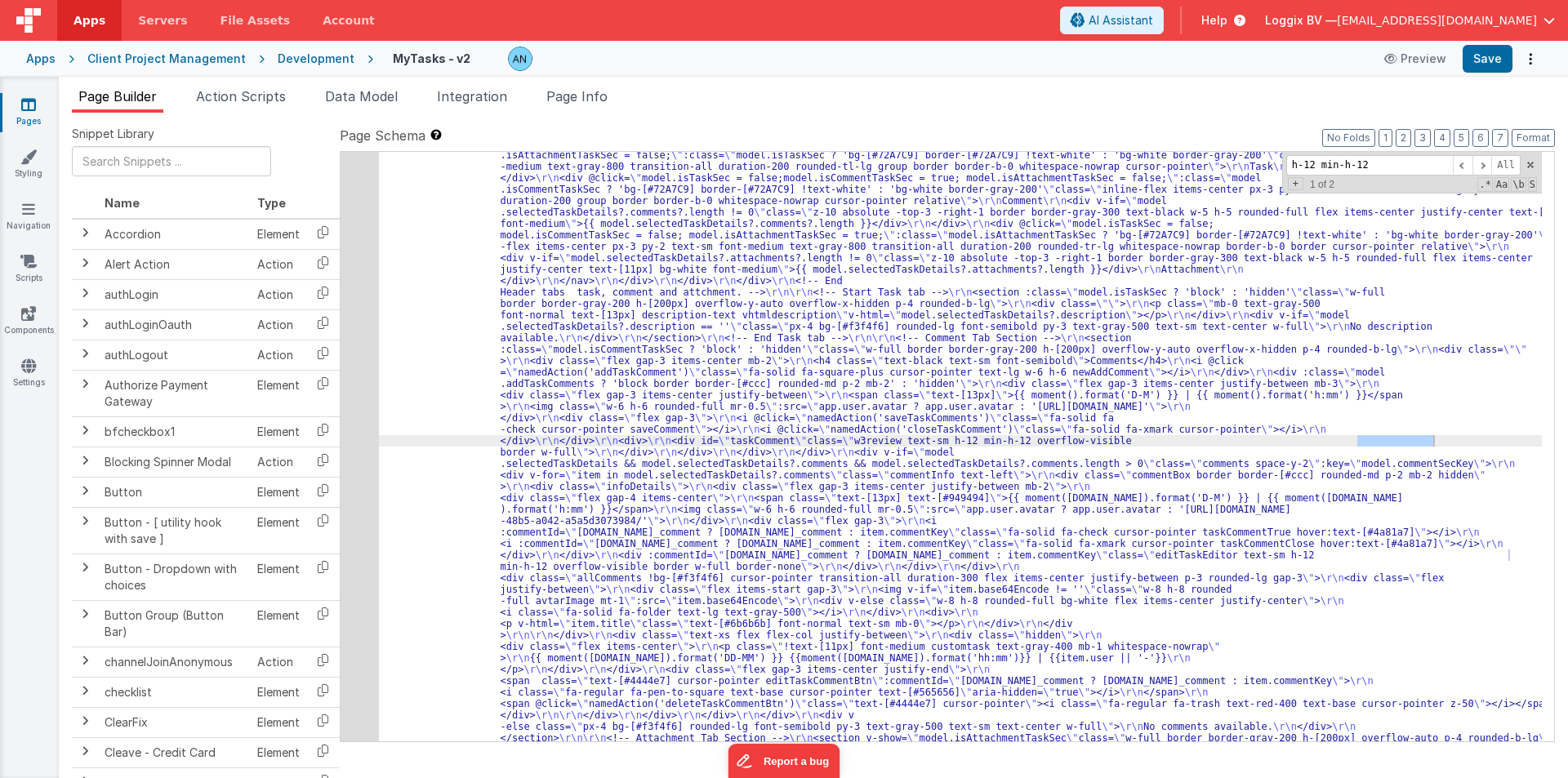
scroll to position [1785, 0]
type input "h-12 min-h-12"
drag, startPoint x: 1369, startPoint y: 440, endPoint x: 1378, endPoint y: 438, distance: 9.2
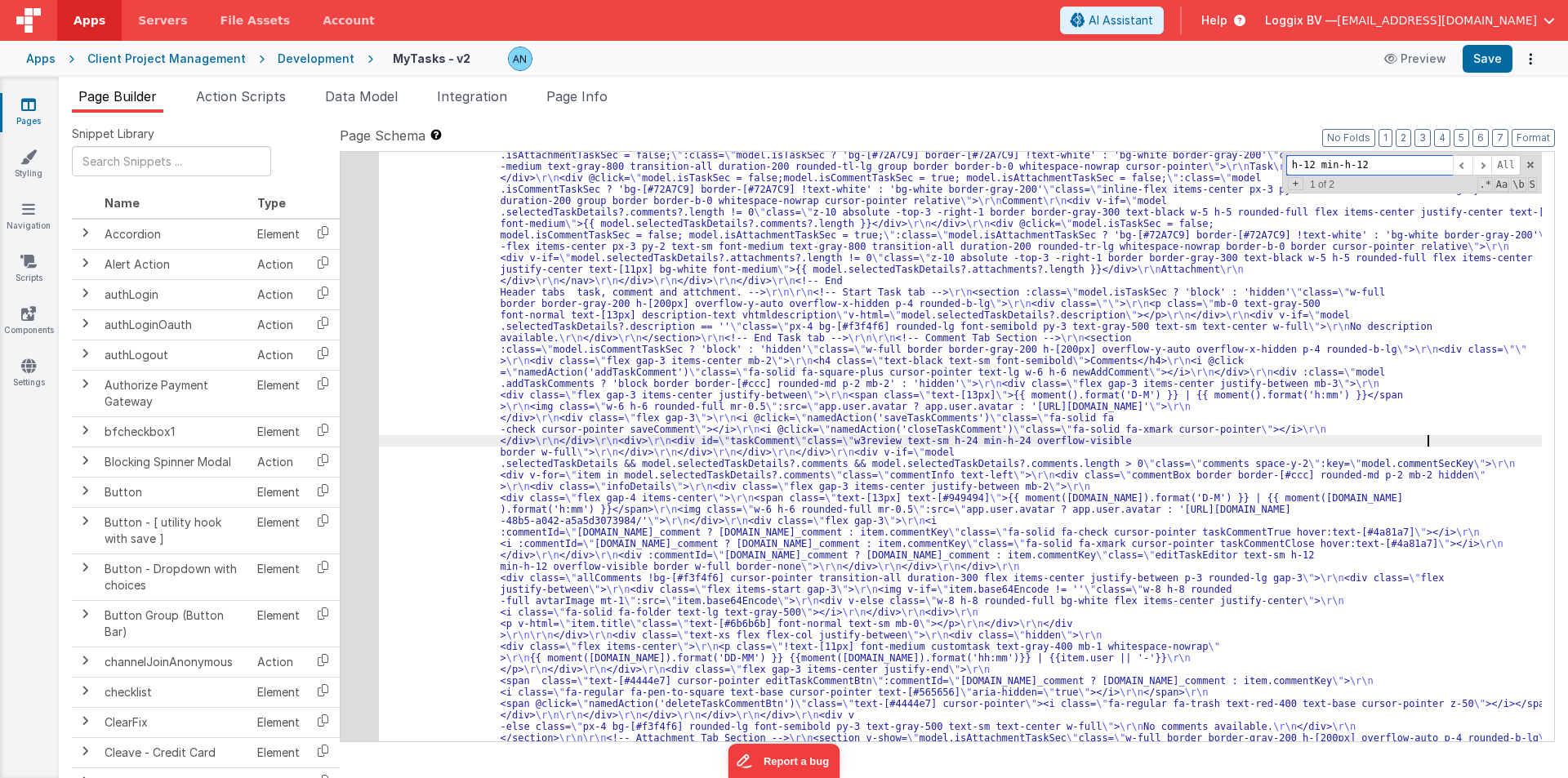
click at [1369, 157] on input "h-12 min-h-12" at bounding box center [1369, 165] width 167 height 20
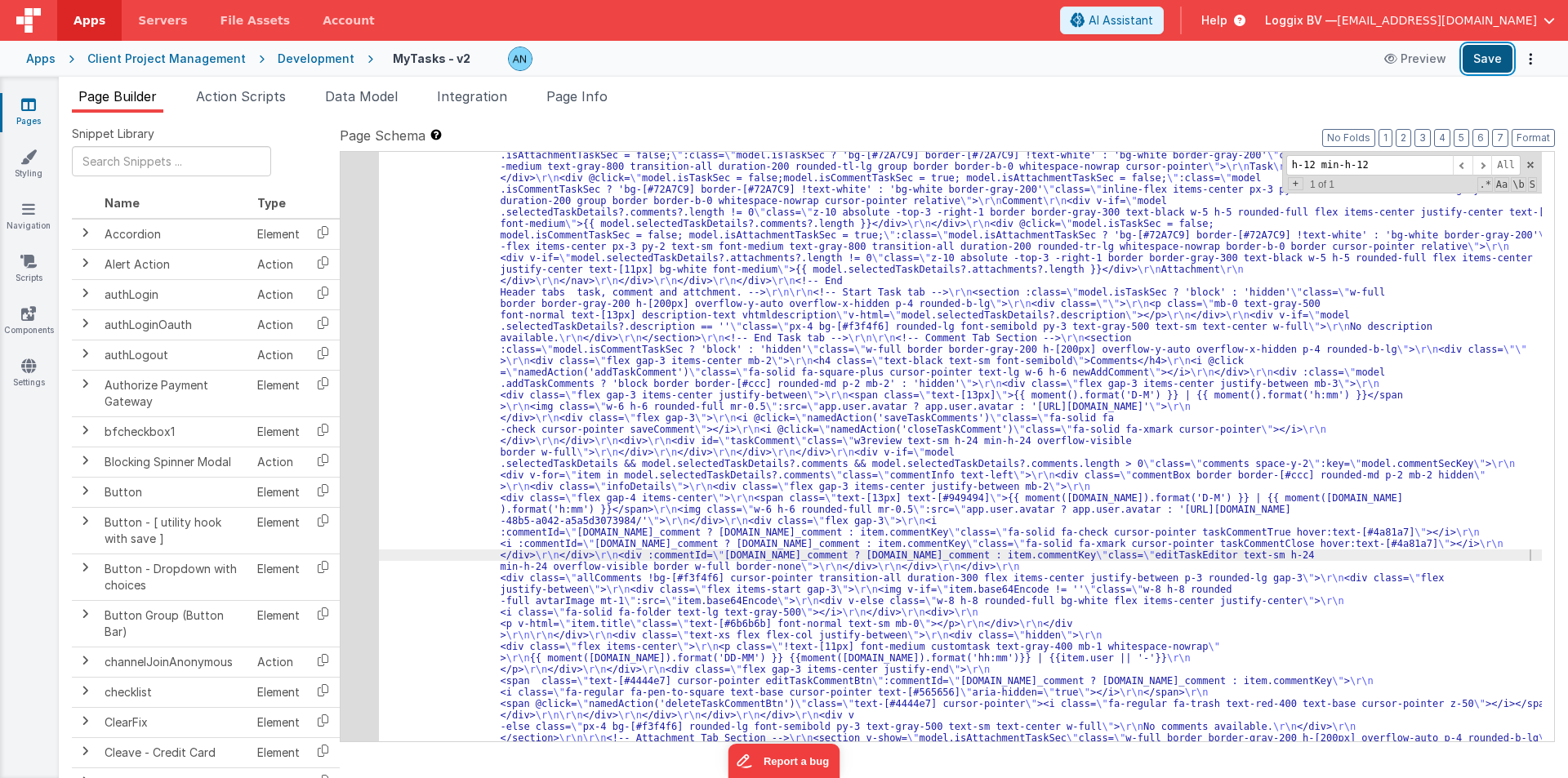
click at [1489, 57] on button "Save" at bounding box center [1487, 59] width 50 height 28
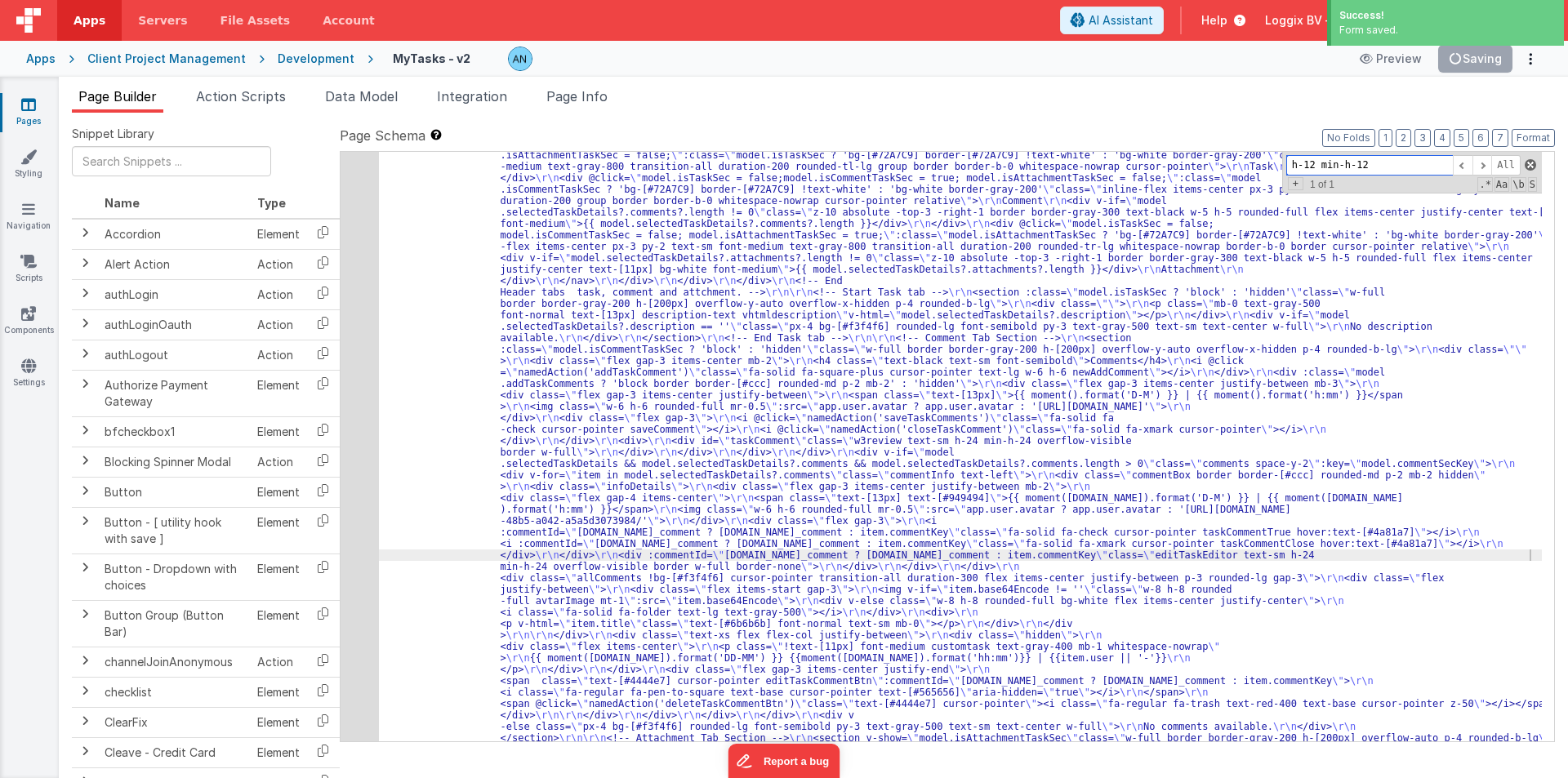
click at [1533, 163] on span at bounding box center [1530, 165] width 11 height 11
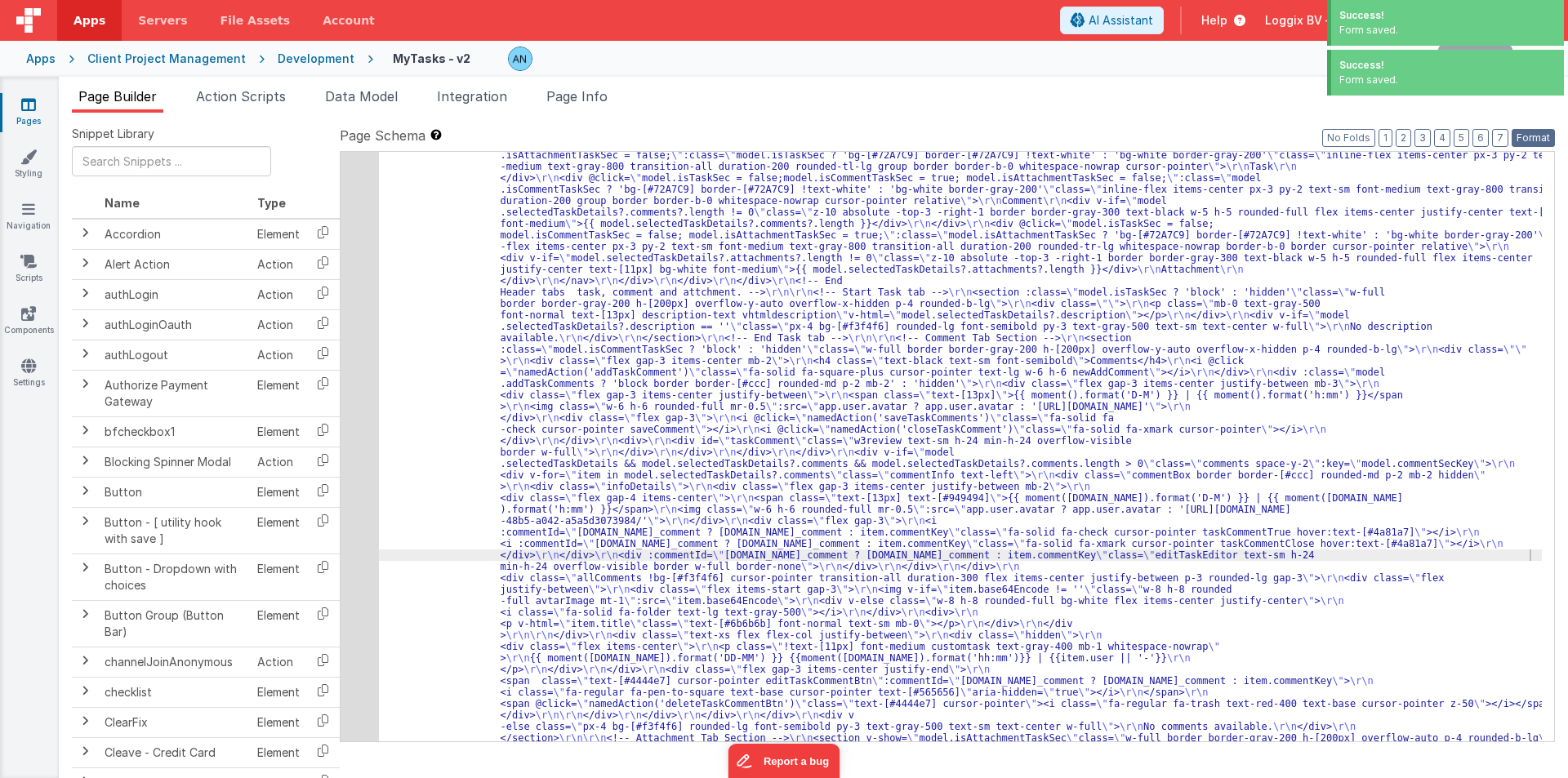
click at [1534, 134] on button "Format" at bounding box center [1533, 138] width 43 height 18
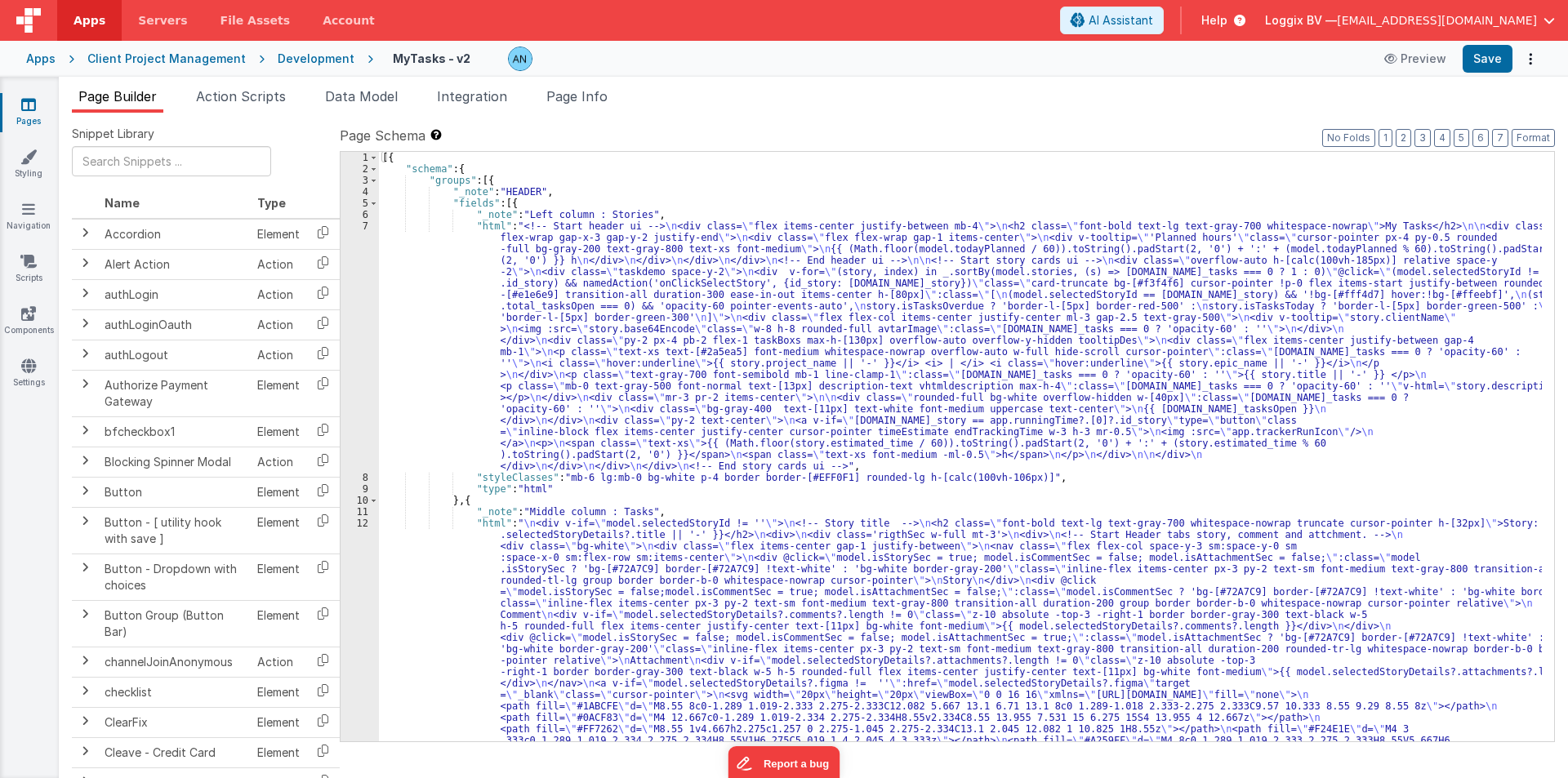
click at [242, 86] on div "Page Builder Action Scripts Data Model Integration Page Info Snippet Library Na…" at bounding box center [813, 427] width 1509 height 701
click at [238, 96] on span "Action Scripts" at bounding box center [241, 96] width 90 height 16
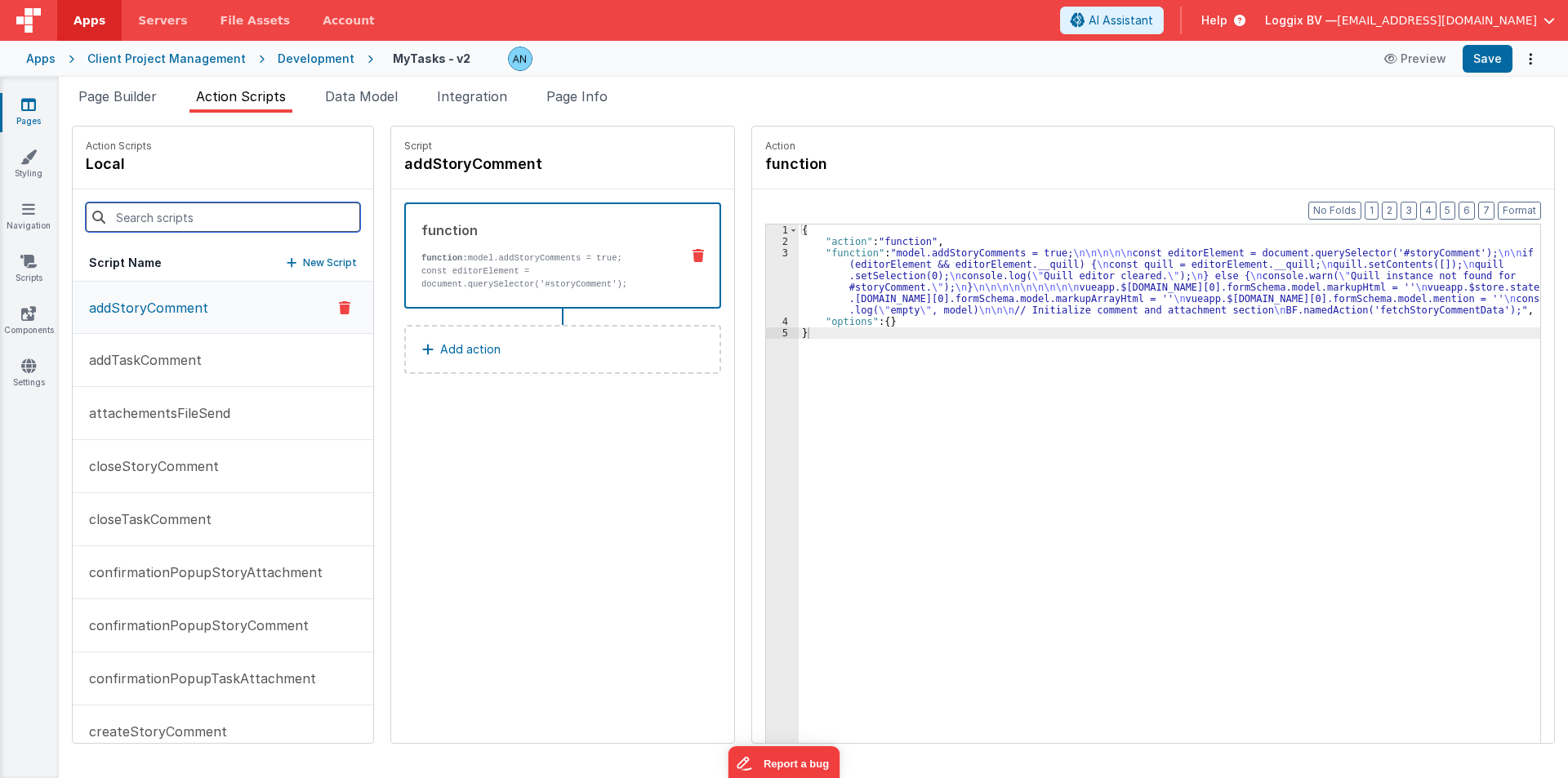
click at [168, 220] on input at bounding box center [223, 217] width 275 height 29
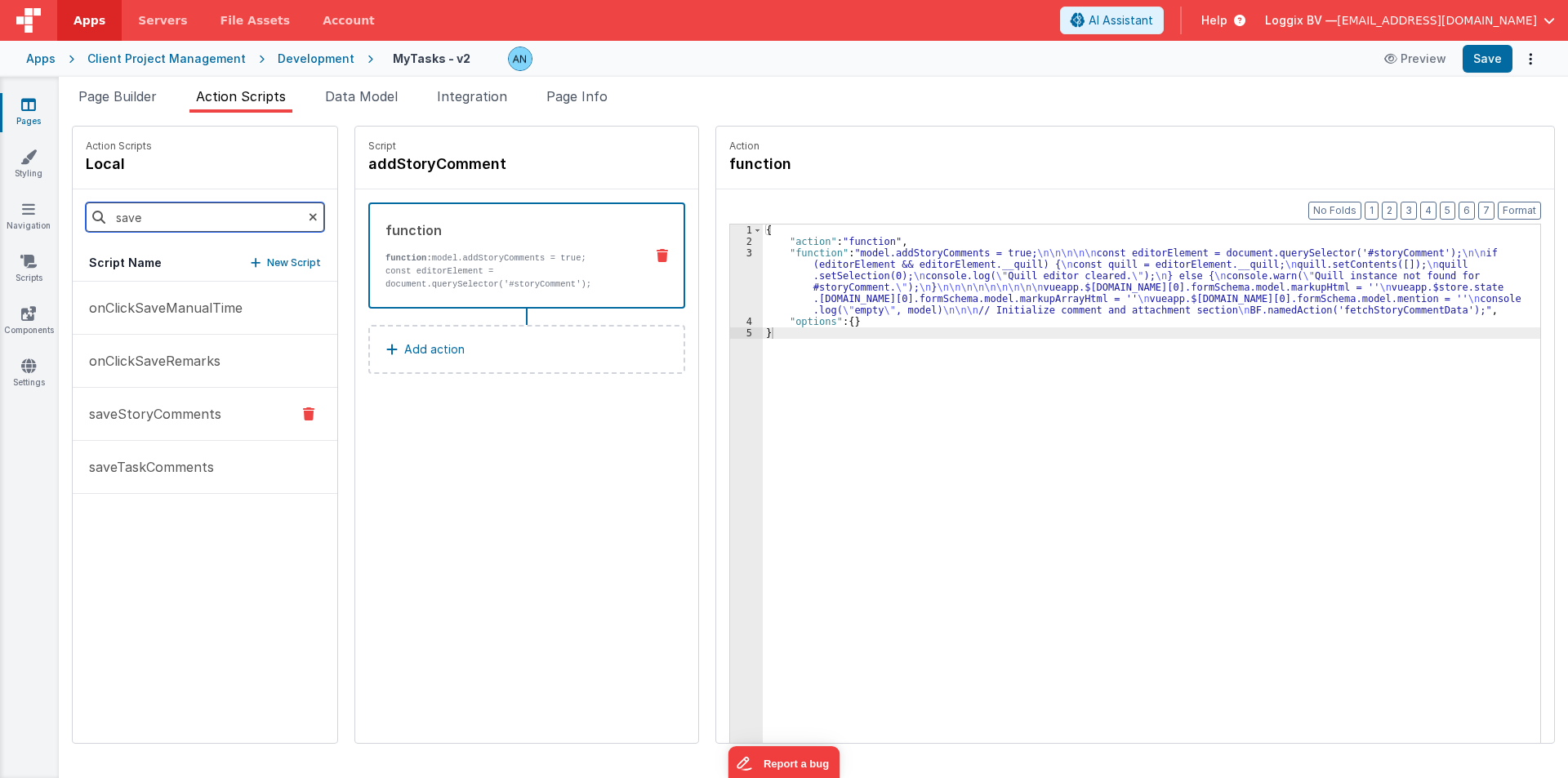
type input "save"
drag, startPoint x: 150, startPoint y: 416, endPoint x: 735, endPoint y: 325, distance: 592.0
click at [151, 415] on p "saveStoryComments" at bounding box center [150, 414] width 142 height 20
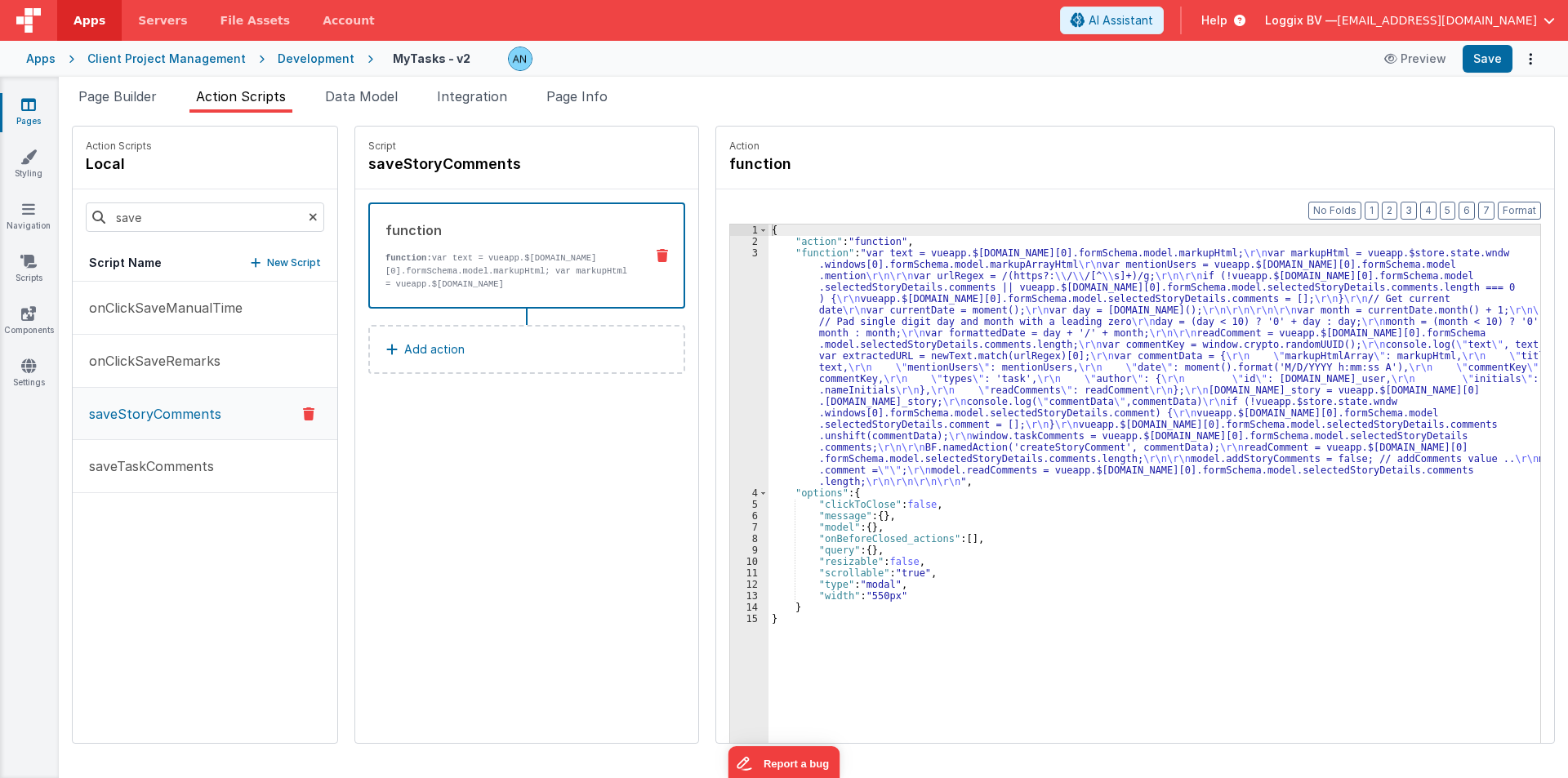
click at [775, 294] on div "{ "action" : "function" , "function" : "var text = vueapp.$[DOMAIN_NAME][0].for…" at bounding box center [1154, 521] width 772 height 592
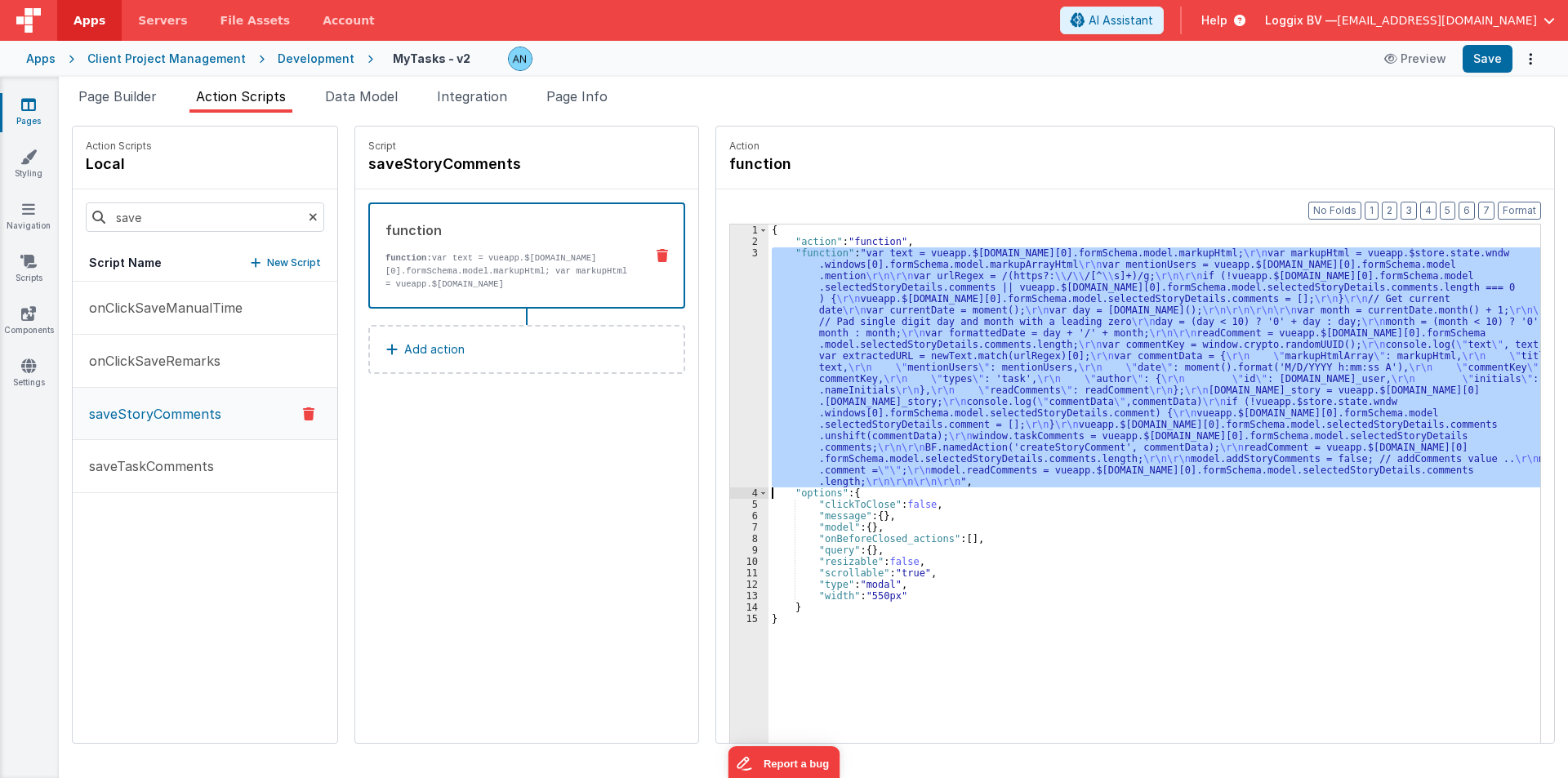
click at [731, 296] on div "3" at bounding box center [749, 368] width 38 height 240
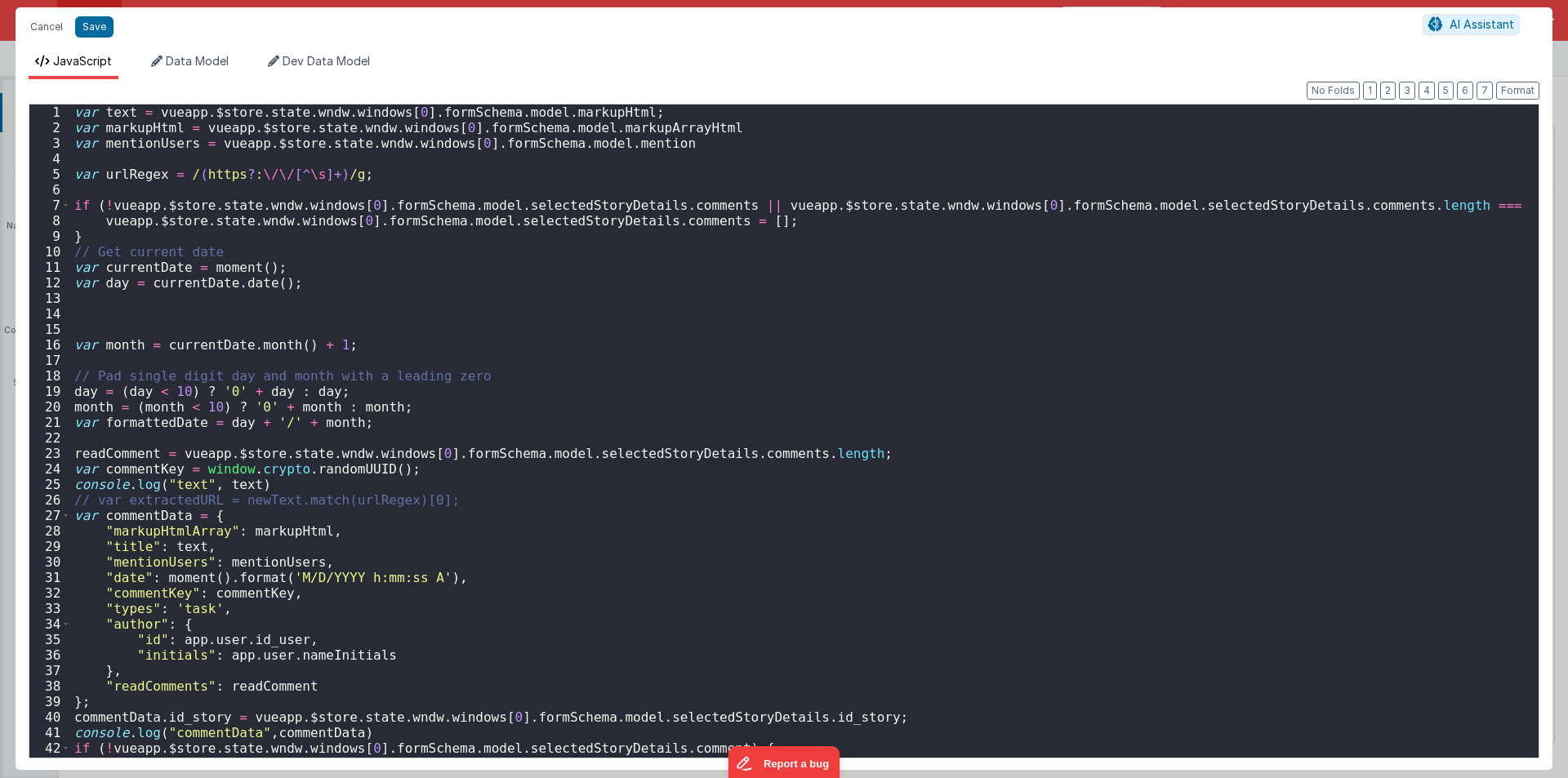
click at [690, 305] on div "var text = vueapp . $store . state . wndw . windows [ 0 ] . formSchema . model …" at bounding box center [799, 446] width 1455 height 684
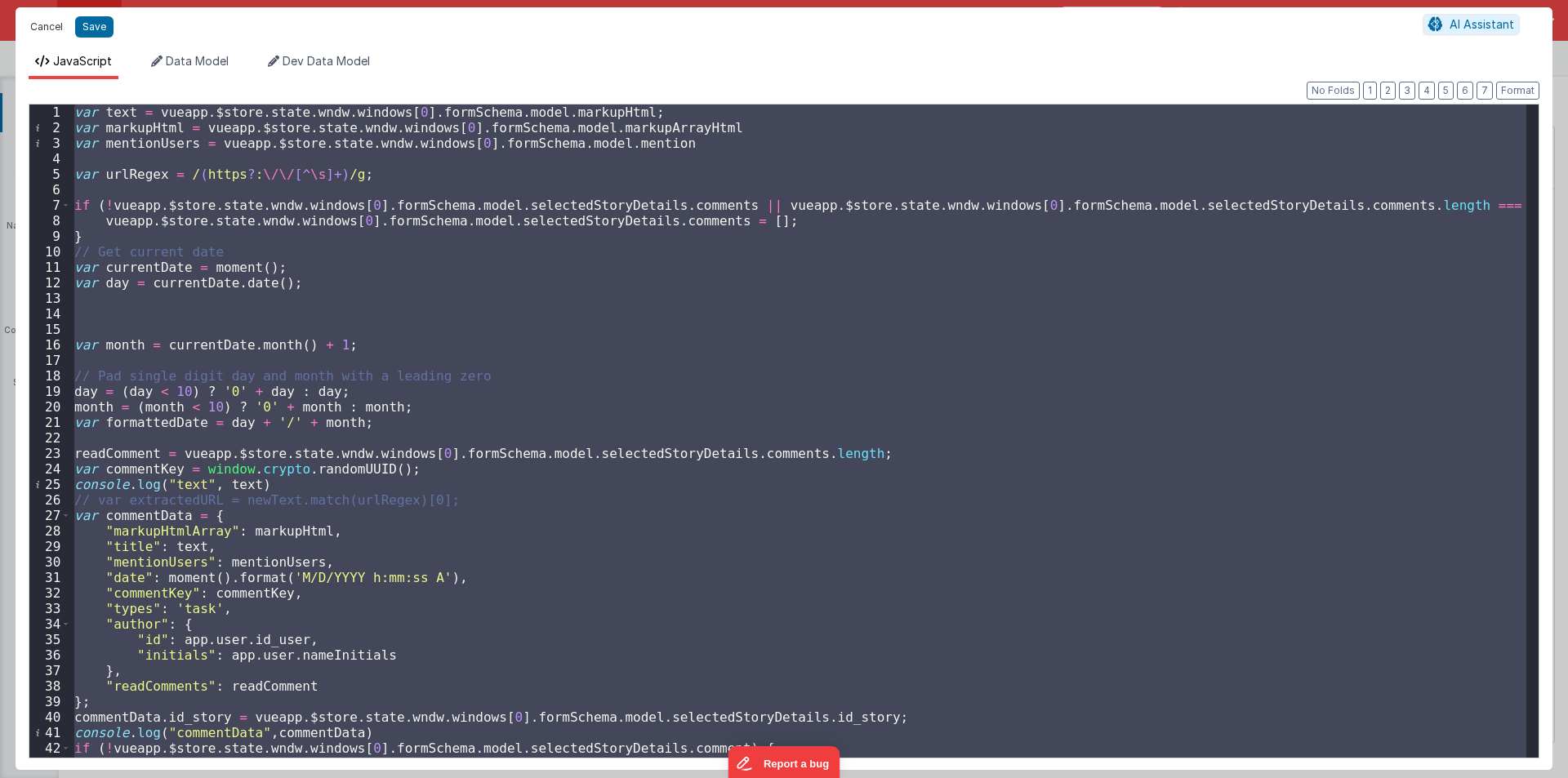
click at [45, 17] on button "Cancel" at bounding box center [47, 27] width 49 height 23
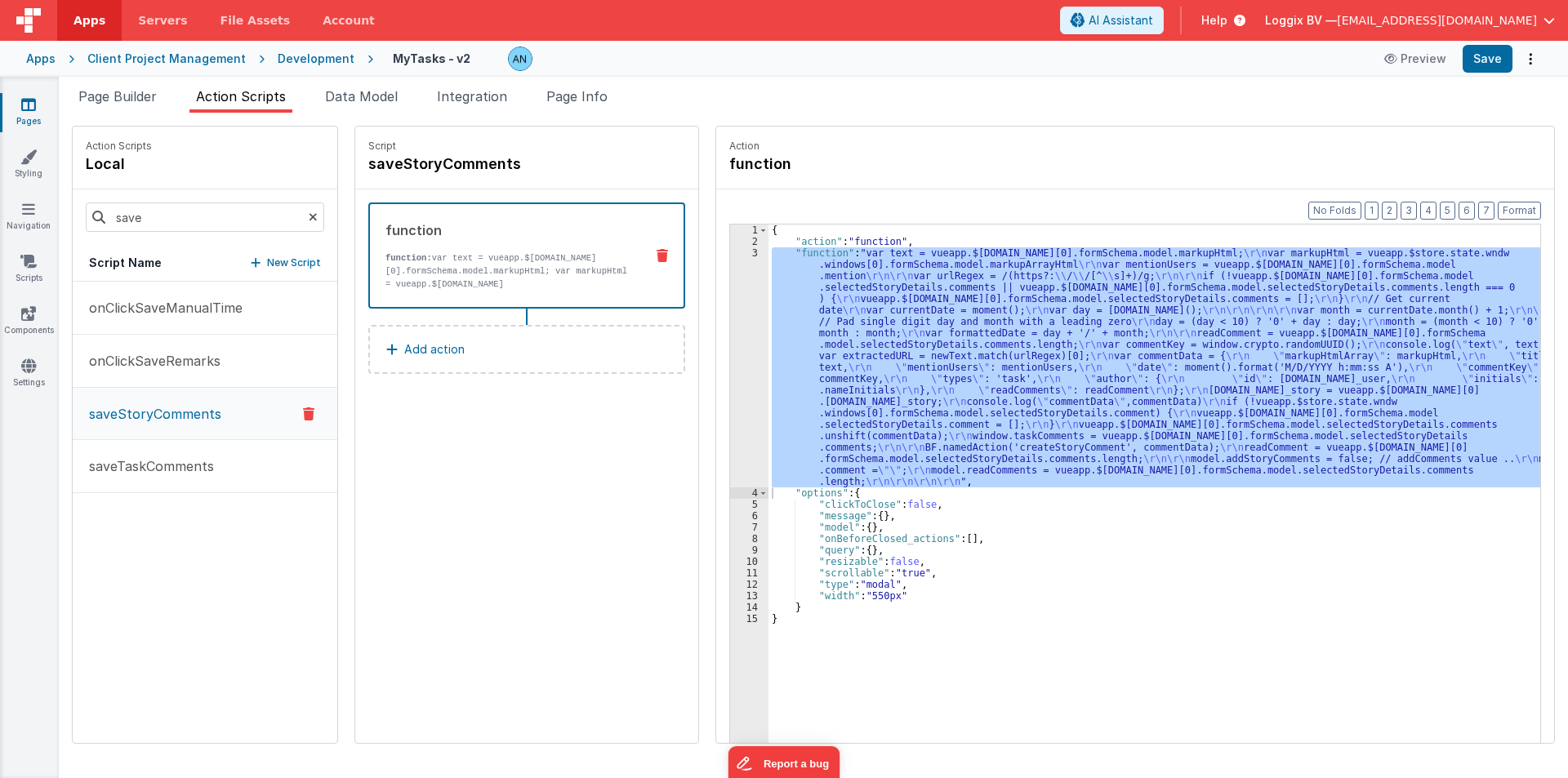
click at [300, 54] on div "Development" at bounding box center [316, 59] width 77 height 16
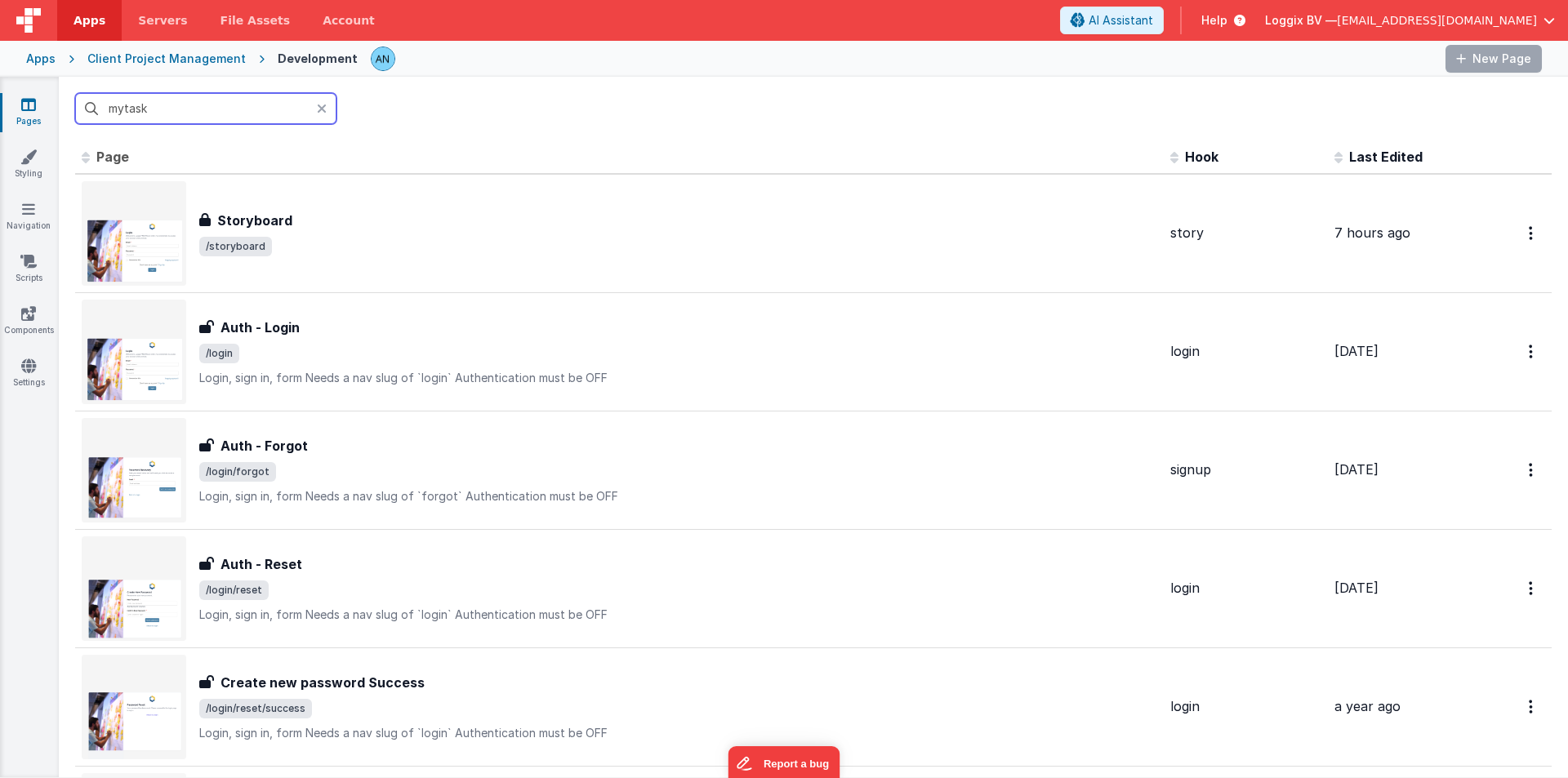
click at [170, 108] on input "mytask" at bounding box center [206, 109] width 262 height 31
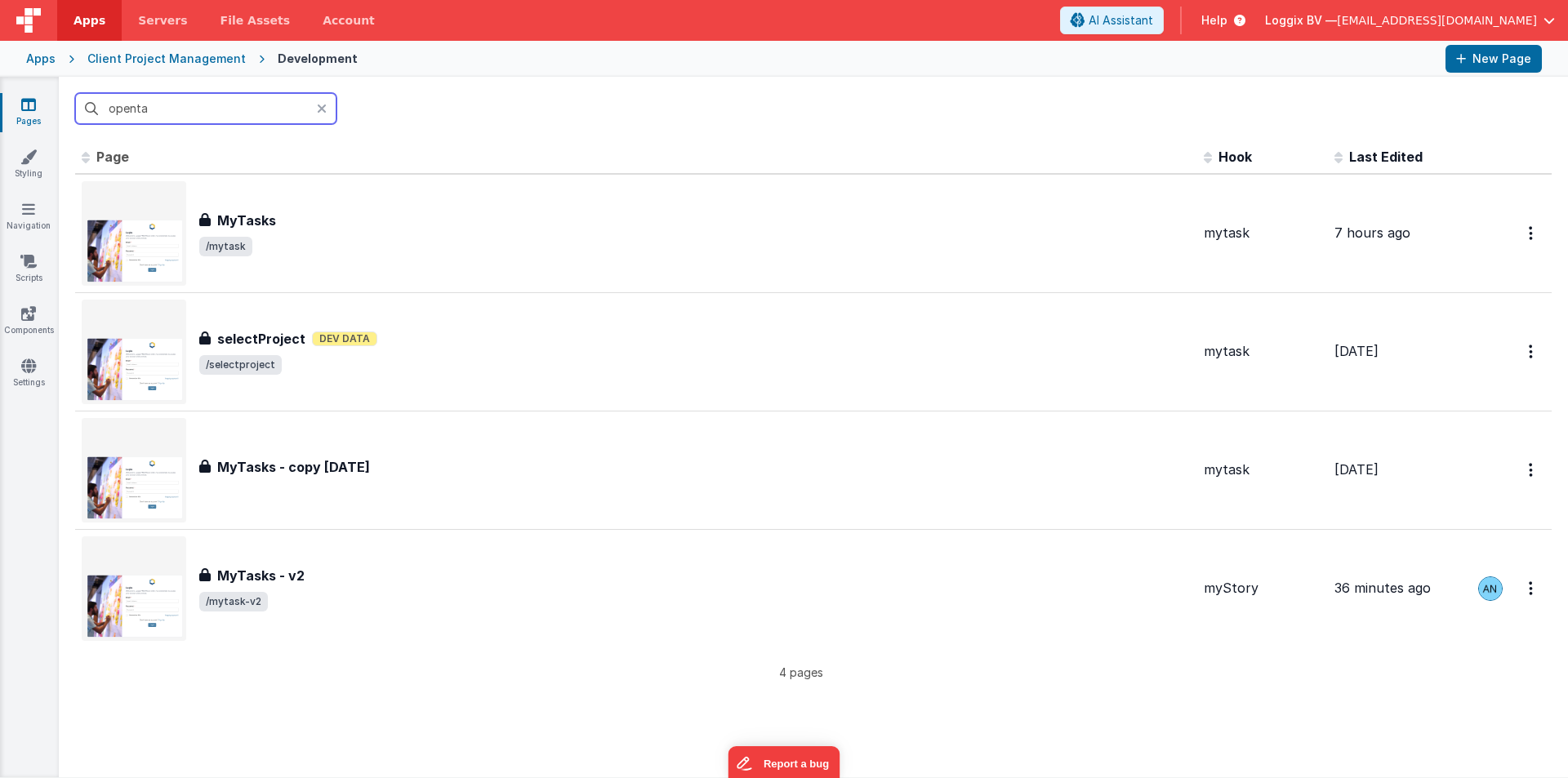
type input "openta"
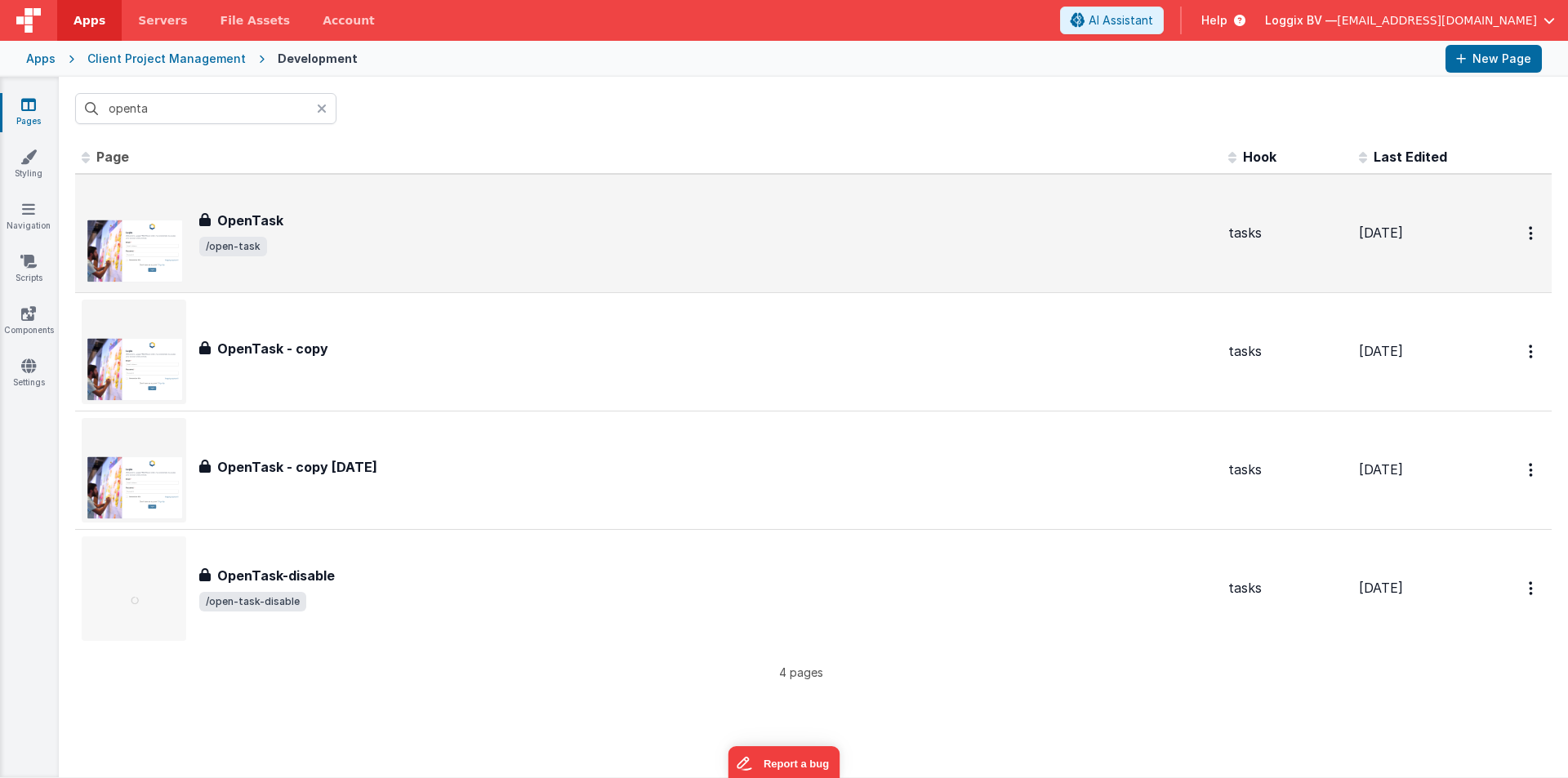
click at [249, 248] on span "/open-task" at bounding box center [233, 247] width 68 height 20
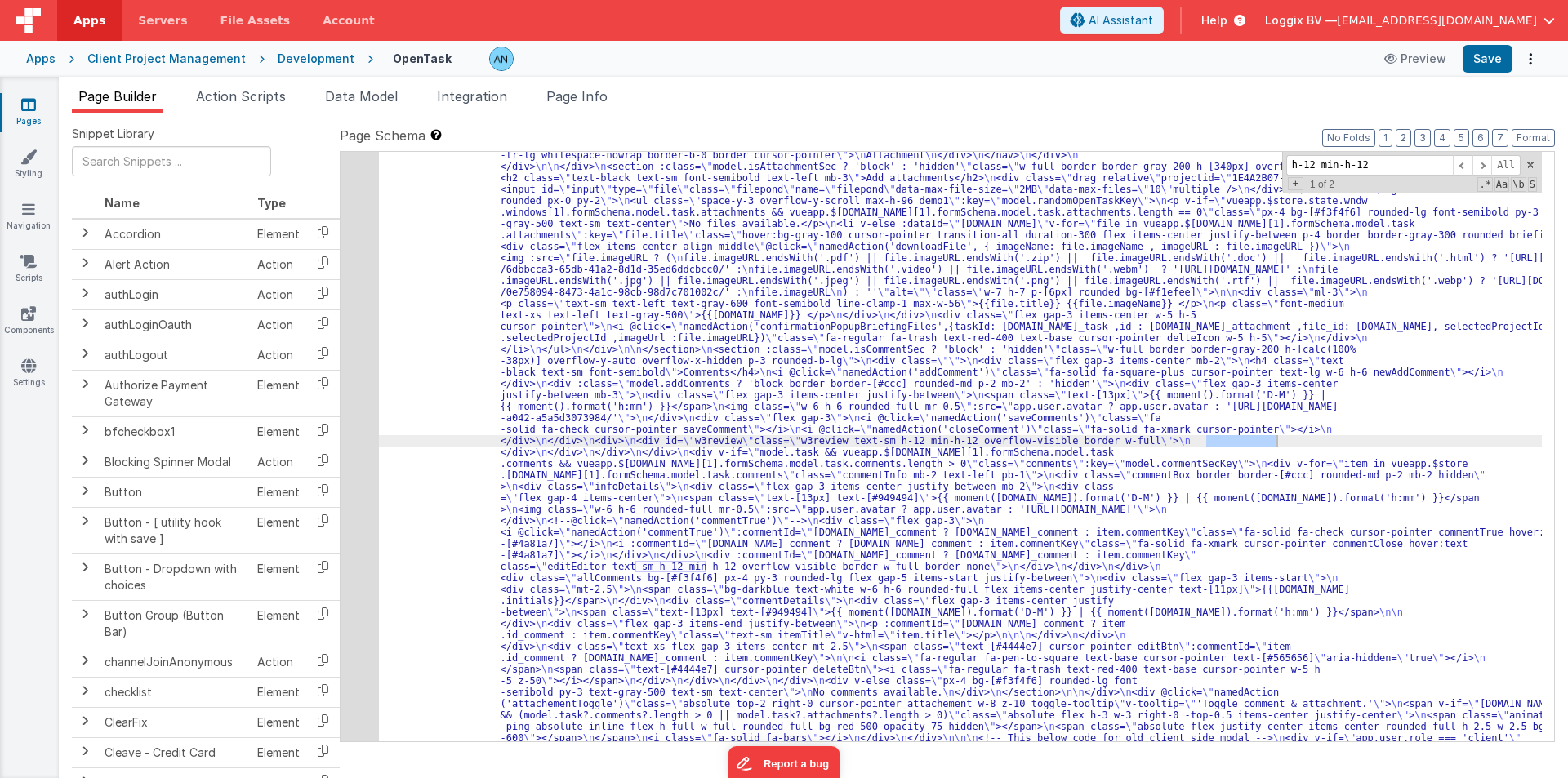
scroll to position [482, 0]
type input "h-12 min-h-12"
click at [1239, 436] on div ""html" : "<div class= \" flex justify-between gap-4 relative \" > \n <div class…" at bounding box center [960, 446] width 1163 height 589
click at [1370, 170] on input "h-12 min-h-12" at bounding box center [1369, 165] width 167 height 20
click at [652, 562] on div ""html" : "<div class= \" flex justify-between gap-4 relative \" > \n <div class…" at bounding box center [960, 446] width 1163 height 589
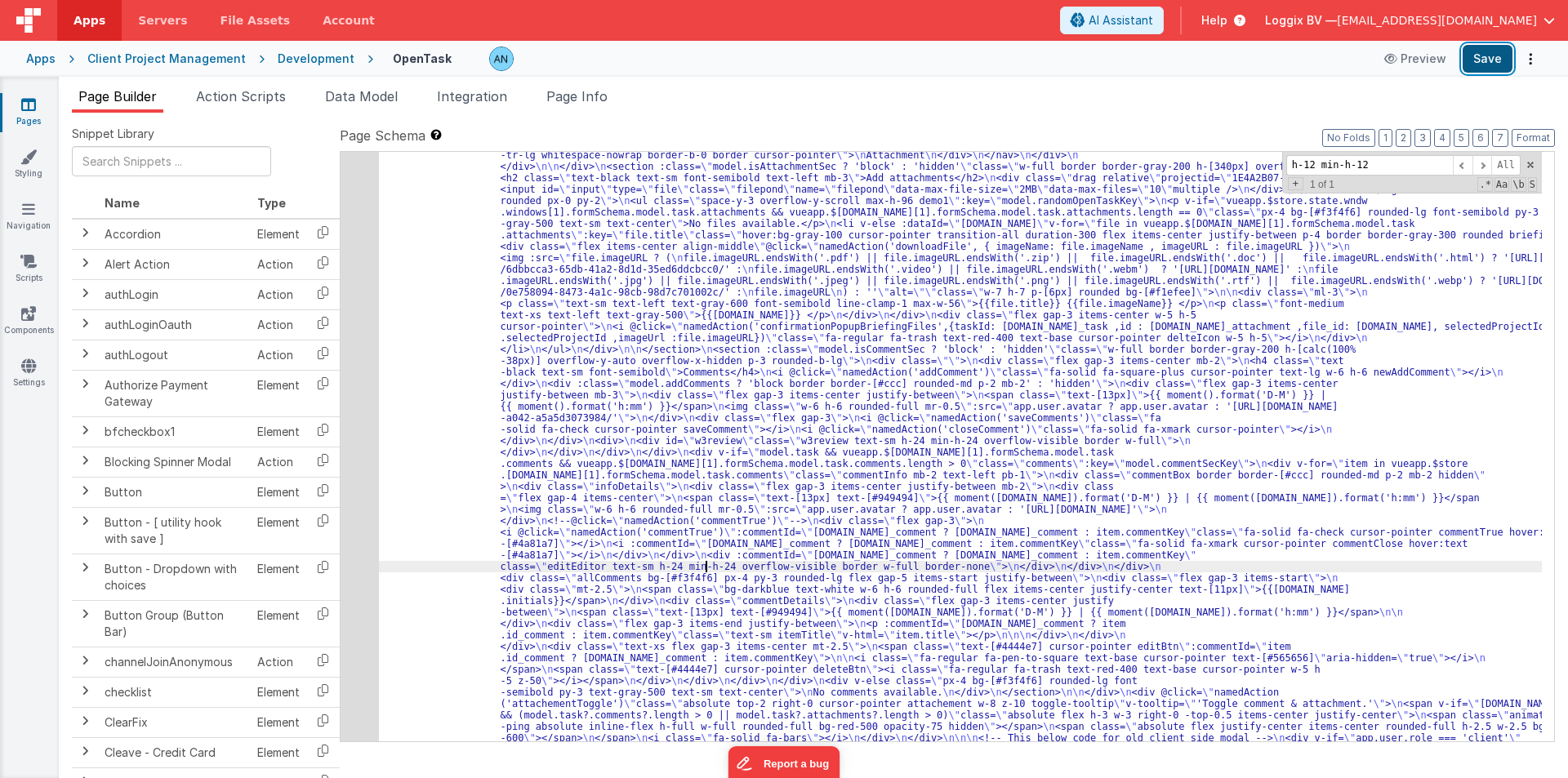
click at [1482, 50] on button "Save" at bounding box center [1487, 59] width 50 height 28
click at [1529, 162] on span at bounding box center [1530, 165] width 11 height 11
click at [1535, 132] on button "Format" at bounding box center [1533, 138] width 43 height 18
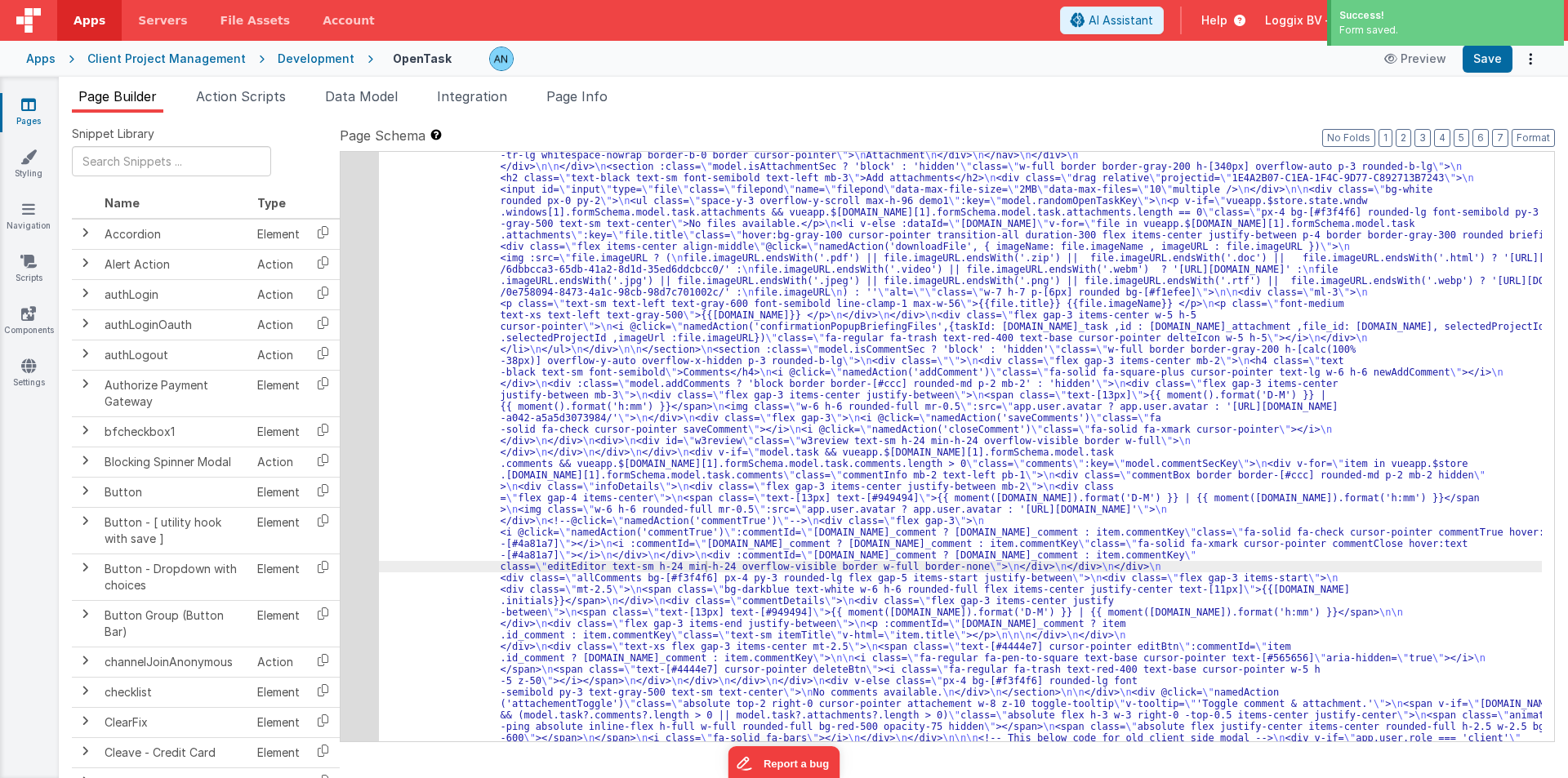
click at [1482, 58] on button "Save" at bounding box center [1487, 59] width 50 height 28
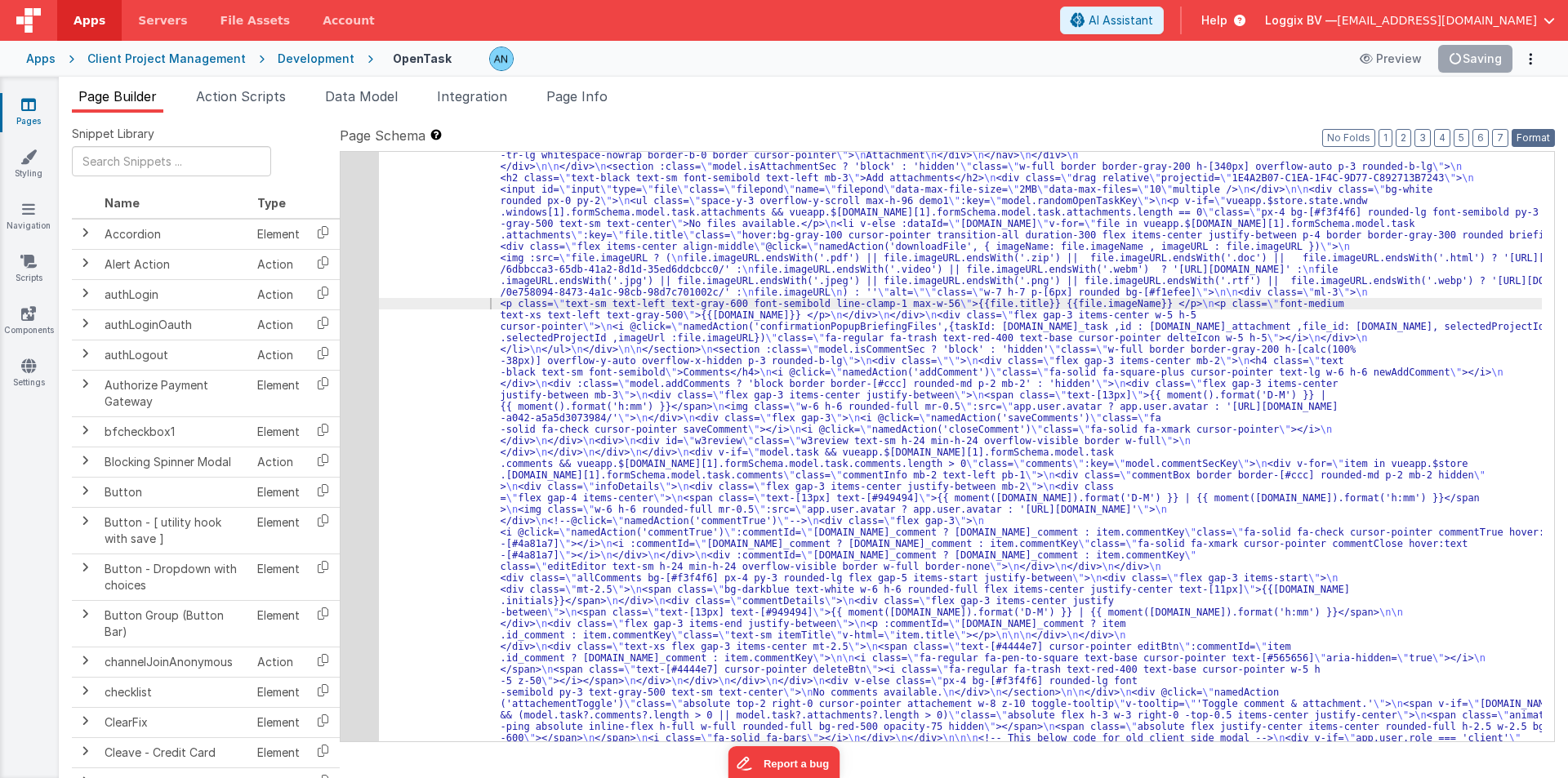
click at [1528, 134] on button "Format" at bounding box center [1533, 138] width 43 height 18
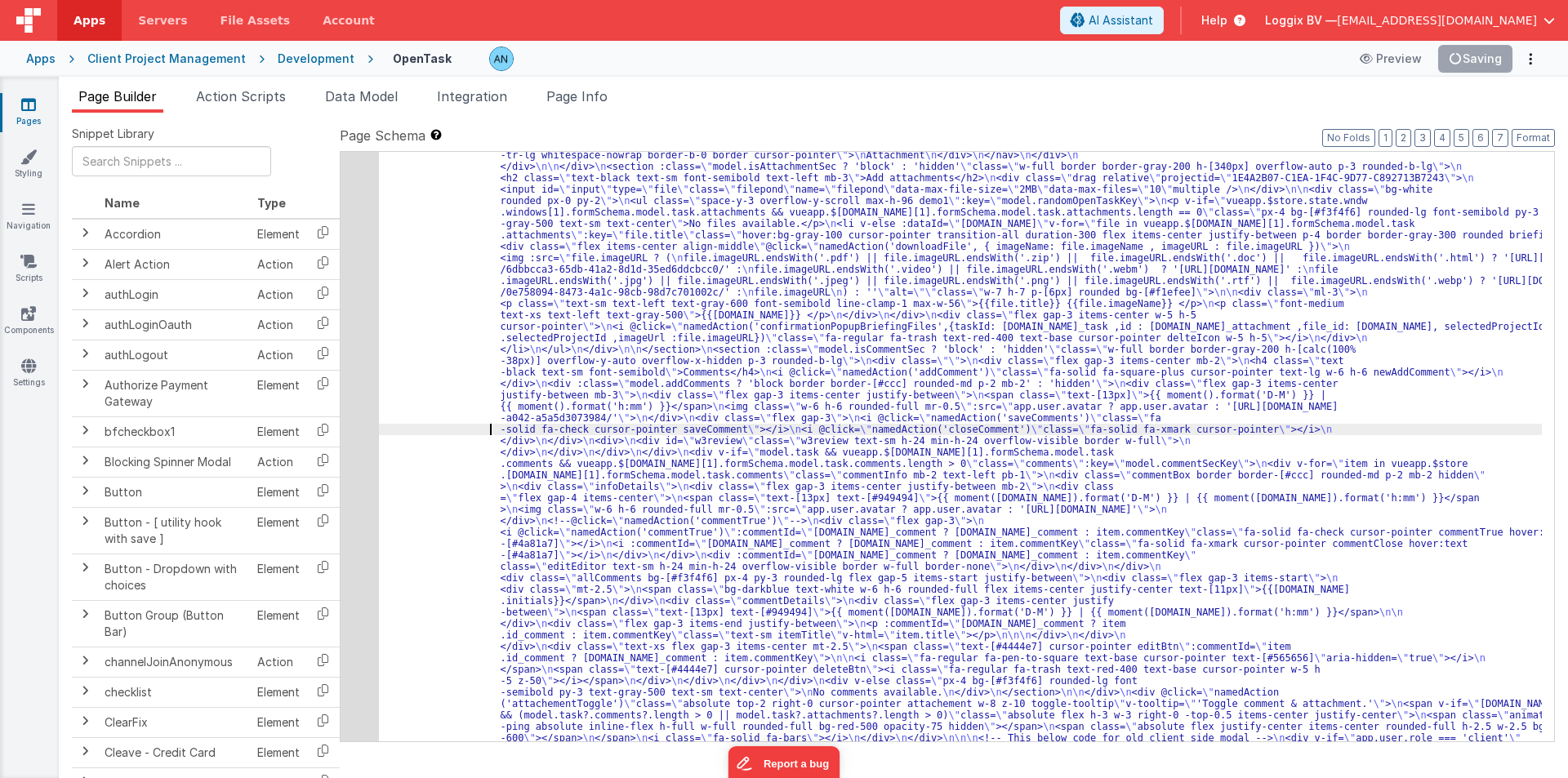
click at [1489, 59] on button "Save" at bounding box center [1487, 59] width 50 height 28
click at [1526, 134] on button "Format" at bounding box center [1533, 138] width 43 height 18
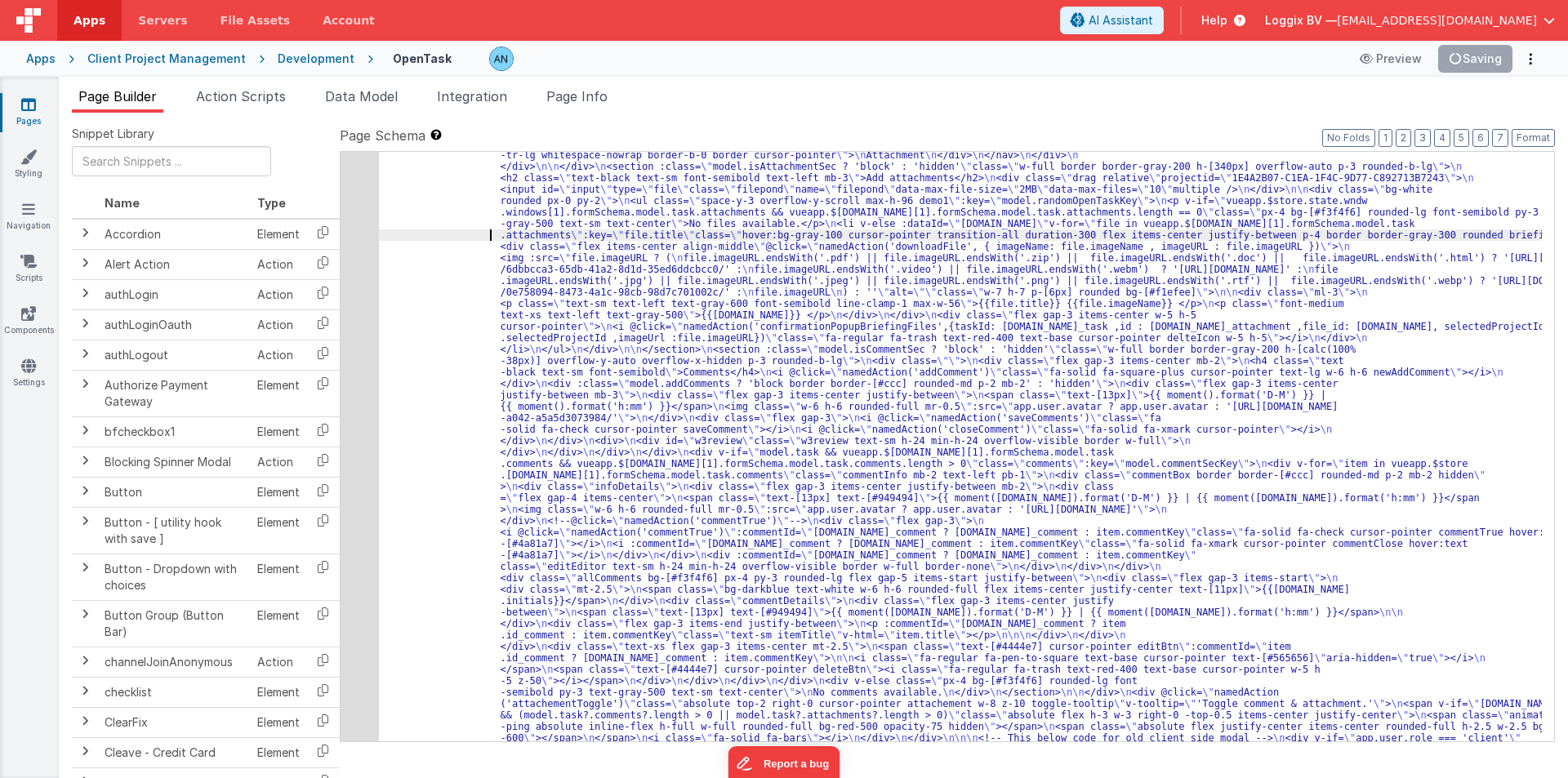
click at [1490, 51] on button "Save" at bounding box center [1487, 59] width 50 height 28
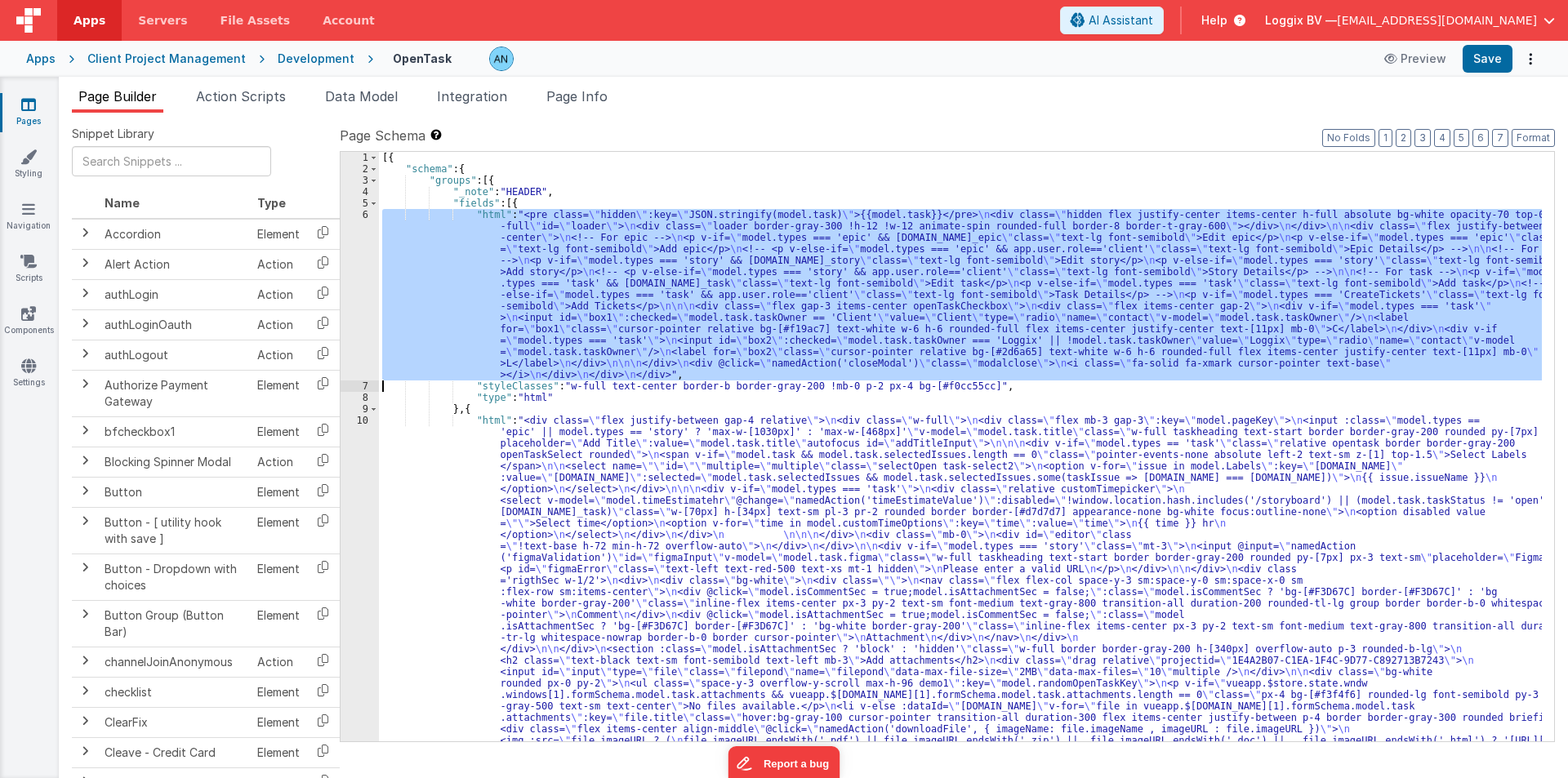
click at [346, 233] on div "6" at bounding box center [359, 295] width 38 height 172
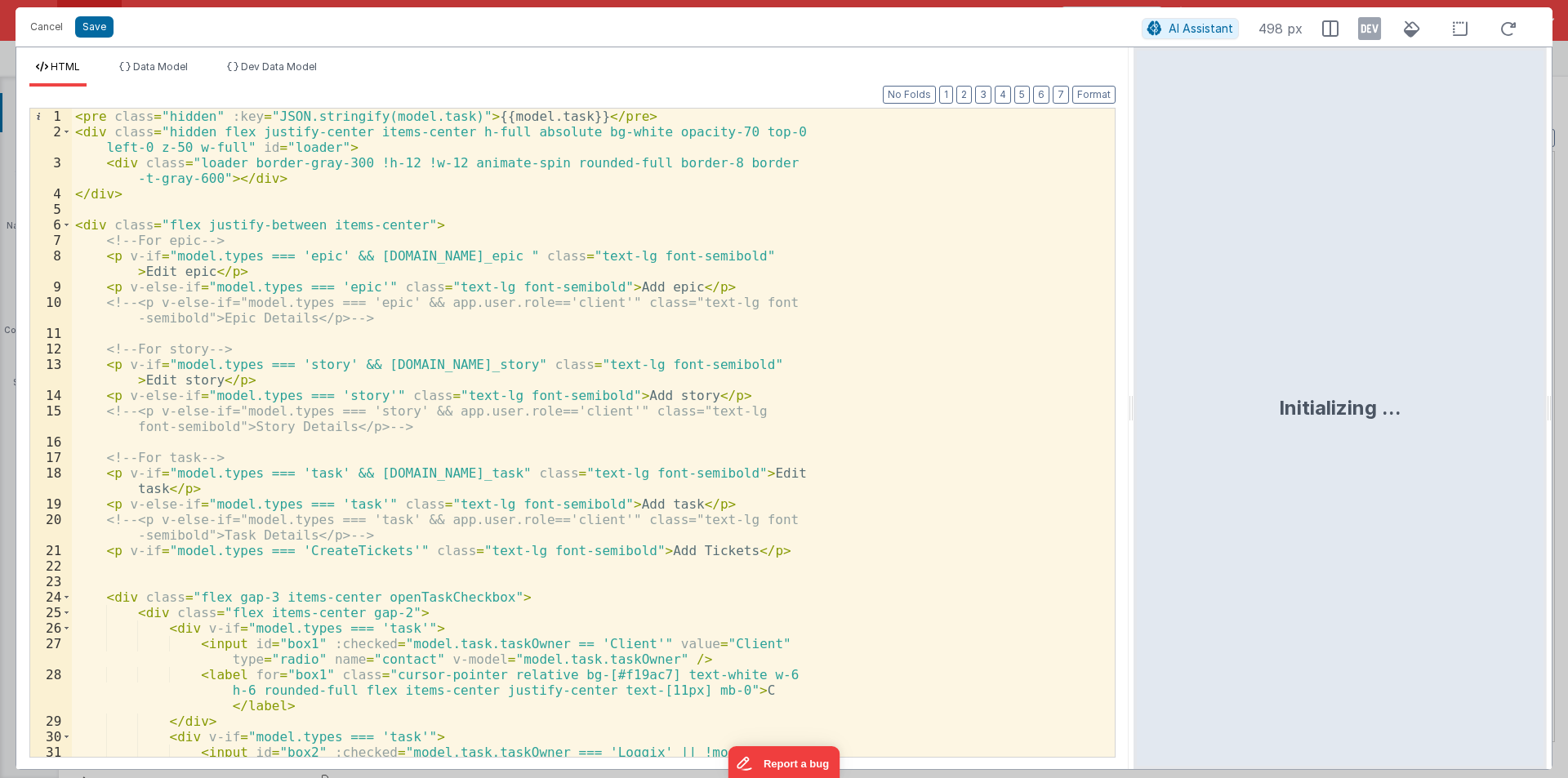
drag, startPoint x: 782, startPoint y: 405, endPoint x: 1135, endPoint y: 449, distance: 355.7
click at [1135, 449] on html "Cancel Save AI Assistant 498 px HTML Data Model Dev Data Model Format 7 6 5 4 3…" at bounding box center [784, 389] width 1568 height 778
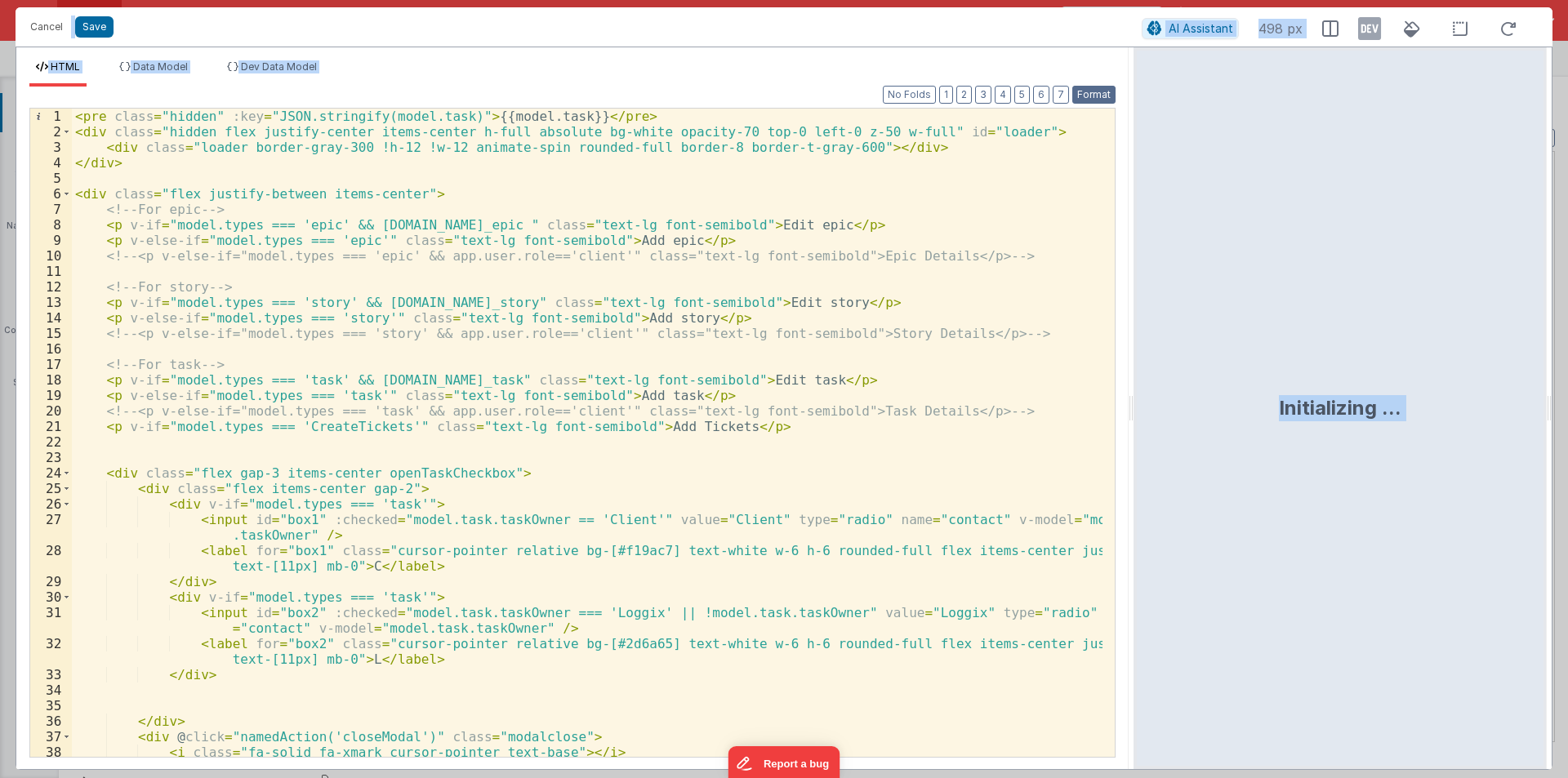
click at [1086, 94] on button "Format" at bounding box center [1093, 95] width 43 height 18
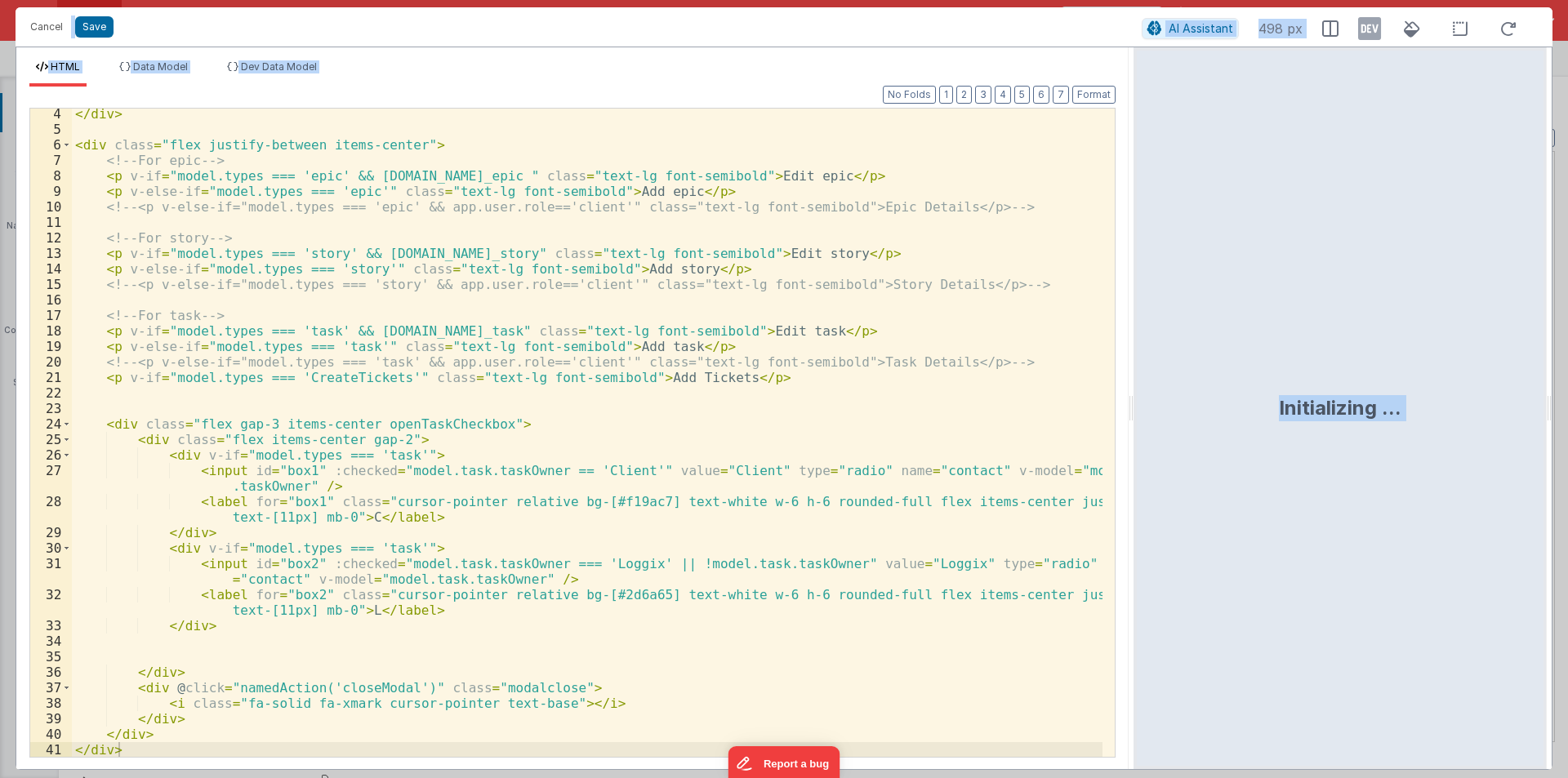
click at [165, 660] on div "</ div > < div class = "flex justify-between items-center" > <!-- For epic --> …" at bounding box center [587, 445] width 1030 height 679
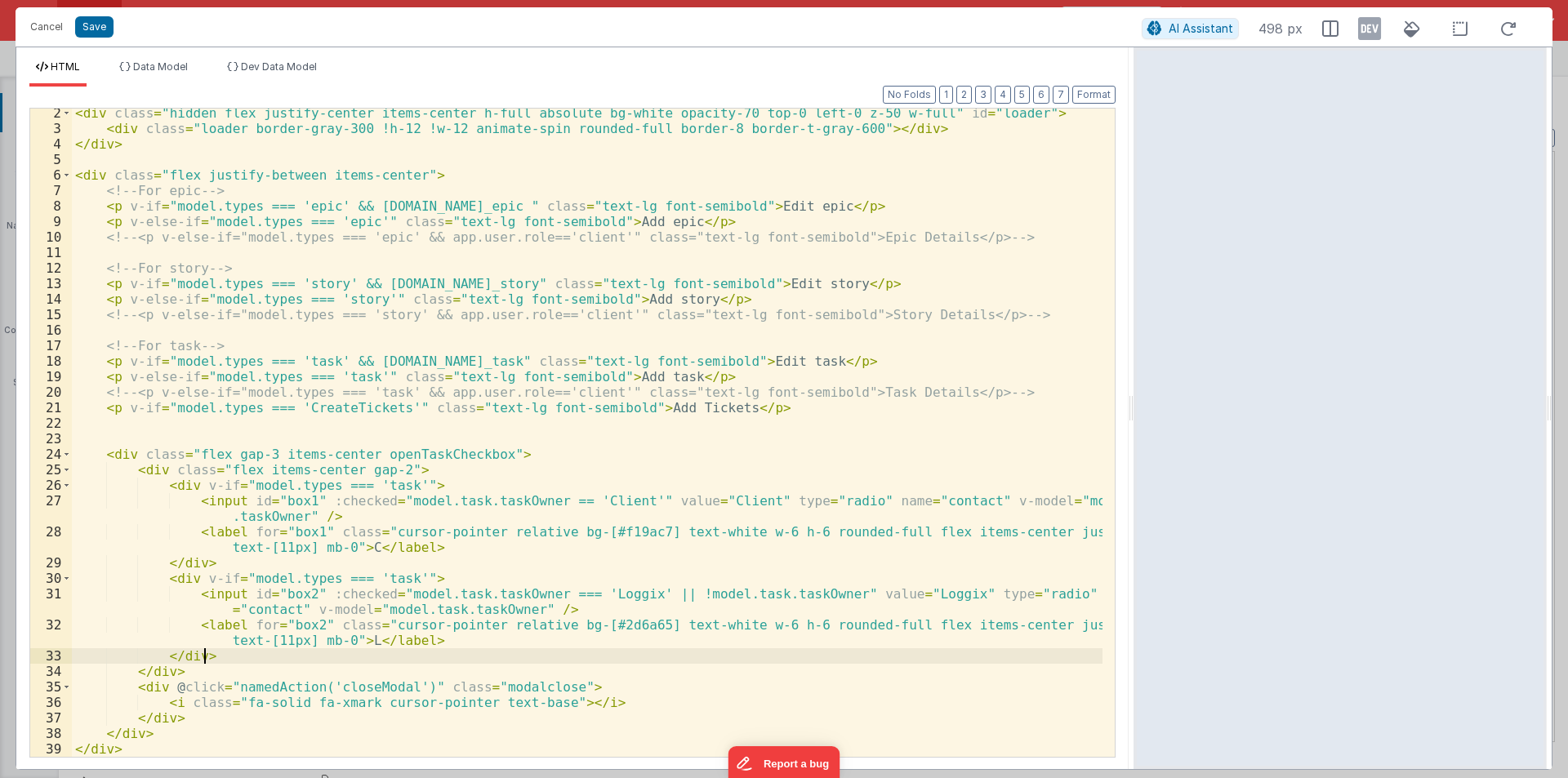
scroll to position [19, 0]
click at [66, 483] on span at bounding box center [66, 485] width 9 height 16
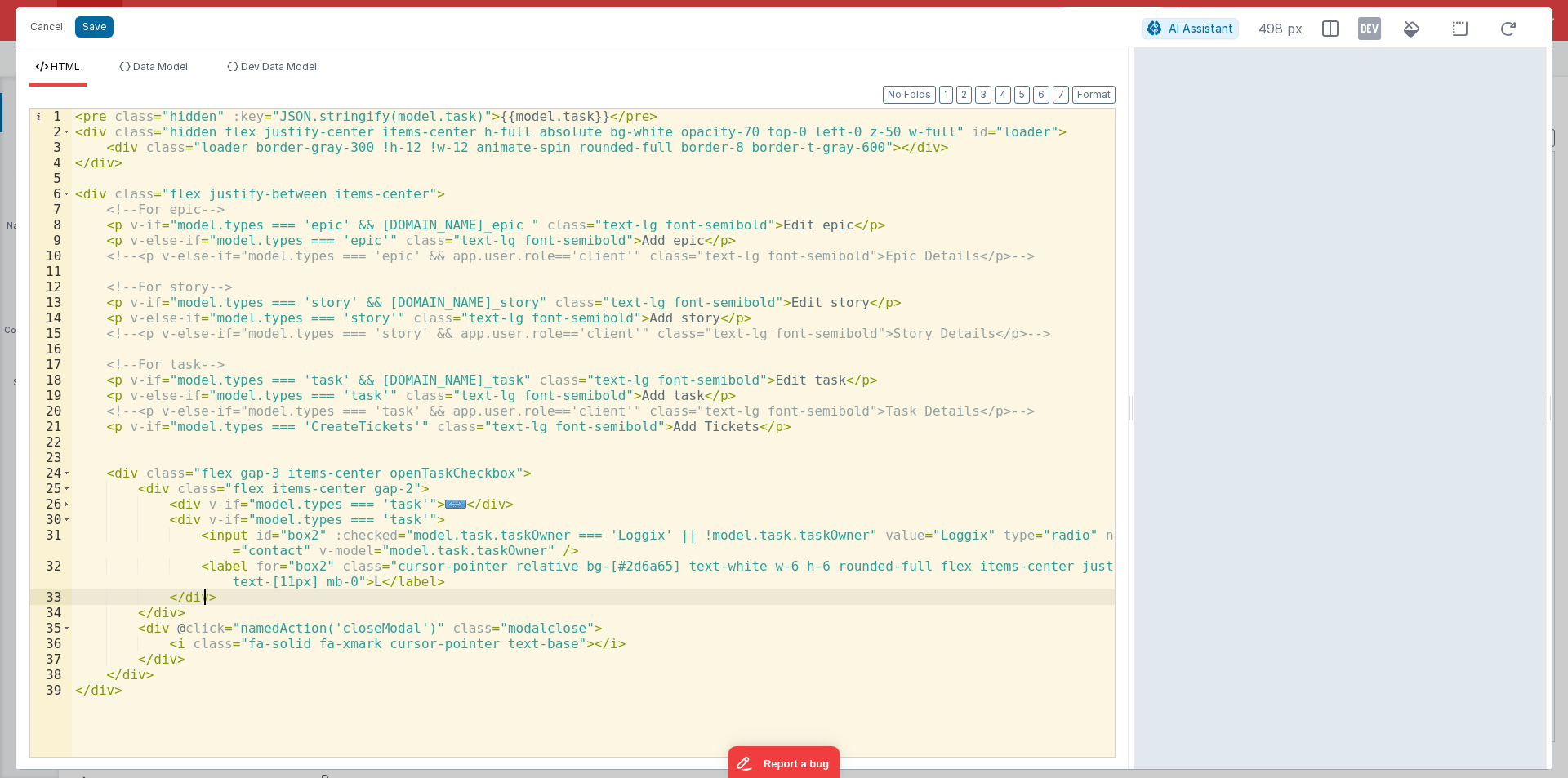
click at [149, 526] on div "< pre class = "hidden" :key = "JSON.stringify(model.task)" > {{model.task}} </ …" at bounding box center [593, 448] width 1042 height 679
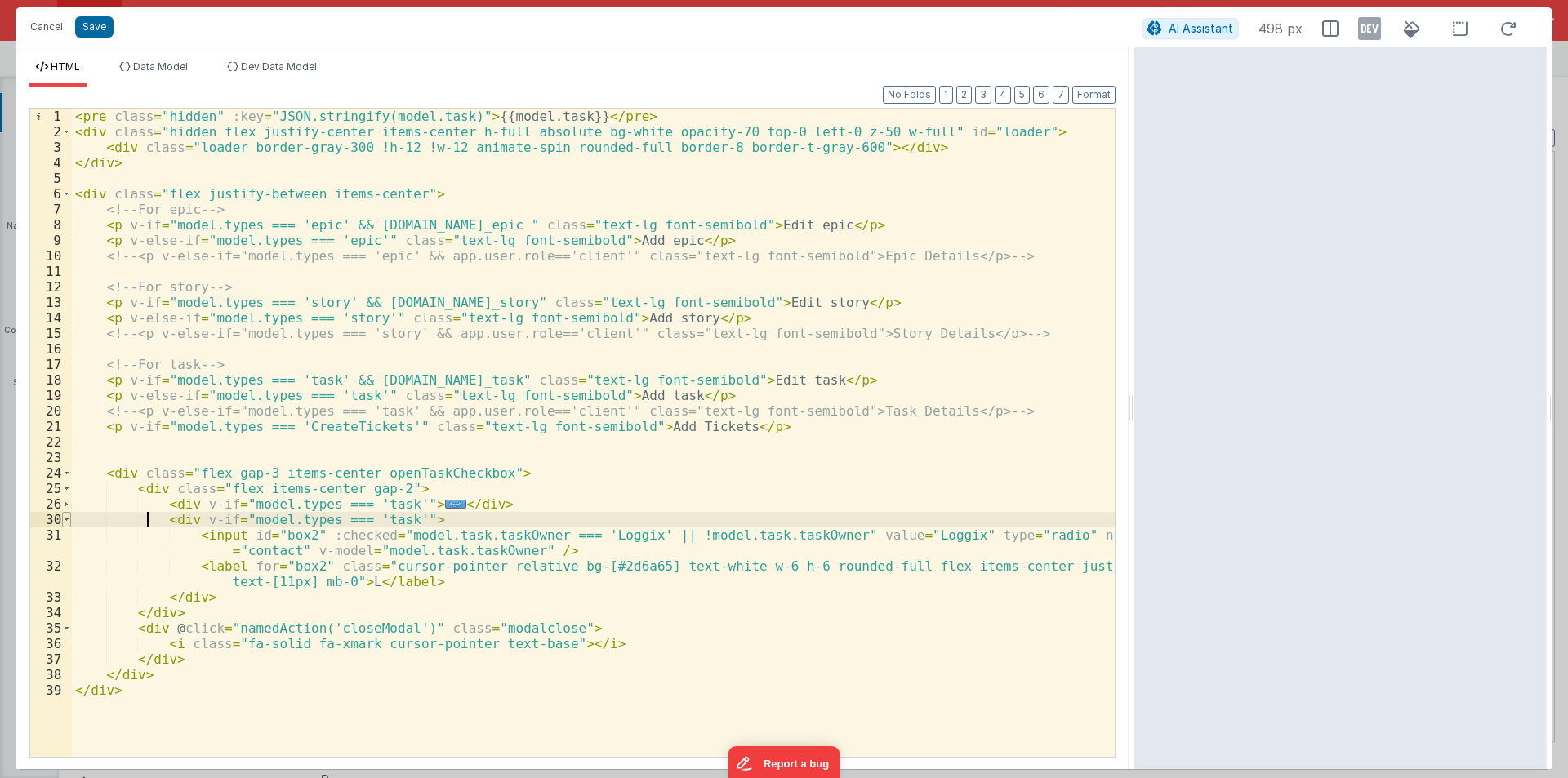
click at [65, 521] on span at bounding box center [66, 519] width 9 height 16
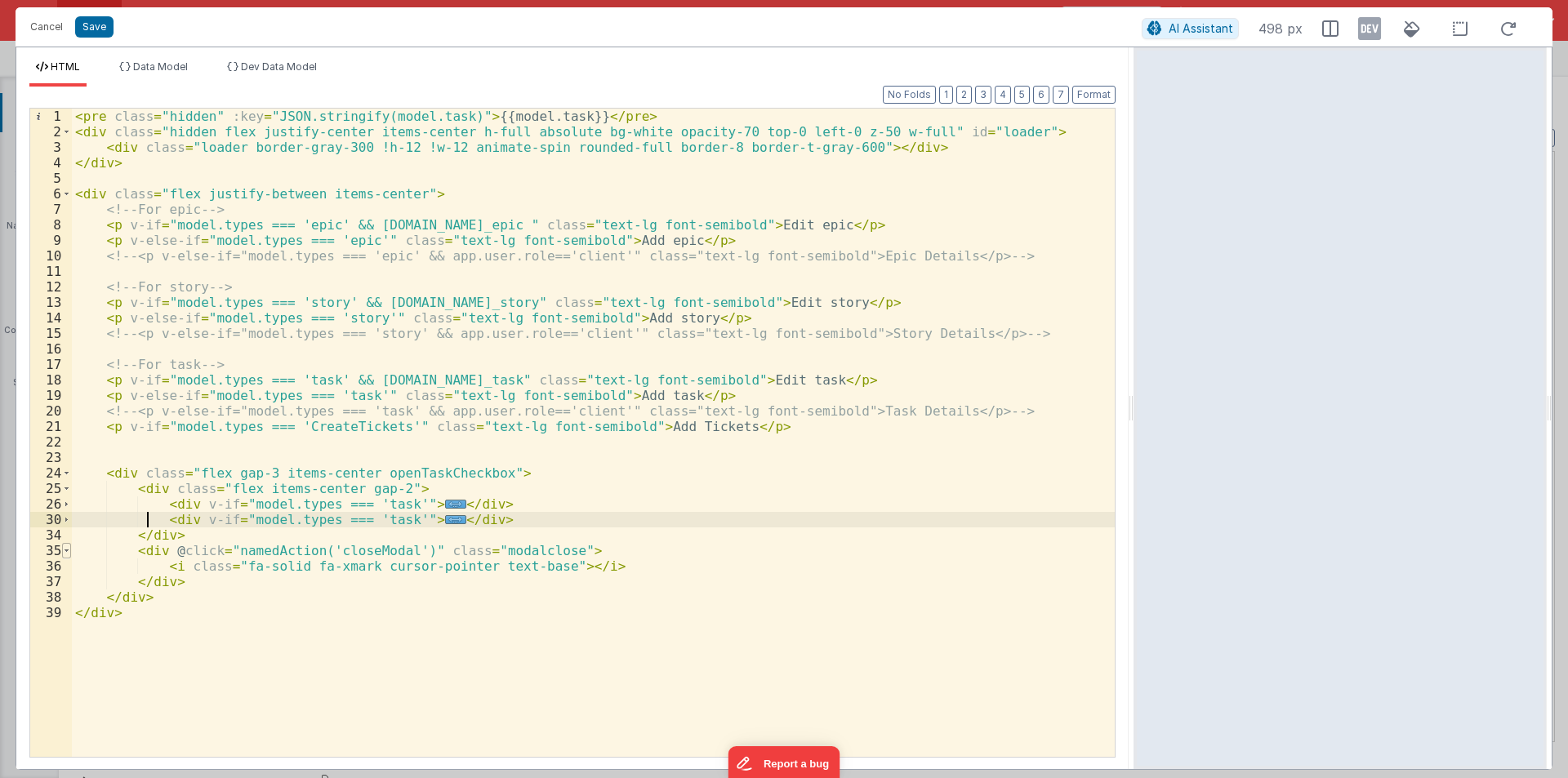
click at [68, 547] on span at bounding box center [66, 550] width 9 height 16
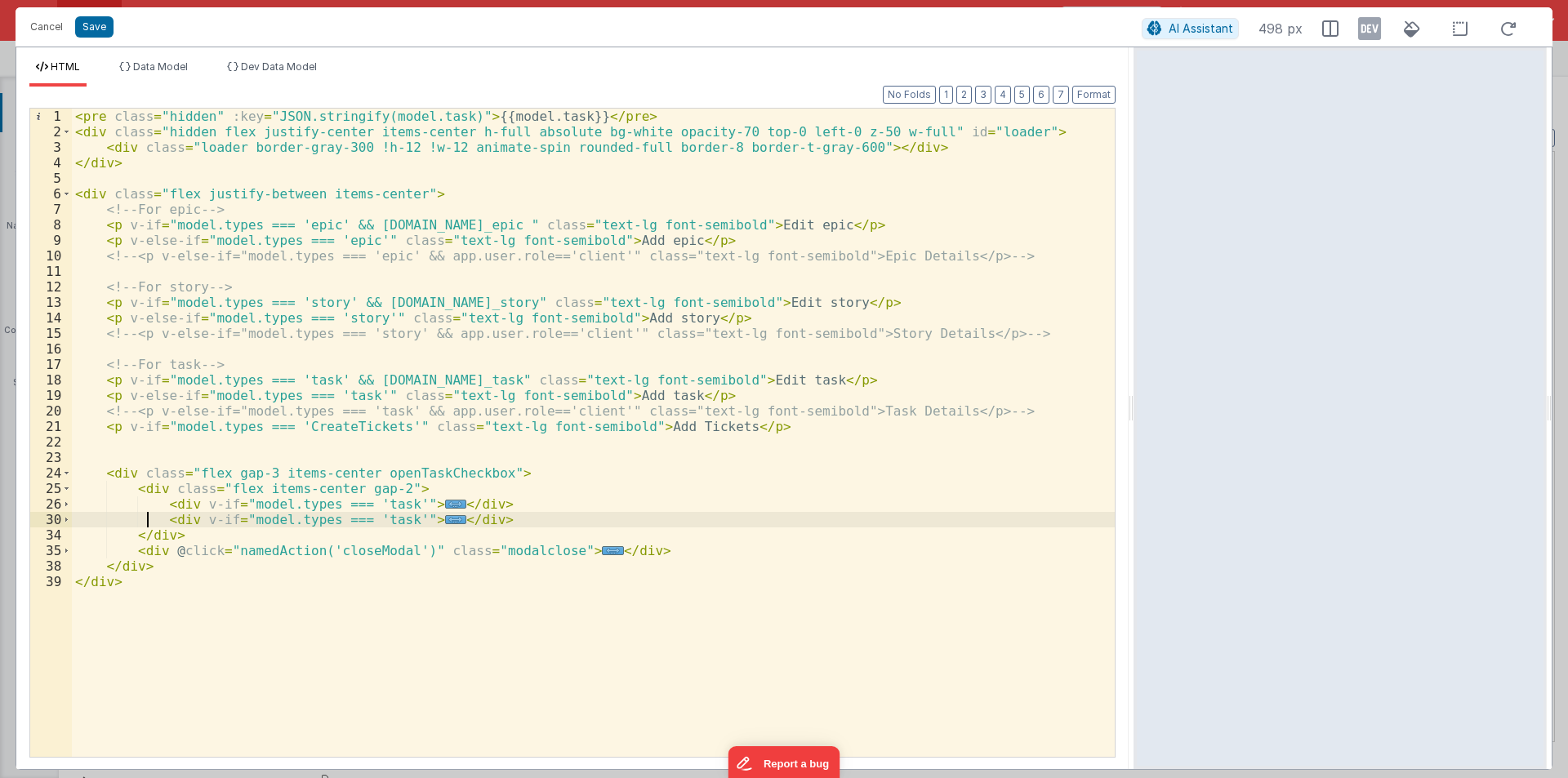
click at [307, 503] on div "< pre class = "hidden" :key = "JSON.stringify(model.task)" > {{model.task}} </ …" at bounding box center [593, 448] width 1042 height 679
click at [382, 507] on div "< pre class = "hidden" :key = "JSON.stringify(model.task)" > {{model.task}} </ …" at bounding box center [593, 448] width 1042 height 679
click at [403, 485] on div "< pre class = "hidden" :key = "JSON.stringify(model.task)" > {{model.task}} </ …" at bounding box center [593, 448] width 1042 height 679
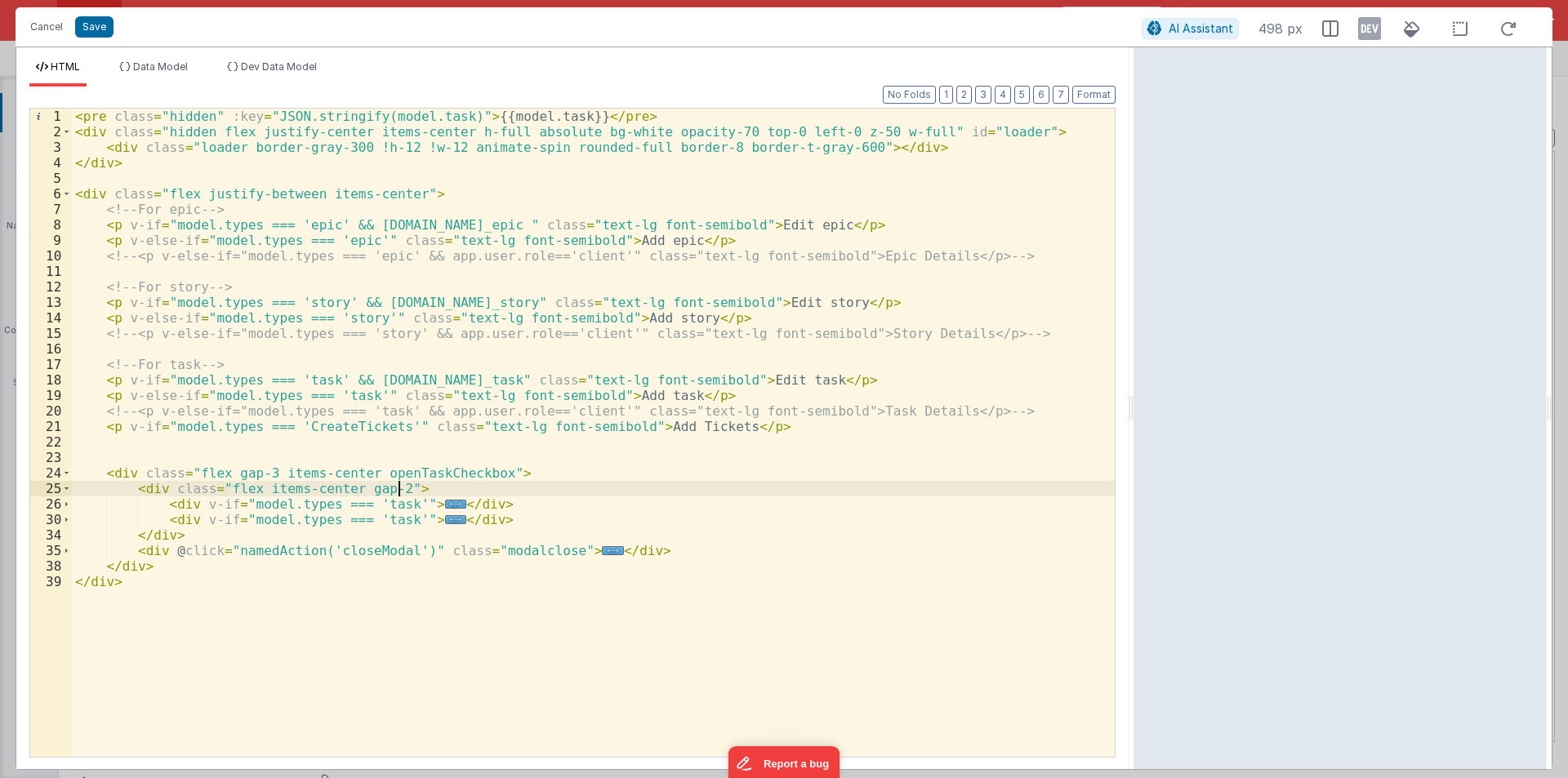
click at [399, 479] on div "< pre class = "hidden" :key = "JSON.stringify(model.task)" > {{model.task}} </ …" at bounding box center [593, 448] width 1042 height 679
click at [200, 458] on div "< pre class = "hidden" :key = "JSON.stringify(model.task)" > {{model.task}} </ …" at bounding box center [593, 448] width 1042 height 679
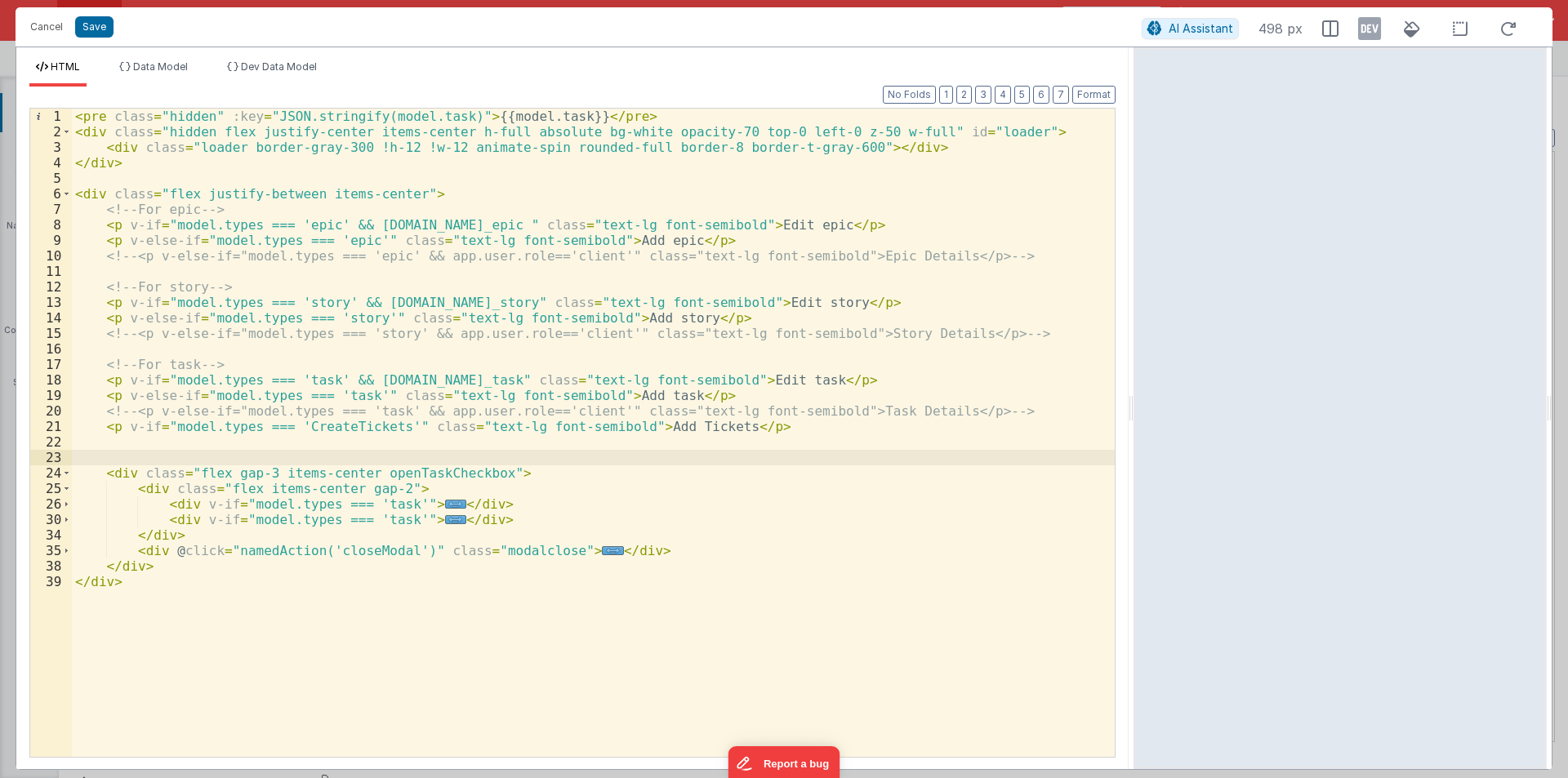
click at [108, 433] on div "< pre class = "hidden" :key = "JSON.stringify(model.task)" > {{model.task}} </ …" at bounding box center [593, 448] width 1042 height 679
click at [98, 448] on div "< pre class = "hidden" :key = "JSON.stringify(model.task)" > {{model.task}} </ …" at bounding box center [593, 448] width 1042 height 679
click at [80, 456] on div "< pre class = "hidden" :key = "JSON.stringify(model.task)" > {{model.task}} </ …" at bounding box center [593, 448] width 1042 height 679
click at [74, 444] on div "< pre class = "hidden" :key = "JSON.stringify(model.task)" > {{model.task}} </ …" at bounding box center [593, 448] width 1042 height 679
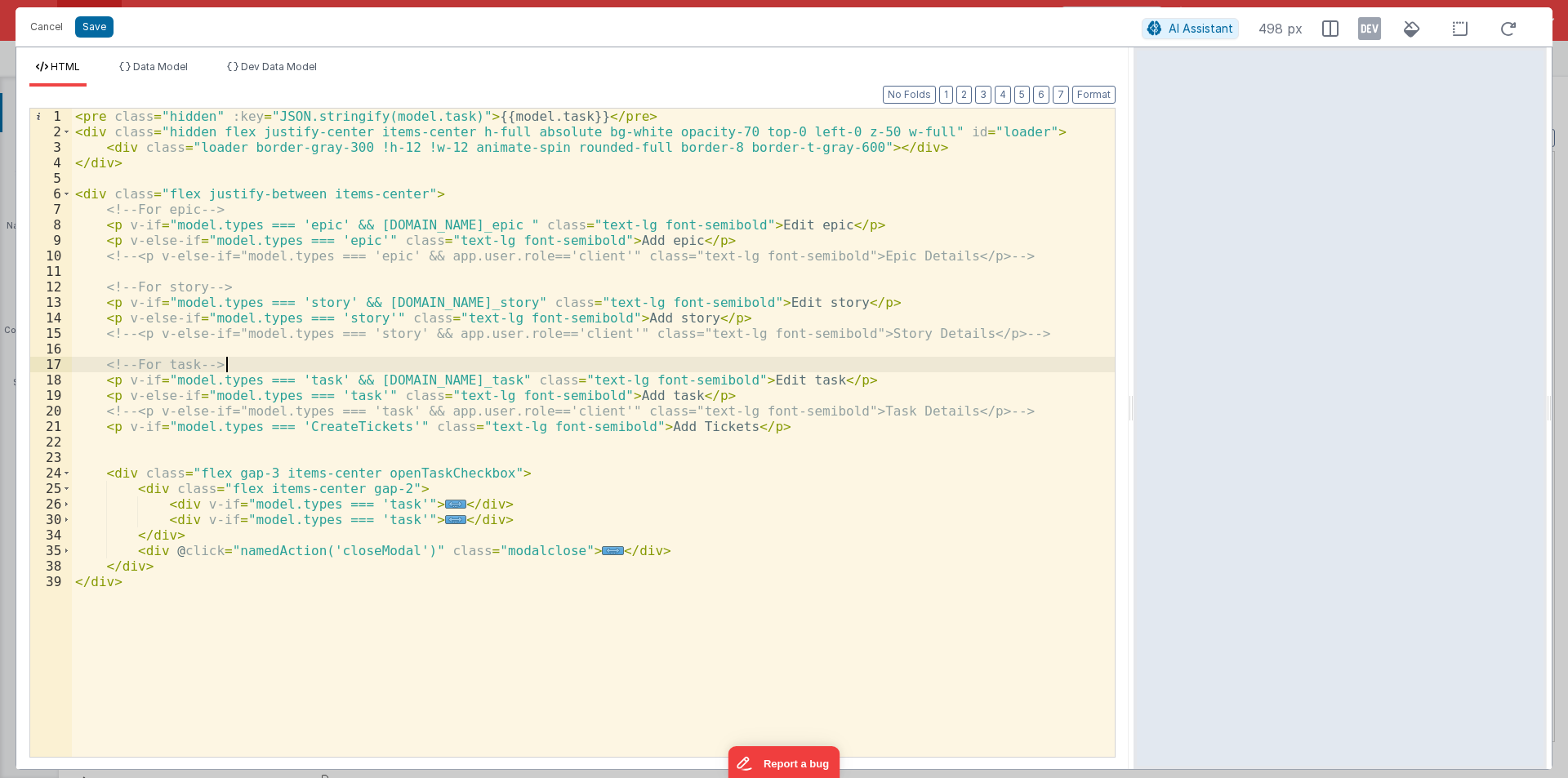
click at [251, 360] on div "< pre class = "hidden" :key = "JSON.stringify(model.task)" > {{model.task}} </ …" at bounding box center [593, 448] width 1042 height 679
click at [49, 25] on button "Cancel" at bounding box center [47, 27] width 49 height 23
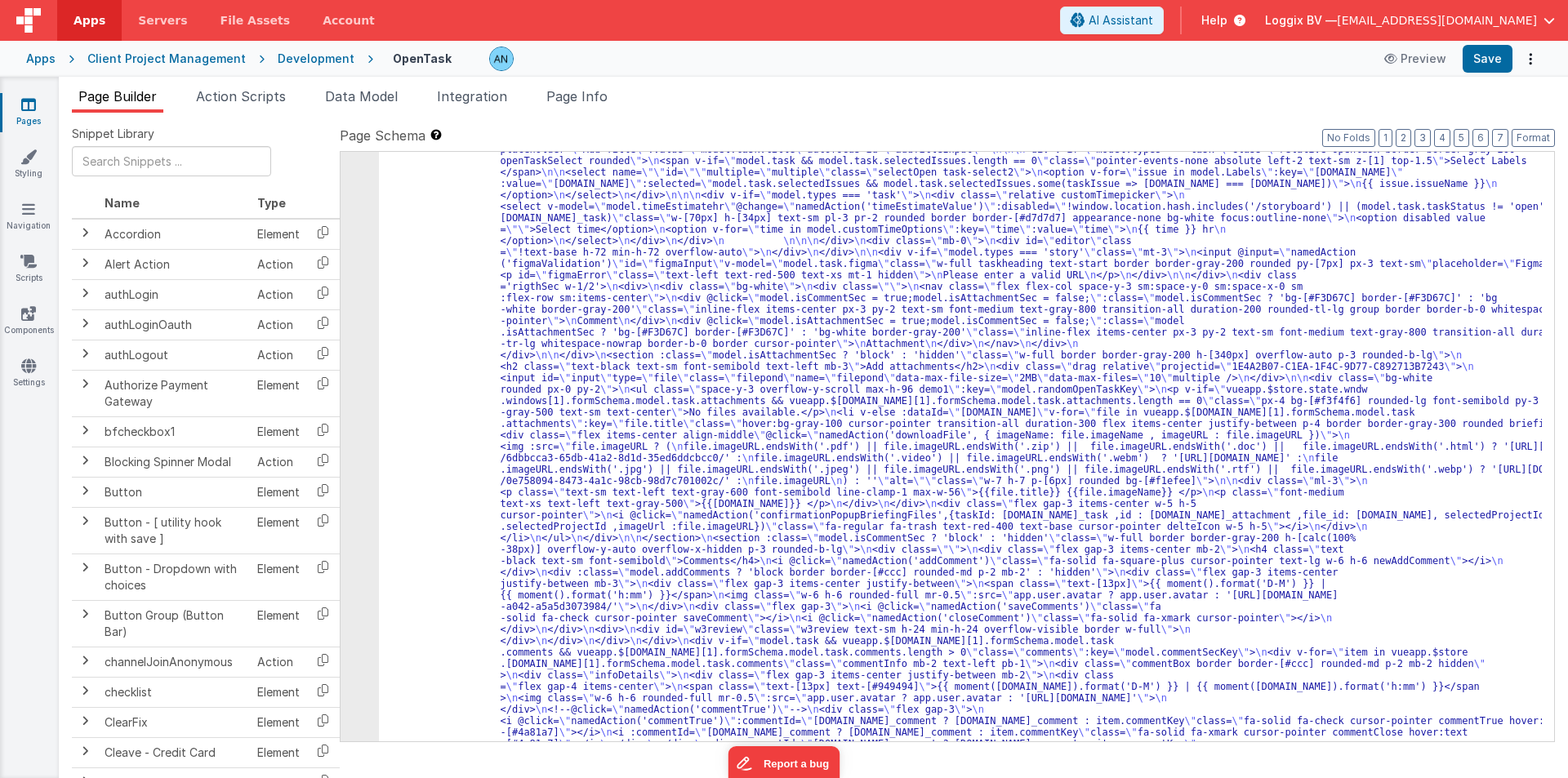
scroll to position [391, 0]
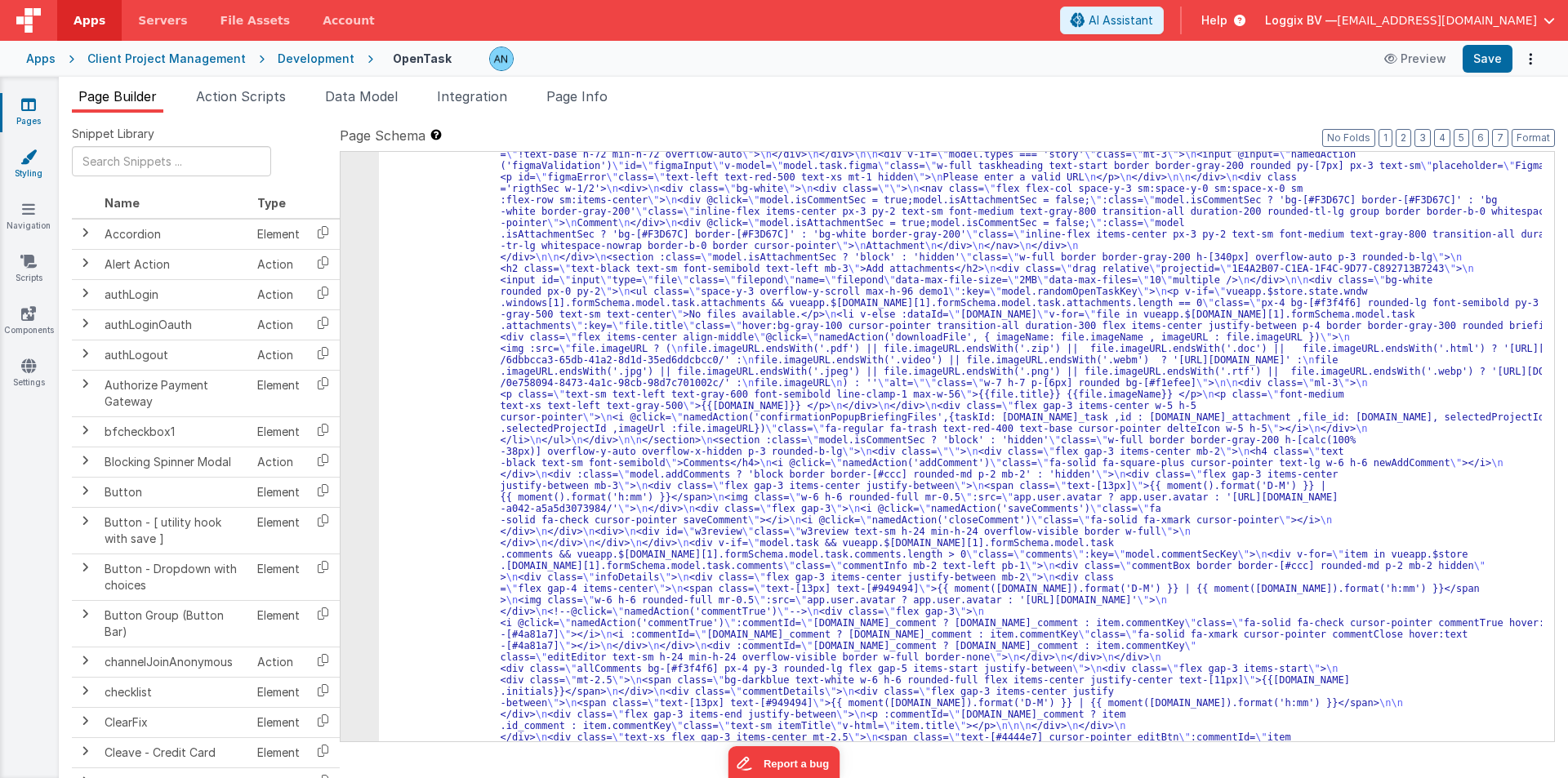
click at [21, 168] on link "Styling" at bounding box center [29, 165] width 59 height 33
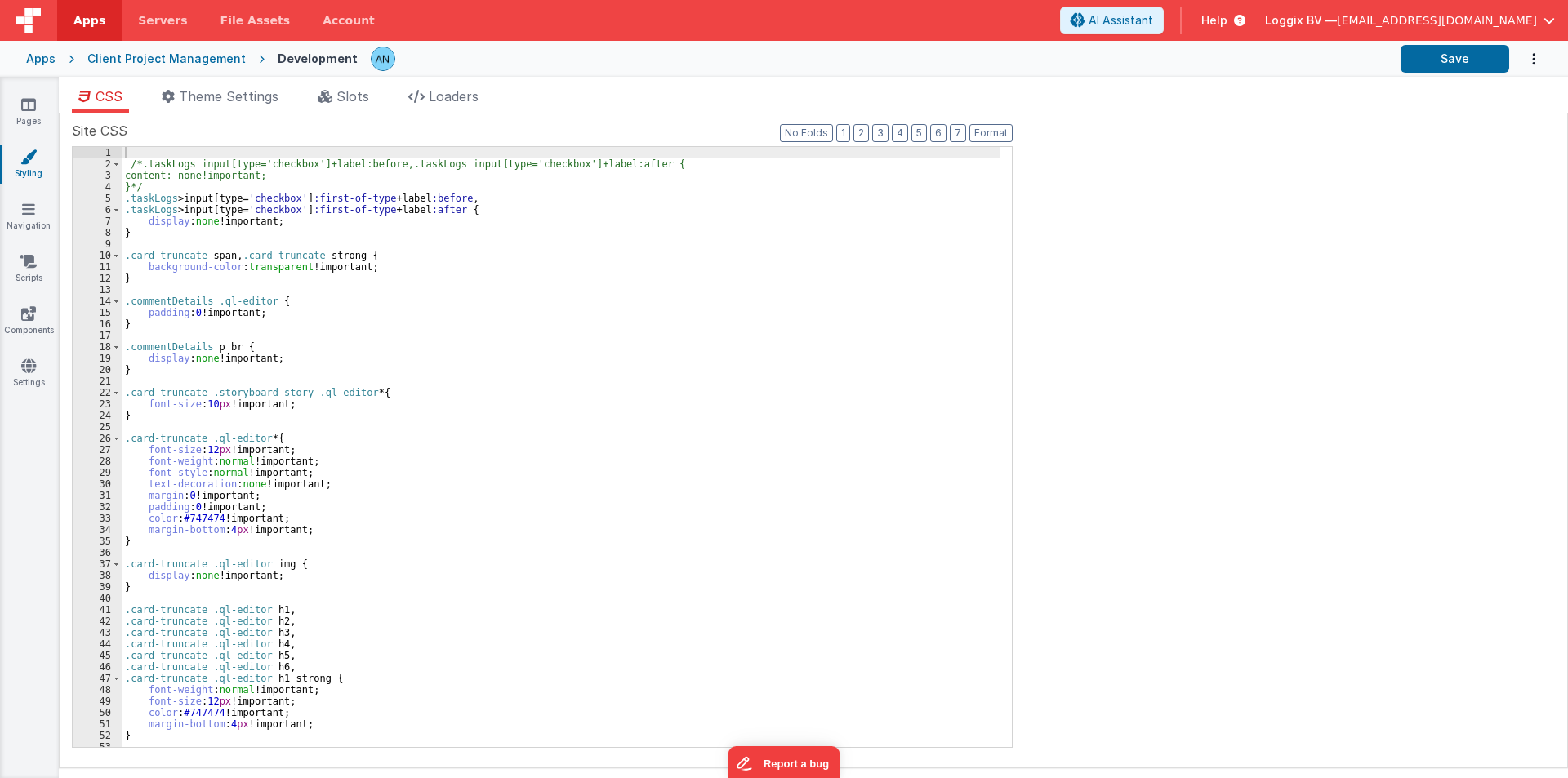
click at [240, 216] on div "/*.taskLogs input[type='checkbox']+label:before,.taskLogs input[type='checkbox'…" at bounding box center [561, 458] width 878 height 623
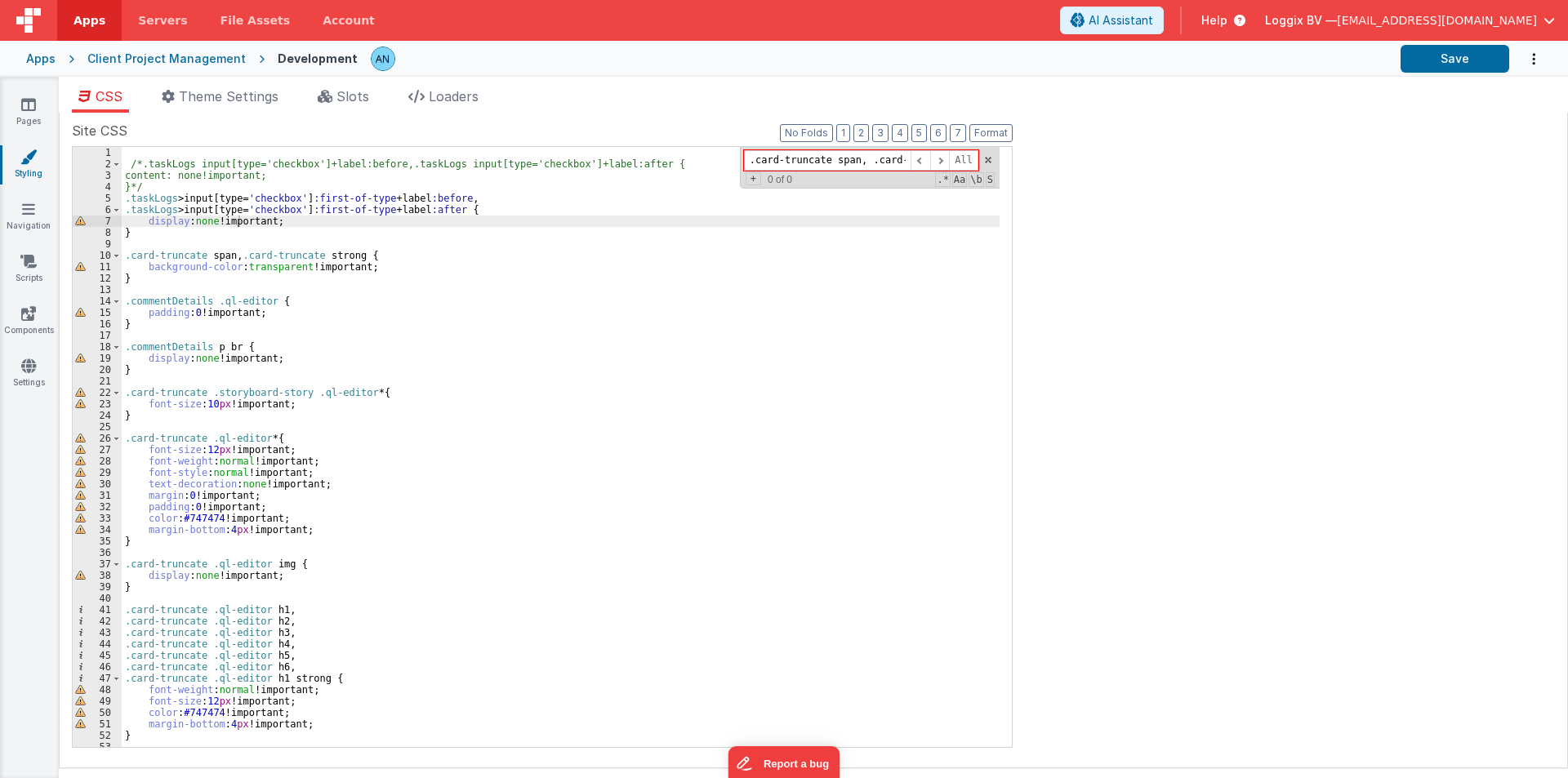
scroll to position [0, 70]
type input ".card-truncate span, .card-truncate strong"
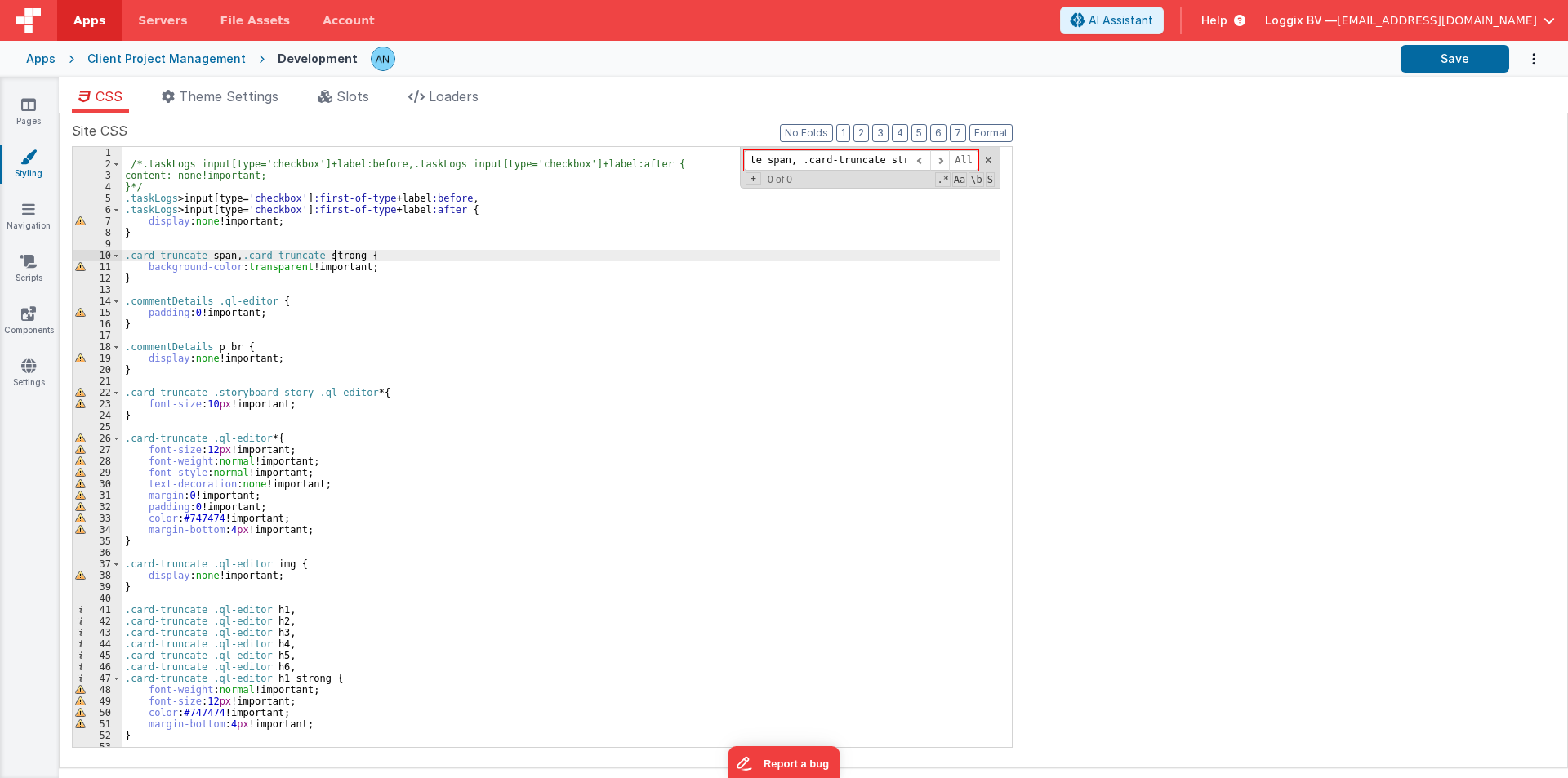
scroll to position [0, 0]
click at [334, 261] on div "/*.taskLogs input[type='checkbox']+label:before,.taskLogs input[type='checkbox'…" at bounding box center [561, 458] width 878 height 623
click at [334, 261] on div "/*.taskLogs input[type='checkbox']+label:before,.taskLogs input[type='checkbox'…" at bounding box center [561, 447] width 878 height 600
click at [334, 261] on div "/*.taskLogs input[type='checkbox']+label:before,.taskLogs input[type='checkbox'…" at bounding box center [561, 458] width 878 height 623
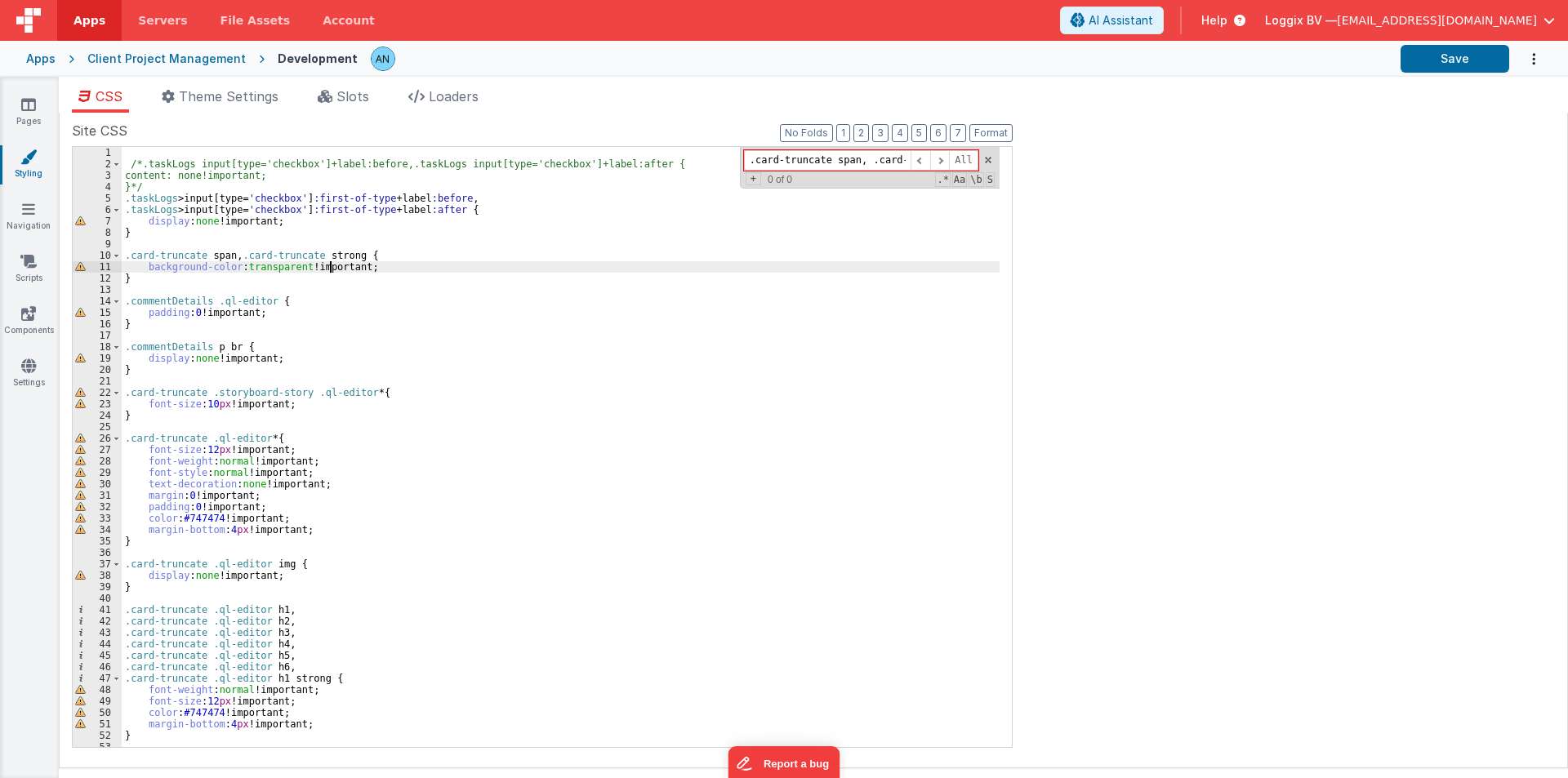
click at [327, 266] on div "/*.taskLogs input[type='checkbox']+label:before,.taskLogs input[type='checkbox'…" at bounding box center [561, 458] width 878 height 623
click at [1440, 55] on button "Save" at bounding box center [1454, 59] width 109 height 28
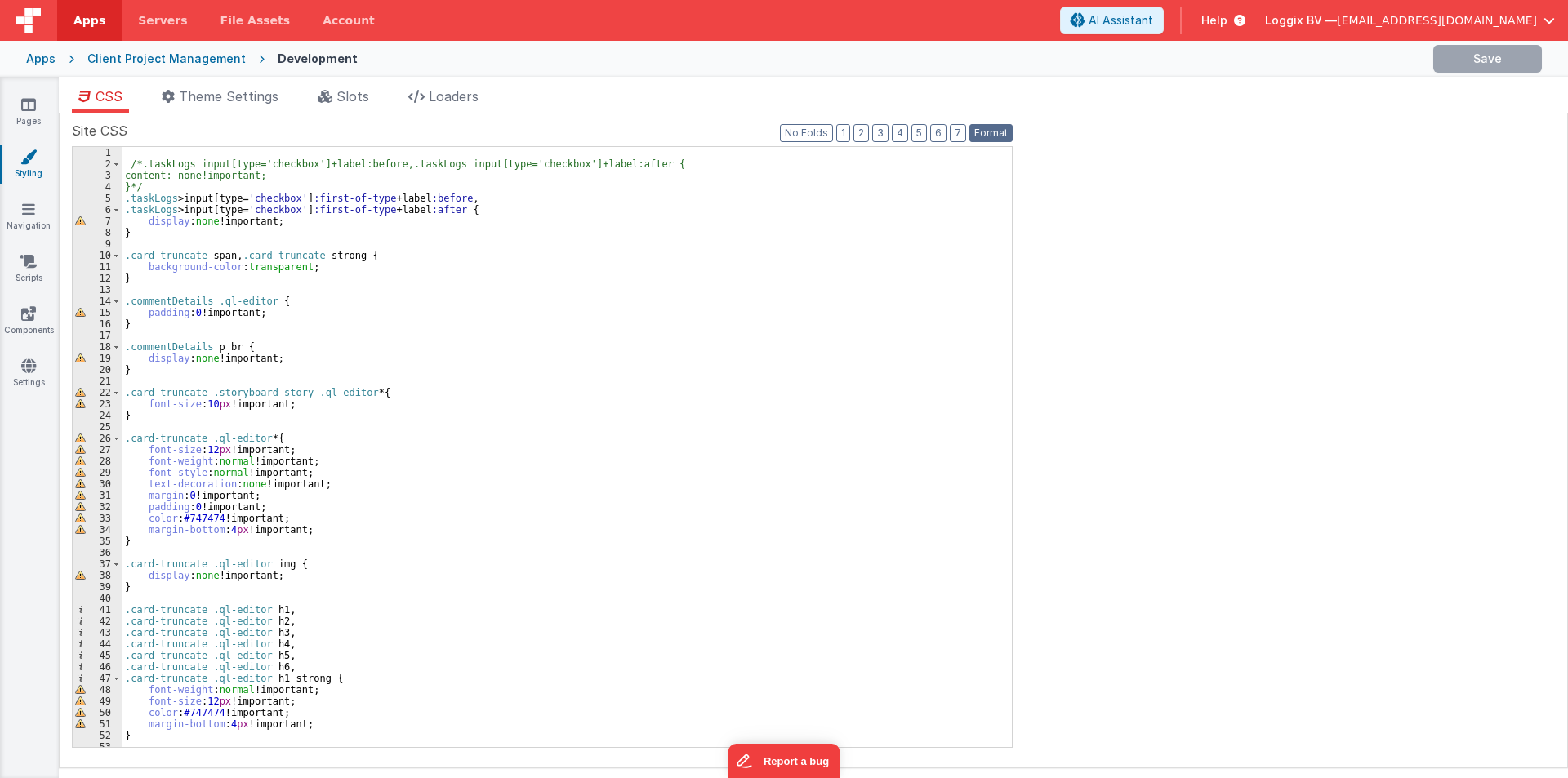
click at [982, 134] on button "Format" at bounding box center [990, 133] width 43 height 18
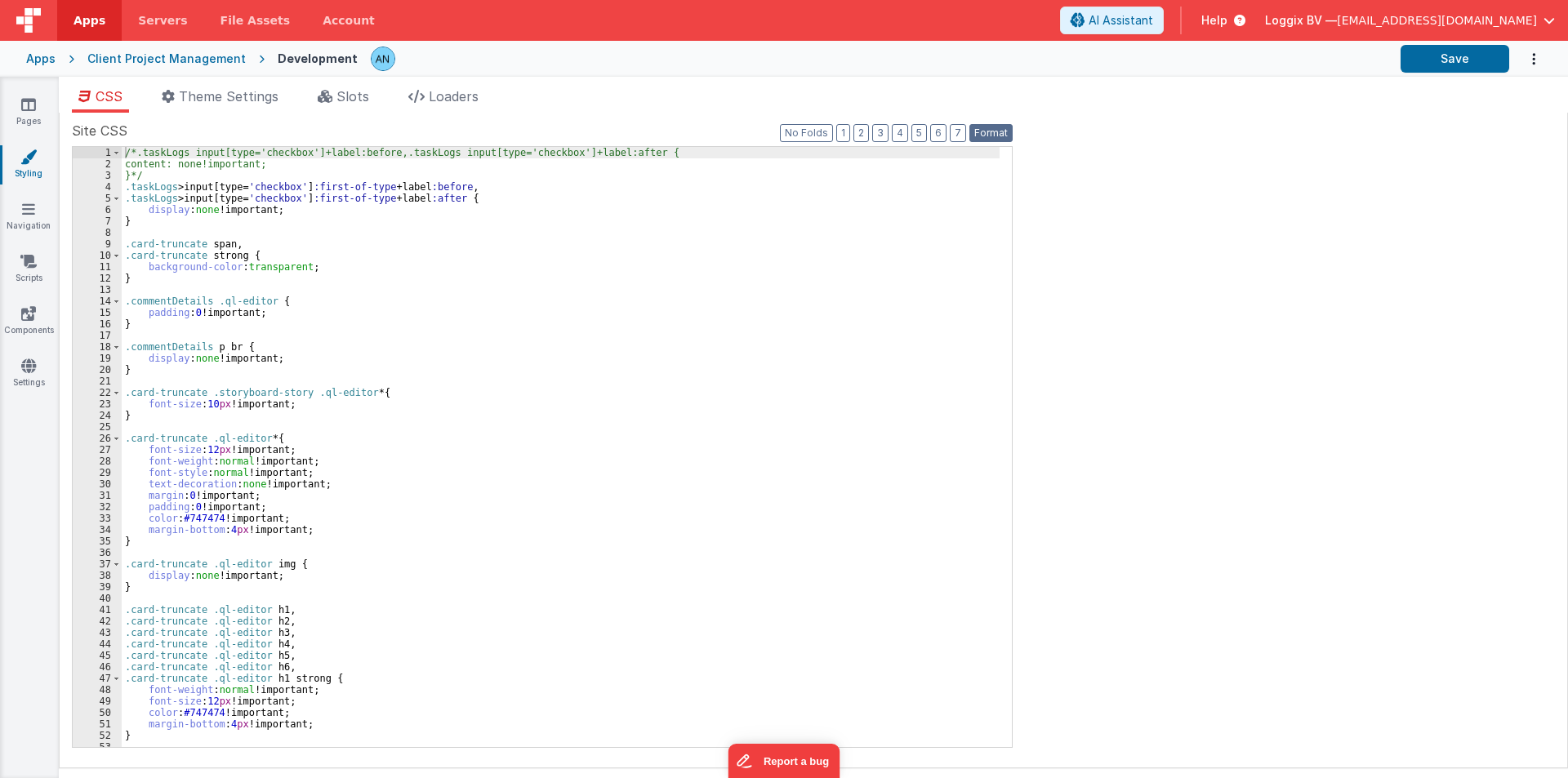
click at [982, 134] on button "Format" at bounding box center [990, 133] width 43 height 18
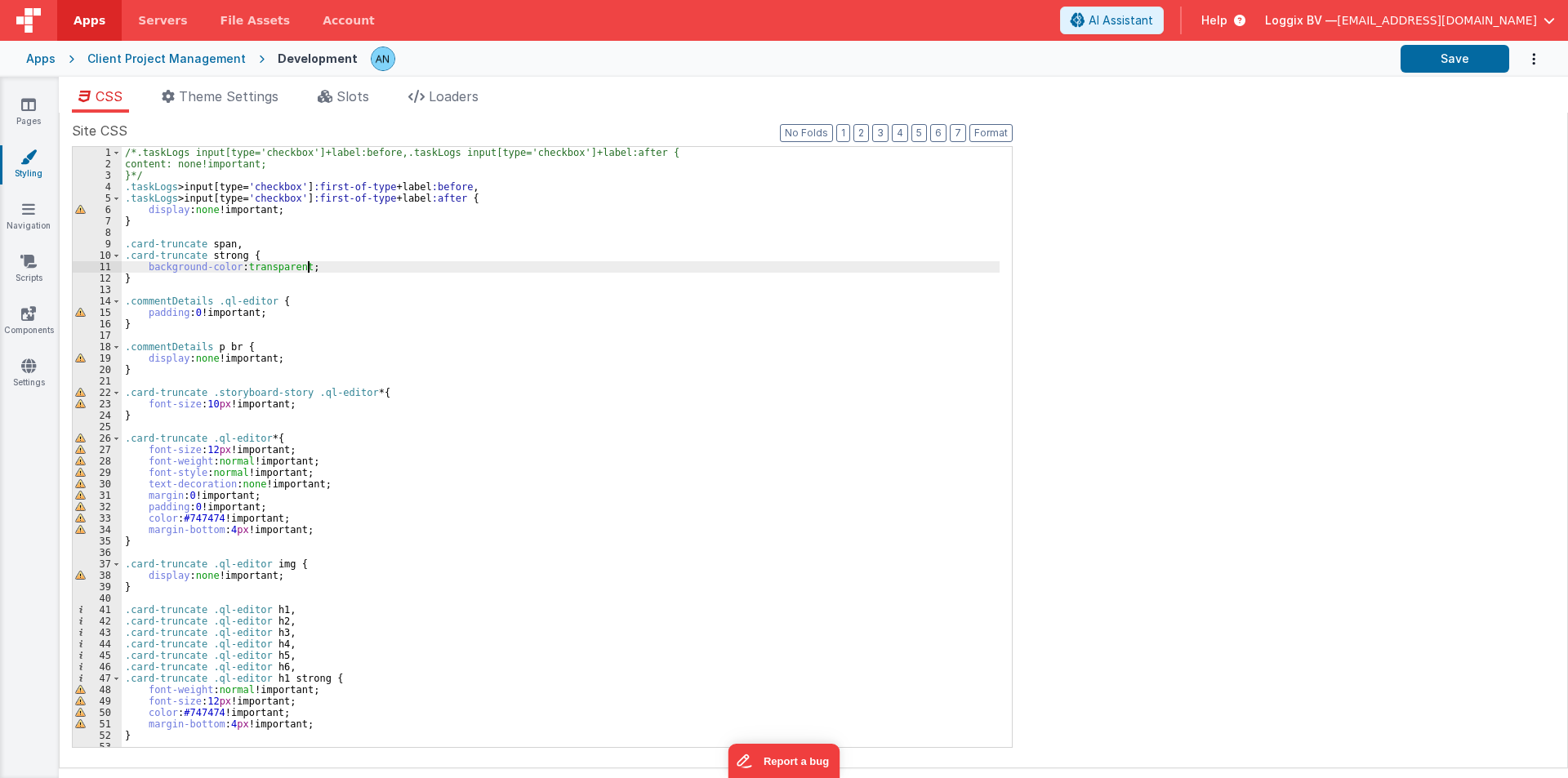
click at [334, 263] on div "/*.taskLogs input[type='checkbox']+label:before,.taskLogs input[type='checkbox'…" at bounding box center [561, 458] width 878 height 623
click at [998, 140] on button "Format" at bounding box center [990, 133] width 43 height 18
click at [1413, 65] on button "Save" at bounding box center [1454, 59] width 109 height 28
click at [316, 261] on div "/*.taskLogs input[type='checkbox']+label:before,.taskLogs input[type='checkbox'…" at bounding box center [561, 458] width 878 height 623
click at [166, 177] on div "/*.taskLogs input[type='checkbox']+label:before,.taskLogs input[type='checkbox'…" at bounding box center [561, 458] width 878 height 623
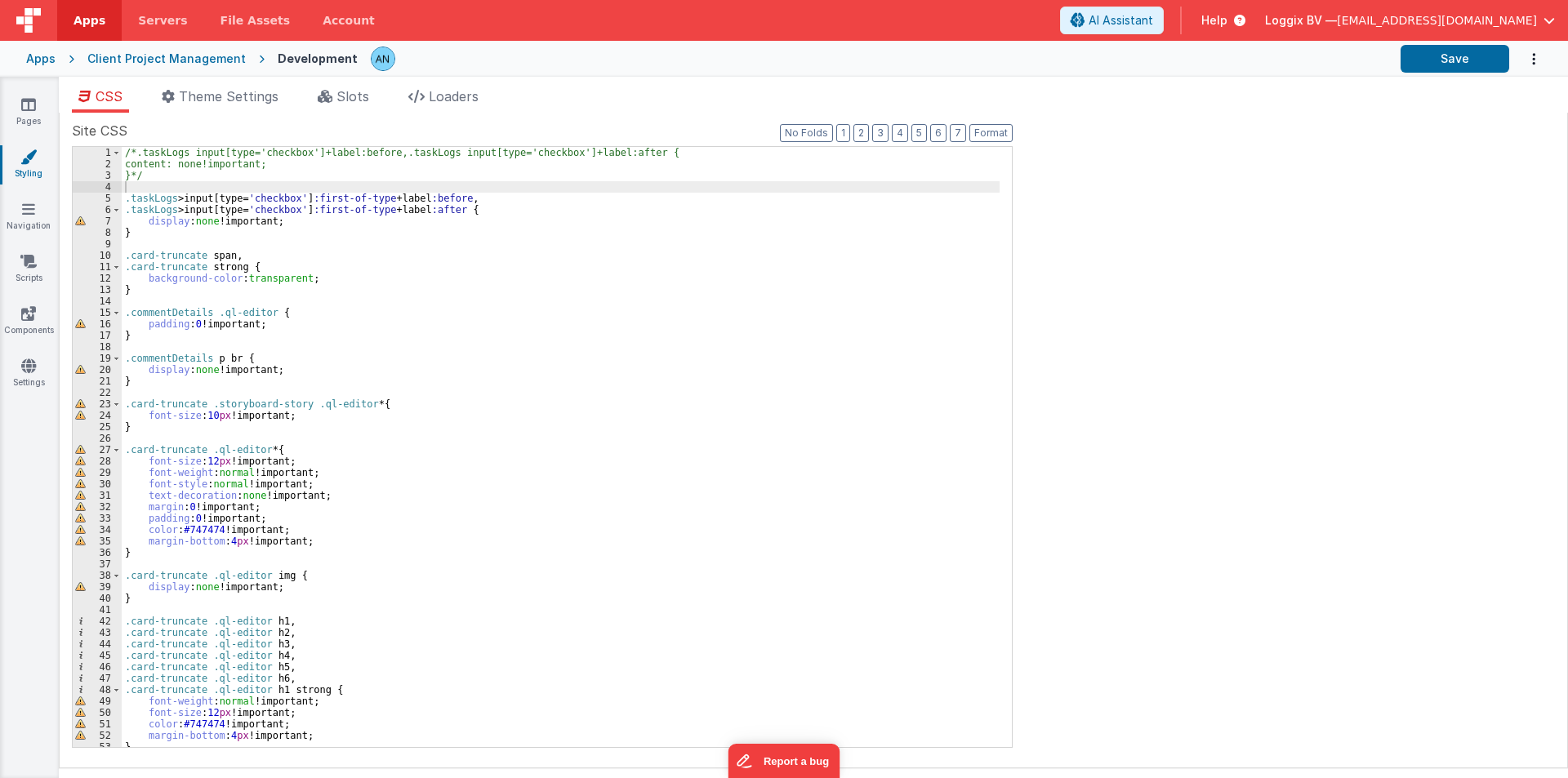
click at [20, 87] on div "Pages Styling Navigation Scripts Components Settings" at bounding box center [29, 427] width 59 height 701
click at [12, 104] on link "Pages" at bounding box center [29, 113] width 59 height 33
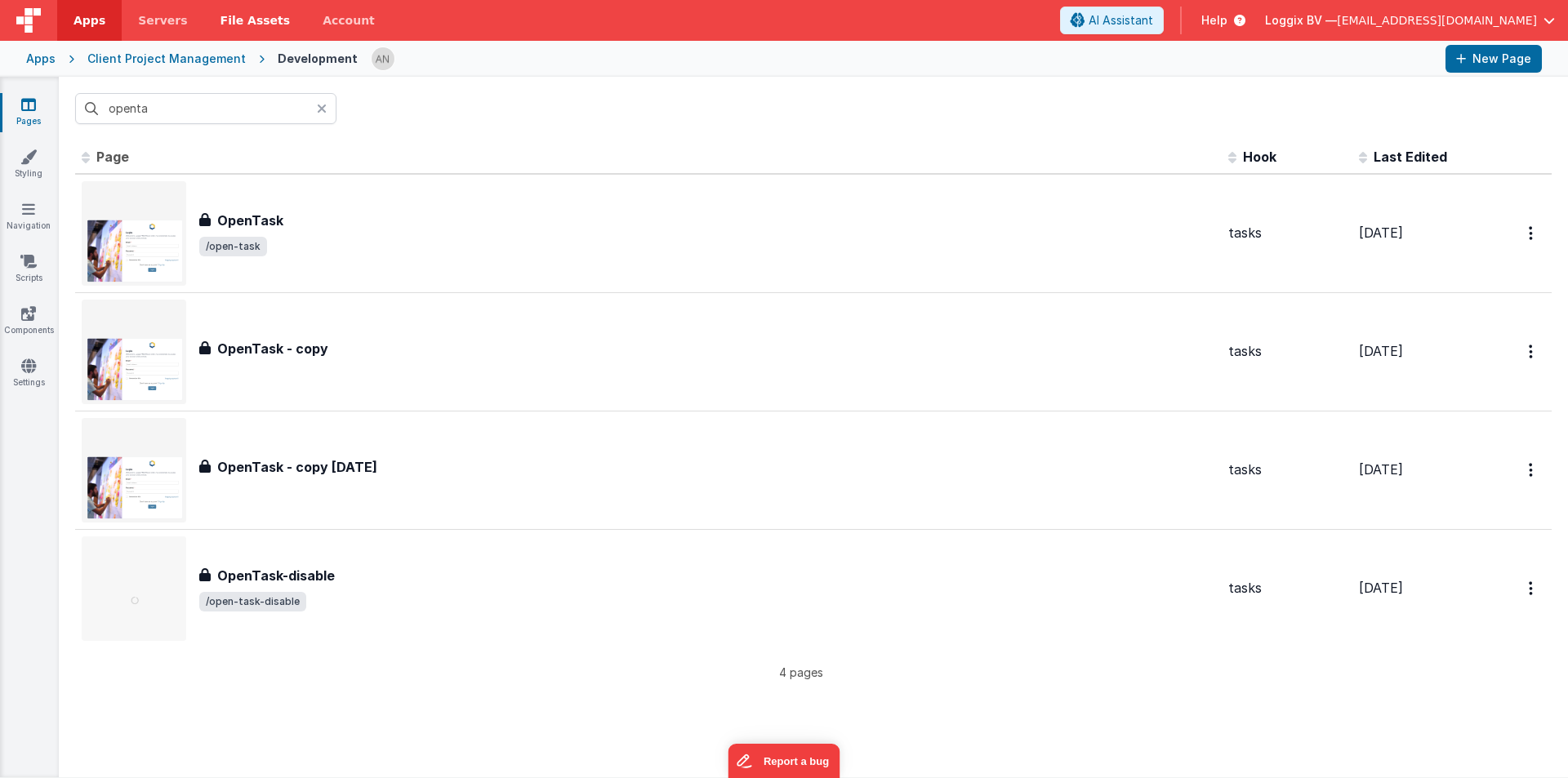
drag, startPoint x: 219, startPoint y: 194, endPoint x: 241, endPoint y: 27, distance: 168.4
click at [219, 194] on div "OpenTask OpenTask /open-task" at bounding box center [648, 234] width 1133 height 105
